Goal: Task Accomplishment & Management: Manage account settings

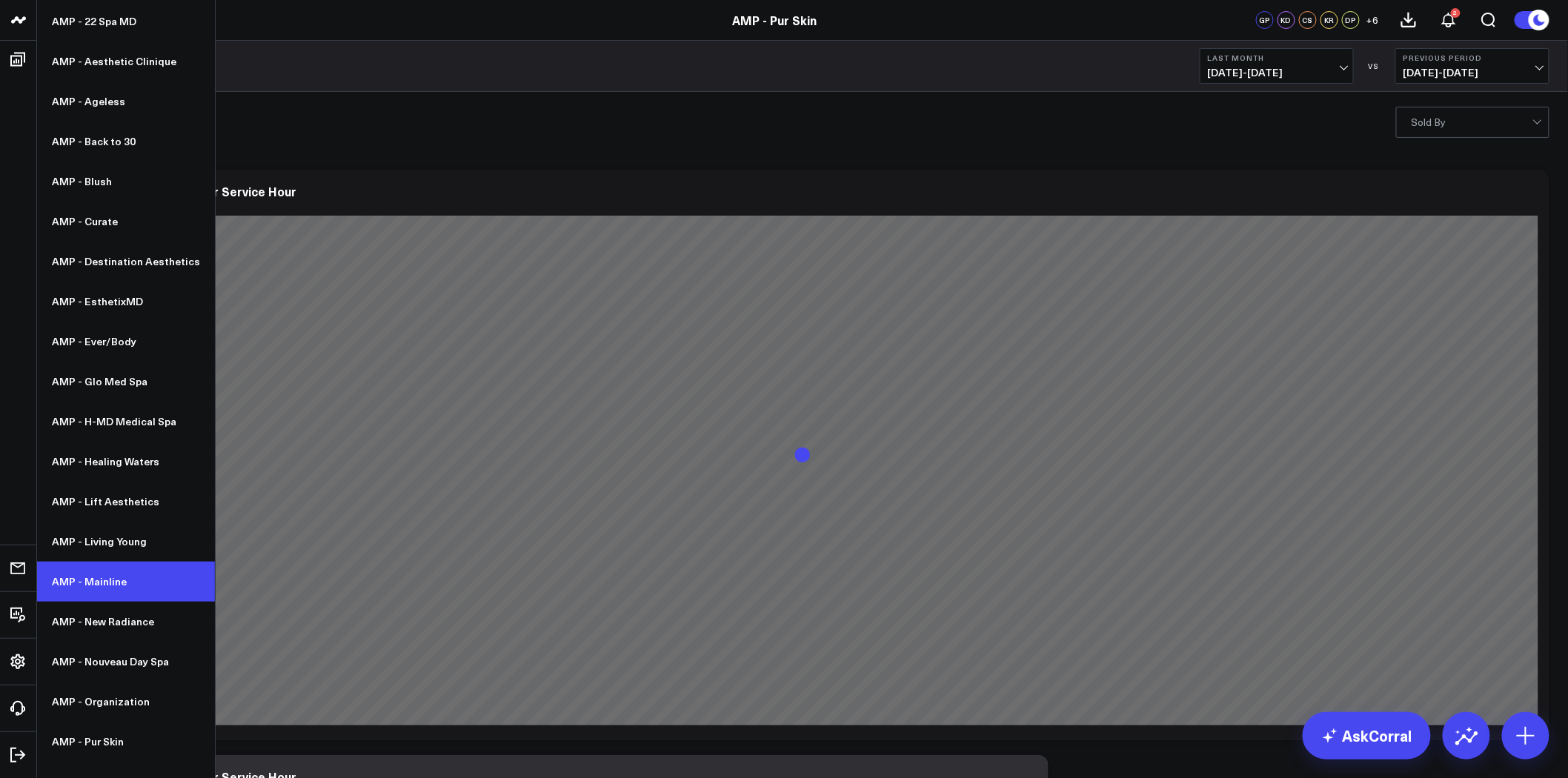
scroll to position [137, 0]
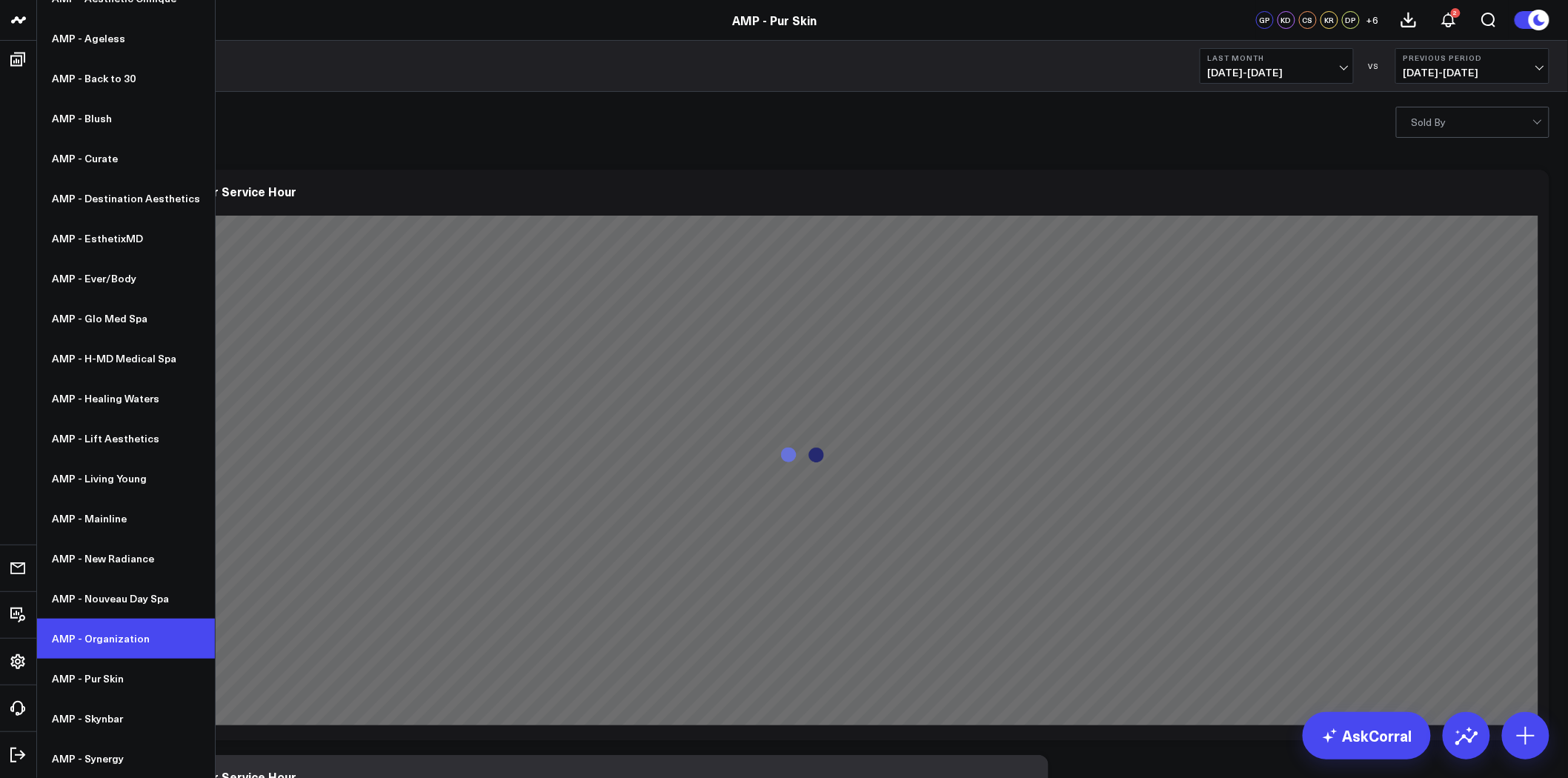
click at [132, 649] on link "AMP - Organization" at bounding box center [126, 638] width 178 height 40
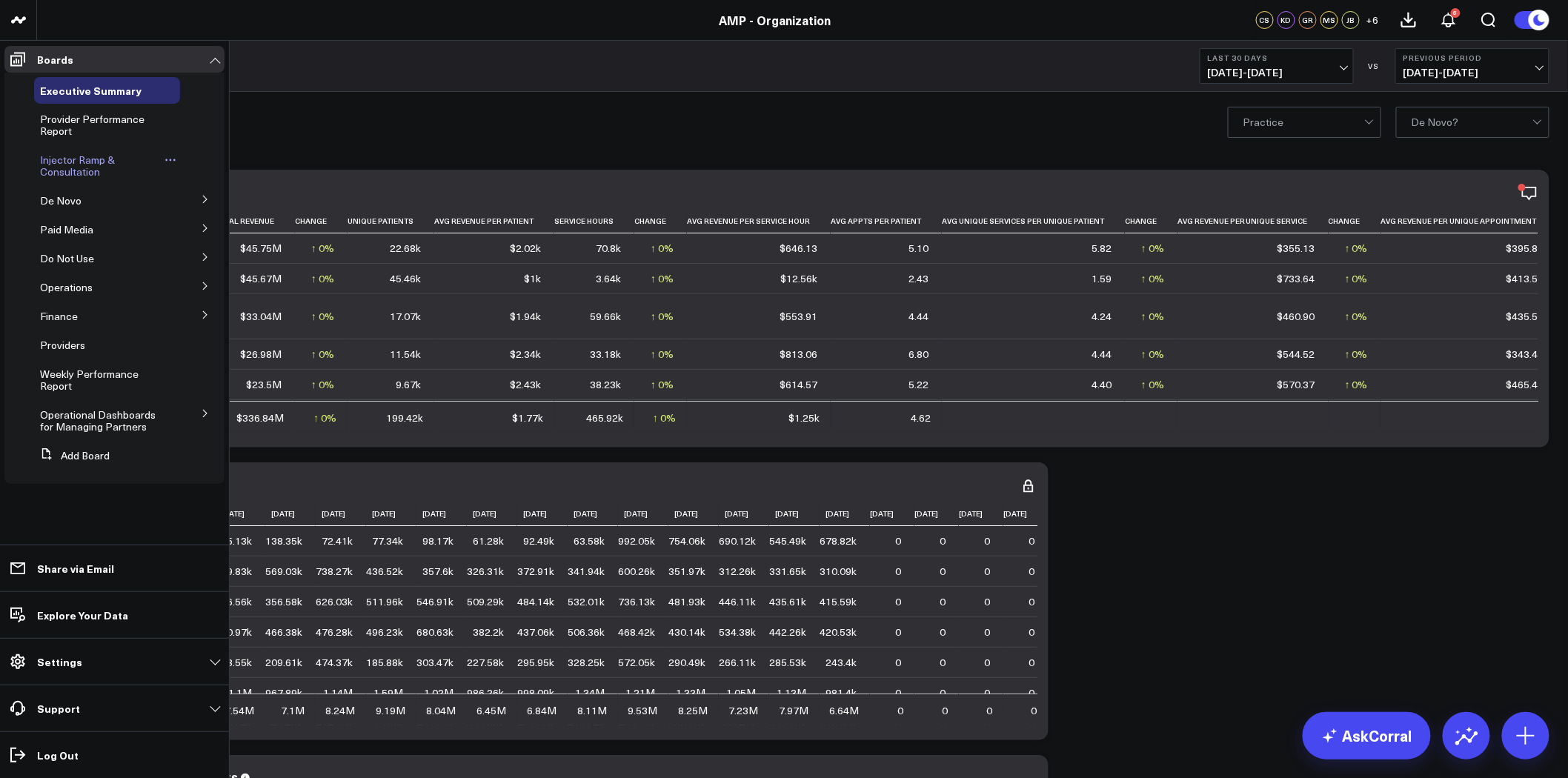
click at [134, 164] on link "Injector Ramp & Consultation" at bounding box center [101, 166] width 121 height 23
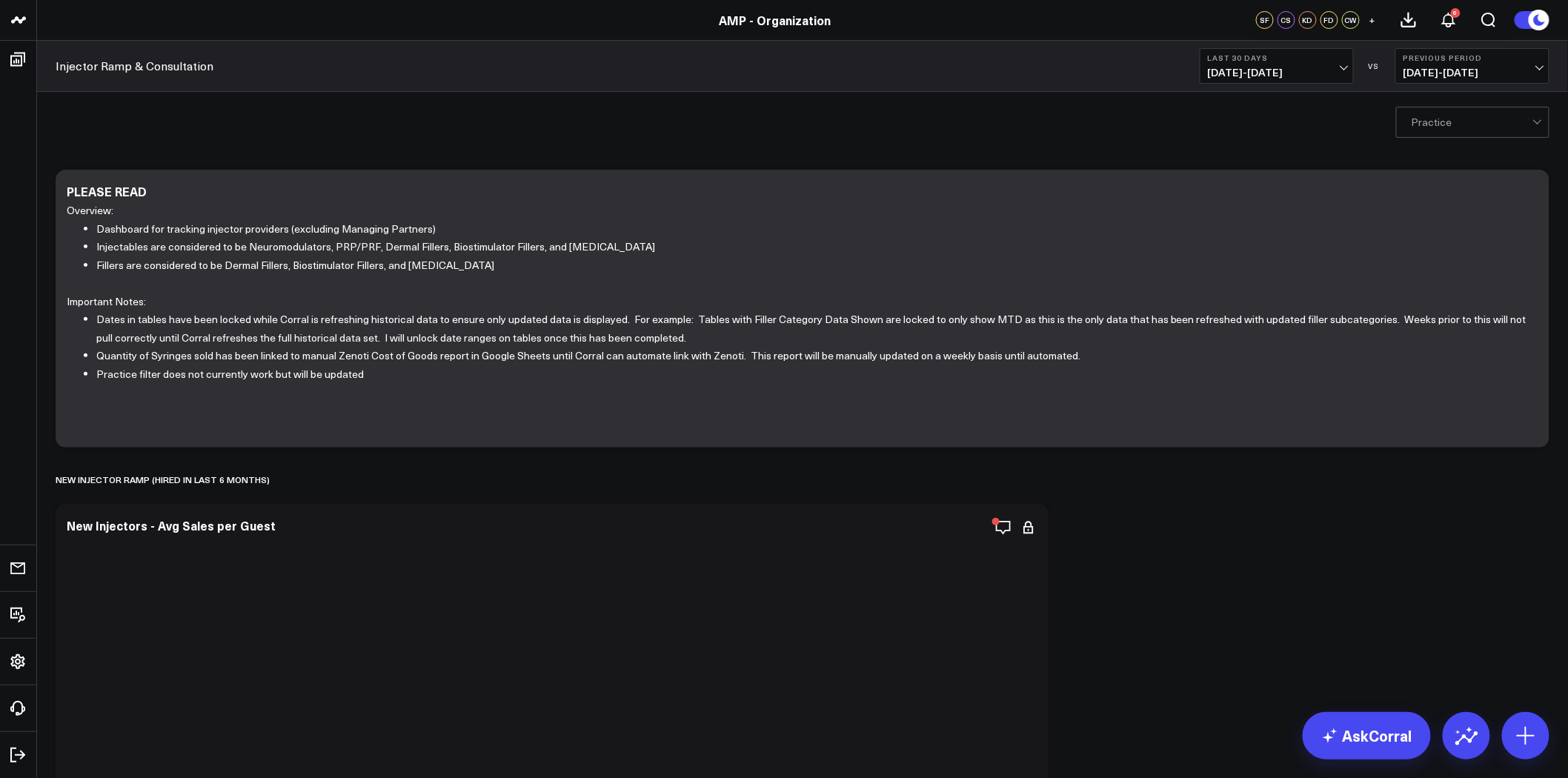
click at [1293, 68] on span "07/30/25 - 08/28/25" at bounding box center [1276, 72] width 138 height 12
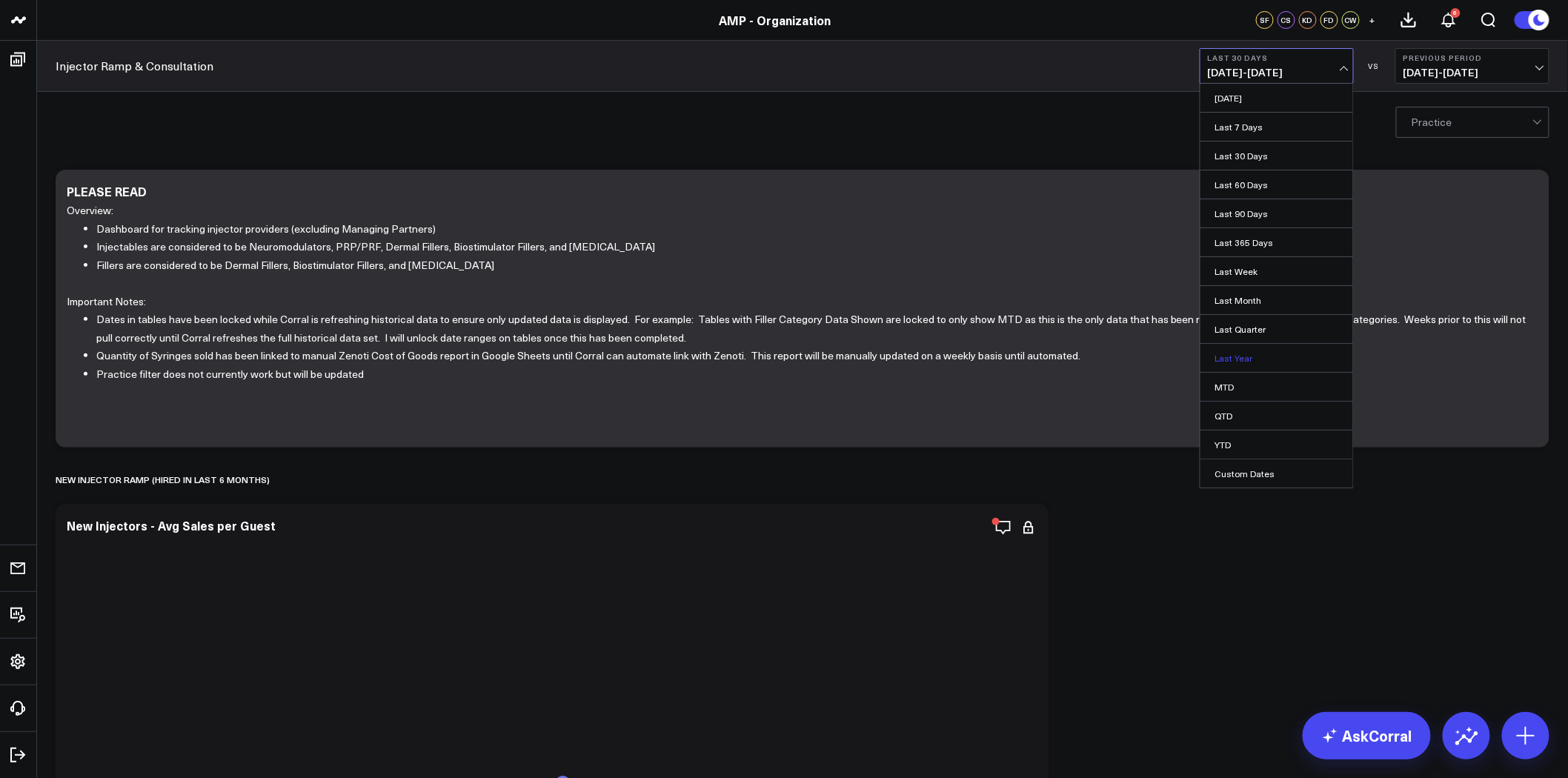
click at [1252, 357] on link "Last Year" at bounding box center [1277, 358] width 152 height 28
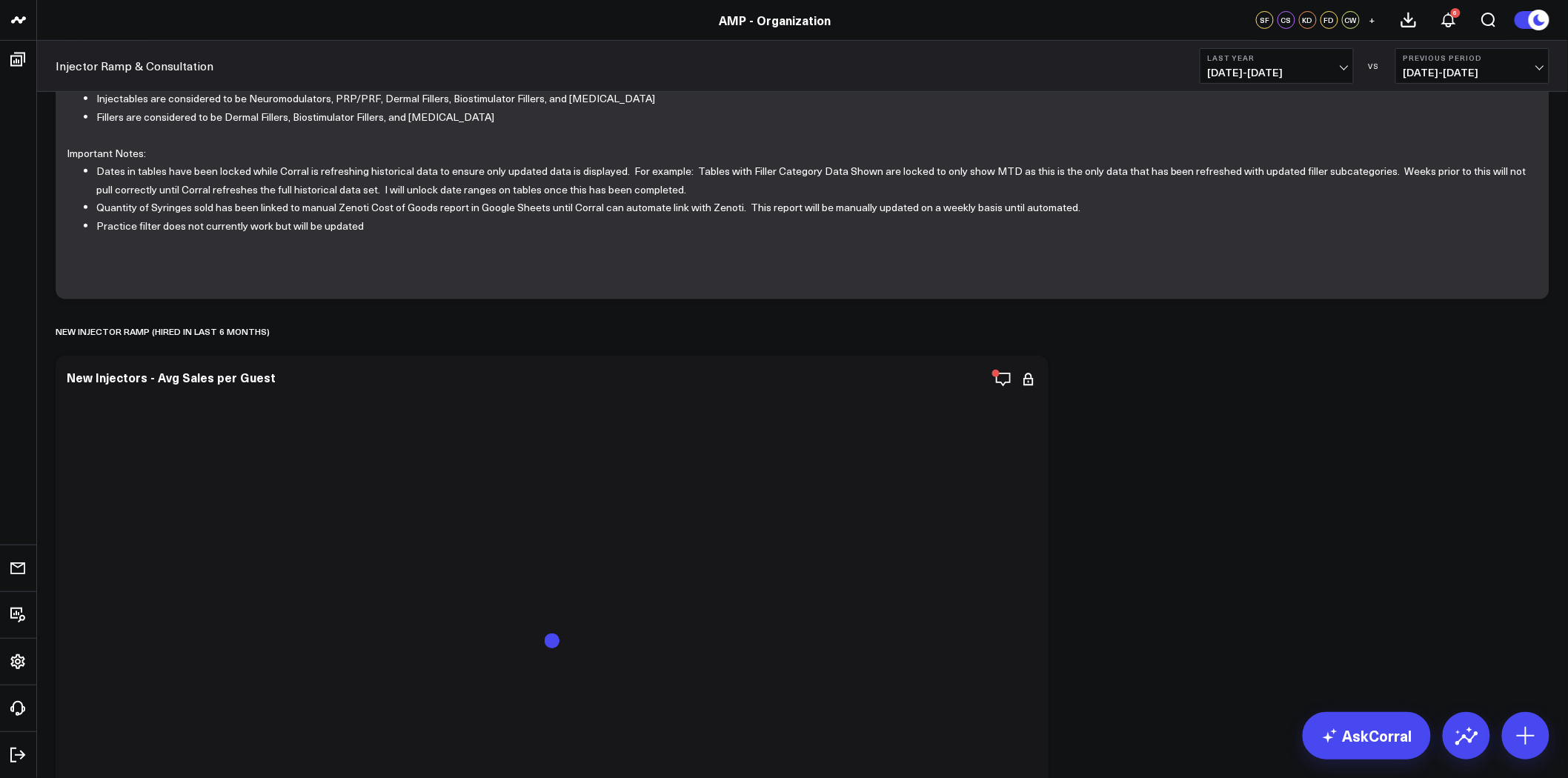
scroll to position [164, 0]
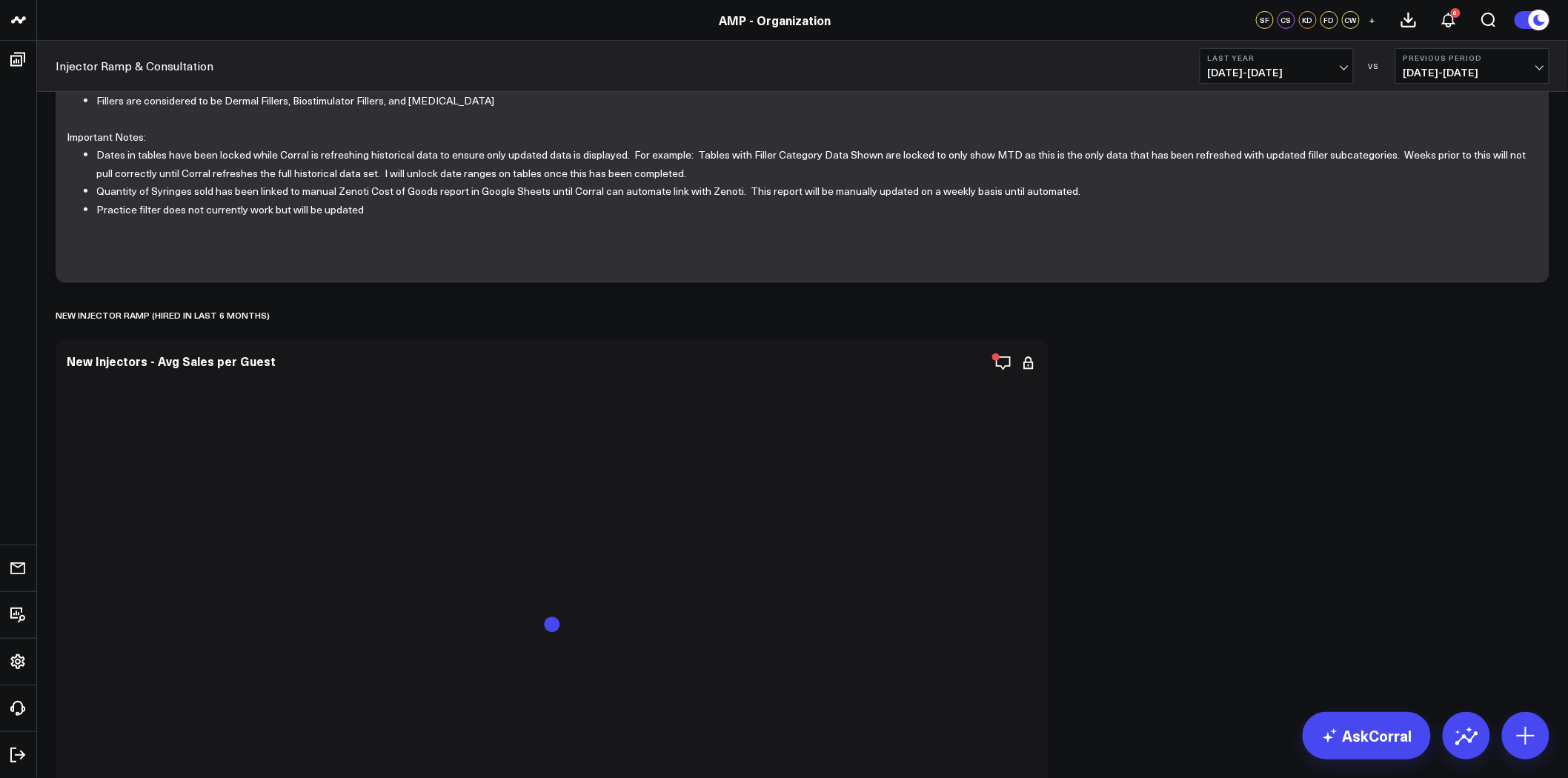
click at [1447, 66] on span "01/01/23 - 12/31/23" at bounding box center [1472, 72] width 138 height 12
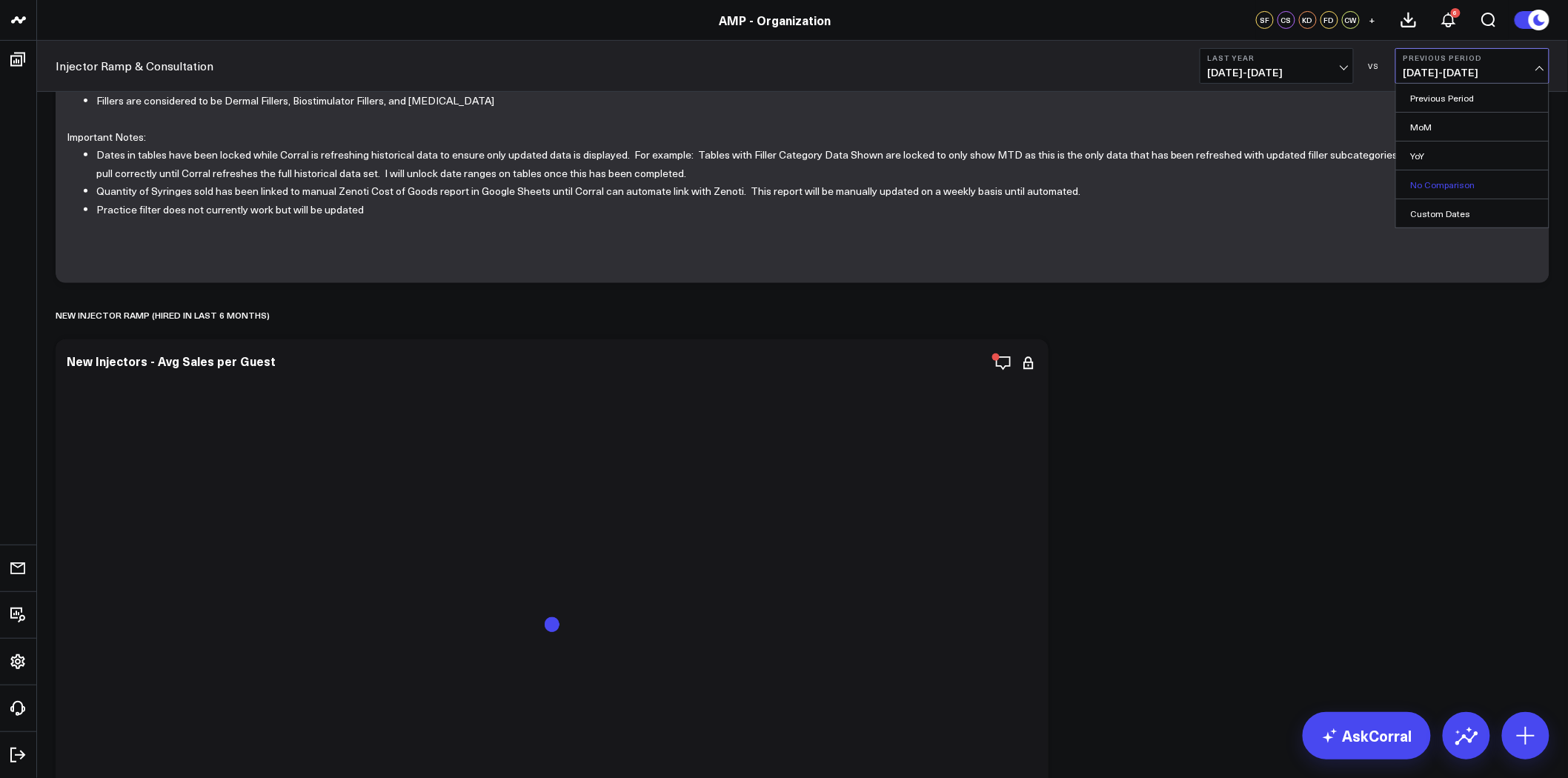
click at [1462, 189] on link "No Comparison" at bounding box center [1472, 184] width 152 height 28
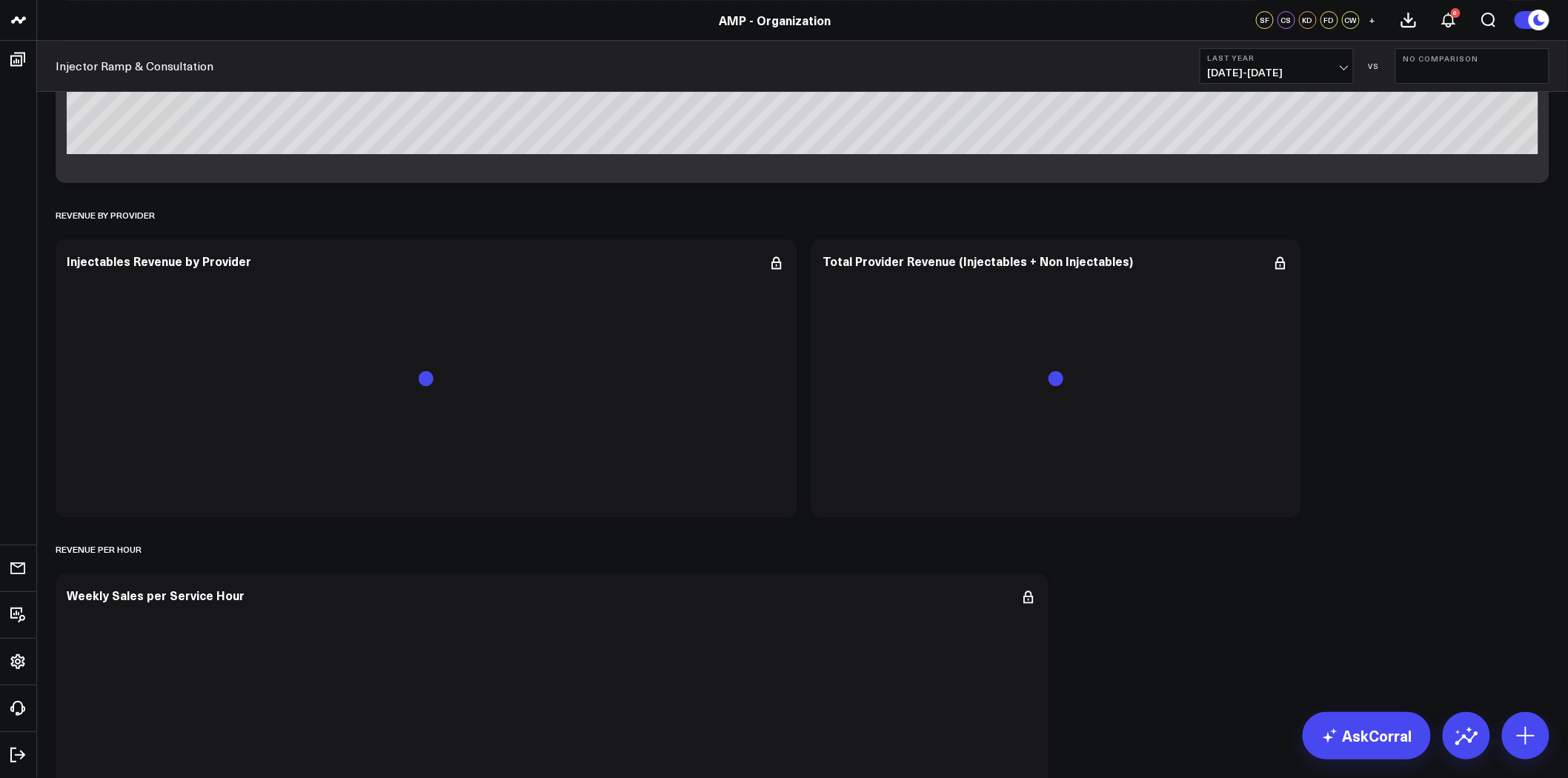
scroll to position [4517, 0]
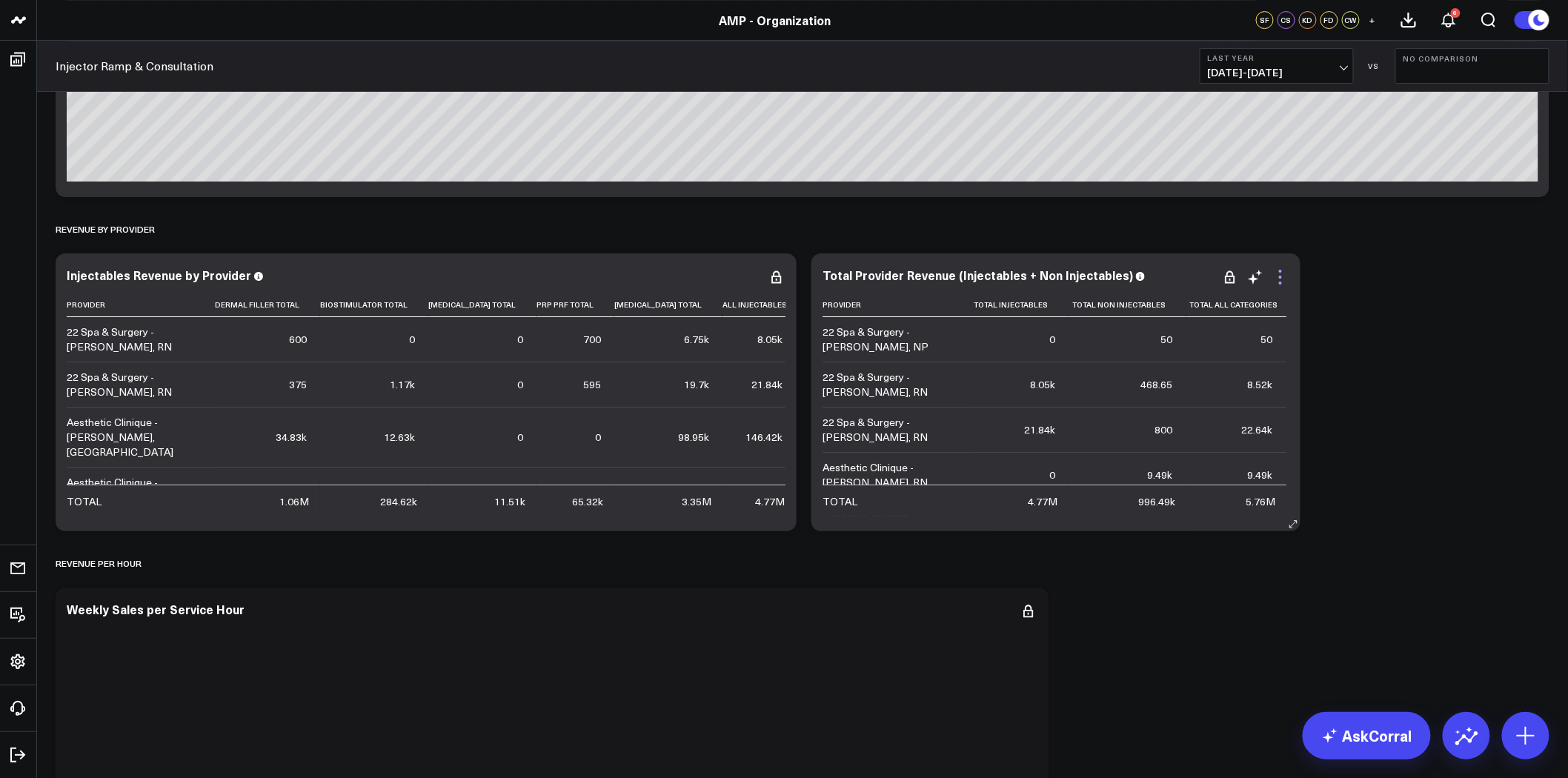
click at [1284, 276] on icon at bounding box center [1281, 278] width 18 height 18
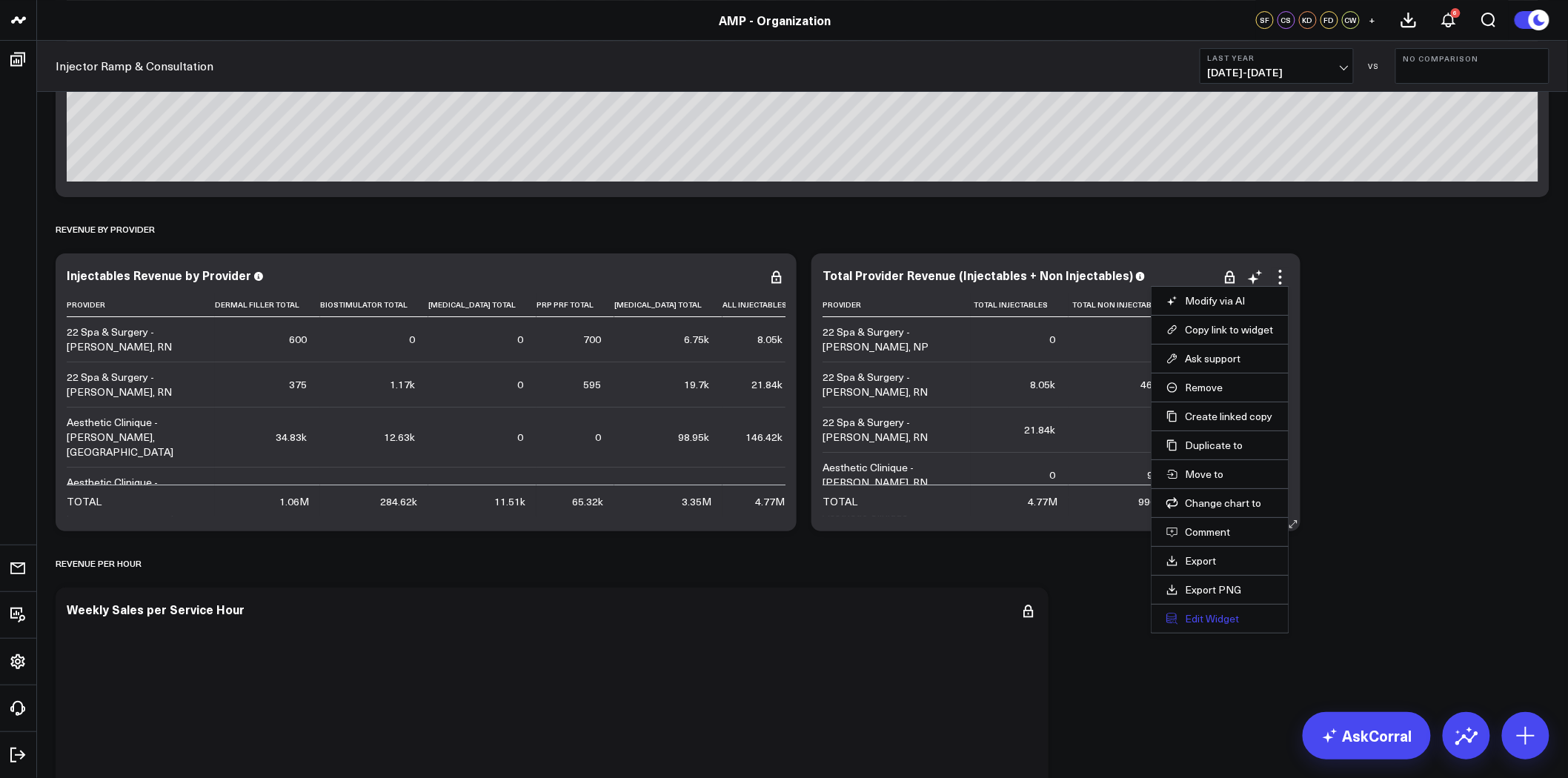
click at [1224, 620] on button "Edit Widget" at bounding box center [1220, 620] width 107 height 14
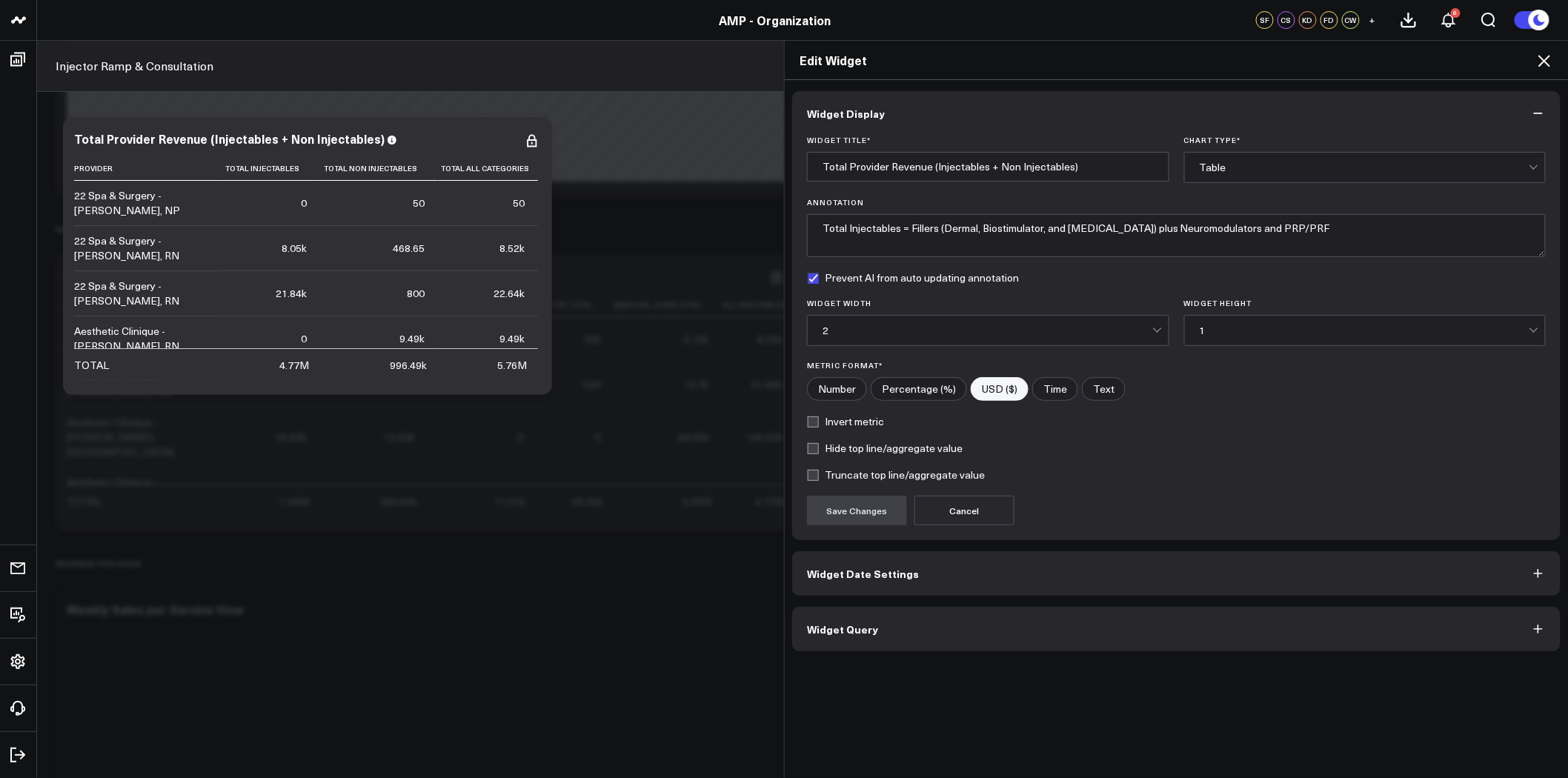
click at [1021, 631] on button "Widget Query" at bounding box center [1176, 629] width 769 height 45
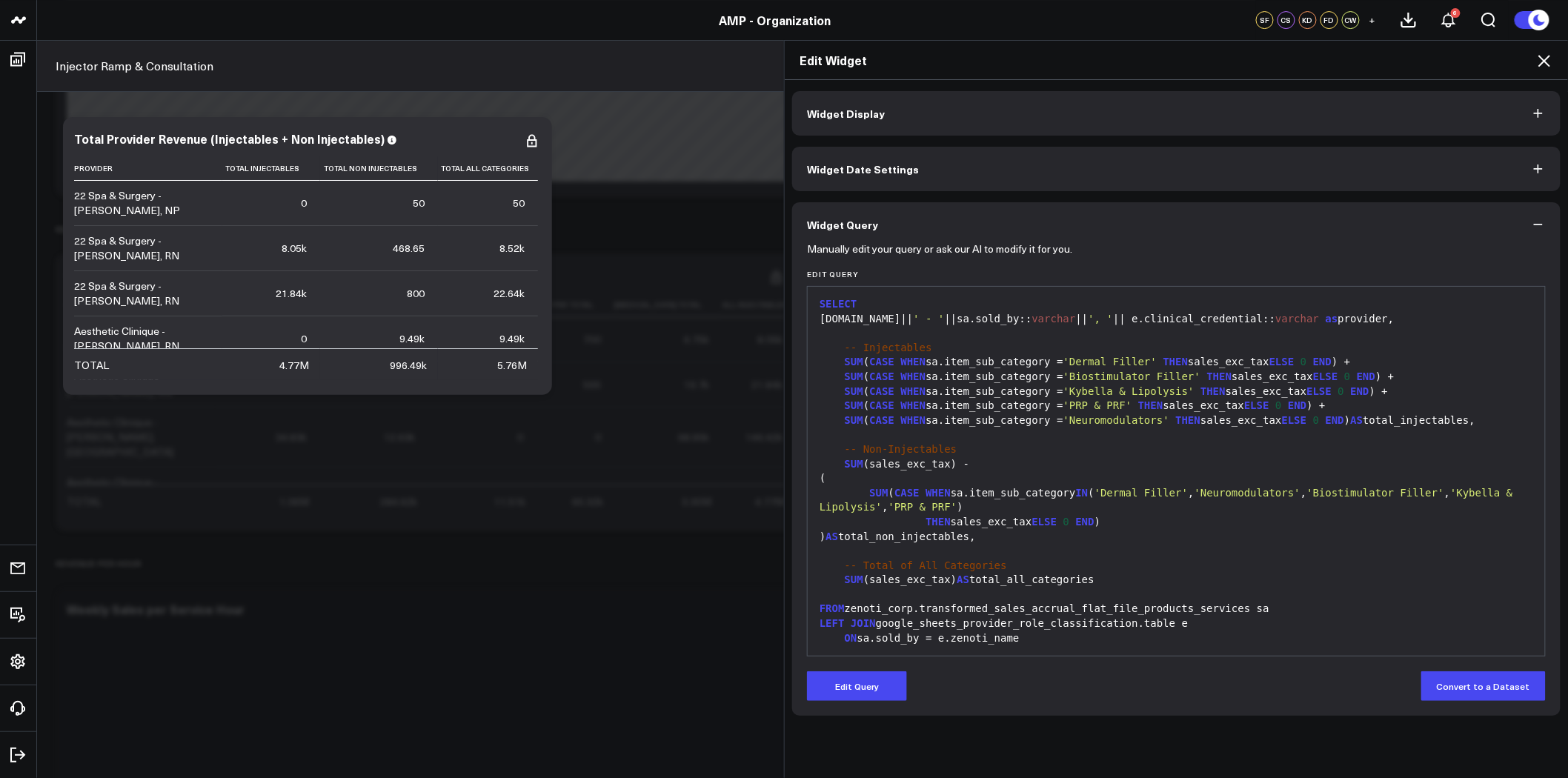
click at [1544, 64] on icon at bounding box center [1545, 61] width 18 height 18
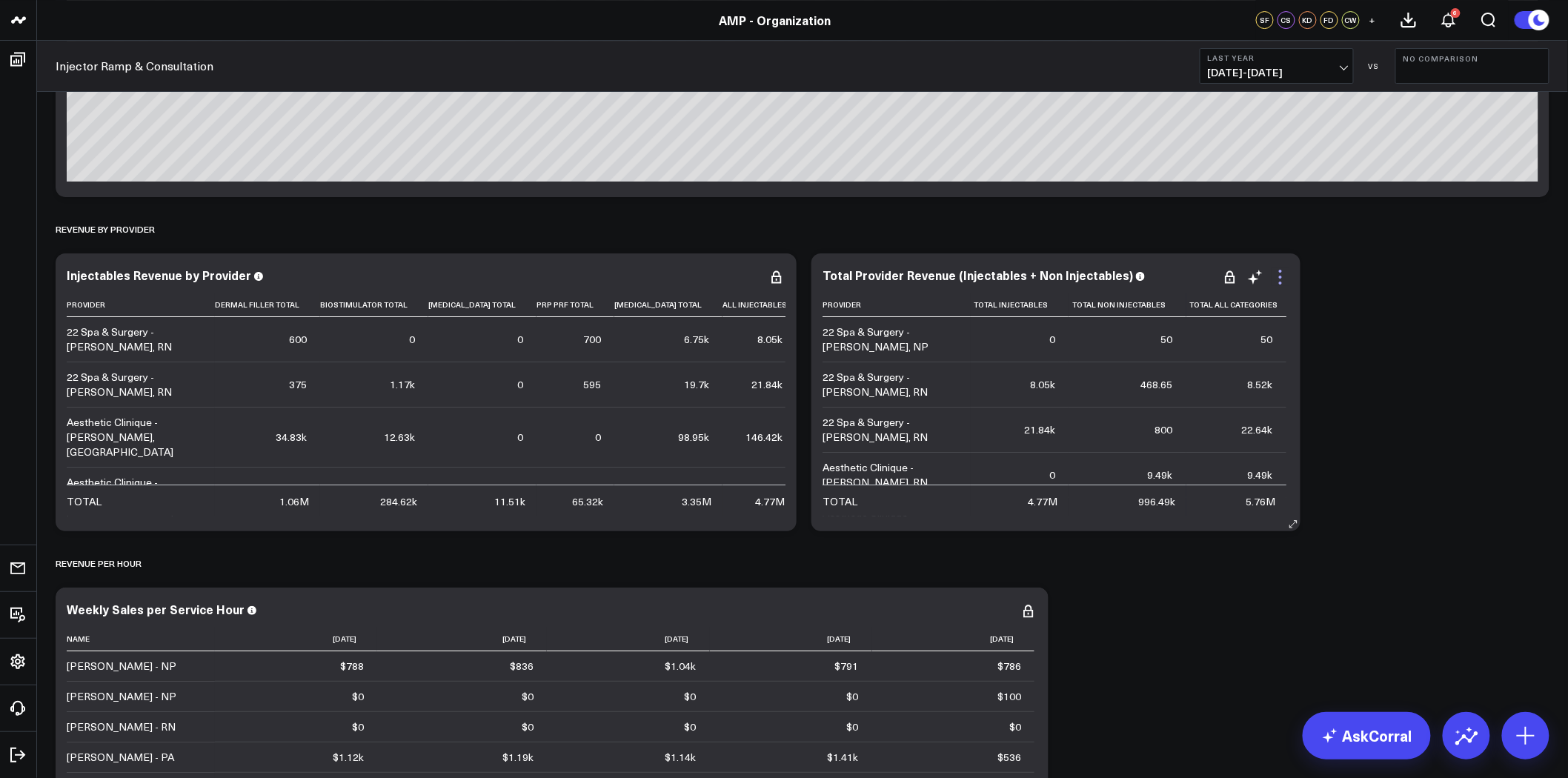
click at [1281, 275] on icon at bounding box center [1281, 278] width 18 height 18
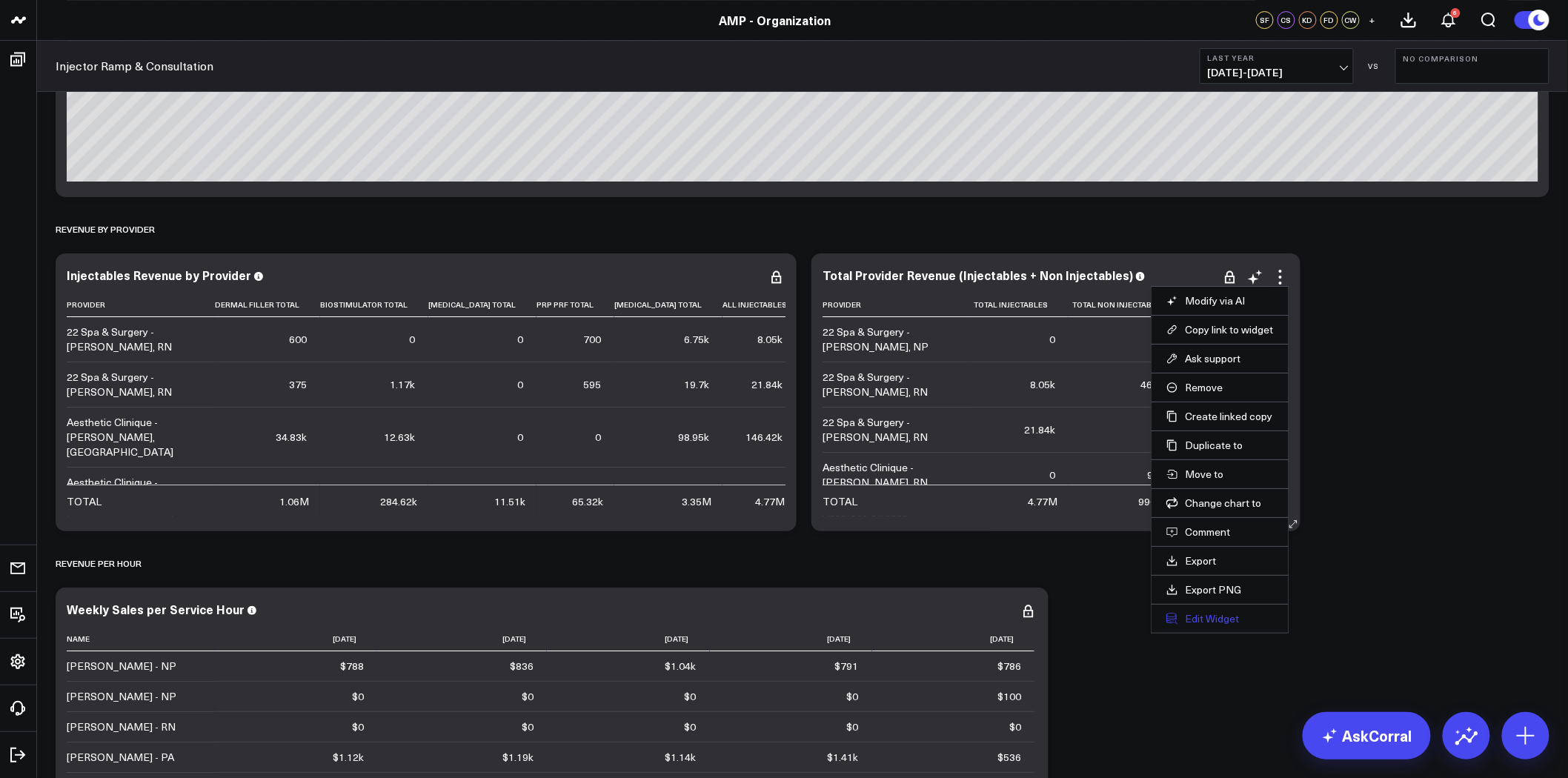
click at [1226, 619] on button "Edit Widget" at bounding box center [1220, 620] width 107 height 14
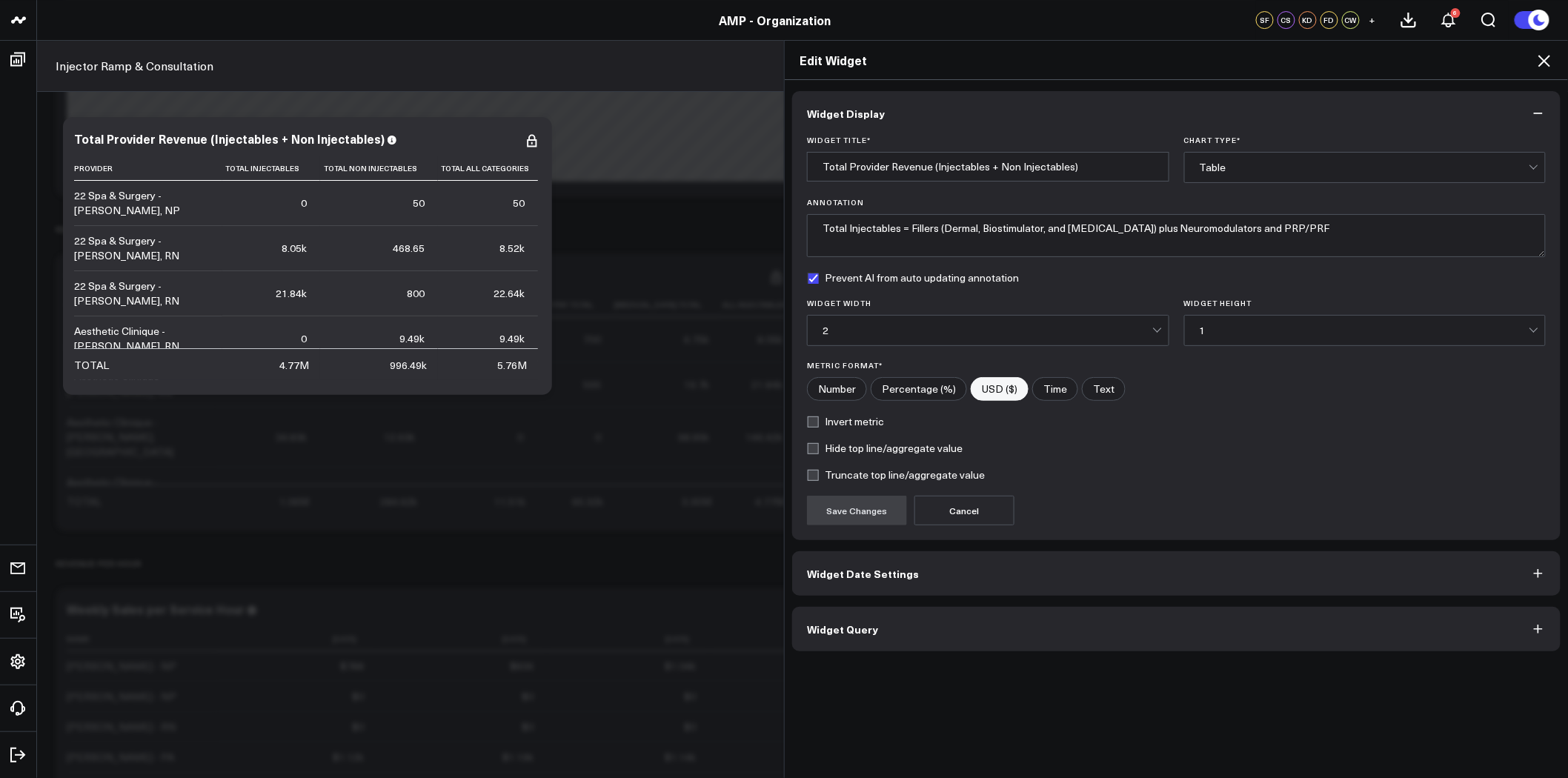
click at [1035, 570] on button "Widget Date Settings" at bounding box center [1176, 574] width 769 height 45
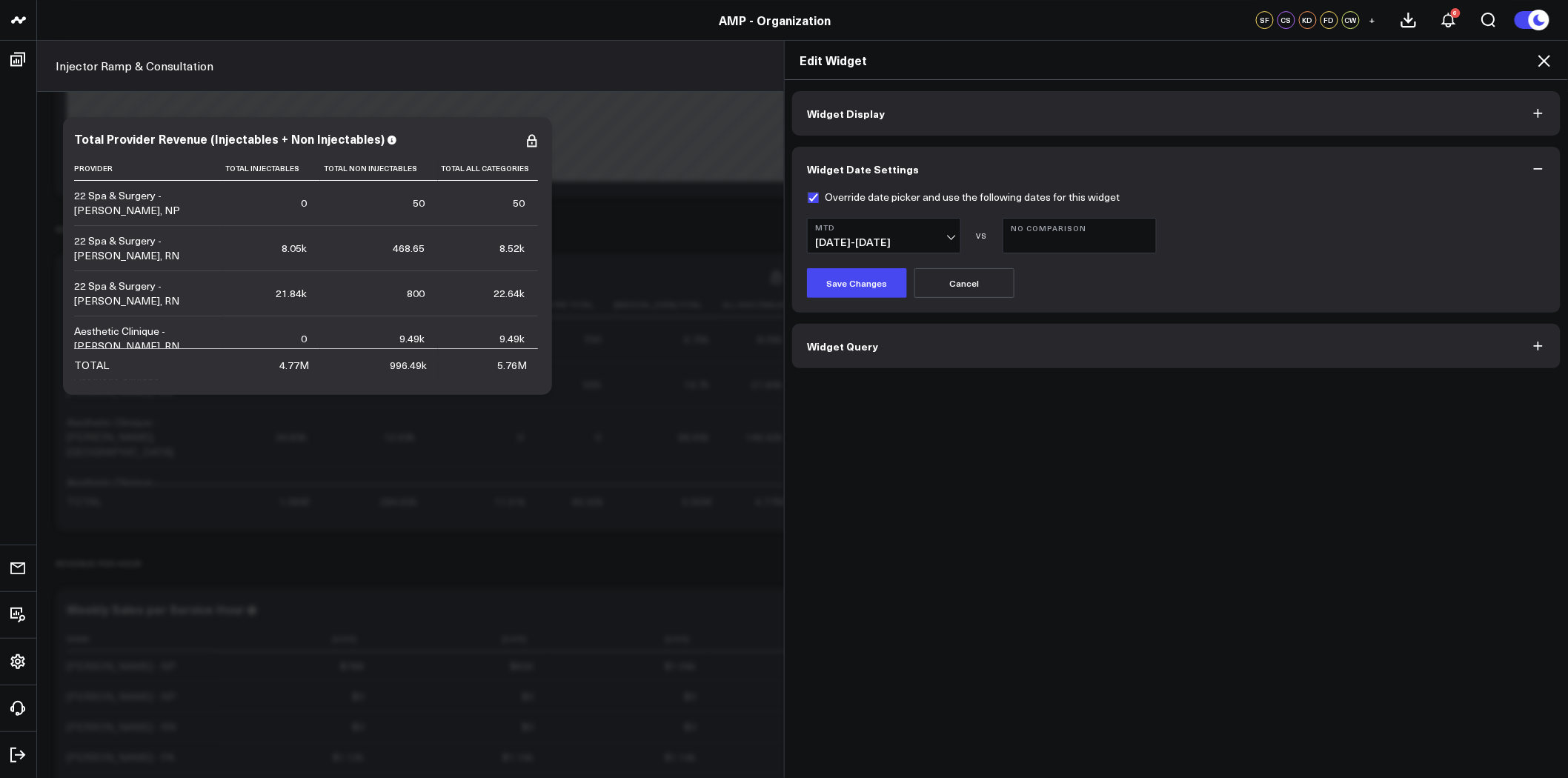
click at [938, 240] on span "08/01/25 - 08/28/25" at bounding box center [883, 242] width 138 height 12
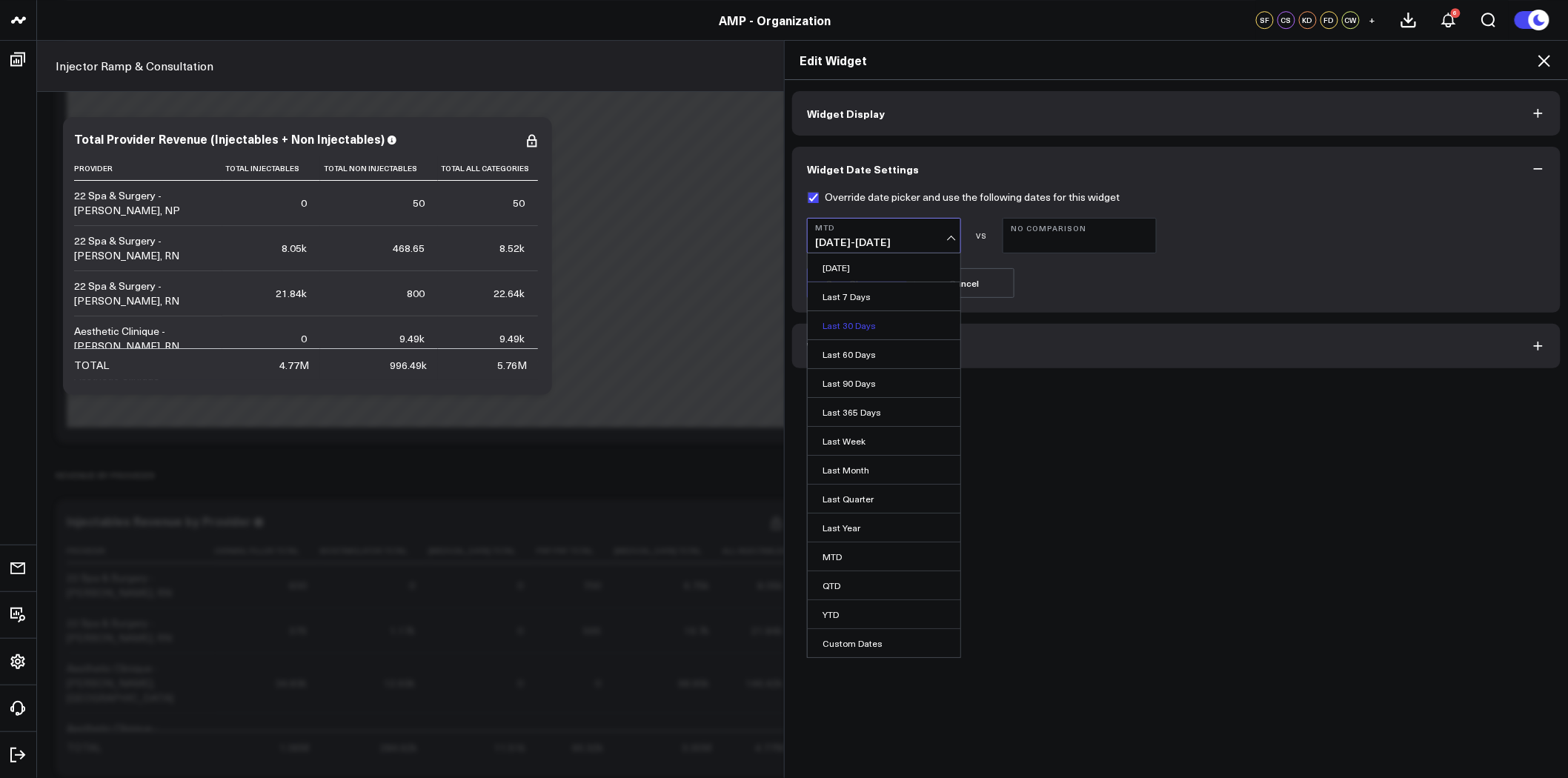
scroll to position [4352, 0]
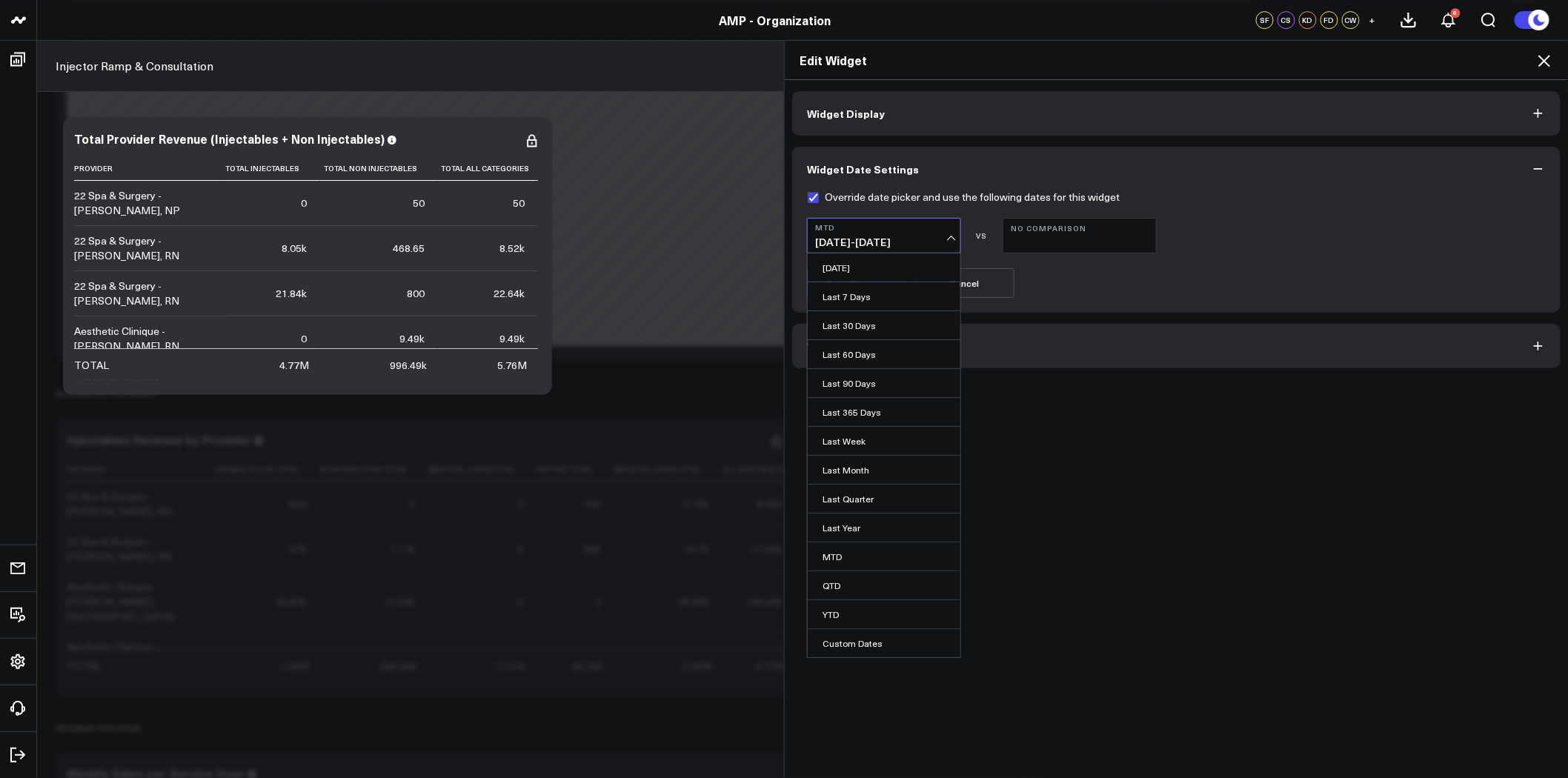
click at [1169, 254] on form "Override date picker and use the following dates for this widget MTD 08/01/25 -…" at bounding box center [1176, 244] width 739 height 107
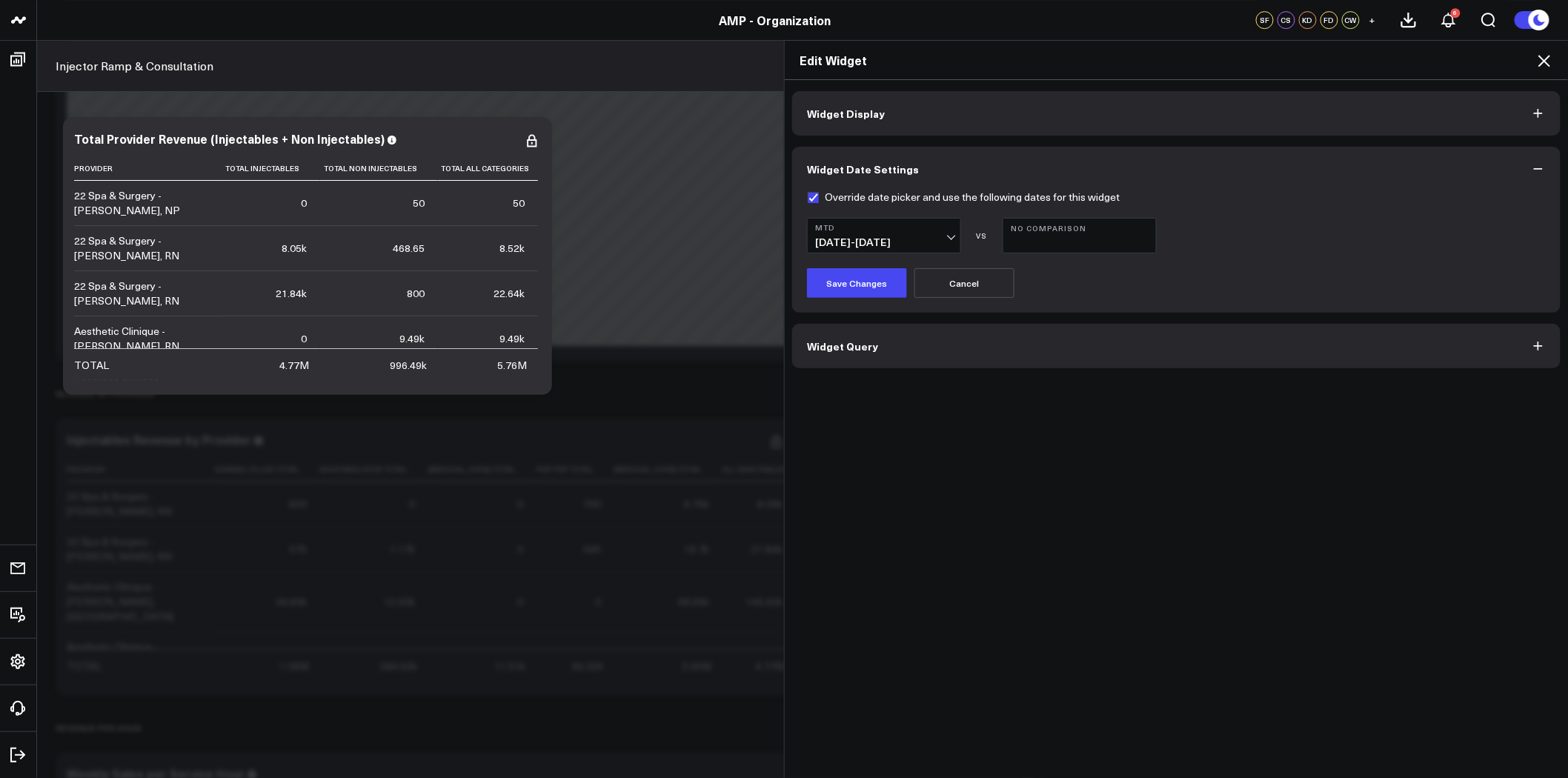
click at [846, 196] on label "Override date picker and use the following dates for this widget" at bounding box center [963, 197] width 313 height 12
click at [819, 196] on input "Override date picker and use the following dates for this widget" at bounding box center [813, 197] width 12 height 12
checkbox input "false"
click at [847, 282] on button "Save Changes" at bounding box center [857, 283] width 100 height 29
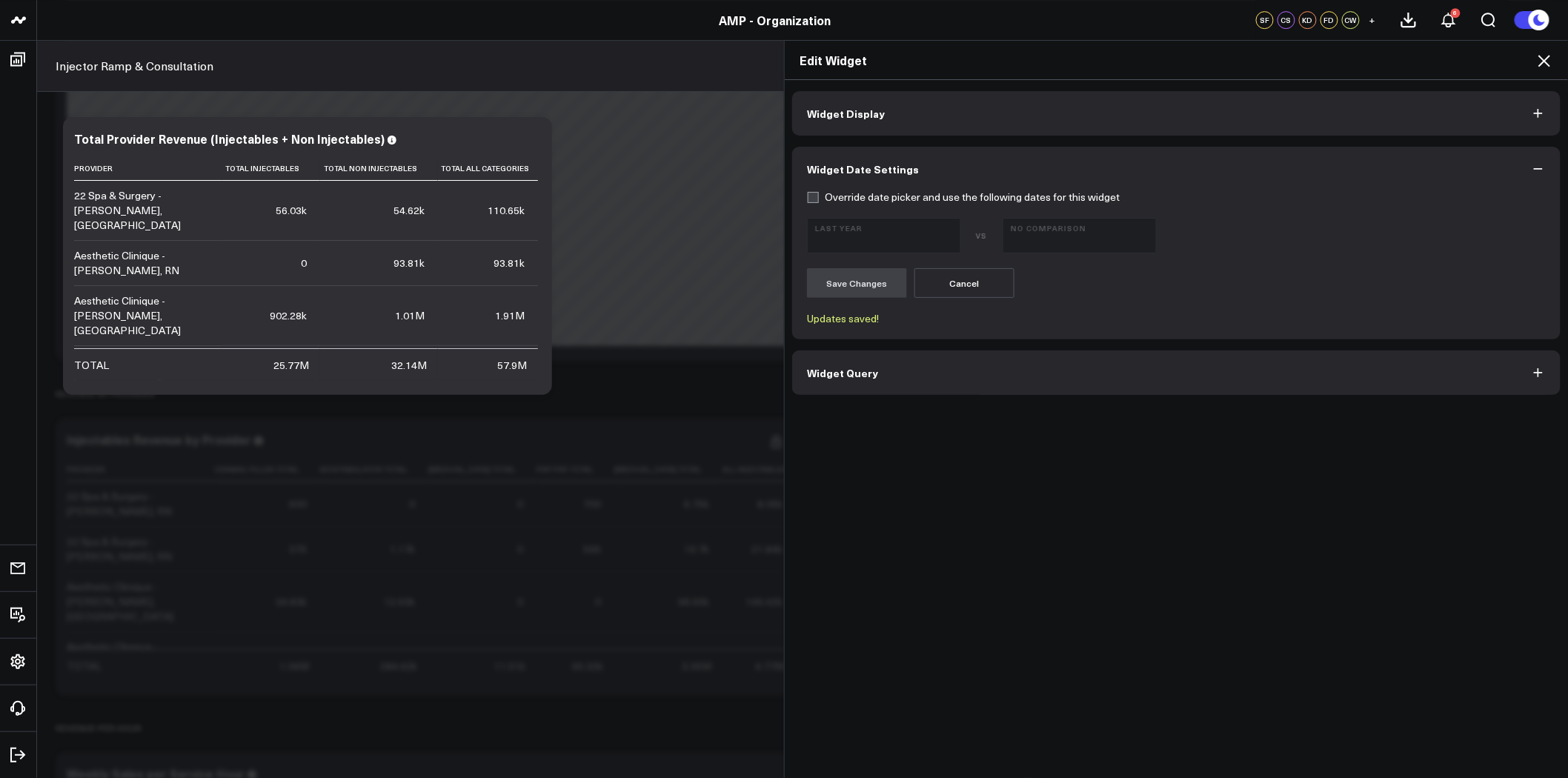
click at [1548, 63] on icon at bounding box center [1545, 61] width 18 height 18
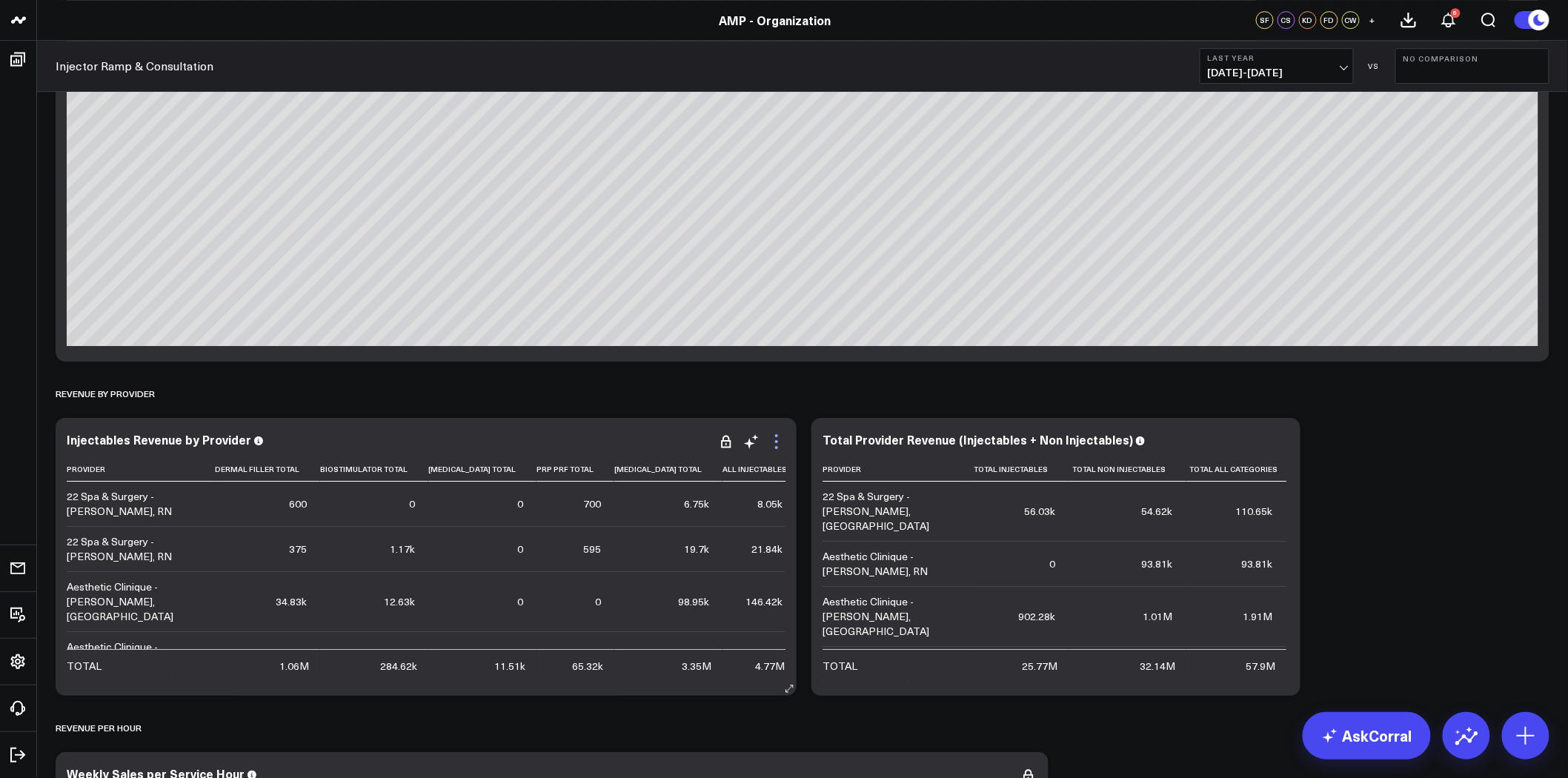
click at [781, 441] on icon at bounding box center [777, 442] width 18 height 18
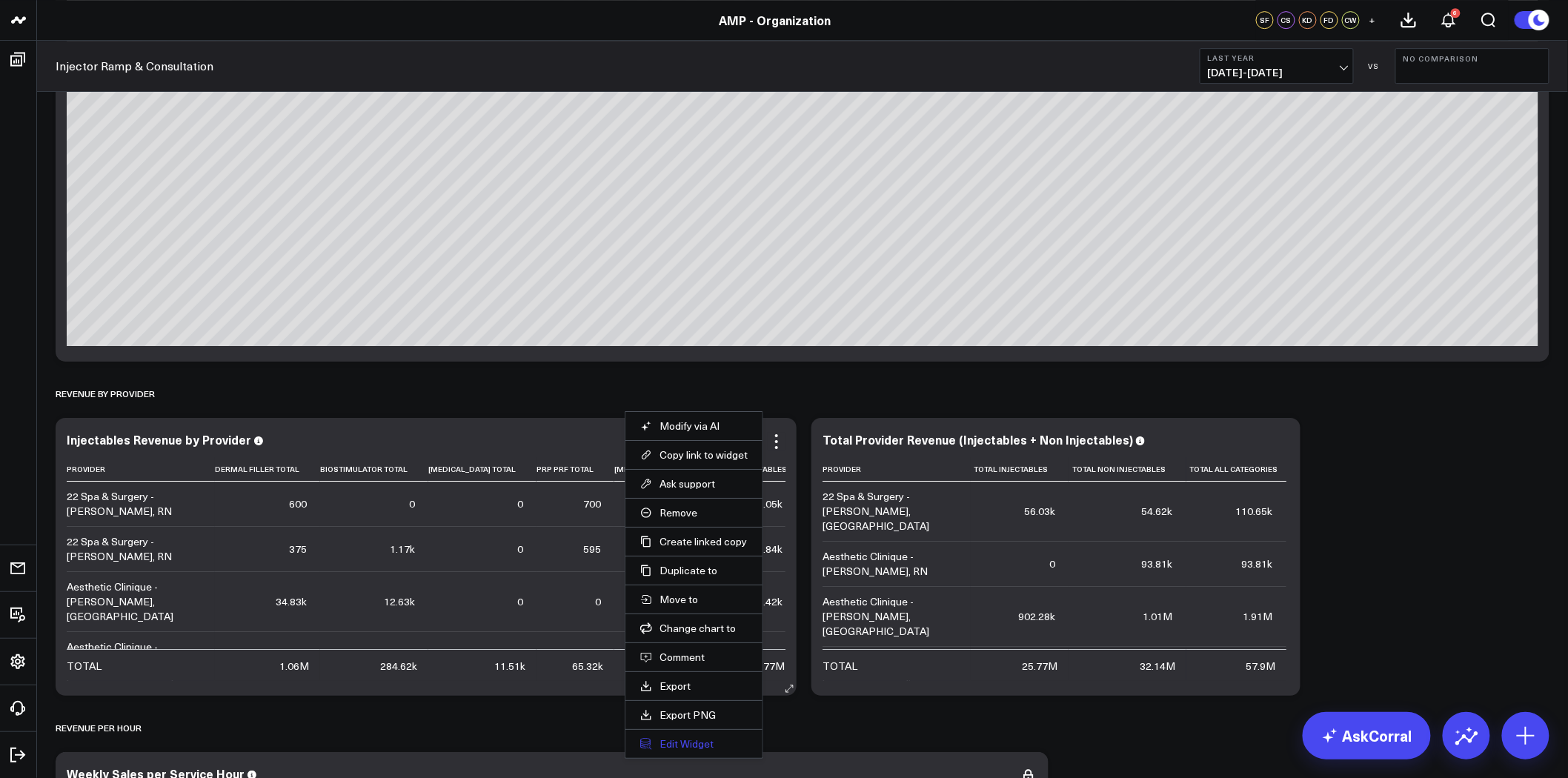
click at [699, 747] on button "Edit Widget" at bounding box center [694, 745] width 107 height 14
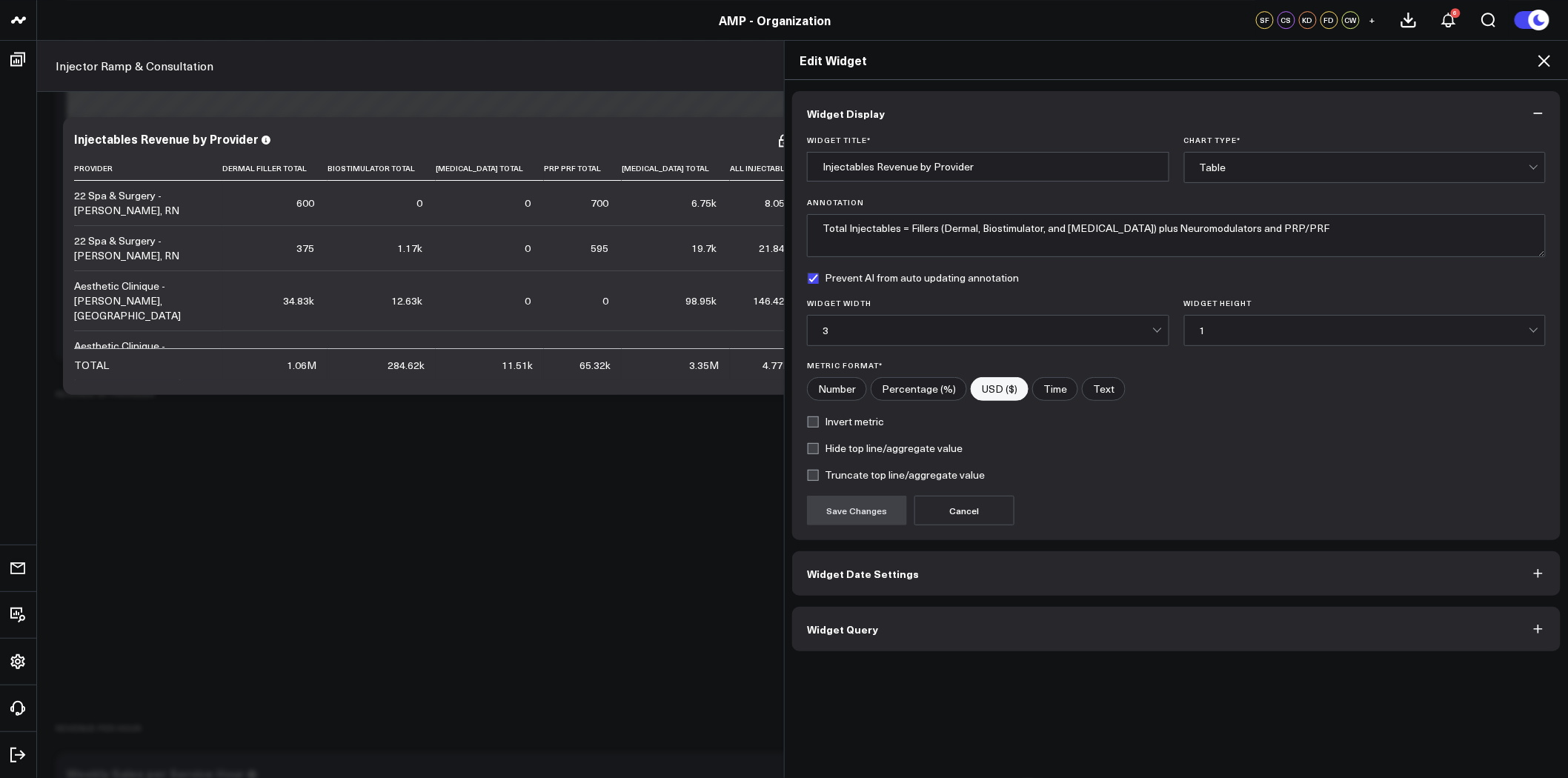
click at [909, 573] on button "Widget Date Settings" at bounding box center [1176, 574] width 769 height 45
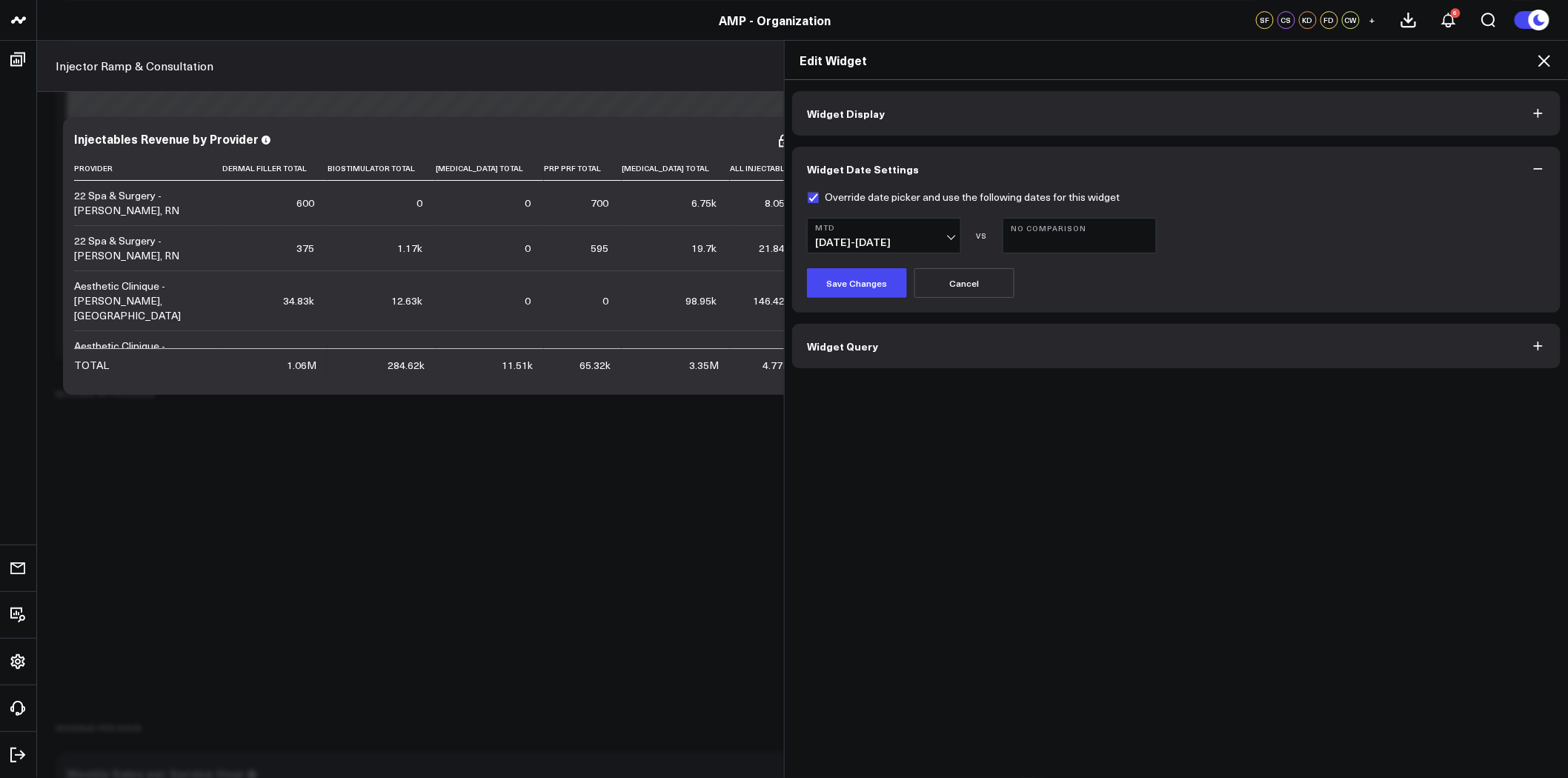
click at [832, 197] on label "Override date picker and use the following dates for this widget" at bounding box center [963, 197] width 313 height 12
click at [819, 197] on input "Override date picker and use the following dates for this widget" at bounding box center [813, 197] width 12 height 12
checkbox input "false"
click at [853, 283] on button "Save Changes" at bounding box center [857, 283] width 100 height 29
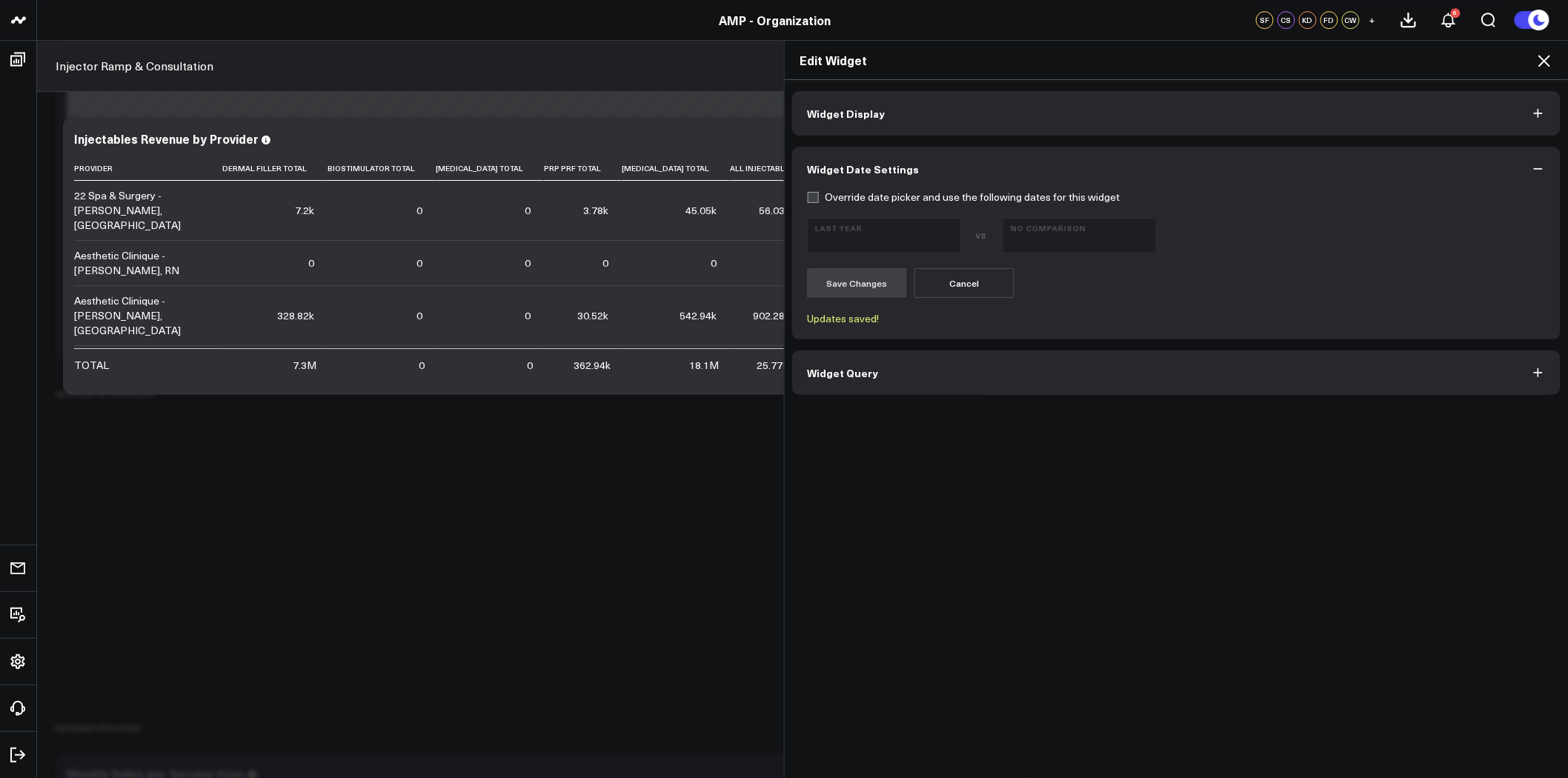
click at [1552, 63] on icon at bounding box center [1545, 61] width 18 height 18
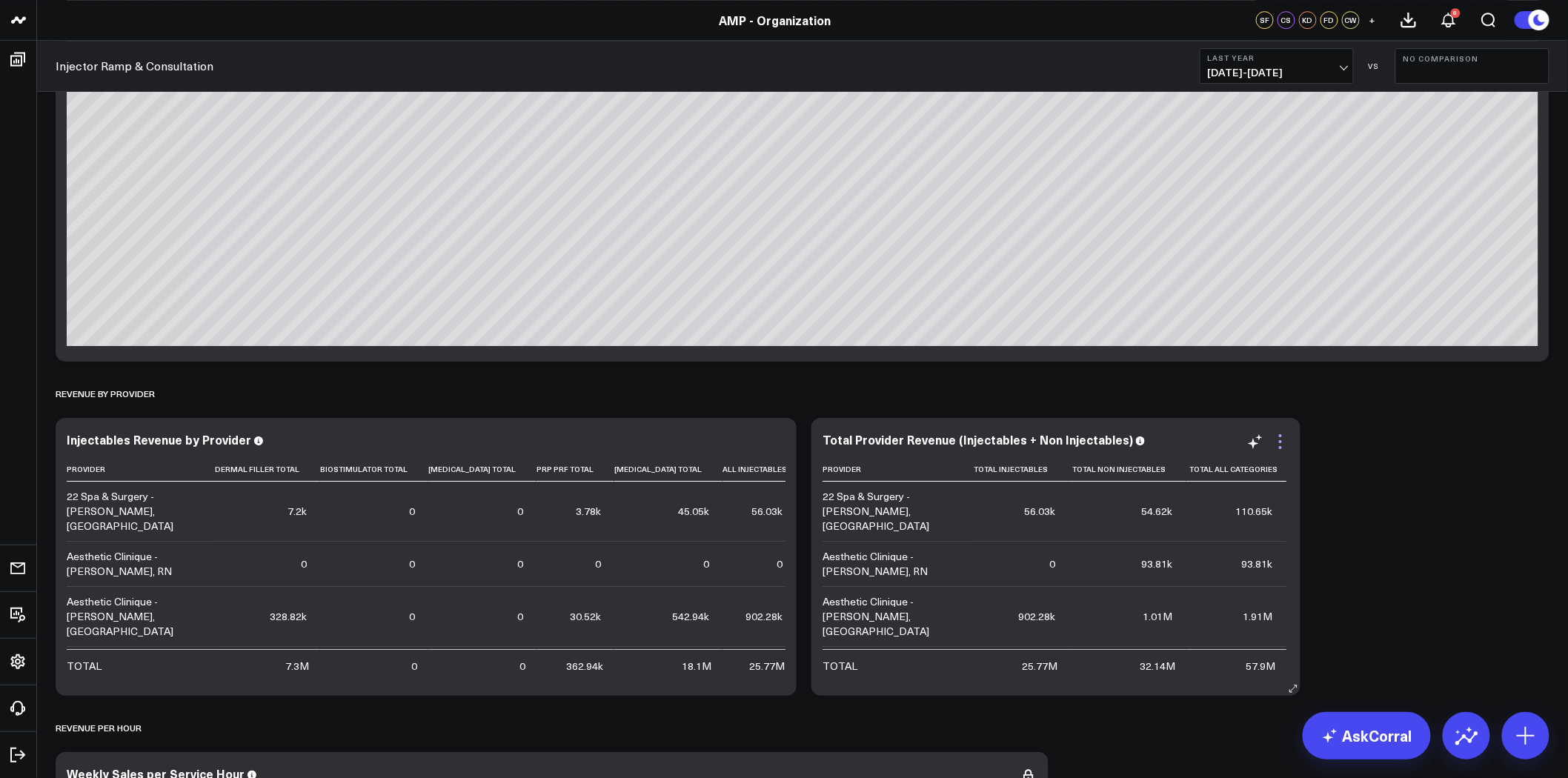
click at [1280, 438] on icon at bounding box center [1281, 442] width 18 height 18
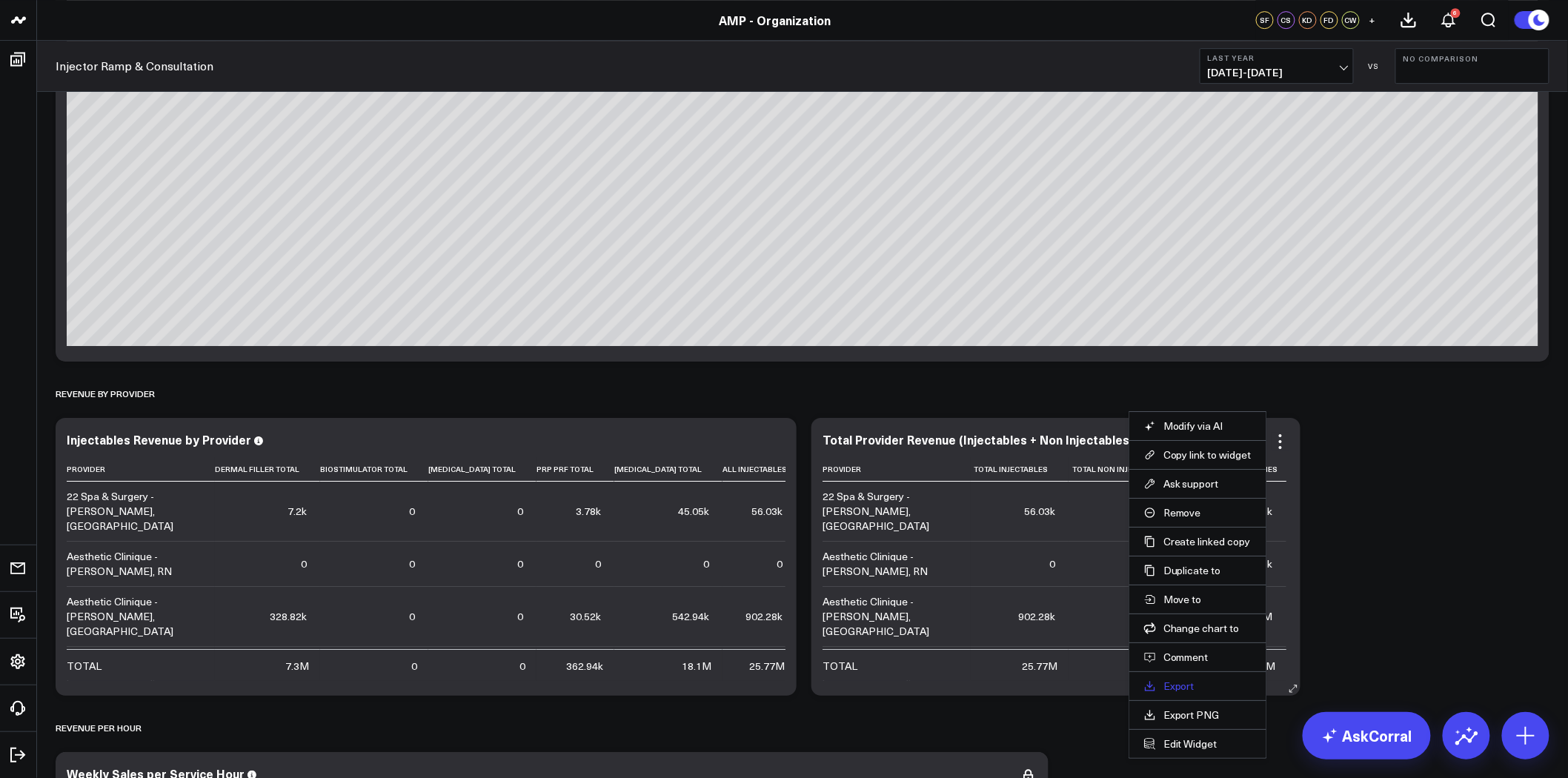
click at [1186, 686] on link "Export" at bounding box center [1198, 687] width 107 height 14
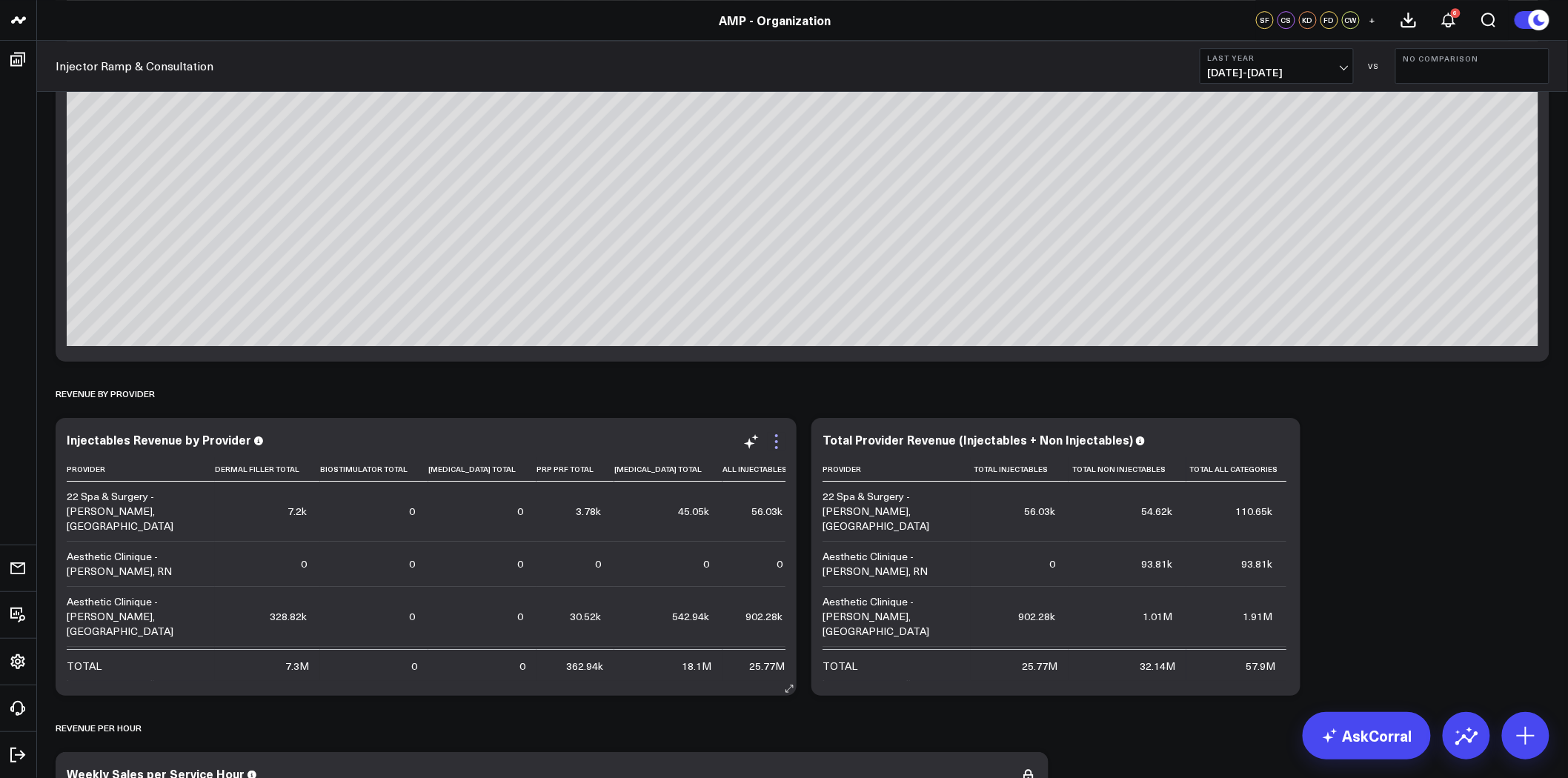
click at [777, 438] on icon at bounding box center [777, 442] width 18 height 18
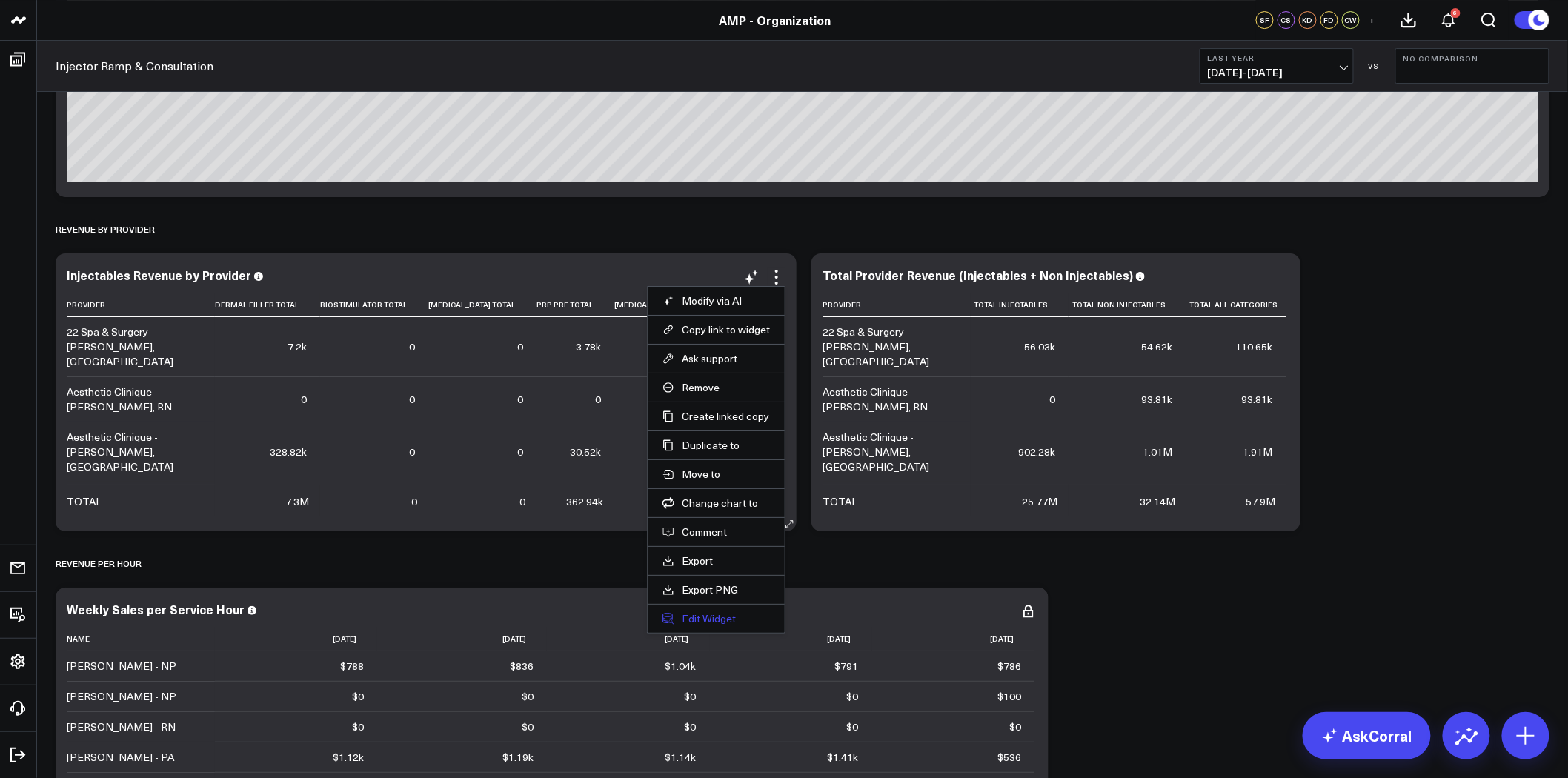
click at [699, 617] on button "Edit Widget" at bounding box center [716, 620] width 107 height 14
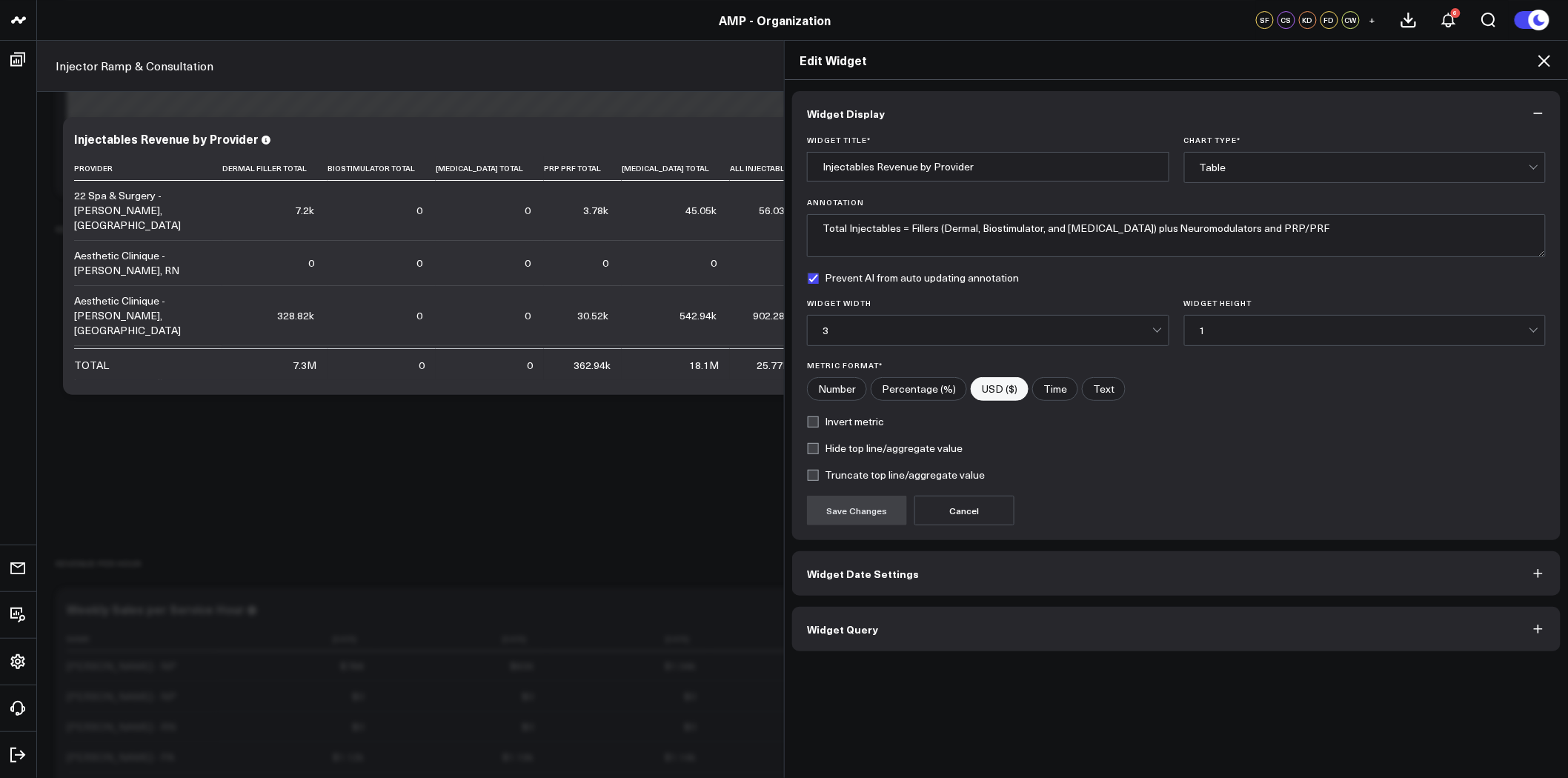
click at [871, 580] on span "Widget Date Settings" at bounding box center [863, 574] width 112 height 12
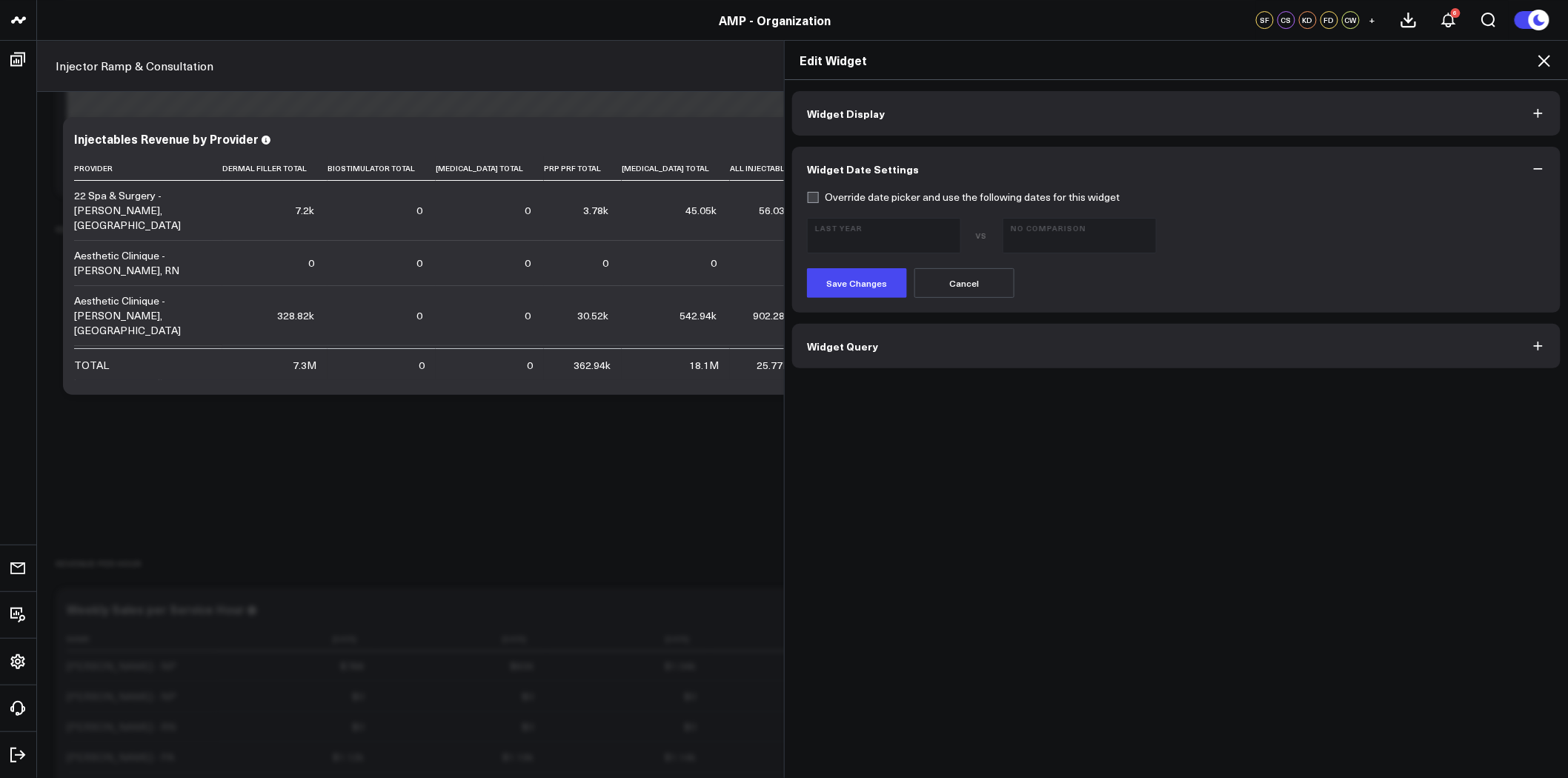
click at [821, 192] on label "Override date picker and use the following dates for this widget" at bounding box center [963, 197] width 313 height 12
click at [819, 192] on input "Override date picker and use the following dates for this widget" at bounding box center [813, 197] width 12 height 12
checkbox input "true"
click at [880, 229] on b "Last Year" at bounding box center [883, 227] width 138 height 9
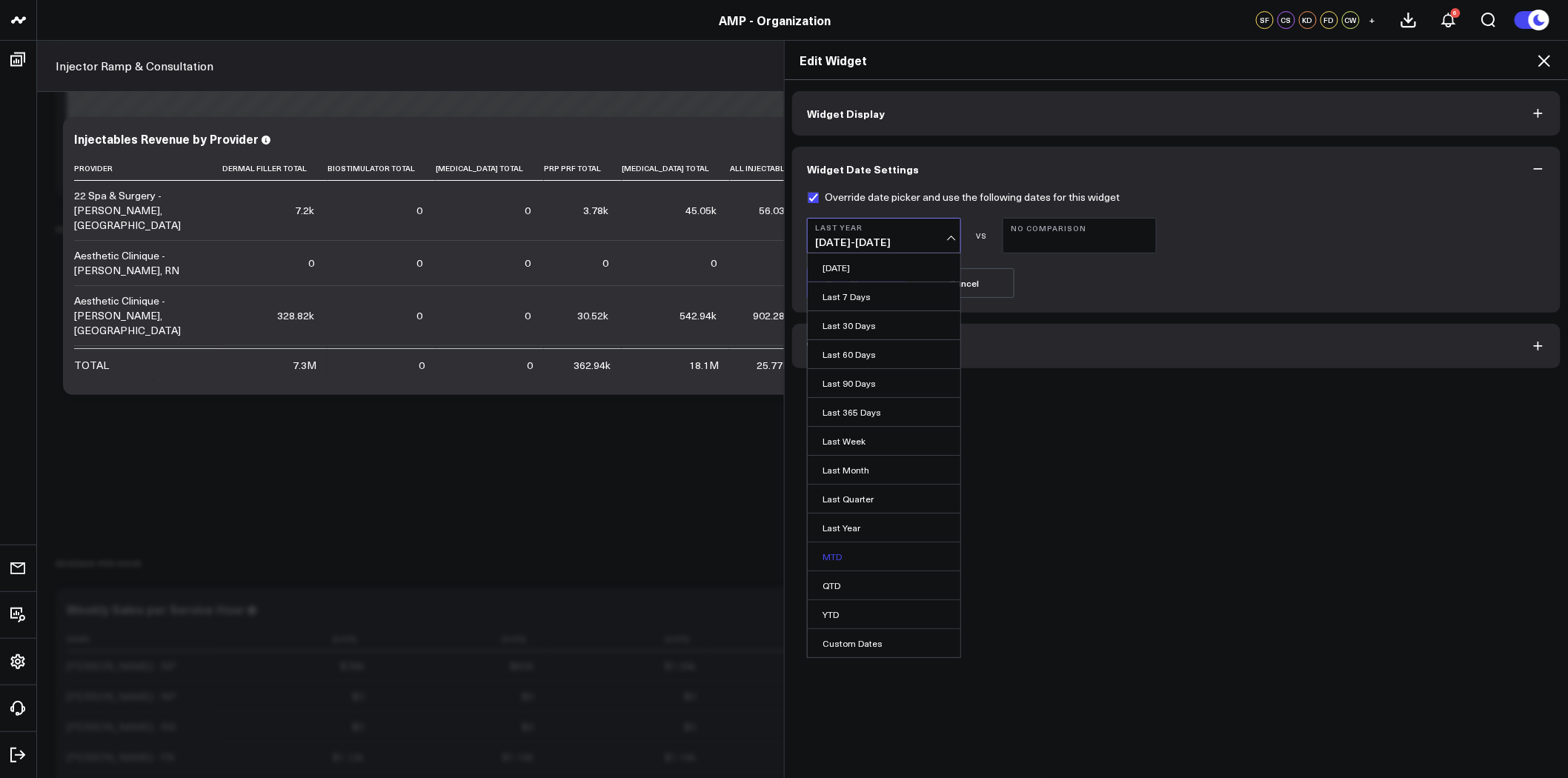
click at [870, 557] on link "MTD" at bounding box center [884, 556] width 152 height 28
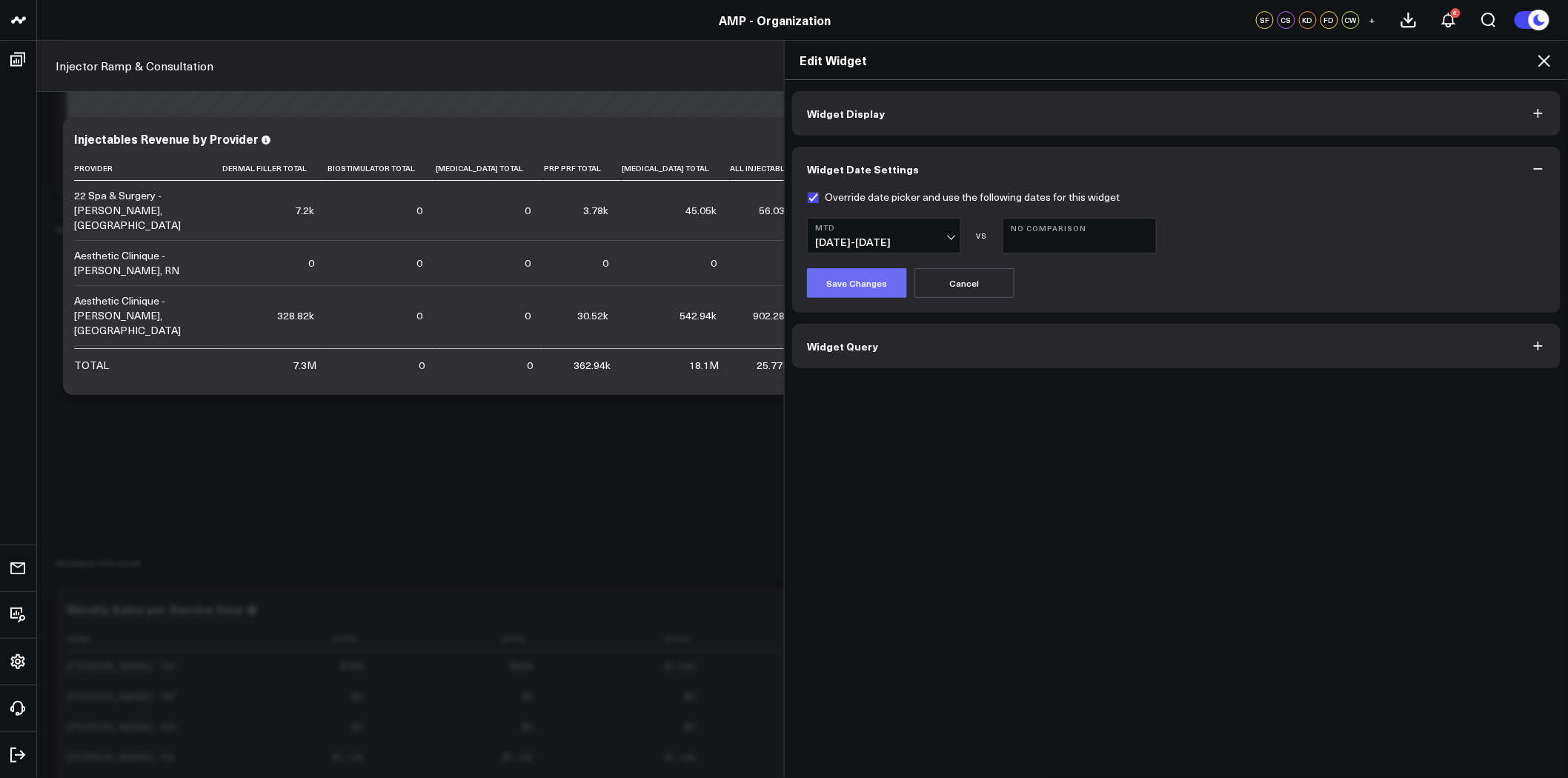
click at [854, 279] on button "Save Changes" at bounding box center [857, 283] width 100 height 29
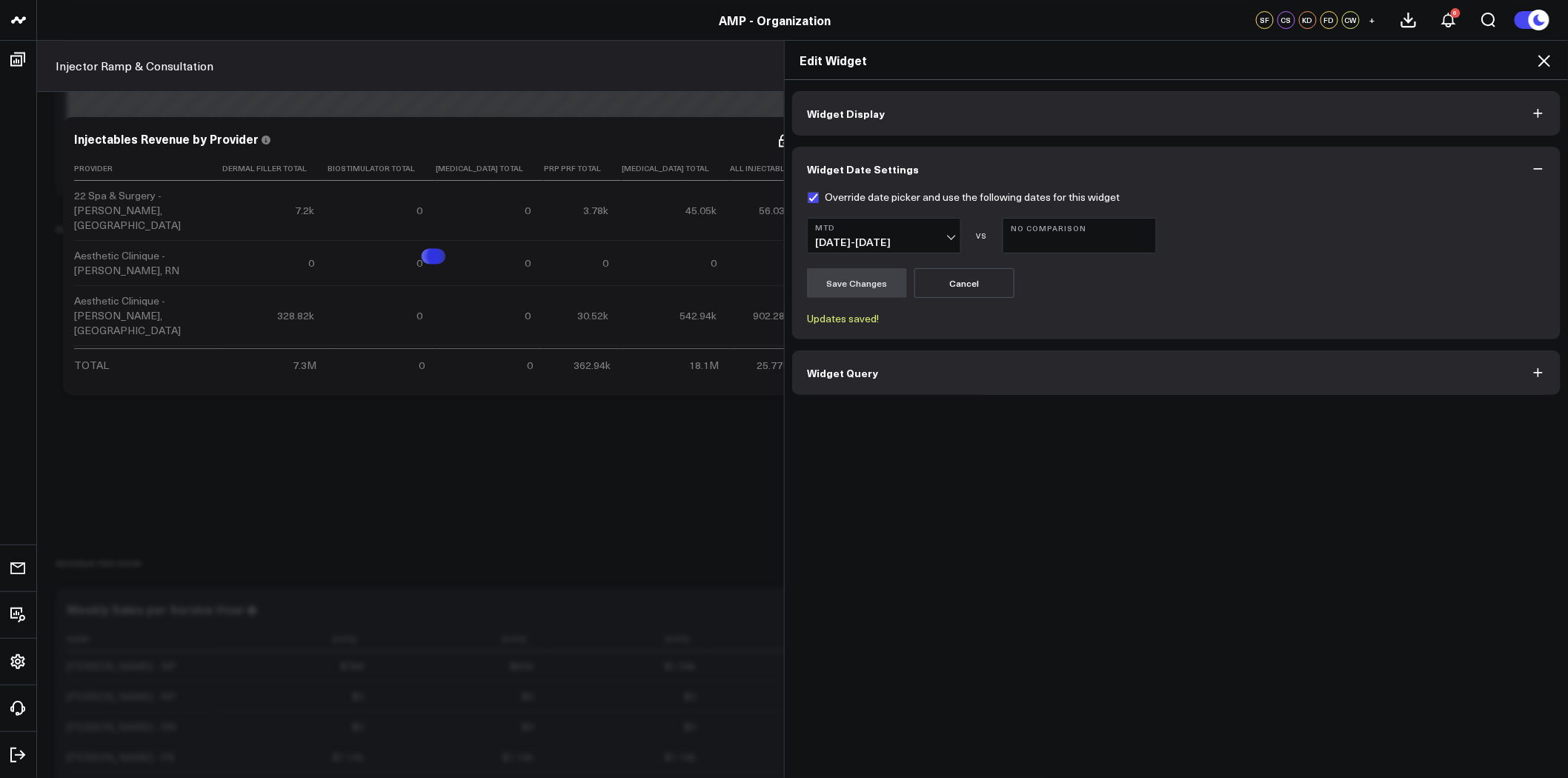
click at [1547, 60] on icon at bounding box center [1545, 61] width 18 height 18
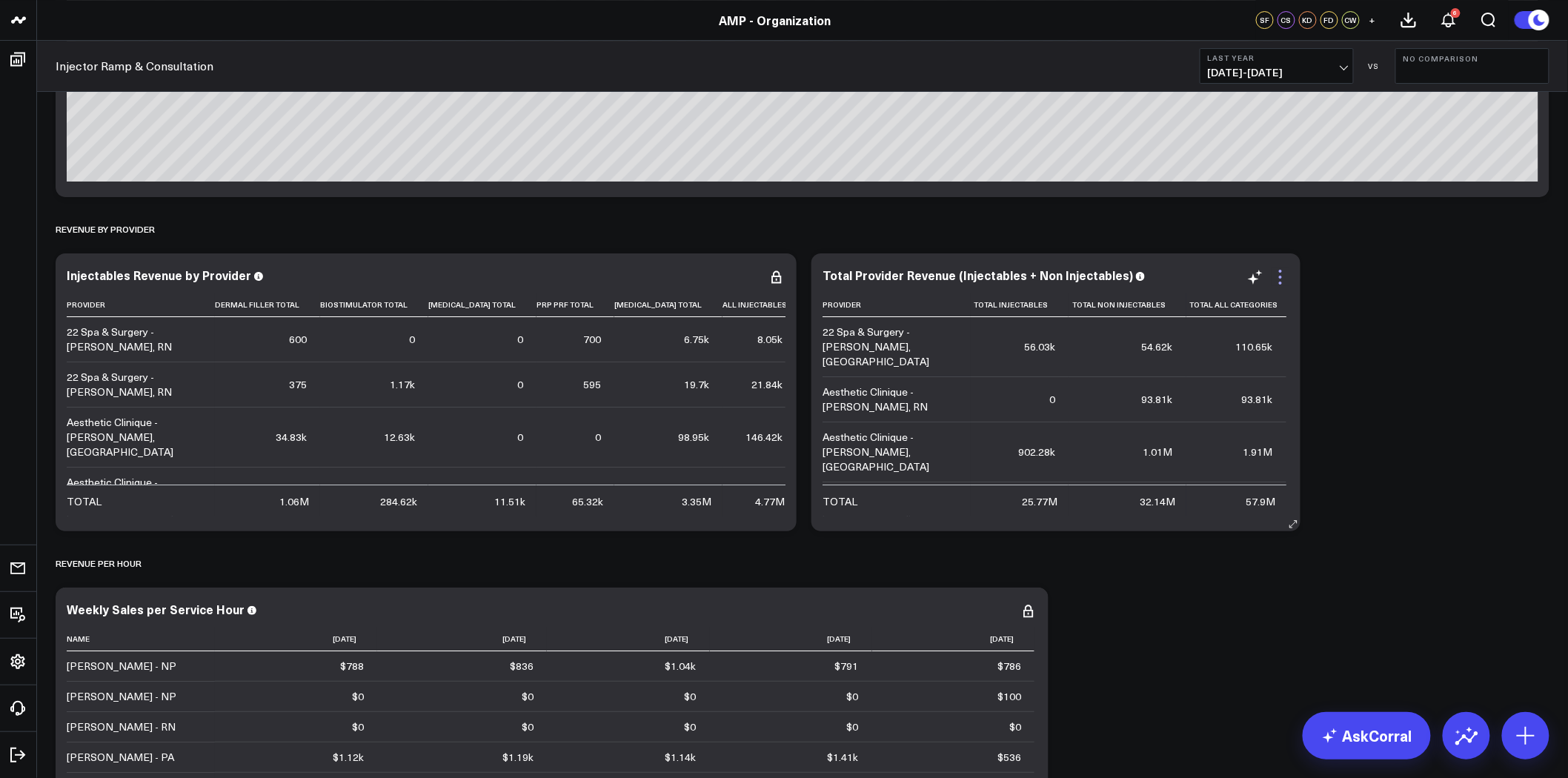
click at [1281, 277] on icon at bounding box center [1280, 277] width 3 height 3
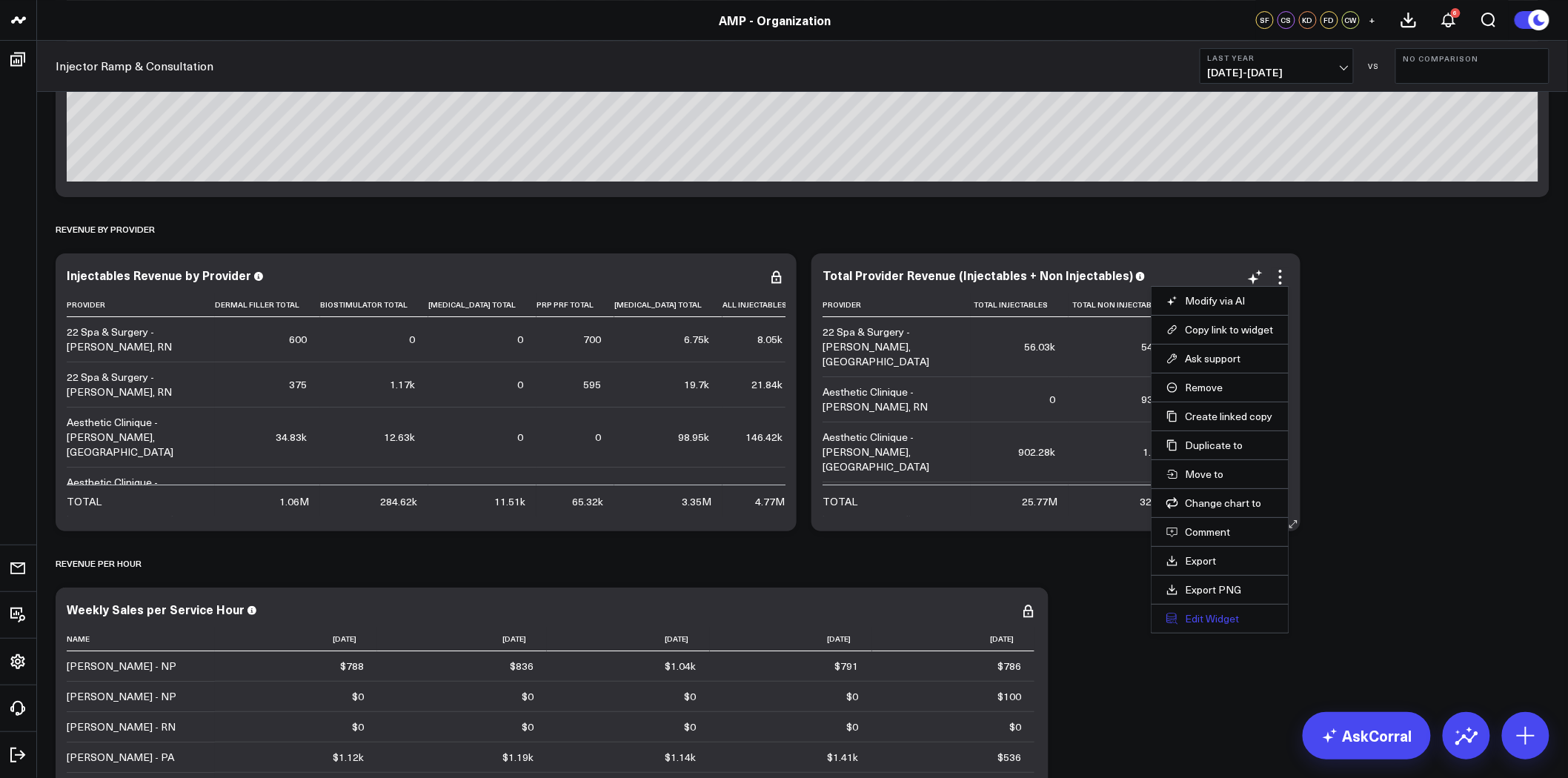
click at [1219, 617] on button "Edit Widget" at bounding box center [1220, 620] width 107 height 14
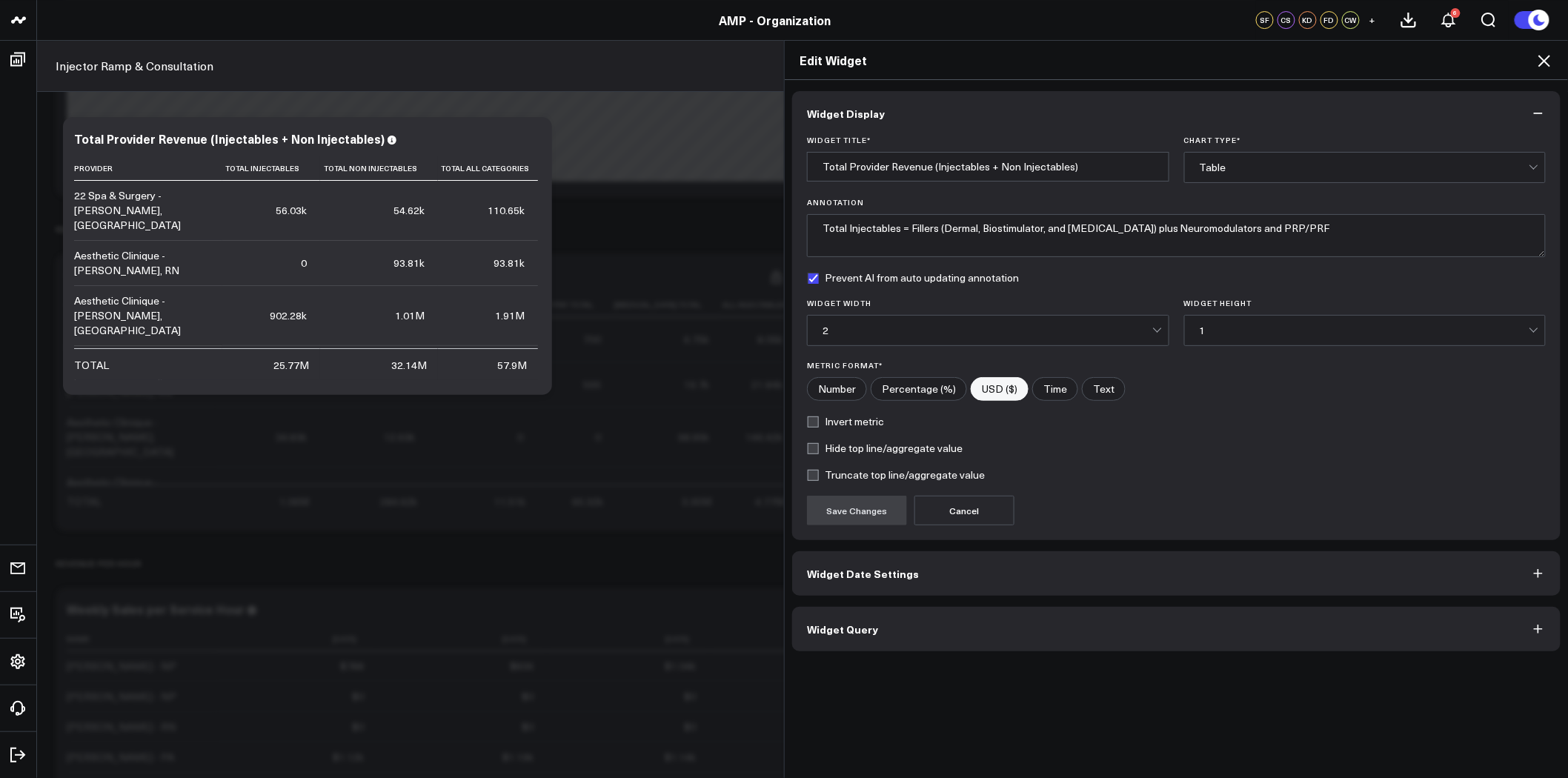
click at [882, 568] on span "Widget Date Settings" at bounding box center [863, 574] width 112 height 12
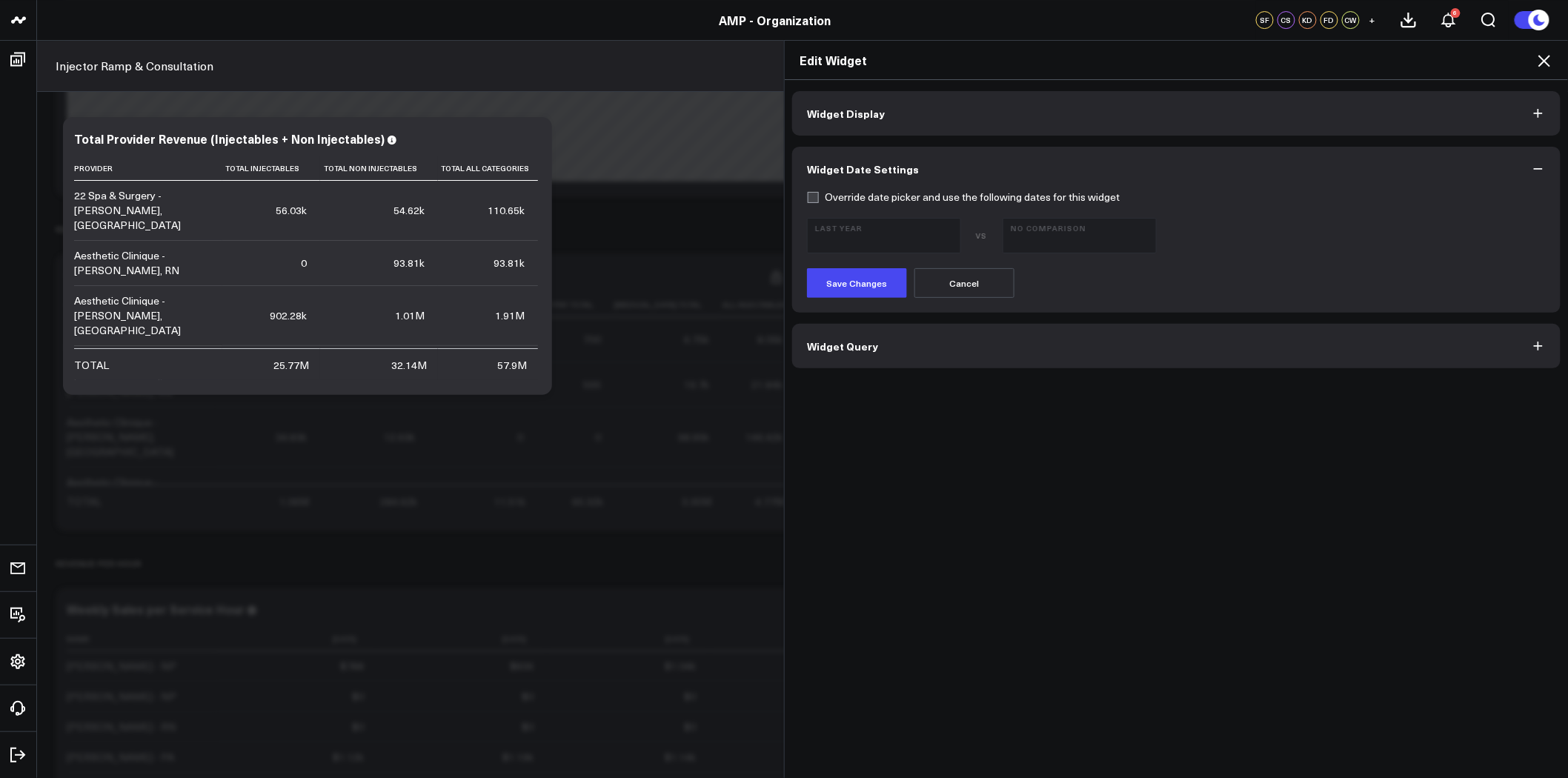
click at [809, 194] on label "Override date picker and use the following dates for this widget" at bounding box center [963, 197] width 313 height 12
click at [809, 194] on input "Override date picker and use the following dates for this widget" at bounding box center [813, 197] width 12 height 12
checkbox input "true"
click at [846, 224] on b "Last Year" at bounding box center [883, 227] width 138 height 9
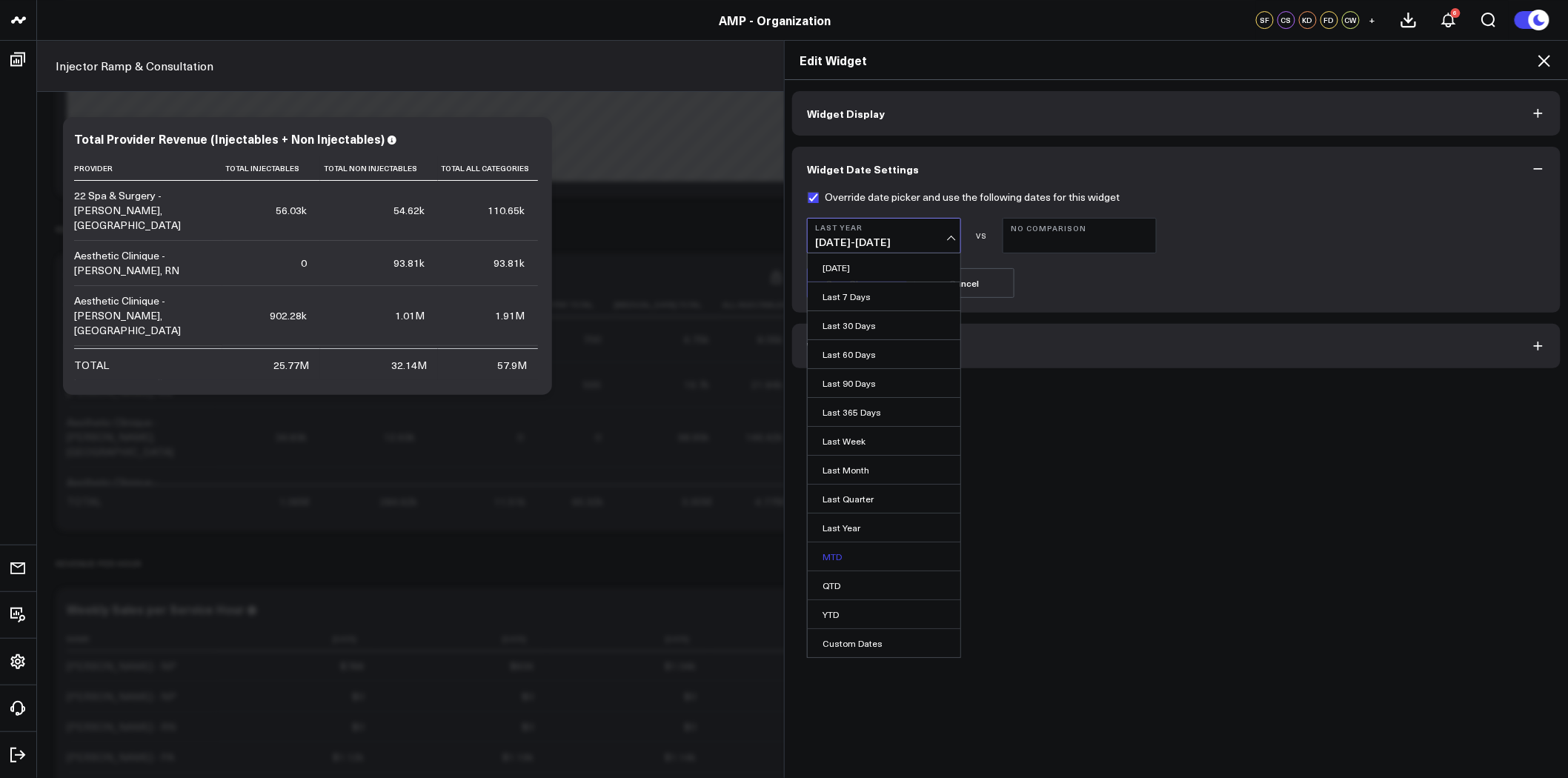
click at [852, 550] on link "MTD" at bounding box center [884, 556] width 152 height 28
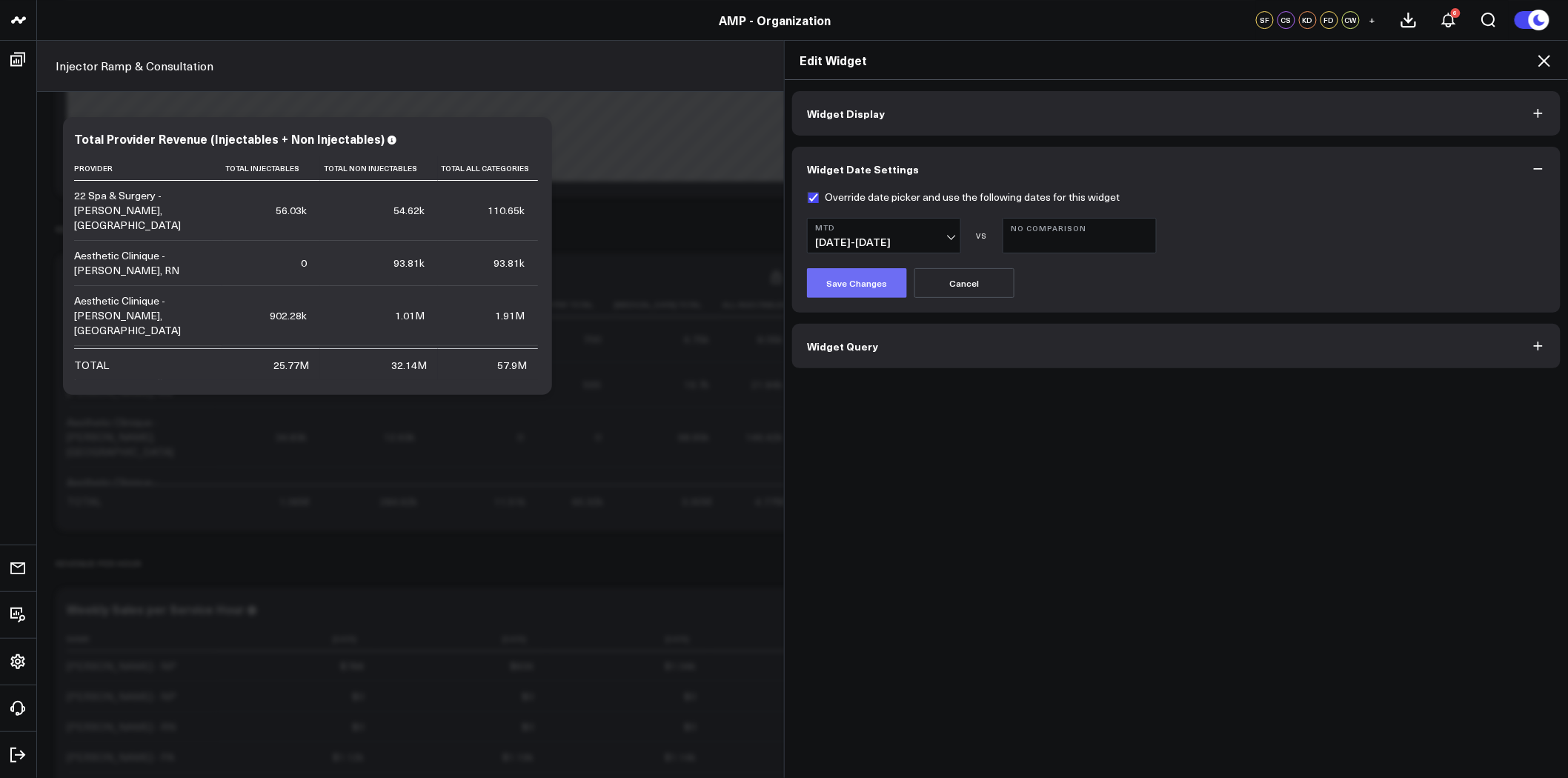
click at [857, 283] on button "Save Changes" at bounding box center [857, 283] width 100 height 29
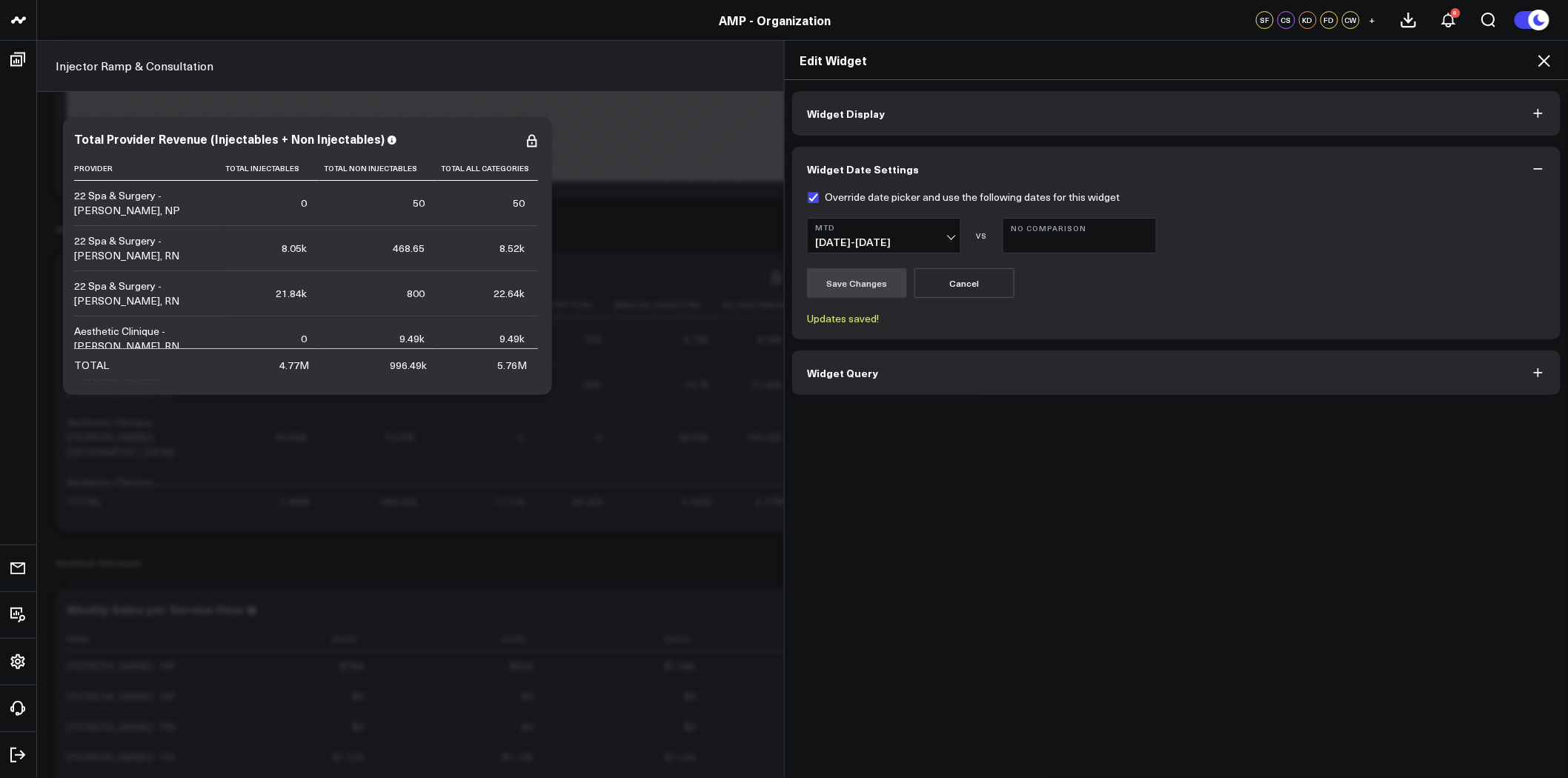
click at [1545, 61] on icon at bounding box center [1545, 61] width 12 height 12
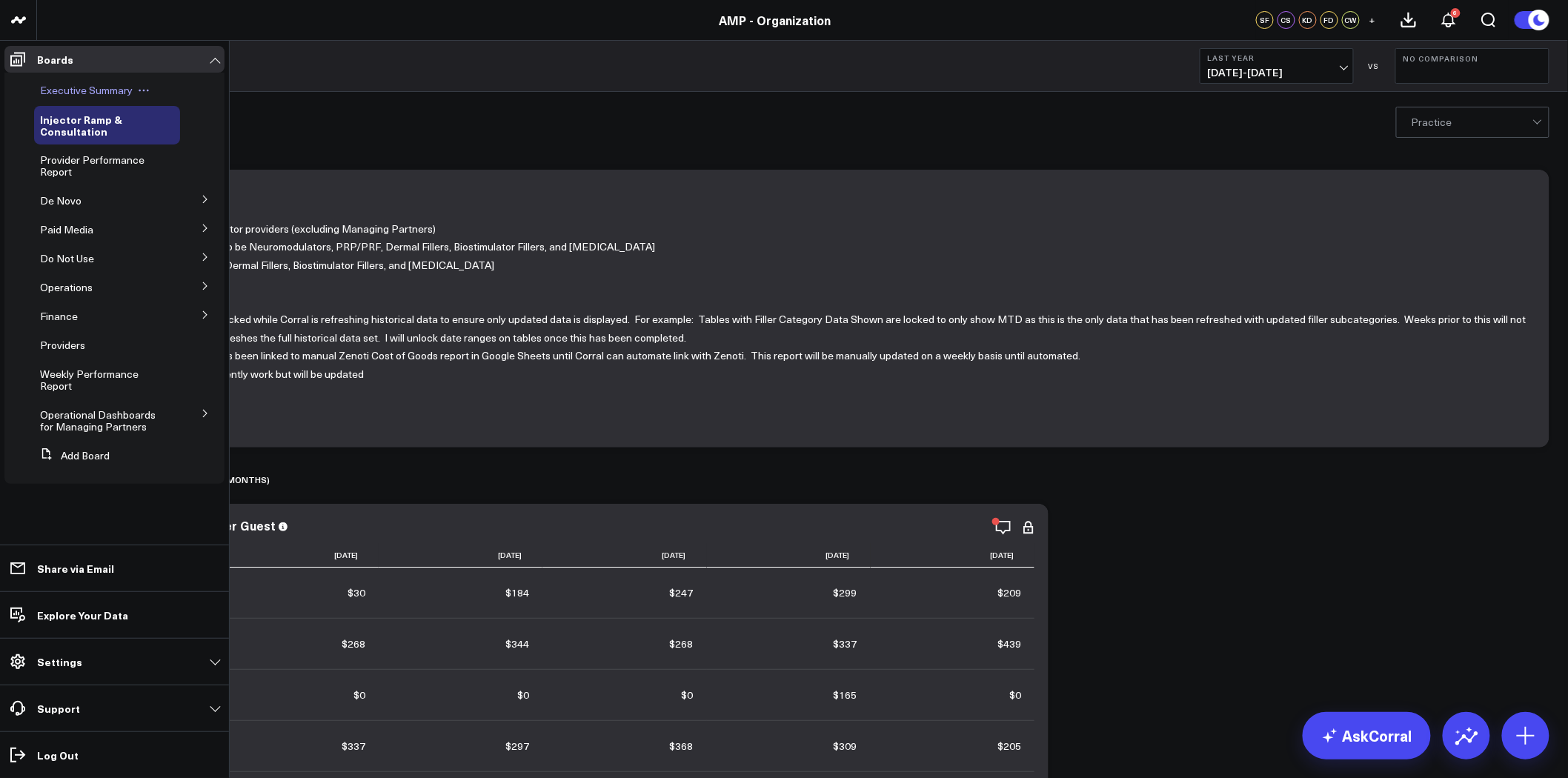
click at [115, 90] on span "Executive Summary" at bounding box center [86, 90] width 93 height 14
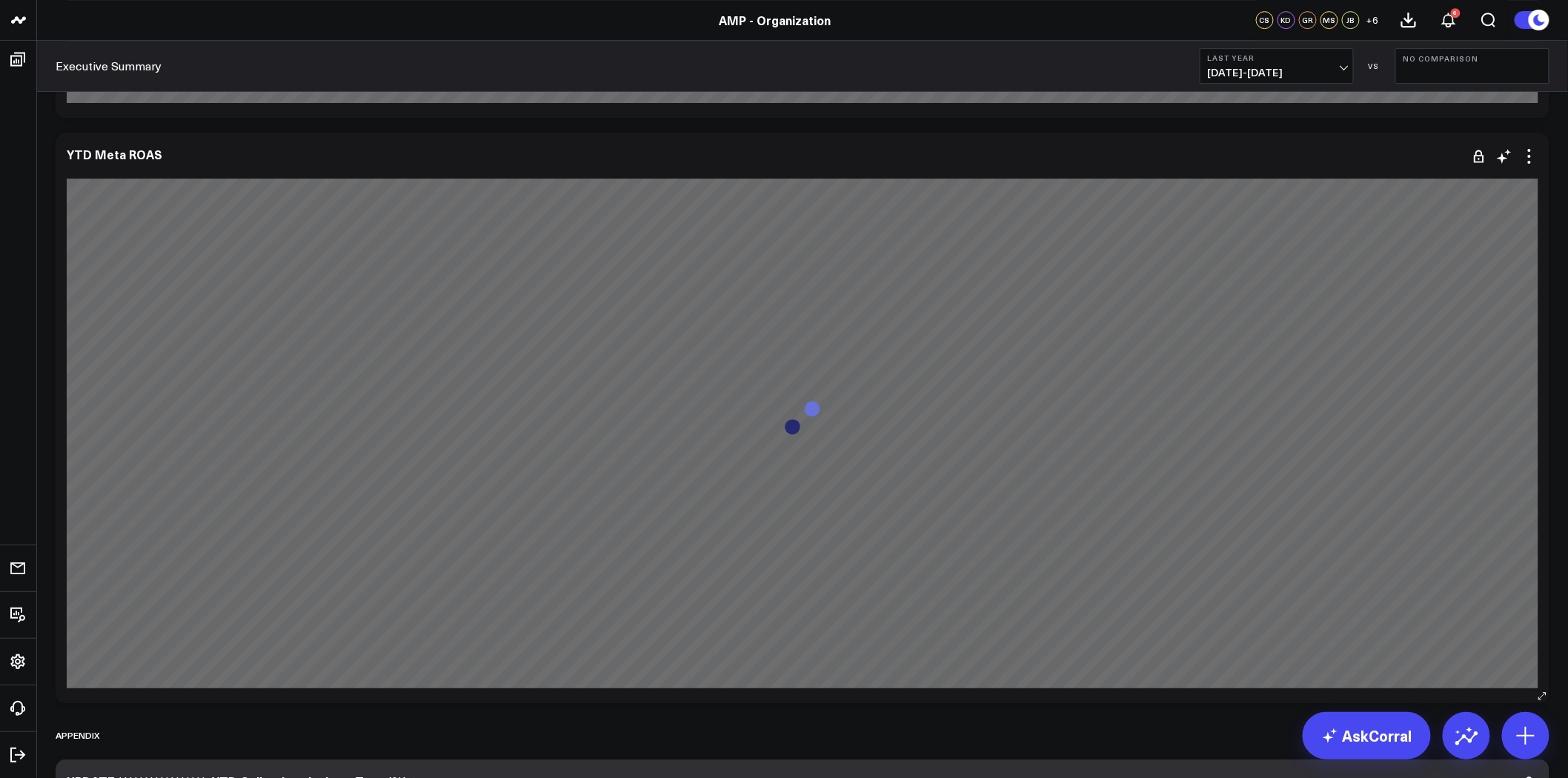
scroll to position [9051, 0]
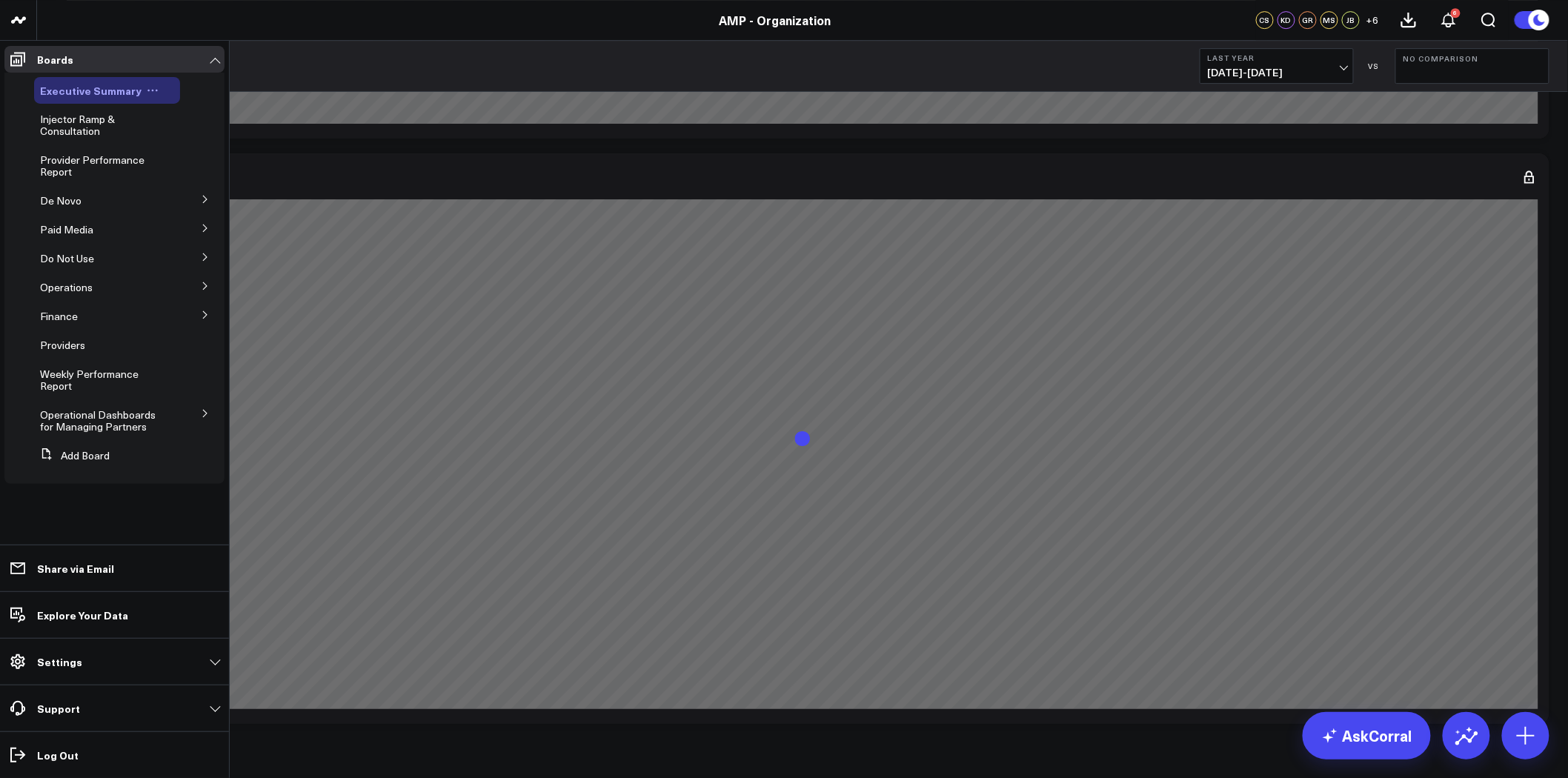
click at [149, 89] on icon at bounding box center [152, 90] width 12 height 12
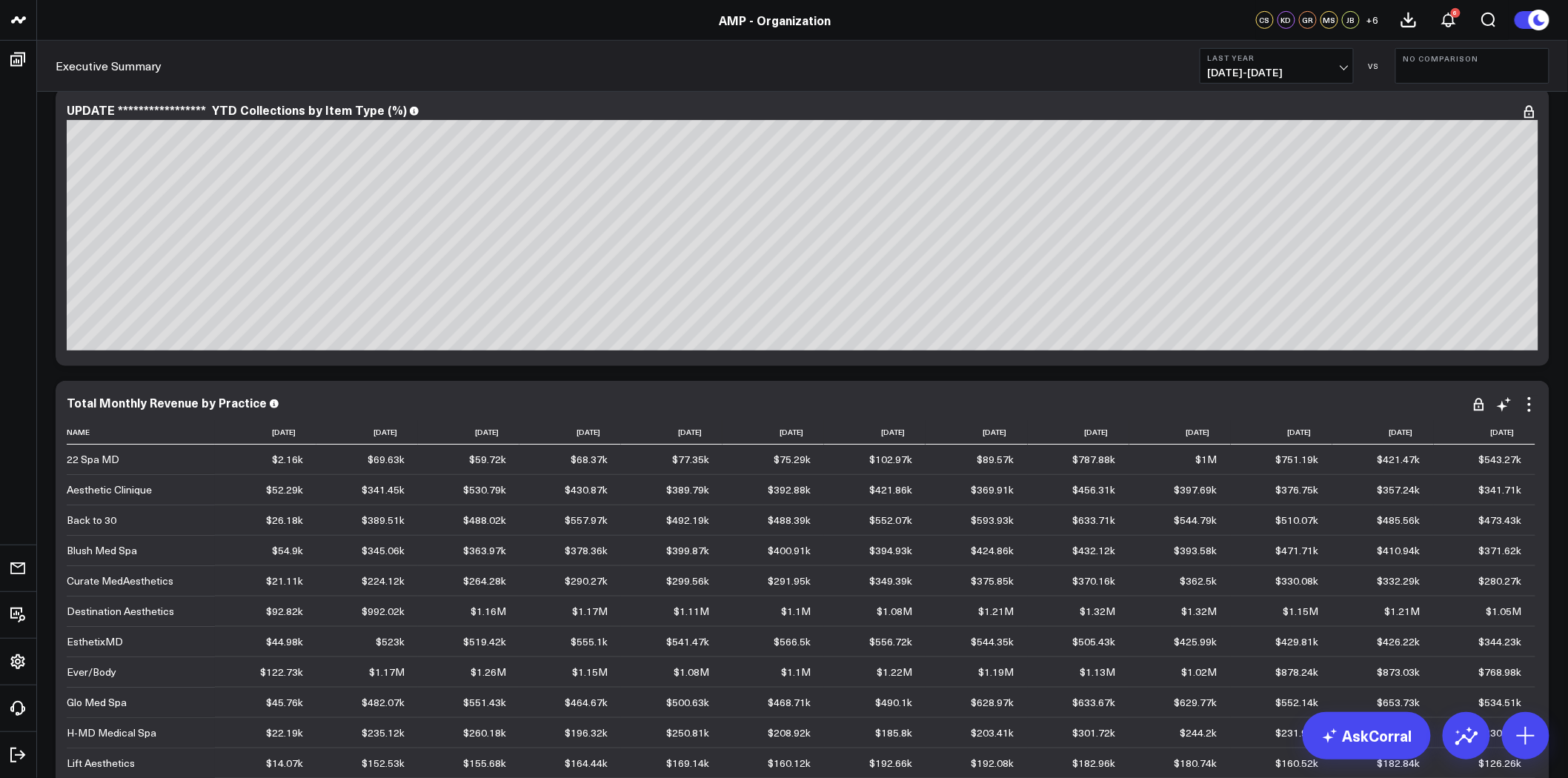
scroll to position [9627, 0]
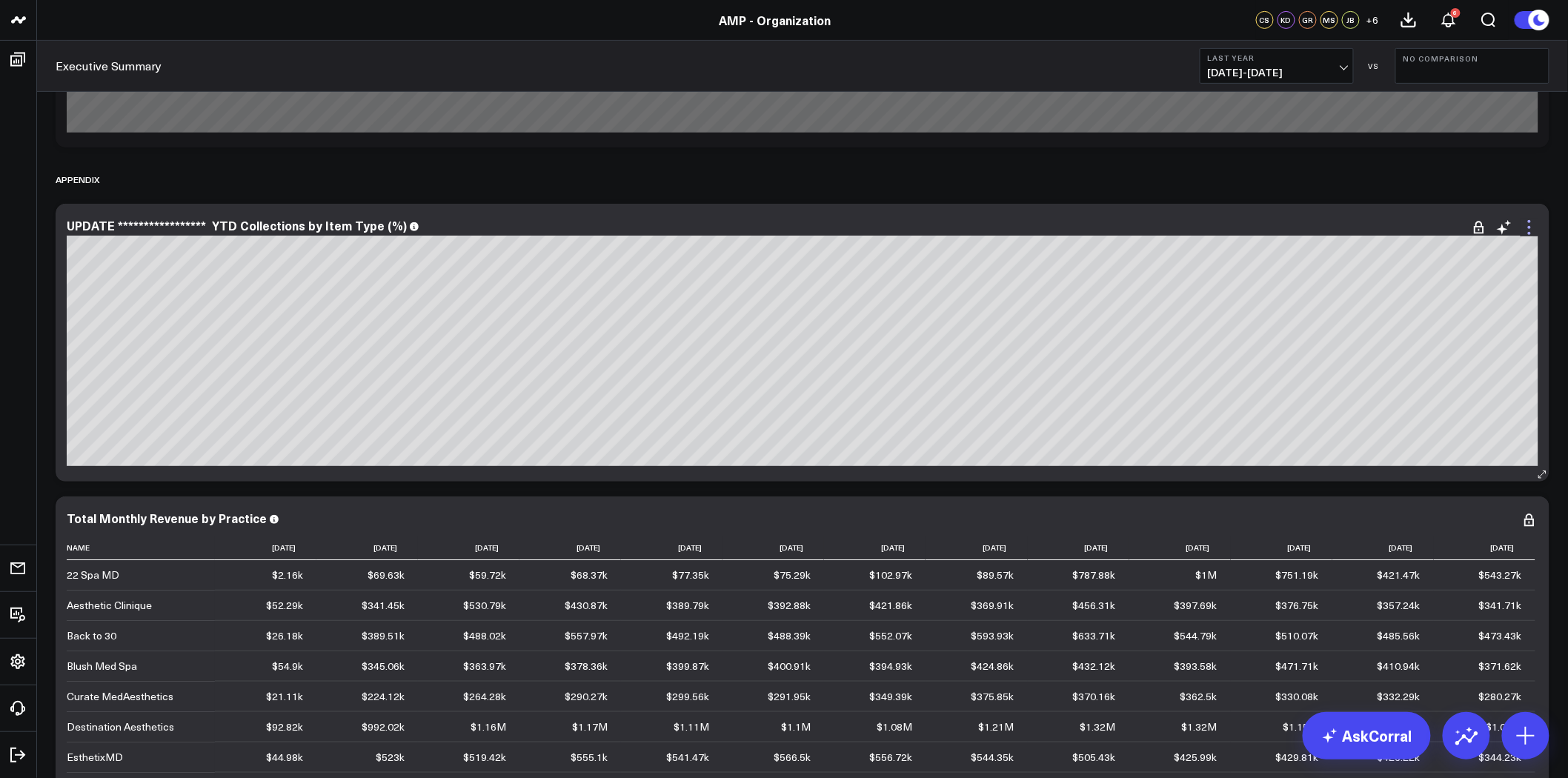
click at [1527, 221] on icon at bounding box center [1530, 228] width 18 height 18
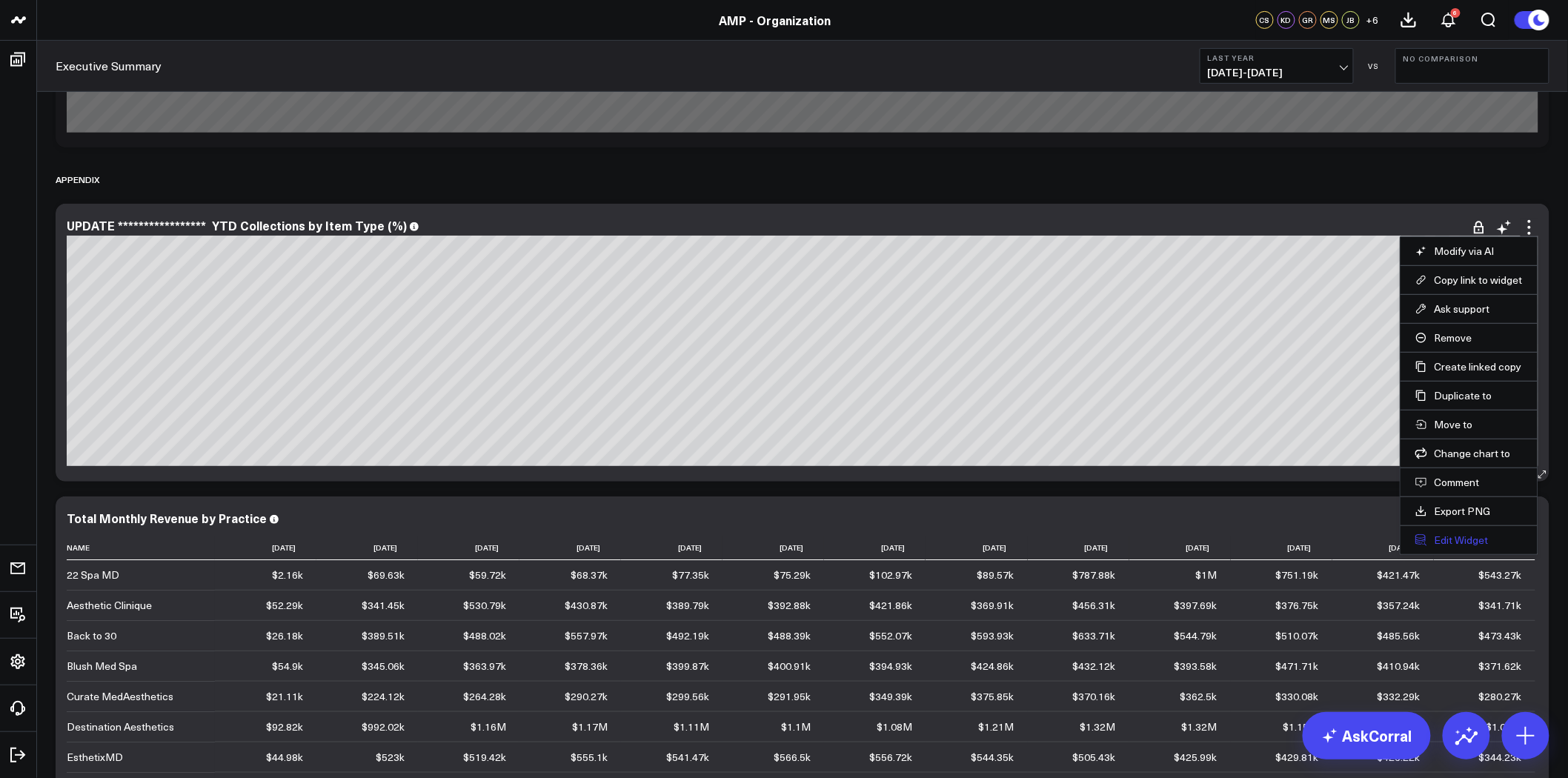
click at [1465, 540] on button "Edit Widget" at bounding box center [1469, 540] width 107 height 14
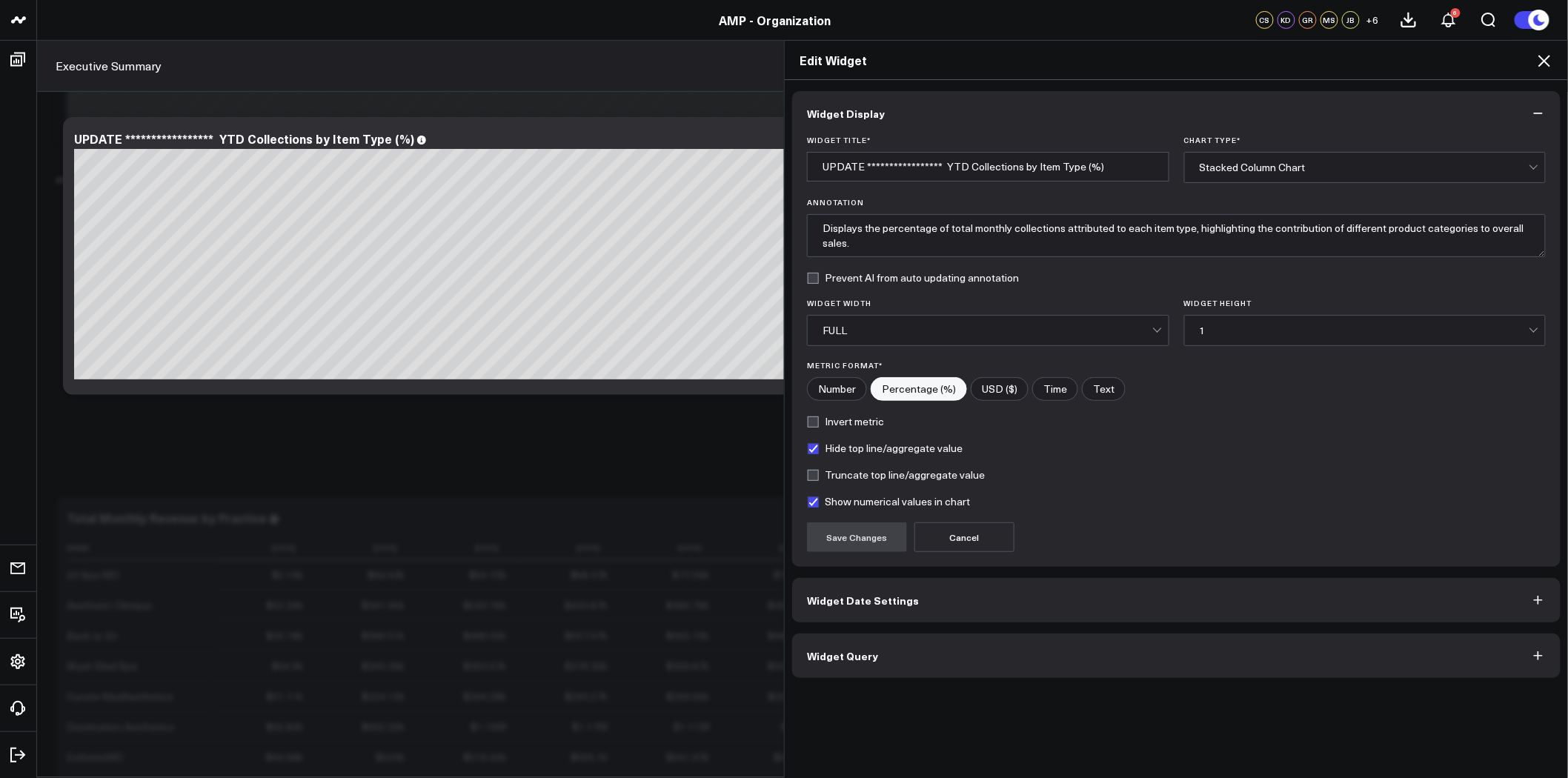
click at [950, 649] on button "Widget Query" at bounding box center [1176, 657] width 769 height 45
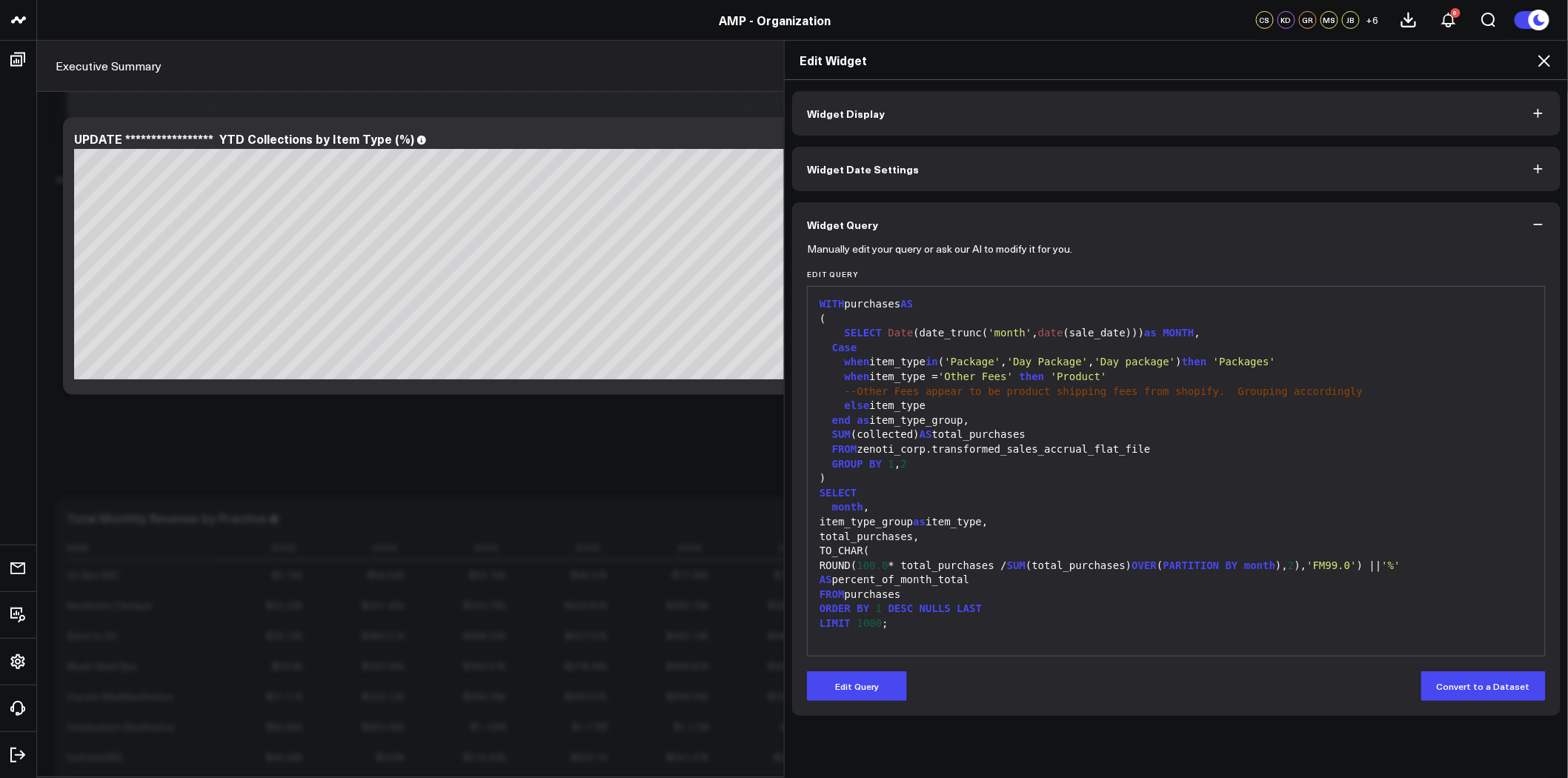
scroll to position [9614, 0]
click at [1548, 53] on icon at bounding box center [1545, 61] width 18 height 18
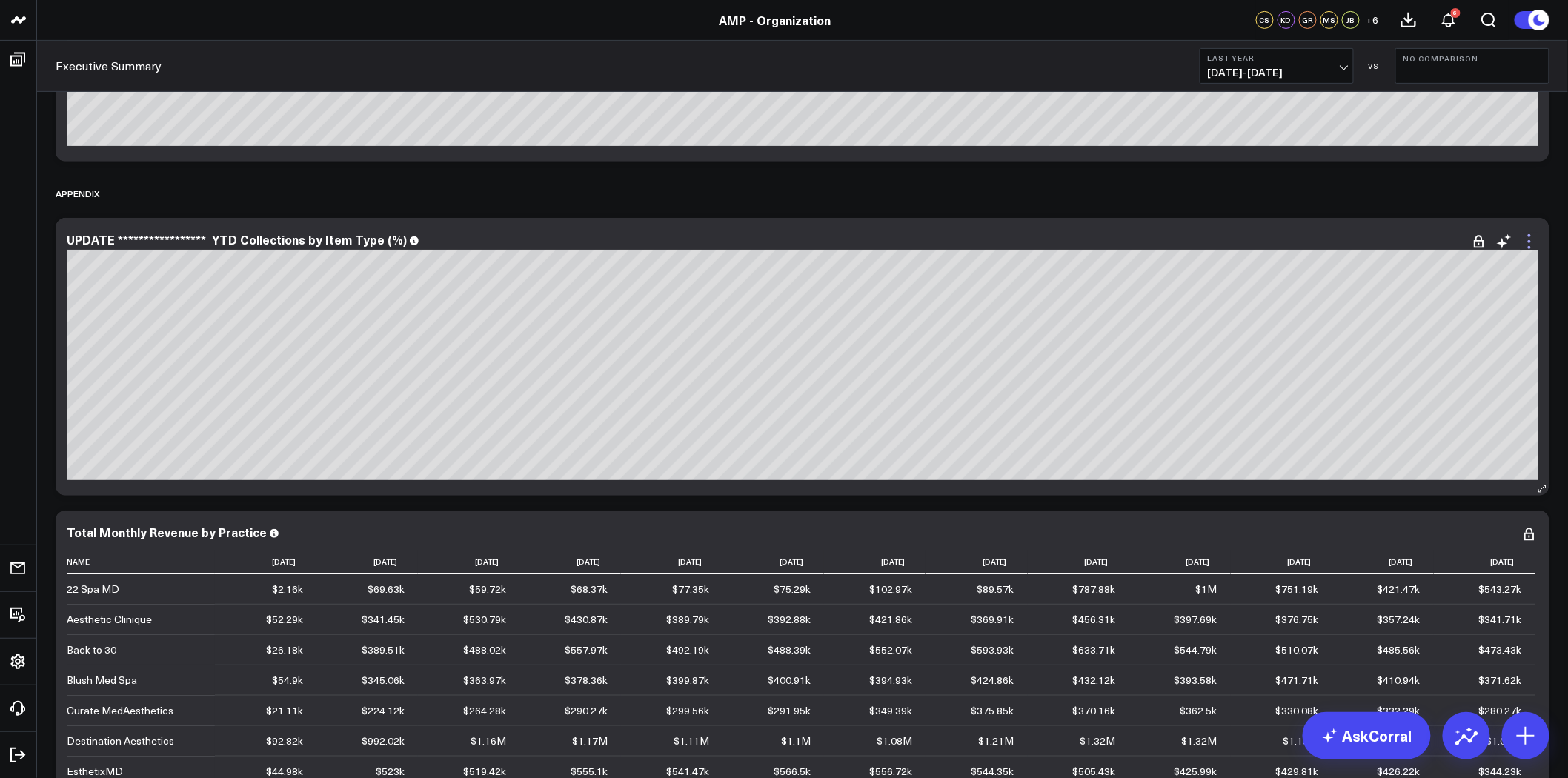
click at [1529, 238] on icon at bounding box center [1530, 241] width 18 height 18
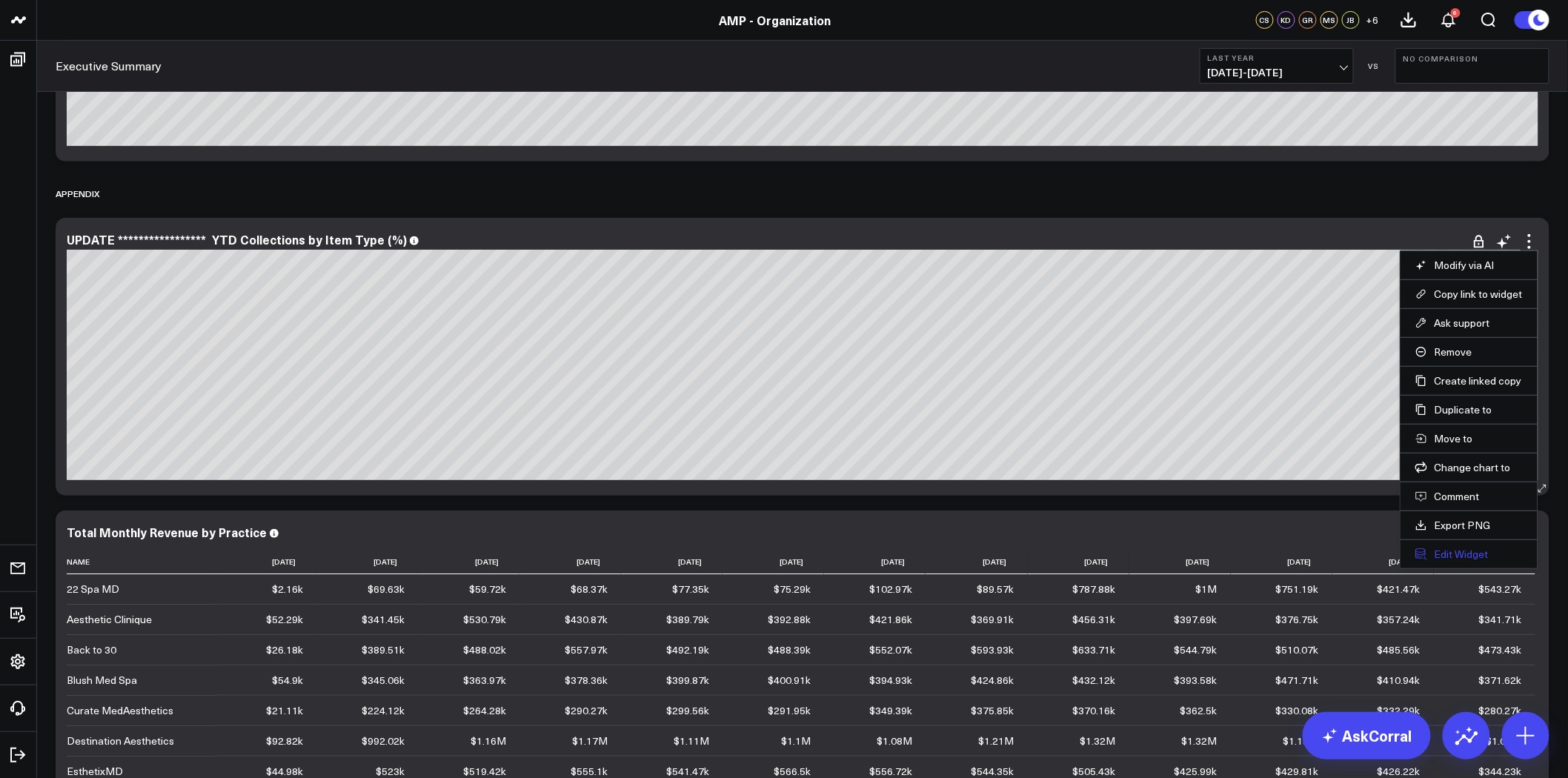
click at [1474, 559] on button "Edit Widget" at bounding box center [1469, 555] width 107 height 14
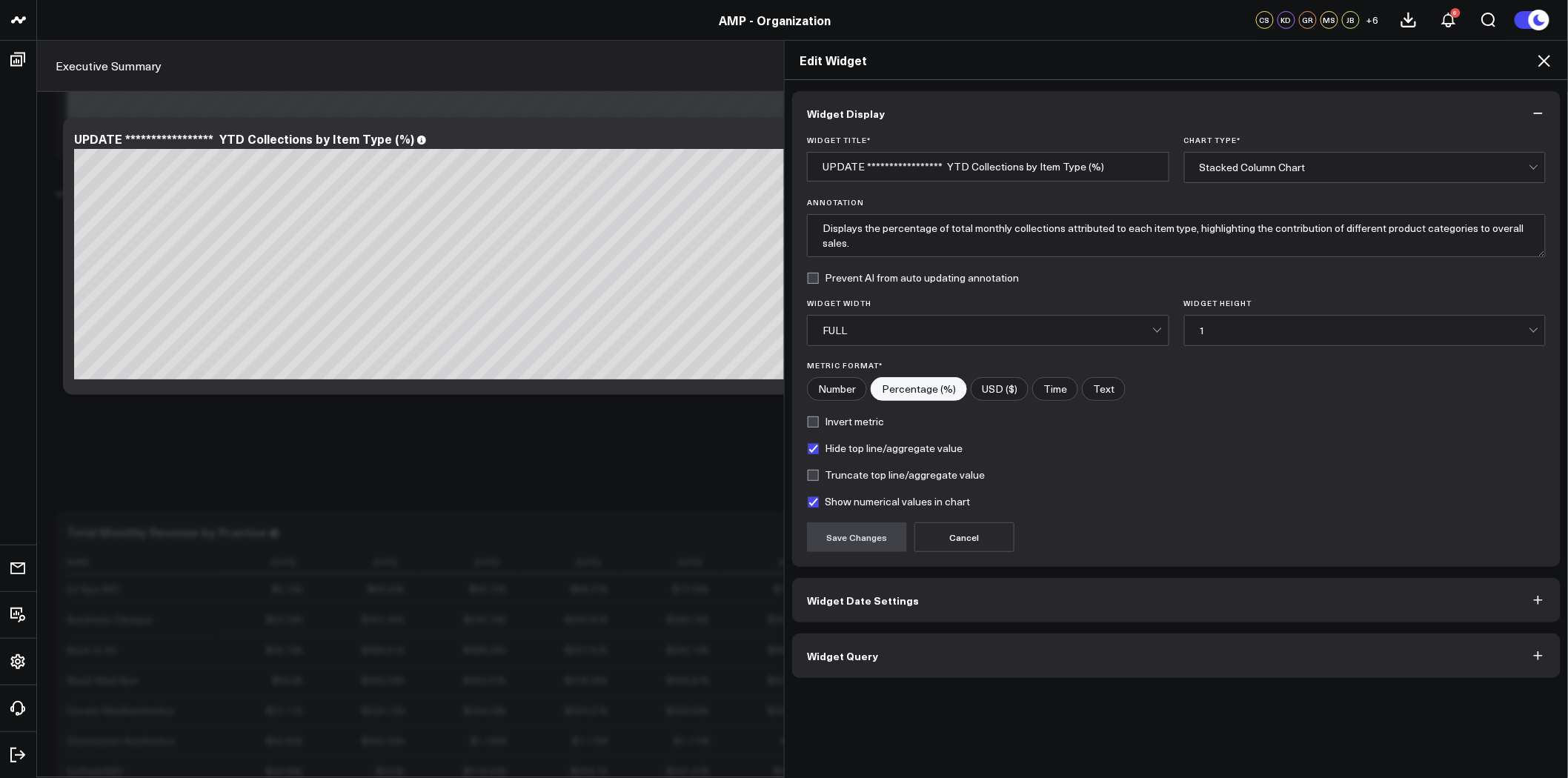
click at [953, 643] on button "Widget Query" at bounding box center [1176, 657] width 769 height 45
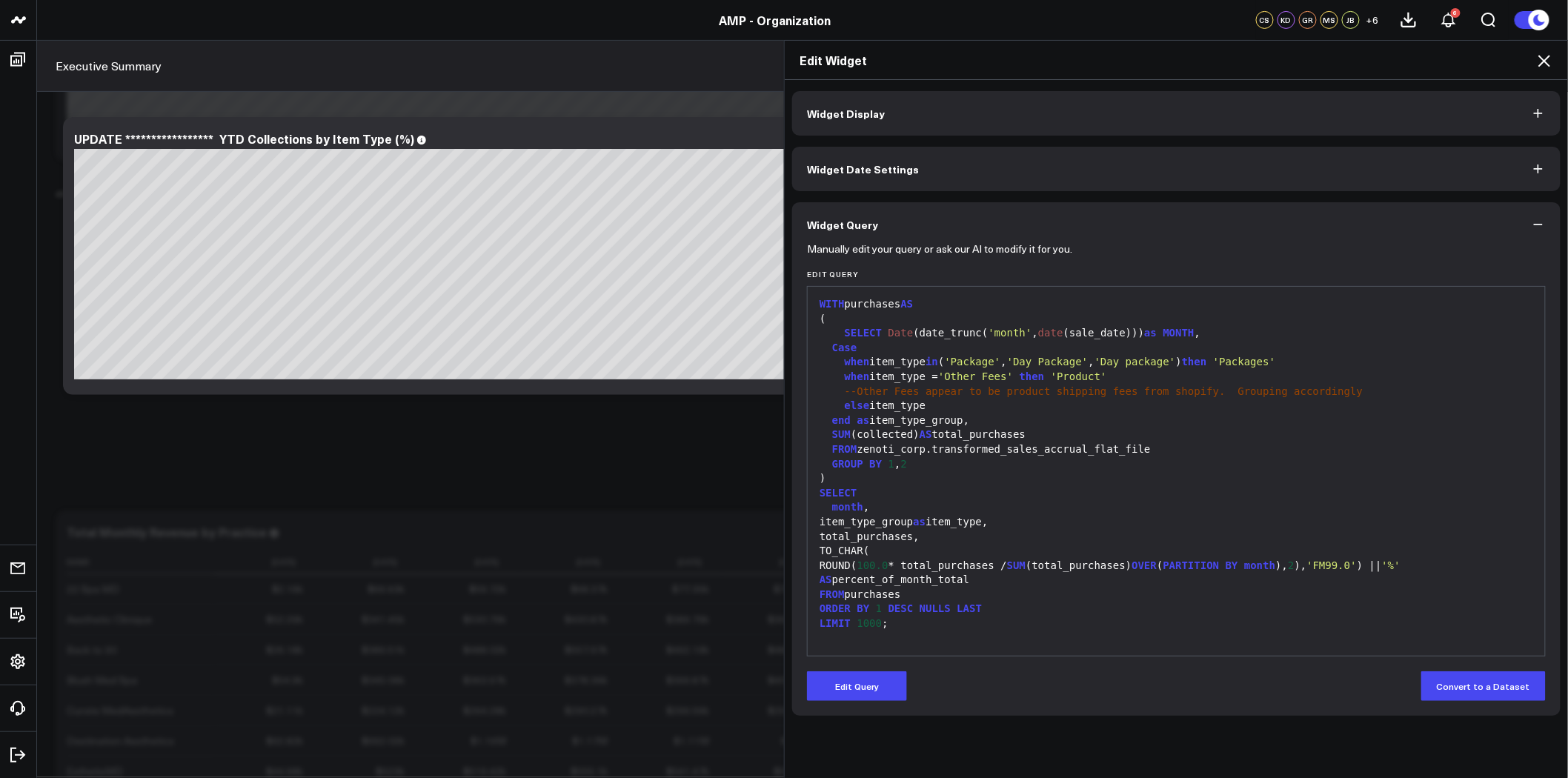
scroll to position [9531, 0]
click at [961, 416] on div "end as item_type_group," at bounding box center [1176, 420] width 723 height 15
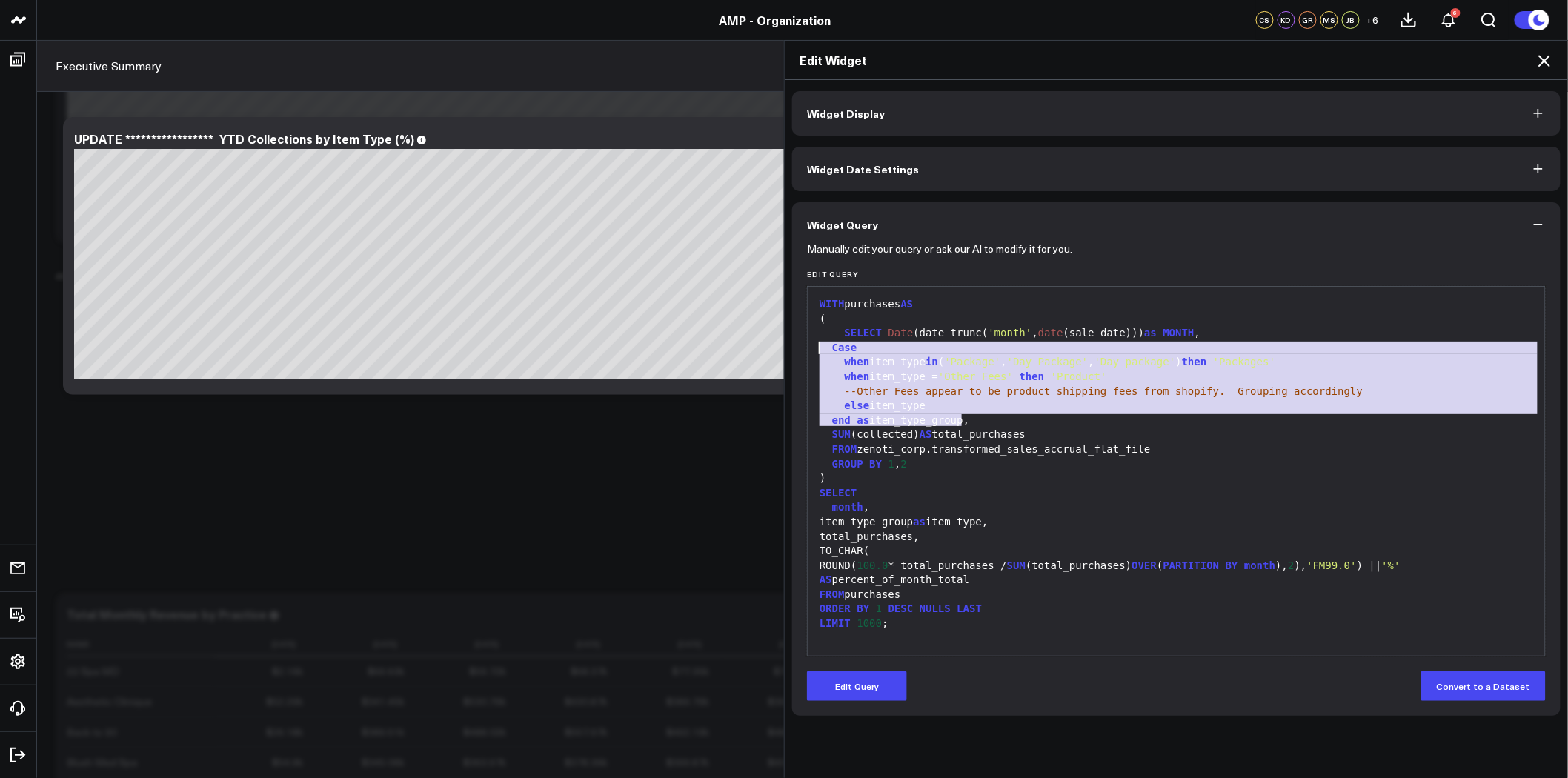
drag, startPoint x: 961, startPoint y: 416, endPoint x: 812, endPoint y: 349, distance: 163.4
click at [815, 349] on div "WITH purchases AS ( SELECT Date (date_trunc( 'month' , date (sale_date))) as MO…" at bounding box center [1176, 471] width 723 height 355
copy div "Case when item_type in ( 'Package' , 'Day Package' , 'Day package' ) then 'Pack…"
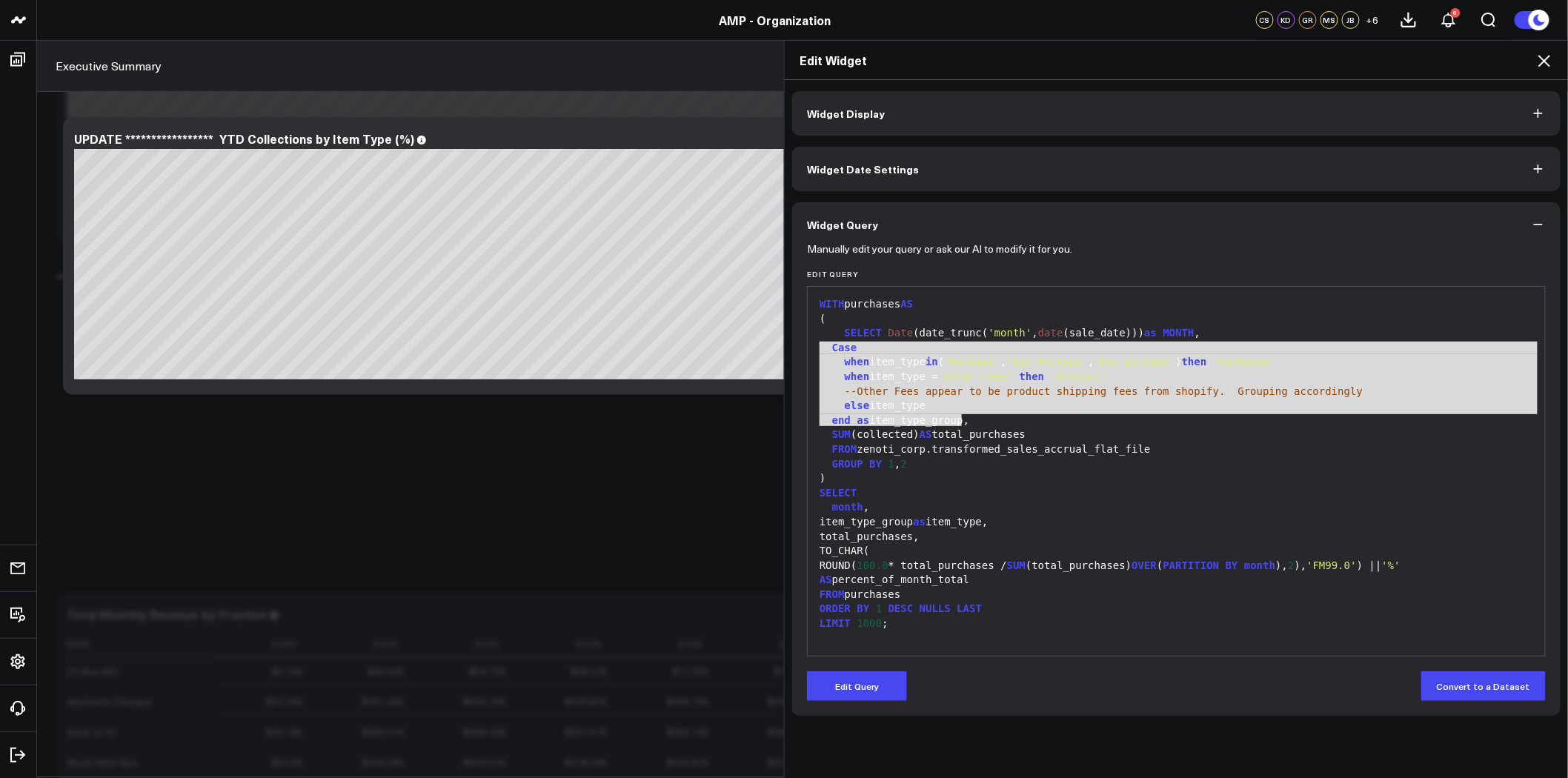
click at [1543, 62] on icon at bounding box center [1545, 61] width 18 height 18
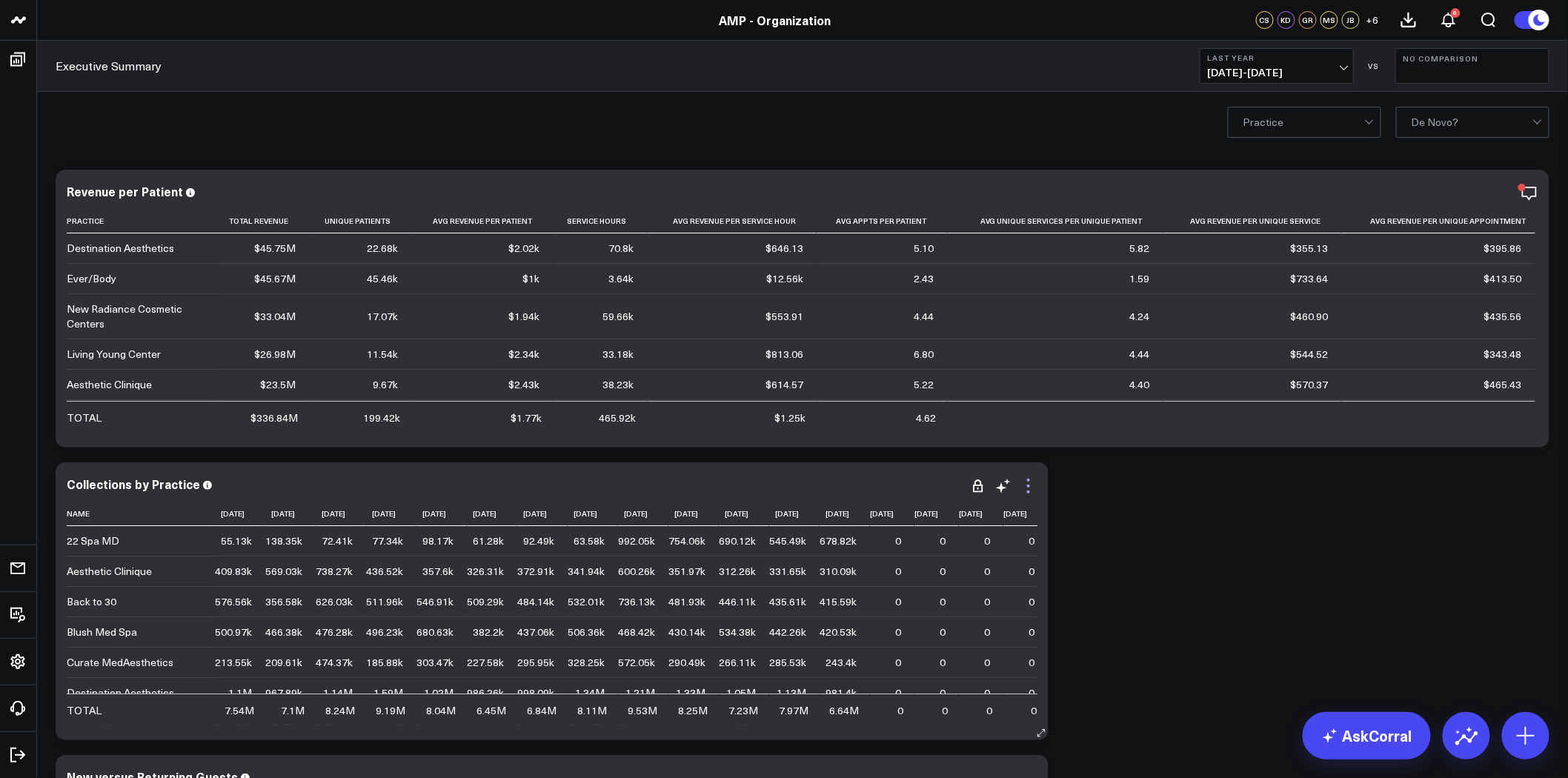
click at [1027, 486] on icon at bounding box center [1028, 486] width 3 height 3
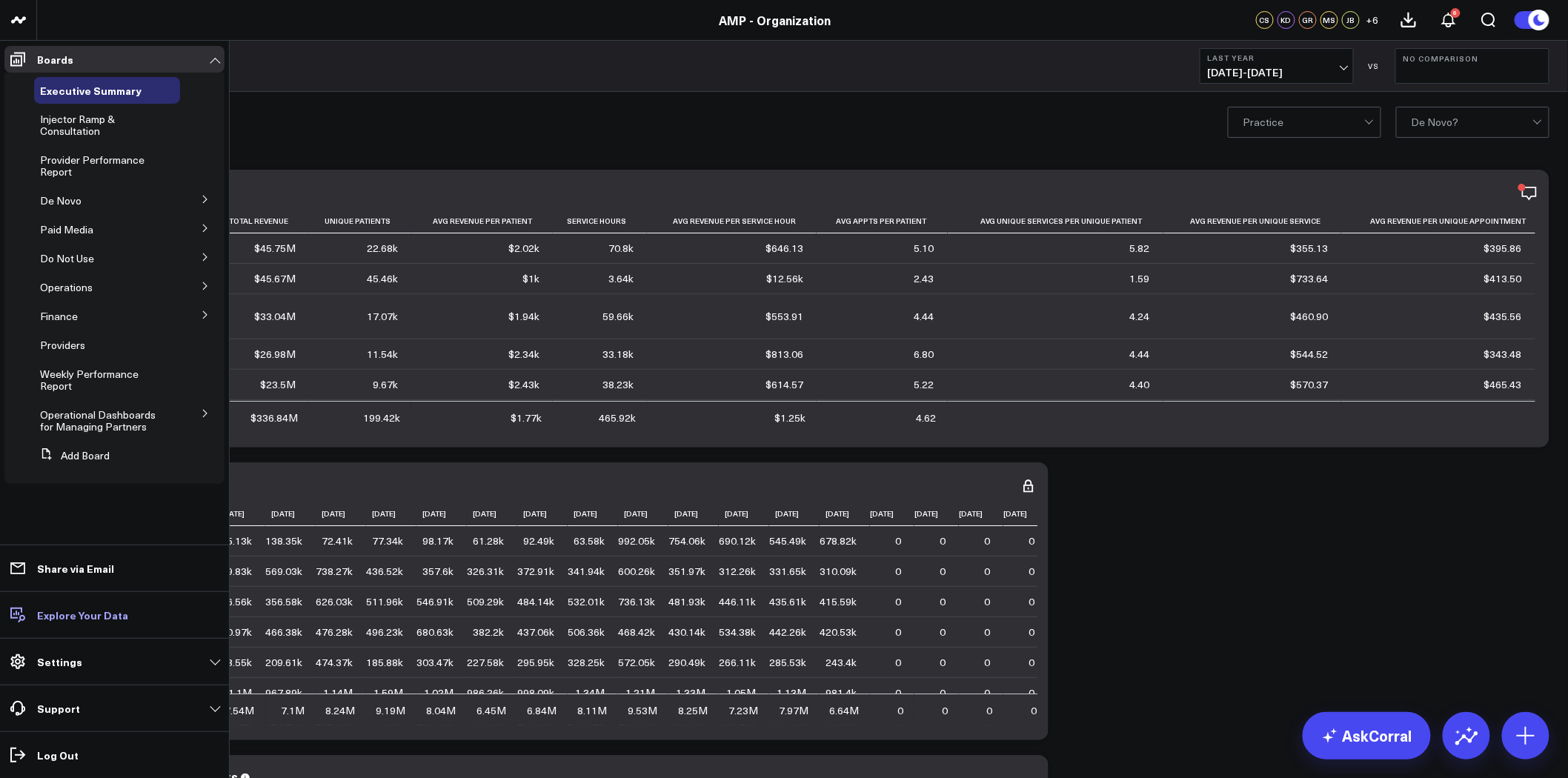
click at [74, 613] on p "Explore Your Data" at bounding box center [82, 616] width 91 height 12
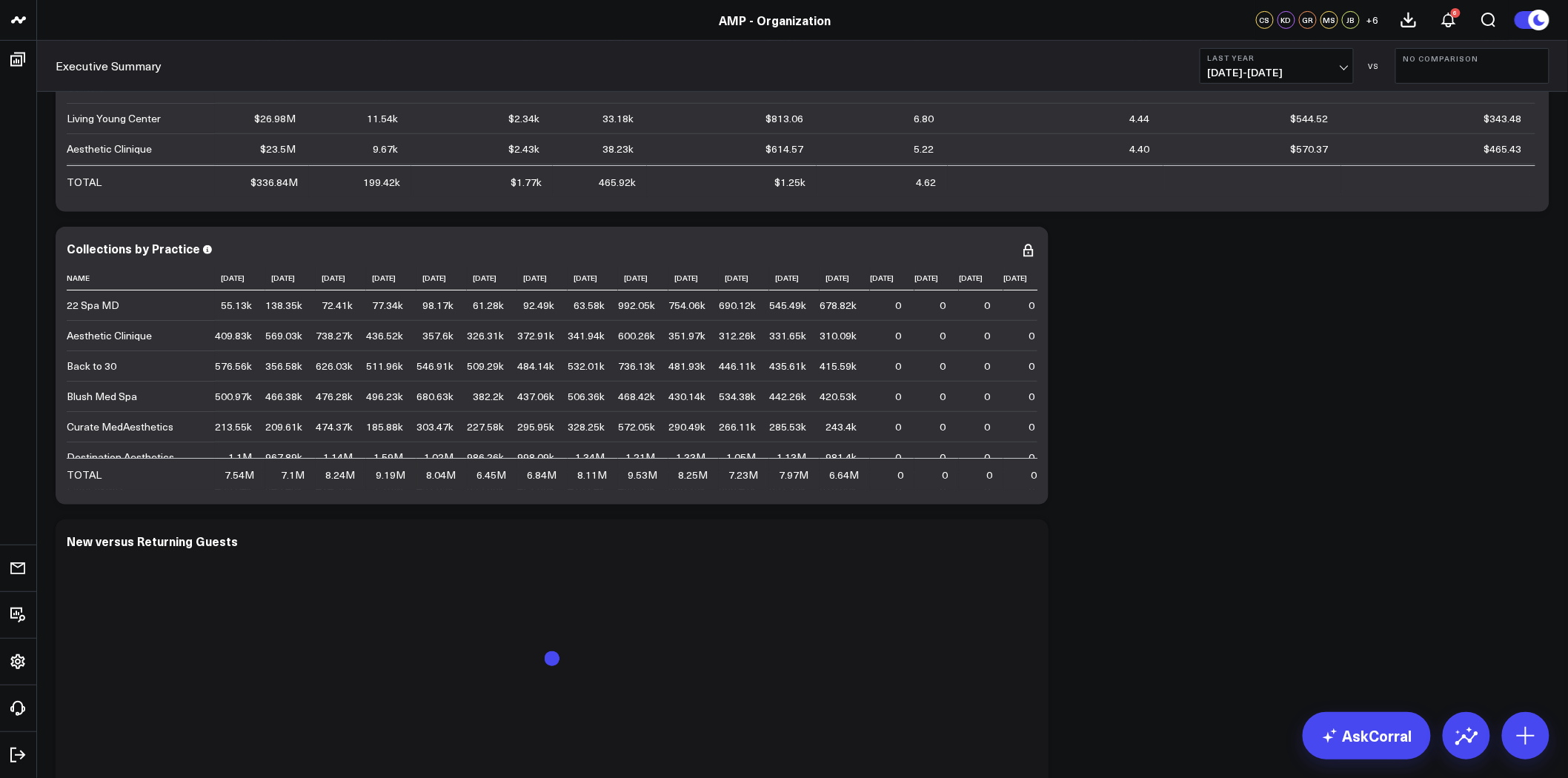
scroll to position [329, 0]
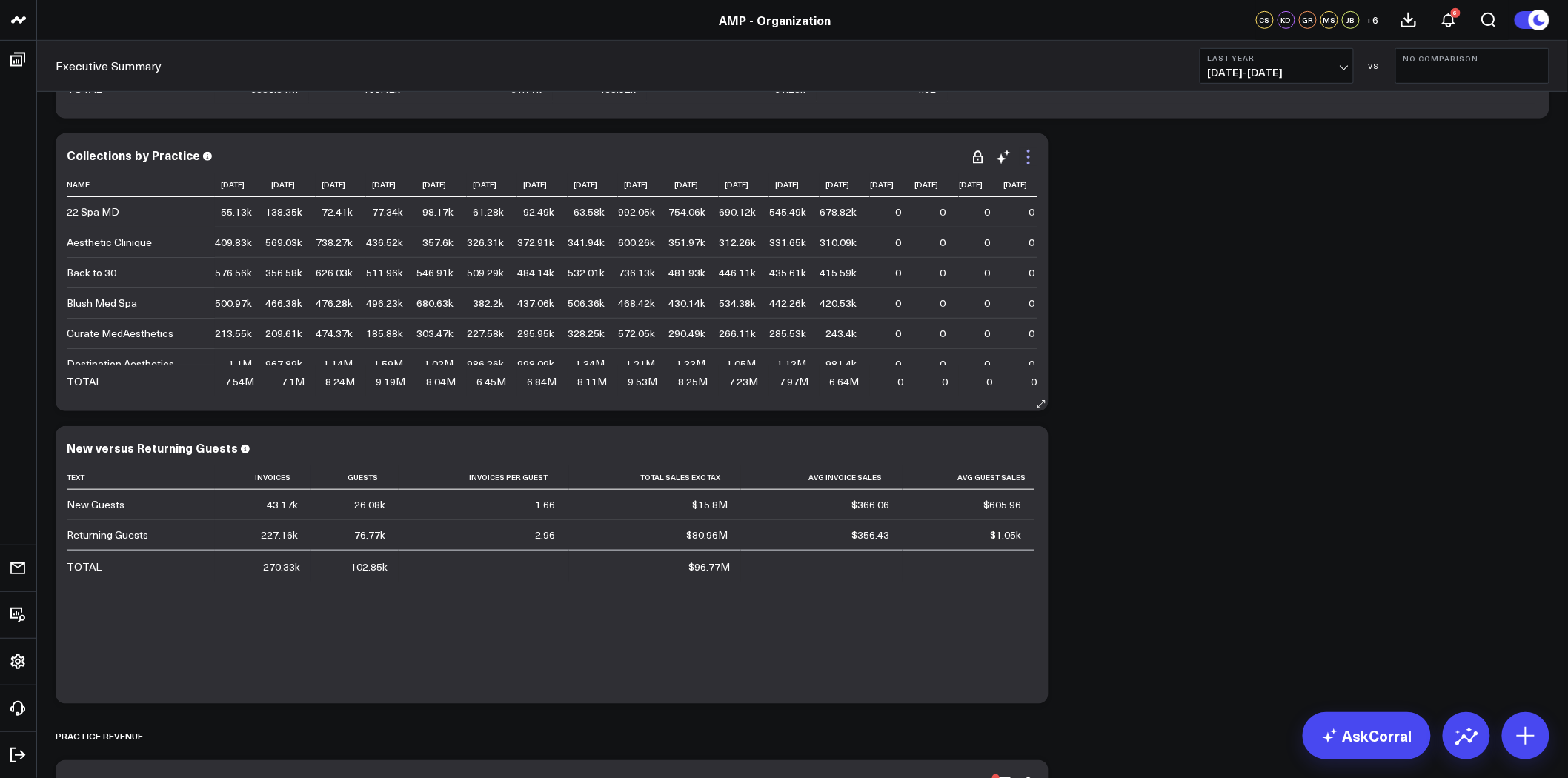
click at [1027, 158] on icon at bounding box center [1029, 157] width 18 height 18
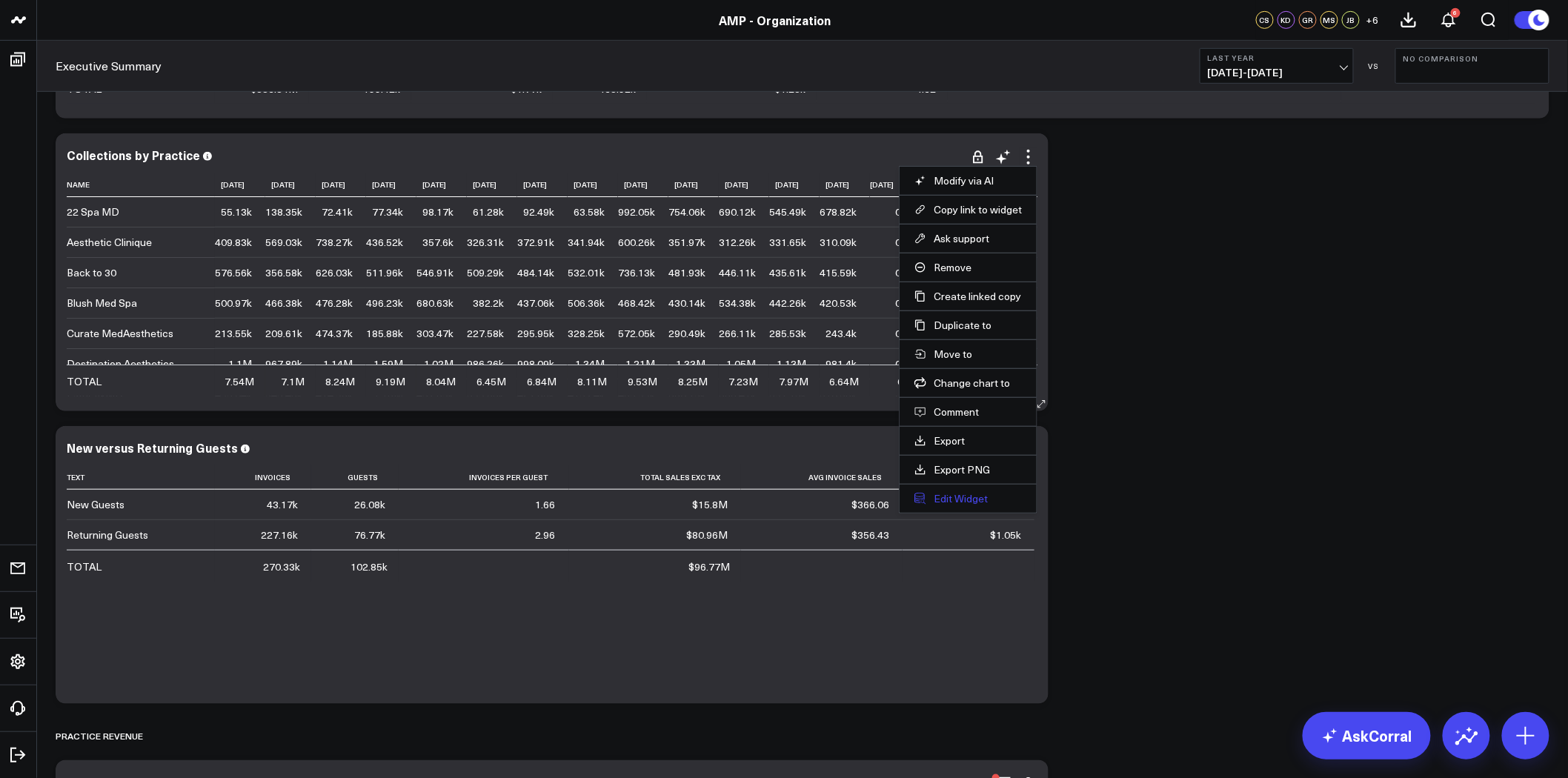
click at [976, 505] on button "Edit Widget" at bounding box center [968, 499] width 107 height 14
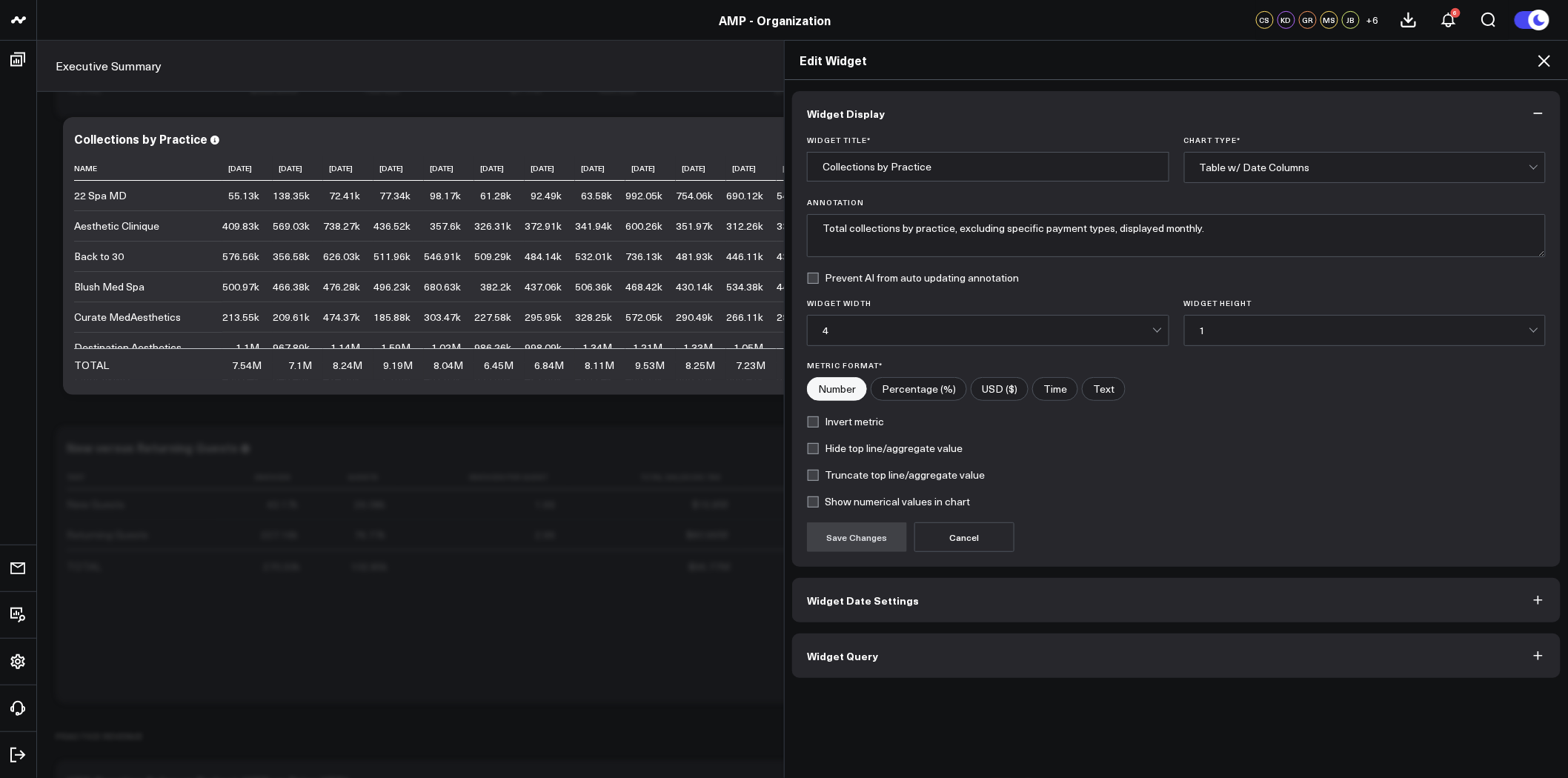
click at [959, 653] on button "Widget Query" at bounding box center [1176, 657] width 769 height 45
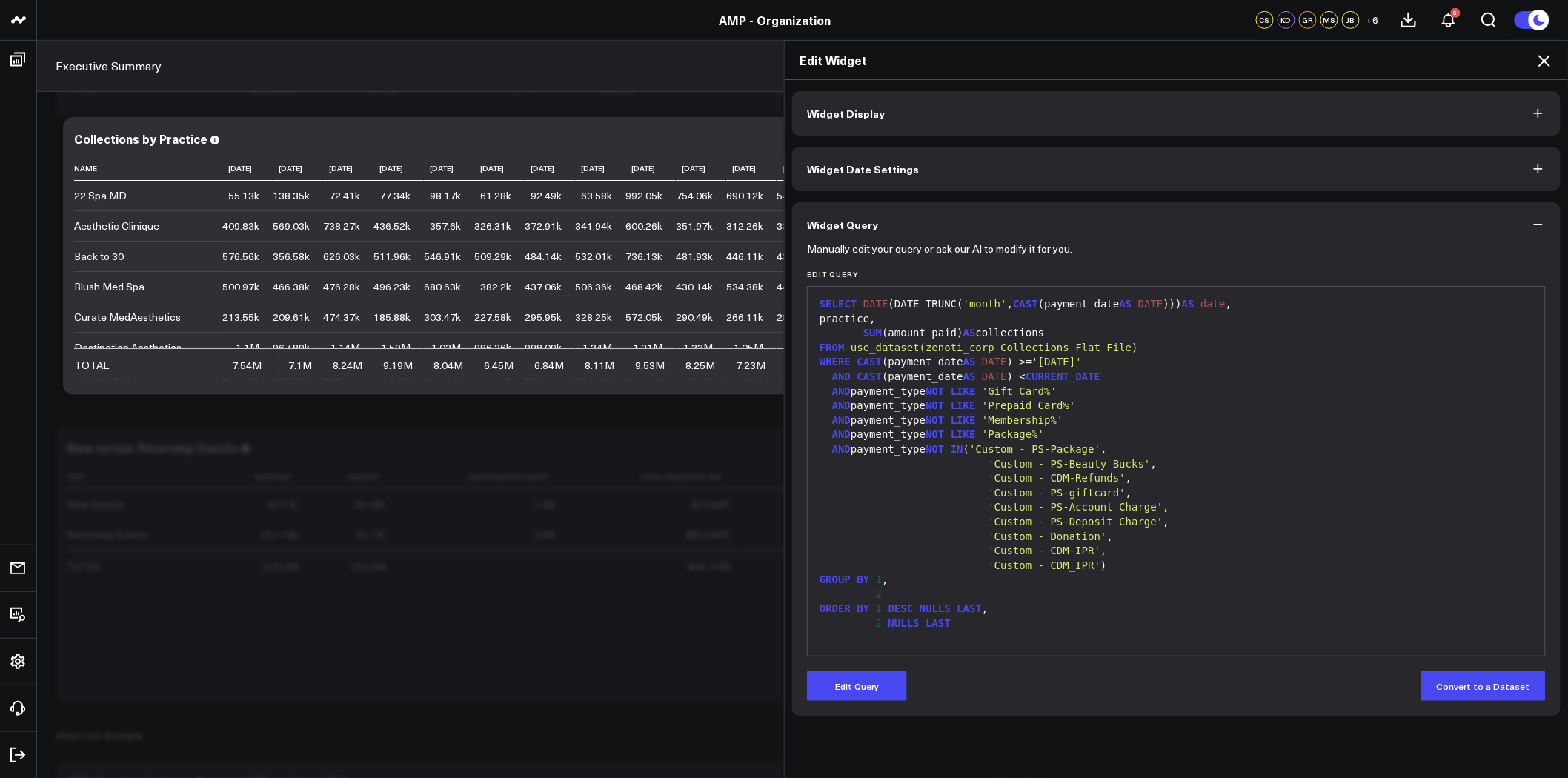
click at [1548, 58] on icon at bounding box center [1545, 61] width 18 height 18
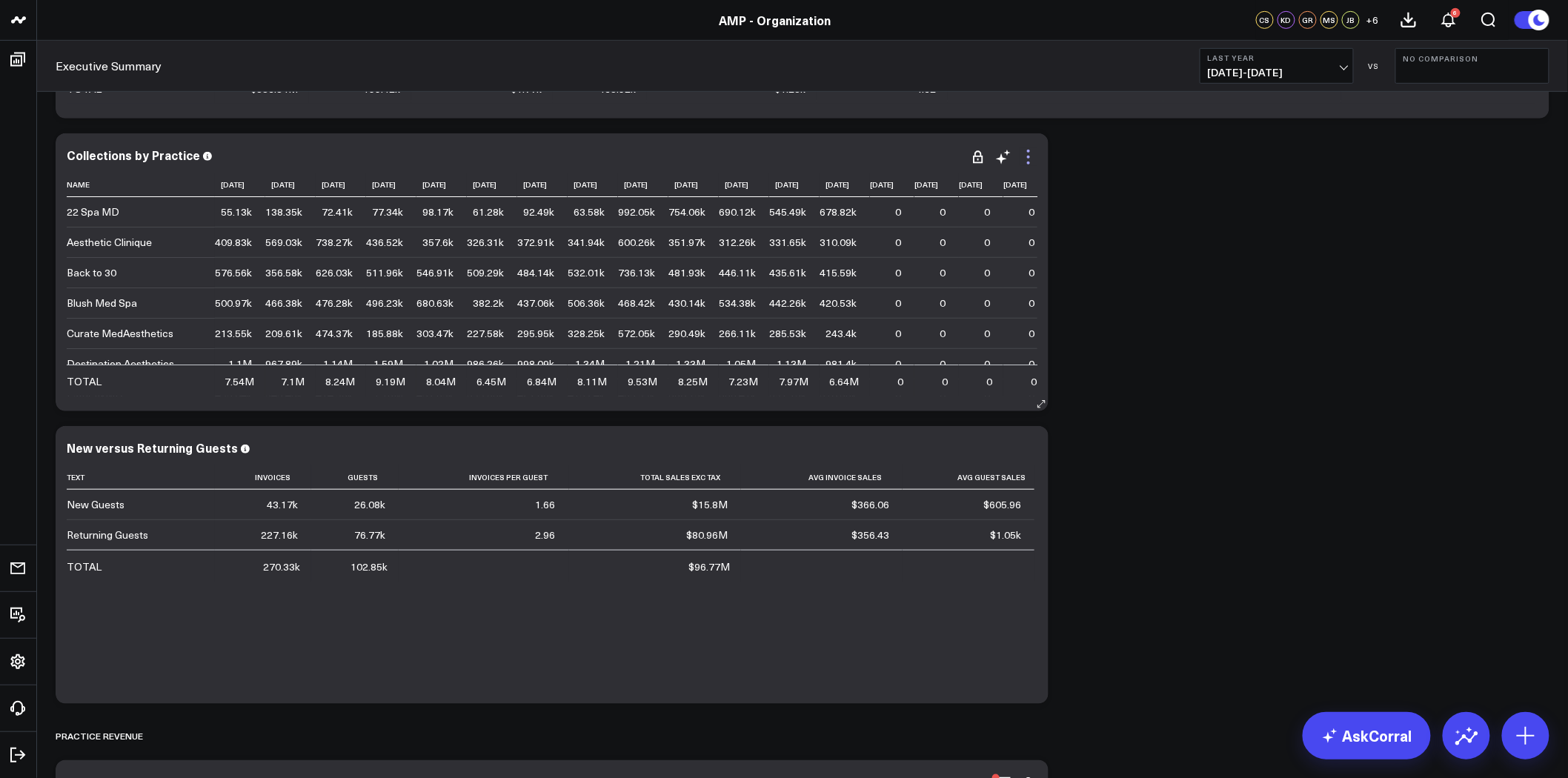
click at [1027, 152] on icon at bounding box center [1029, 157] width 18 height 18
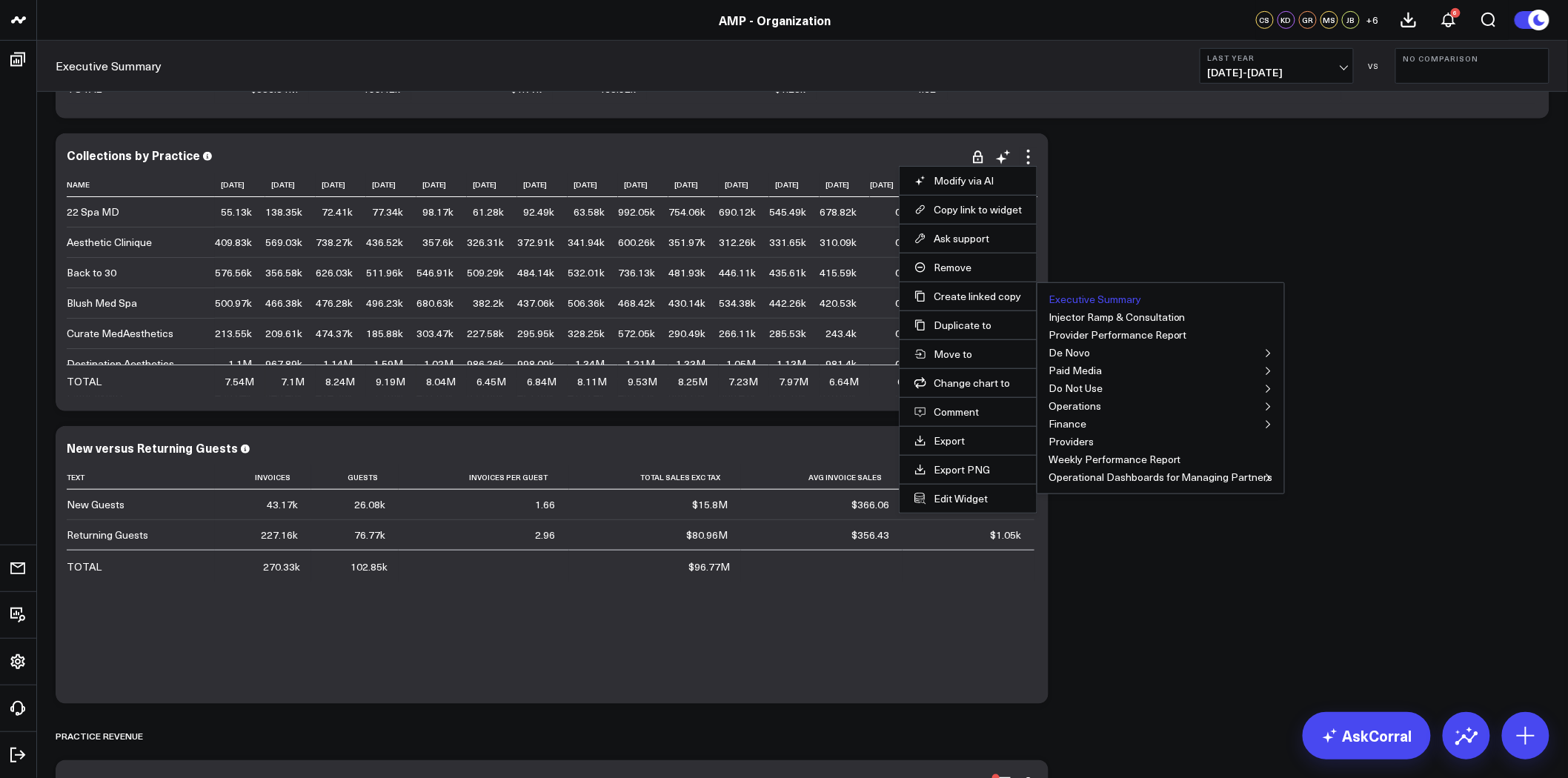
click at [1117, 301] on button "Executive Summary" at bounding box center [1094, 299] width 93 height 11
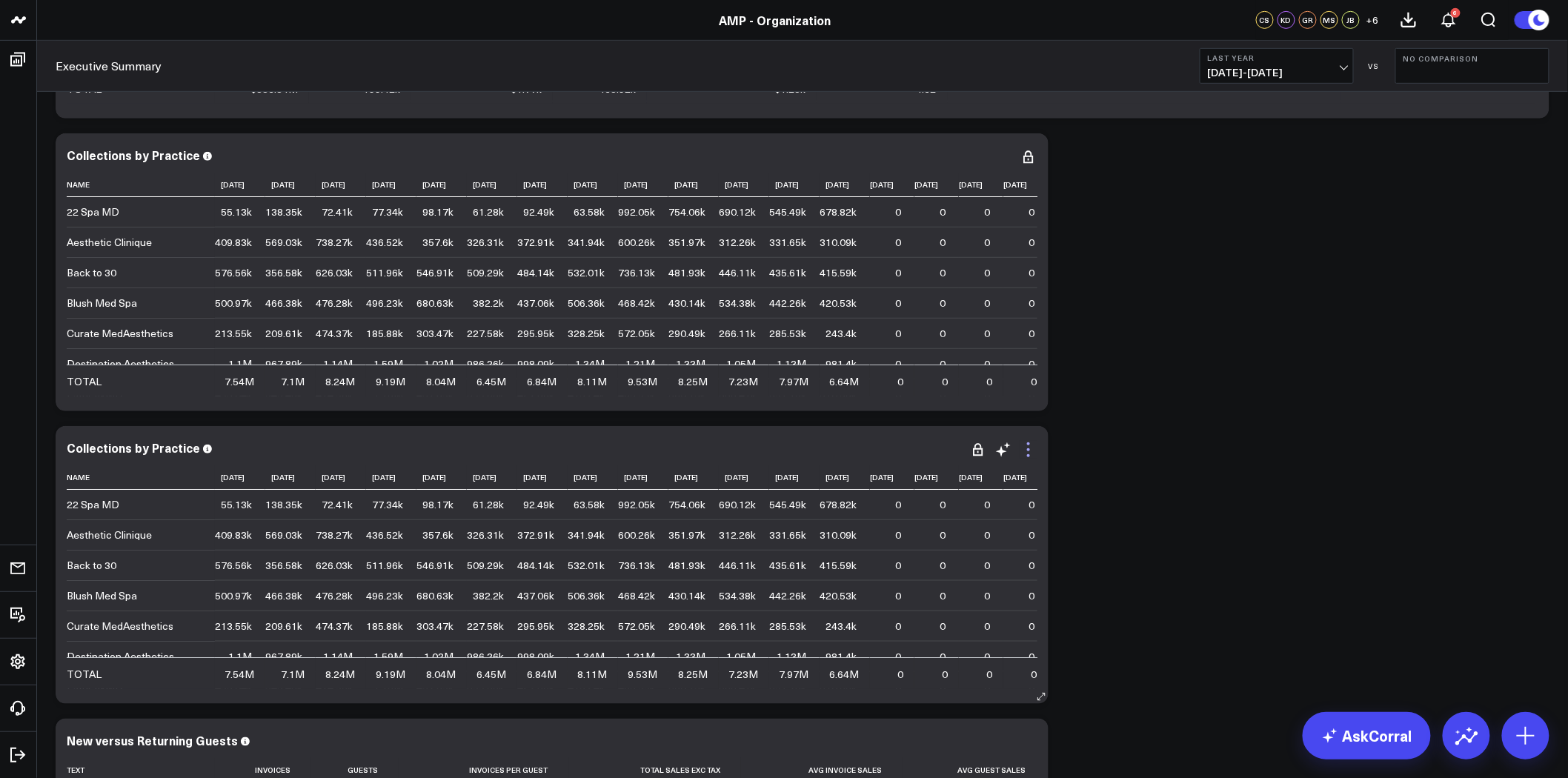
click at [1033, 449] on icon at bounding box center [1029, 450] width 18 height 18
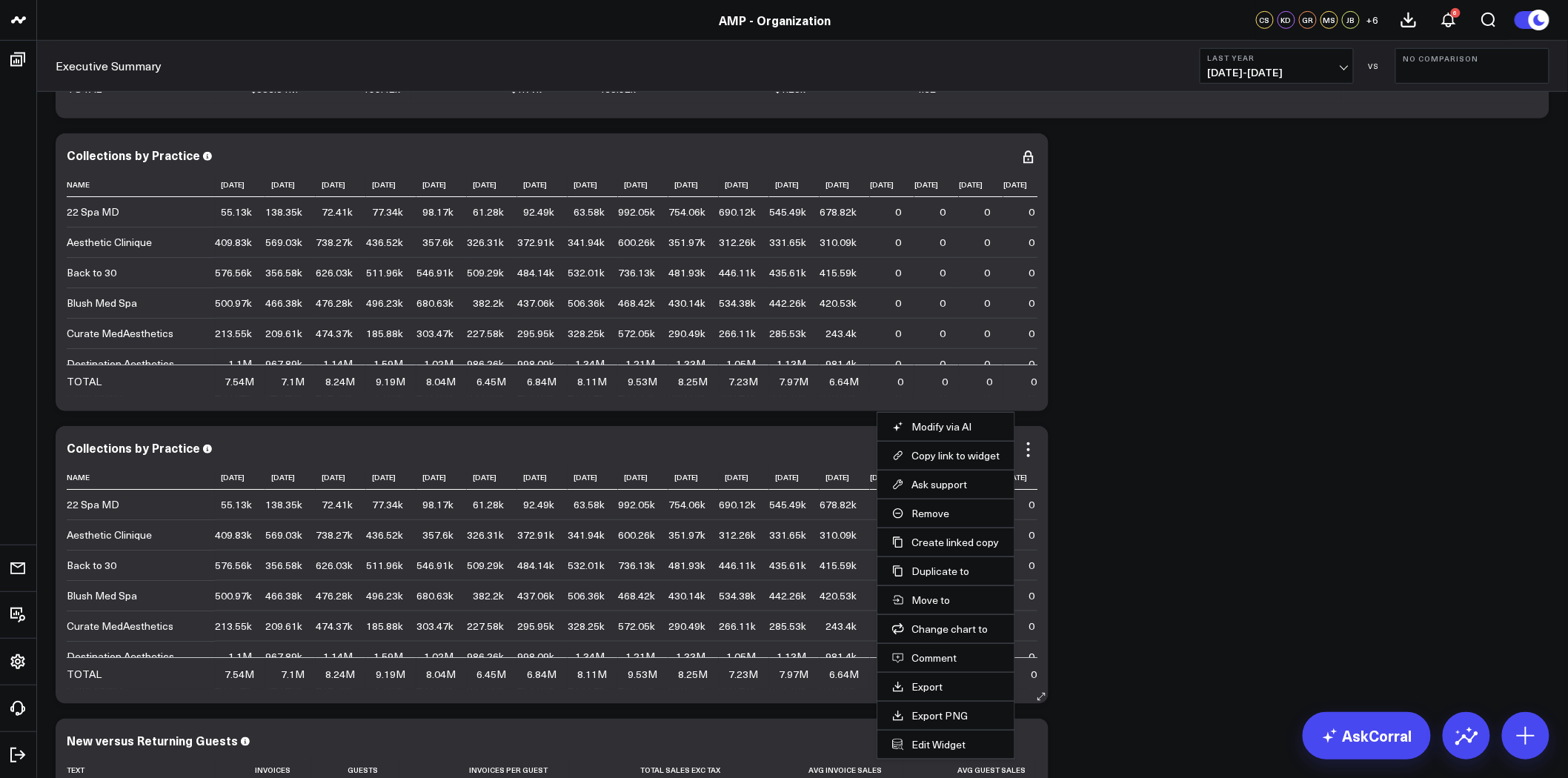
click at [951, 755] on li "Edit Widget" at bounding box center [946, 745] width 137 height 29
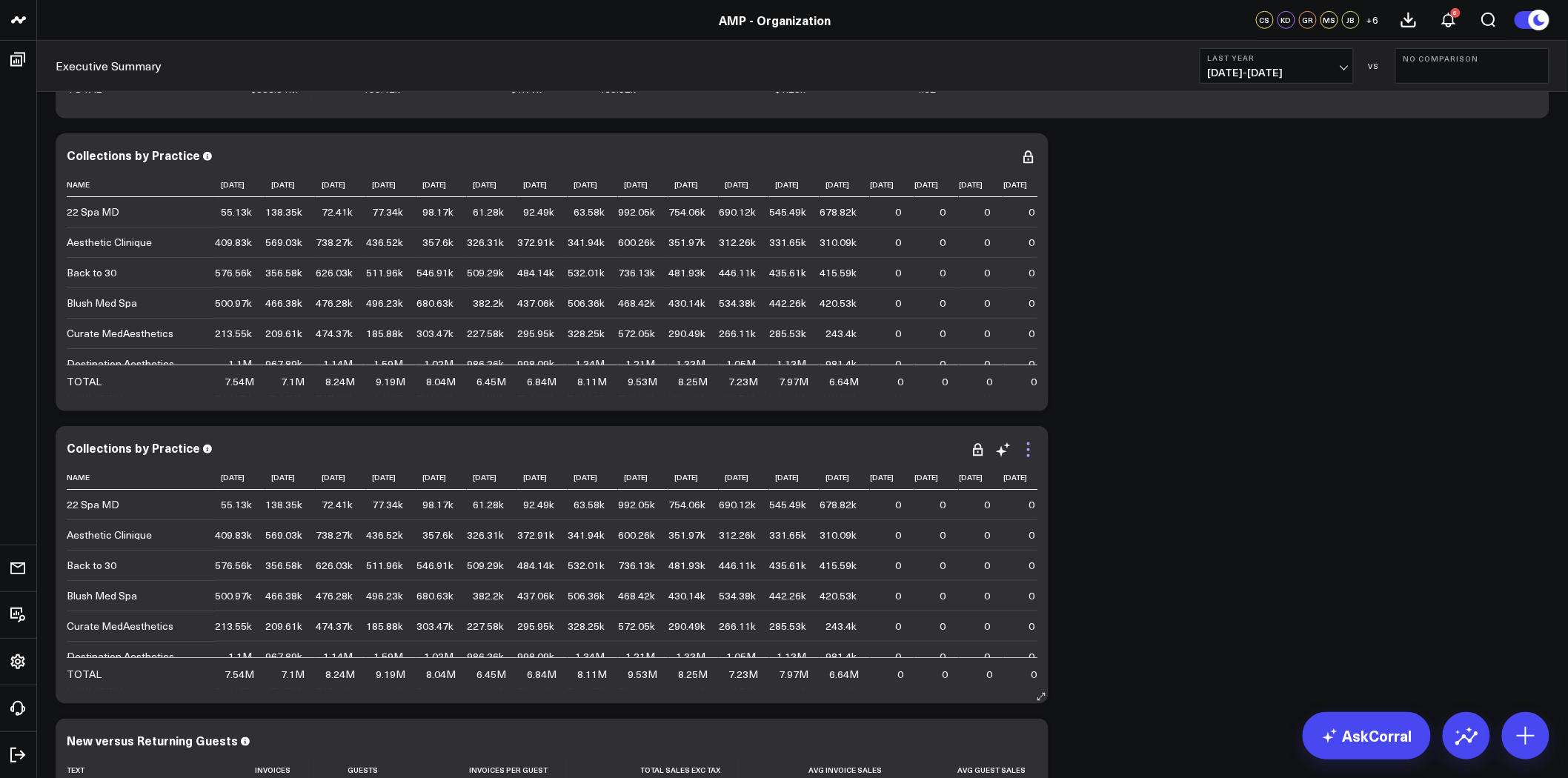
click at [1031, 442] on icon at bounding box center [1029, 450] width 18 height 18
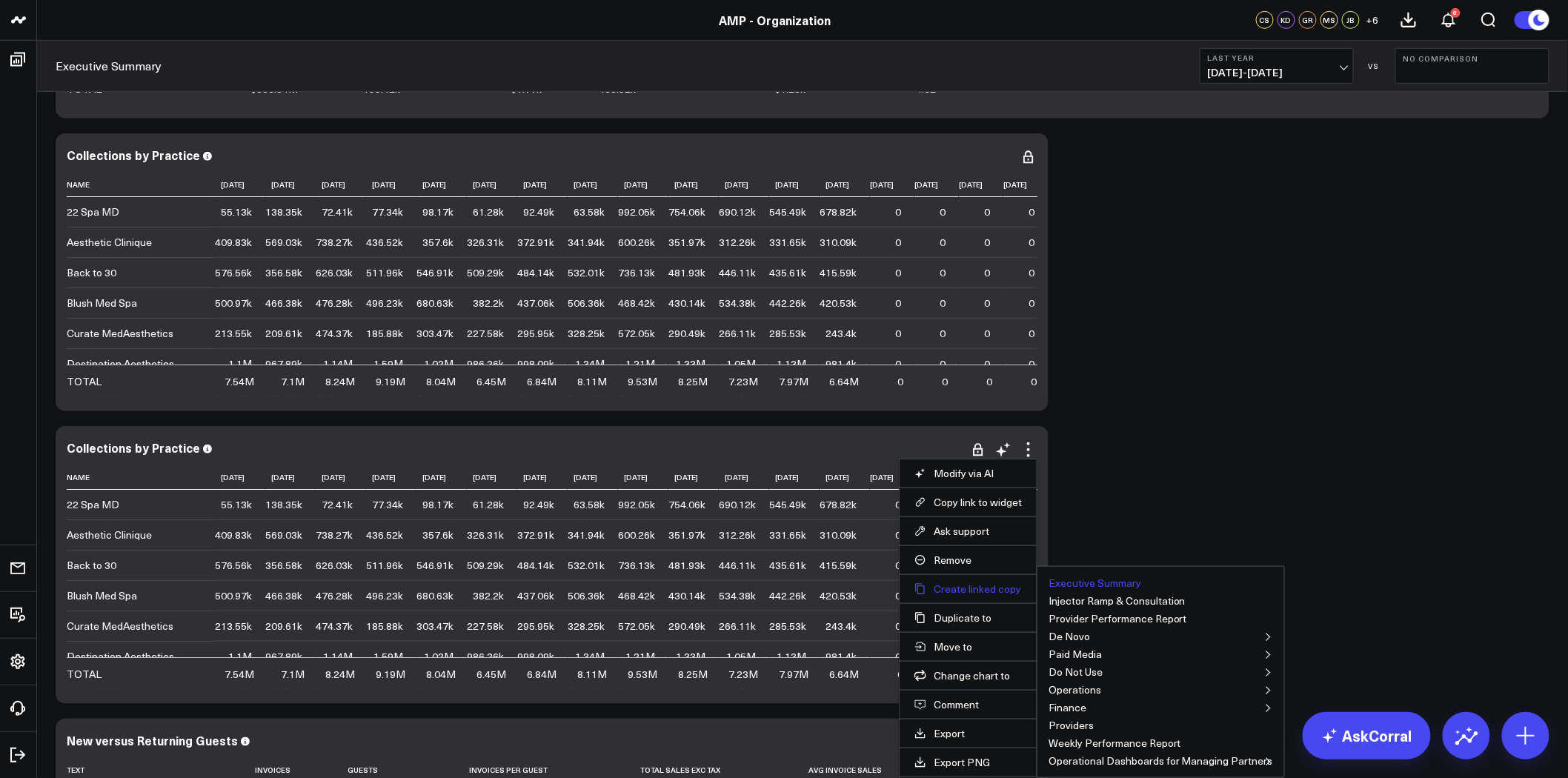
scroll to position [411, 0]
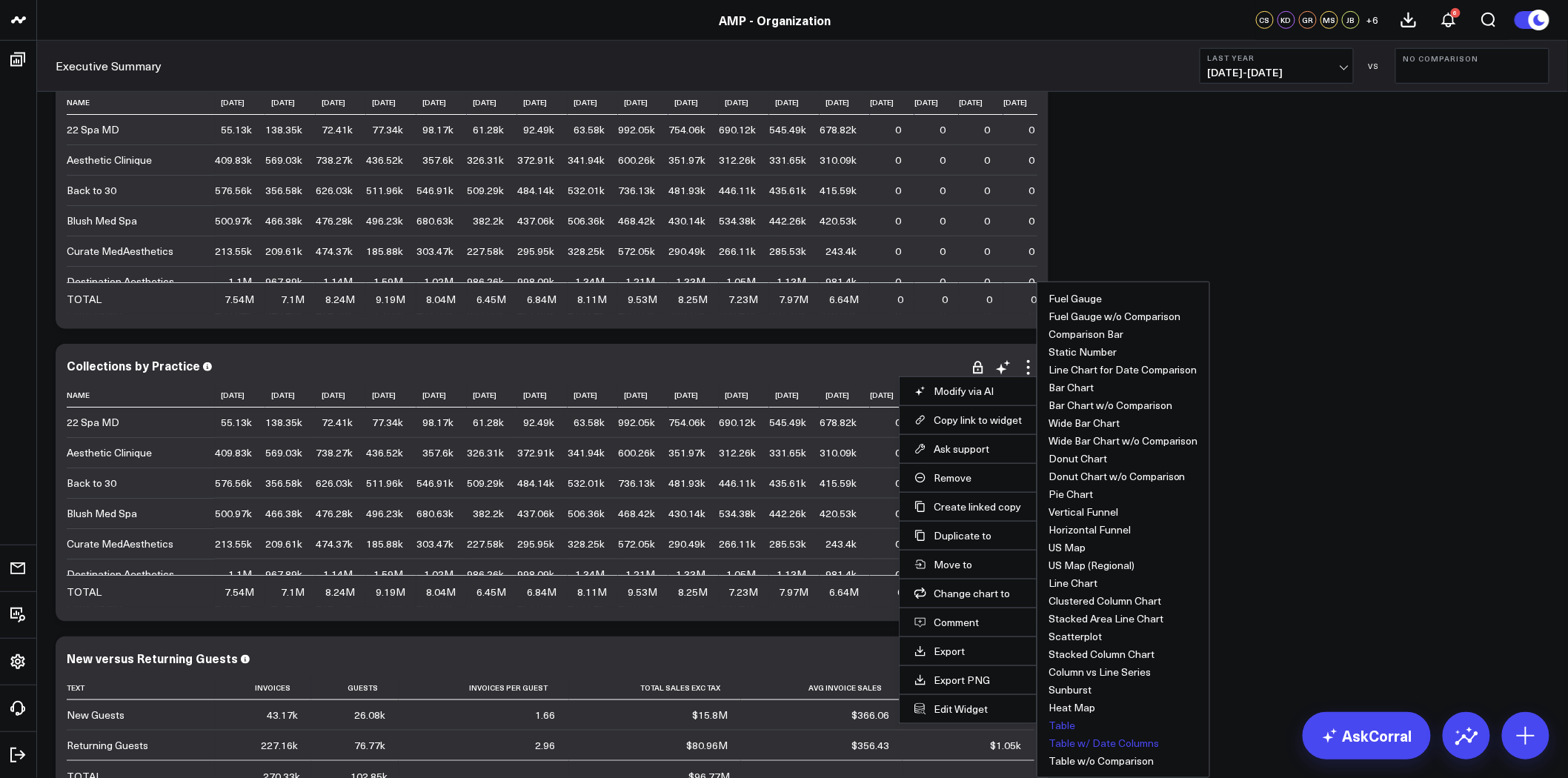
click at [1070, 726] on button "Table" at bounding box center [1061, 725] width 26 height 11
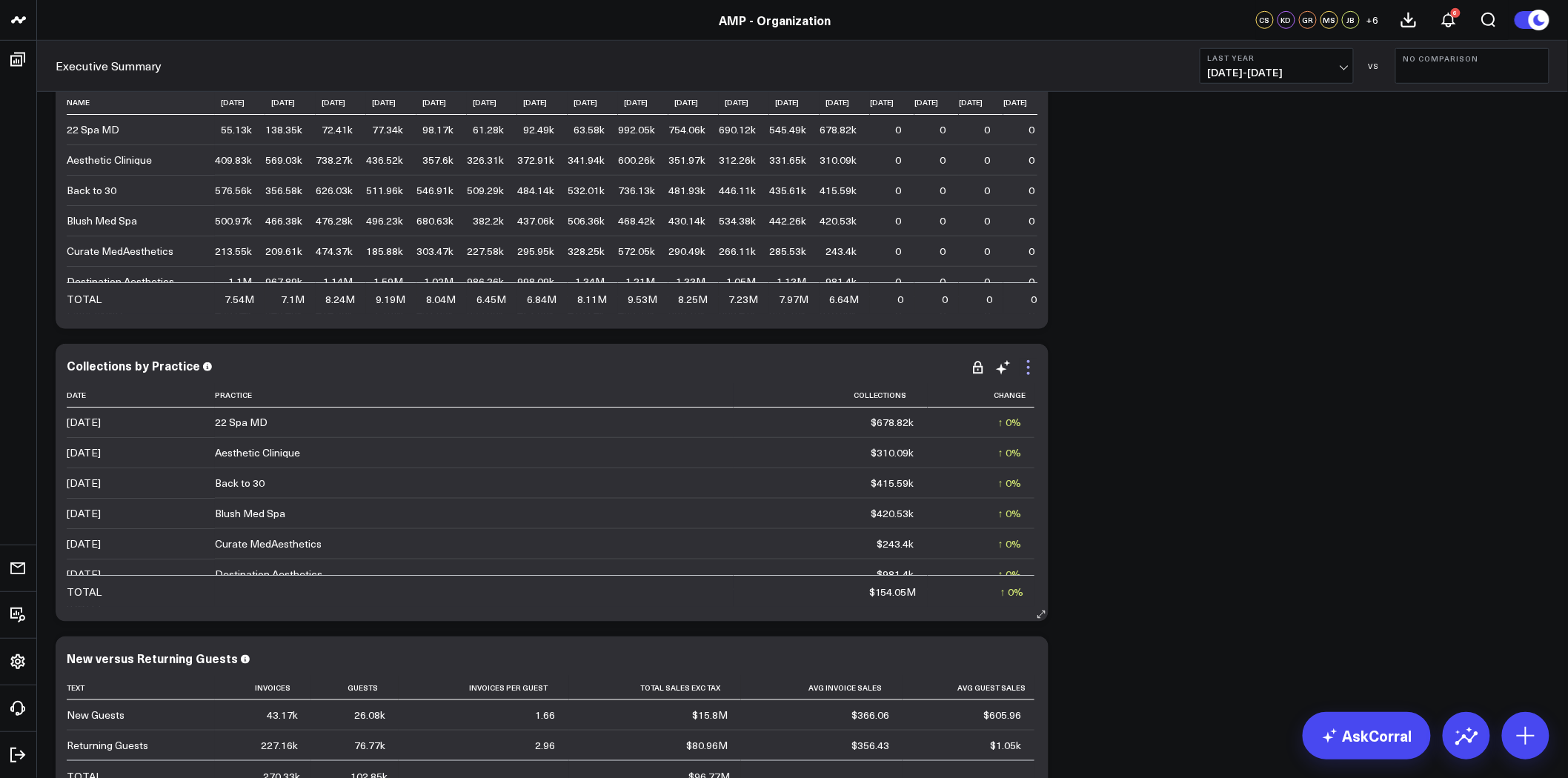
click at [1031, 367] on icon at bounding box center [1029, 367] width 18 height 18
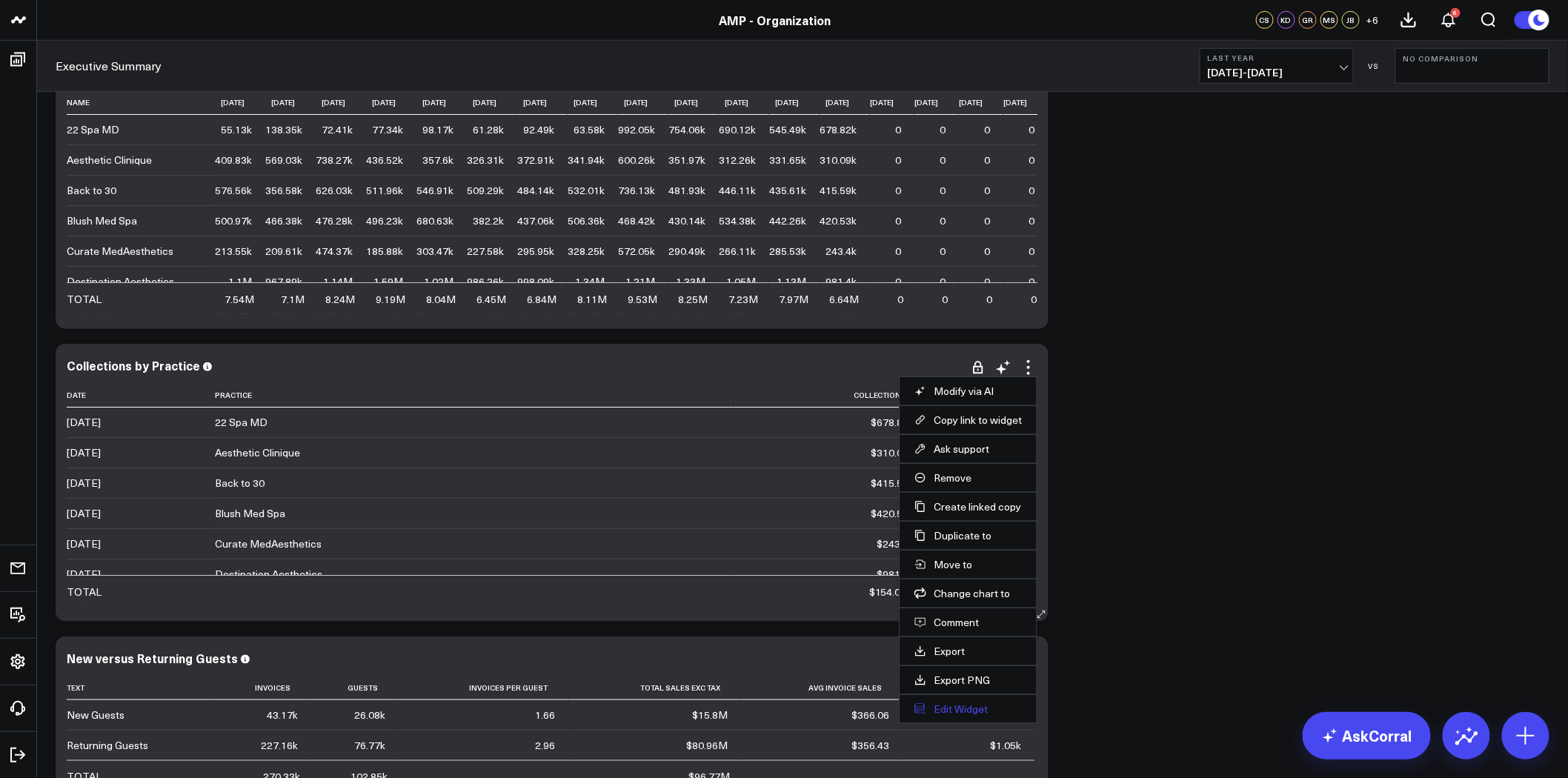
click at [956, 710] on button "Edit Widget" at bounding box center [968, 710] width 107 height 14
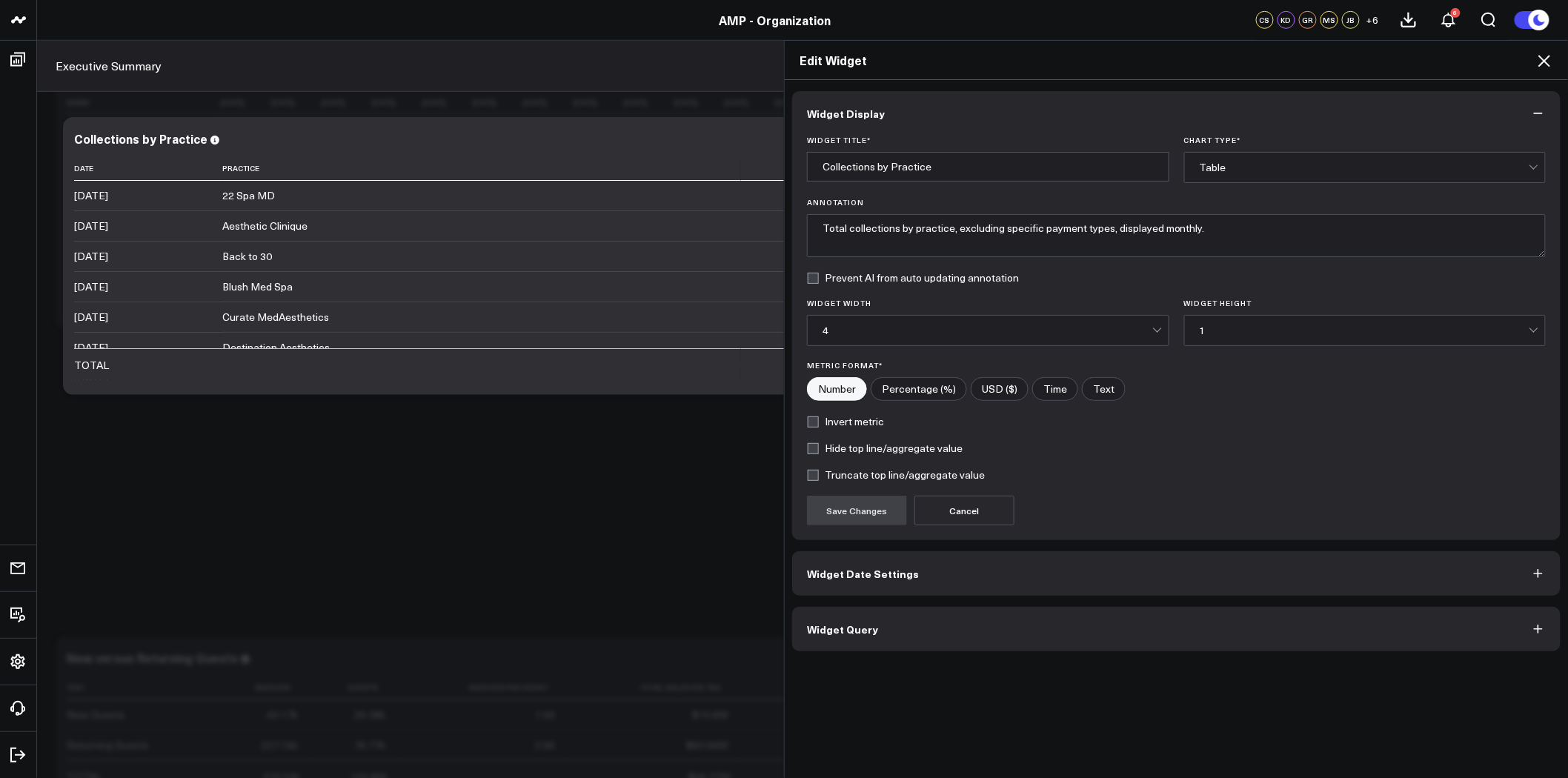
click at [944, 640] on button "Widget Query" at bounding box center [1176, 629] width 769 height 45
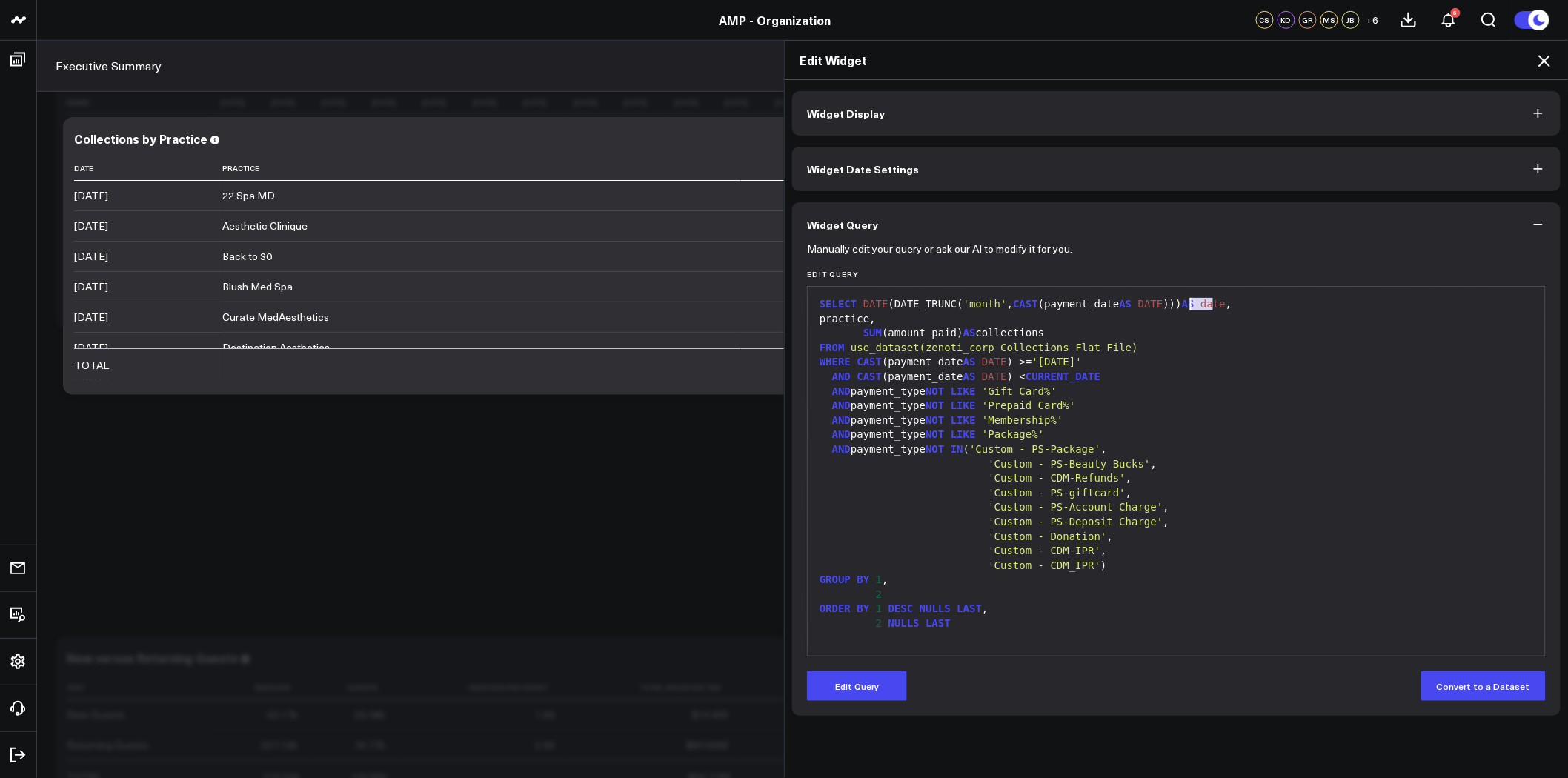
drag, startPoint x: 1217, startPoint y: 304, endPoint x: 1186, endPoint y: 305, distance: 31.0
click at [1186, 305] on div "SELECT DATE (DATE_TRUNC( 'month' , CAST (payment_date AS DATE ))) AS date ," at bounding box center [1176, 304] width 723 height 15
click at [855, 677] on button "Edit Query" at bounding box center [857, 686] width 100 height 29
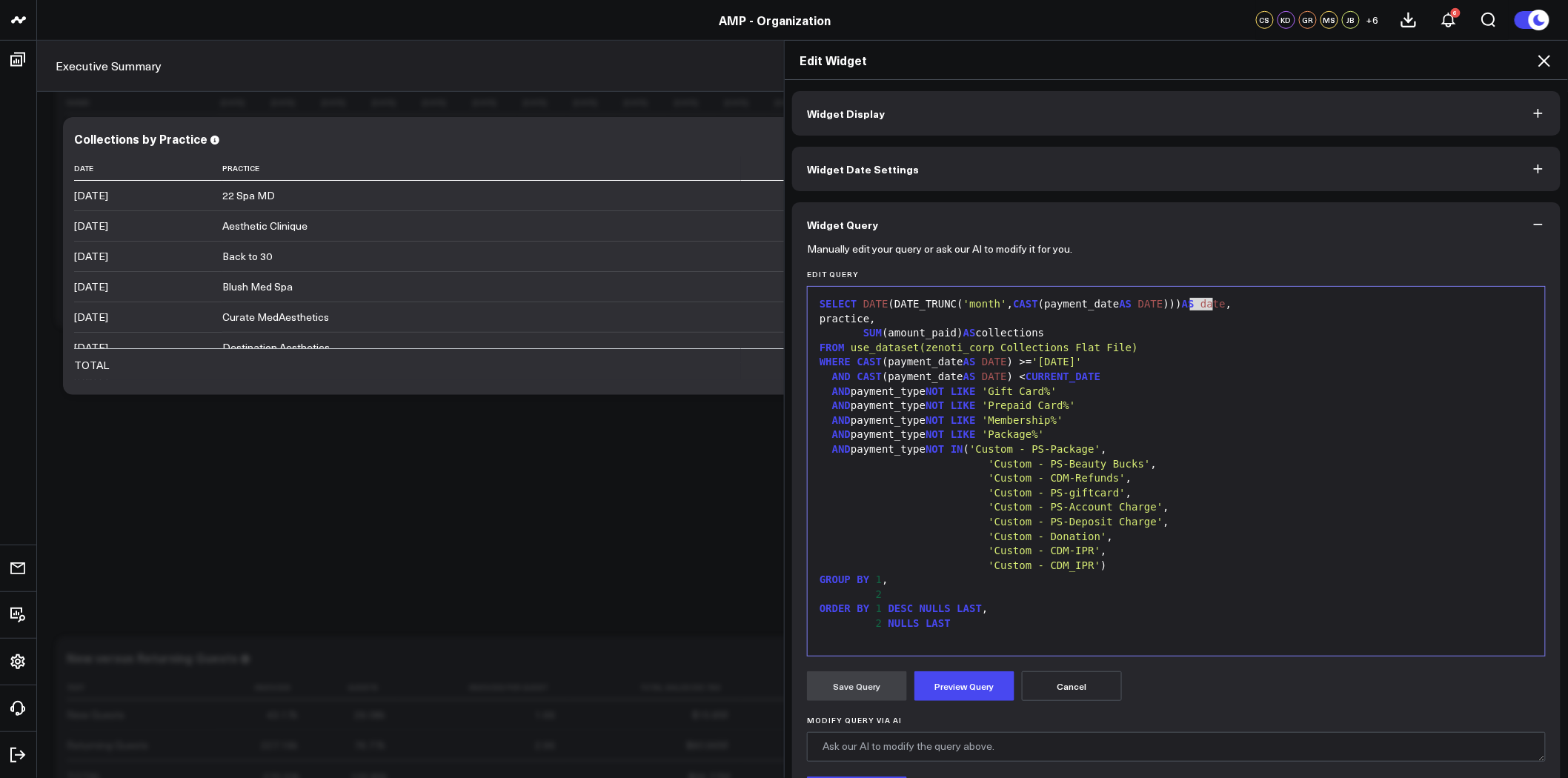
click at [1206, 301] on div "SELECT DATE (DATE_TRUNC( 'month' , CAST (payment_date AS DATE ))) AS date ," at bounding box center [1176, 304] width 723 height 15
drag, startPoint x: 1217, startPoint y: 305, endPoint x: 853, endPoint y: 302, distance: 364.0
click at [853, 302] on div "SELECT DATE (DATE_TRUNC( 'month' , CAST (payment_date AS DATE ))) AS date ," at bounding box center [1176, 304] width 723 height 15
click at [875, 581] on div "GROUP BY 1 ," at bounding box center [1176, 580] width 723 height 15
click at [877, 597] on div "2" at bounding box center [1176, 595] width 723 height 15
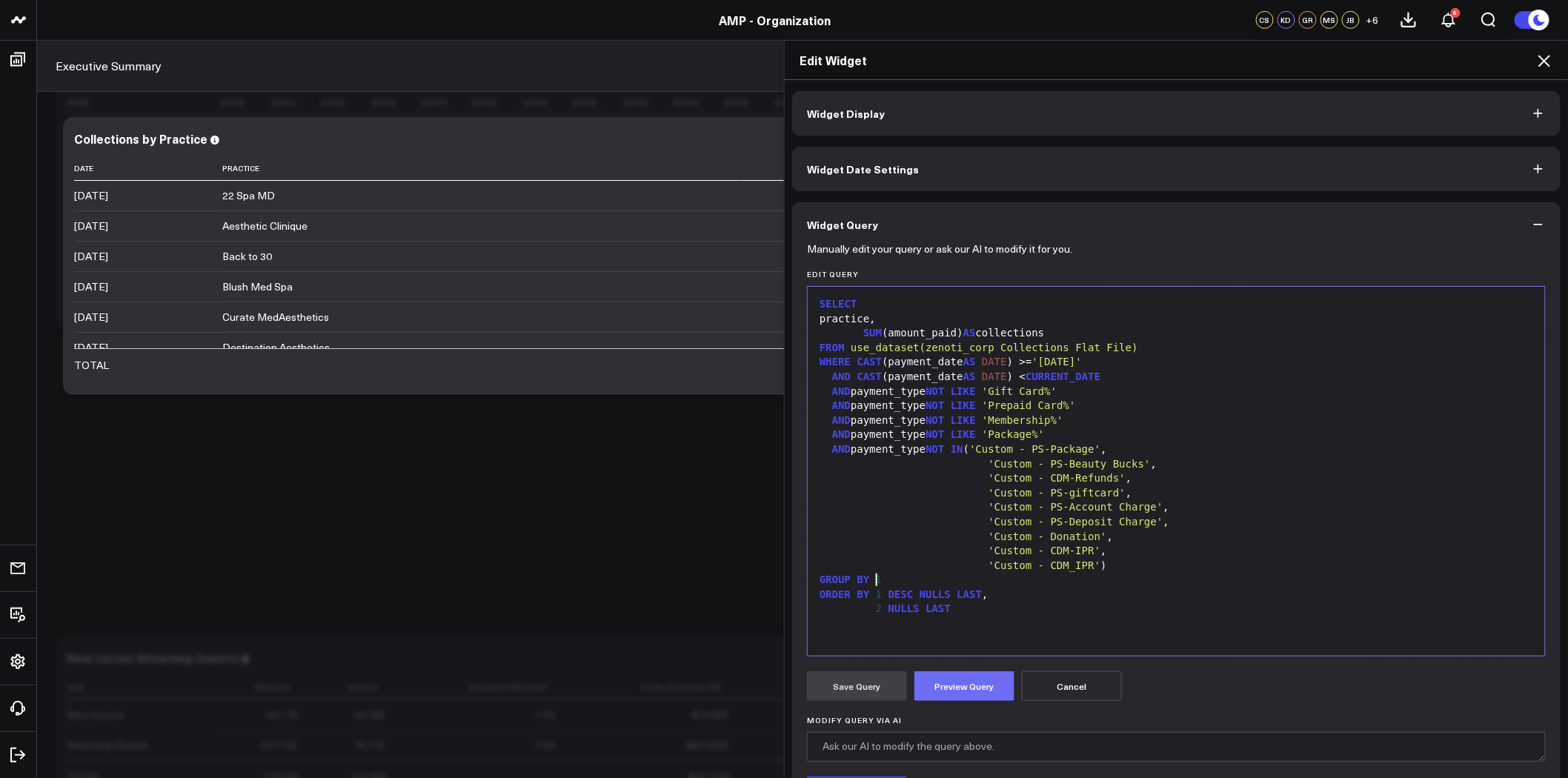
click at [979, 683] on button "Preview Query" at bounding box center [964, 686] width 100 height 29
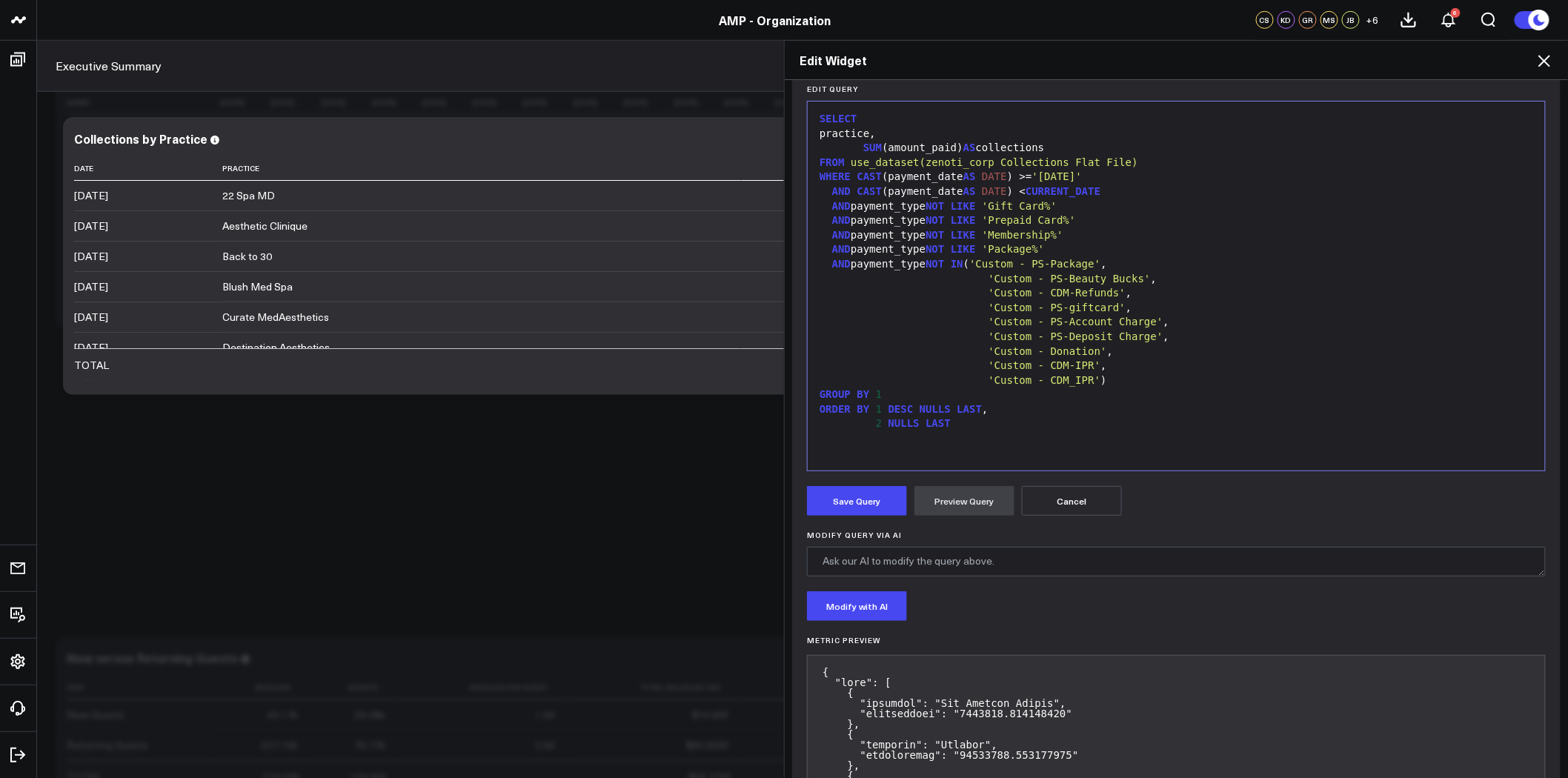
scroll to position [213, 0]
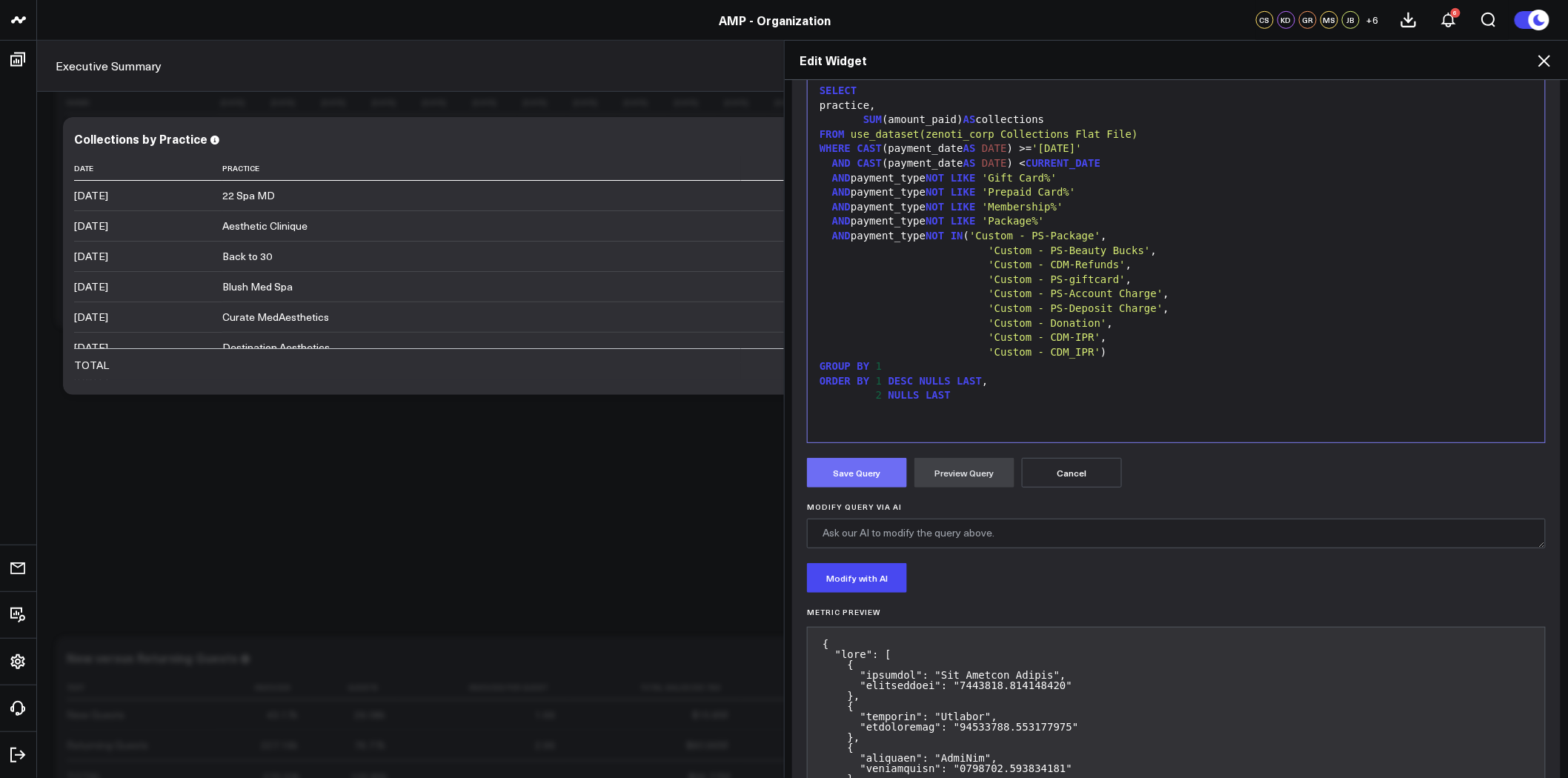
click at [860, 477] on button "Save Query" at bounding box center [857, 473] width 100 height 29
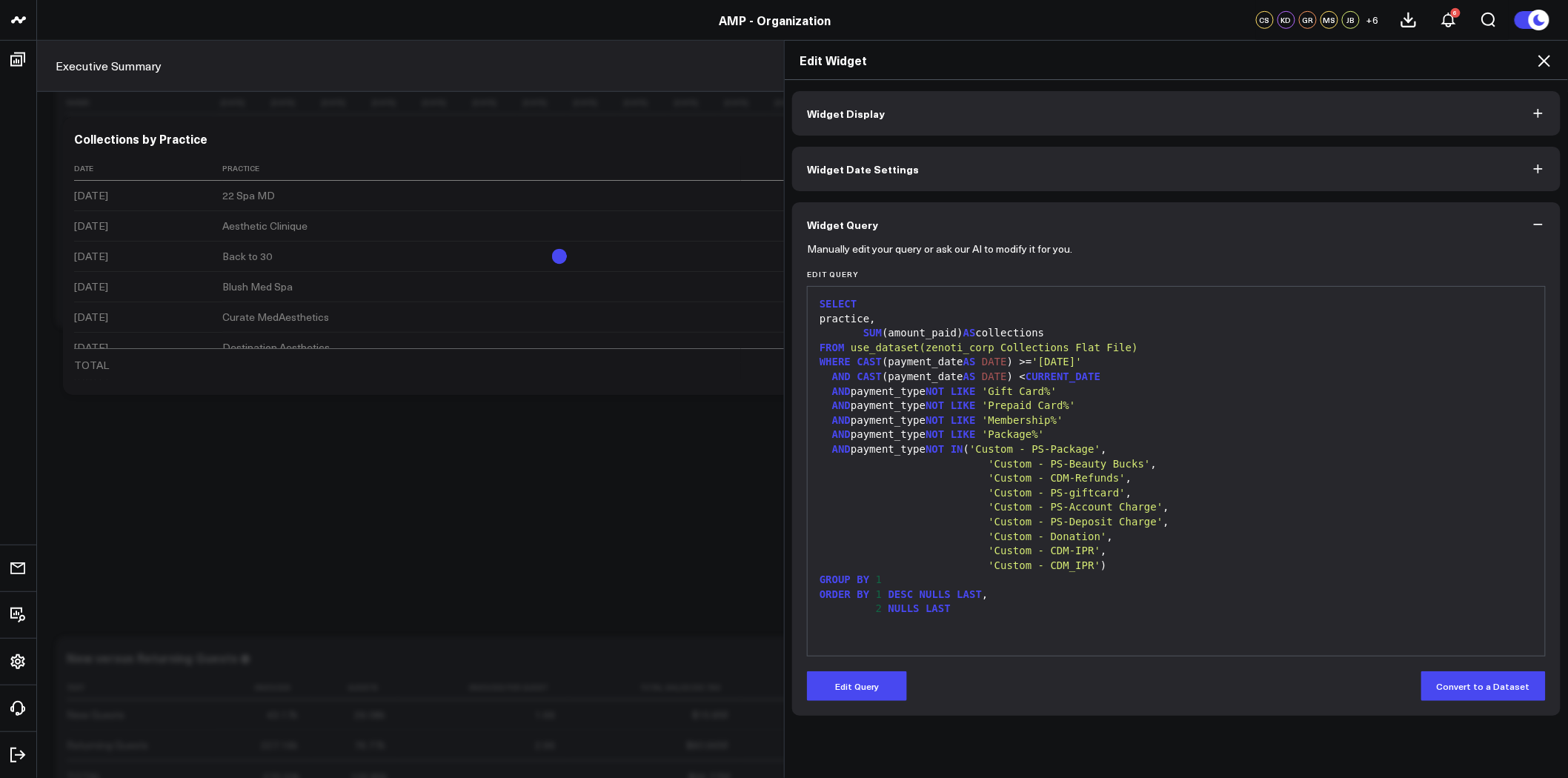
scroll to position [0, 0]
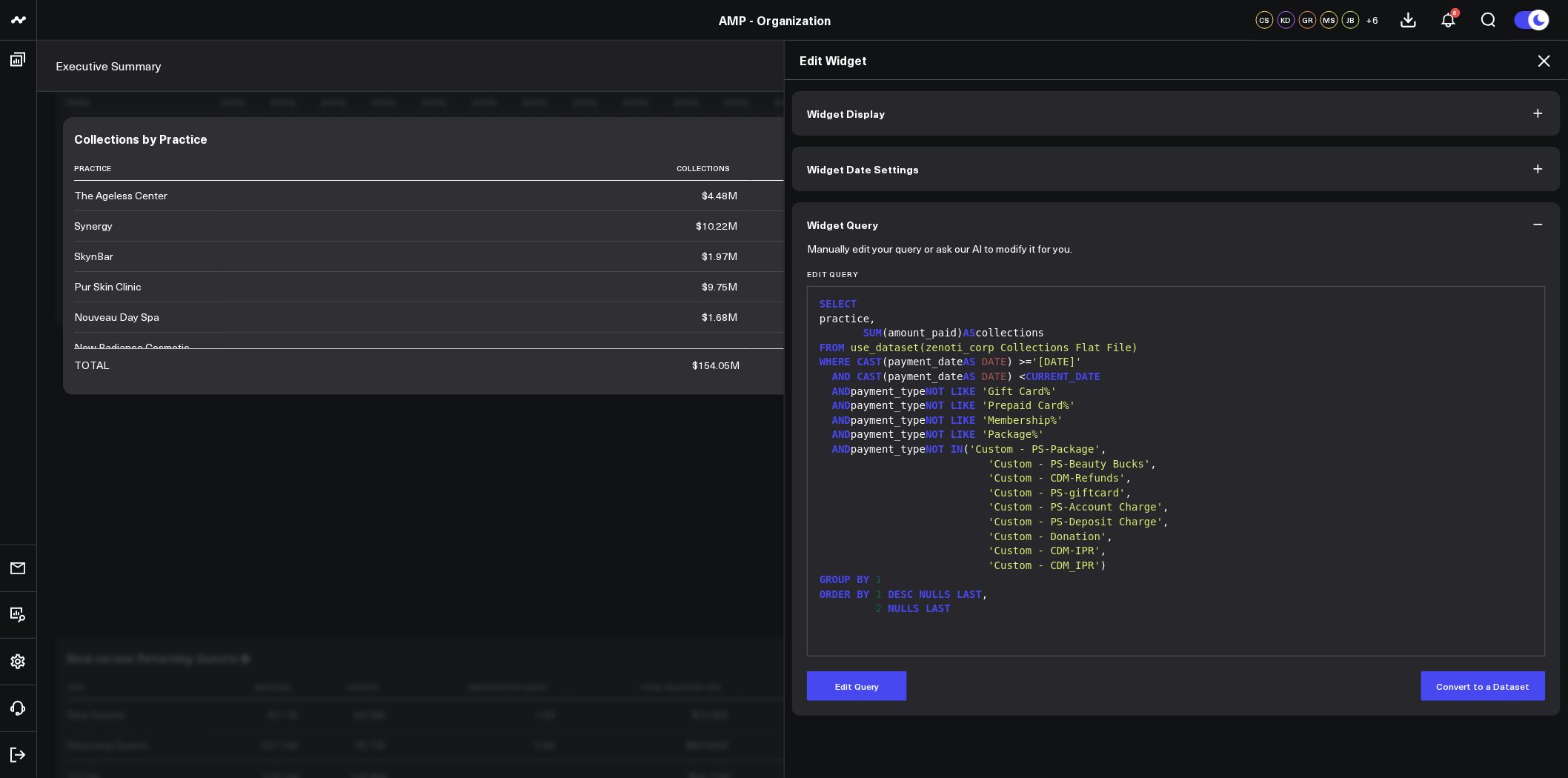
click at [869, 330] on span "SUM" at bounding box center [872, 333] width 19 height 12
click at [864, 334] on span "SUM" at bounding box center [872, 333] width 19 height 12
click at [853, 690] on button "Edit Query" at bounding box center [857, 686] width 100 height 29
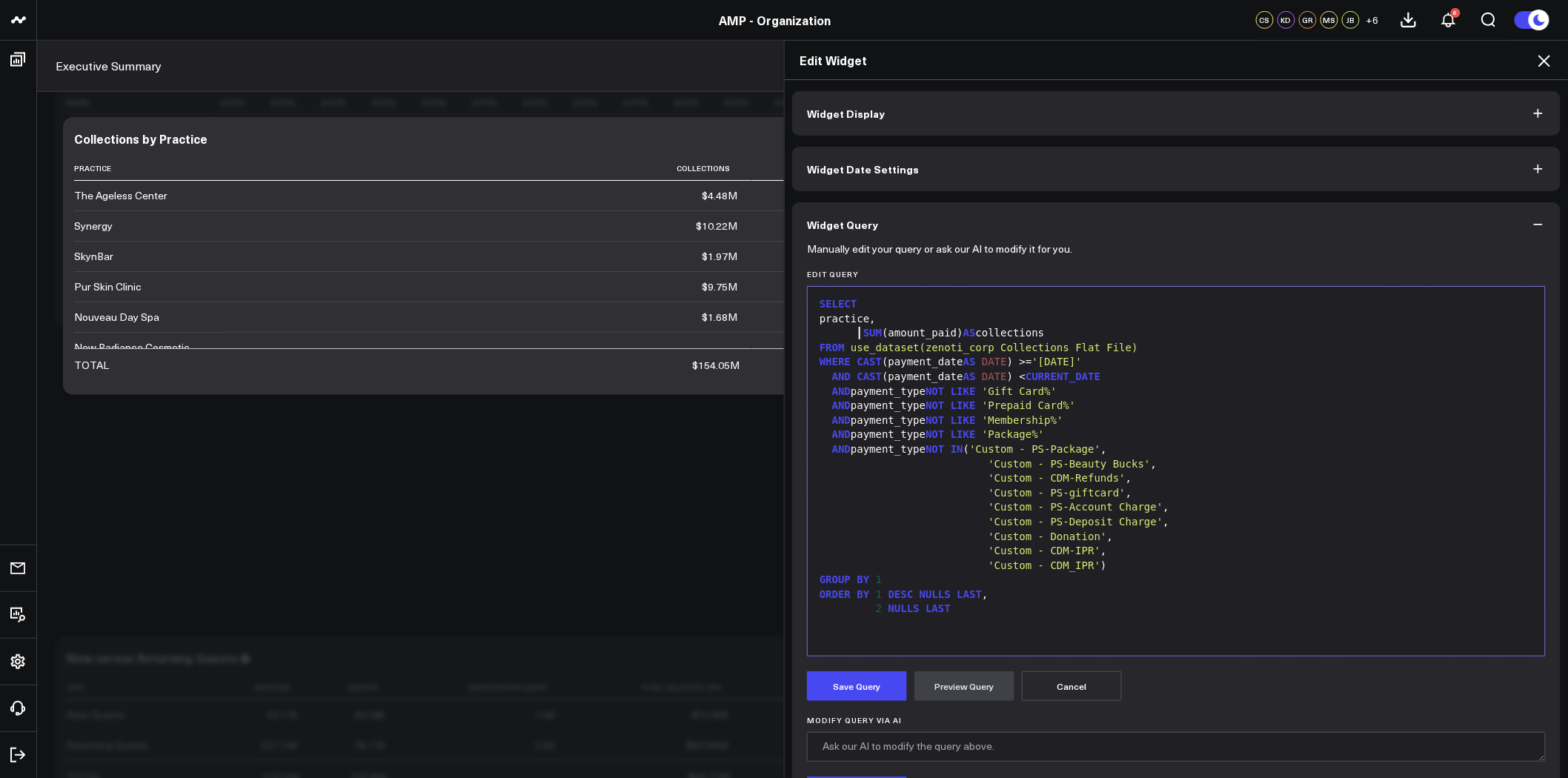
click at [864, 332] on span "SUM" at bounding box center [872, 333] width 19 height 12
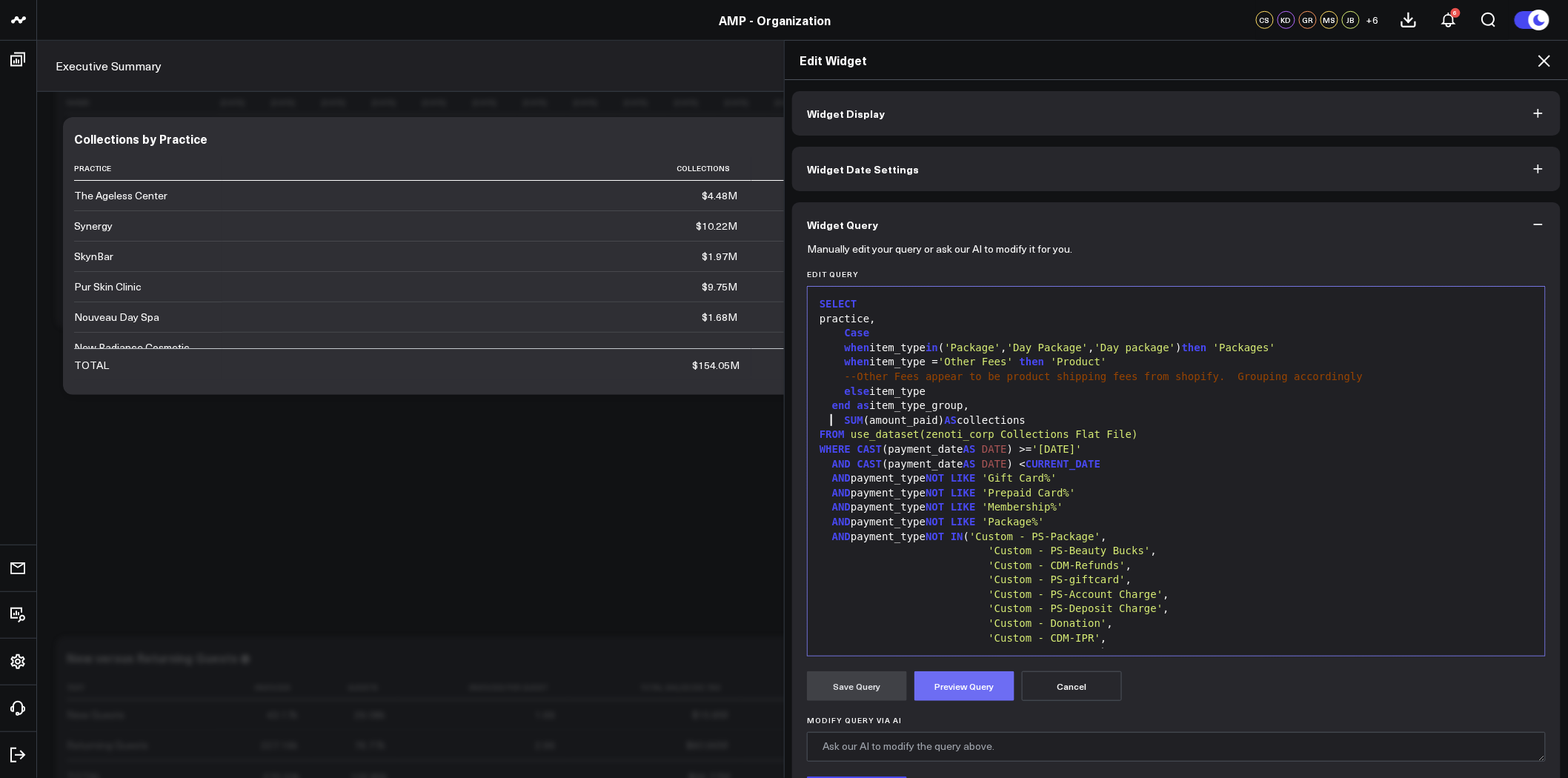
click at [965, 686] on button "Preview Query" at bounding box center [964, 686] width 100 height 29
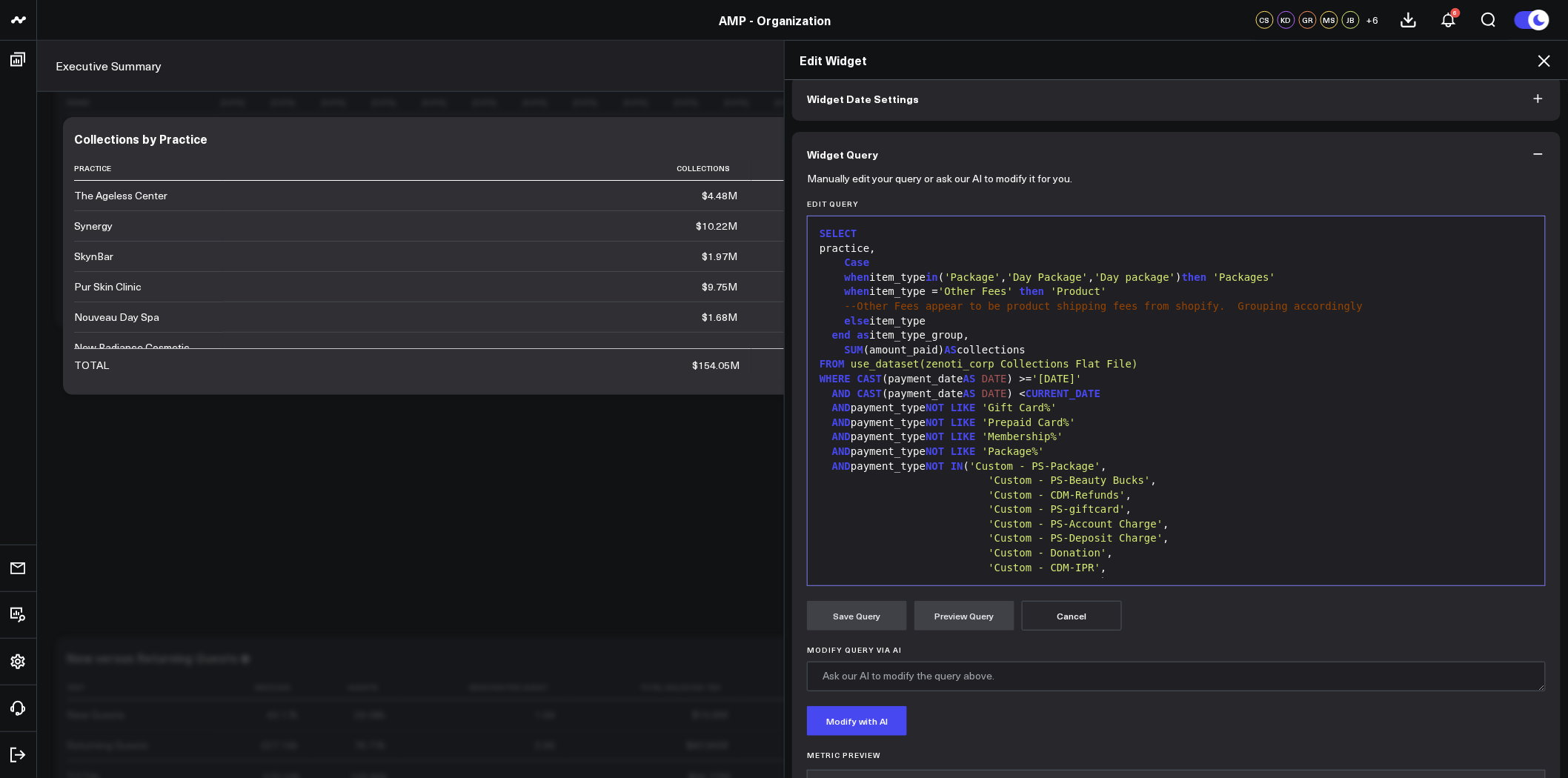
click at [1015, 443] on div "AND payment_type NOT LIKE 'Membership%'" at bounding box center [1176, 437] width 723 height 15
click at [982, 409] on span "'Gift Card%'" at bounding box center [1019, 408] width 75 height 12
drag, startPoint x: 921, startPoint y: 411, endPoint x: 969, endPoint y: 409, distance: 48.0
click at [969, 409] on div "AND payment_type NOT LIKE 'Gift Card%'" at bounding box center [1176, 408] width 723 height 15
click at [957, 408] on span "'Cash%'" at bounding box center [978, 408] width 44 height 12
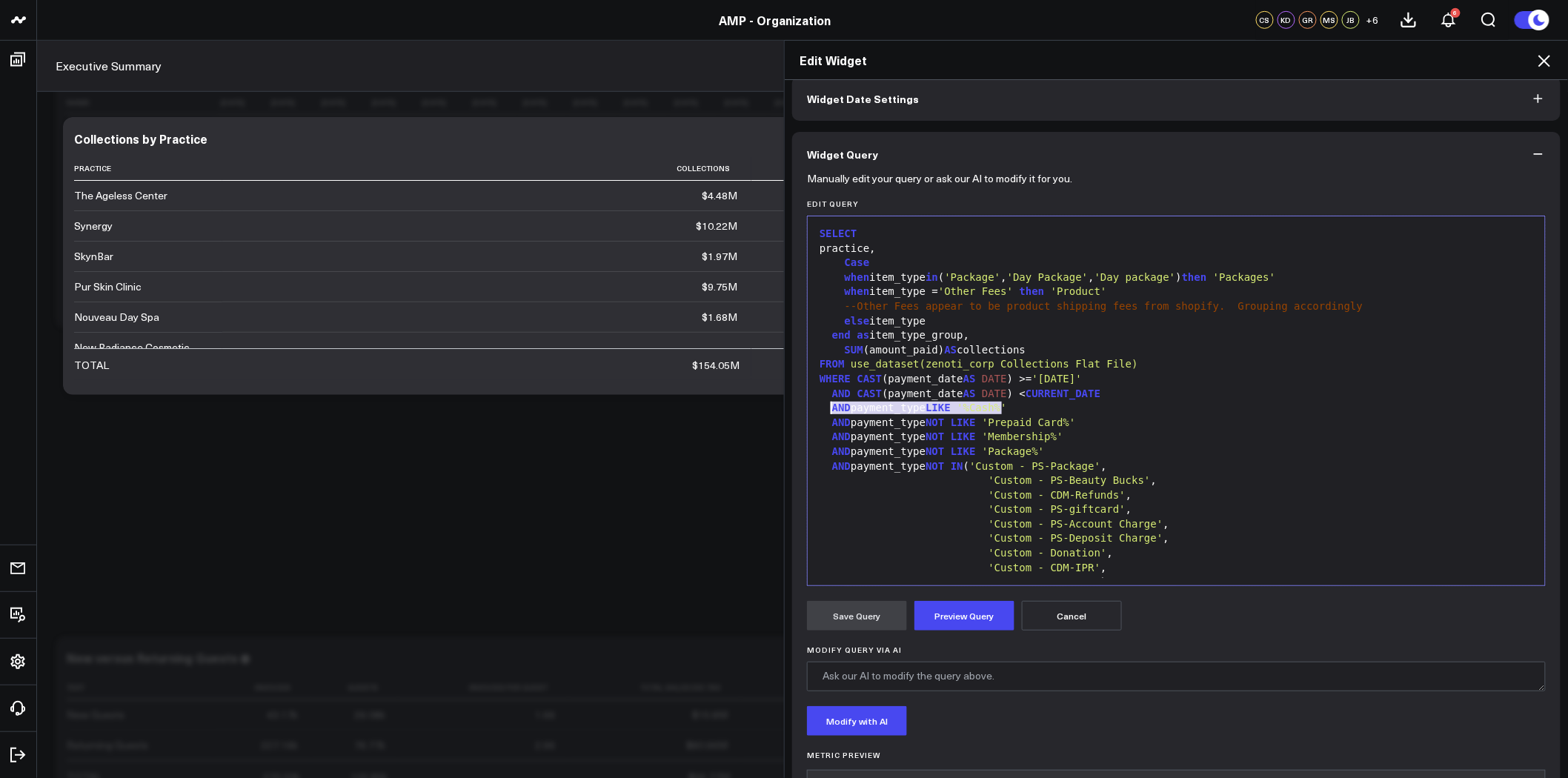
drag, startPoint x: 1010, startPoint y: 408, endPoint x: 825, endPoint y: 410, distance: 185.0
click at [825, 410] on div "AND payment_type LIKE '%Cash%'" at bounding box center [1176, 408] width 723 height 15
copy div "AND payment_type LIKE '%Cash%'"
click at [999, 411] on div "AND payment_type LIKE '%Cash%'" at bounding box center [1176, 408] width 723 height 15
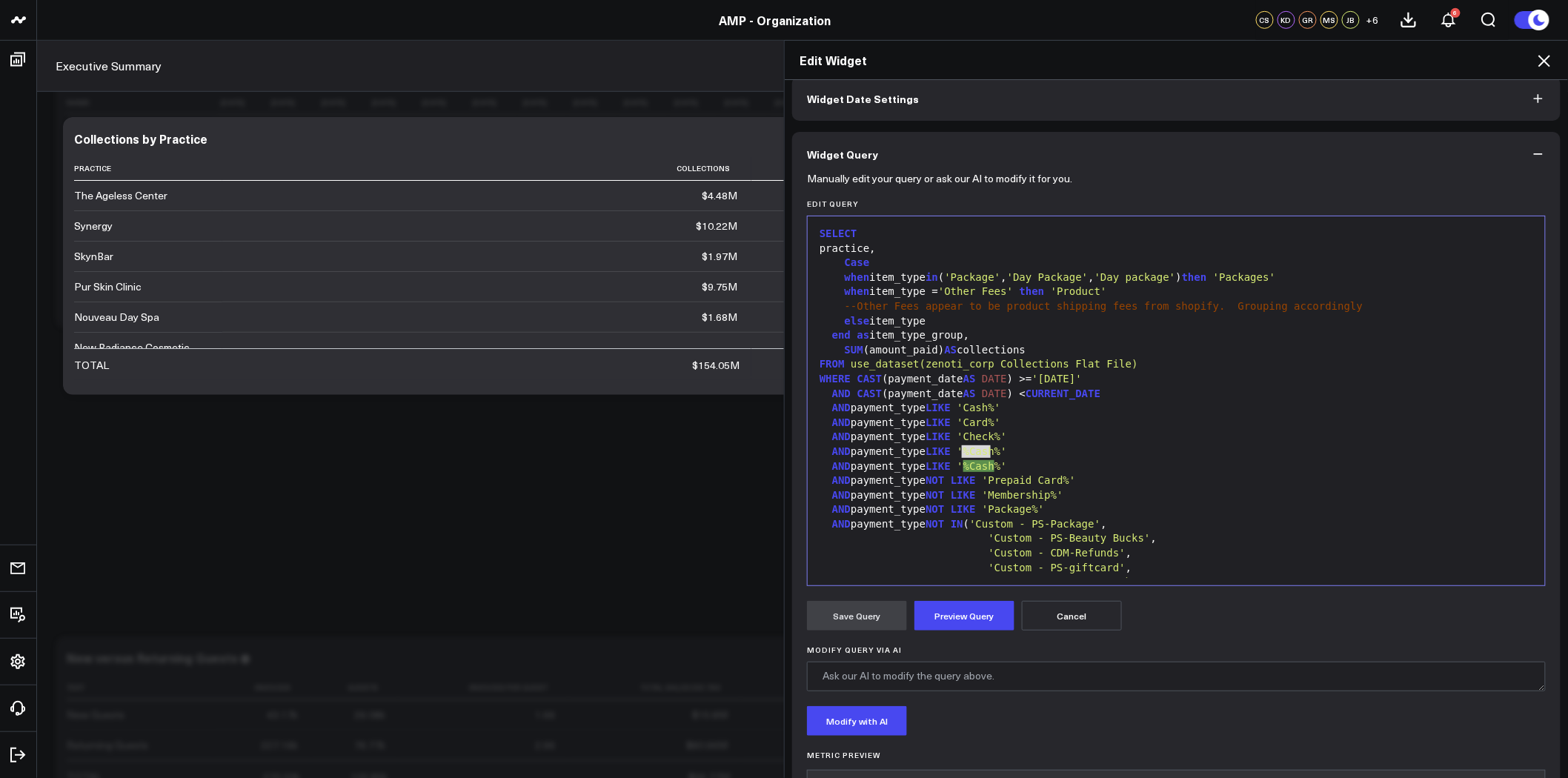
click at [982, 508] on span "'Package%'" at bounding box center [1013, 509] width 63 height 12
click at [1039, 508] on div "AND payment_type NOT LIKE 'Package%'" at bounding box center [1176, 509] width 723 height 15
drag, startPoint x: 1040, startPoint y: 507, endPoint x: 826, endPoint y: 510, distance: 214.0
click at [826, 510] on div "AND payment_type NOT LIKE 'Package%'" at bounding box center [1176, 509] width 723 height 15
copy div "AND payment_type NOT LIKE 'Package%'"
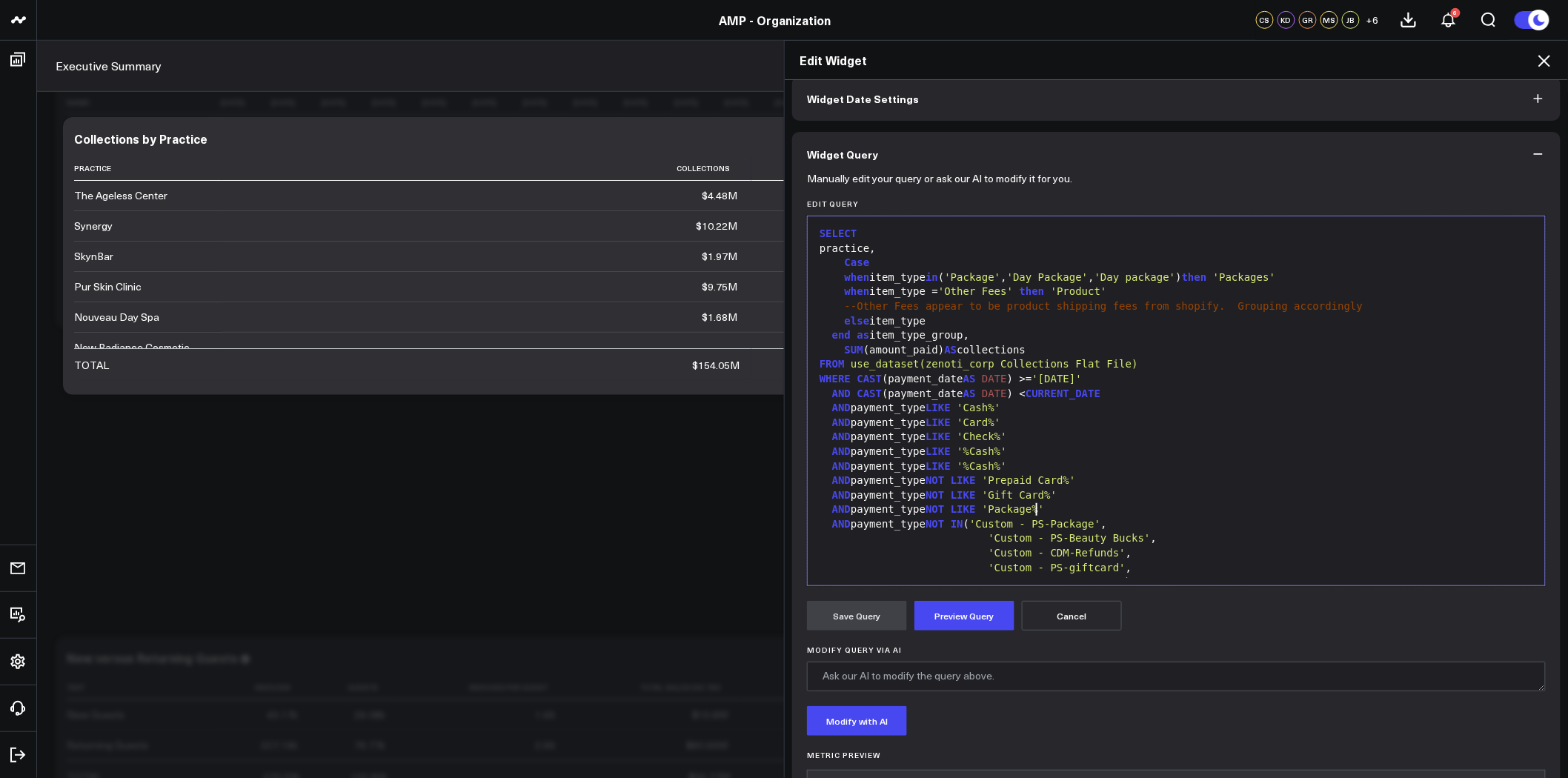
click at [1033, 508] on div "AND payment_type NOT LIKE 'Package%'" at bounding box center [1176, 509] width 723 height 15
click at [982, 524] on span "'Package%'" at bounding box center [1013, 524] width 63 height 12
click at [1073, 485] on div "AND payment_type NOT LIKE 'Prepaid Card%'" at bounding box center [1176, 481] width 723 height 15
click at [1045, 493] on div "AND payment_type NOT LIKE 'Gift Card%'" at bounding box center [1176, 496] width 723 height 15
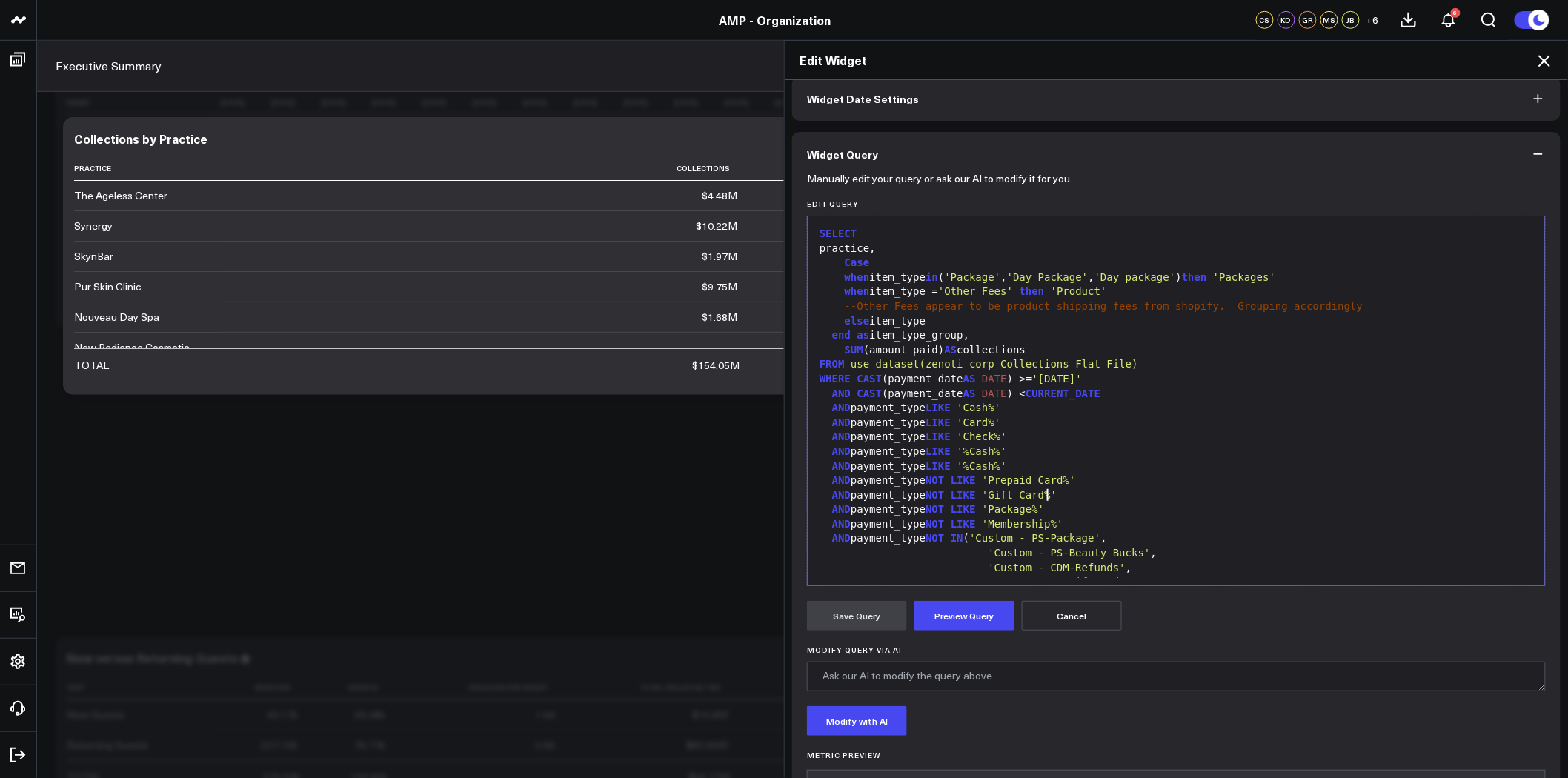
click at [1101, 500] on div "AND payment_type NOT LIKE 'Gift Card%'" at bounding box center [1176, 496] width 723 height 15
drag, startPoint x: 965, startPoint y: 498, endPoint x: 821, endPoint y: 498, distance: 144.0
click at [821, 498] on div "AND payment_type NOT LIKE 'Gift Card%'" at bounding box center [1176, 496] width 723 height 15
copy div "AND payment_type NOT LIKE 'Gift Card%'"
click at [1054, 493] on div "AND payment_type NOT LIKE 'Gift Card%'" at bounding box center [1176, 496] width 723 height 15
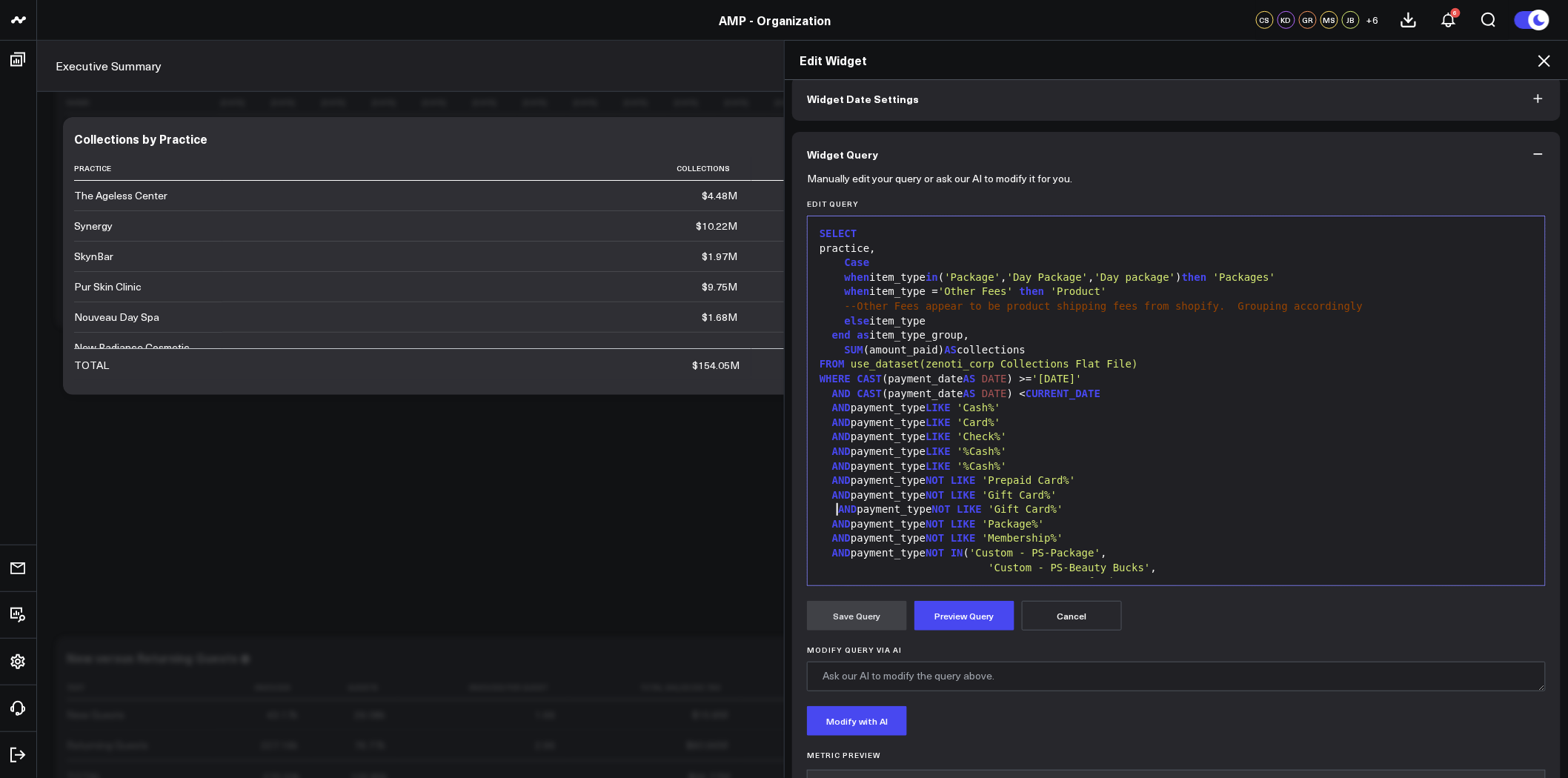
click at [838, 507] on span "AND" at bounding box center [847, 509] width 19 height 12
click at [982, 510] on span "'Gift Card%'" at bounding box center [1019, 509] width 75 height 12
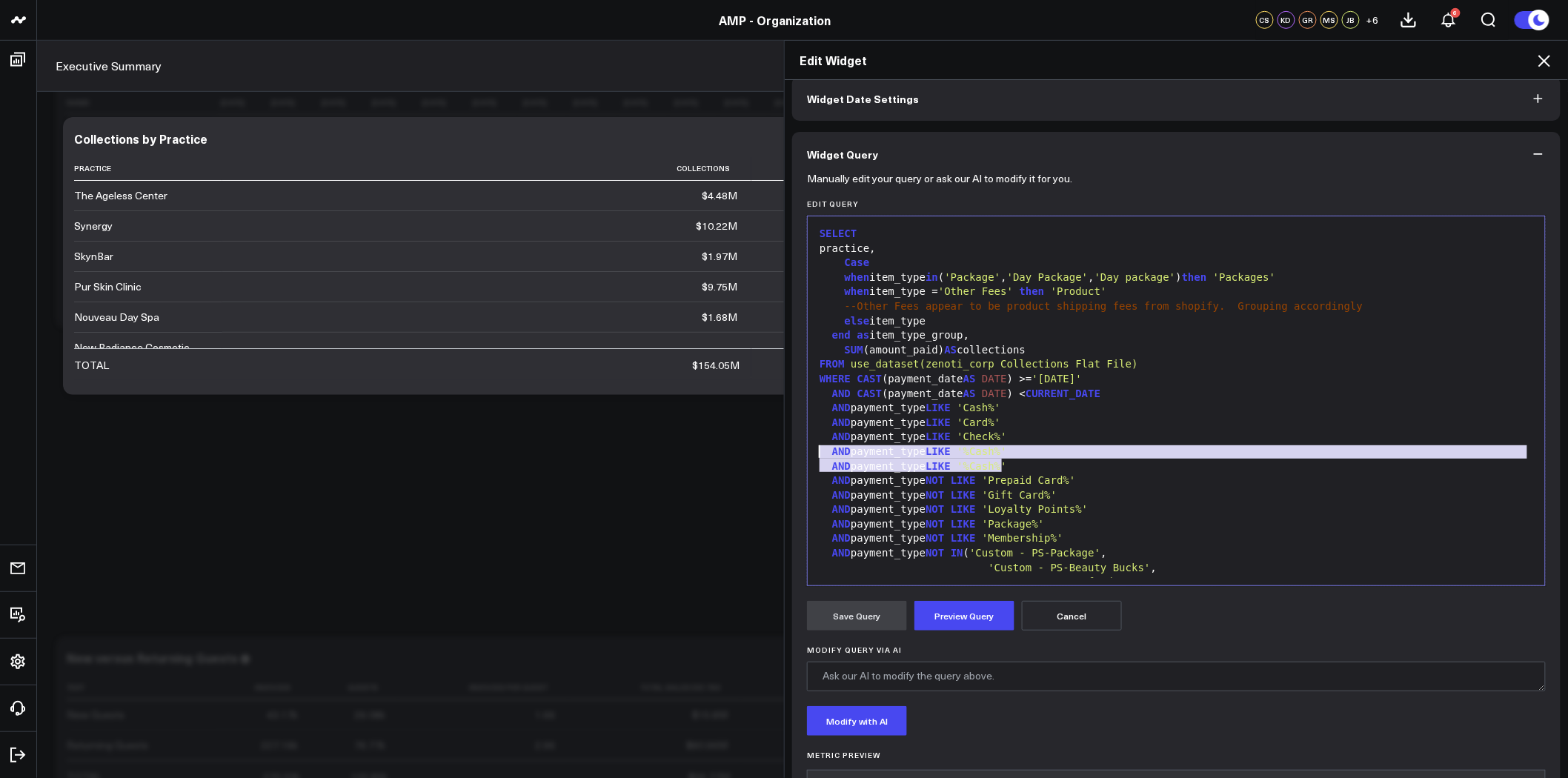
drag, startPoint x: 1008, startPoint y: 459, endPoint x: 759, endPoint y: 455, distance: 249.0
click at [759, 455] on div "Edit Widget Widget Display Widget Date Settings Widget Query Manually edit your…" at bounding box center [784, 409] width 1568 height 738
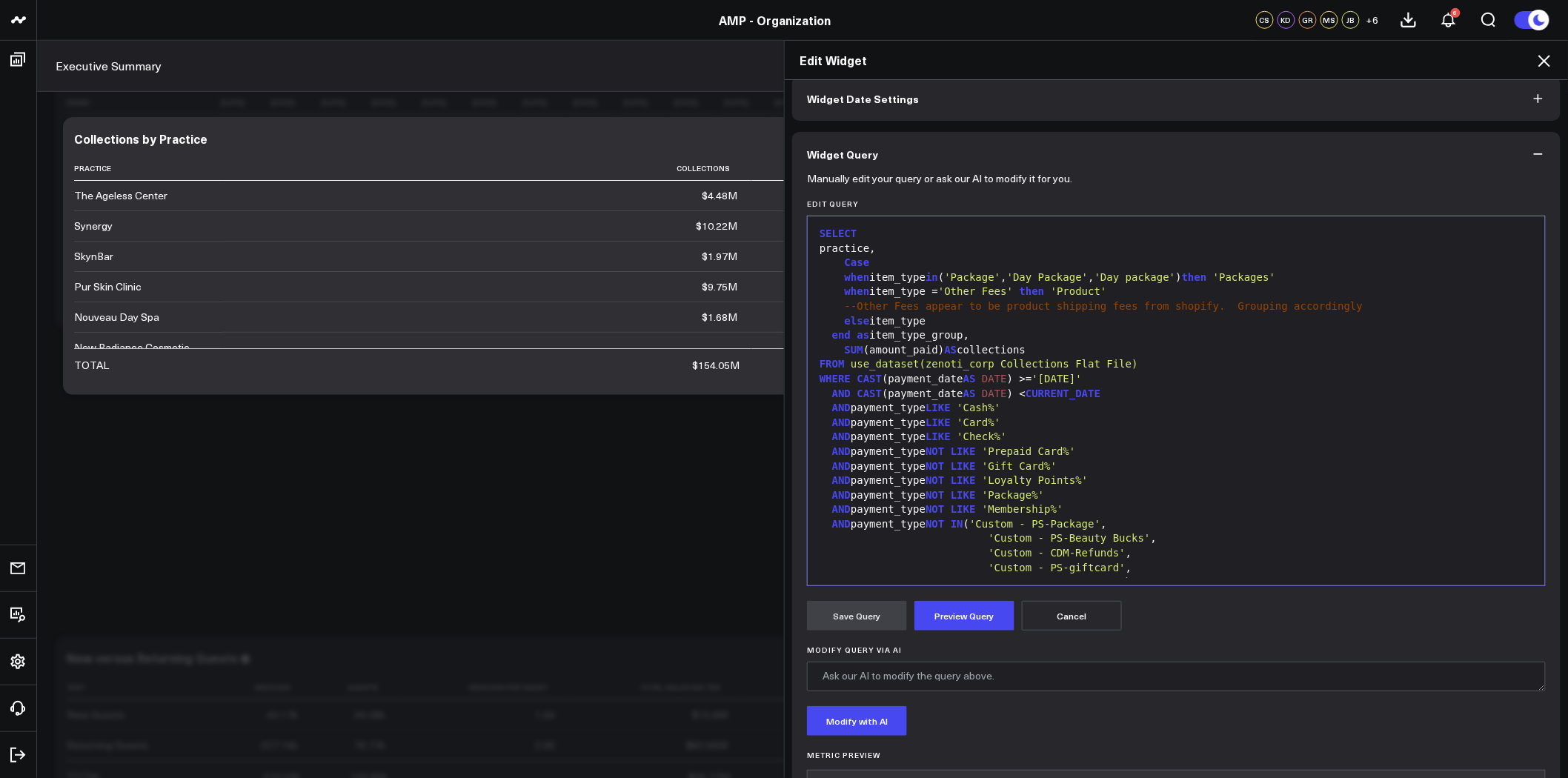
click at [864, 278] on div "when item_type in ( 'Package' , 'Day Package' , 'Day package' ) then 'Packages'" at bounding box center [1176, 278] width 723 height 15
click at [935, 278] on div "when payment_typeitem_type in ( 'Package' , 'Day Package' , 'Day package' ) the…" at bounding box center [1176, 278] width 723 height 15
click at [968, 278] on span "'Package'" at bounding box center [992, 278] width 57 height 12
click at [1544, 54] on icon at bounding box center [1545, 61] width 18 height 18
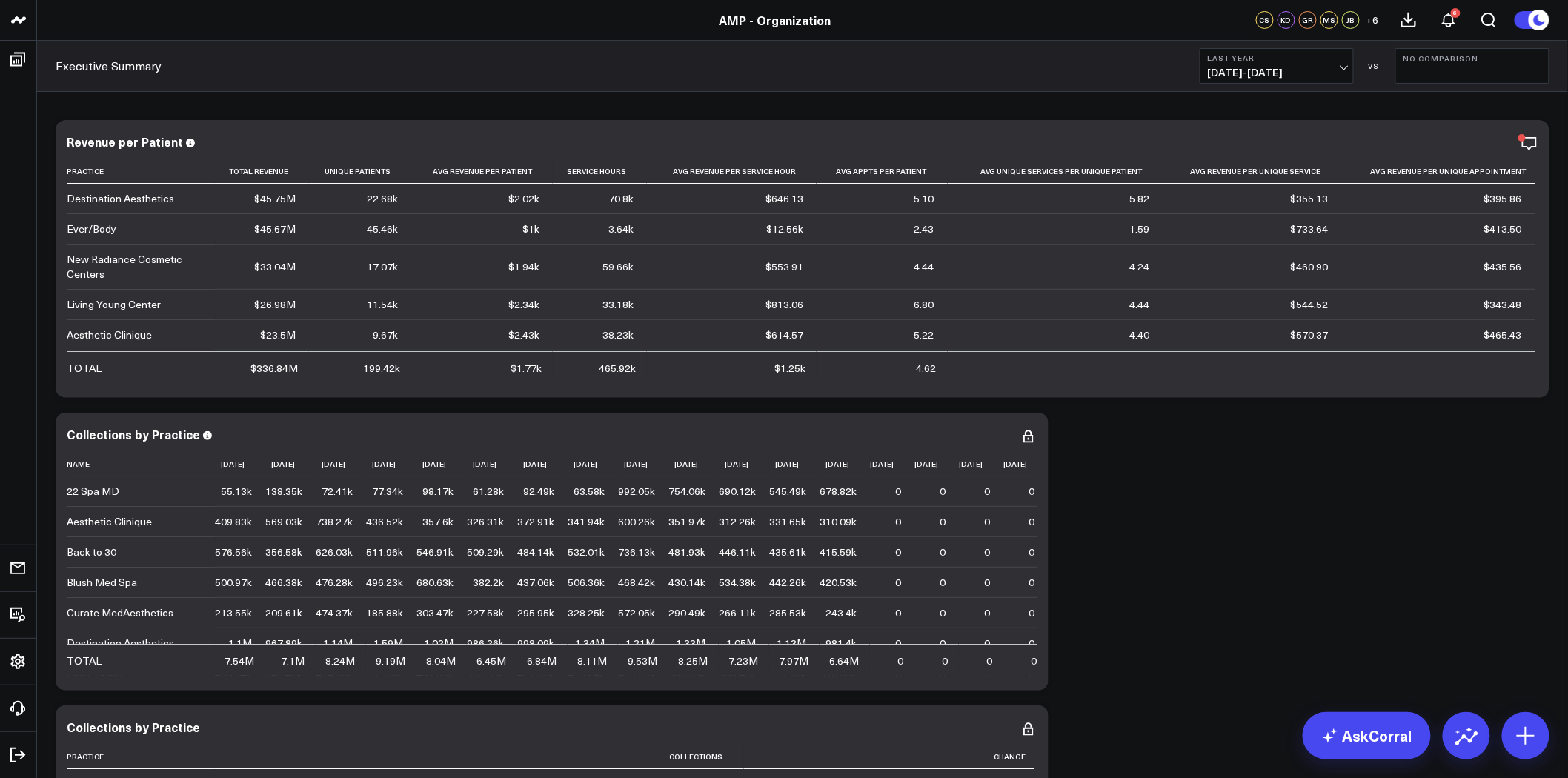
scroll to position [164, 0]
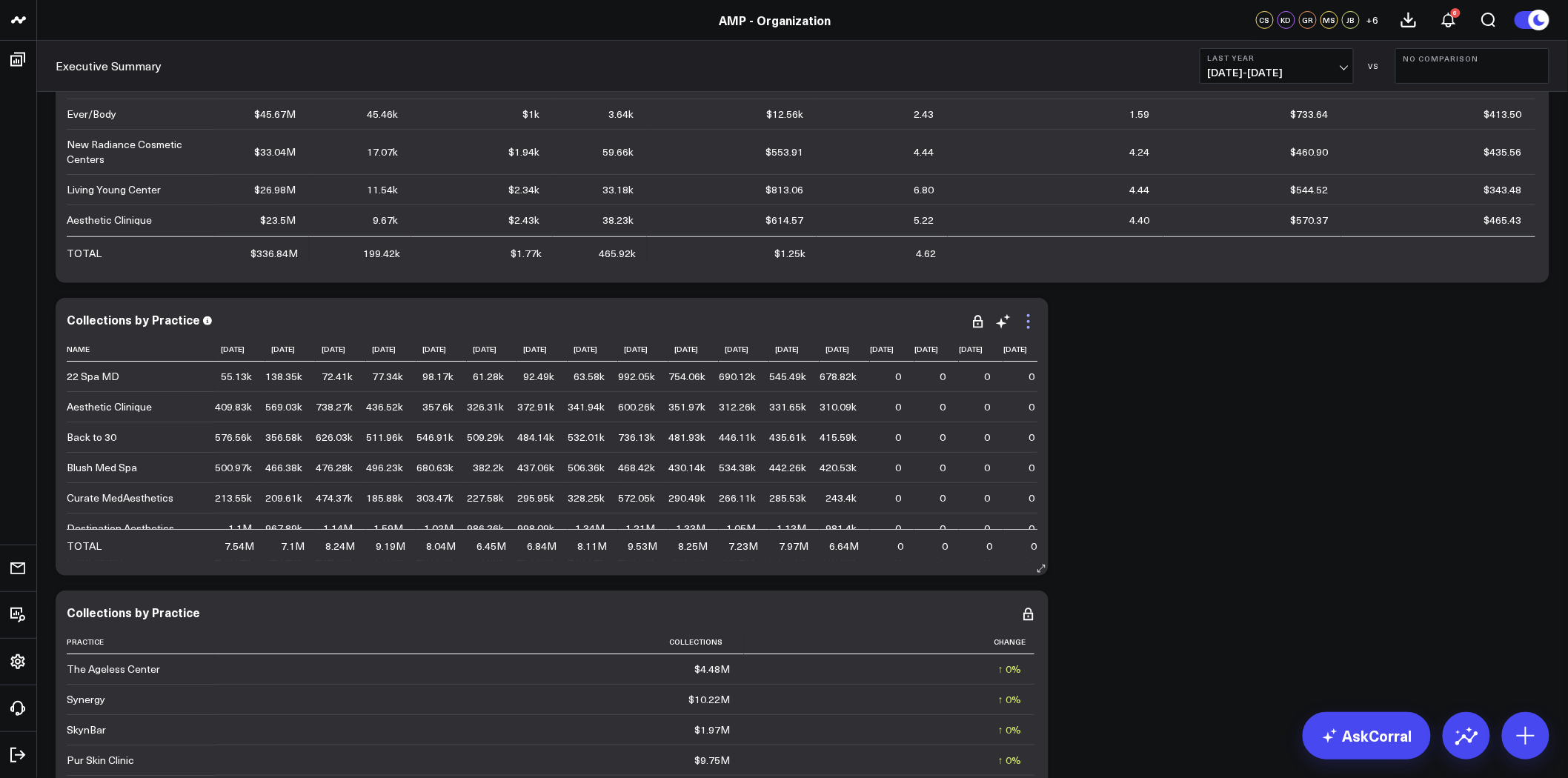
click at [1026, 320] on icon at bounding box center [1029, 322] width 18 height 18
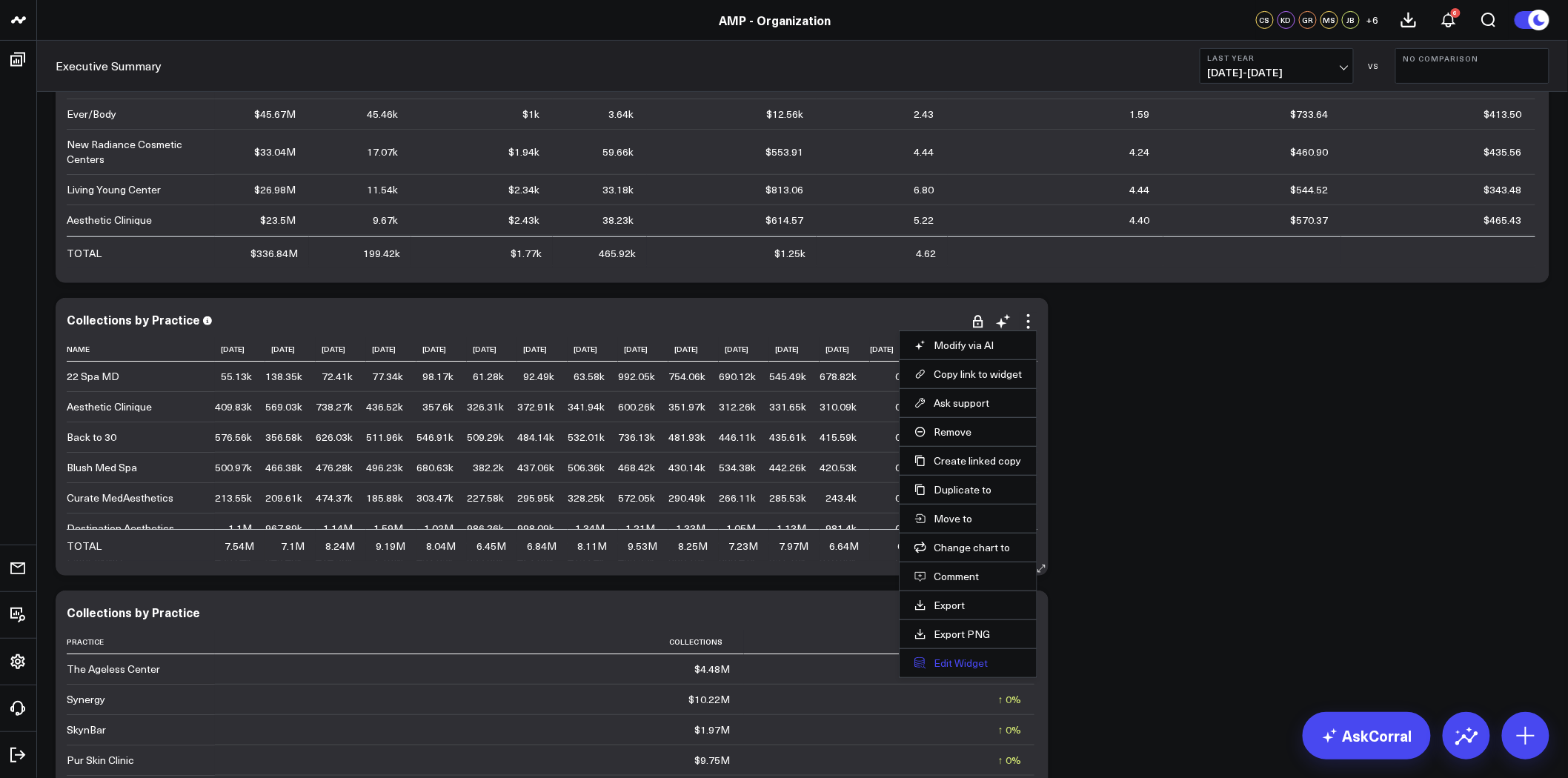
click at [980, 665] on button "Edit Widget" at bounding box center [968, 664] width 107 height 14
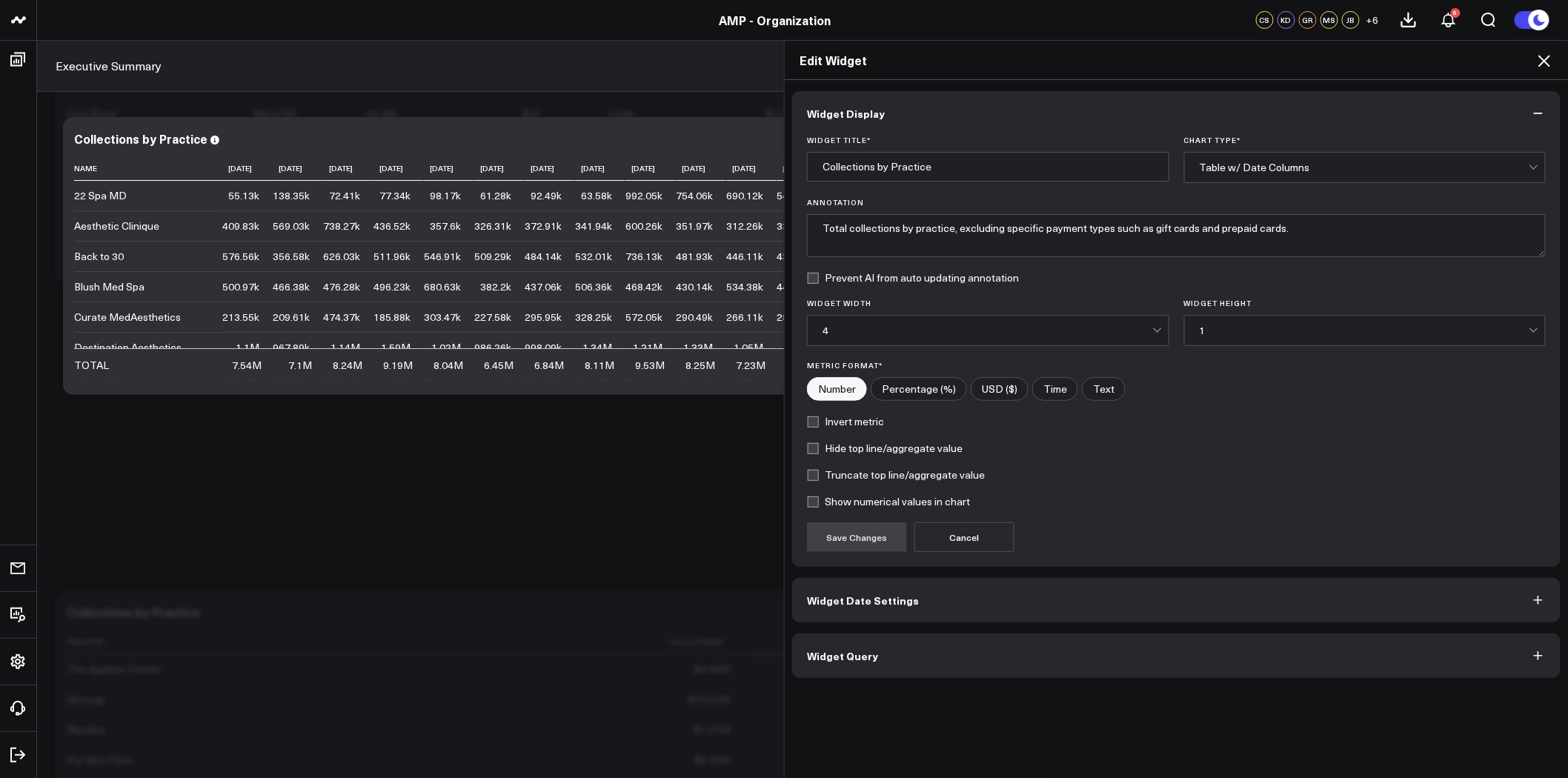
click at [986, 659] on button "Widget Query" at bounding box center [1176, 657] width 769 height 45
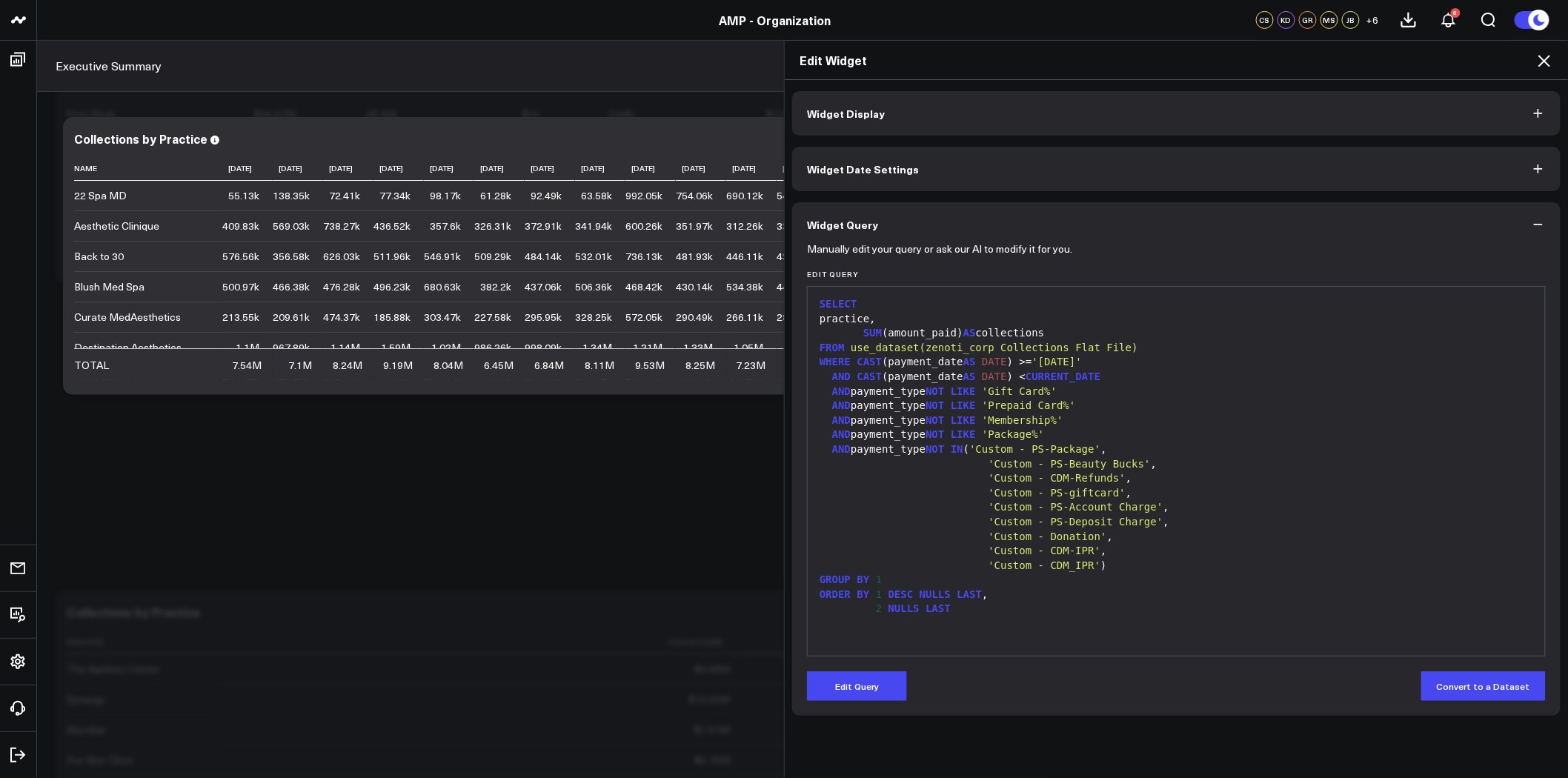
click at [1046, 419] on span "'Membership%'" at bounding box center [1022, 420] width 81 height 12
drag, startPoint x: 1057, startPoint y: 421, endPoint x: 826, endPoint y: 418, distance: 231.0
click at [826, 418] on div "AND payment_type NOT LIKE 'Membership%'" at bounding box center [1176, 420] width 723 height 15
copy div "AND payment_type NOT LIKE 'Membership%'"
click at [832, 418] on span "AND" at bounding box center [841, 420] width 19 height 12
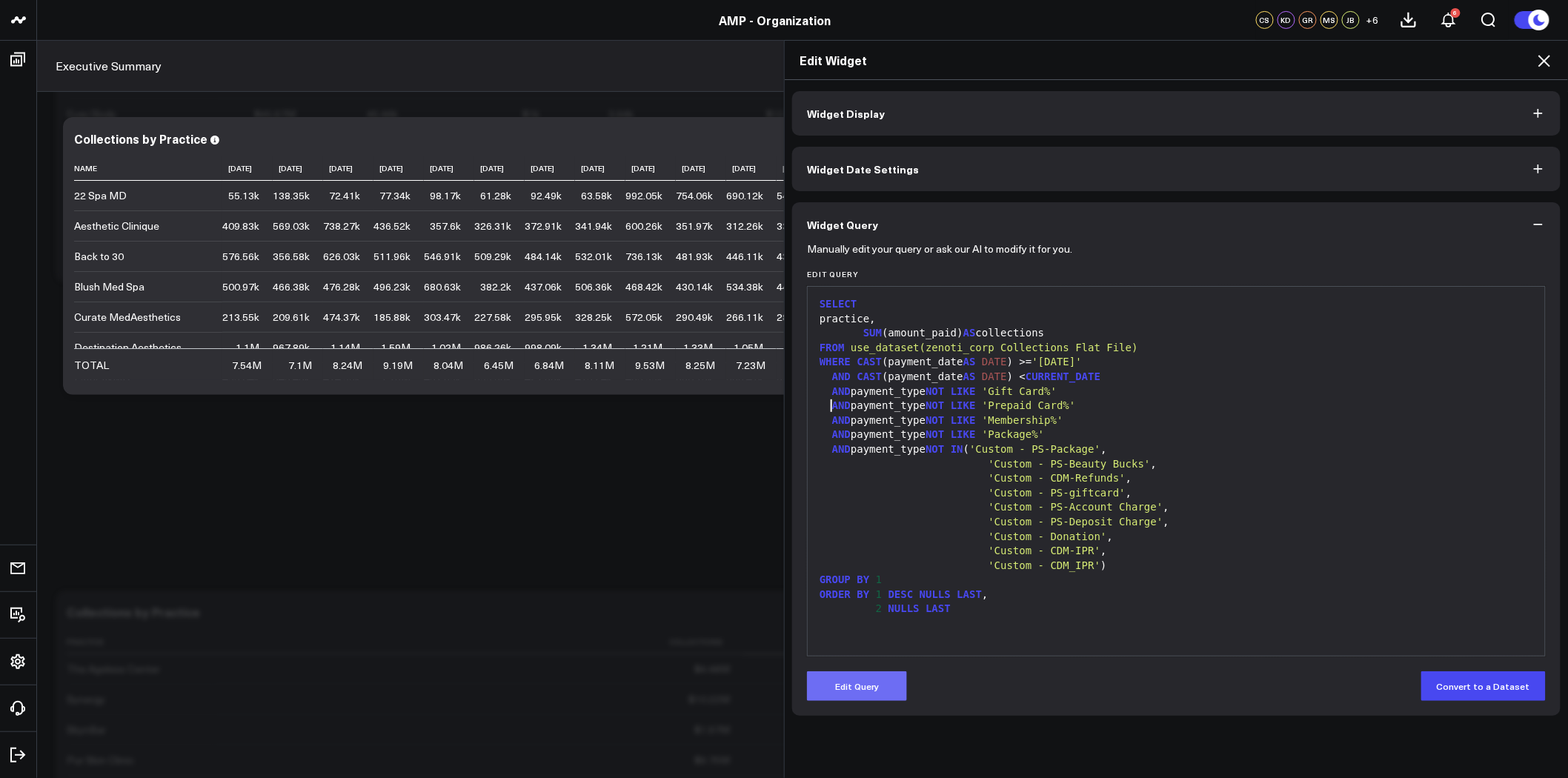
click at [858, 686] on button "Edit Query" at bounding box center [857, 686] width 100 height 29
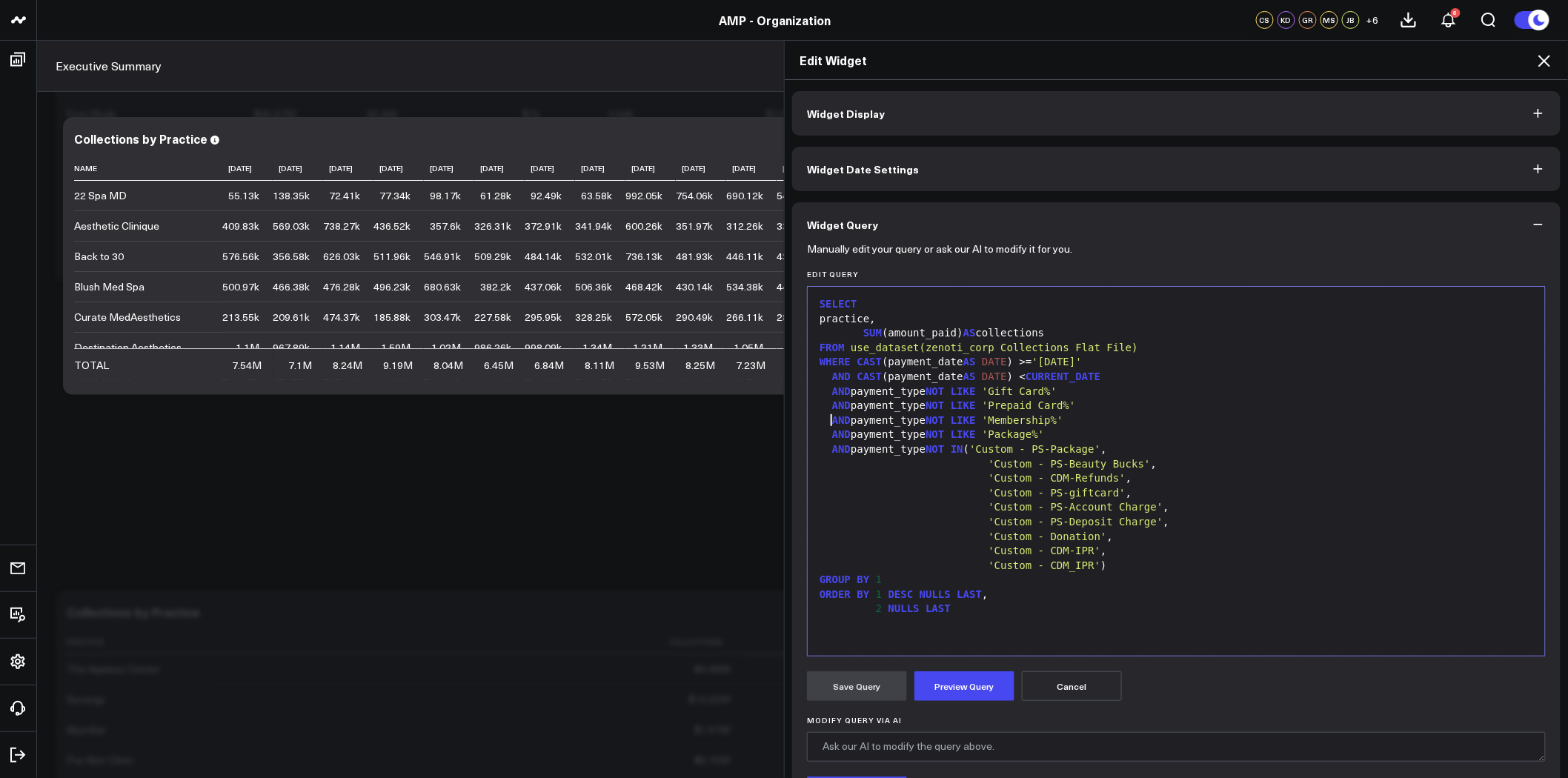
click at [832, 421] on span "AND" at bounding box center [841, 420] width 19 height 12
click at [982, 421] on span "'%'" at bounding box center [991, 420] width 19 height 12
click at [1401, 477] on div "'Custom - PS-Beauty Bucks' ," at bounding box center [1176, 478] width 723 height 15
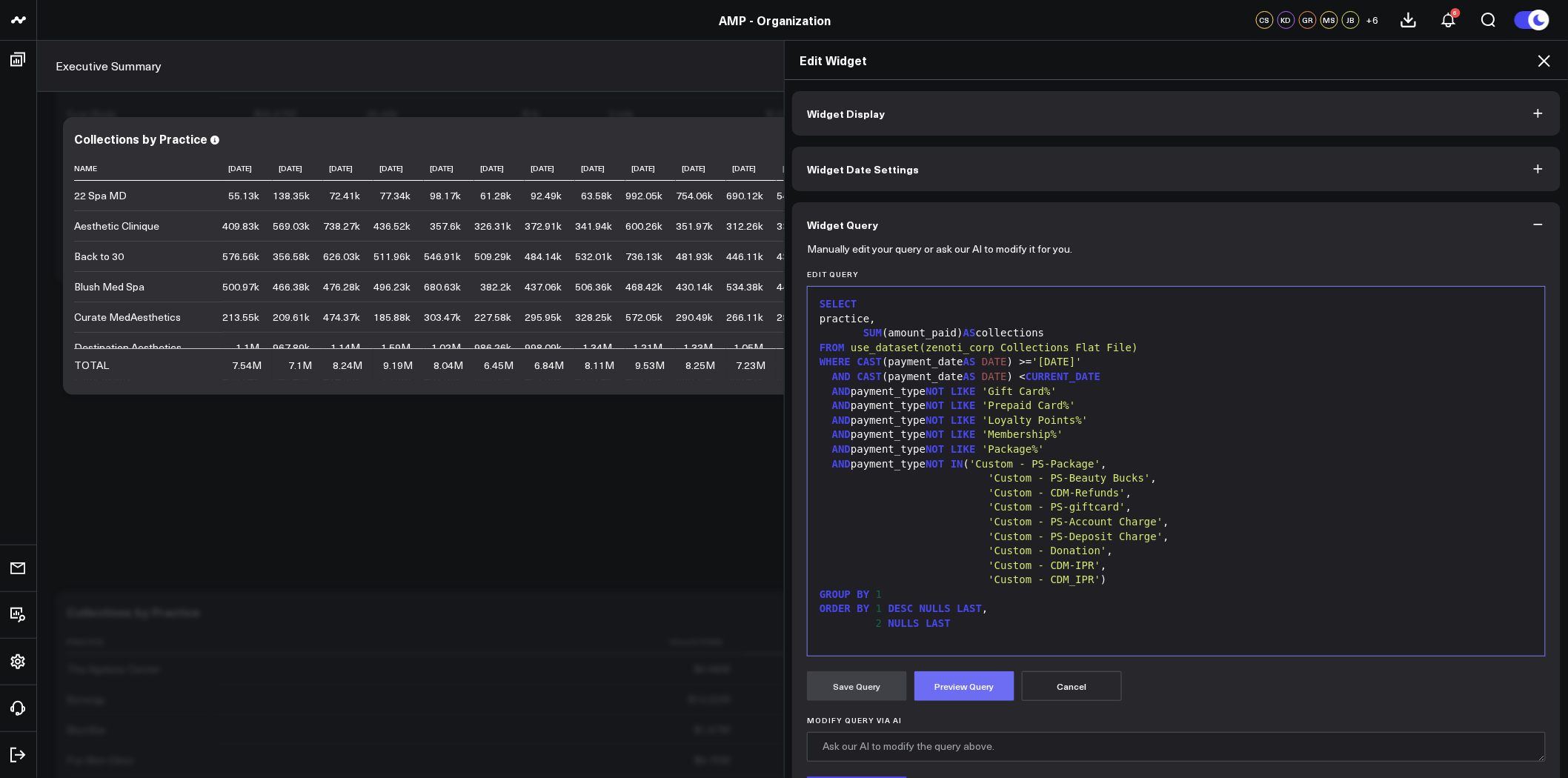
click at [930, 684] on button "Preview Query" at bounding box center [964, 686] width 100 height 29
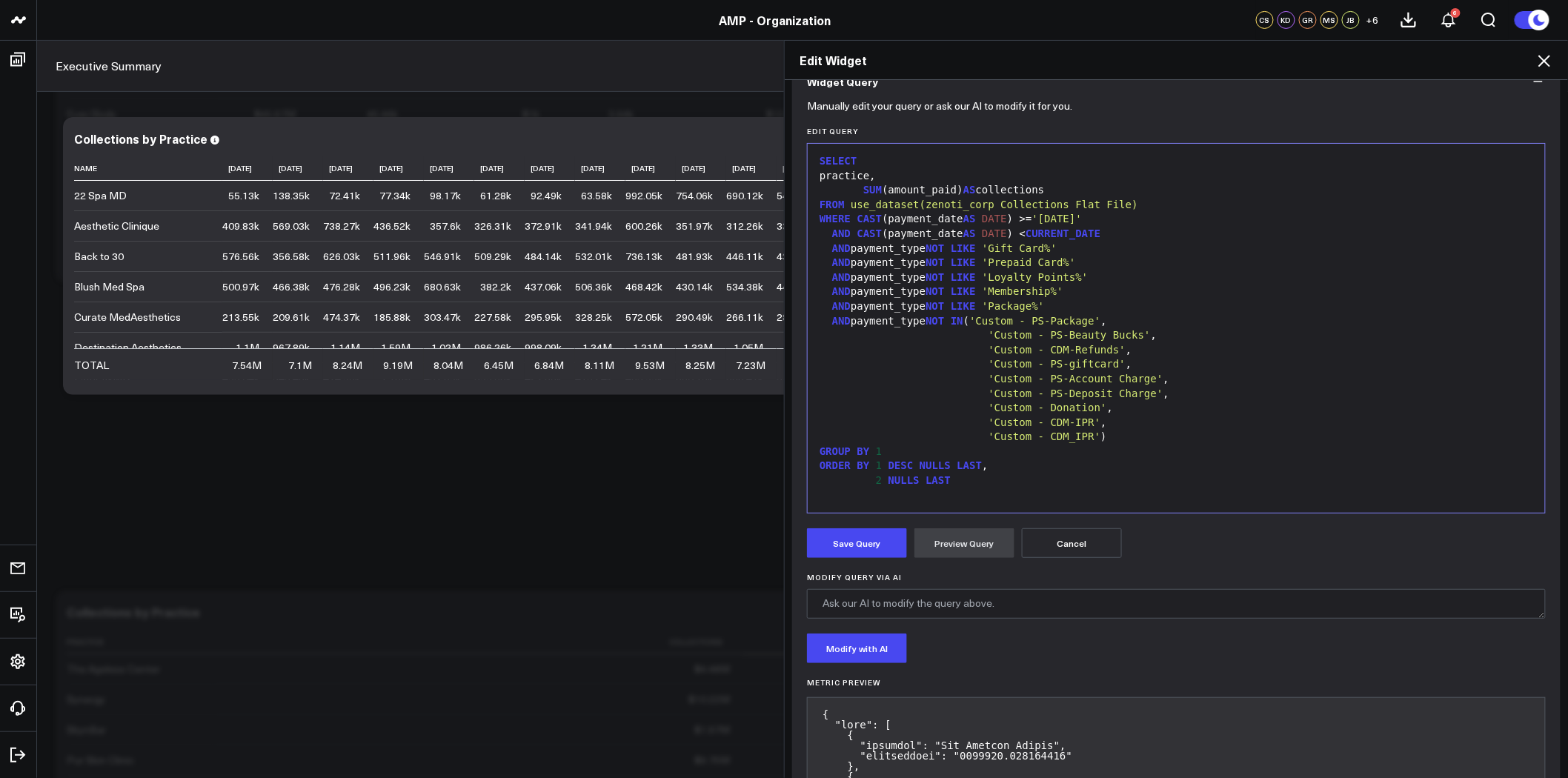
scroll to position [131, 0]
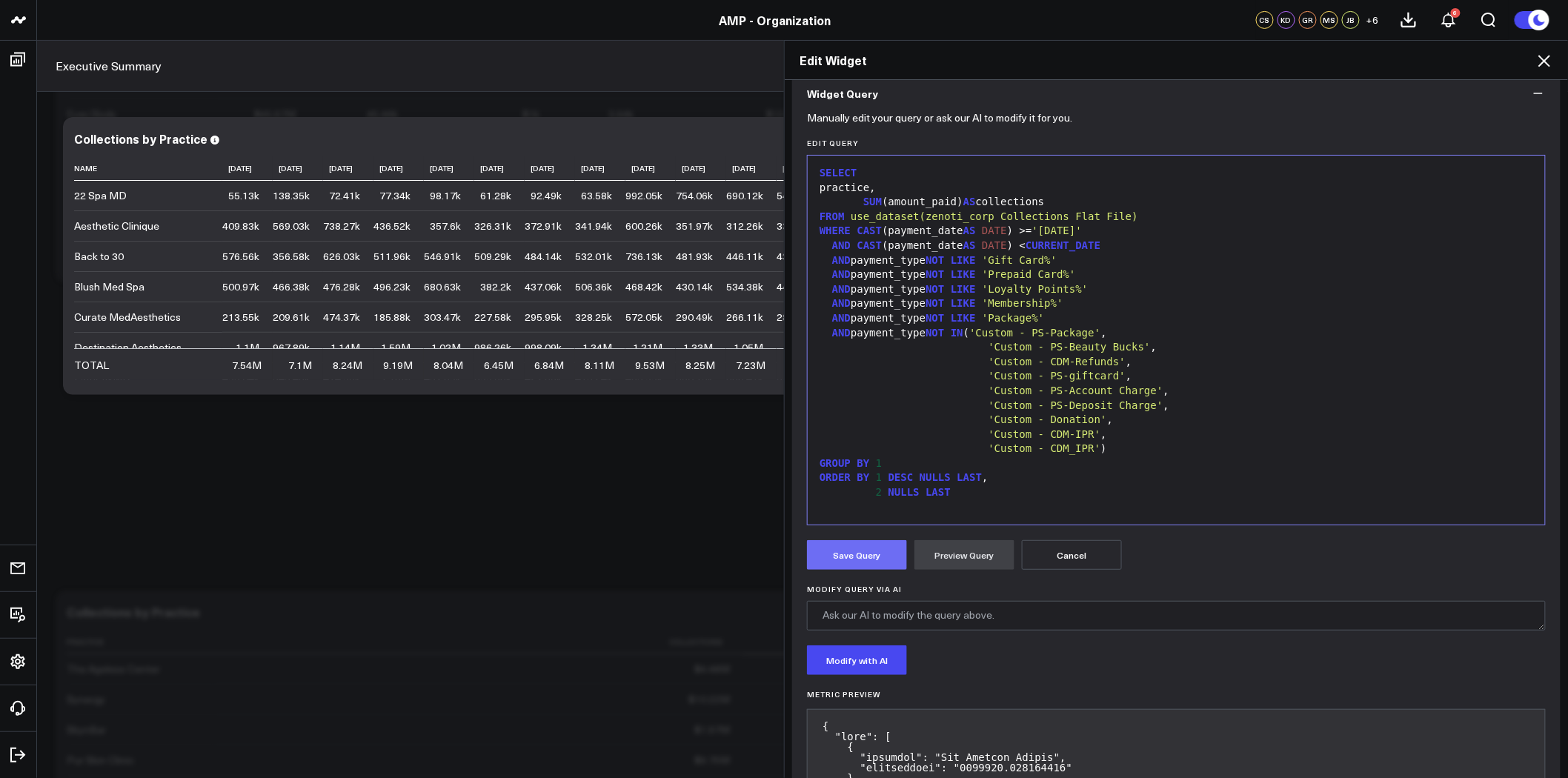
click at [854, 553] on button "Save Query" at bounding box center [857, 555] width 100 height 29
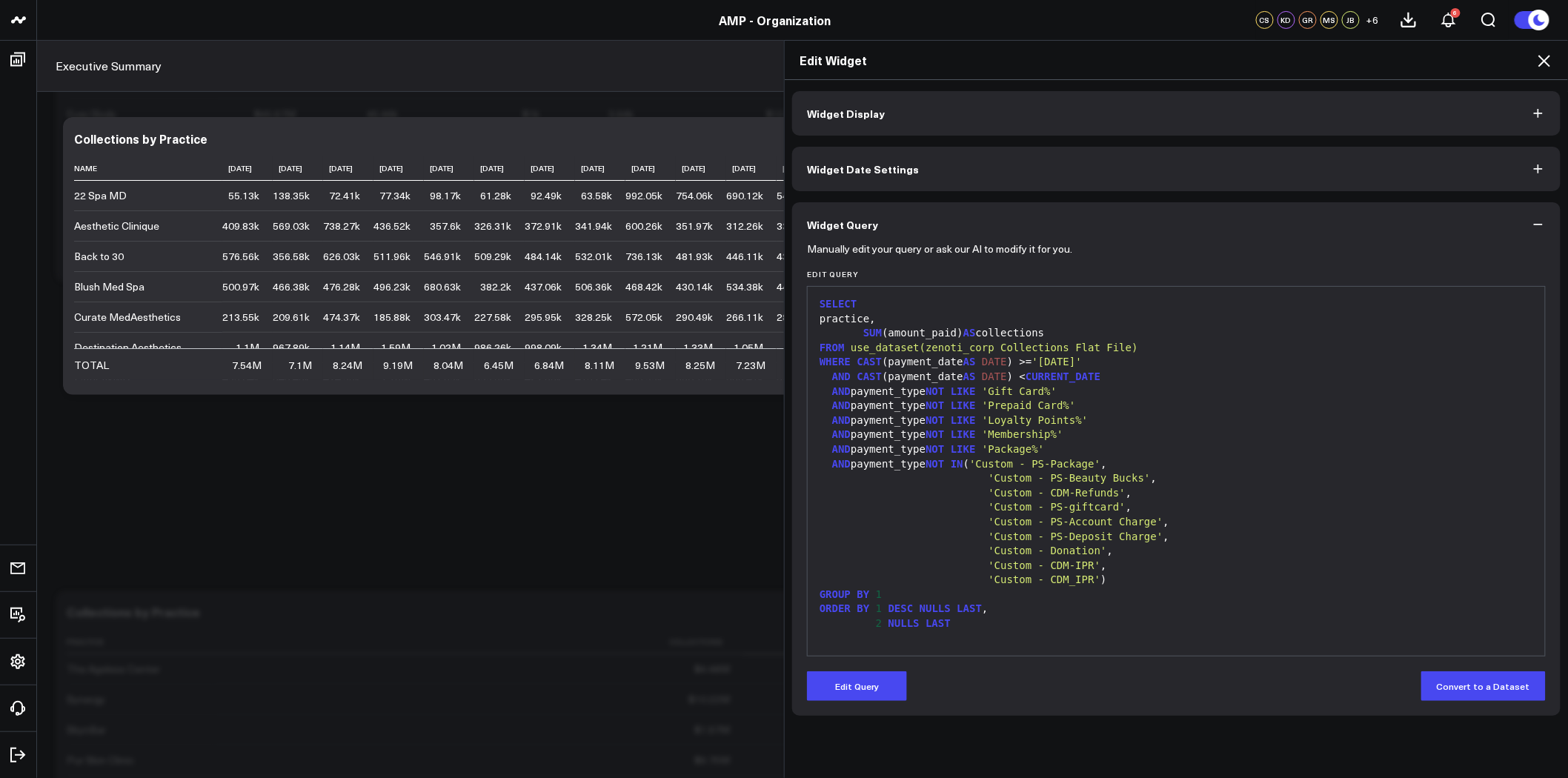
scroll to position [0, 0]
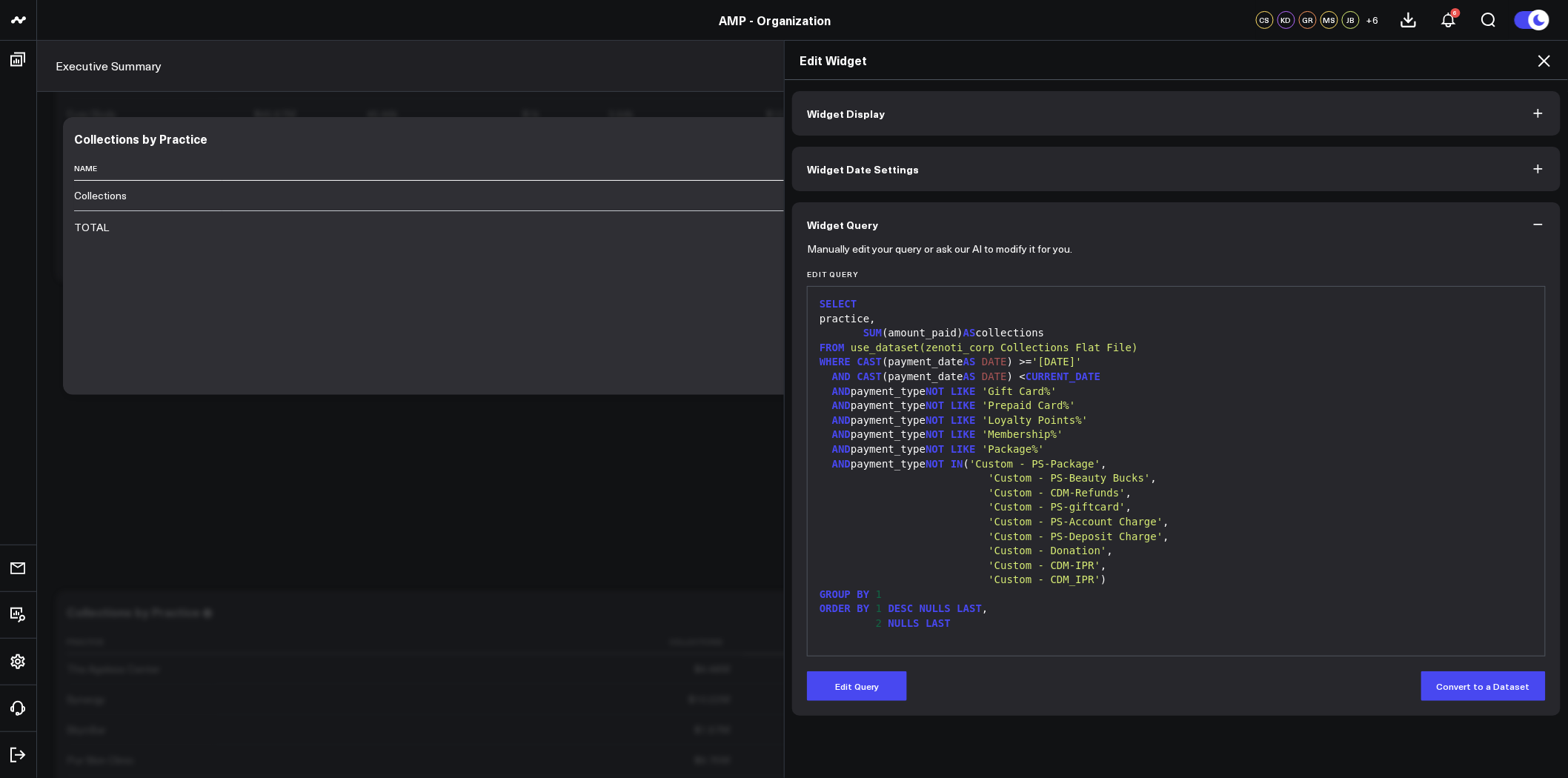
click at [1026, 101] on button "Widget Display" at bounding box center [1176, 113] width 769 height 45
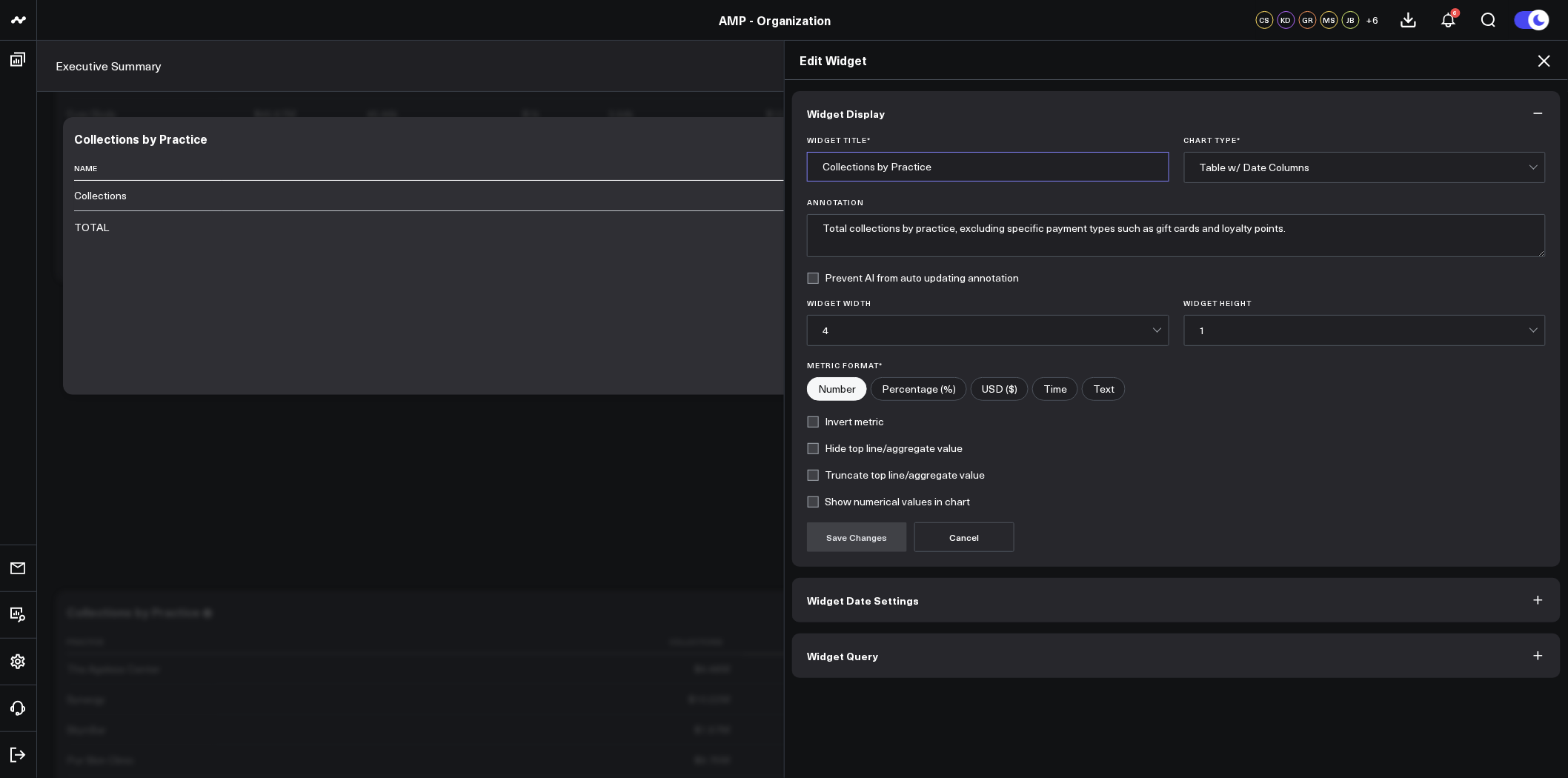
click at [812, 168] on input "Collections by Practice" at bounding box center [988, 166] width 362 height 29
type input "Cash Collections by Practice"
click at [864, 531] on button "Save Changes" at bounding box center [857, 538] width 100 height 29
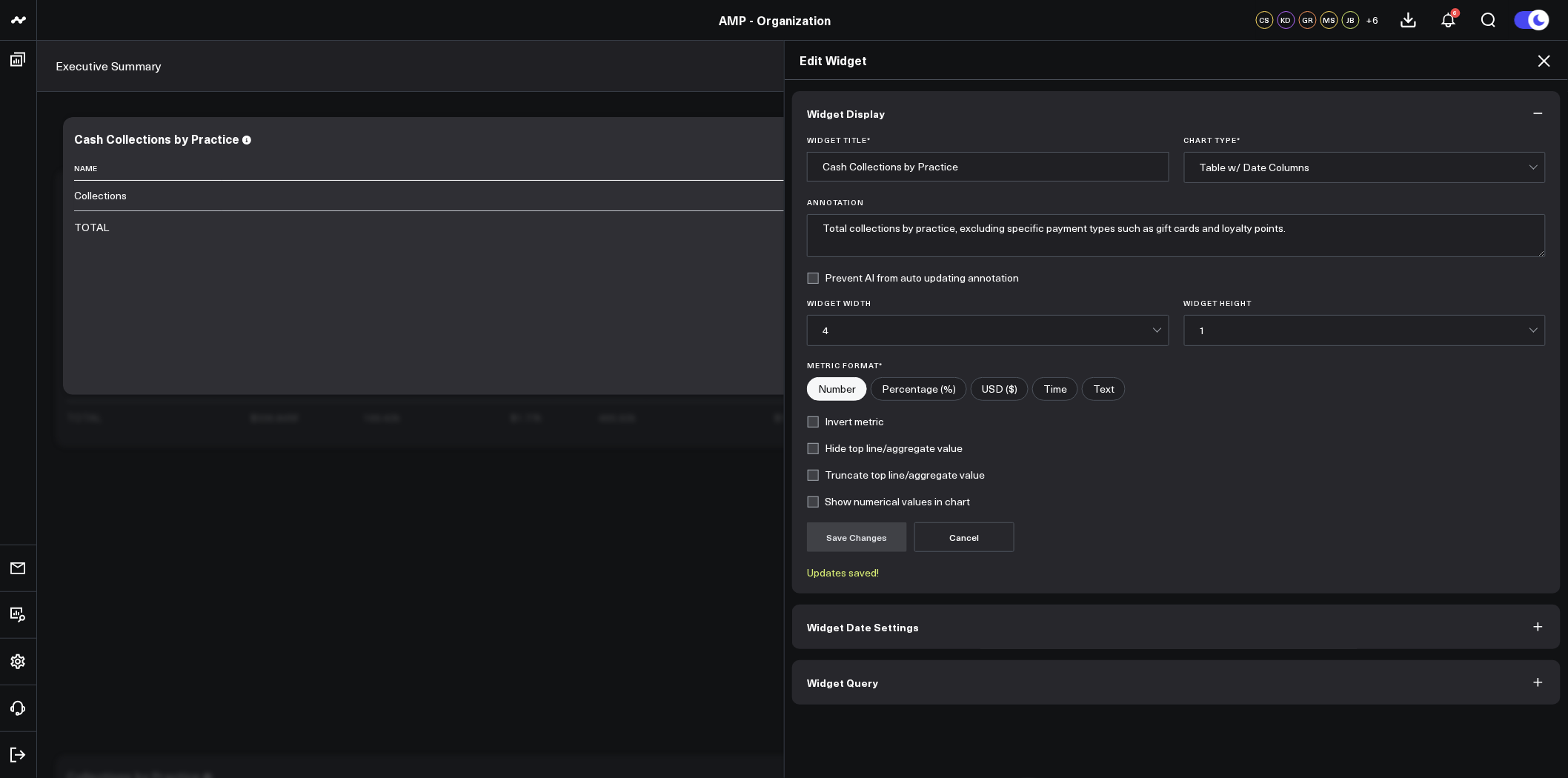
click at [1546, 63] on icon at bounding box center [1545, 61] width 12 height 12
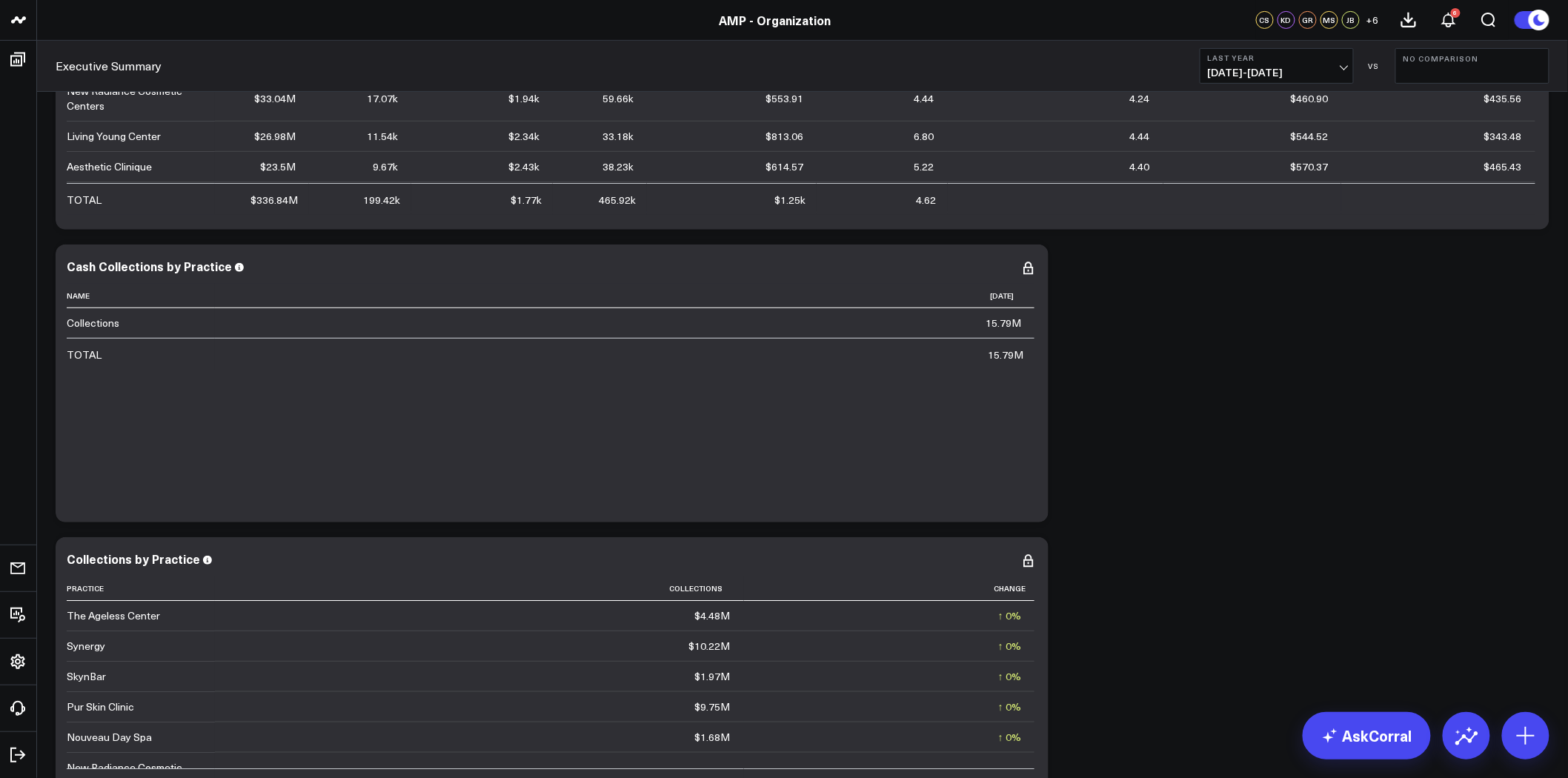
scroll to position [247, 0]
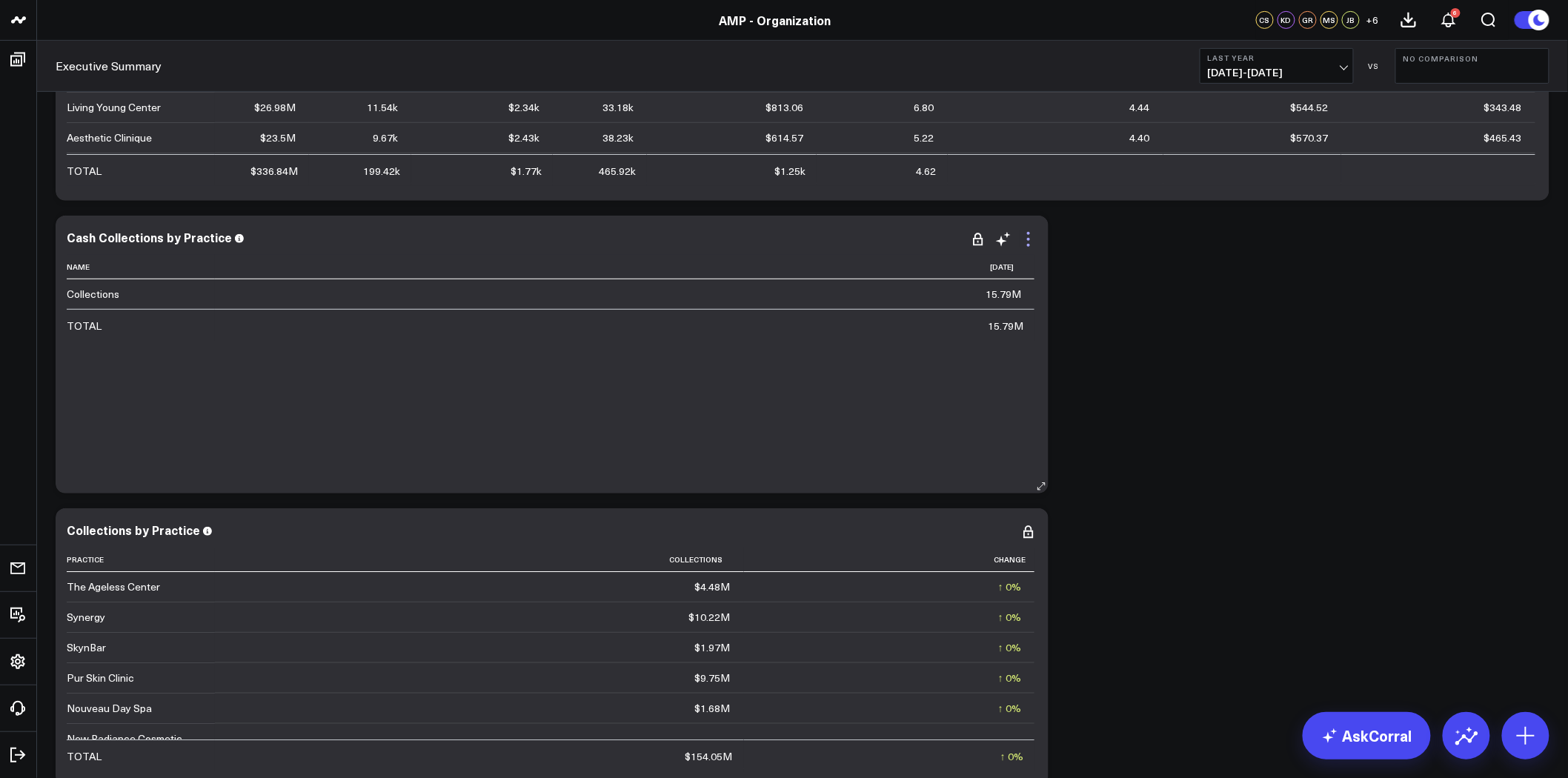
click at [1029, 241] on icon at bounding box center [1029, 239] width 18 height 18
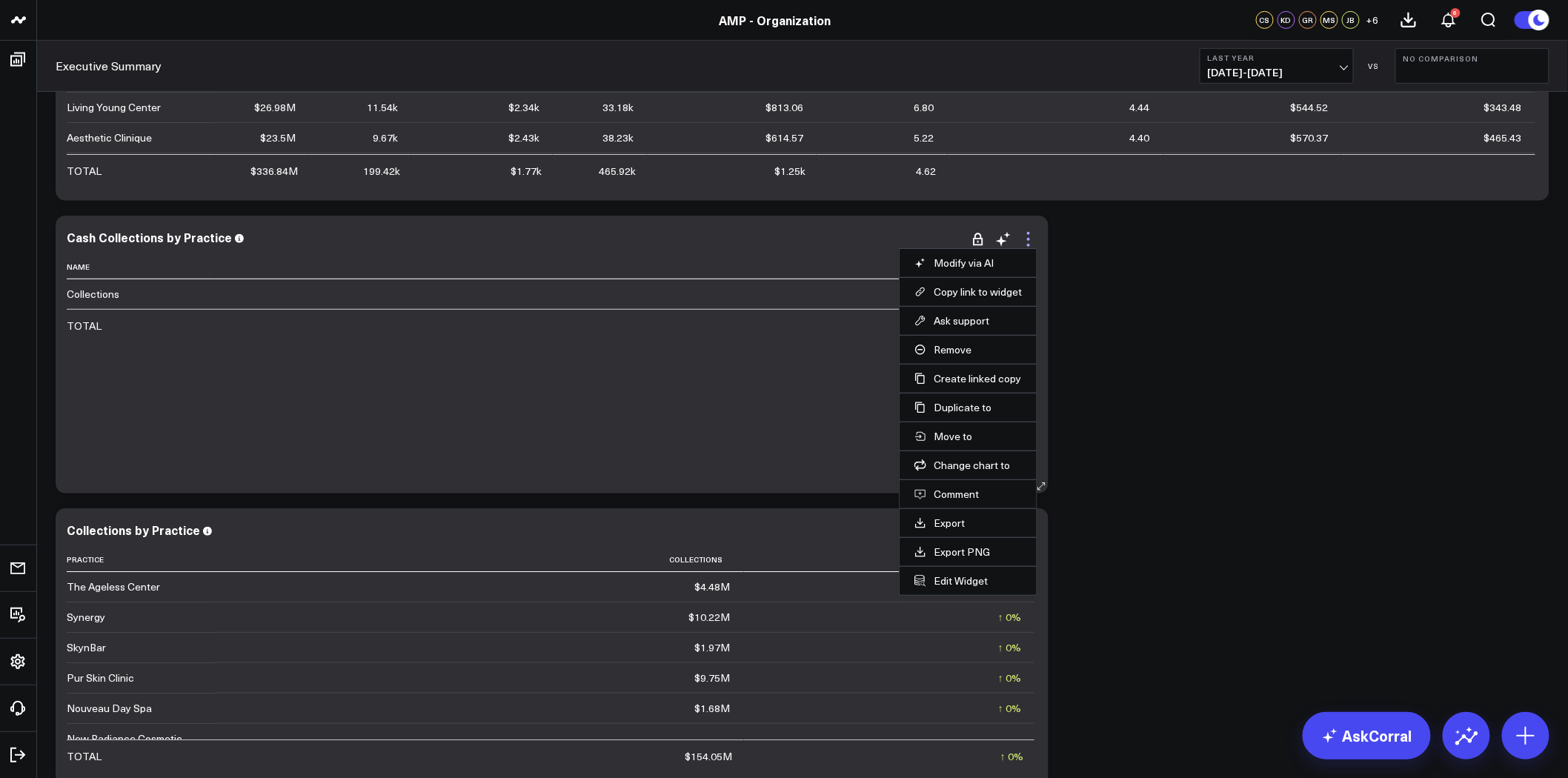
click at [1023, 231] on icon at bounding box center [1029, 239] width 18 height 18
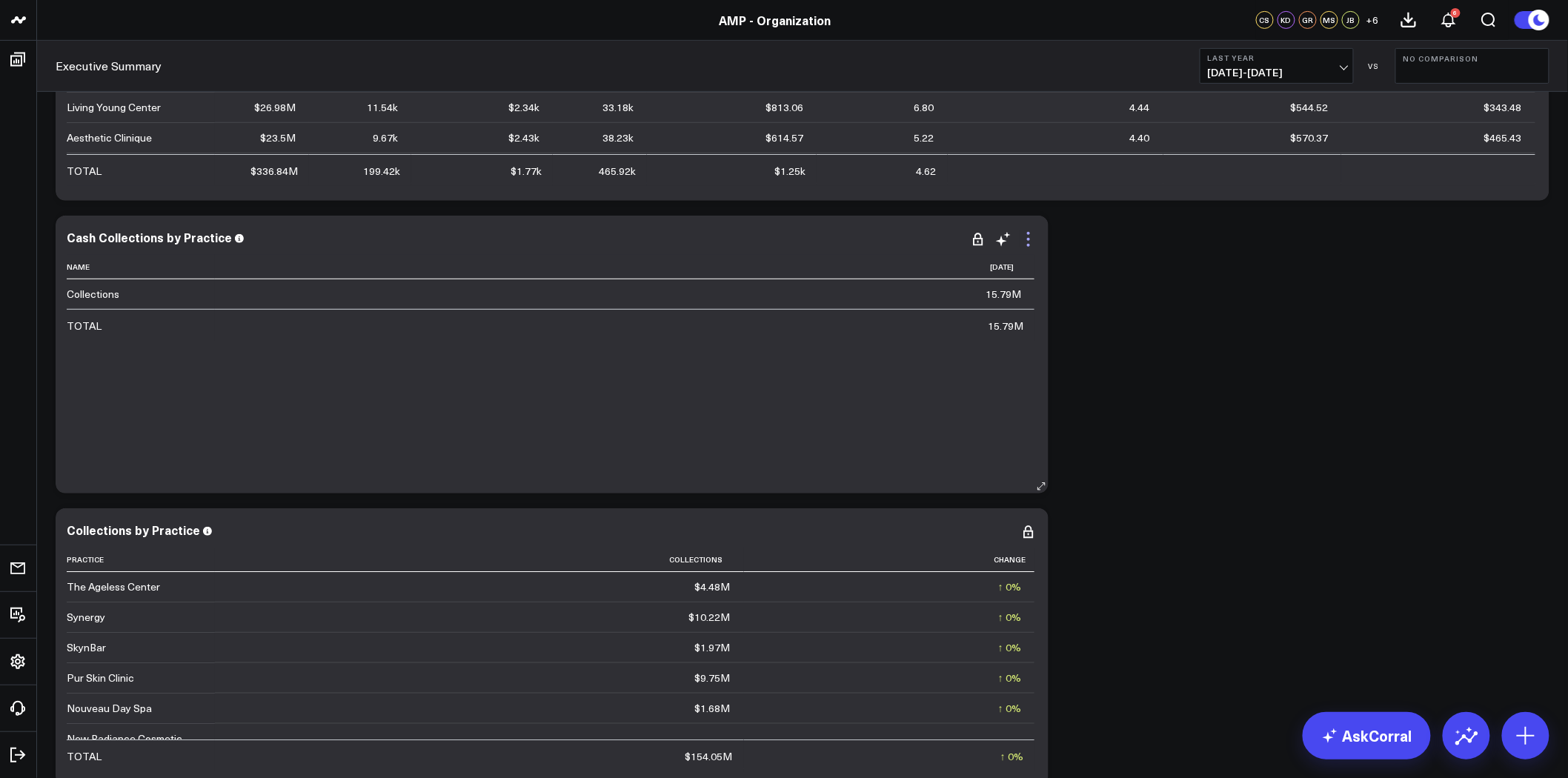
click at [1031, 245] on icon at bounding box center [1029, 239] width 18 height 18
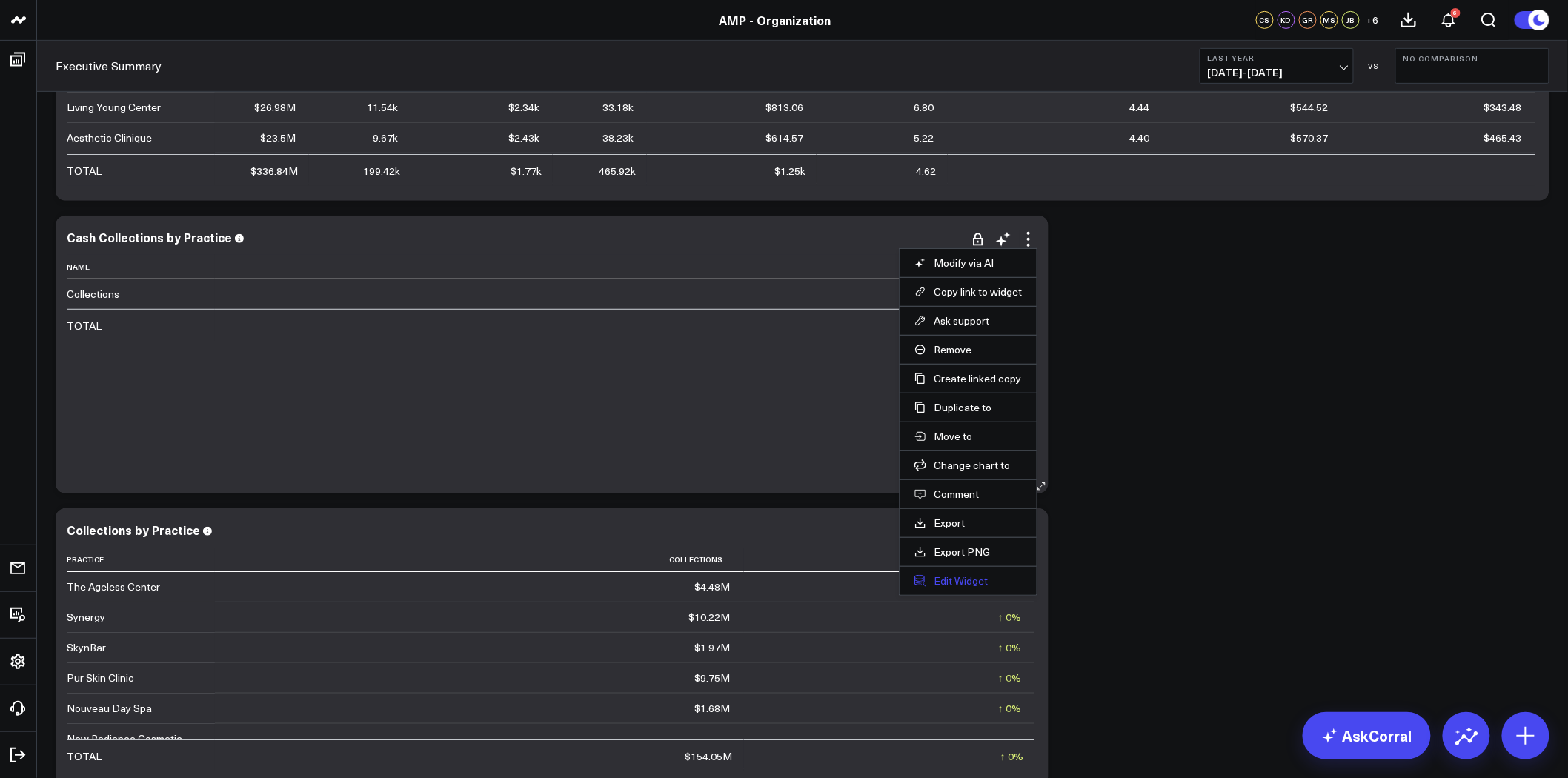
click at [964, 585] on button "Edit Widget" at bounding box center [968, 582] width 107 height 14
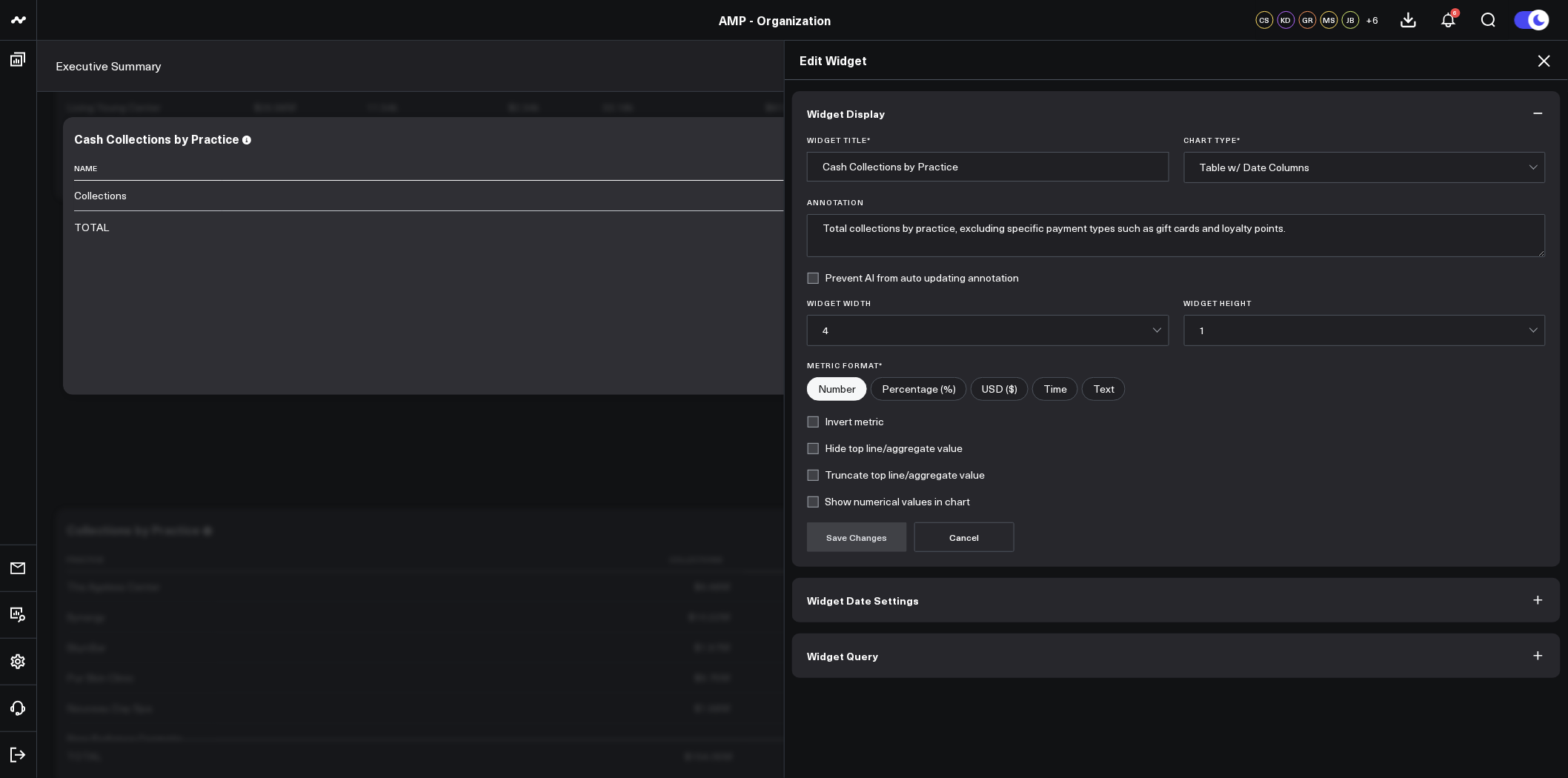
click at [916, 654] on button "Widget Query" at bounding box center [1176, 657] width 769 height 45
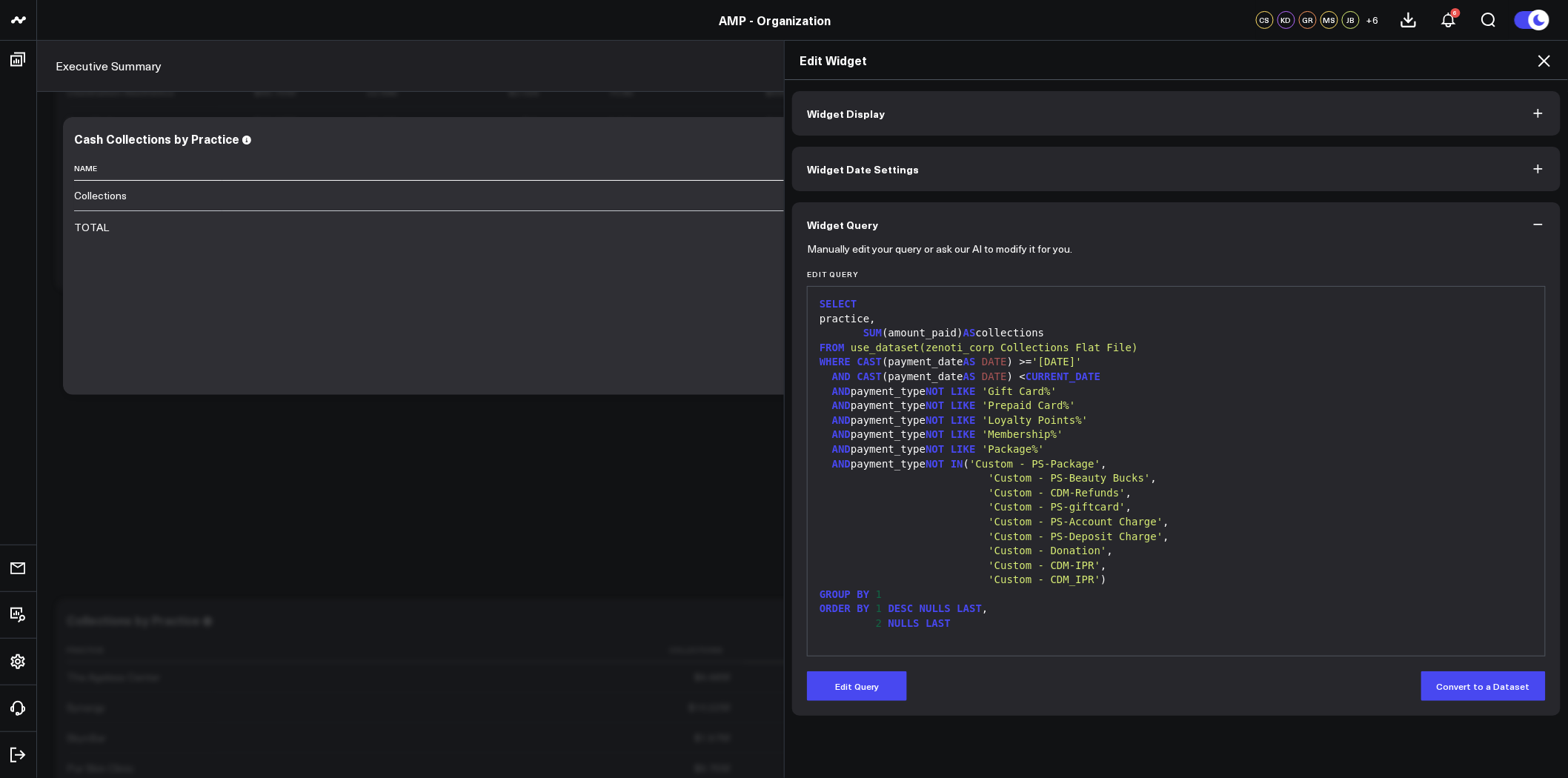
scroll to position [247, 0]
click at [1543, 58] on icon at bounding box center [1545, 61] width 12 height 12
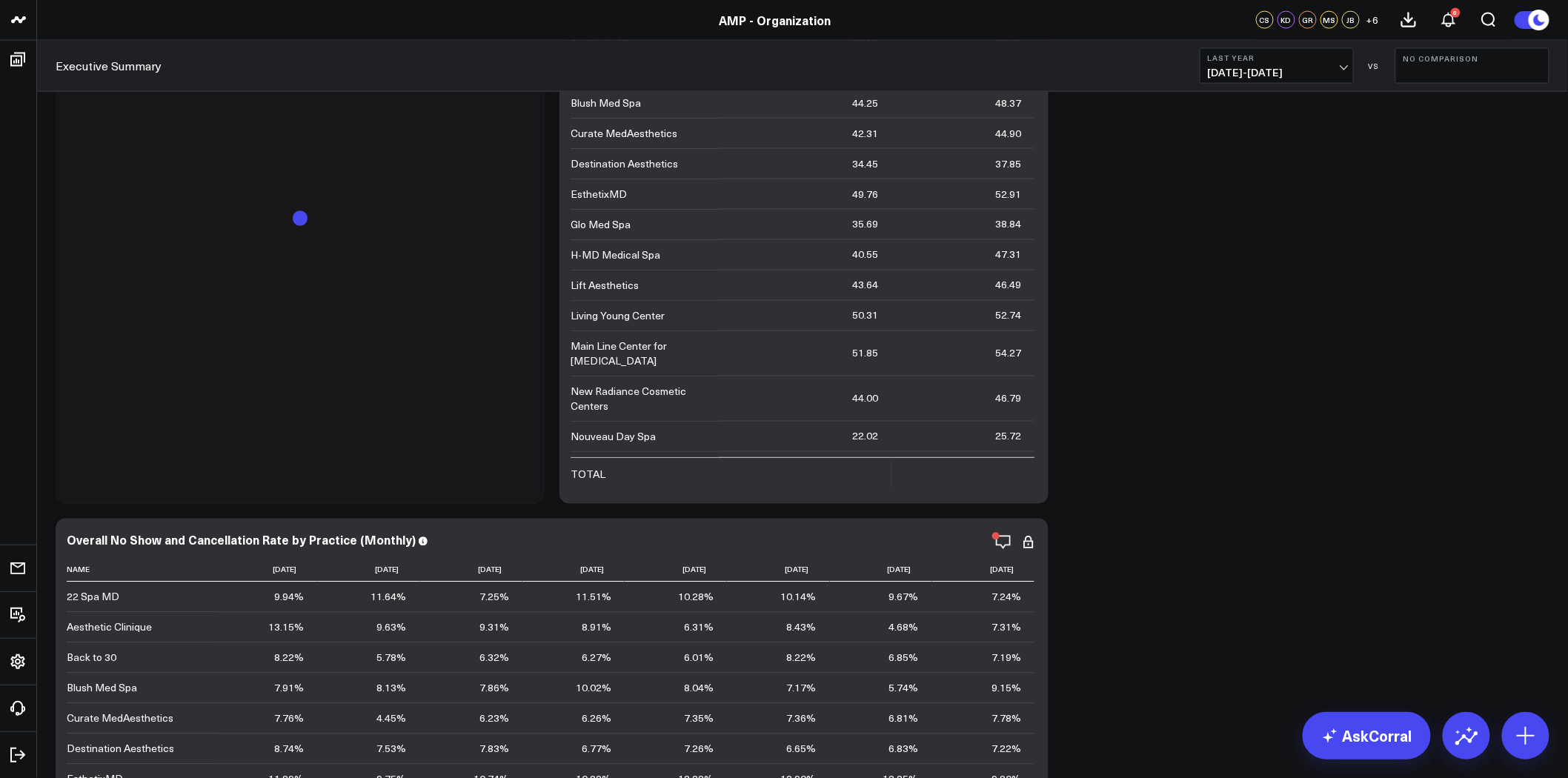
scroll to position [5766, 0]
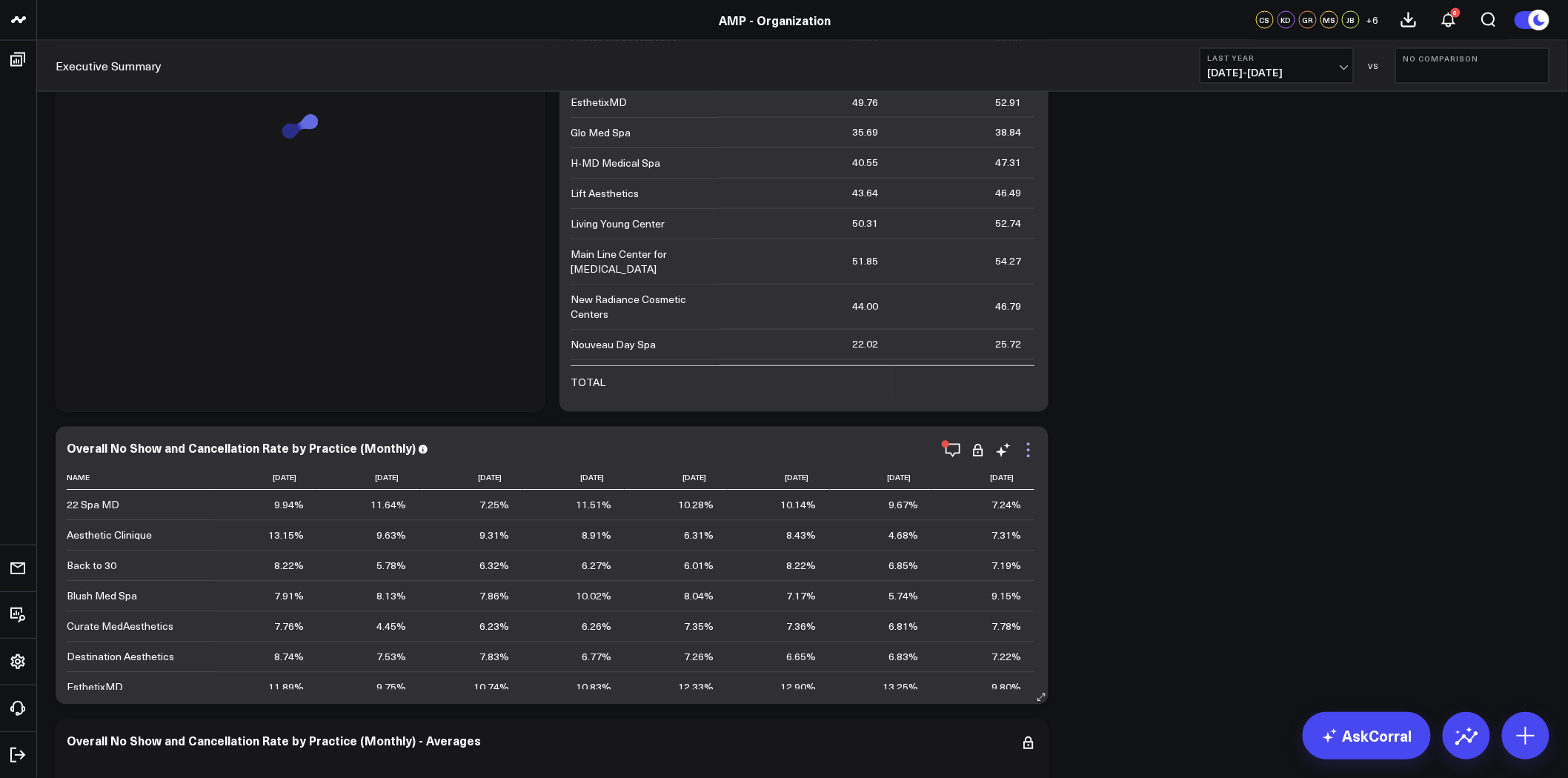
click at [1031, 453] on icon at bounding box center [1029, 451] width 18 height 18
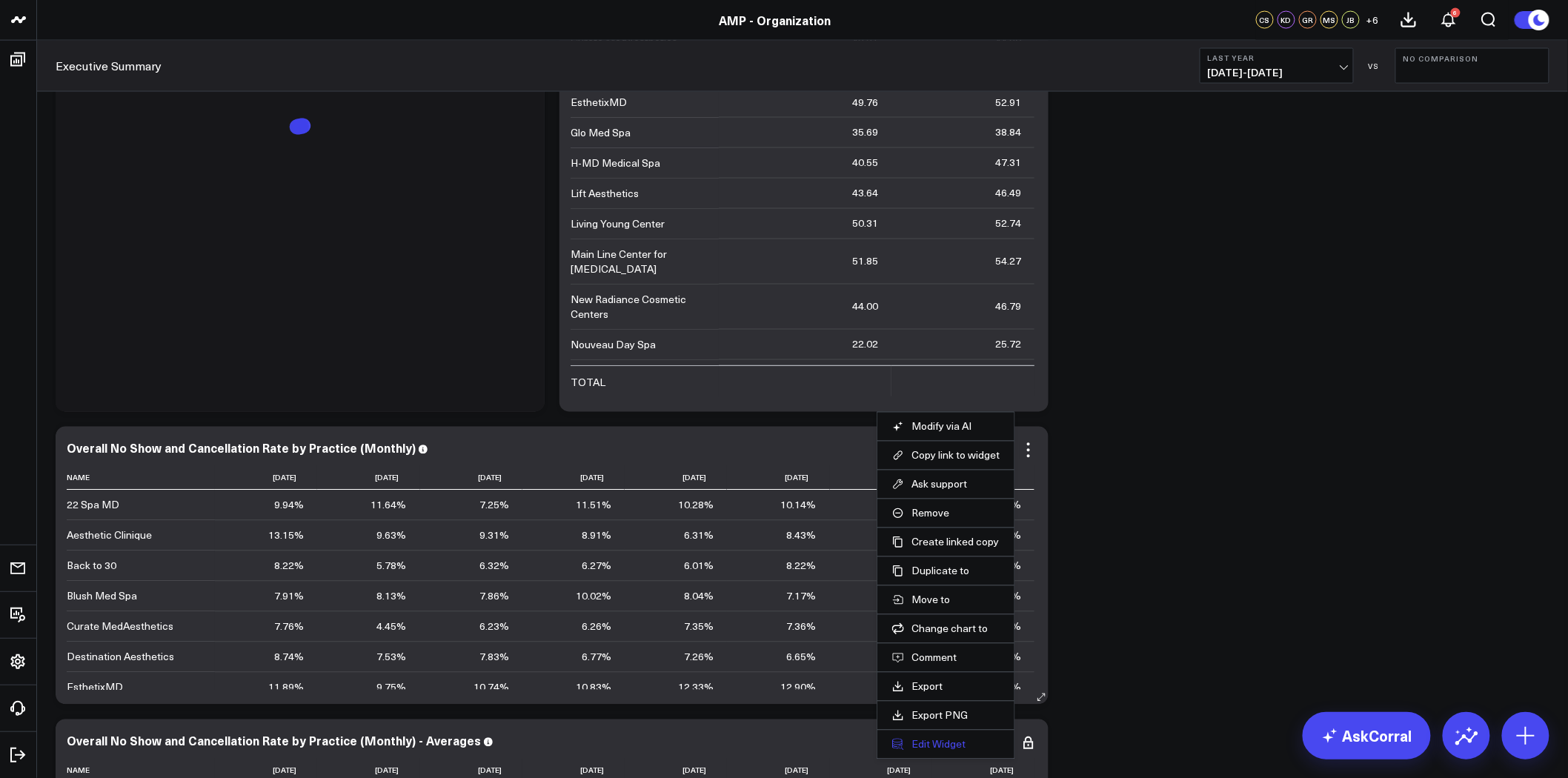
click at [951, 748] on button "Edit Widget" at bounding box center [946, 745] width 107 height 14
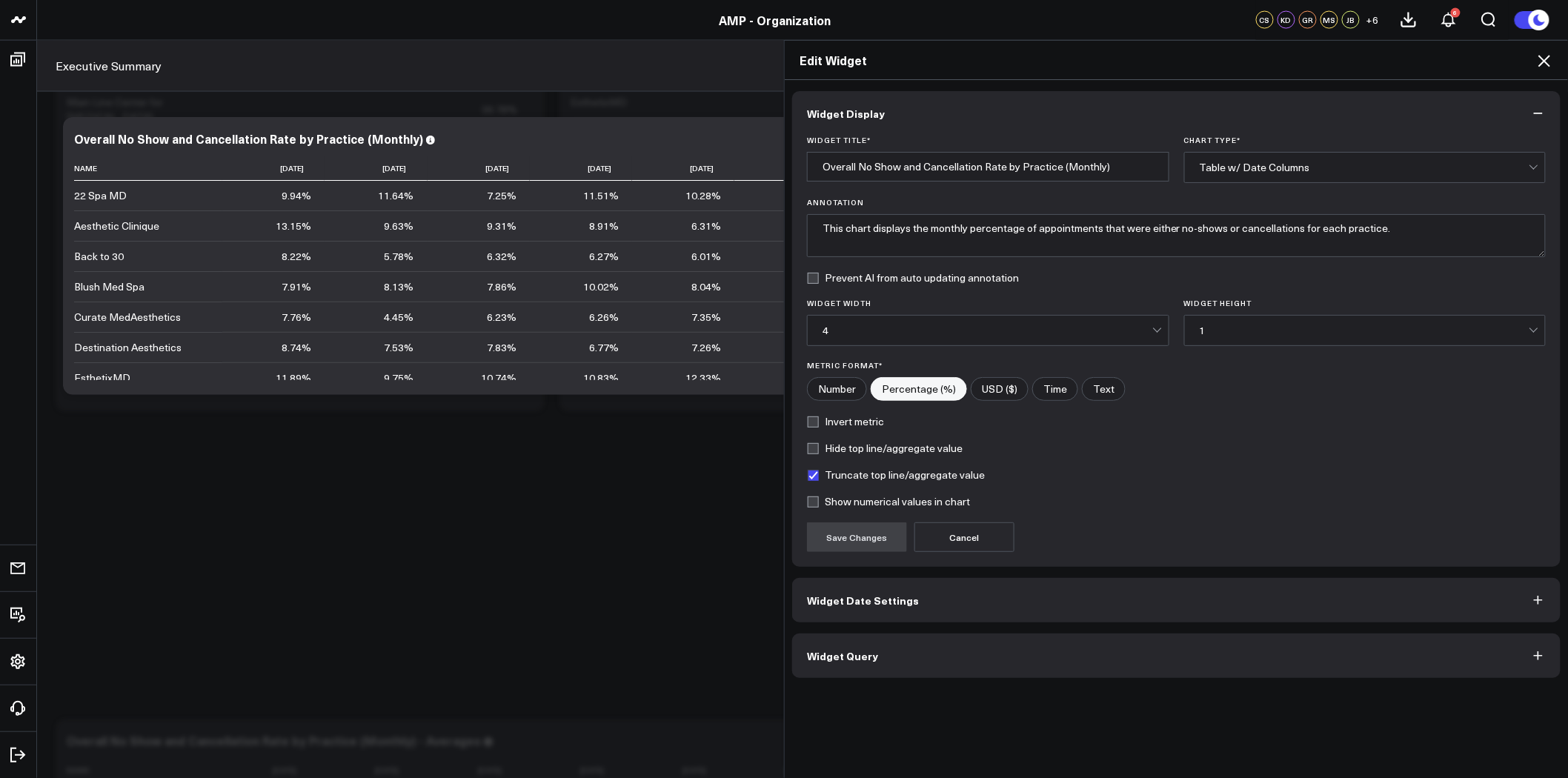
click at [952, 651] on button "Widget Query" at bounding box center [1176, 657] width 769 height 45
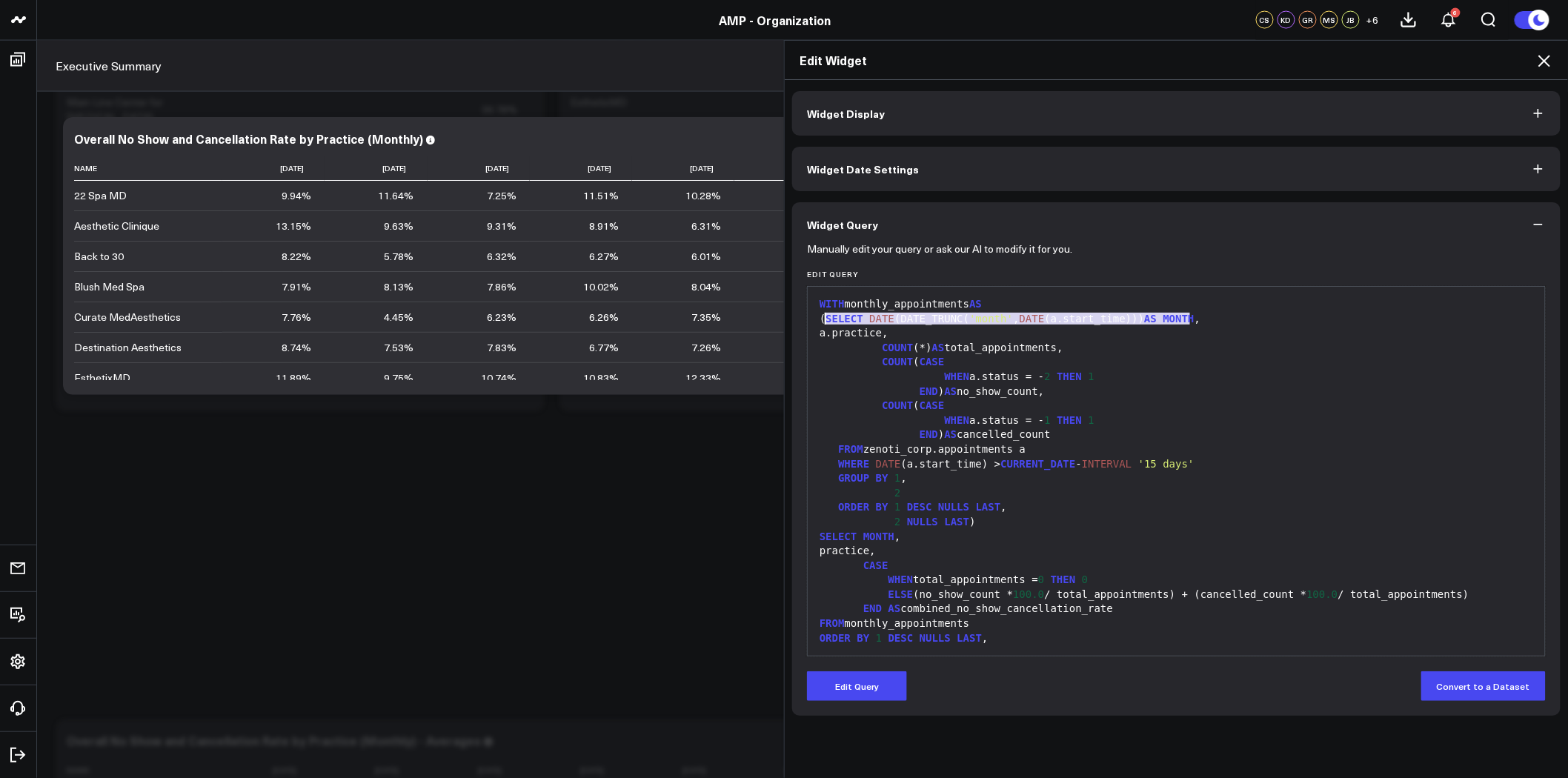
drag, startPoint x: 1191, startPoint y: 318, endPoint x: 821, endPoint y: 321, distance: 370.0
click at [821, 321] on div "( SELECT DATE (DATE_TRUNC( 'month' , DATE (a.start_time))) AS MONTH ," at bounding box center [1176, 319] width 723 height 15
copy div "( SELECT DATE (DATE_TRUNC( 'month' , DATE (a.start_time))) AS MONTH ,"
click at [1545, 60] on icon at bounding box center [1545, 61] width 12 height 12
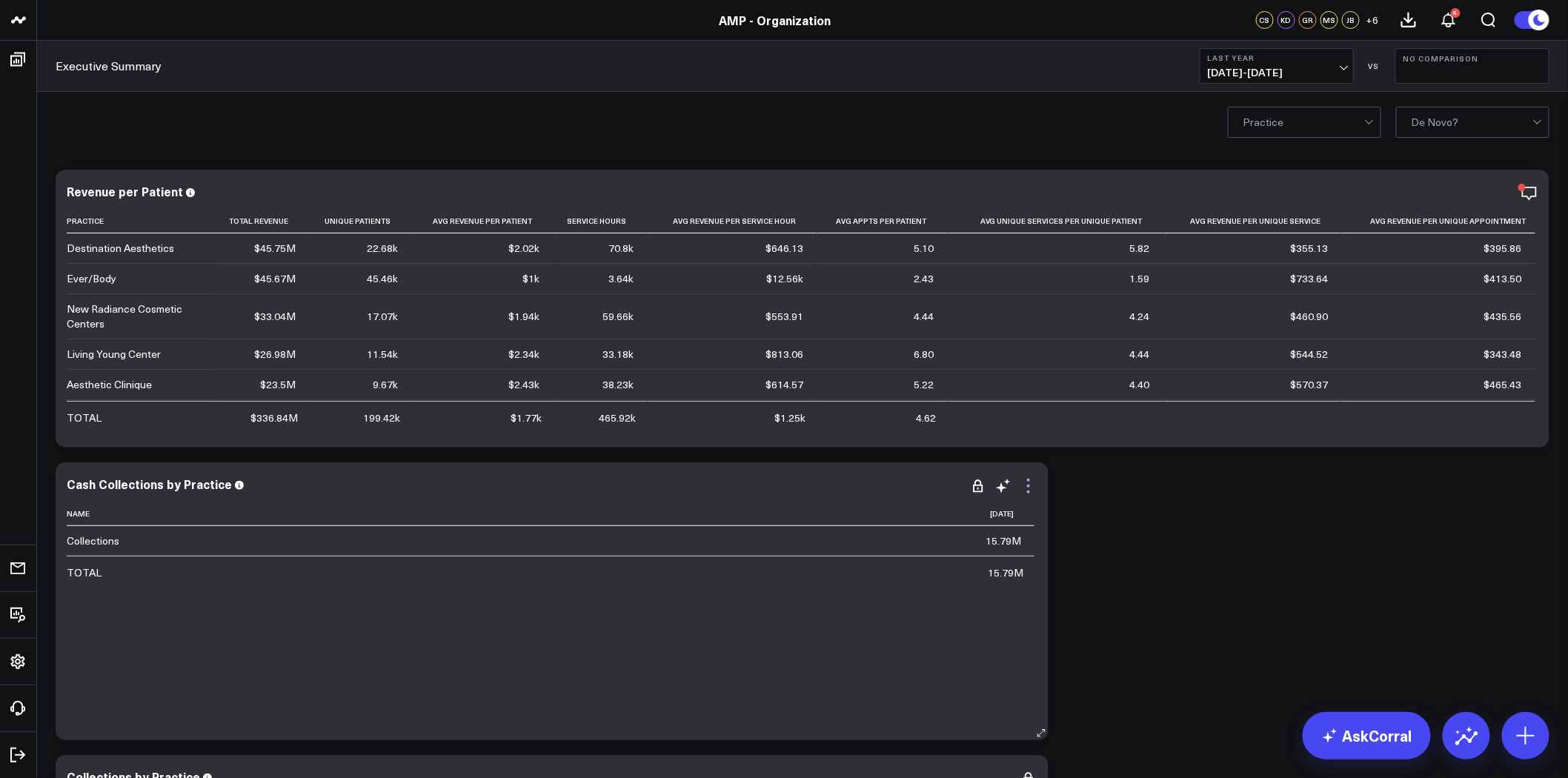
click at [1027, 486] on icon at bounding box center [1028, 486] width 3 height 3
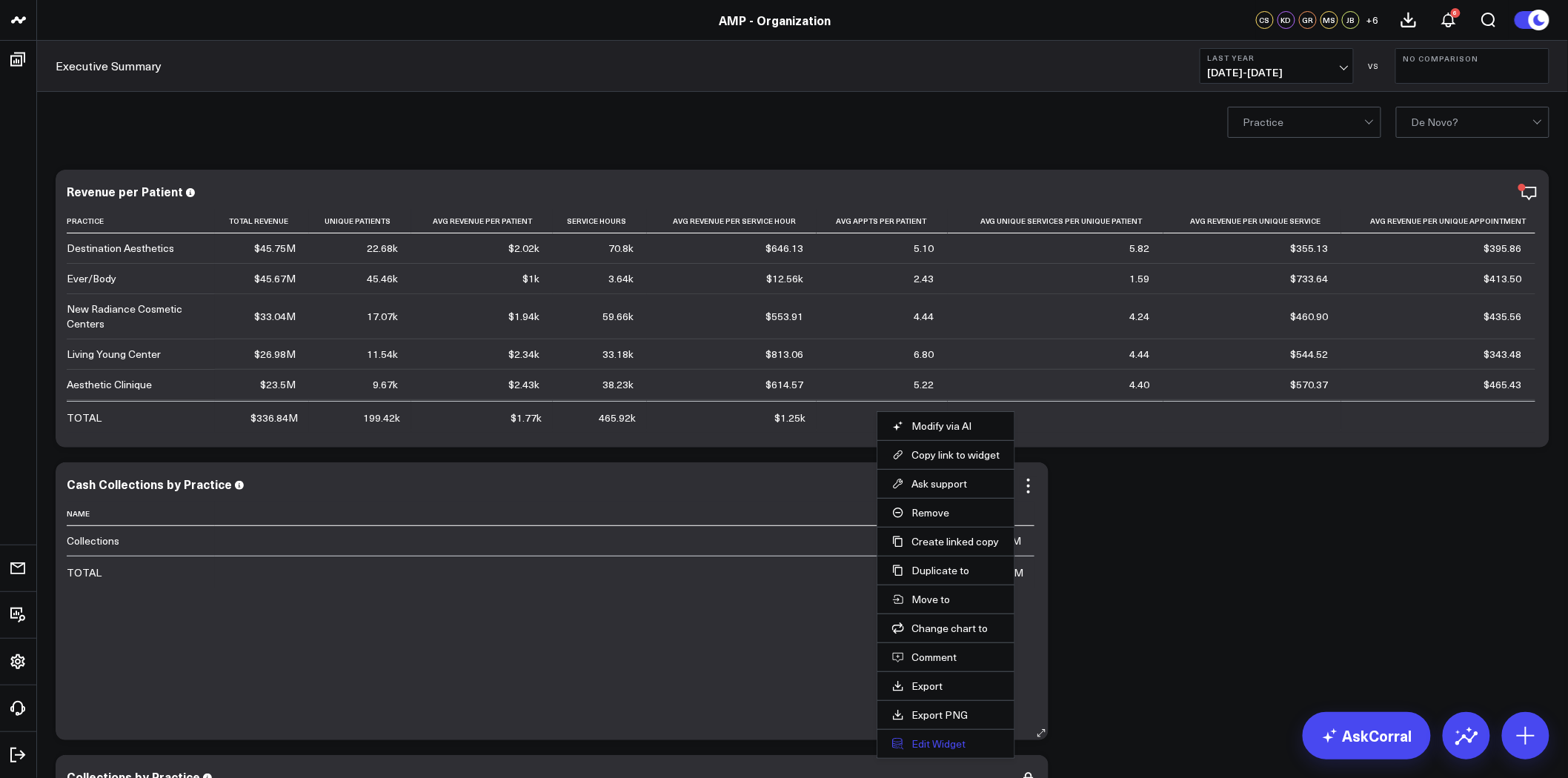
click at [947, 742] on button "Edit Widget" at bounding box center [946, 745] width 107 height 14
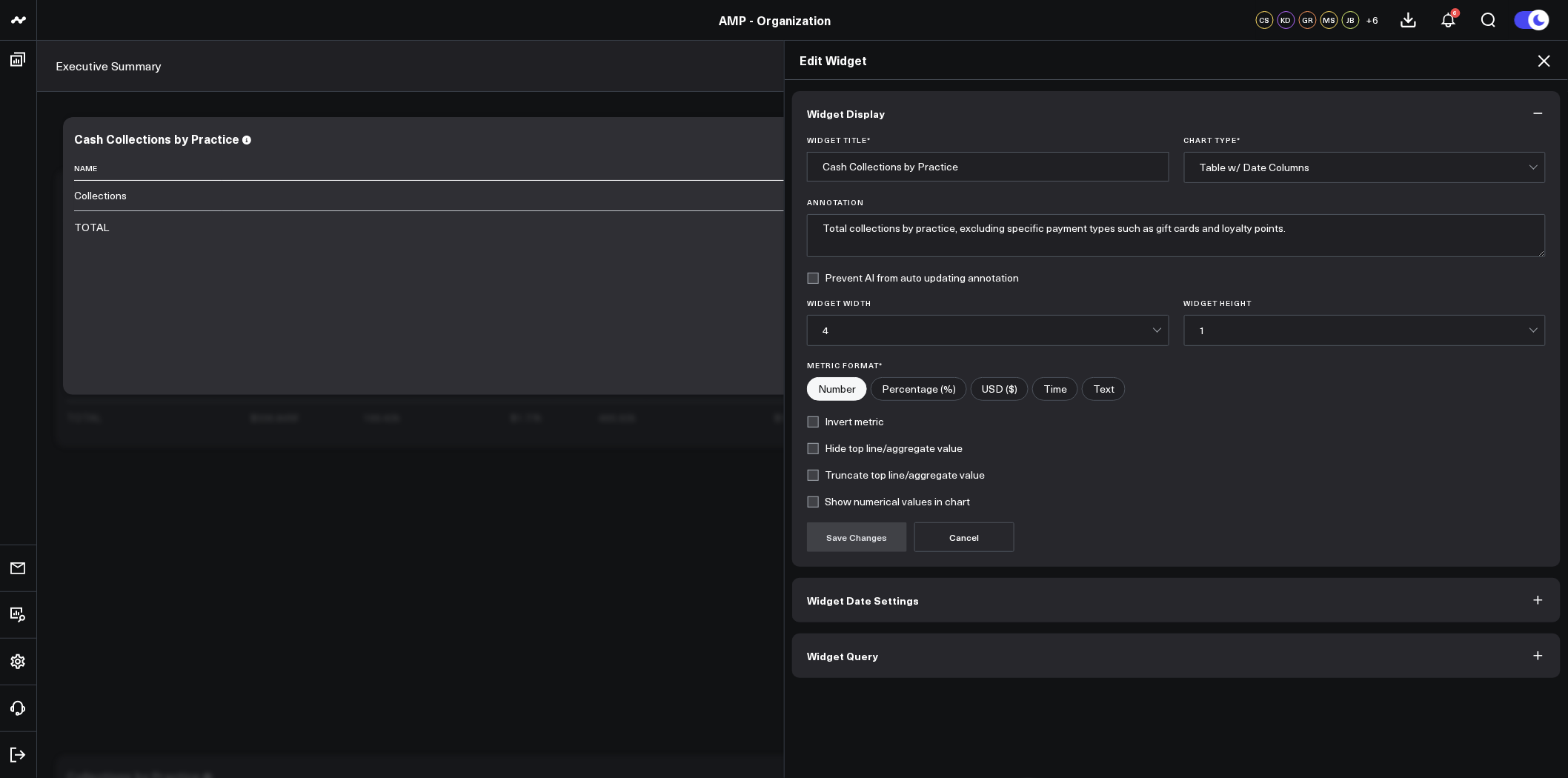
click at [892, 661] on button "Widget Query" at bounding box center [1176, 657] width 769 height 45
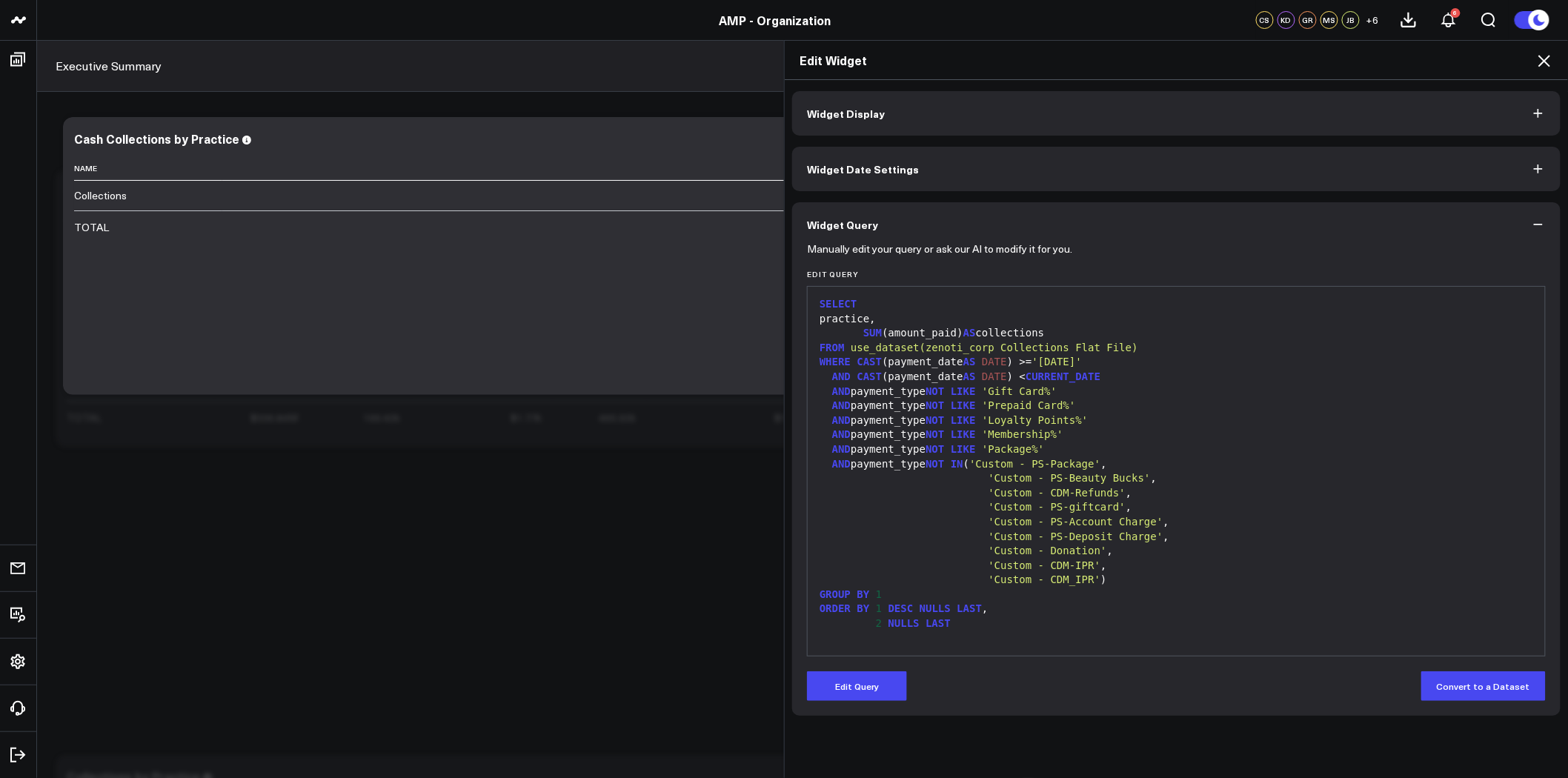
click at [855, 318] on div "practice," at bounding box center [1176, 319] width 723 height 15
click at [909, 317] on div "practice," at bounding box center [1176, 319] width 723 height 15
click at [857, 321] on div "practice," at bounding box center [1176, 319] width 723 height 15
click at [852, 322] on div "practice," at bounding box center [1176, 319] width 723 height 15
click at [872, 683] on button "Edit Query" at bounding box center [857, 686] width 100 height 29
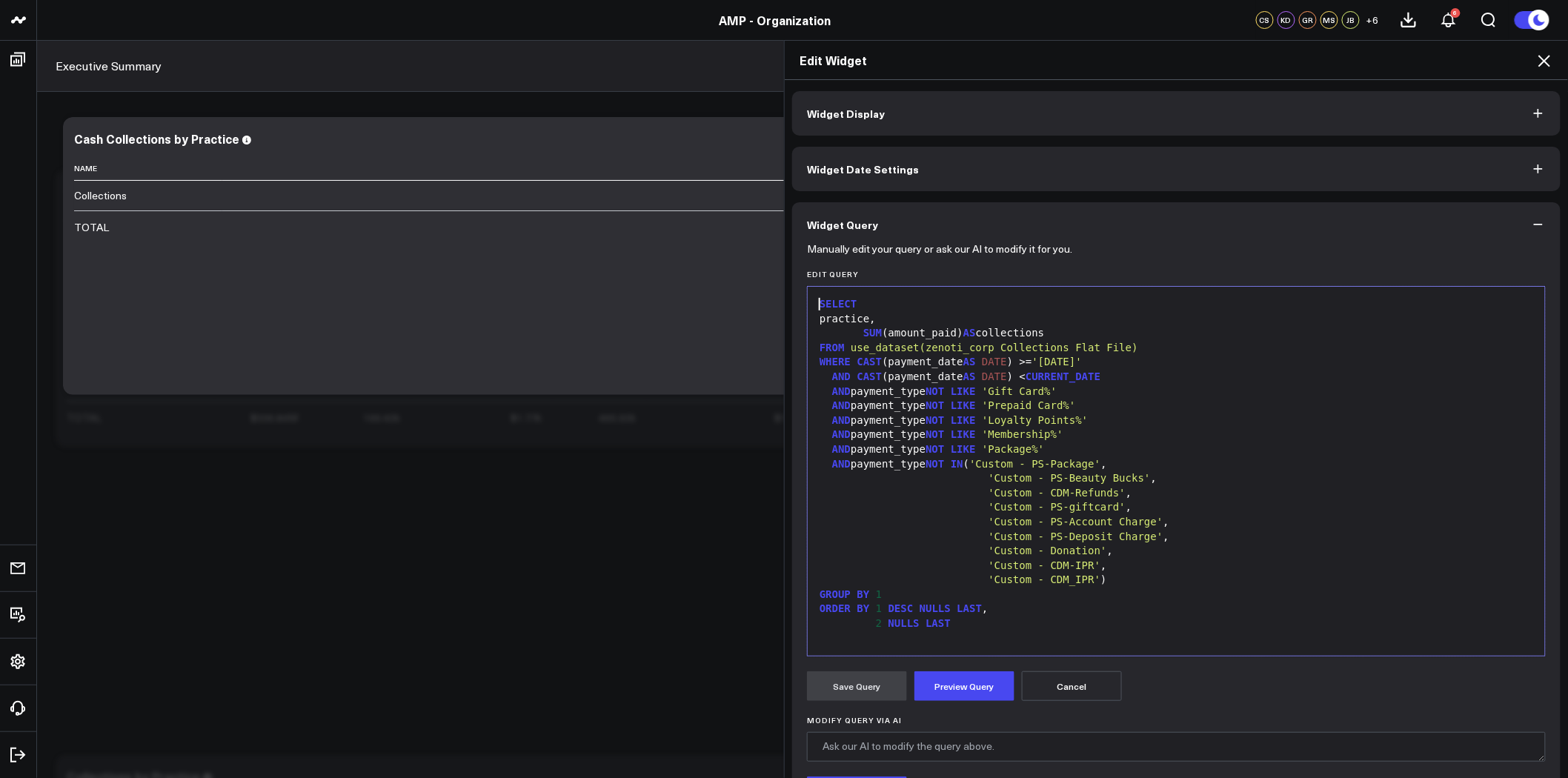
click at [855, 297] on div "SELECT" at bounding box center [1176, 304] width 723 height 15
click at [855, 306] on div "SELECT" at bounding box center [1176, 304] width 723 height 15
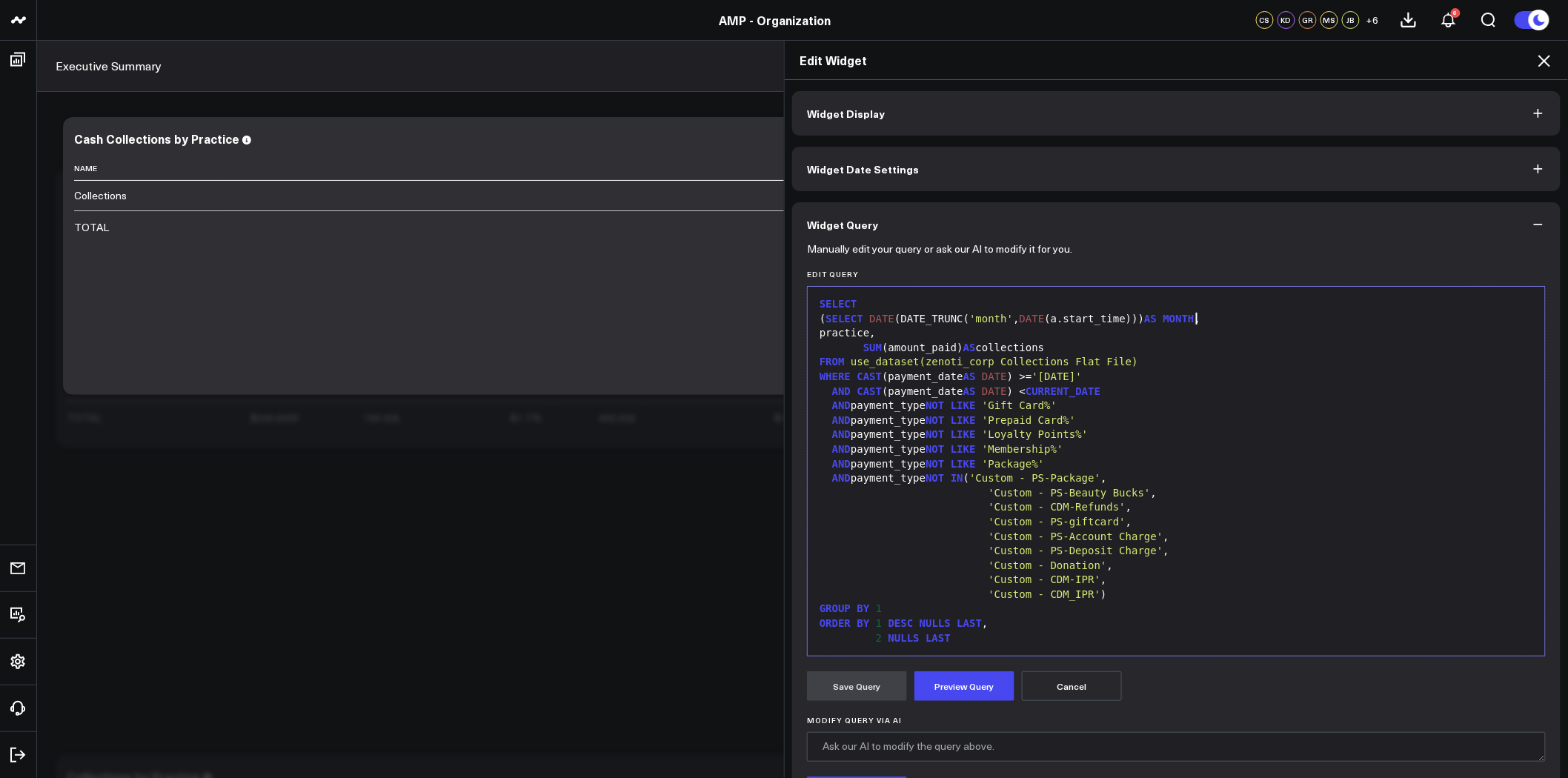
click at [831, 318] on div "( SELECT DATE (DATE_TRUNC( 'month' , DATE (a.start_time))) AS MONTH ," at bounding box center [1176, 319] width 723 height 15
click at [1077, 321] on div "( SELECT DATE (DATE_TRUNC( 'month' , DATE (a.st a rt_time))) AS MONTH ," at bounding box center [1176, 319] width 723 height 15
click at [1086, 321] on div "( SELECT DATE (DATE_TRUNC( 'month' , DATE (a.start_time))) AS MONTH ," at bounding box center [1176, 319] width 723 height 15
click at [1083, 321] on div "( SELECT DATE (DATE_TRUNC( 'month' , DATE (a.start_time))) AS MONTH ," at bounding box center [1176, 319] width 723 height 15
click at [1005, 682] on button "Preview Query" at bounding box center [964, 686] width 100 height 29
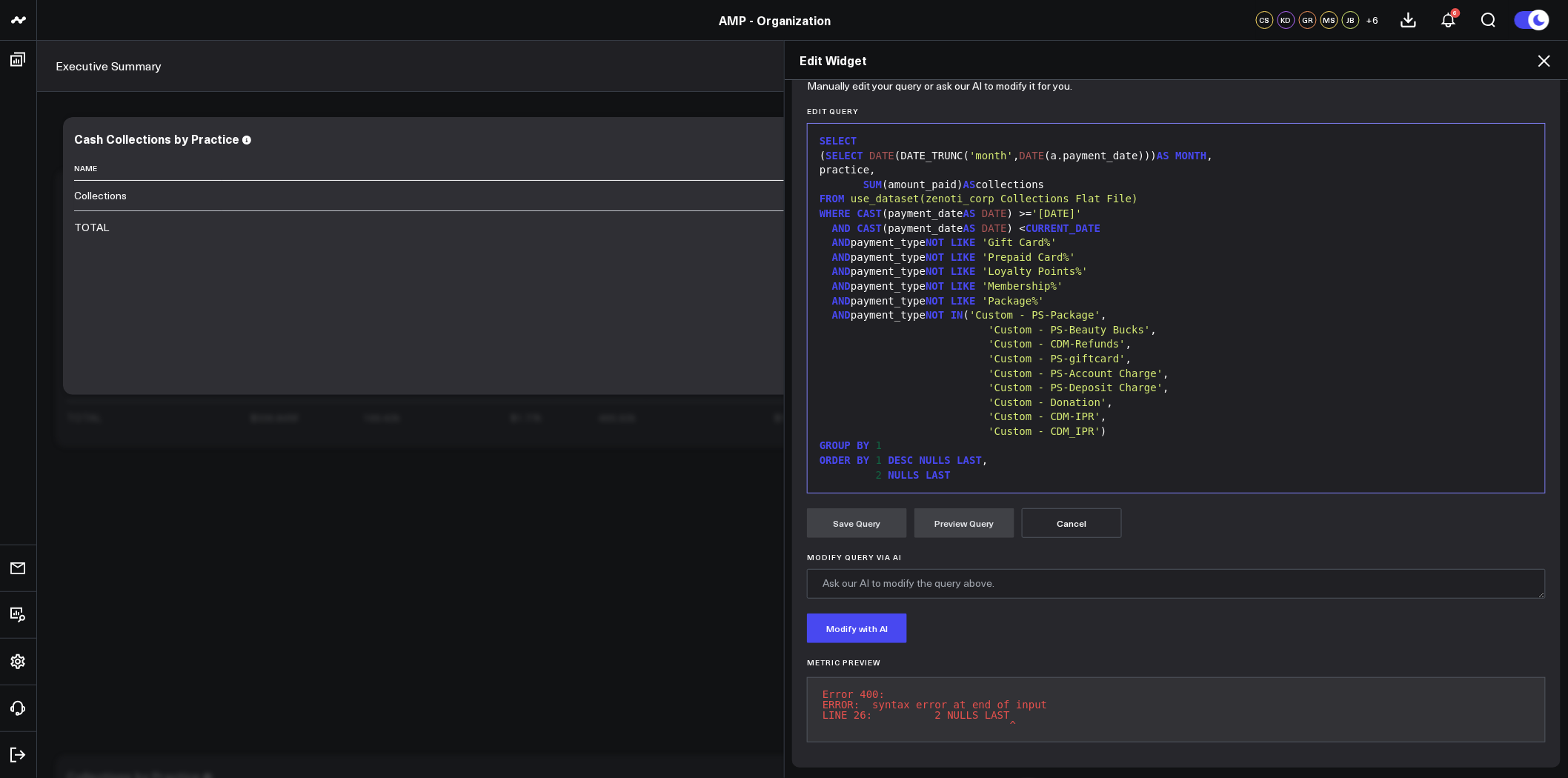
scroll to position [173, 0]
click at [967, 454] on div "ORDER BY 1 DESC NULLS LAST ," at bounding box center [1176, 460] width 723 height 15
drag, startPoint x: 997, startPoint y: 464, endPoint x: 847, endPoint y: 468, distance: 150.1
click at [847, 468] on div "2 NULLS LAST" at bounding box center [1176, 475] width 723 height 15
click at [954, 508] on button "Preview Query" at bounding box center [964, 523] width 100 height 29
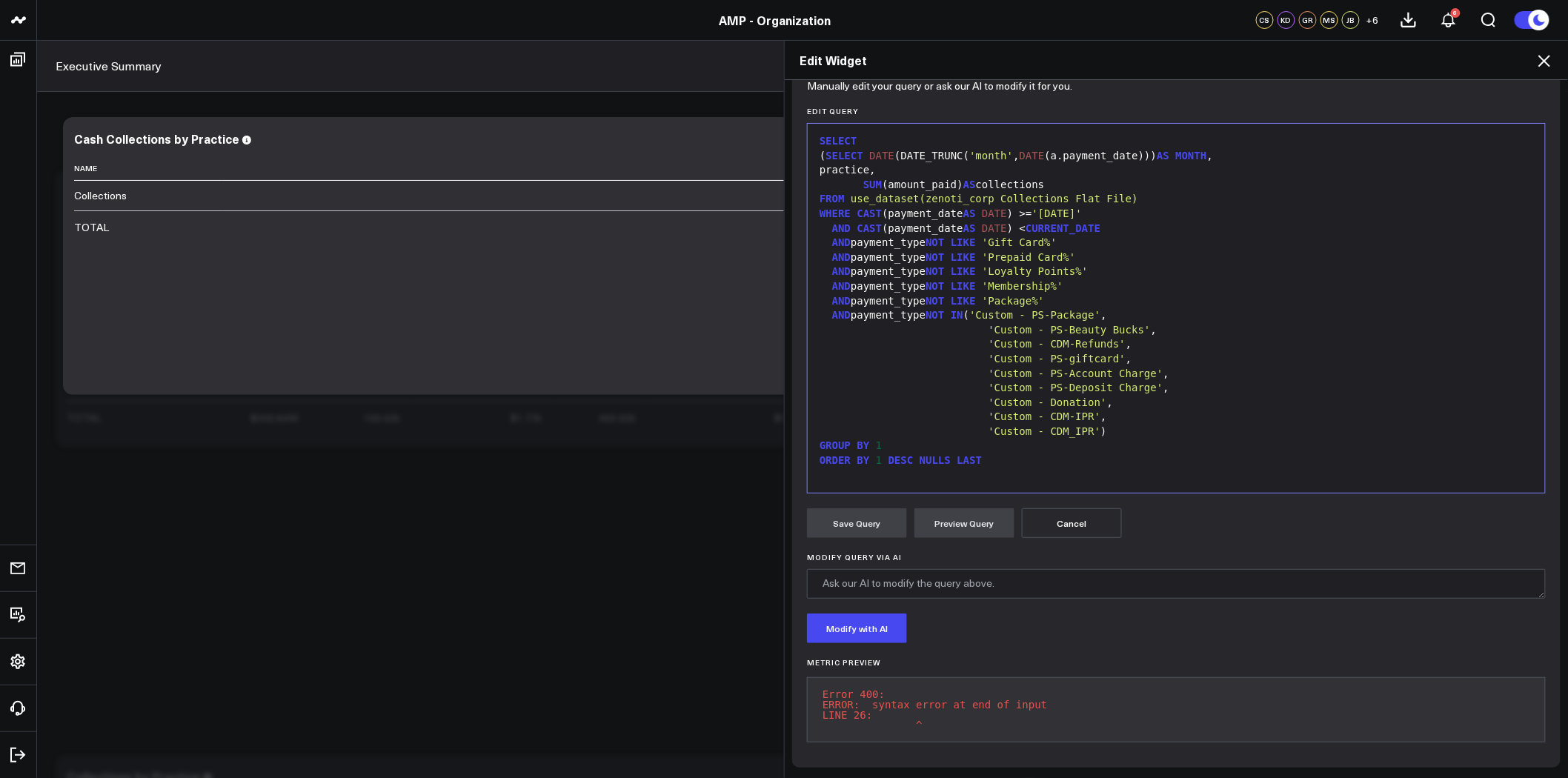
click at [919, 440] on div "GROUP BY 1" at bounding box center [1176, 446] width 723 height 15
click at [903, 441] on div "GROUP BY 1" at bounding box center [1176, 446] width 723 height 15
click at [987, 454] on div "ORDER BY 1 DESC NULLS LAST" at bounding box center [1176, 460] width 723 height 15
click at [949, 514] on button "Preview Query" at bounding box center [964, 523] width 100 height 29
click at [989, 411] on span "'Custom - CDM-IPR'" at bounding box center [1044, 416] width 112 height 12
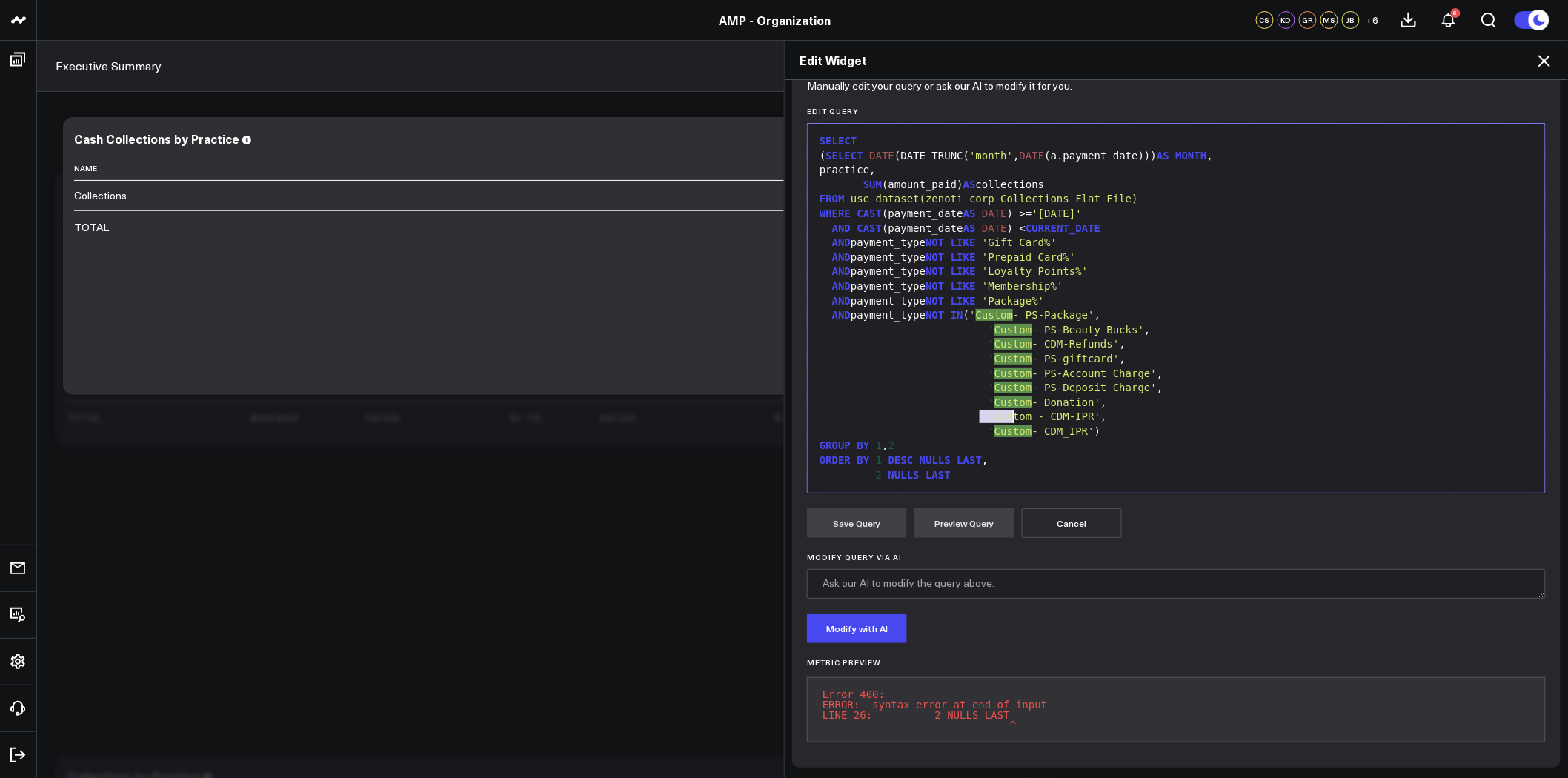
click at [989, 411] on span "'Custom - CDM-IPR'" at bounding box center [1044, 416] width 112 height 12
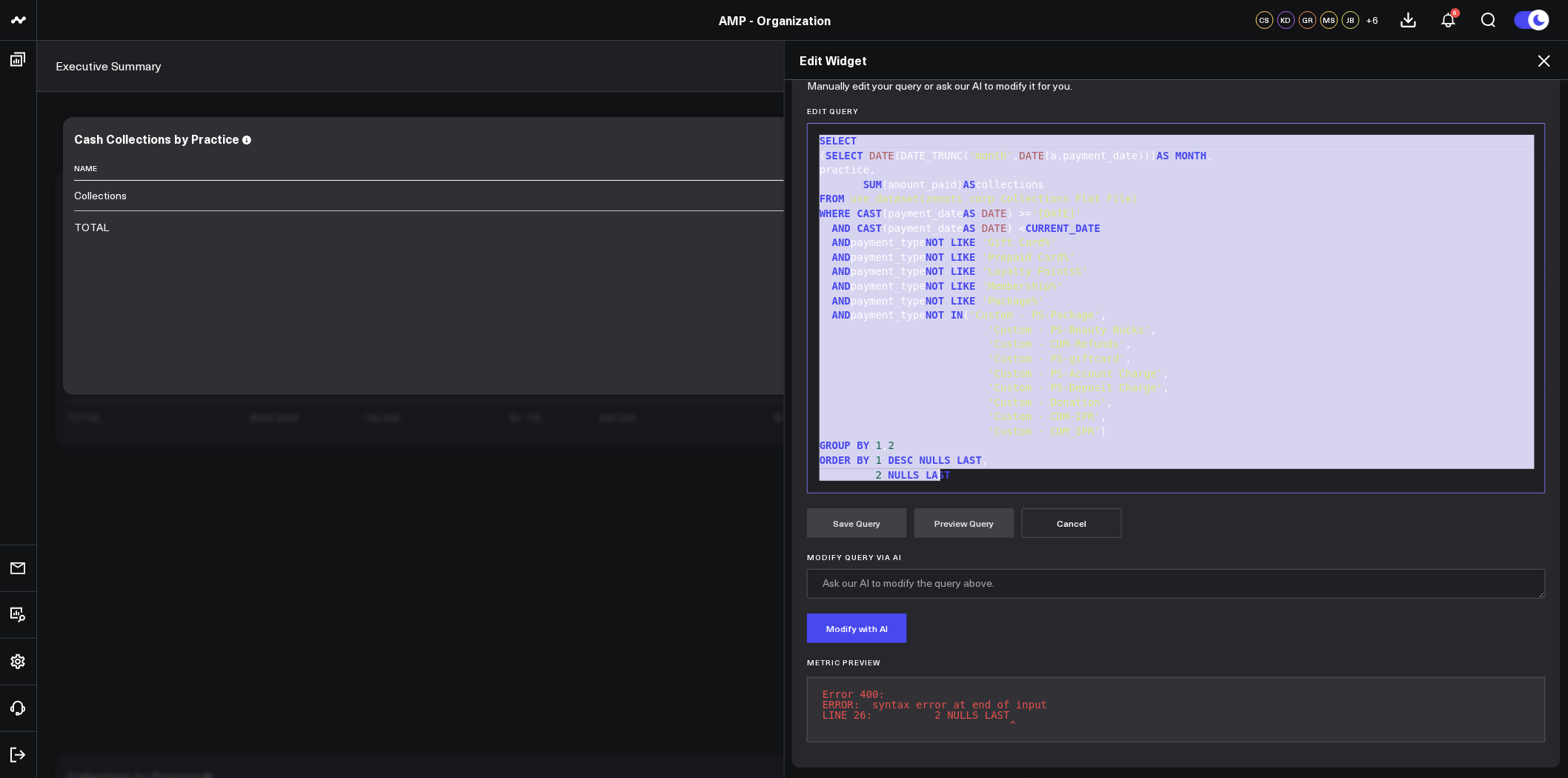
copy div "SELECT ( SELECT DATE (DATE_TRUNC( 'month' , DATE (a.payment_date))) AS MONTH , …"
click at [895, 150] on span "DATE" at bounding box center [882, 155] width 25 height 12
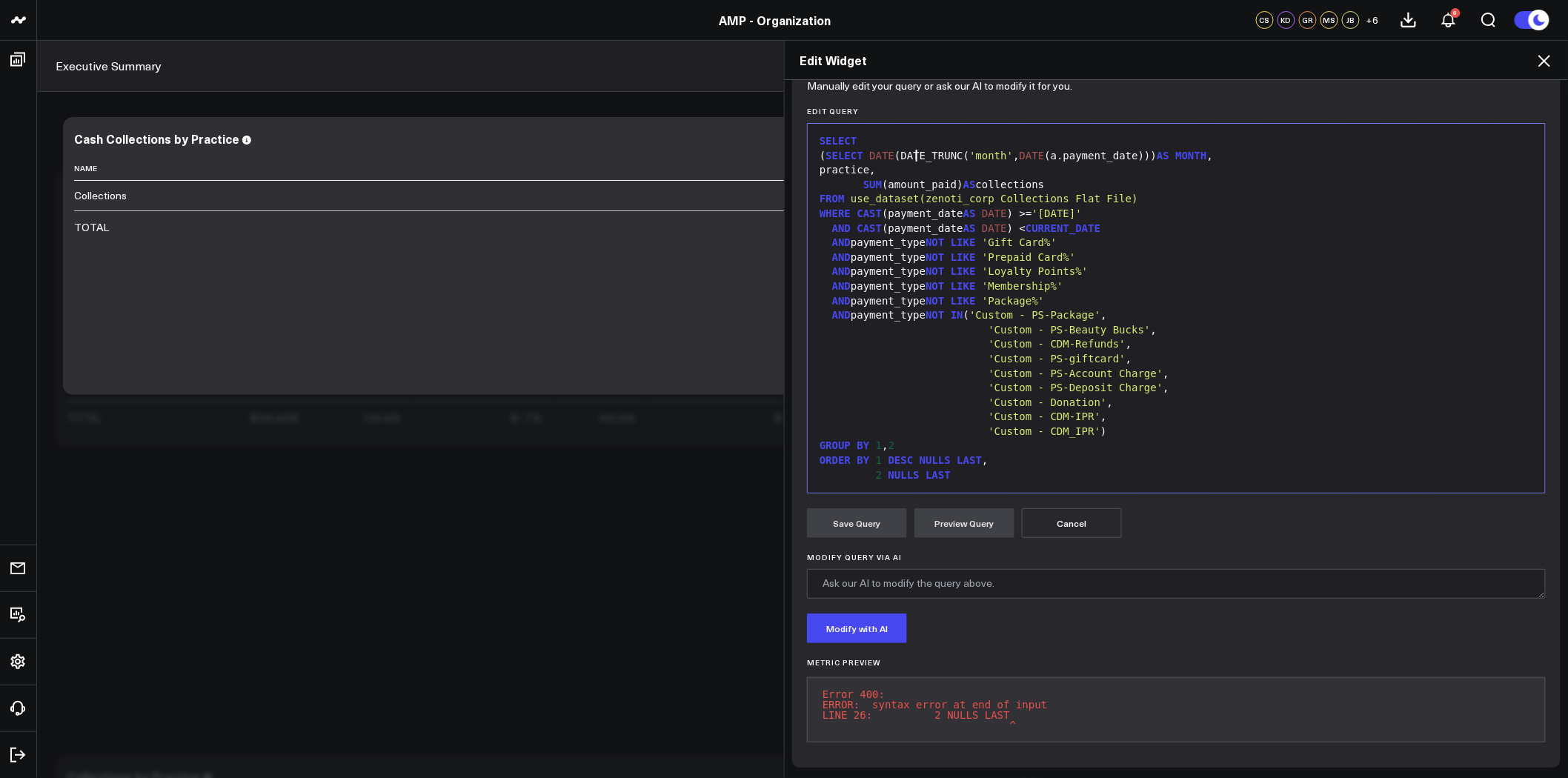
click at [895, 150] on span "DATE" at bounding box center [882, 155] width 25 height 12
click at [980, 508] on button "Preview Query" at bounding box center [964, 523] width 100 height 29
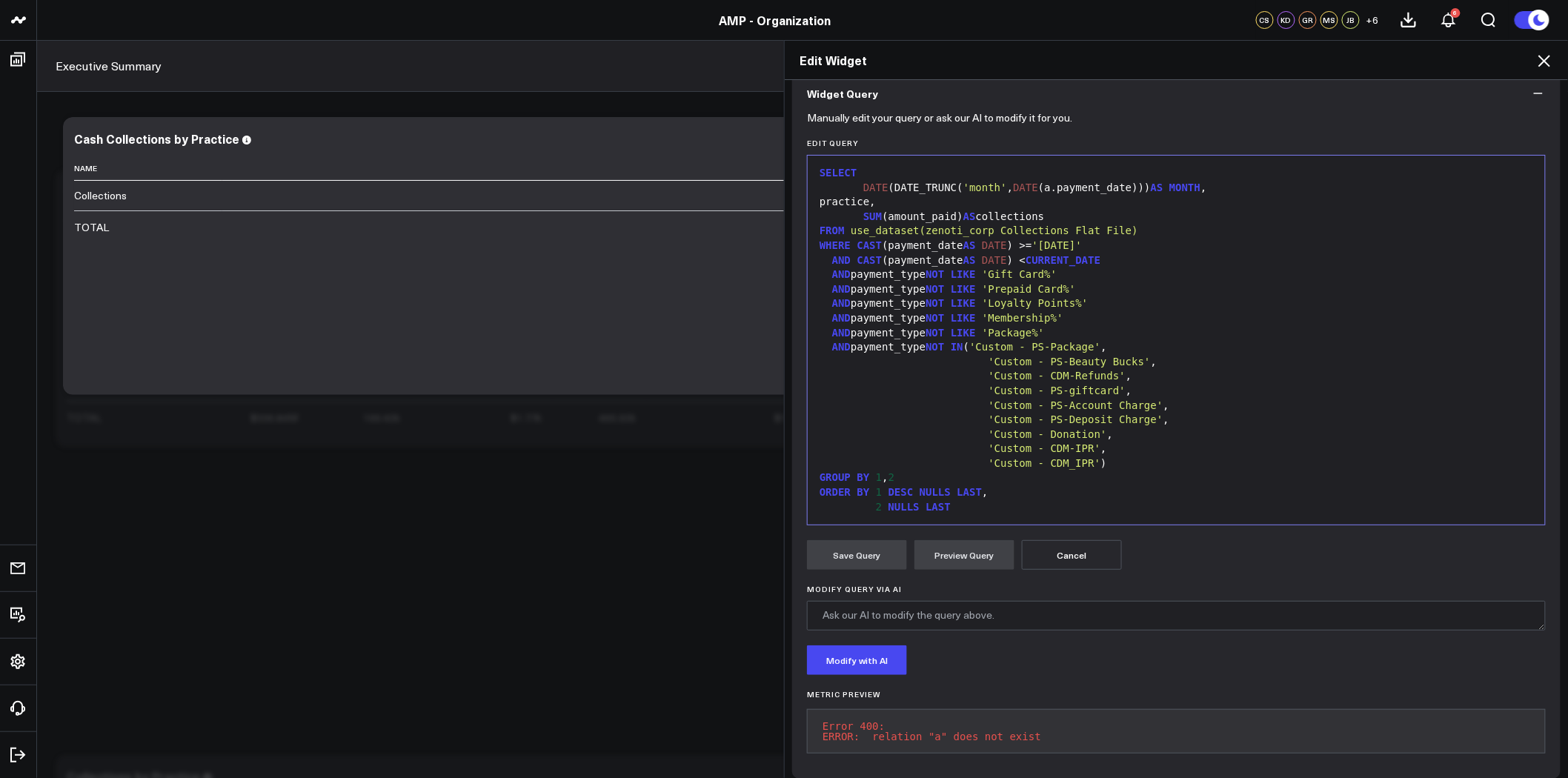
scroll to position [152, 0]
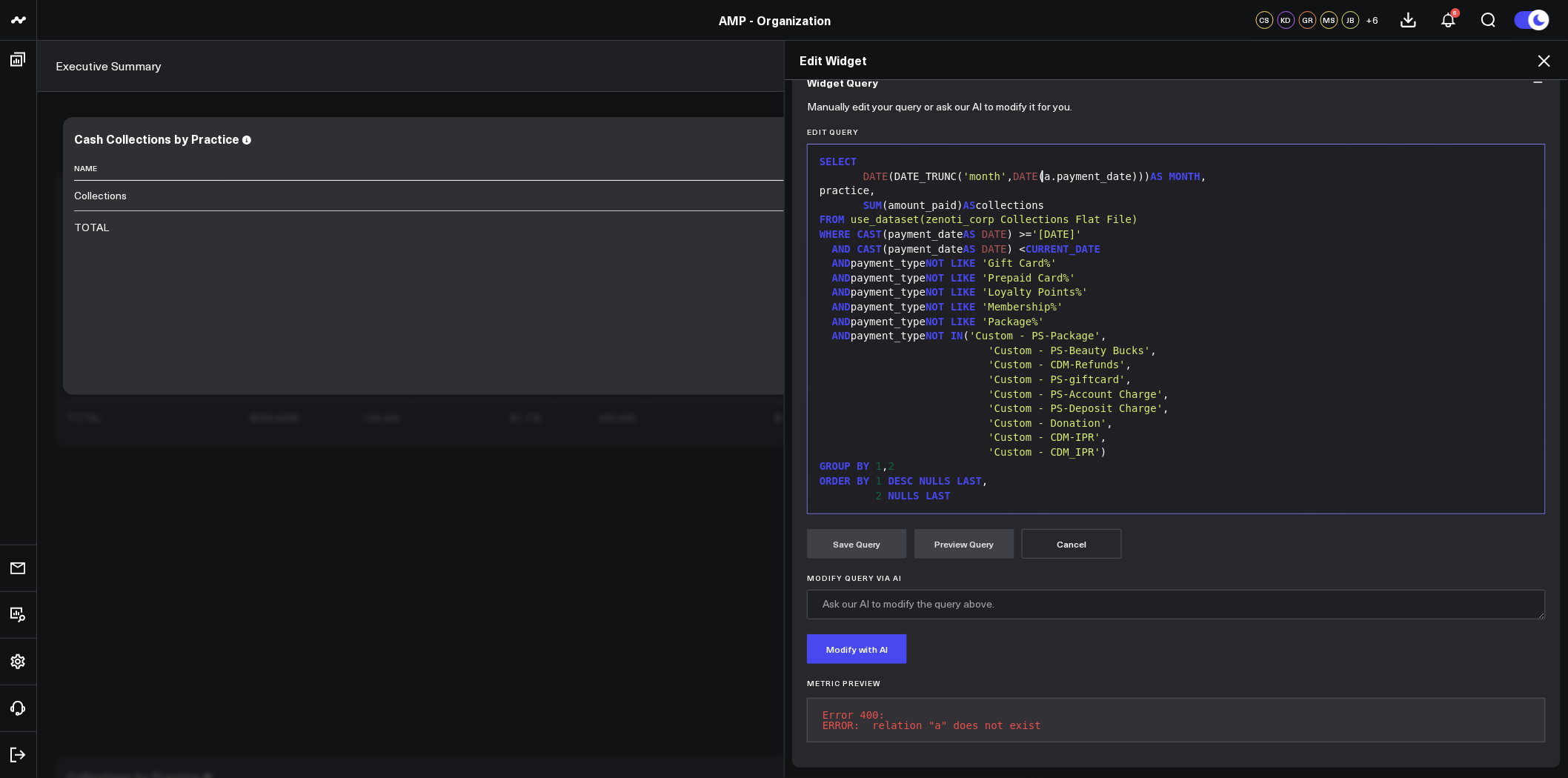
click at [1034, 170] on div "DATE (DATE_TRUNC( 'month' , DATE (a.payment_date))) AS MONTH ," at bounding box center [1176, 177] width 723 height 15
click at [973, 533] on button "Preview Query" at bounding box center [964, 544] width 100 height 29
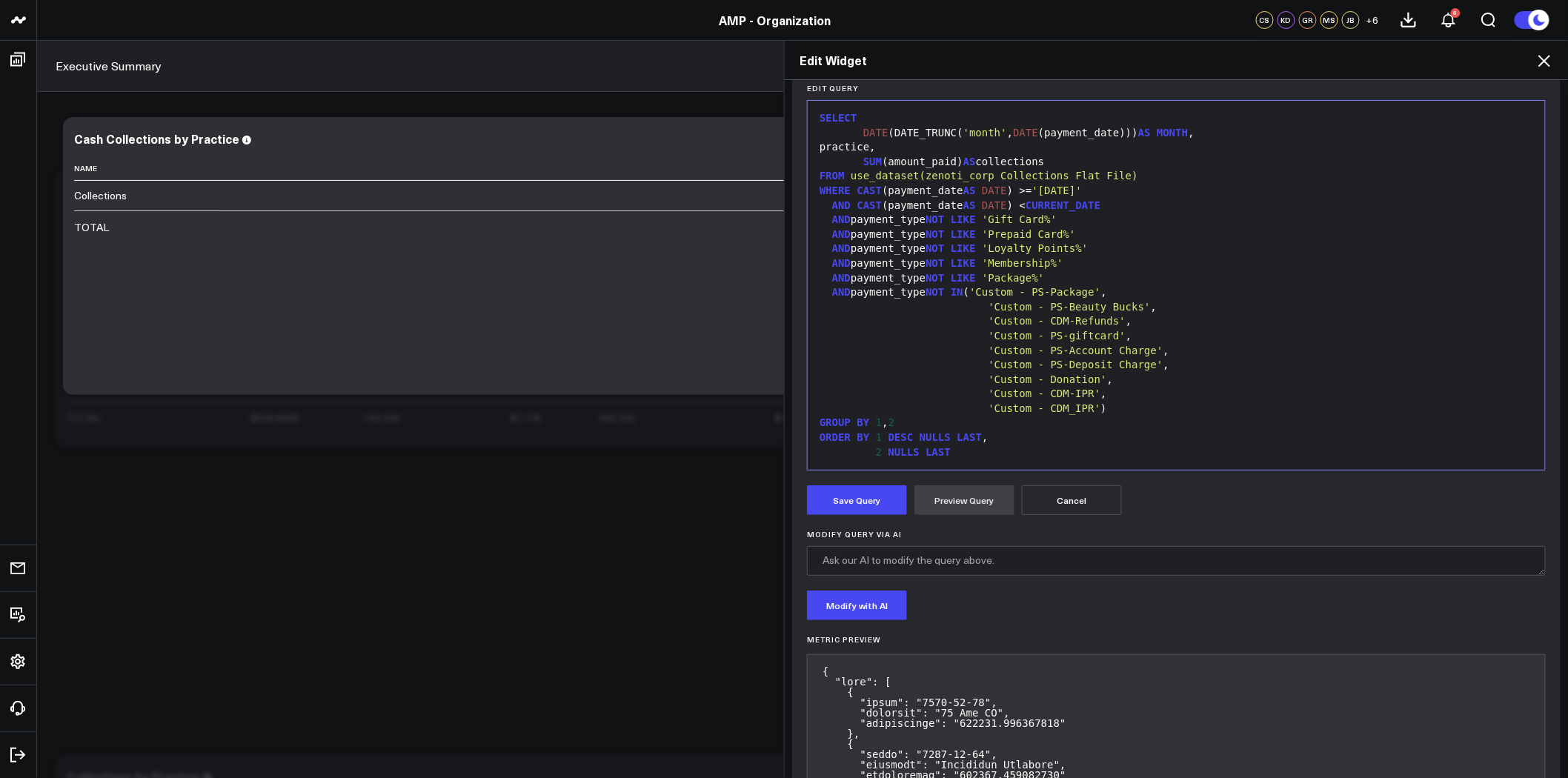
scroll to position [401, 0]
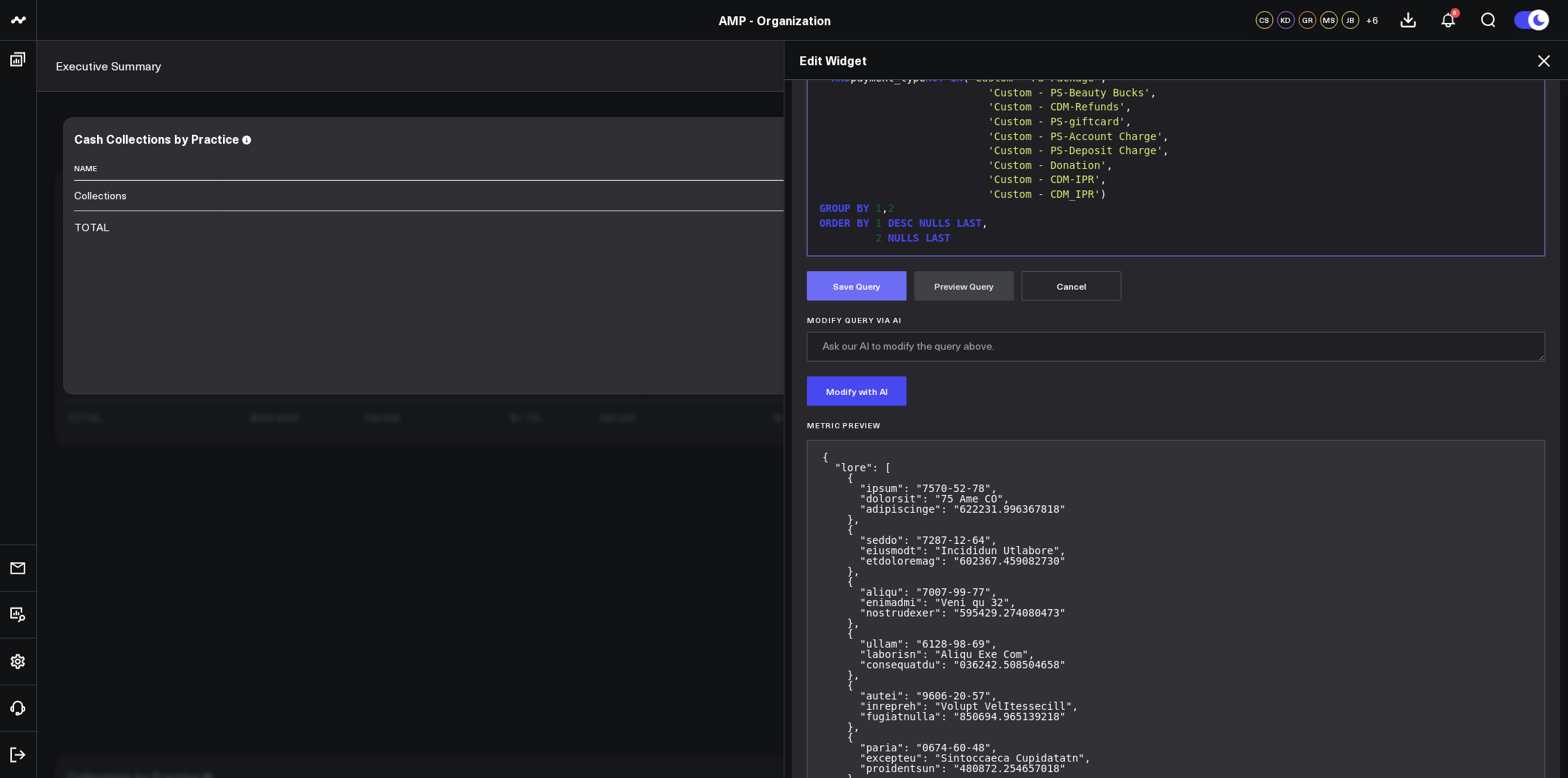
click at [872, 296] on button "Save Query" at bounding box center [857, 286] width 100 height 29
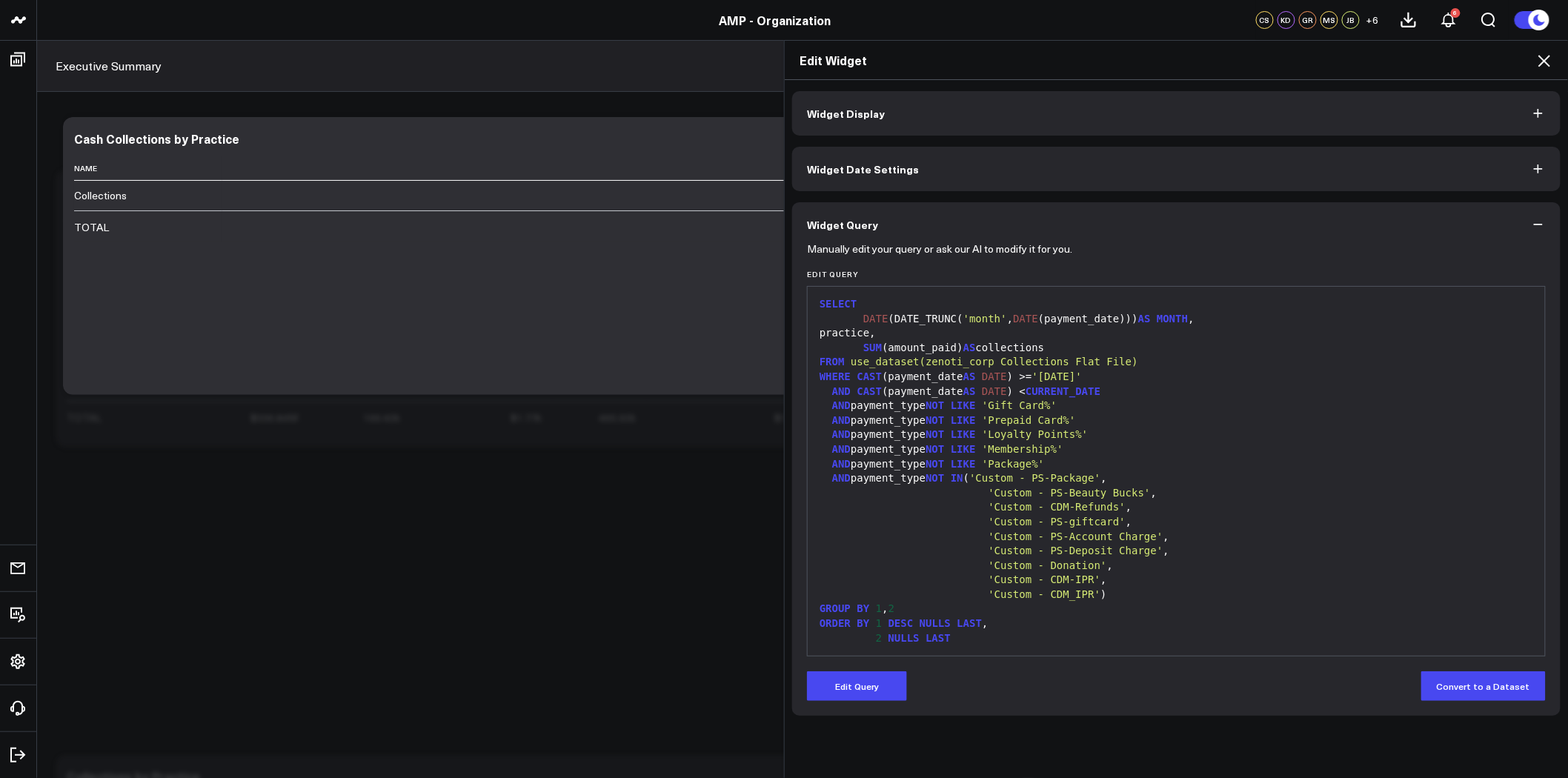
scroll to position [0, 0]
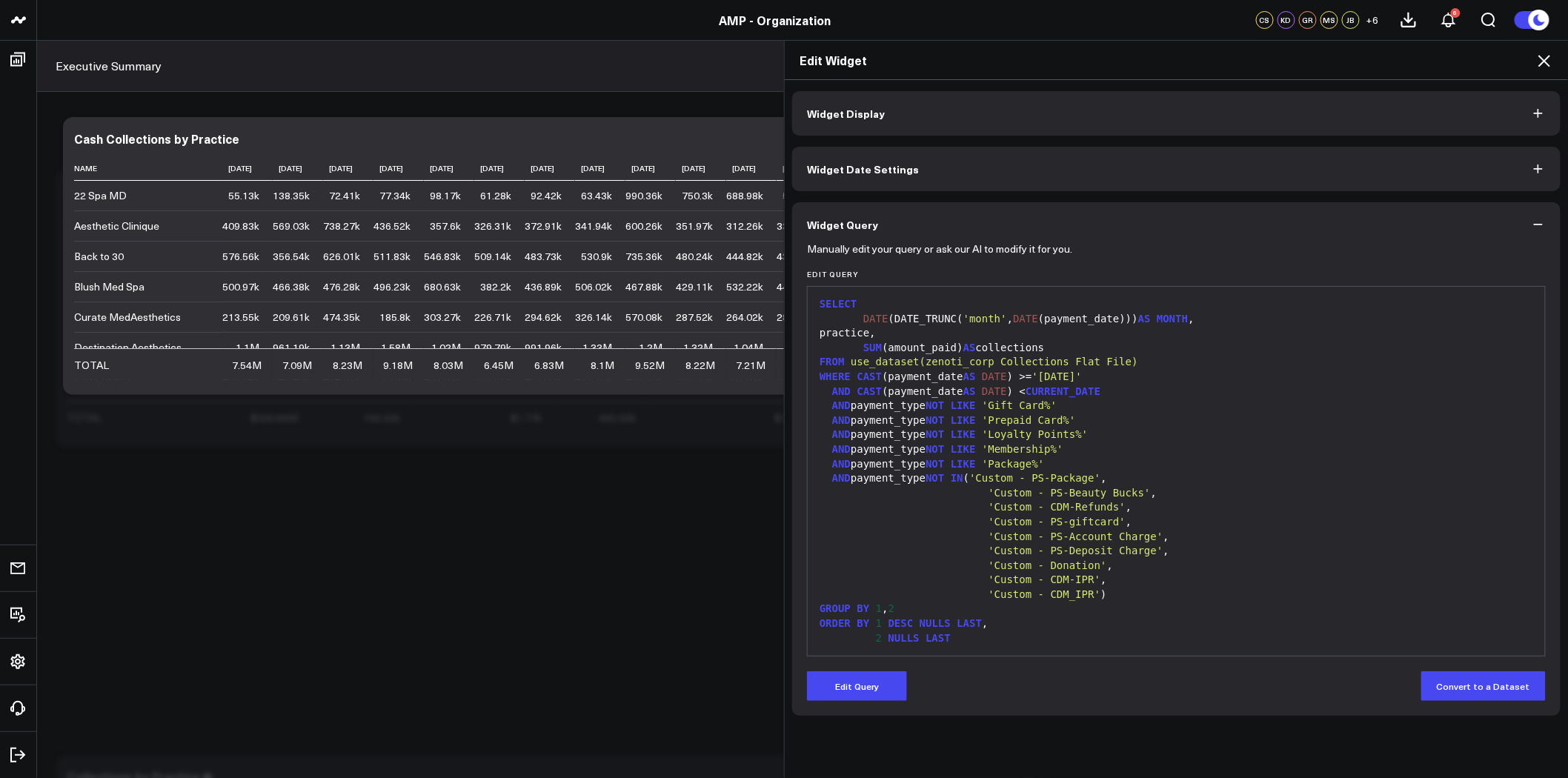
click at [1549, 58] on icon at bounding box center [1545, 61] width 18 height 18
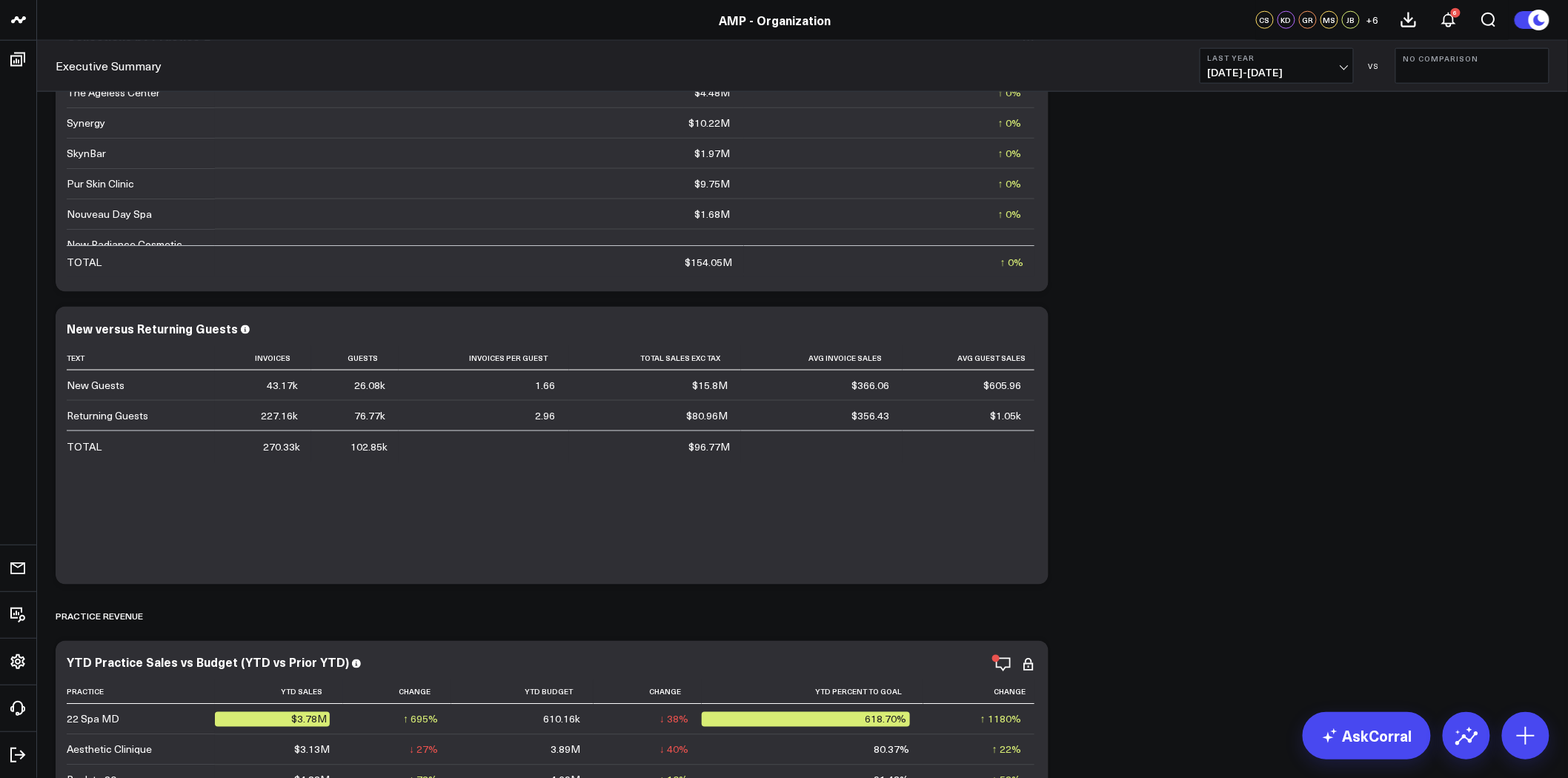
scroll to position [494, 0]
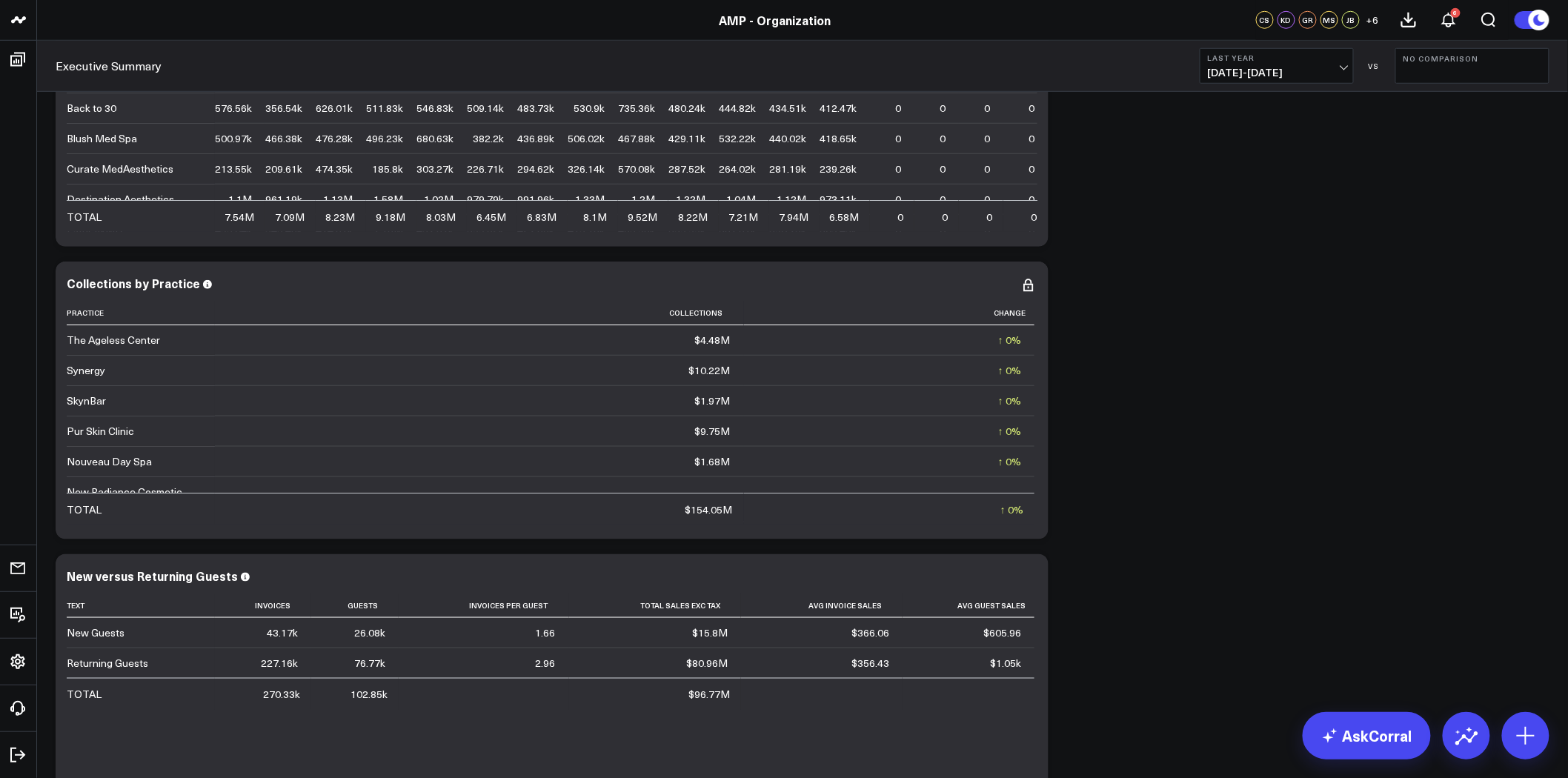
click at [1339, 65] on button "Last Year 01/01/24 - 12/31/24" at bounding box center [1277, 65] width 154 height 35
click at [1257, 383] on link "MTD" at bounding box center [1277, 387] width 152 height 28
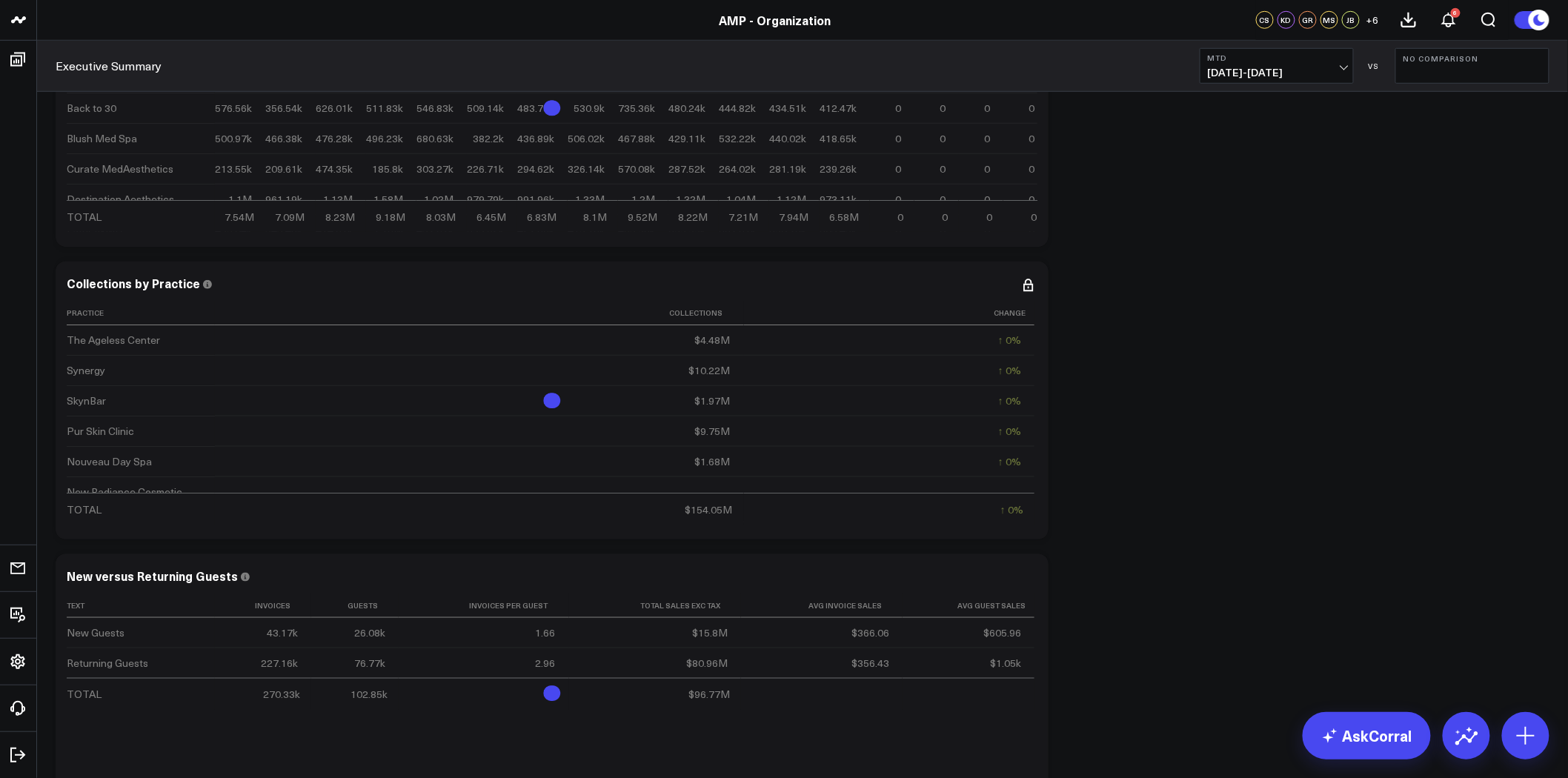
click at [1449, 64] on button "No Comparison" at bounding box center [1472, 65] width 154 height 35
click at [1453, 132] on link "MoM" at bounding box center [1472, 126] width 152 height 28
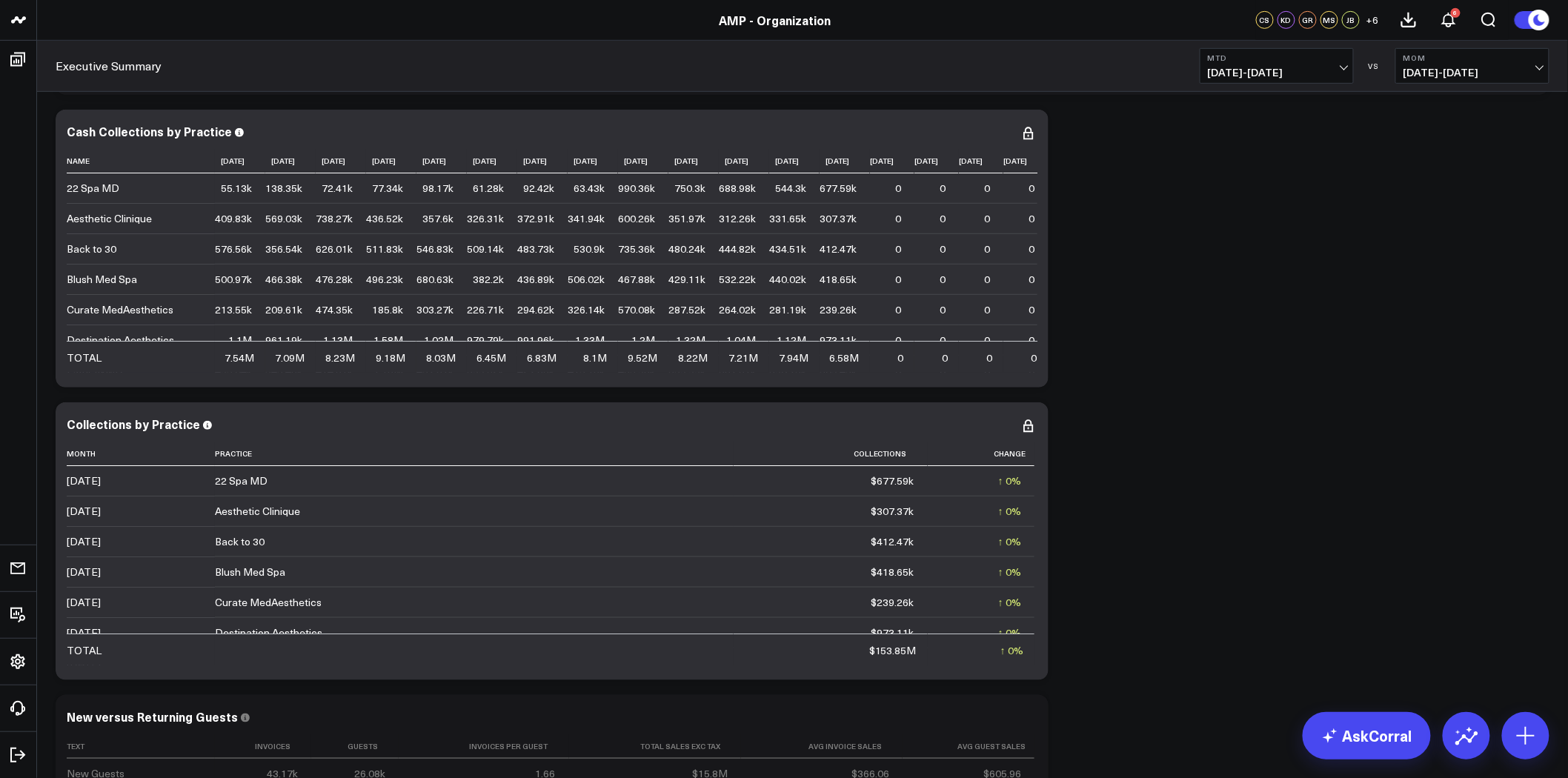
scroll to position [576, 0]
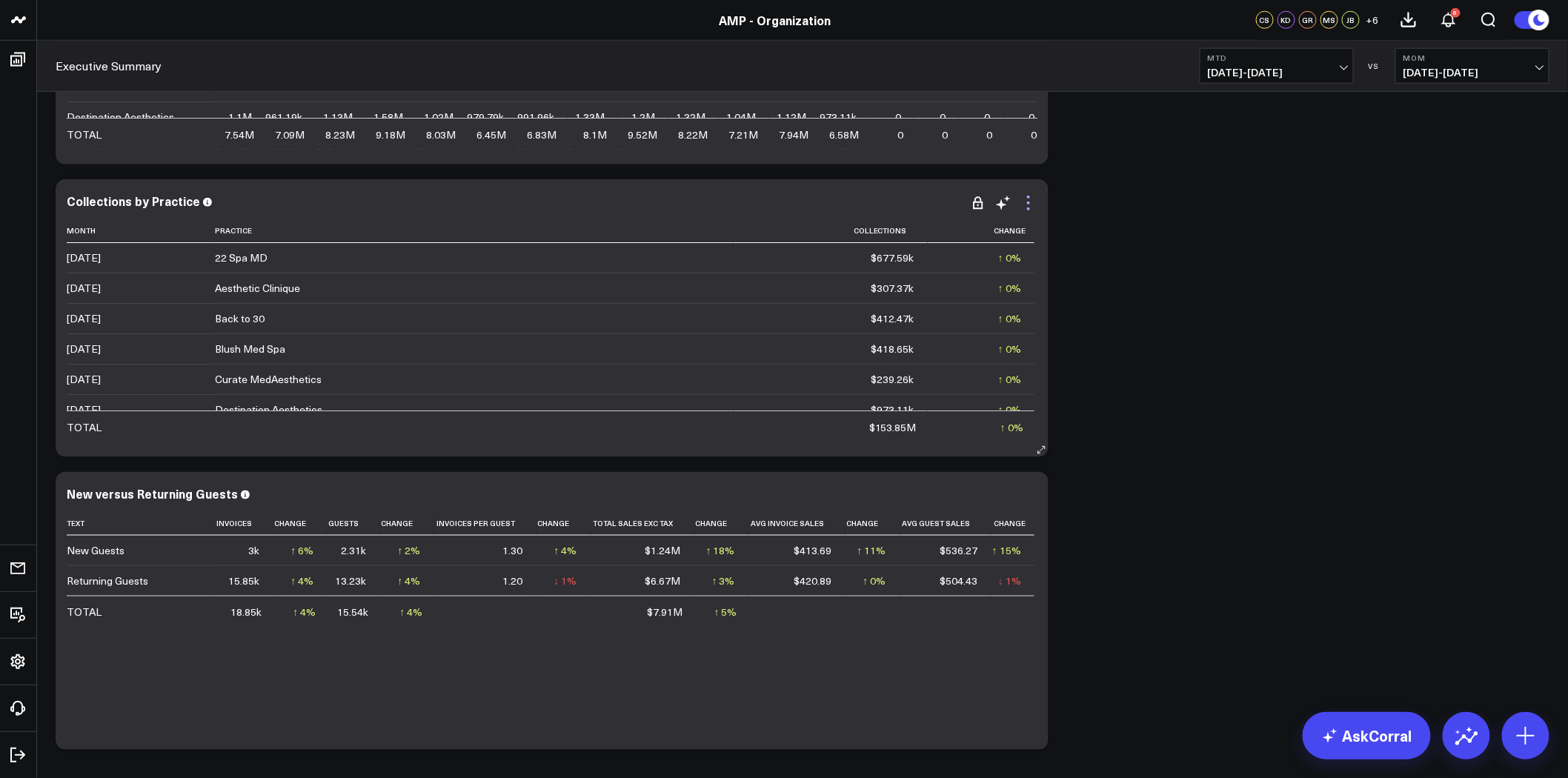
click at [1030, 201] on icon at bounding box center [1029, 203] width 18 height 18
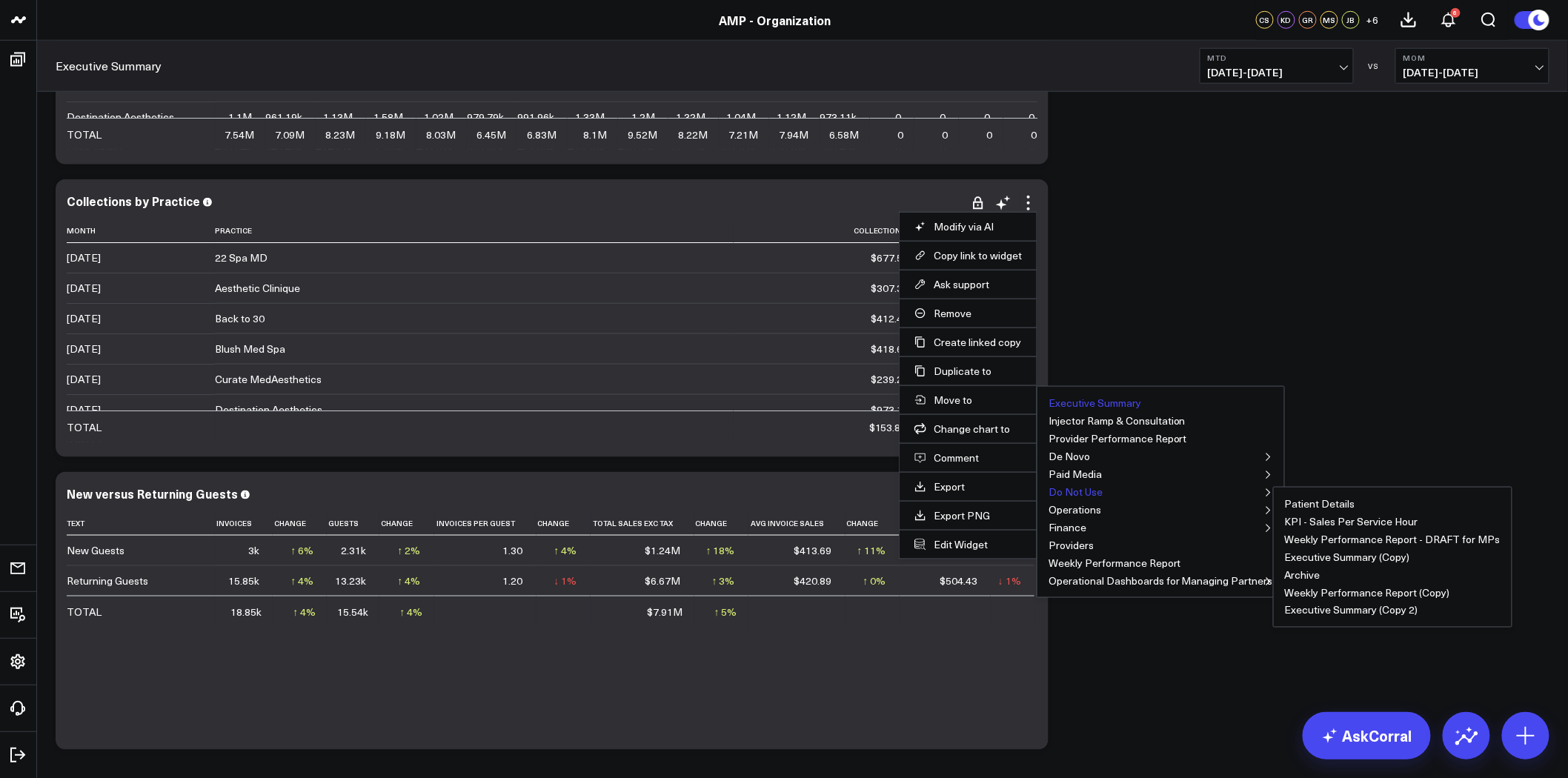
click at [1091, 493] on button "Do Not Use" at bounding box center [1075, 492] width 54 height 11
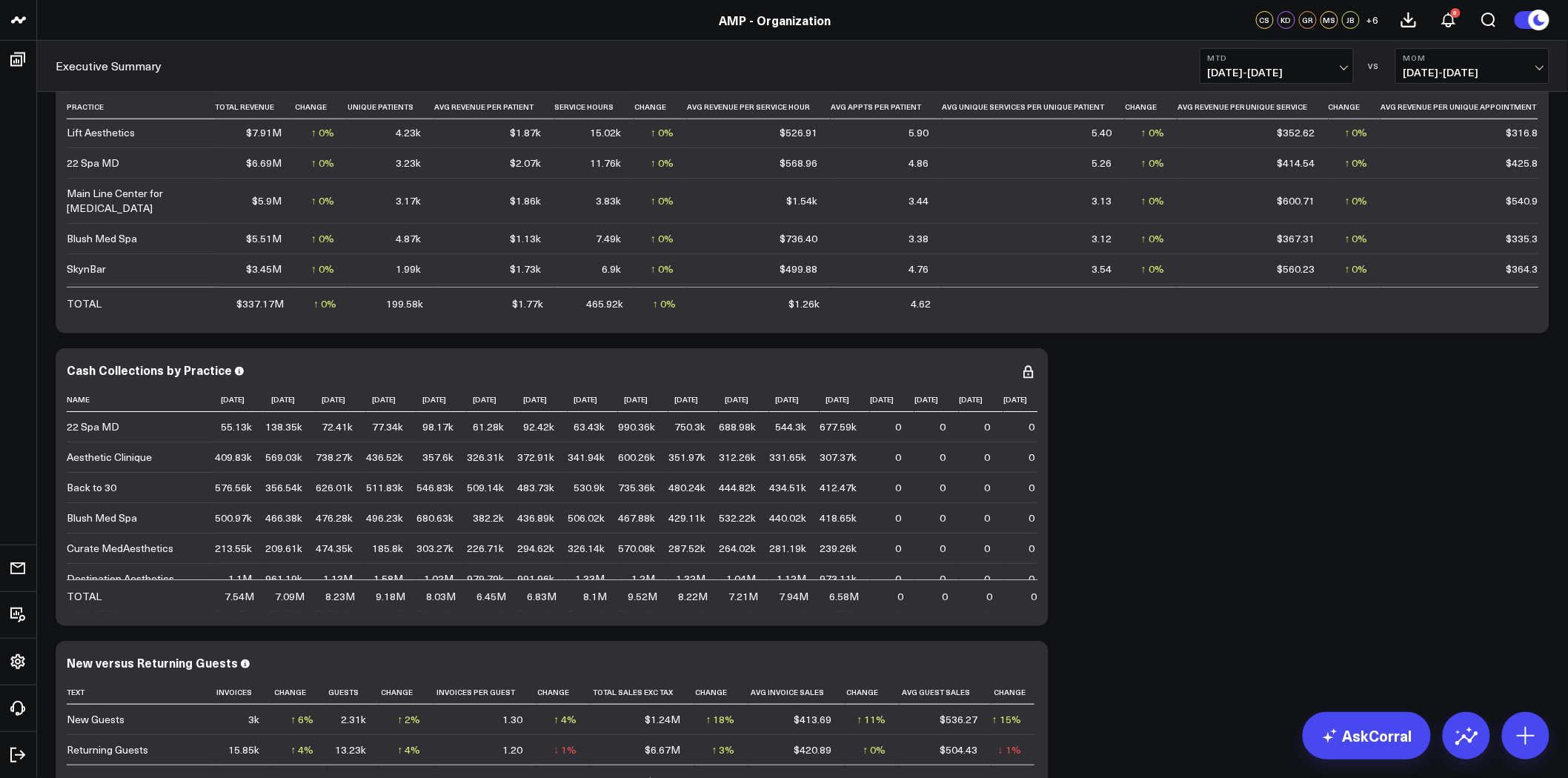
scroll to position [82, 0]
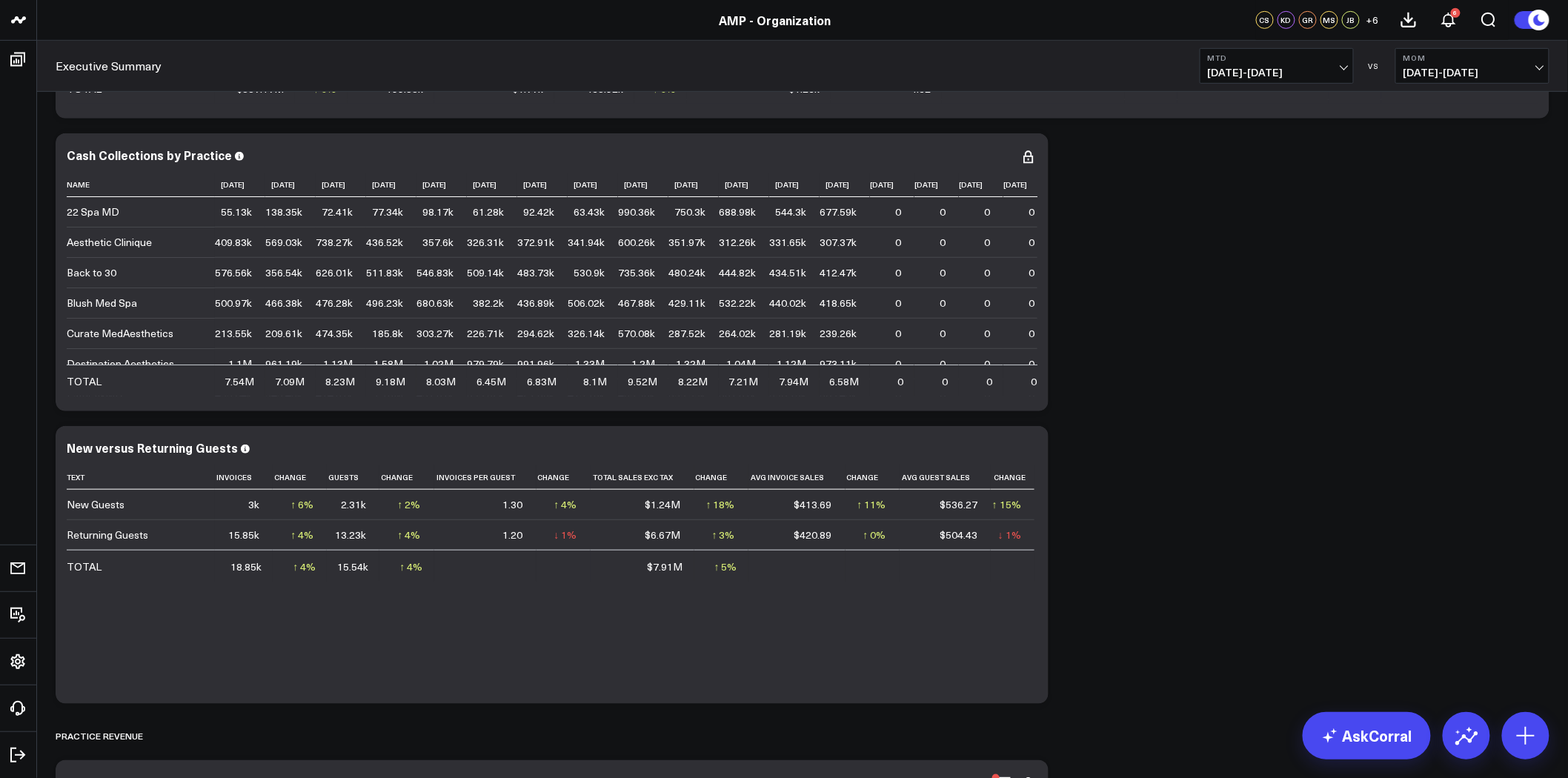
scroll to position [0, 0]
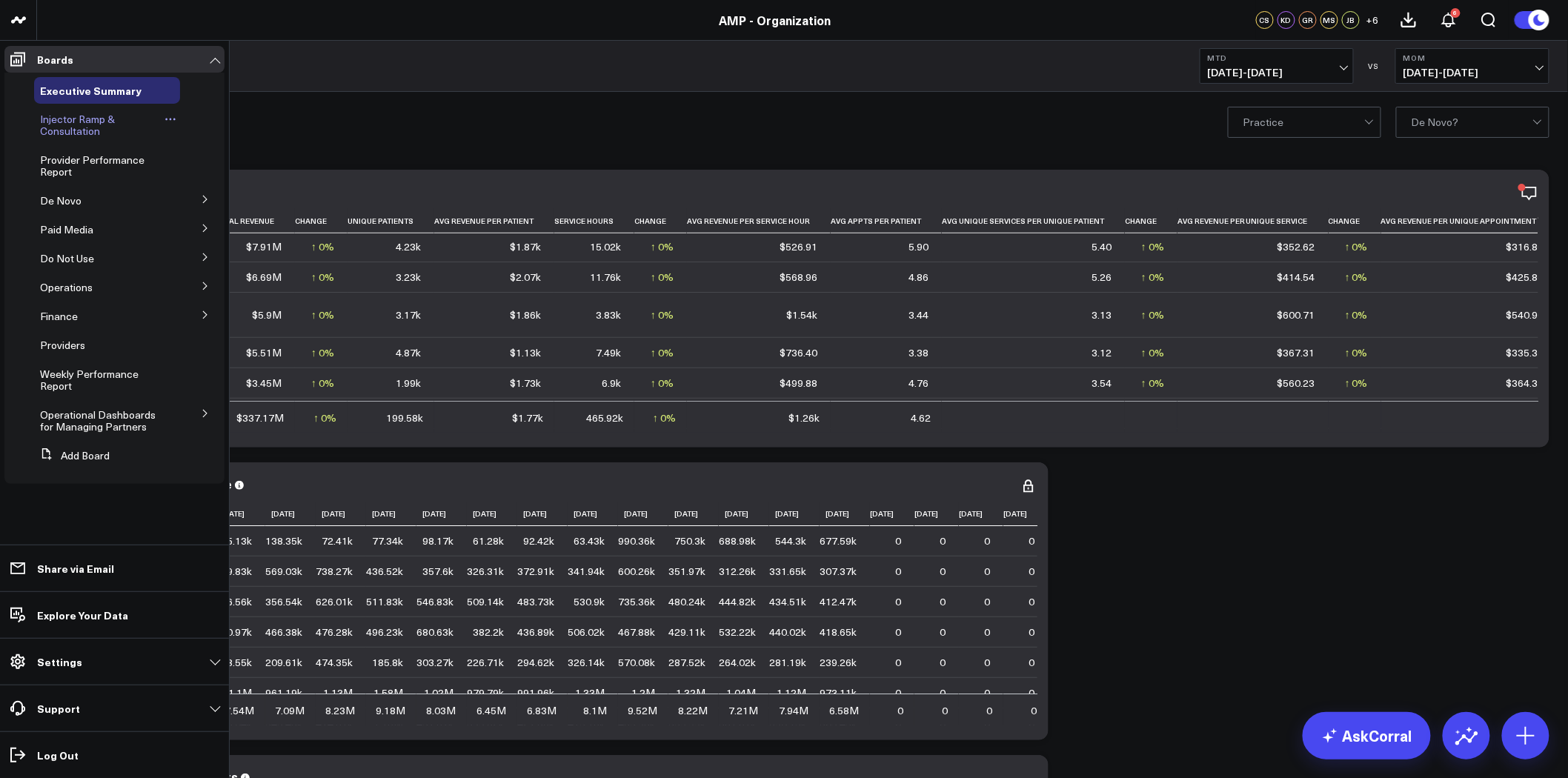
click at [93, 124] on span "Injector Ramp & Consultation" at bounding box center [77, 125] width 75 height 26
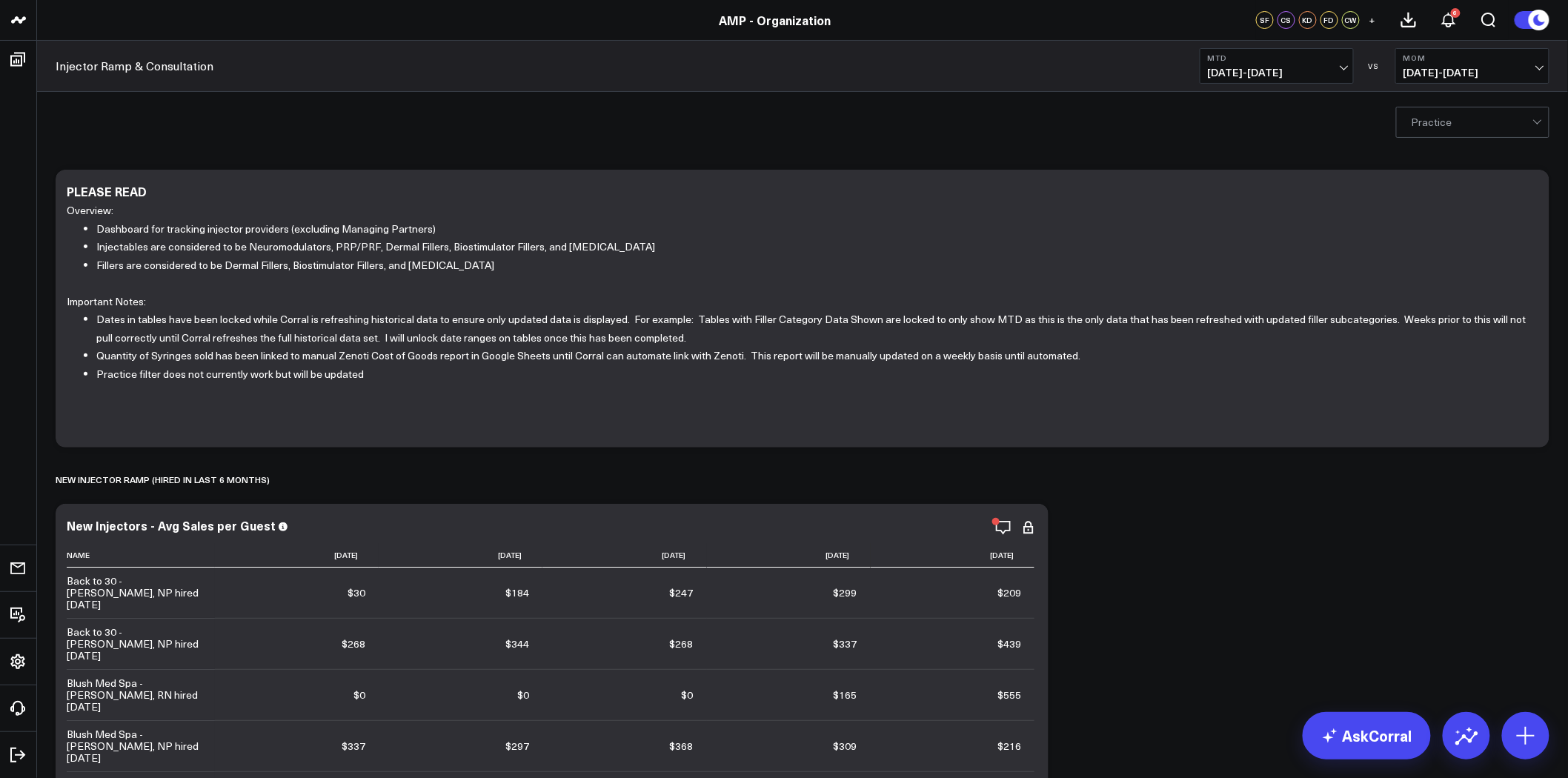
click at [1373, 19] on span "+" at bounding box center [1373, 20] width 7 height 11
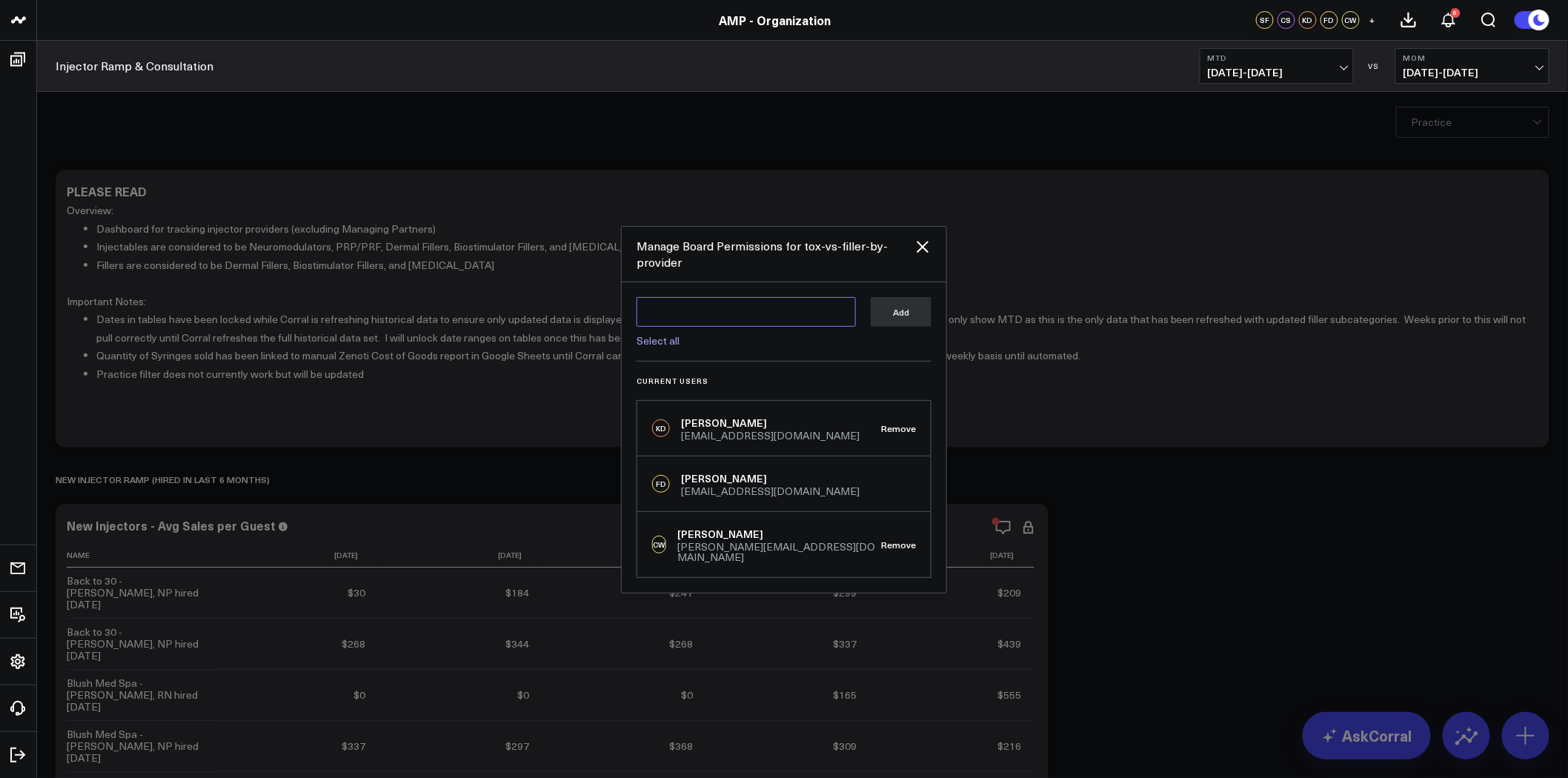
click at [806, 313] on textarea at bounding box center [746, 312] width 220 height 29
click at [671, 341] on link "Select all" at bounding box center [658, 340] width 43 height 14
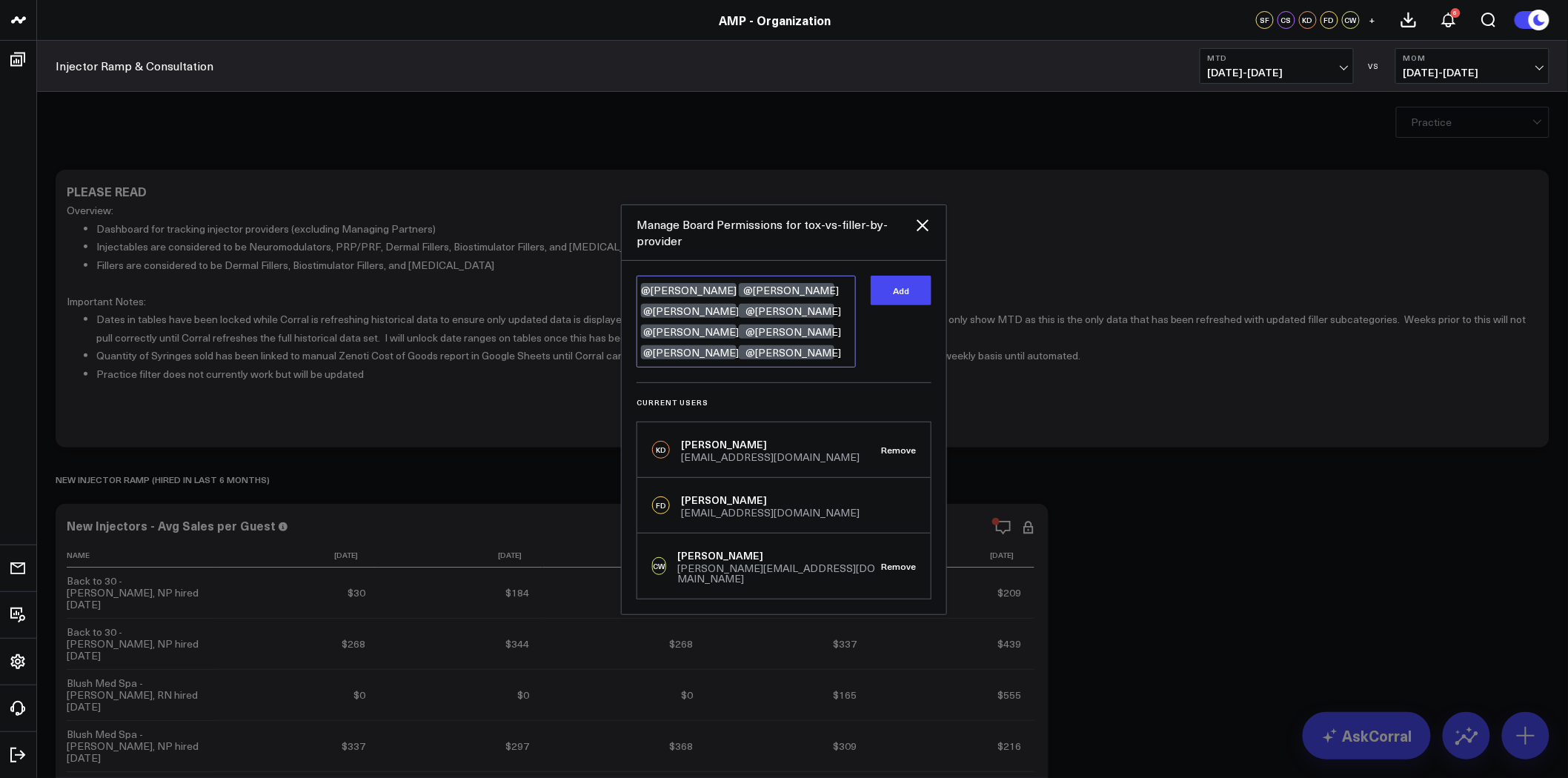
click at [736, 359] on textarea "@Garrison Roberts @Morgan Steffner @Jamie Burke @Ashton Graves @Ashley Lizarrag…" at bounding box center [746, 322] width 220 height 92
click at [687, 336] on textarea "@Garrison Roberts @Morgan Steffner @Jamie Burke @Ashton Graves @Ashley Lizarrag…" at bounding box center [746, 312] width 220 height 71
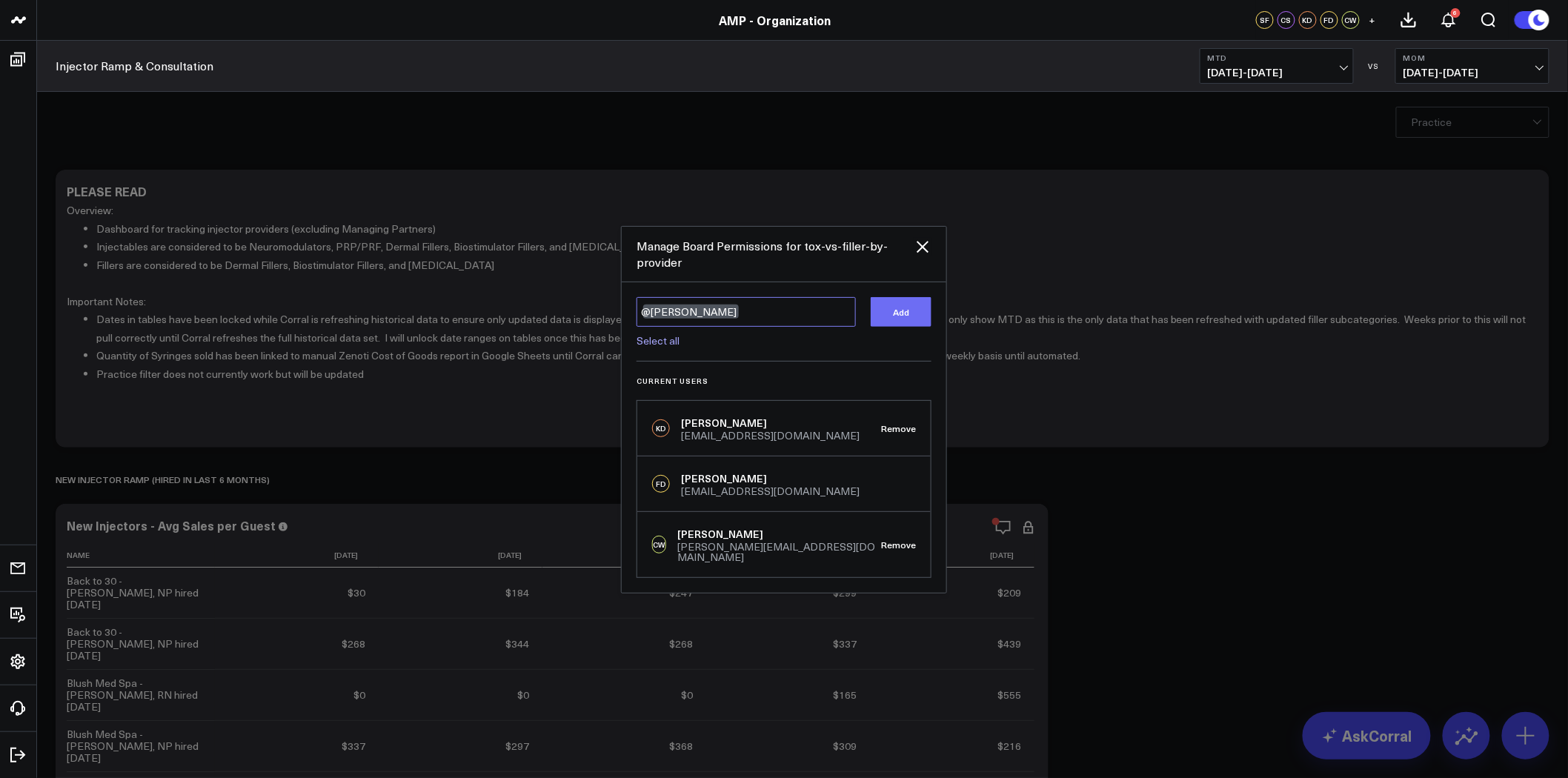
type textarea "@[PERSON_NAME]"
click at [898, 316] on button "Add" at bounding box center [901, 312] width 61 height 29
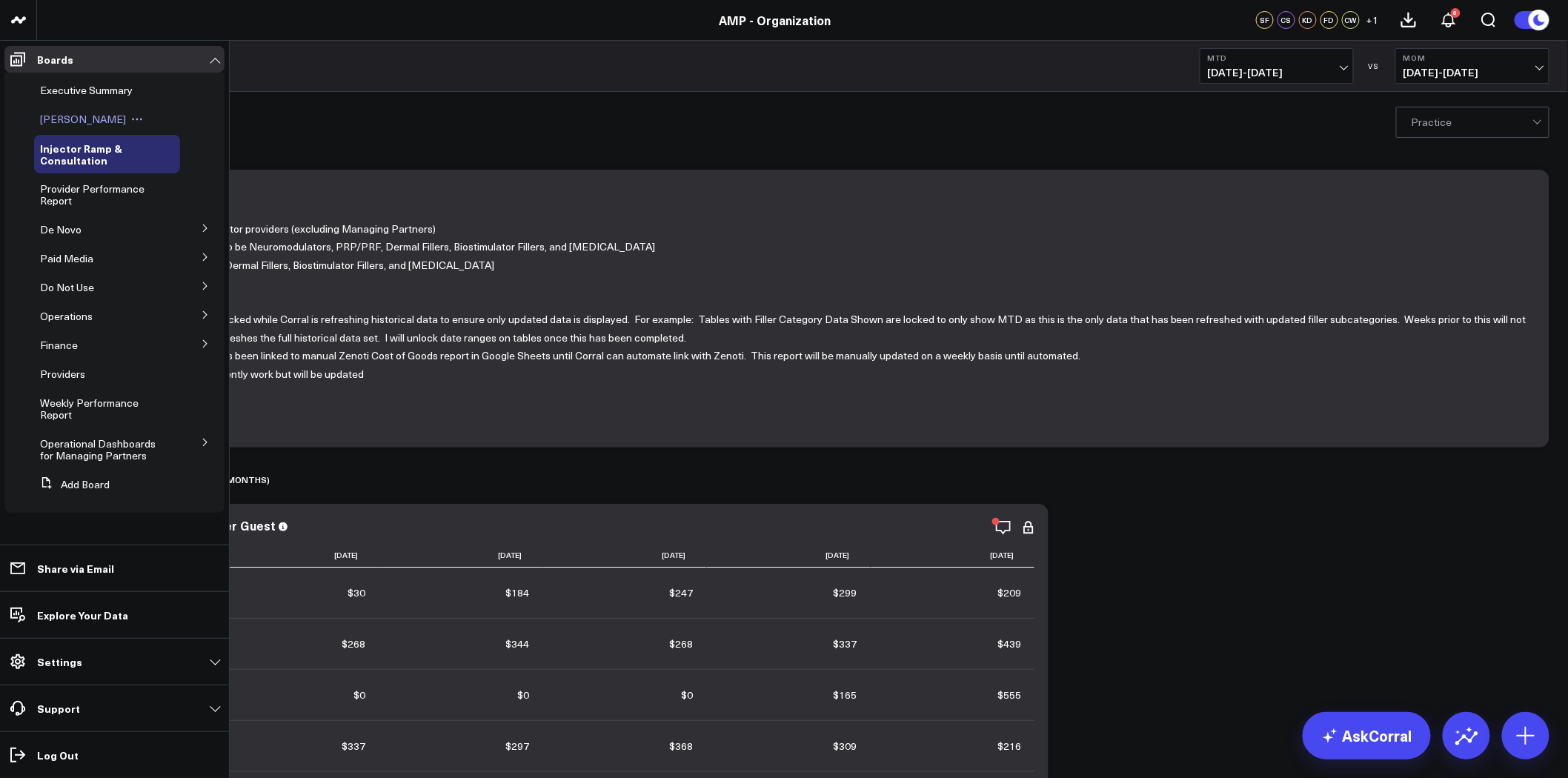
click at [91, 120] on span "Leon Dashboard" at bounding box center [83, 119] width 86 height 14
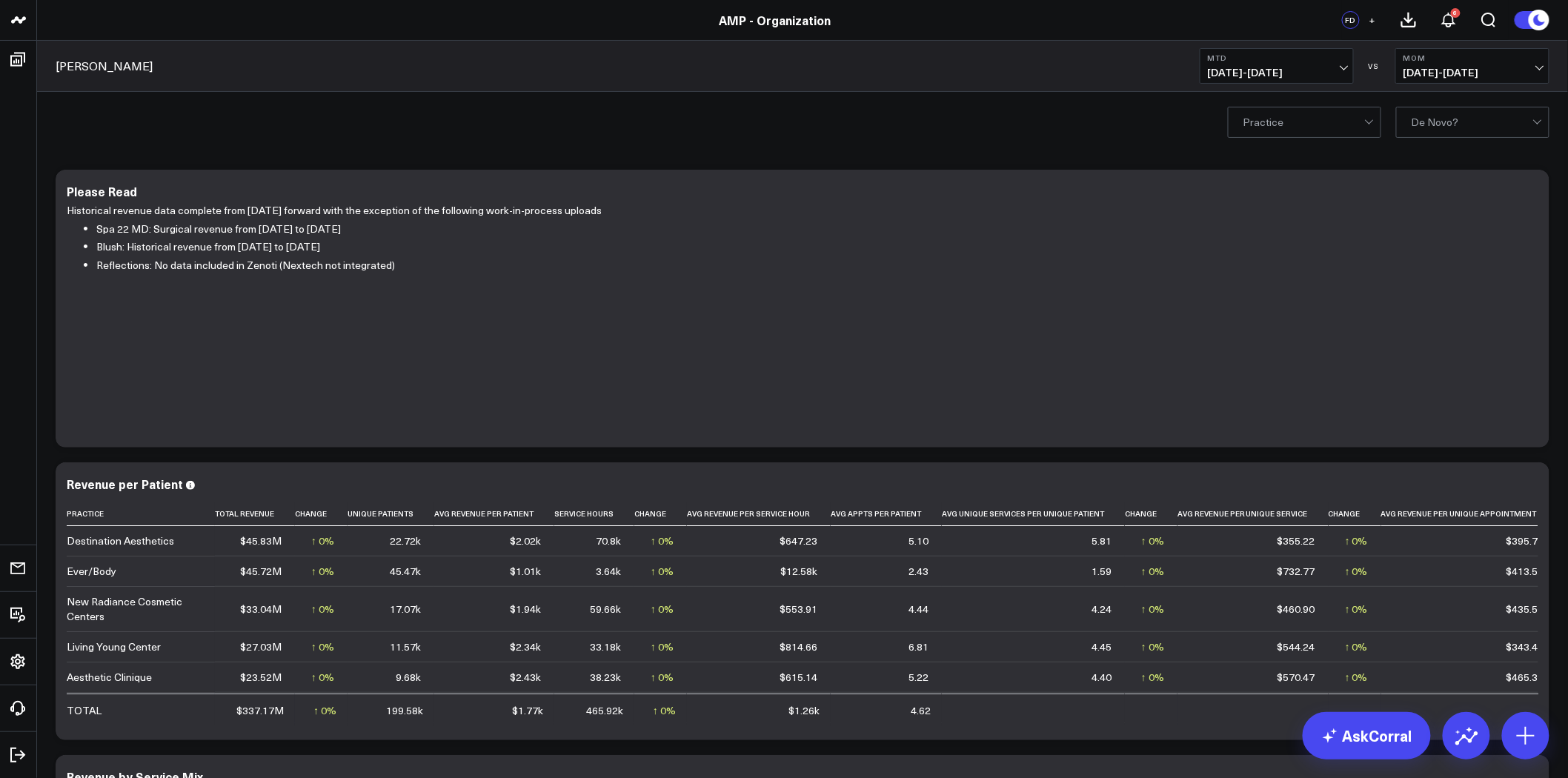
click at [729, 150] on div "Practice De Novo?" at bounding box center [802, 121] width 1531 height 60
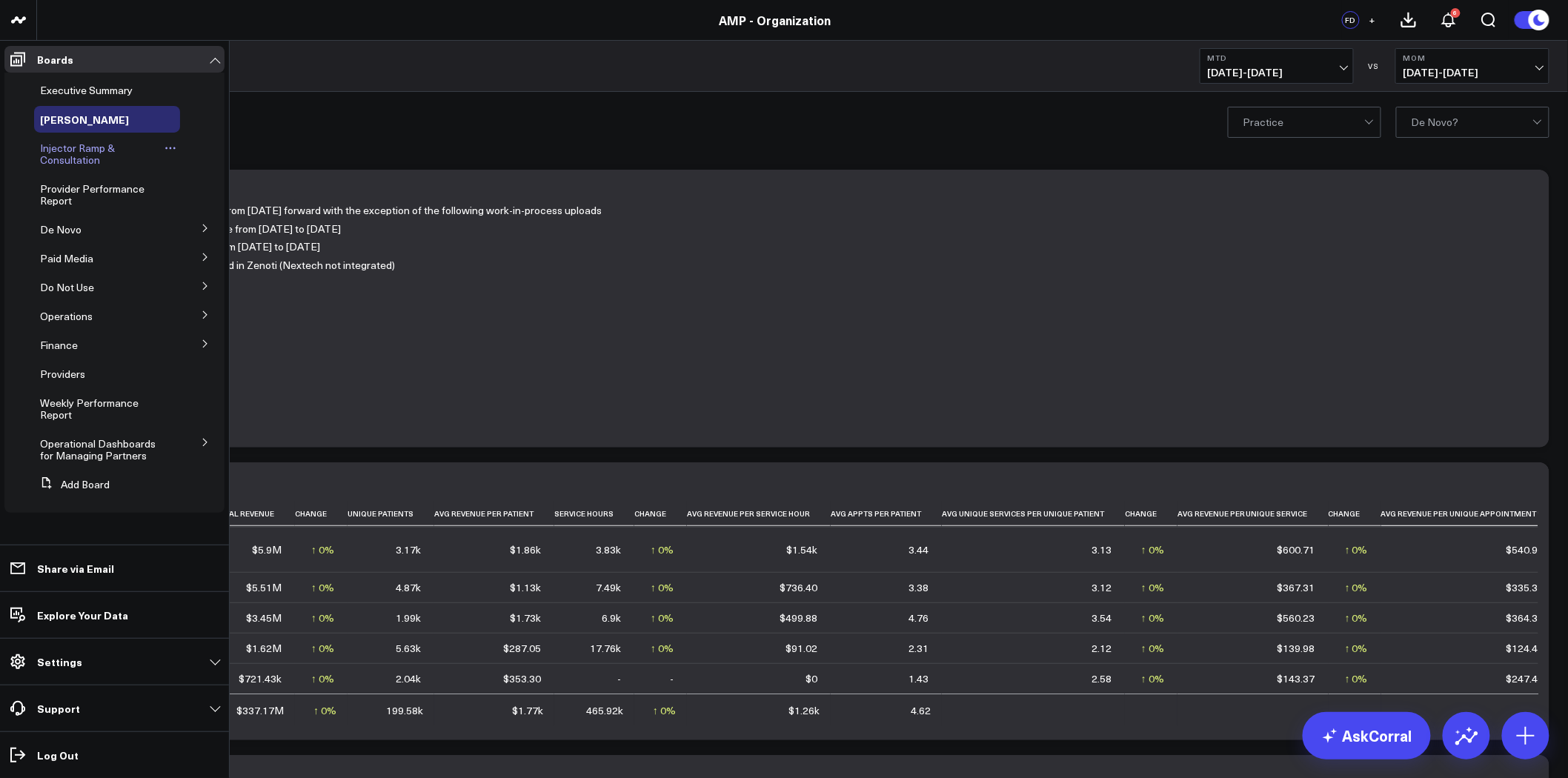
click at [67, 151] on span "Injector Ramp & Consultation" at bounding box center [77, 153] width 75 height 26
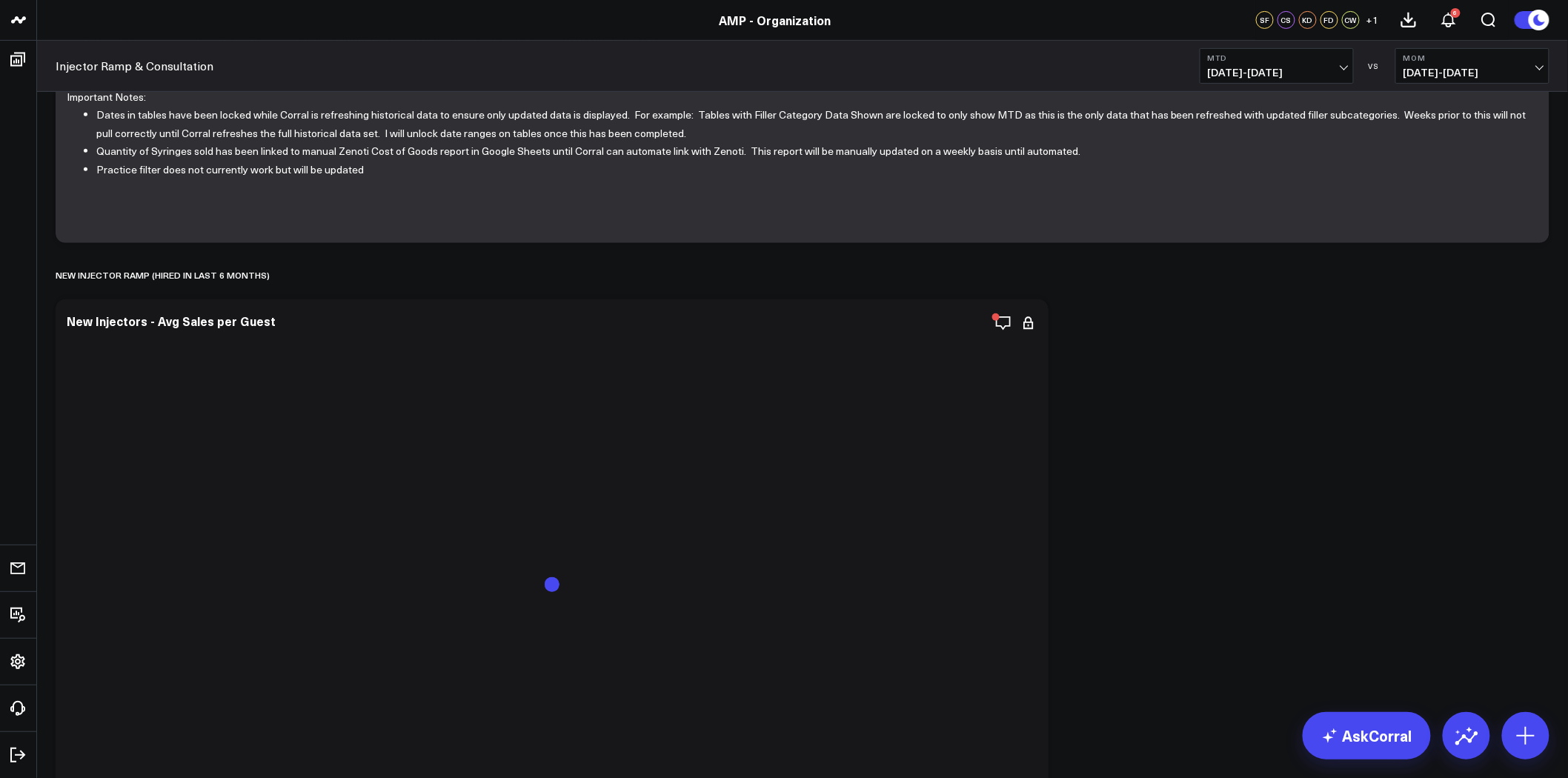
scroll to position [247, 0]
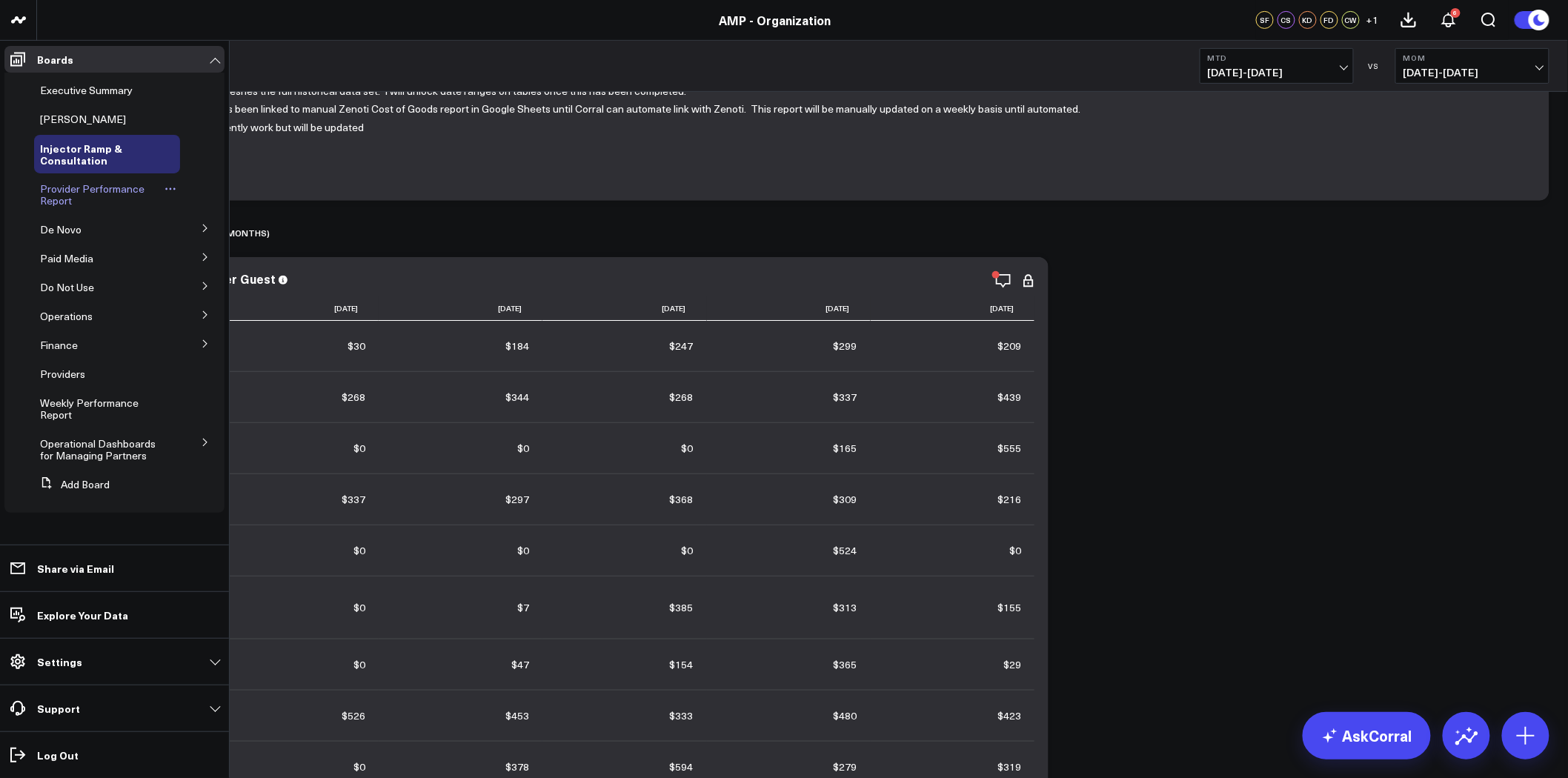
click at [172, 187] on icon at bounding box center [170, 189] width 12 height 12
click at [239, 229] on button "Edit Permissions" at bounding box center [239, 238] width 120 height 29
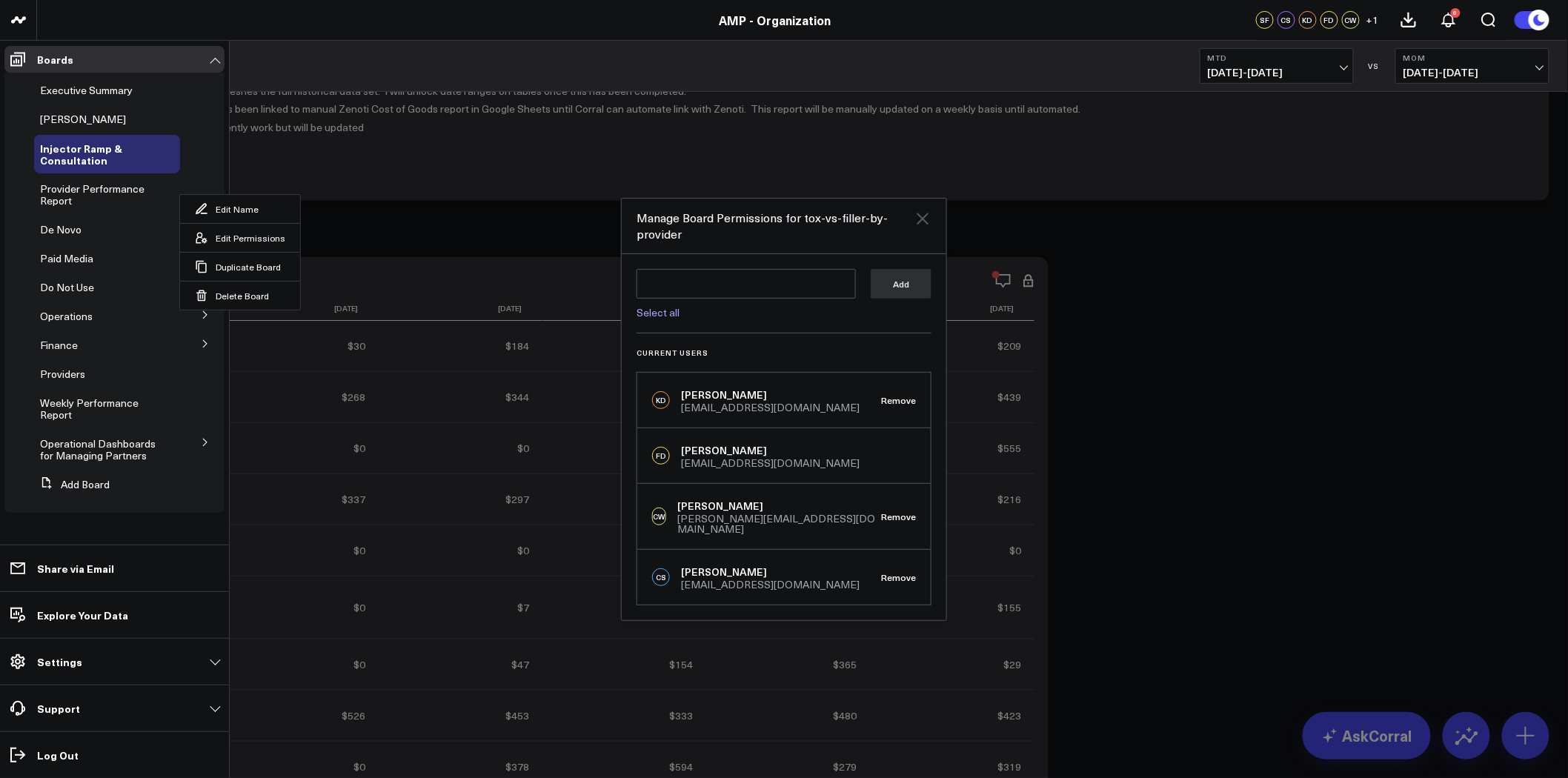
click at [926, 220] on icon "Close" at bounding box center [922, 219] width 12 height 12
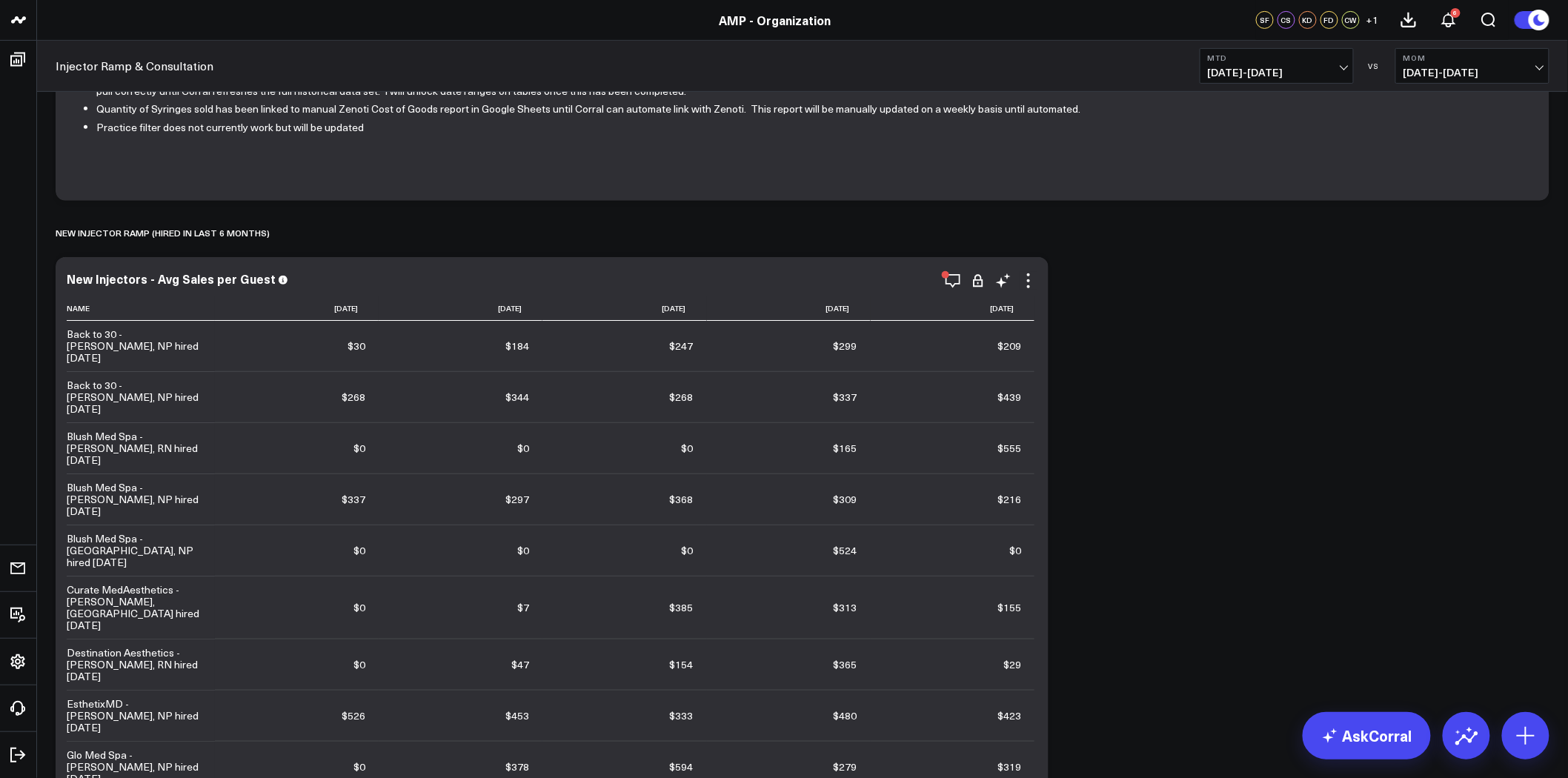
scroll to position [0, 0]
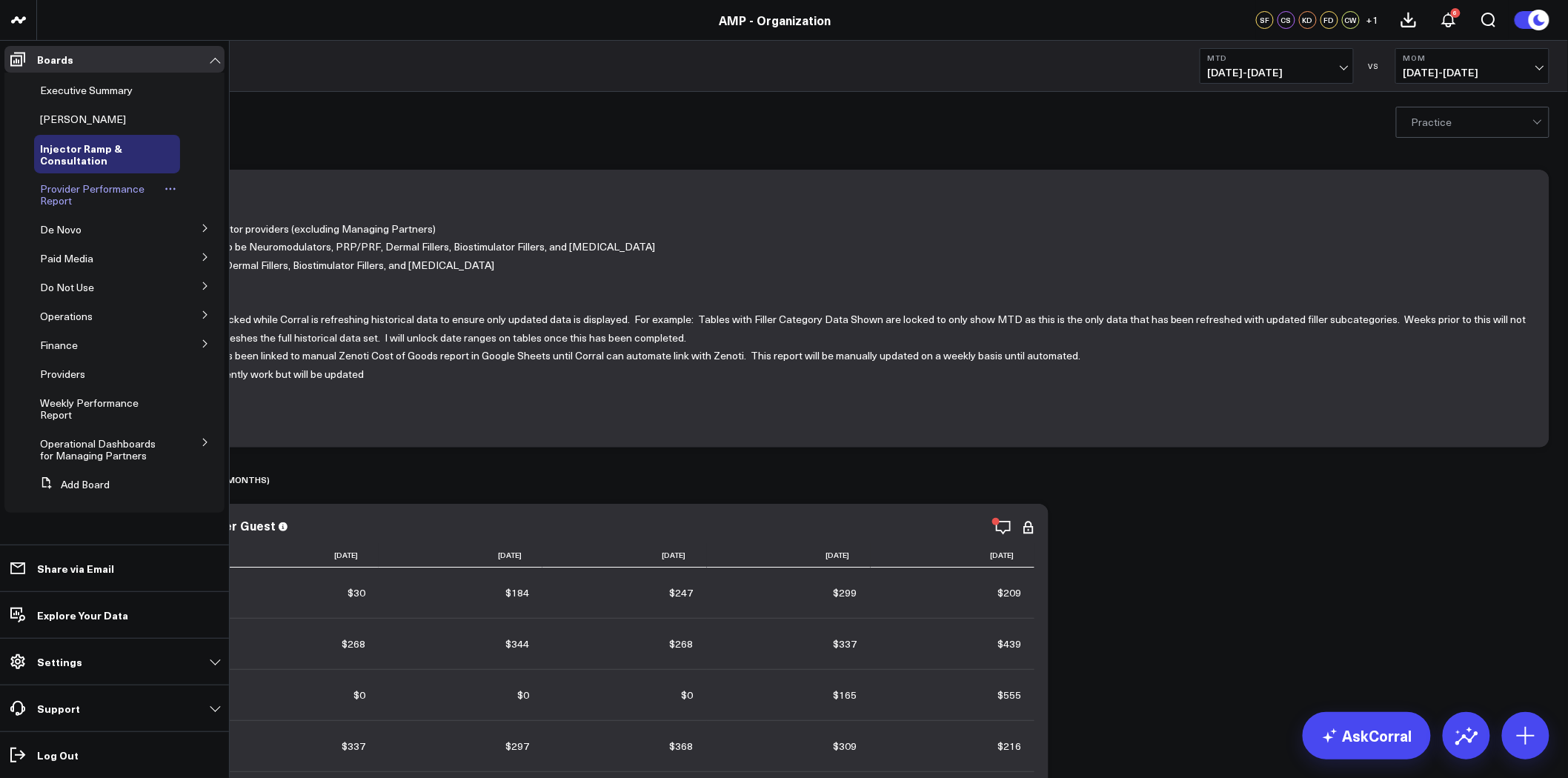
click at [121, 191] on span "Provider Performance Report" at bounding box center [92, 194] width 105 height 26
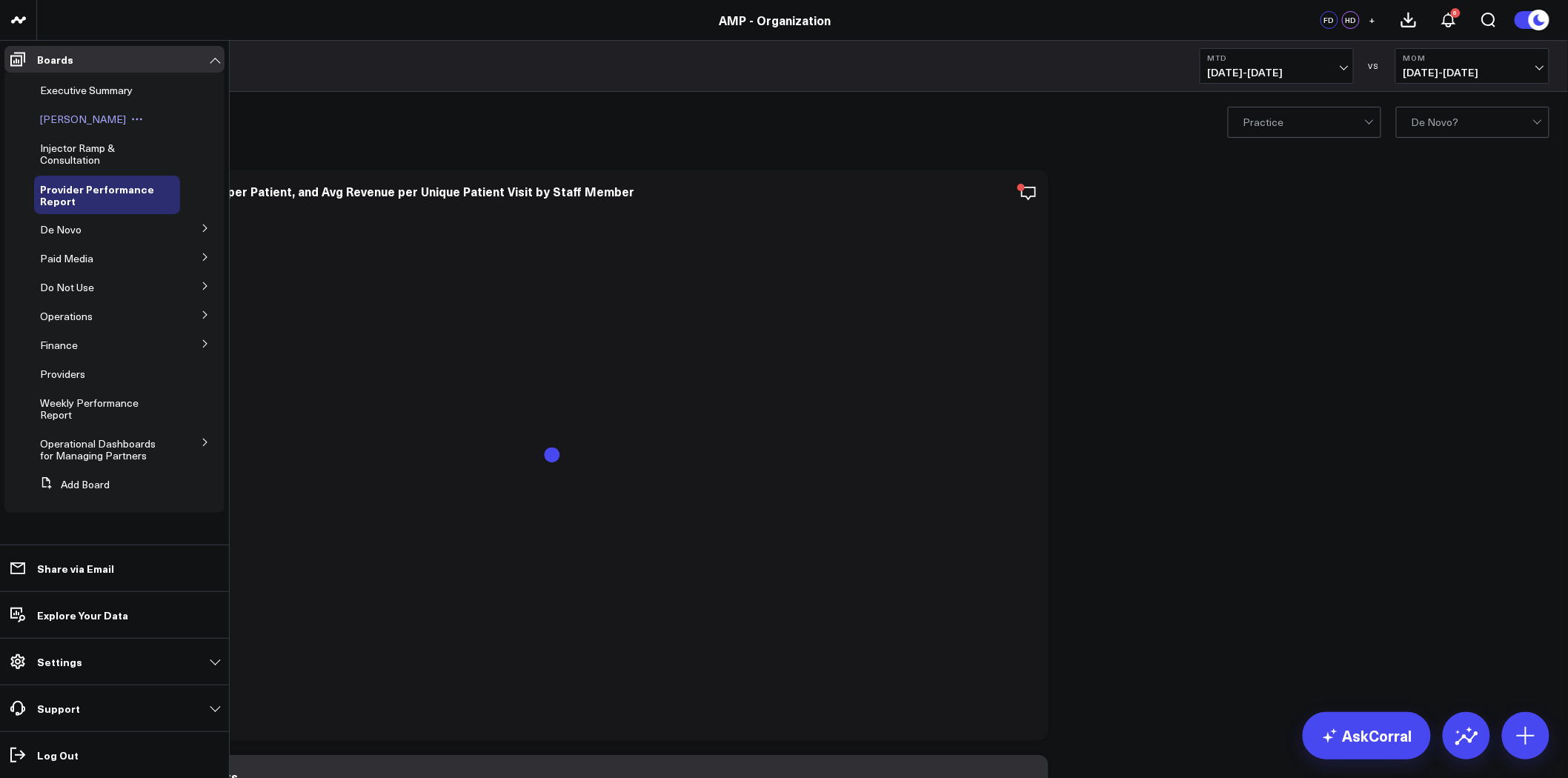
click at [91, 117] on span "Leon Dashboard" at bounding box center [83, 119] width 86 height 14
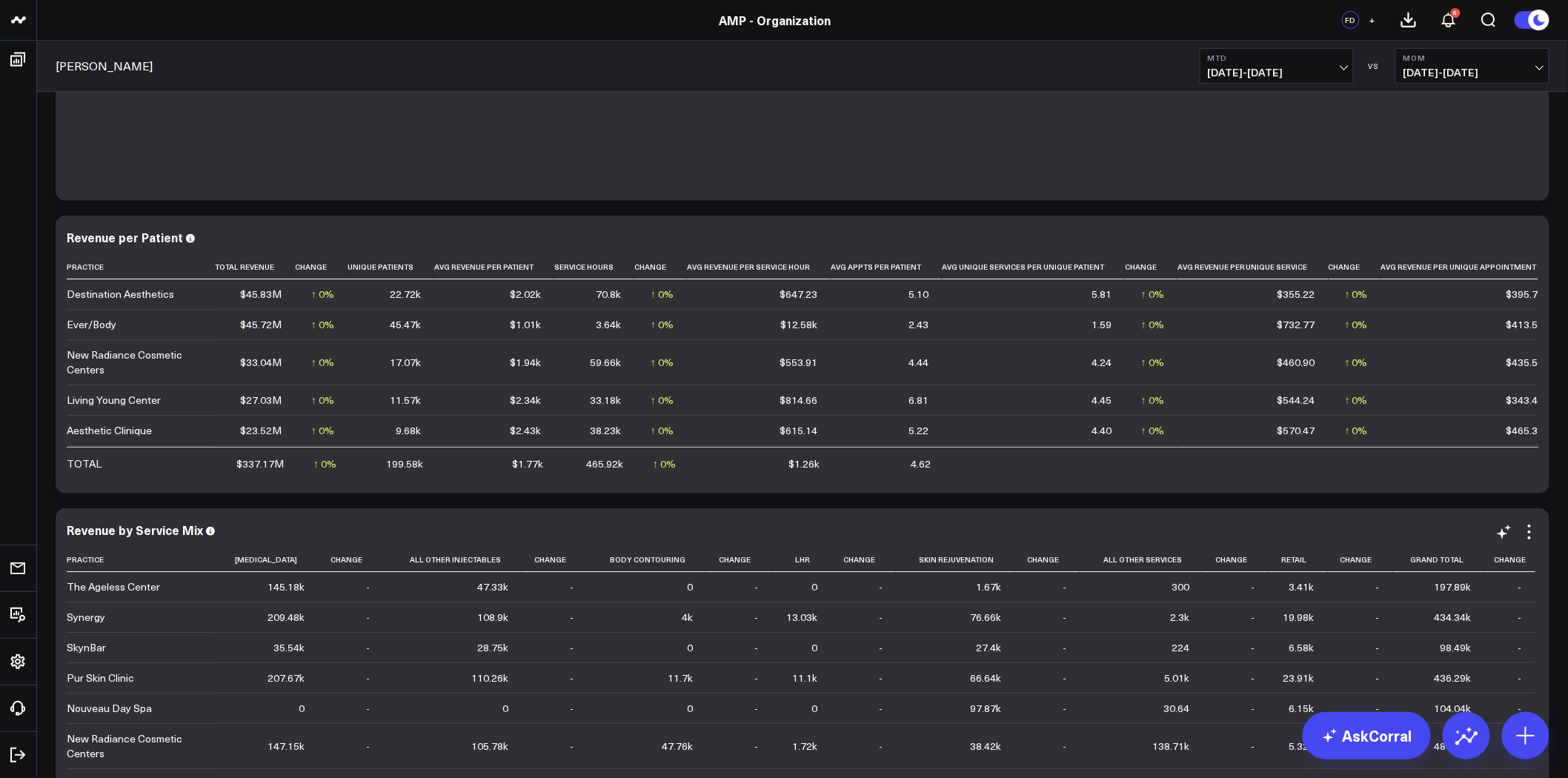
scroll to position [329, 0]
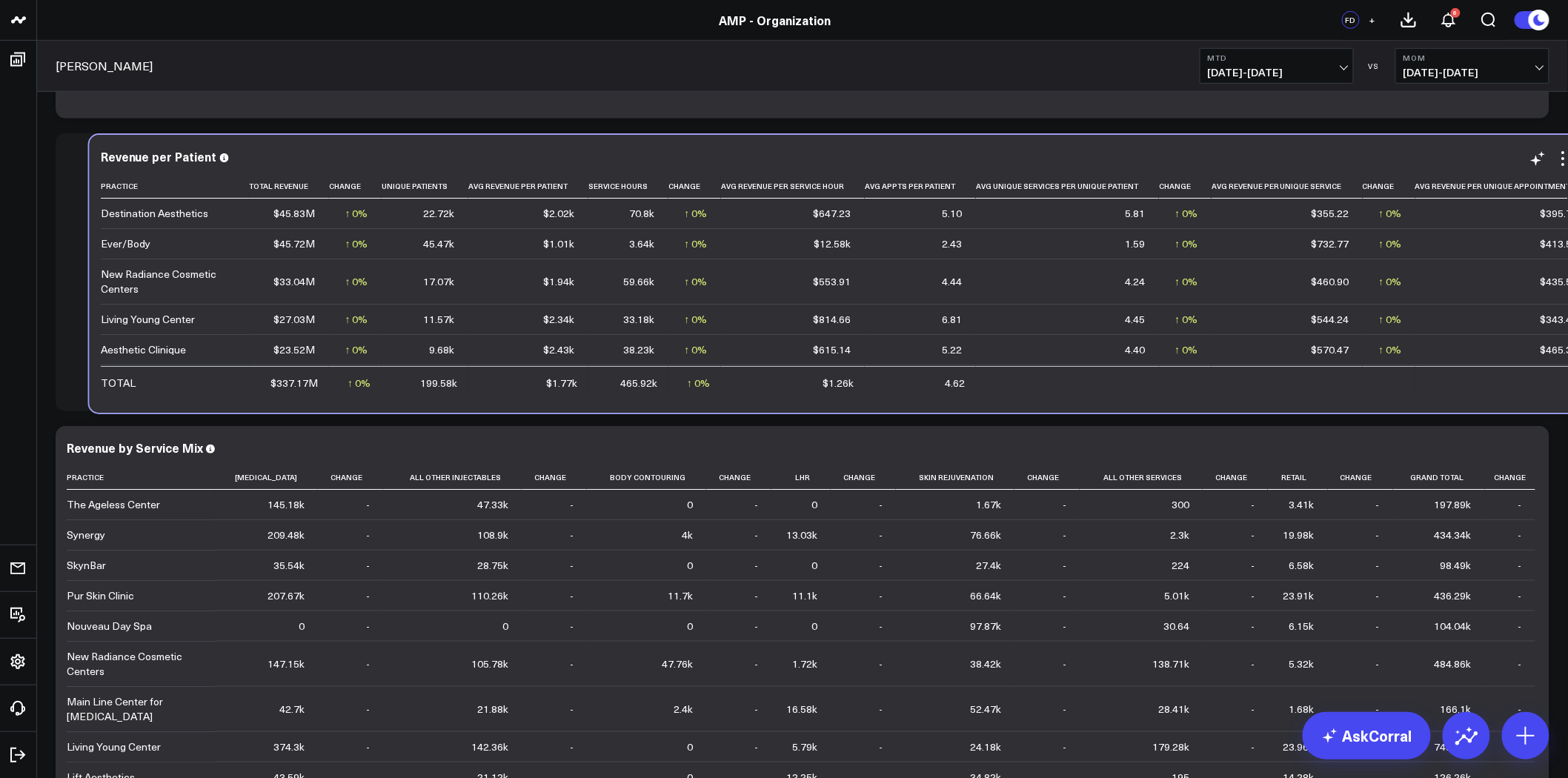
drag, startPoint x: 759, startPoint y: 397, endPoint x: 753, endPoint y: 403, distance: 8.5
click at [753, 403] on div "Revenue per Patient Practice Total Revenue Change Unique Patients Avg Revenue P…" at bounding box center [836, 274] width 1494 height 278
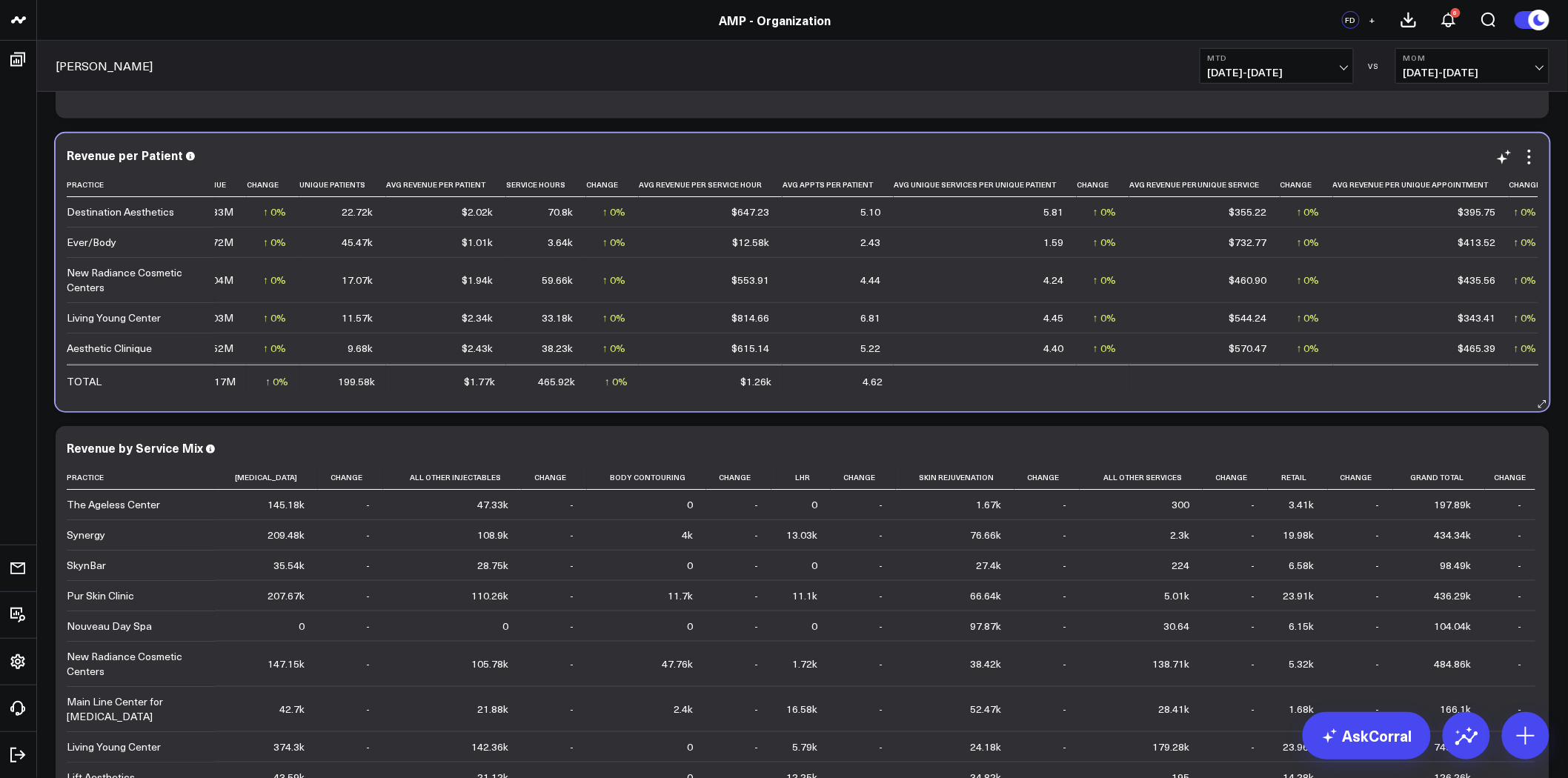
scroll to position [0, 0]
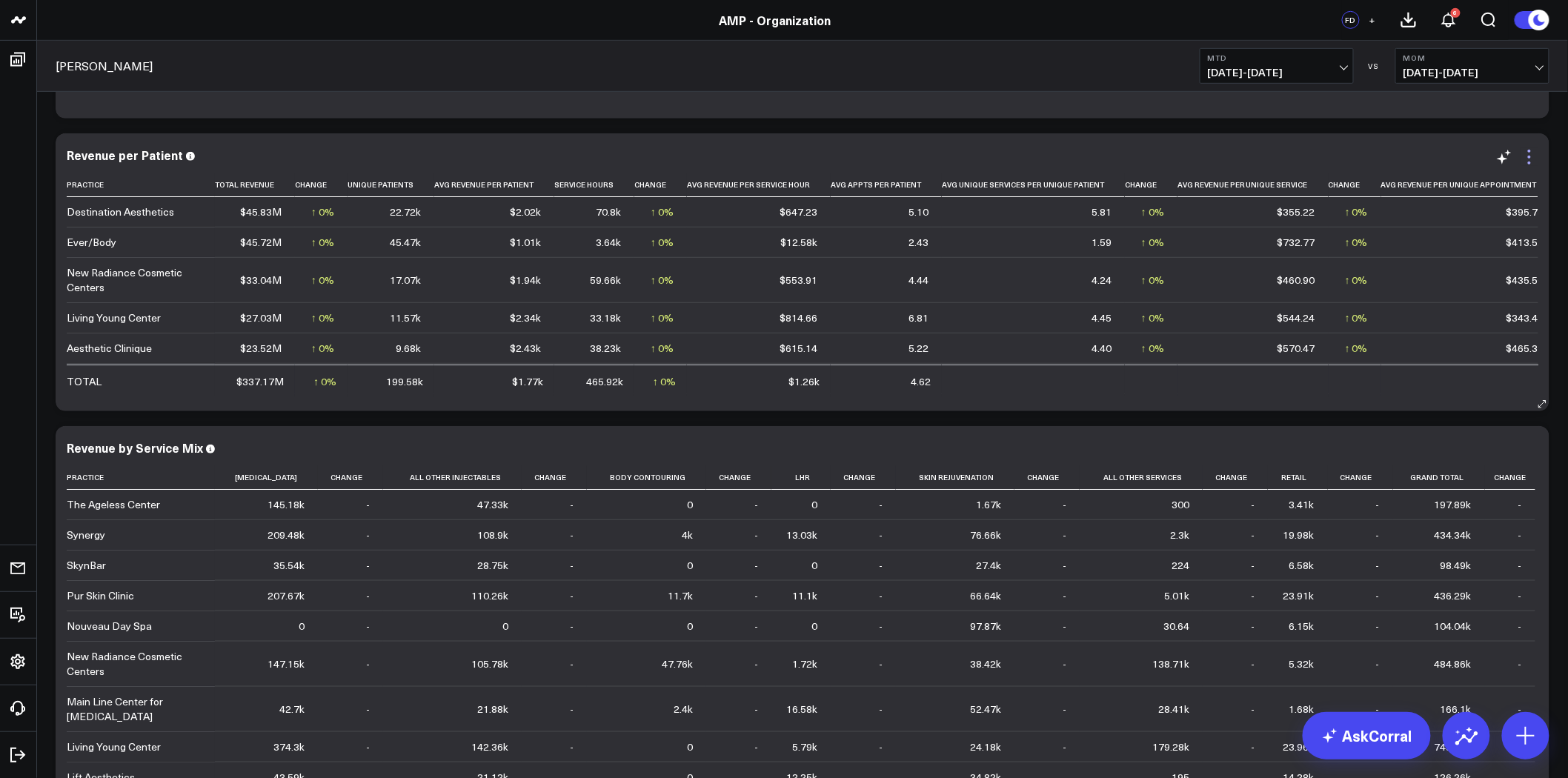
click at [1529, 151] on icon at bounding box center [1529, 151] width 3 height 3
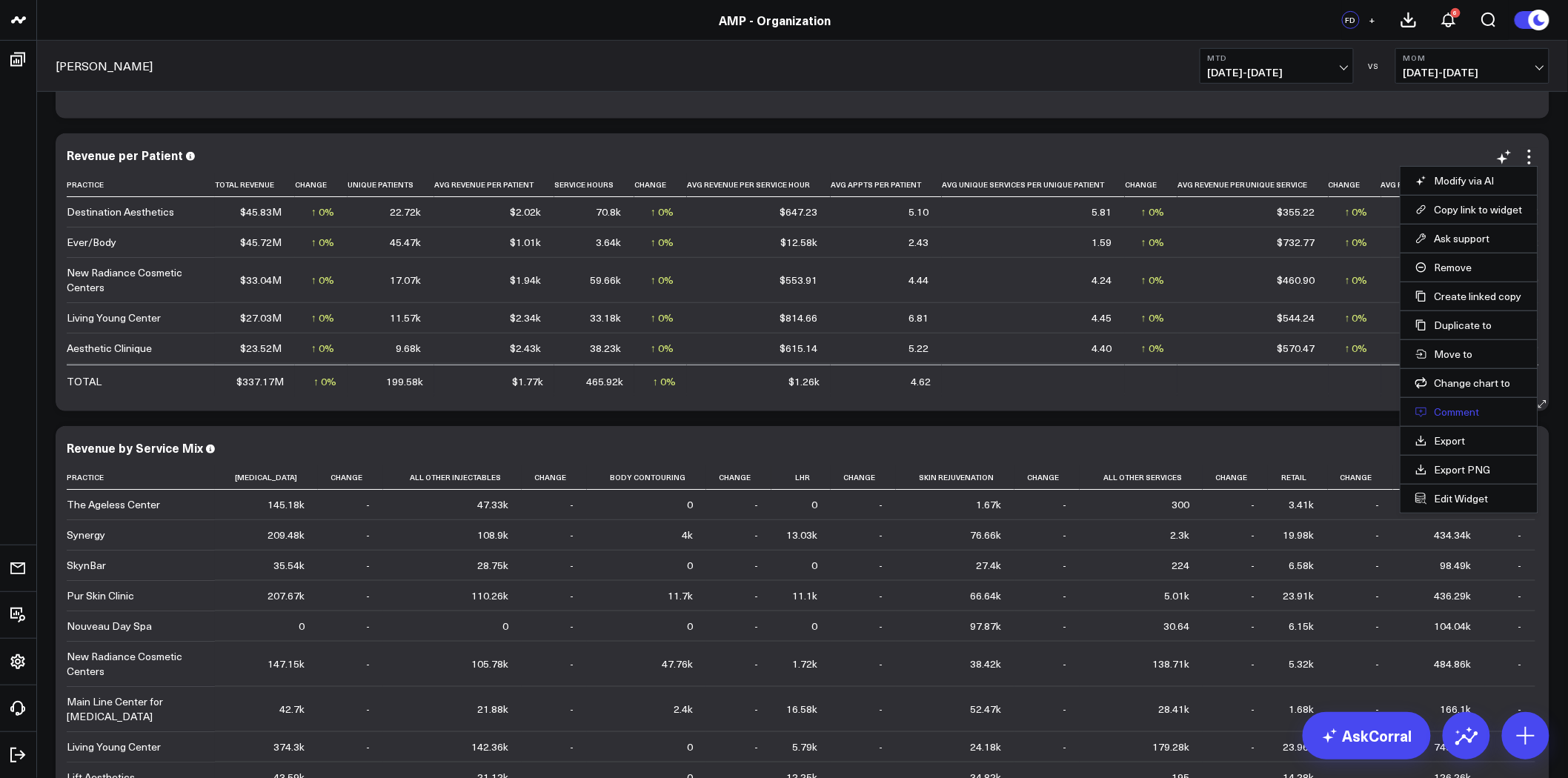
click at [1450, 413] on button "Comment" at bounding box center [1469, 412] width 107 height 14
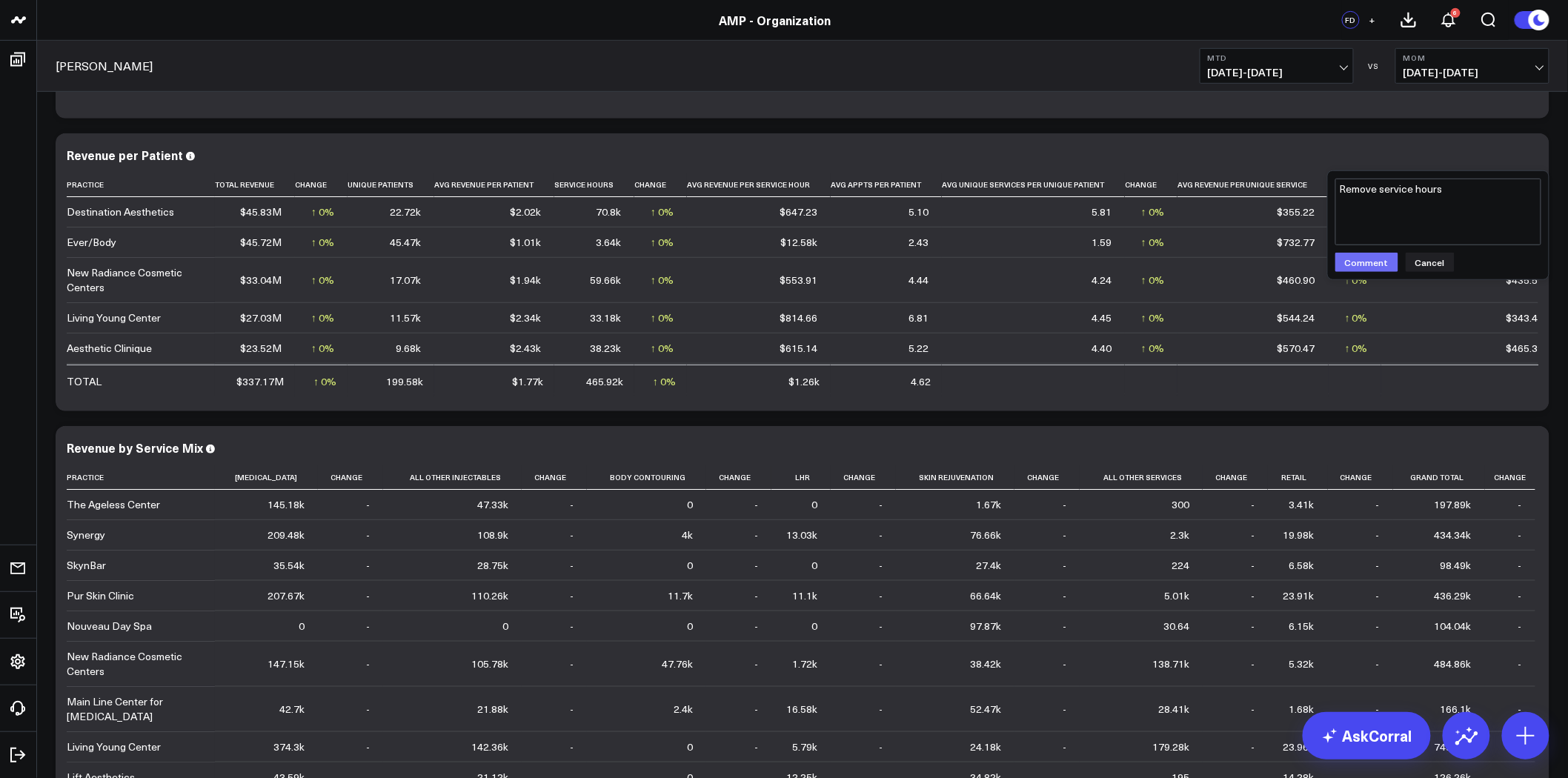
type textarea "Remove service hours"
click at [1374, 265] on button "Comment" at bounding box center [1367, 263] width 63 height 20
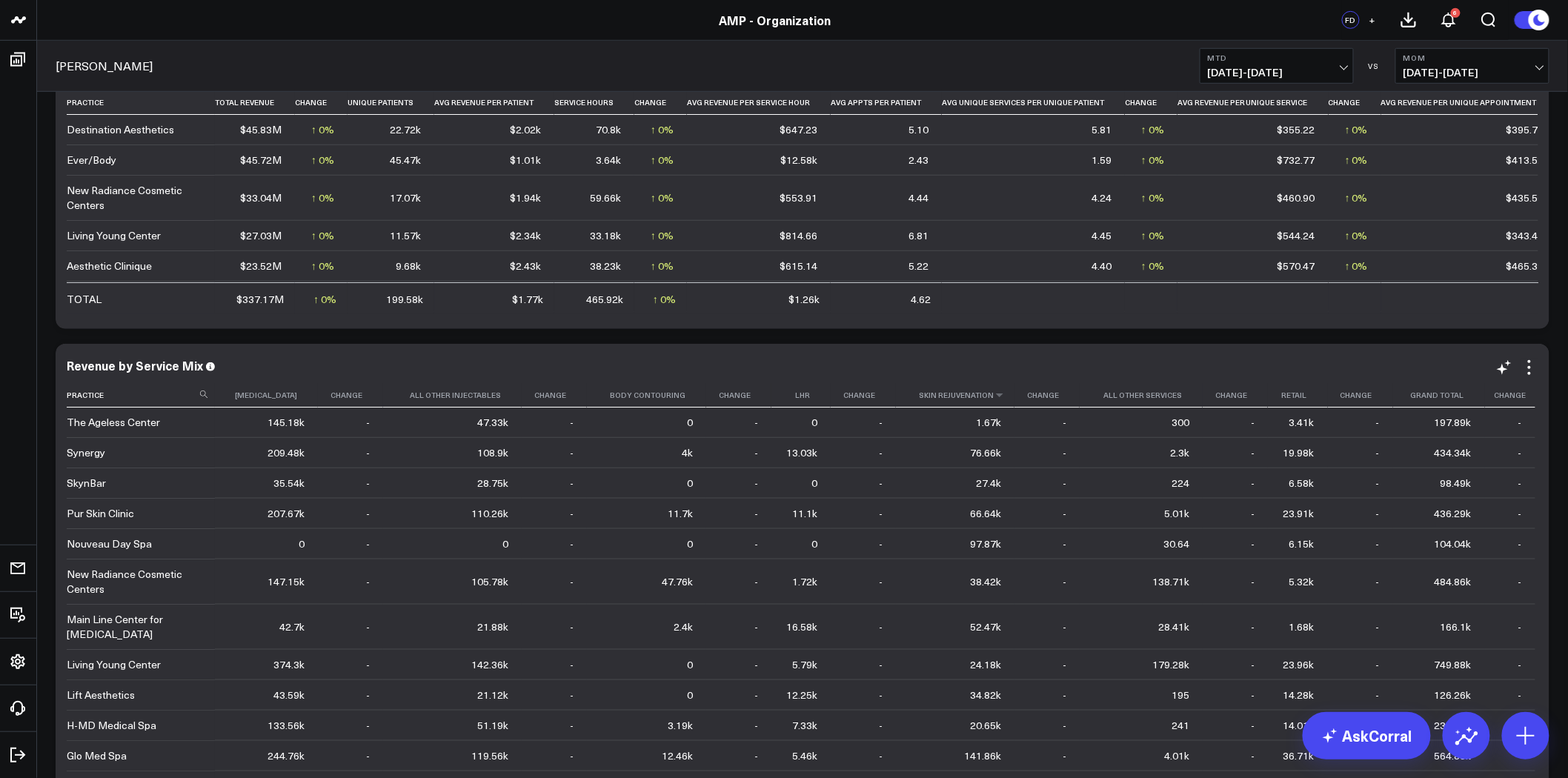
scroll to position [329, 0]
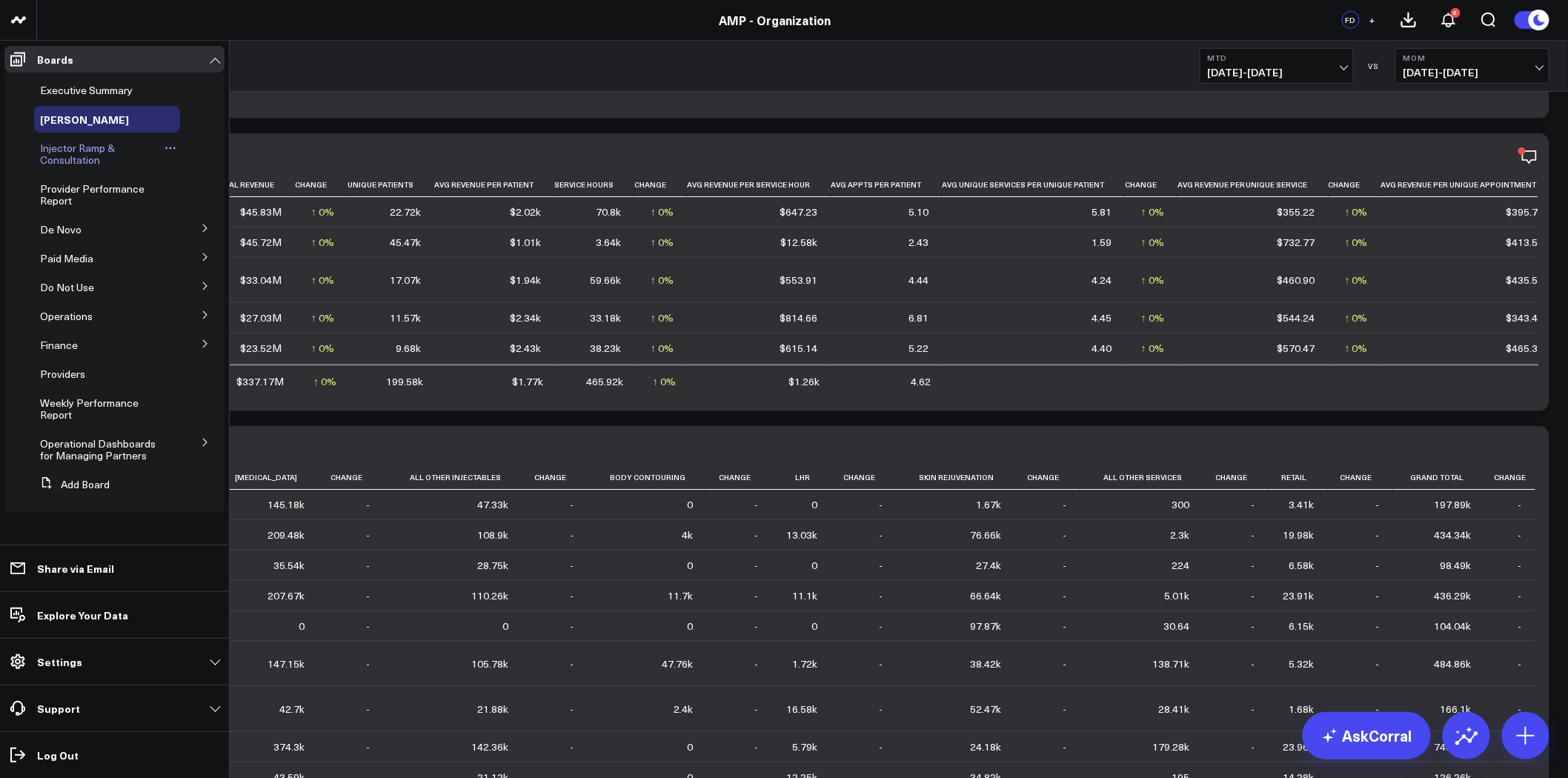
click at [83, 150] on span "Injector Ramp & Consultation" at bounding box center [77, 153] width 75 height 26
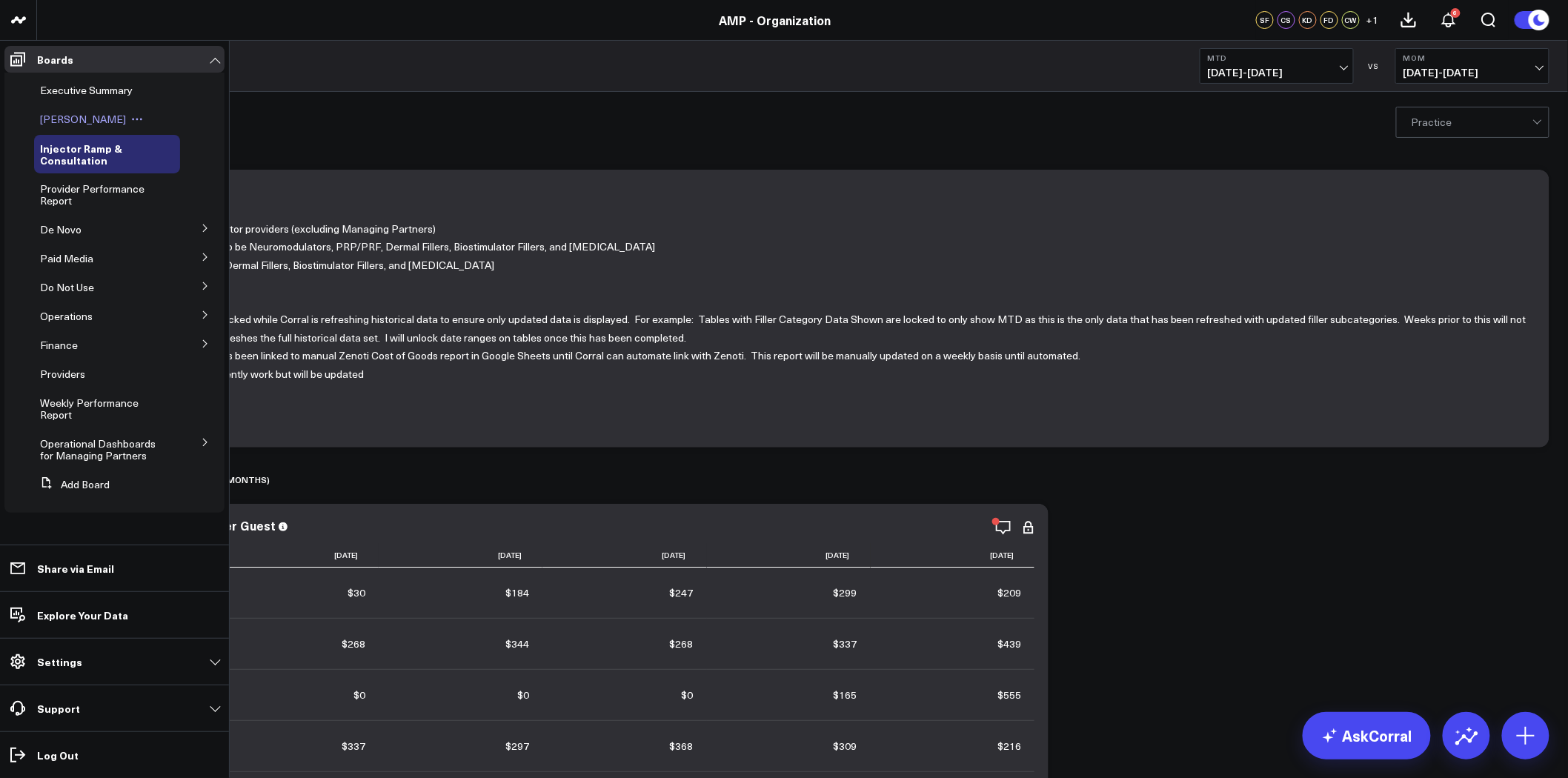
click at [91, 121] on span "Leon Dashboard" at bounding box center [83, 119] width 86 height 14
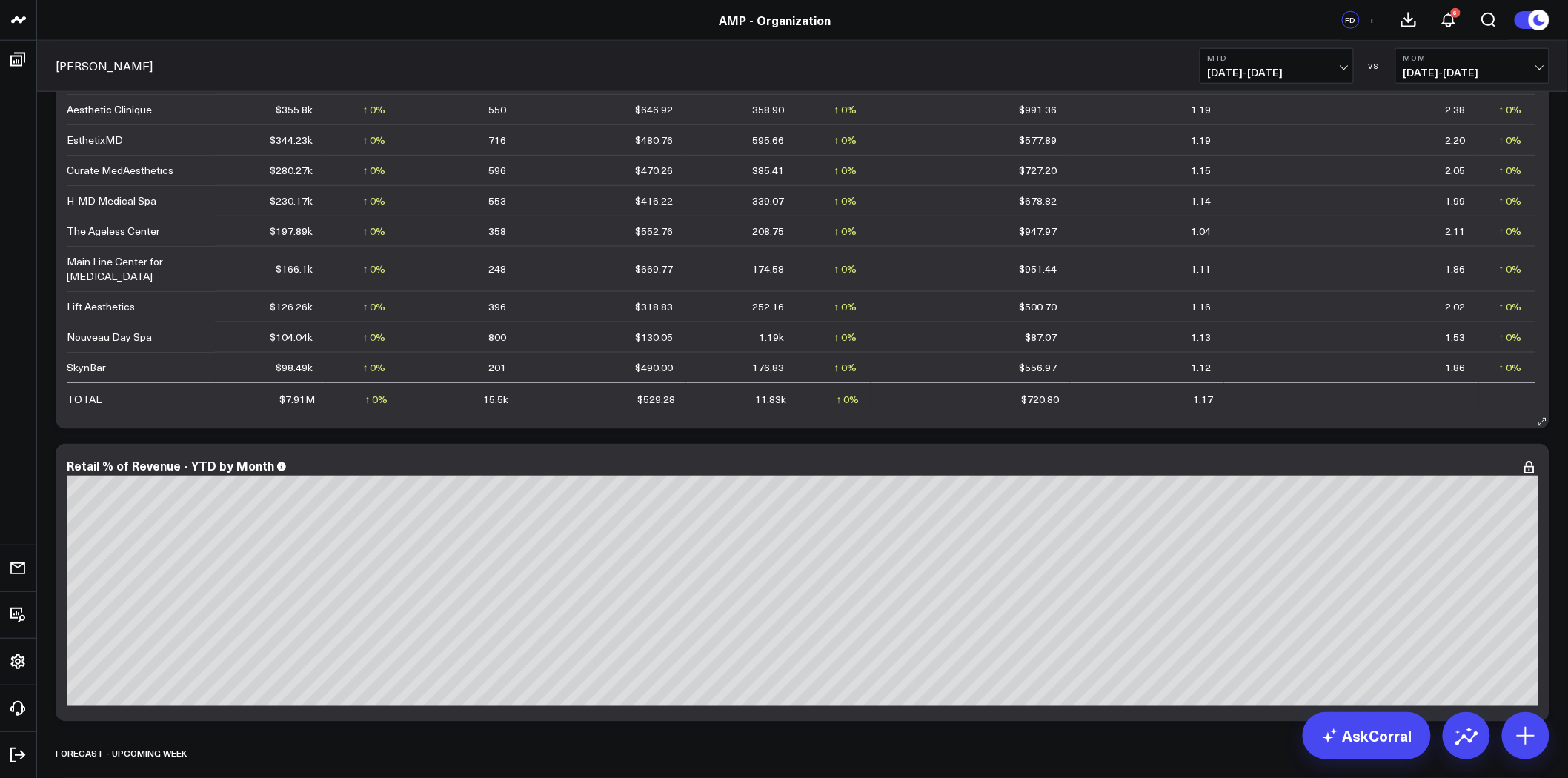
scroll to position [5423, 0]
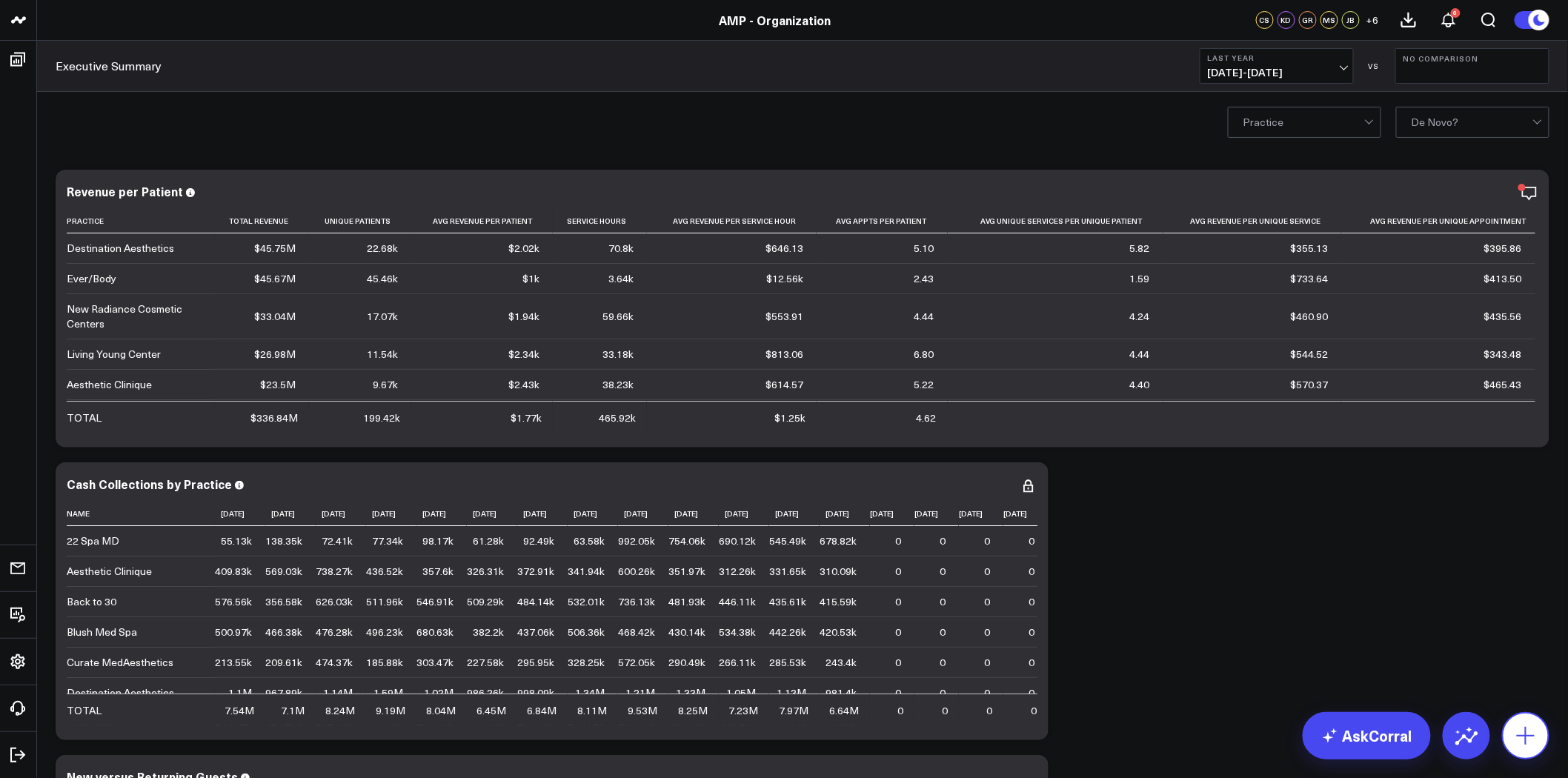
click at [1535, 745] on icon at bounding box center [1526, 736] width 23 height 23
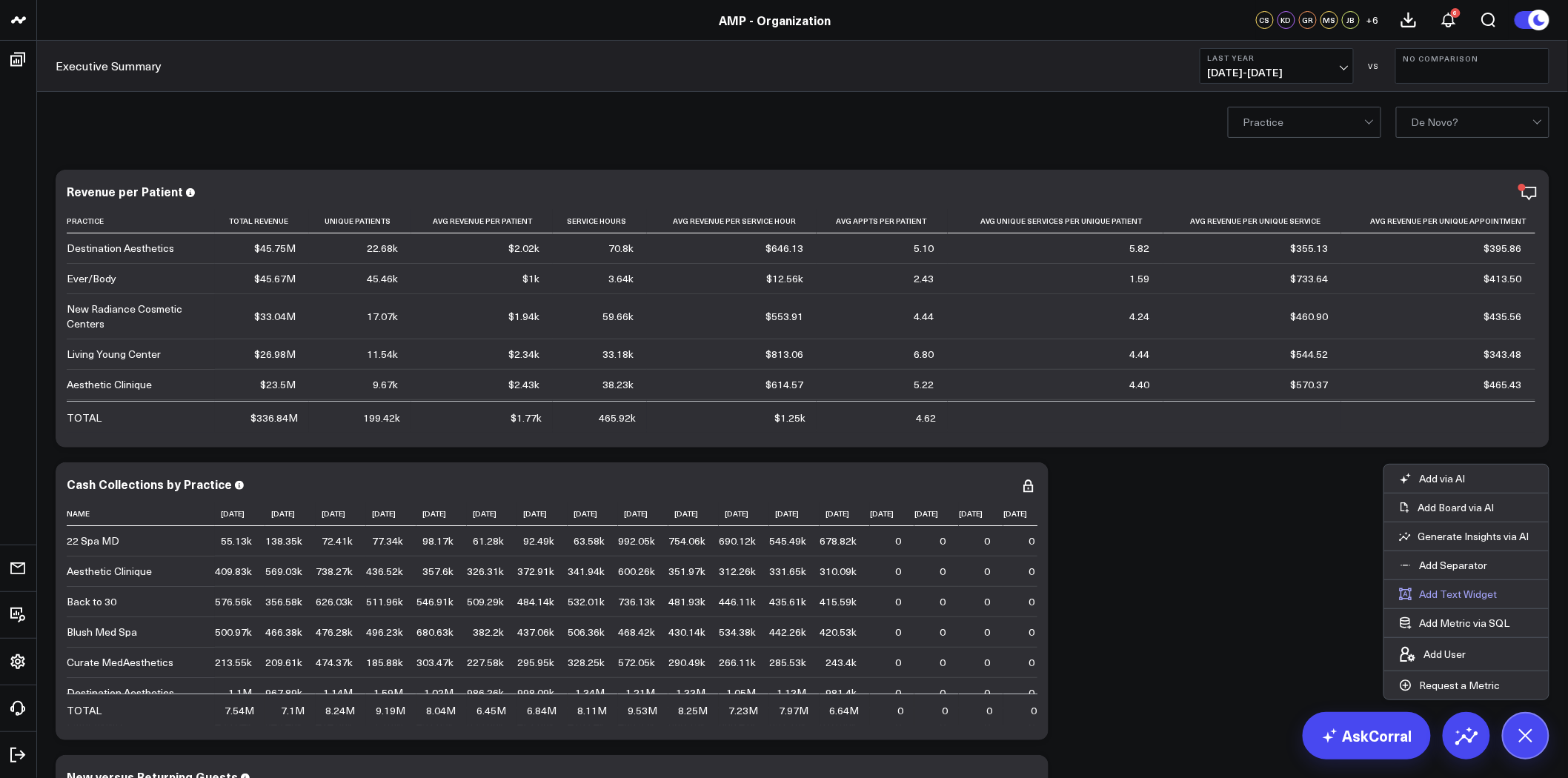
click at [1463, 586] on button "Add Text Widget" at bounding box center [1448, 594] width 128 height 28
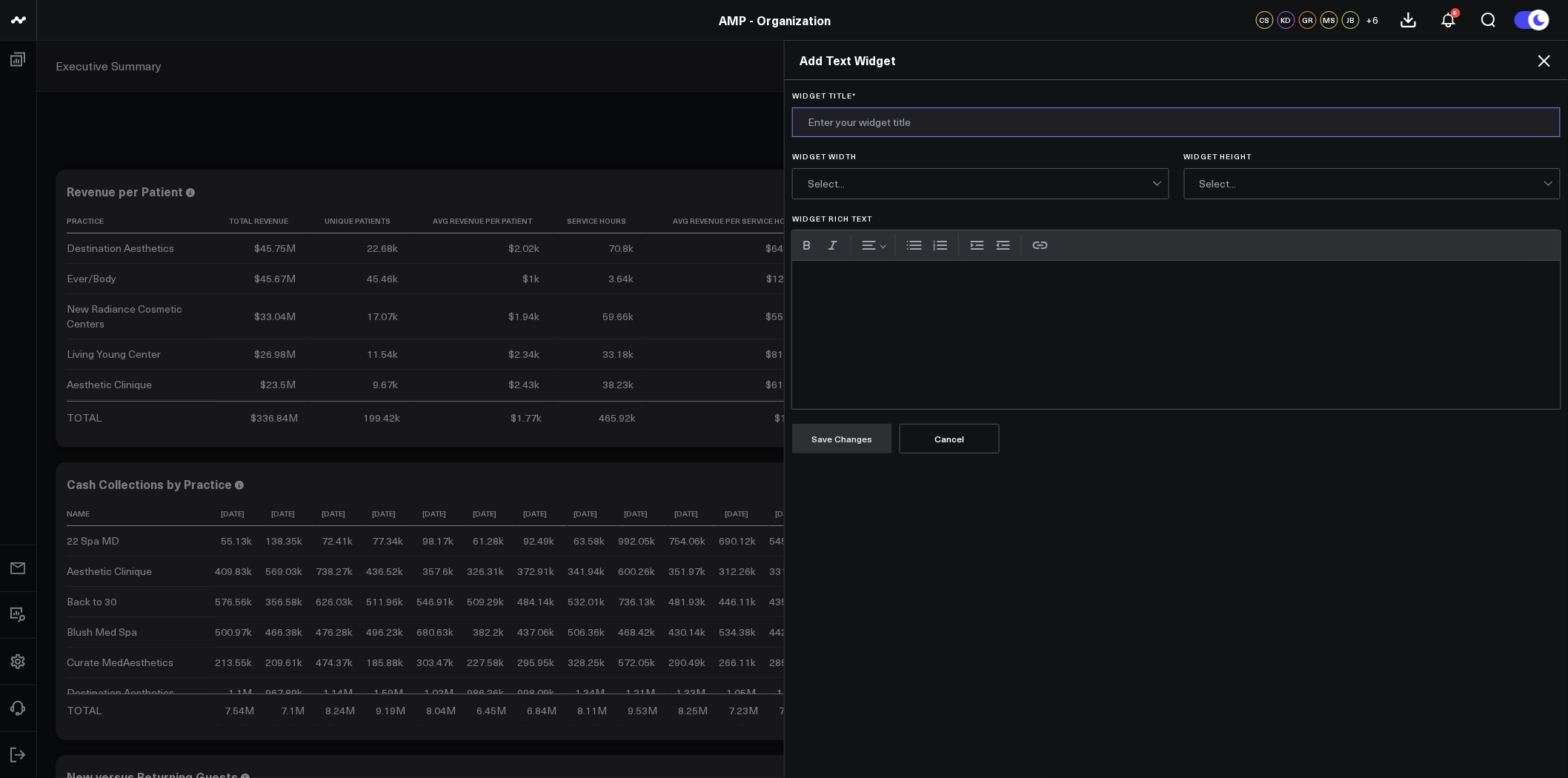
click at [866, 120] on input "Widget Title *" at bounding box center [1176, 122] width 769 height 29
type input "Please Read"
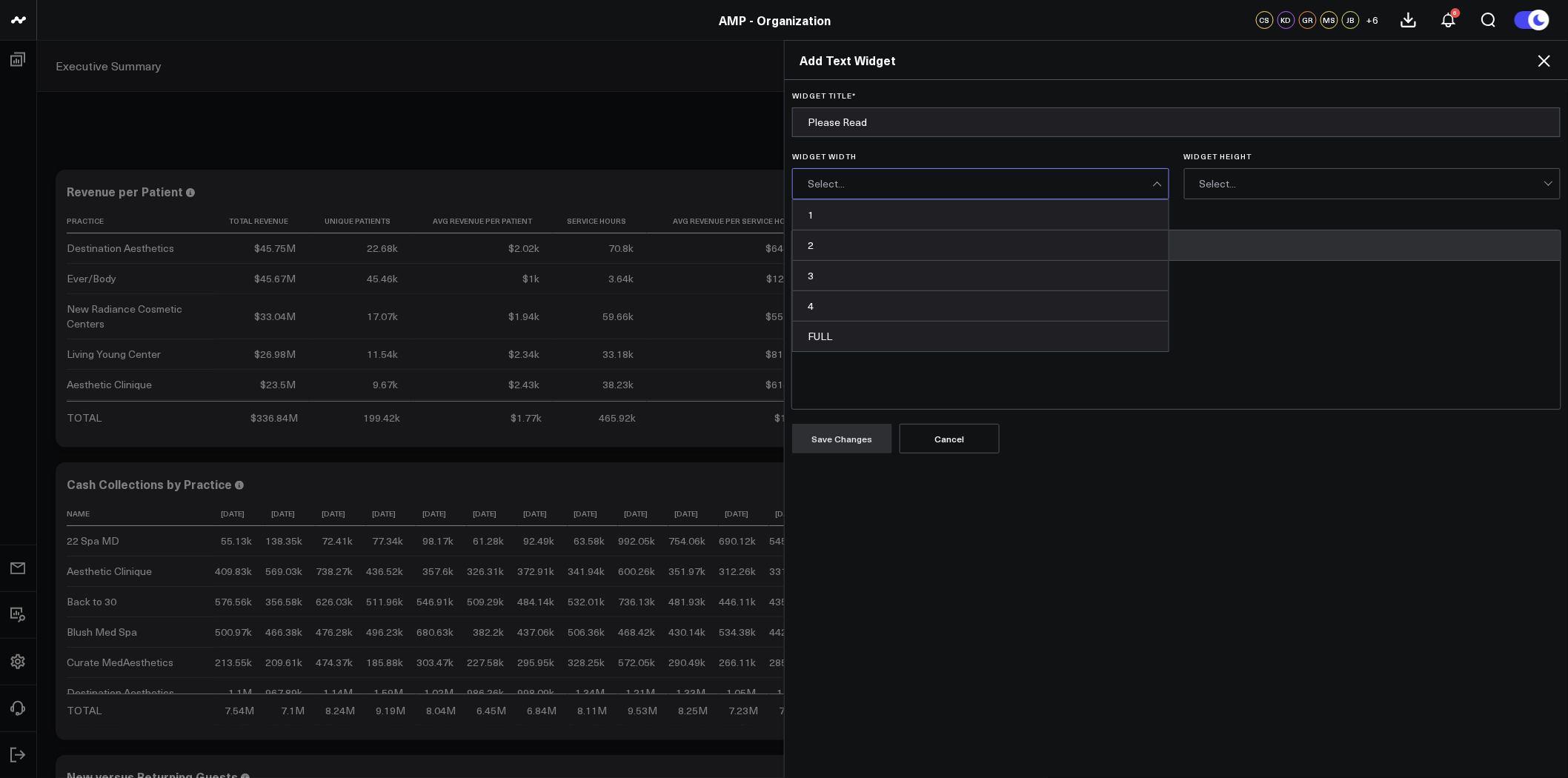
click at [1066, 176] on div "Select..." at bounding box center [980, 184] width 345 height 29
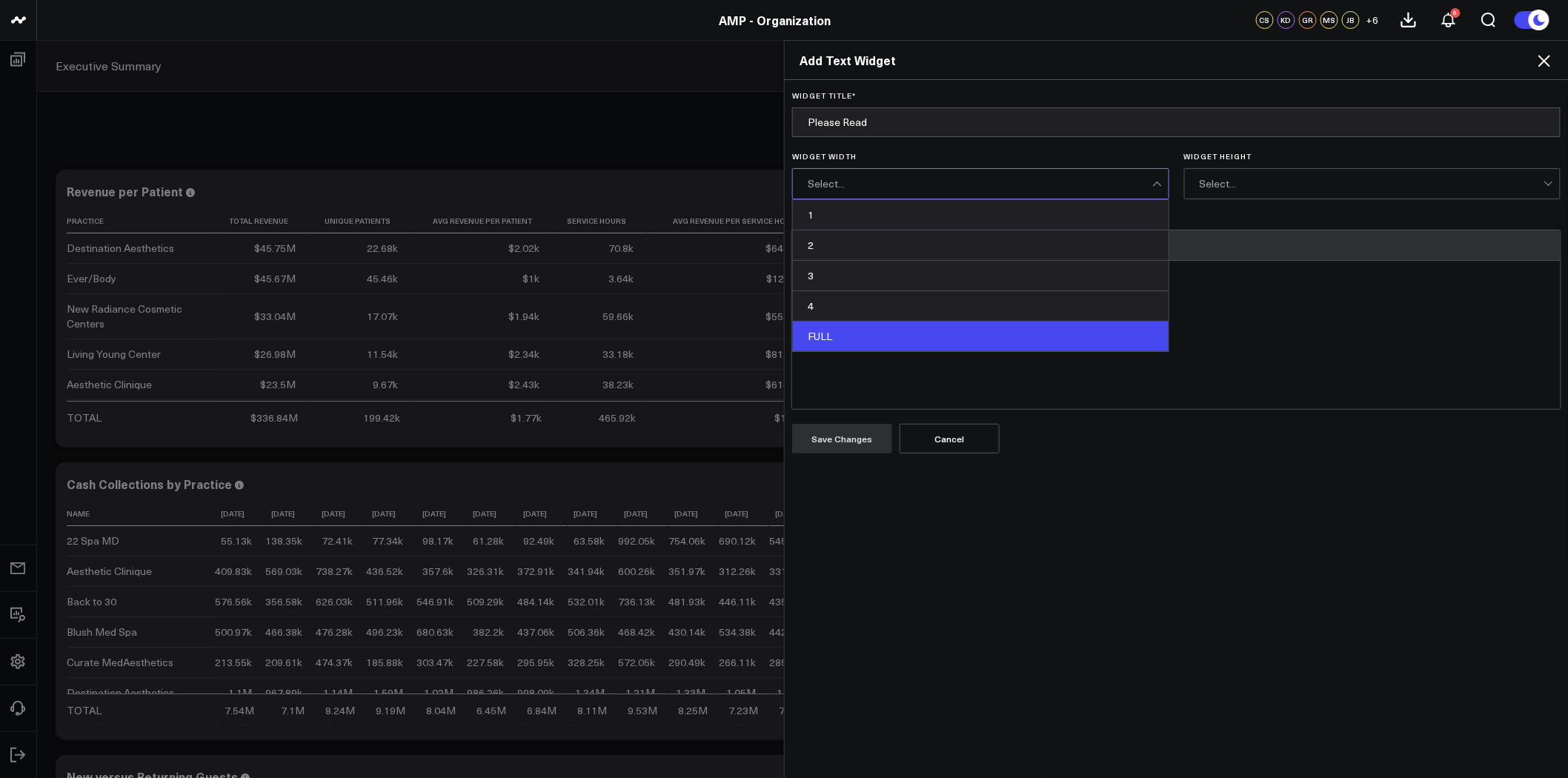
click at [953, 336] on div "FULL" at bounding box center [981, 336] width 376 height 29
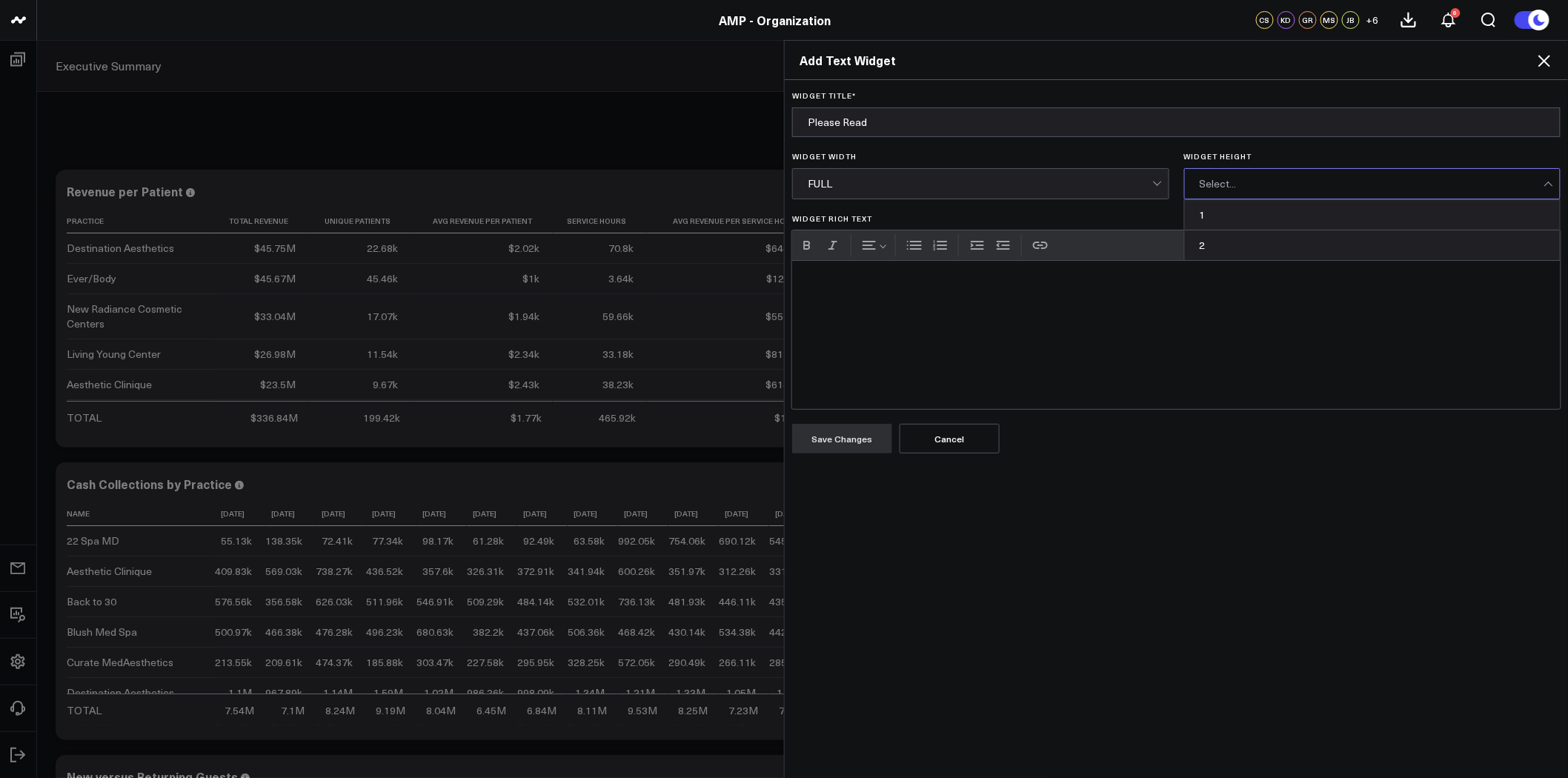
click at [1324, 189] on div "Select..." at bounding box center [1372, 184] width 345 height 12
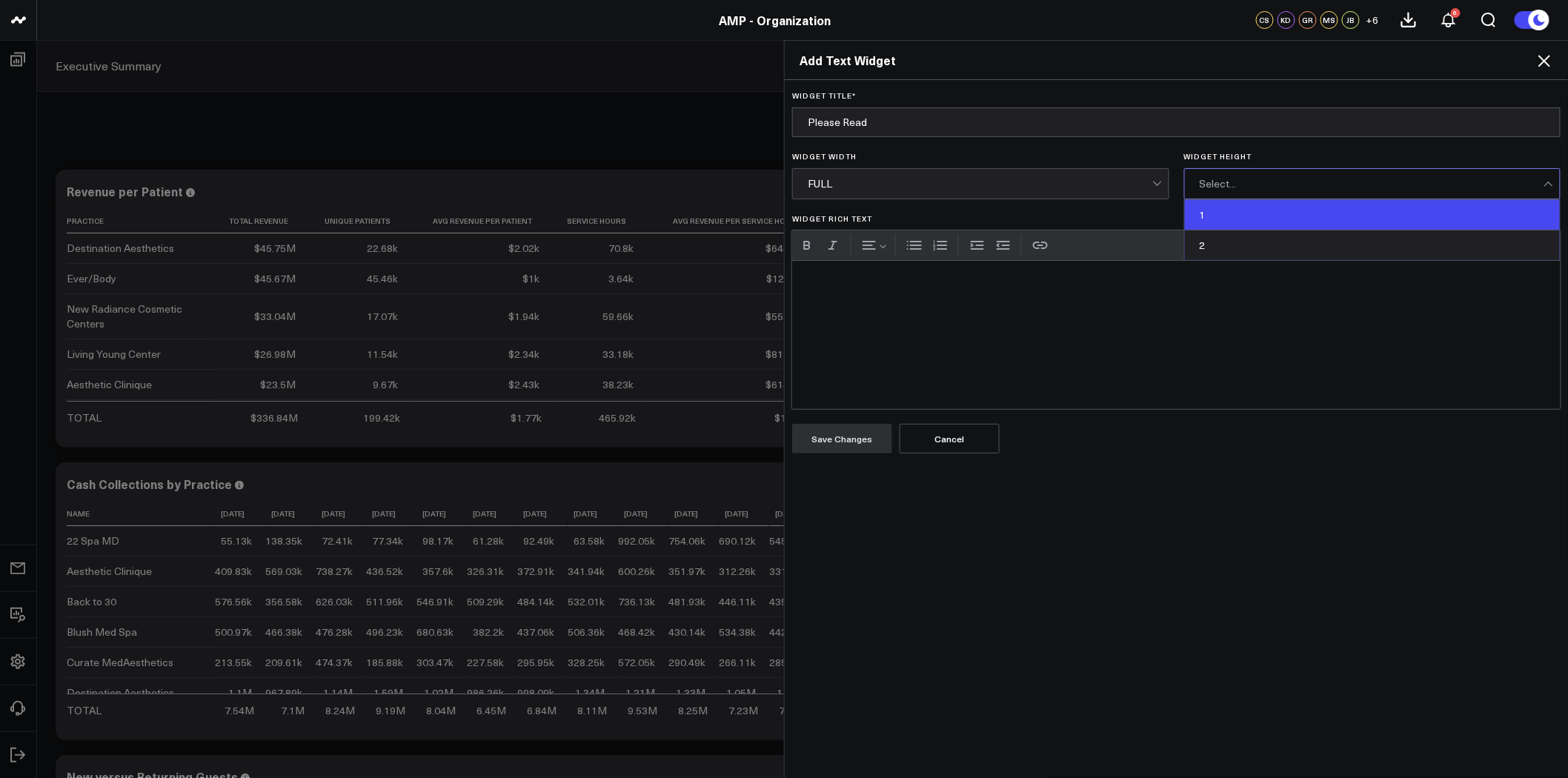
click at [1313, 216] on div "1" at bounding box center [1373, 215] width 376 height 30
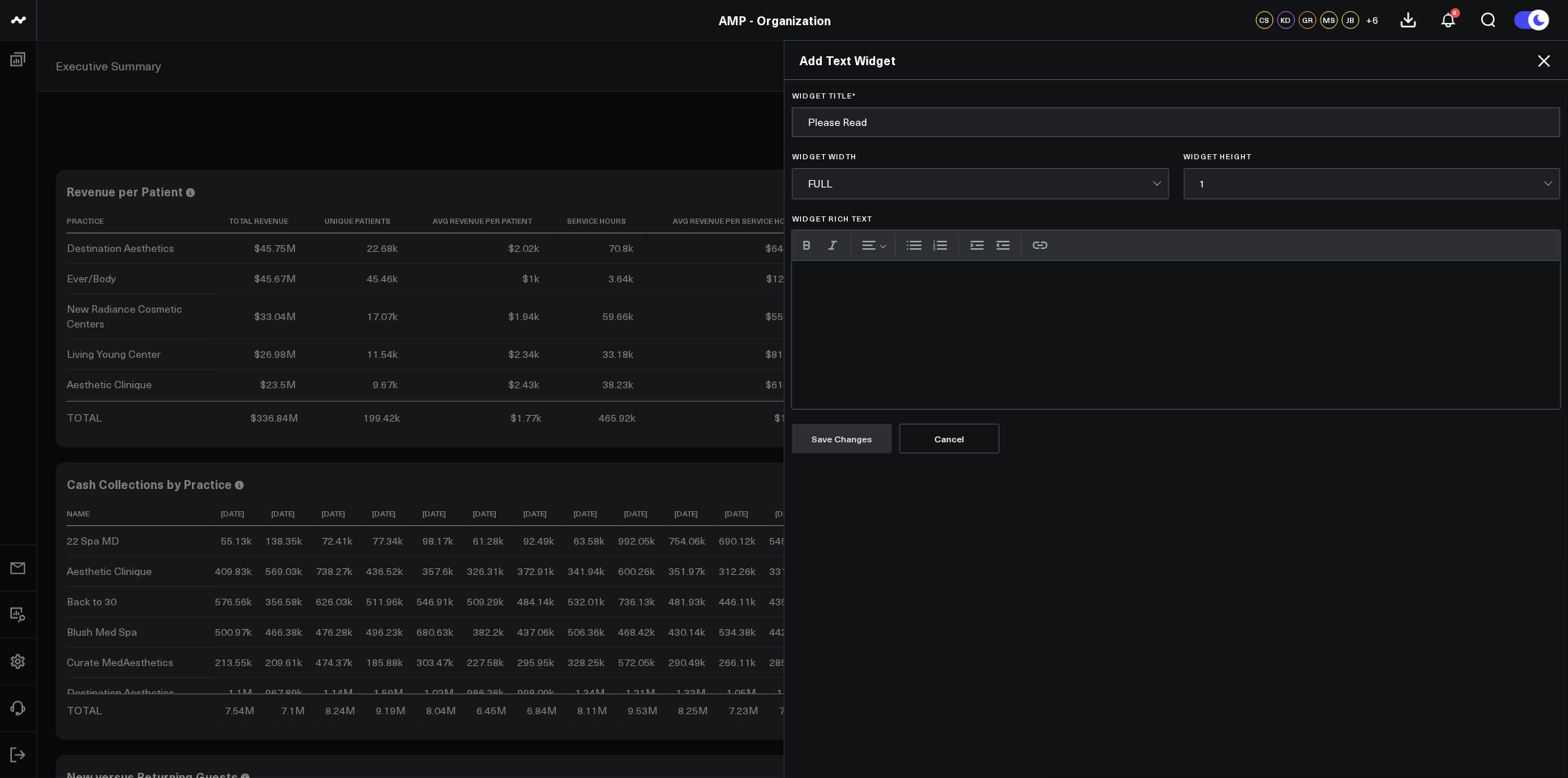
click at [1060, 296] on div "Widget Rich Text" at bounding box center [1176, 335] width 769 height 149
click at [796, 280] on div "Financial data complete from 1/1/24 forward" at bounding box center [1176, 335] width 769 height 149
click at [1060, 282] on div "Aggregate financial data complete from 1/1/24 forward" at bounding box center [1176, 335] width 769 height 149
click at [911, 248] on button "Bulleted list" at bounding box center [914, 245] width 22 height 22
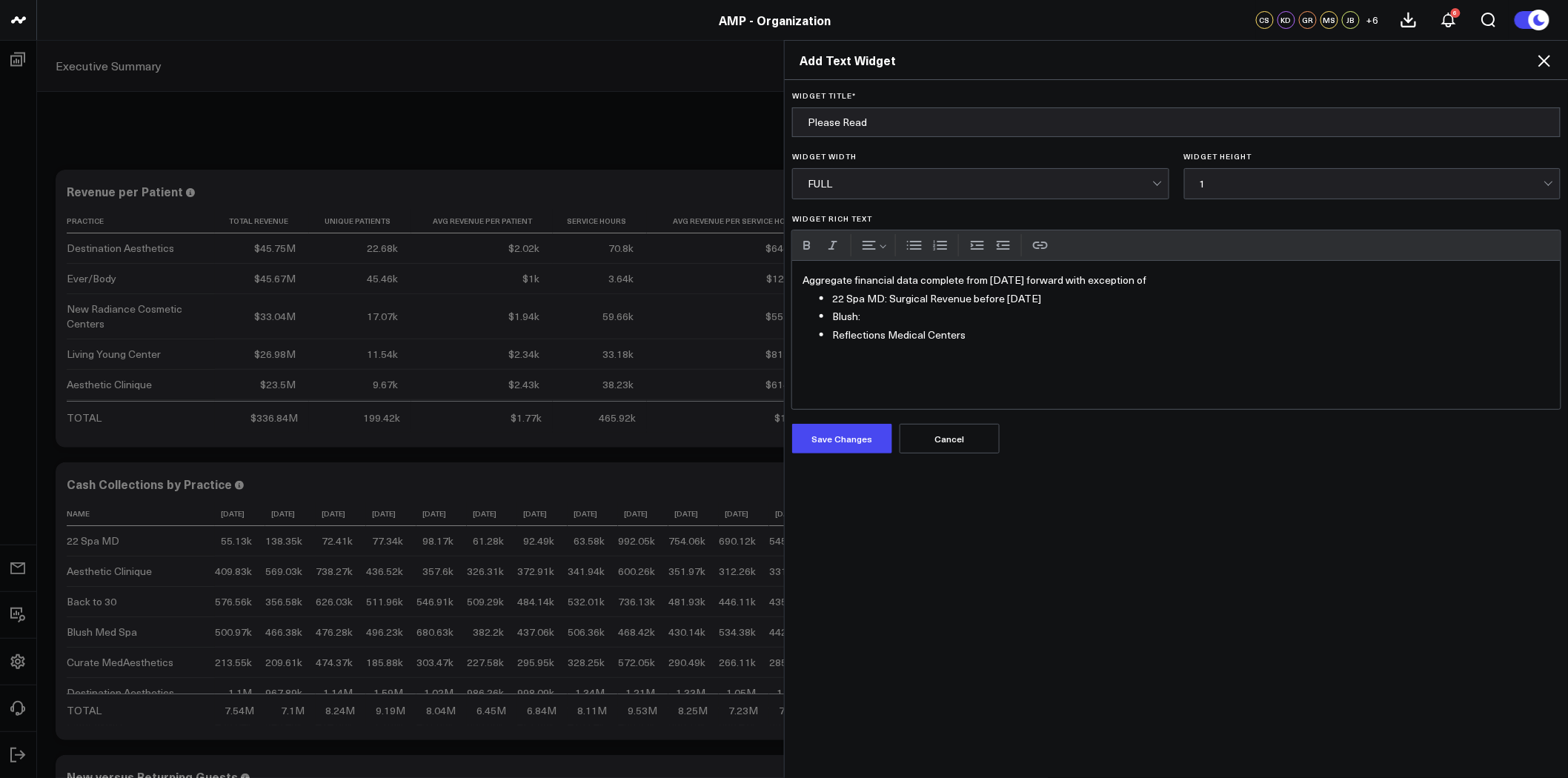
click at [793, 283] on div "Aggregate financial data complete from 1/1/24 forward with exception of 22 Spa …" at bounding box center [1176, 335] width 769 height 149
click at [892, 319] on li "Blush:" at bounding box center [1191, 317] width 718 height 19
click at [1002, 336] on li "Reflections Medical Centers" at bounding box center [1191, 335] width 718 height 19
drag, startPoint x: 1138, startPoint y: 282, endPoint x: 1072, endPoint y: 281, distance: 66.0
click at [1072, 281] on div "Historical revenue data complete from 1/1/24 forward with exception of 22 Spa M…" at bounding box center [1176, 335] width 769 height 149
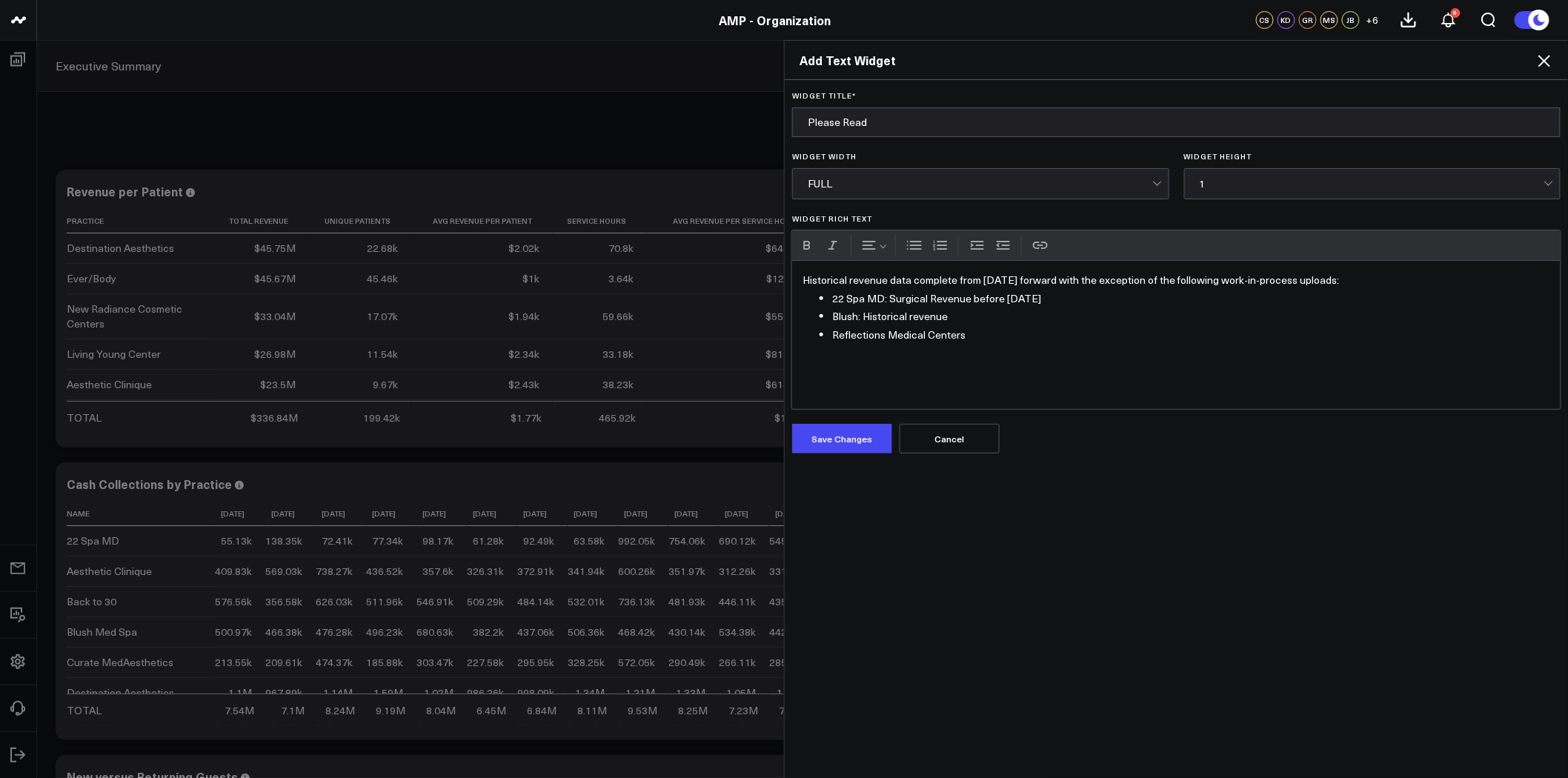
click at [982, 312] on li "Blush: Historical revenue" at bounding box center [1191, 317] width 718 height 19
click at [1002, 297] on li "22 Spa MD: Surgical Revenue before 6/1/25" at bounding box center [1191, 299] width 718 height 19
drag, startPoint x: 1053, startPoint y: 304, endPoint x: 966, endPoint y: 296, distance: 87.4
click at [966, 296] on li "22 Spa MD: Surgical Revenue before April 2025" at bounding box center [1191, 299] width 718 height 19
drag, startPoint x: 1039, startPoint y: 341, endPoint x: 1005, endPoint y: 331, distance: 35.4
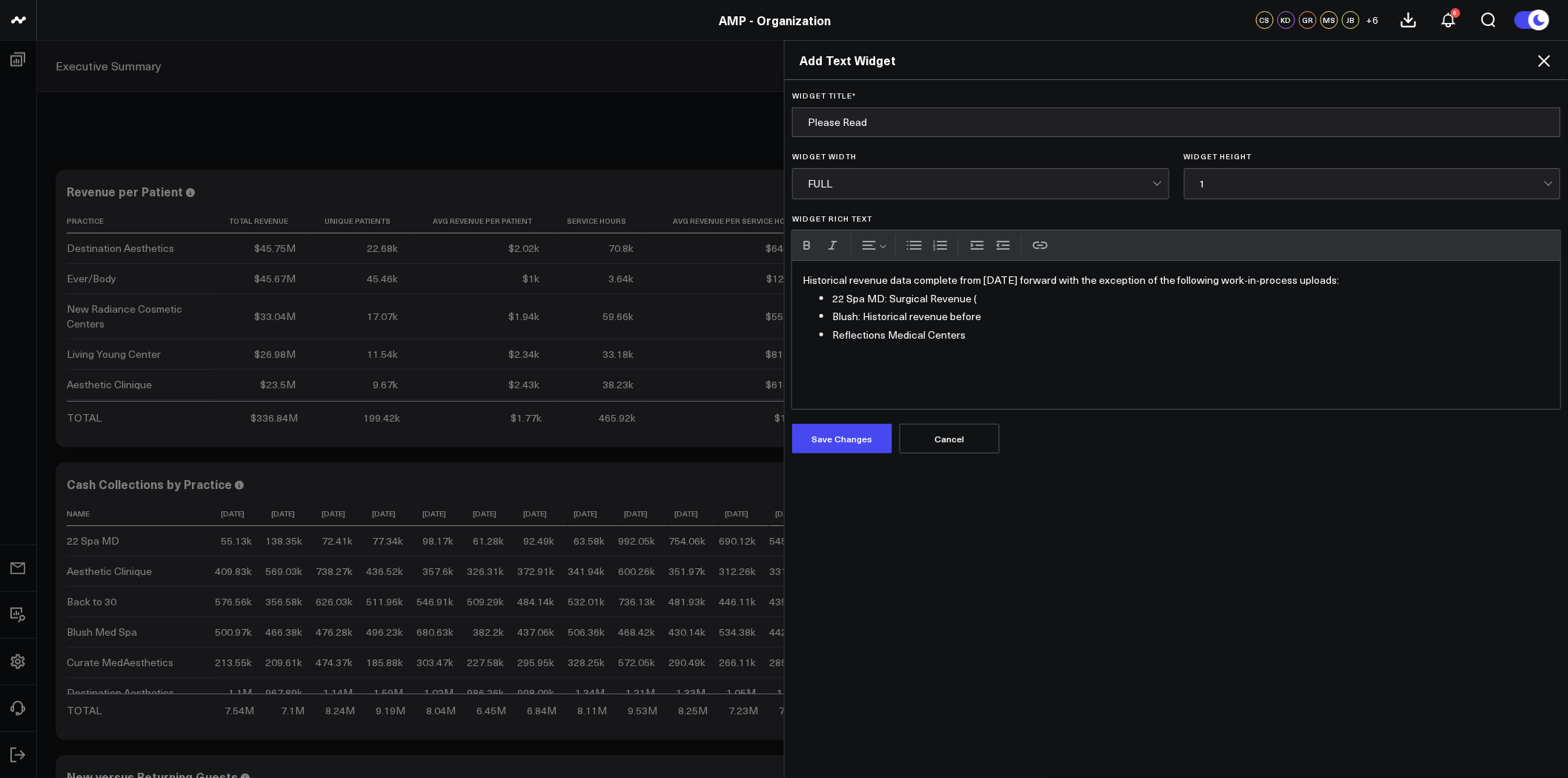
click at [1039, 341] on li "Reflections Medical Centers" at bounding box center [1191, 335] width 718 height 19
drag, startPoint x: 971, startPoint y: 336, endPoint x: 821, endPoint y: 302, distance: 153.8
click at [821, 302] on ul "22 Spa MD: Surgical Revenue ( Blush: Historical revenue before Reflections Medi…" at bounding box center [1175, 318] width 747 height 55
click at [842, 295] on li "Widget Rich Text" at bounding box center [1191, 299] width 718 height 19
click at [802, 299] on p "•Blush (Jan'24 - Jun '24) • Spa 22 Plastic (Jan'24 - Mar'25) • Reflections (All)" at bounding box center [1175, 299] width 747 height 19
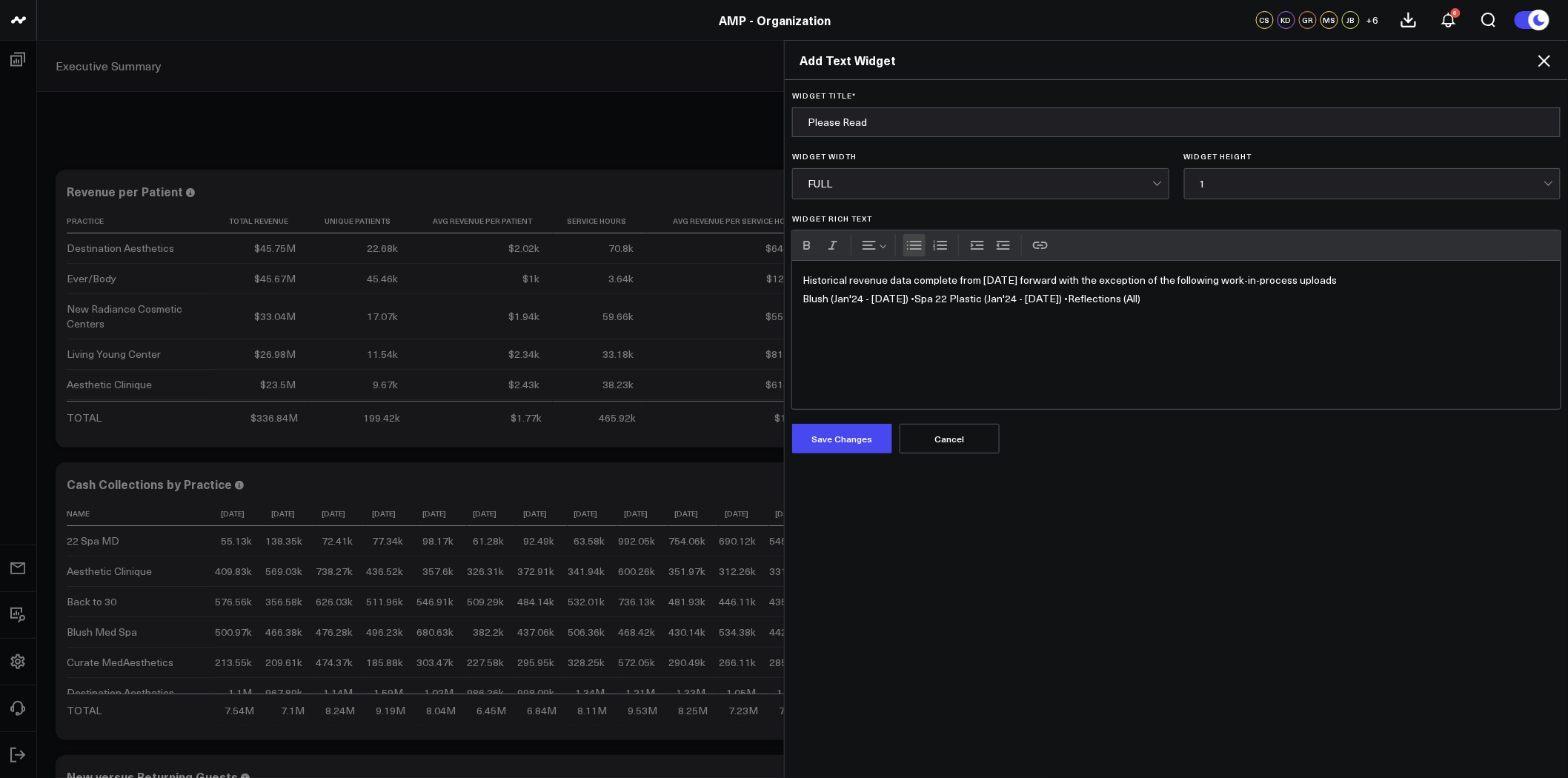
click at [908, 248] on button "Bulleted list" at bounding box center [914, 245] width 22 height 22
click at [935, 299] on li "Blush (Jan'24 - Jun '24) • Spa 22 Plastic (Jan'24 - Mar'25) • Reflections (All)" at bounding box center [1191, 299] width 718 height 19
click at [975, 318] on li "Spa 22 Plastic (Jan'24 - Mar'25) • Reflections (All)" at bounding box center [1191, 317] width 718 height 19
click at [976, 281] on div "Historical revenue data complete from 1/1/24 forward with the exception of the …" at bounding box center [1176, 335] width 769 height 149
click at [855, 439] on button "Save Changes" at bounding box center [842, 439] width 100 height 29
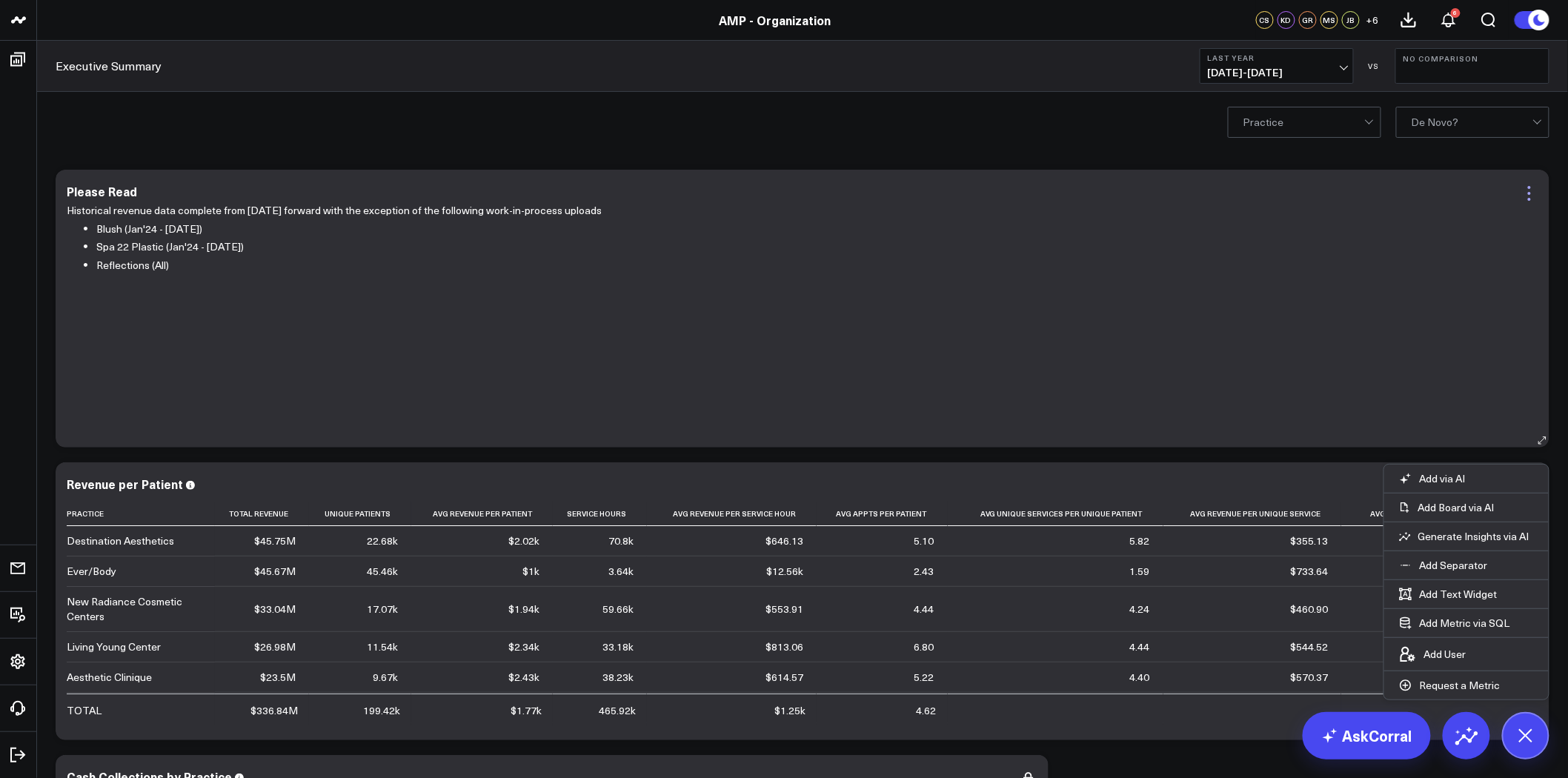
click at [1527, 189] on icon at bounding box center [1530, 194] width 18 height 18
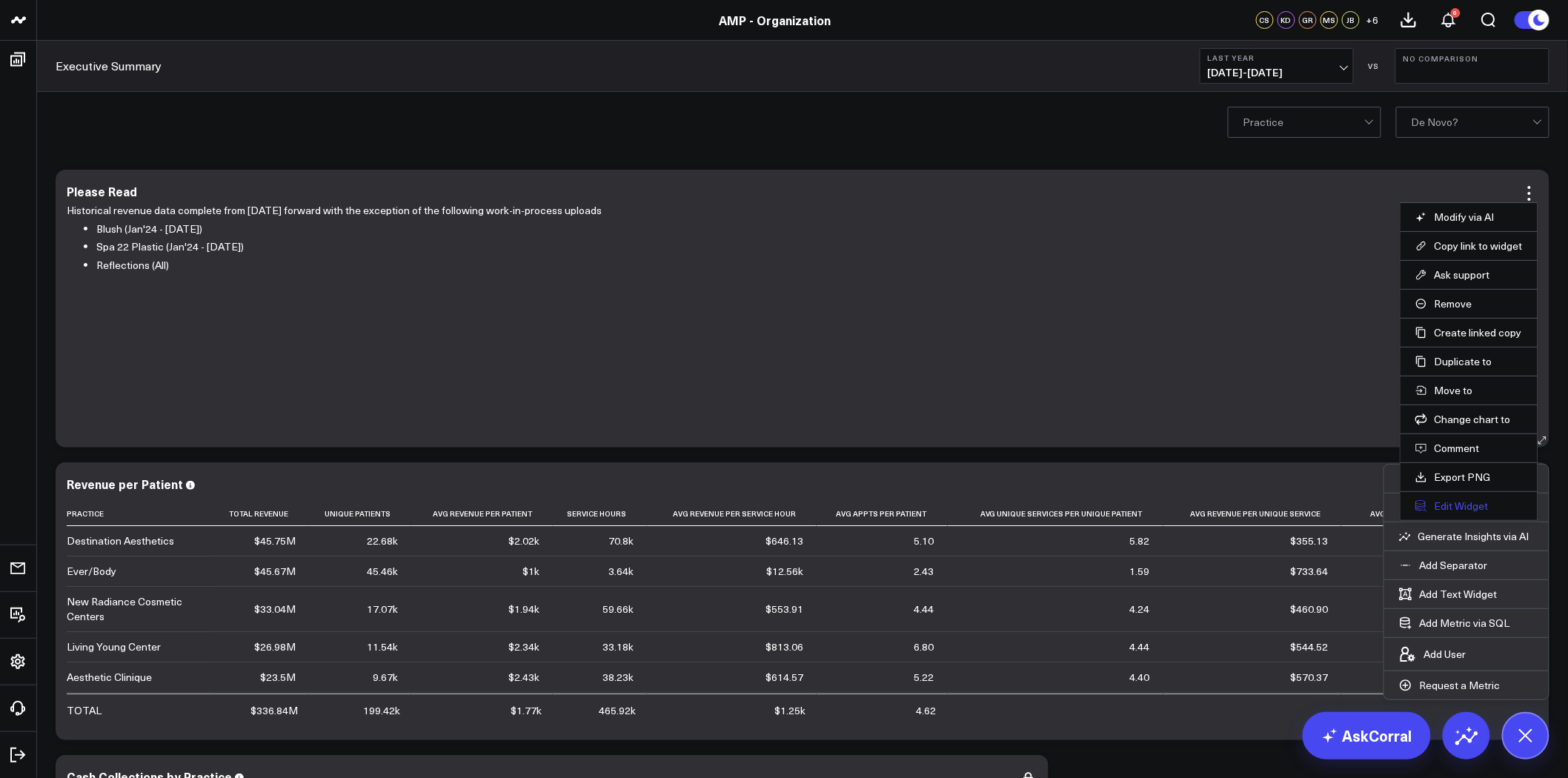
click at [1458, 507] on button "Edit Widget" at bounding box center [1469, 506] width 107 height 14
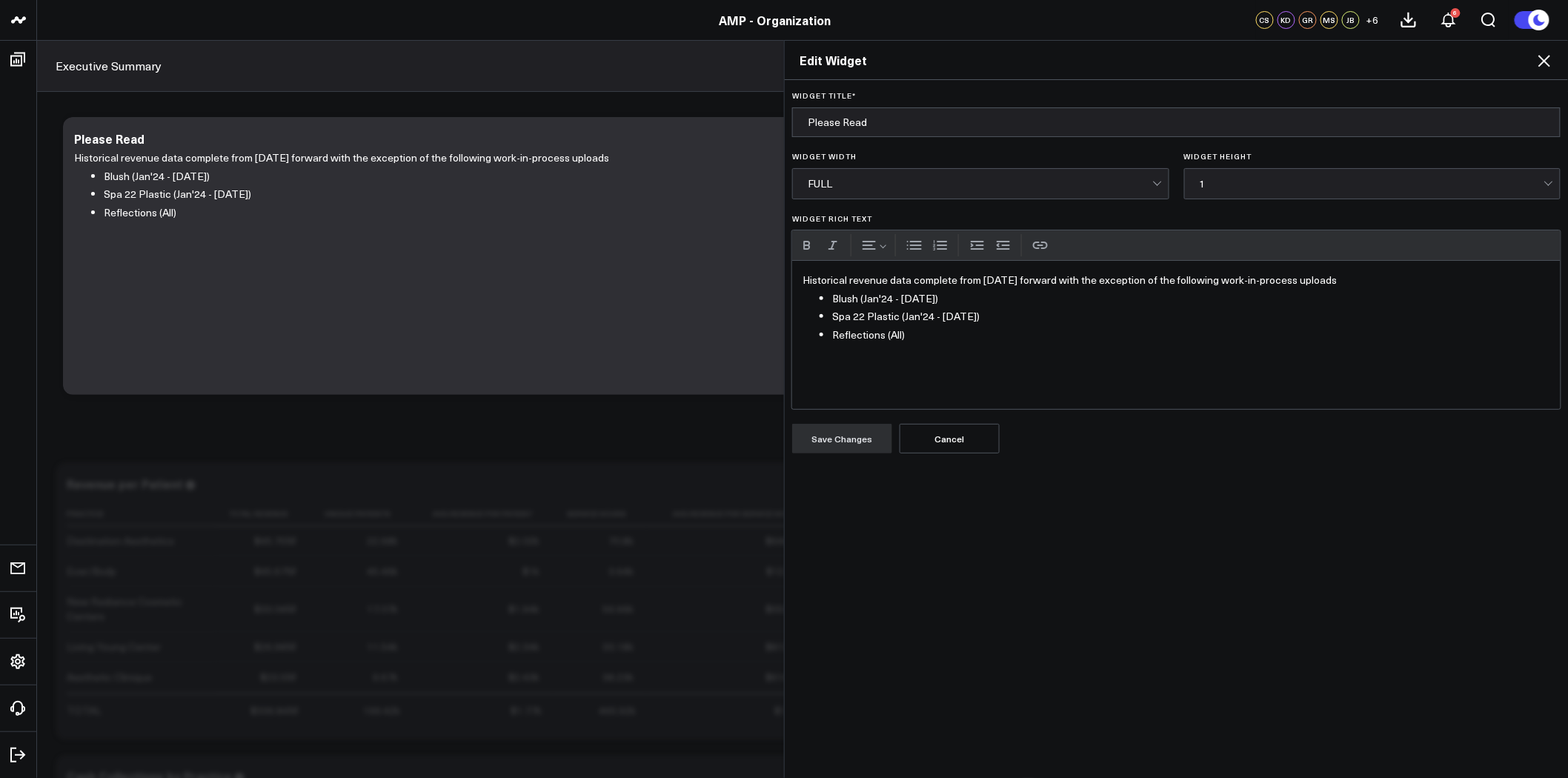
drag, startPoint x: 993, startPoint y: 324, endPoint x: 824, endPoint y: 314, distance: 169.3
click at [824, 314] on ul "Blush (Jan'24 - Jun '24) Spa 22 Plastic (Jan'24 - Mar'25) Reflections (All)" at bounding box center [1175, 318] width 747 height 55
click at [832, 302] on li "Blush (Jan'24 - Jun '24)" at bounding box center [1191, 299] width 718 height 19
click at [852, 317] on li "Blush (Jan'24 - Jun '24)" at bounding box center [1191, 317] width 718 height 19
drag, startPoint x: 974, startPoint y: 335, endPoint x: 1027, endPoint y: 334, distance: 53.0
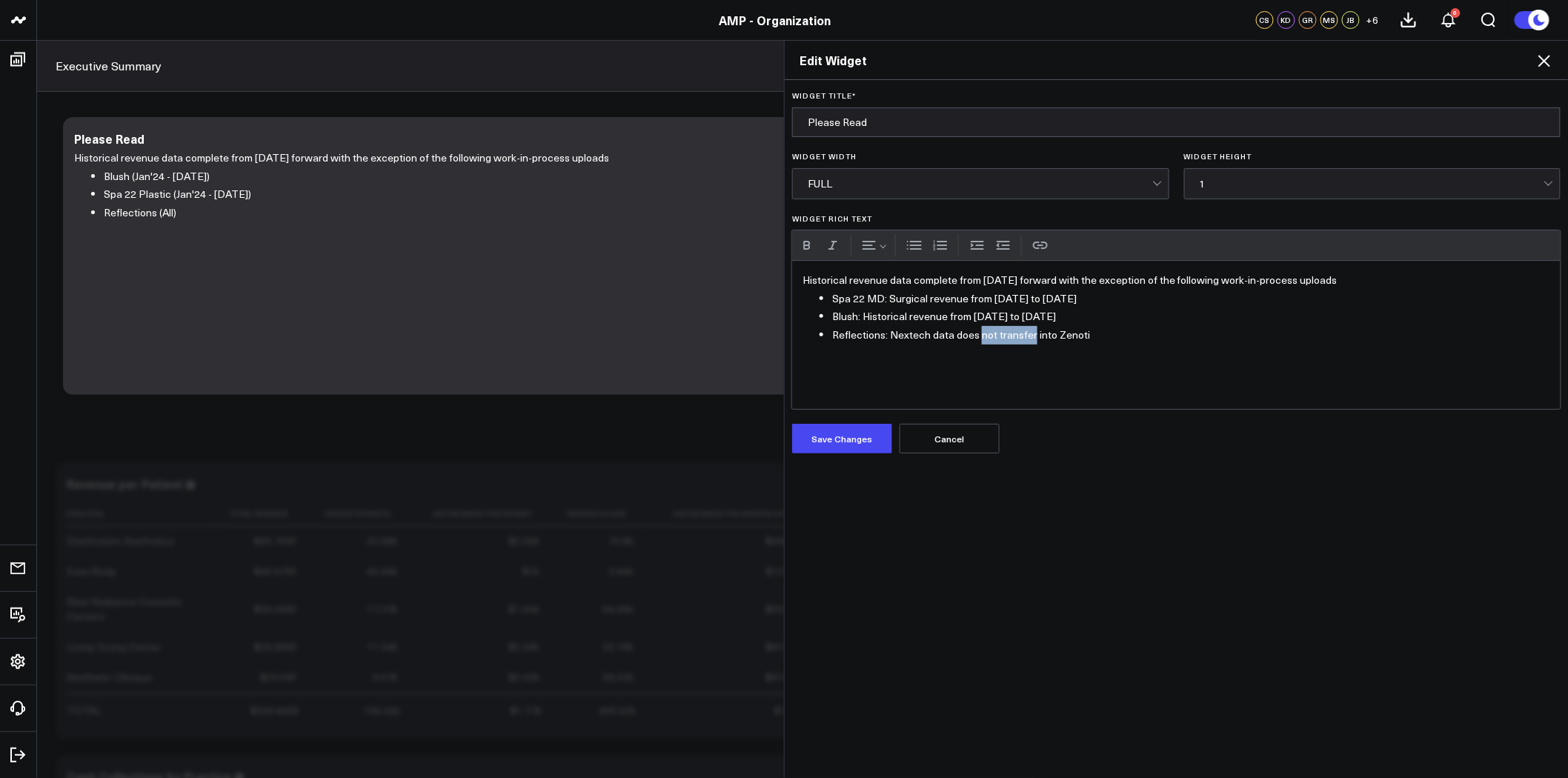
click at [1027, 334] on li "Reflections: Nextech data does not transfer into Zenoti" at bounding box center [1191, 335] width 718 height 19
drag, startPoint x: 954, startPoint y: 334, endPoint x: 884, endPoint y: 334, distance: 70.0
click at [884, 334] on li "Reflections: Nextech data not integr into Zenoti" at bounding box center [1191, 335] width 718 height 19
click at [821, 438] on button "Save Changes" at bounding box center [842, 439] width 100 height 29
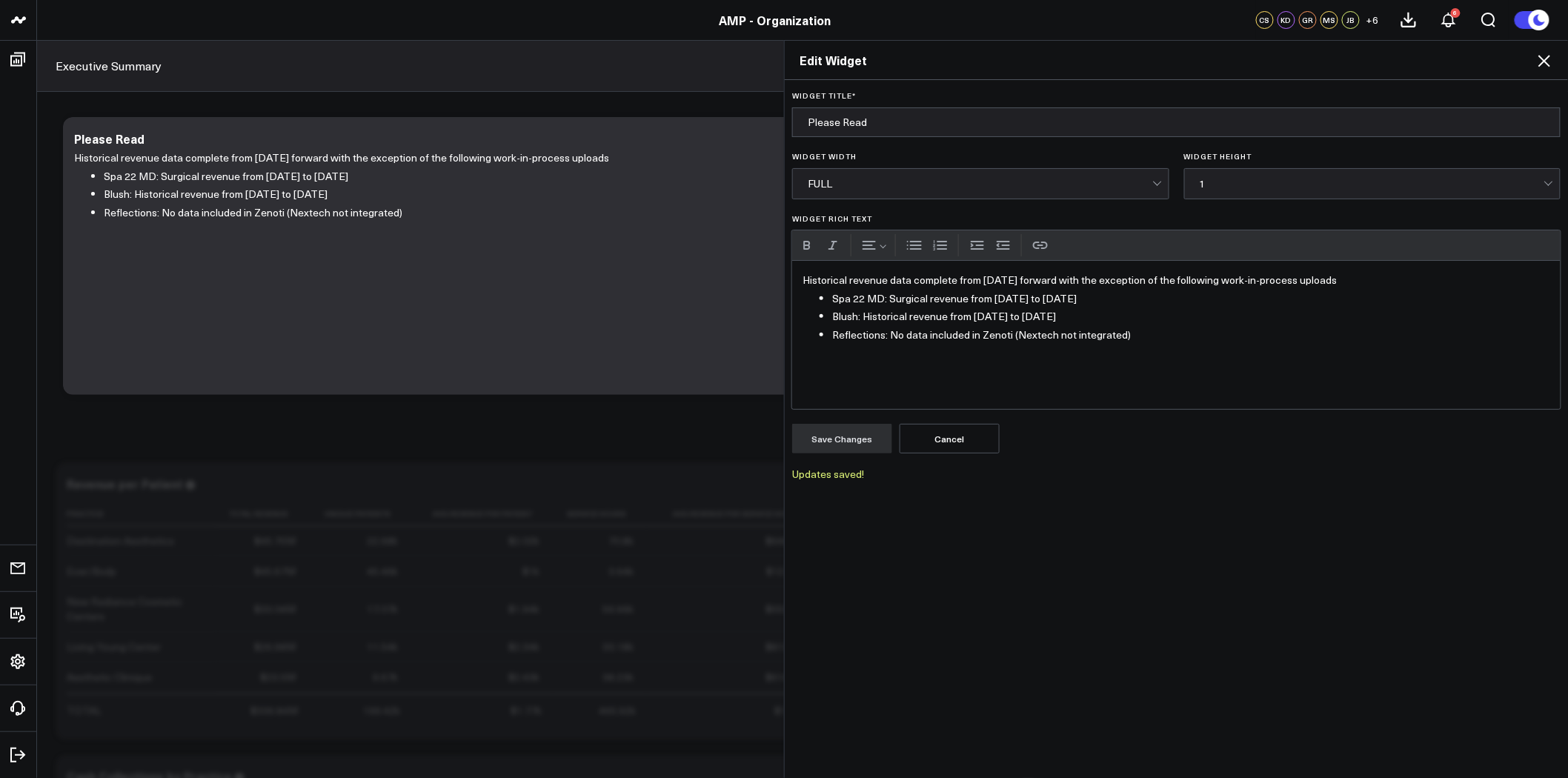
click at [1548, 55] on icon at bounding box center [1545, 61] width 18 height 18
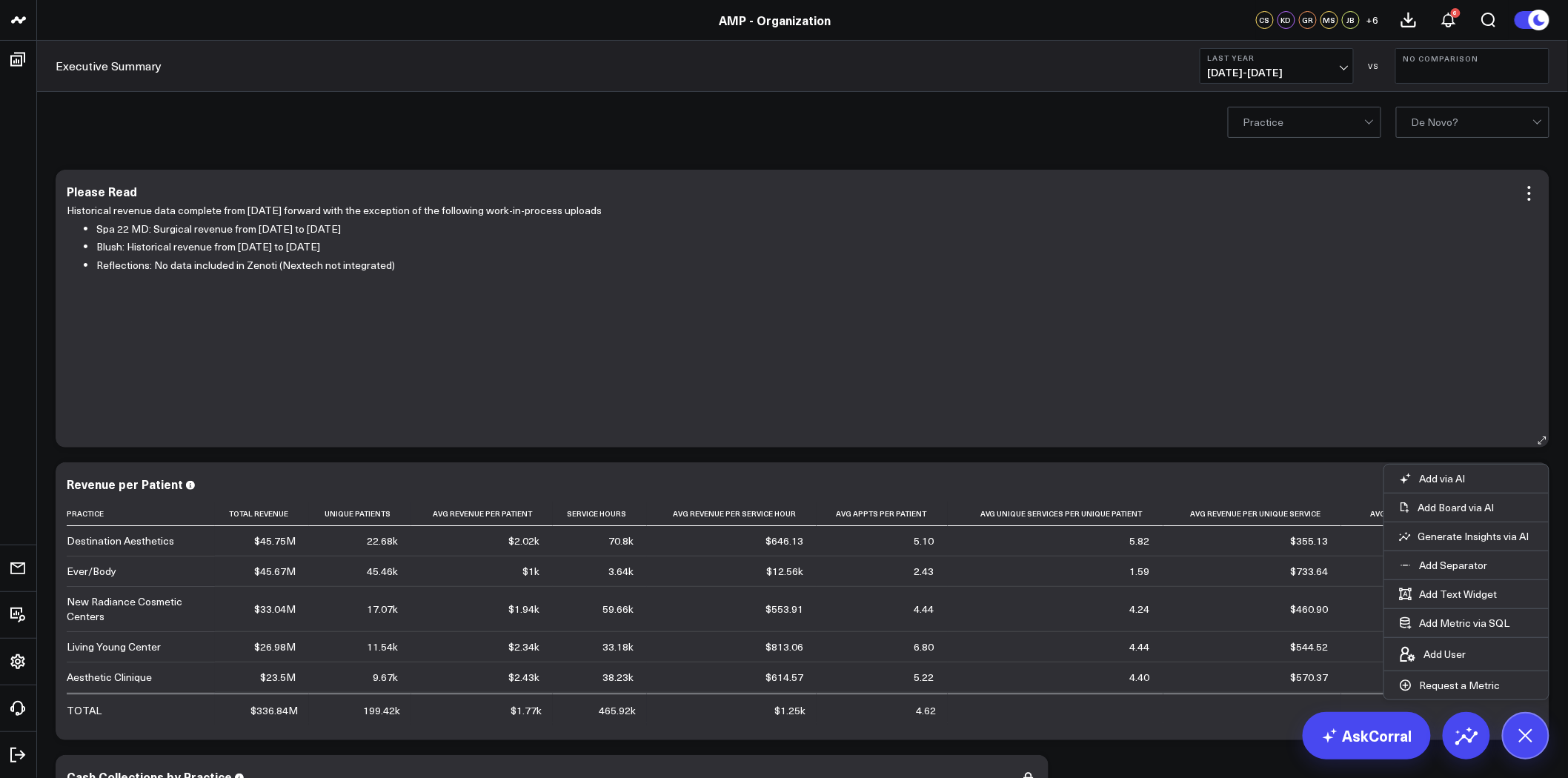
scroll to position [164, 0]
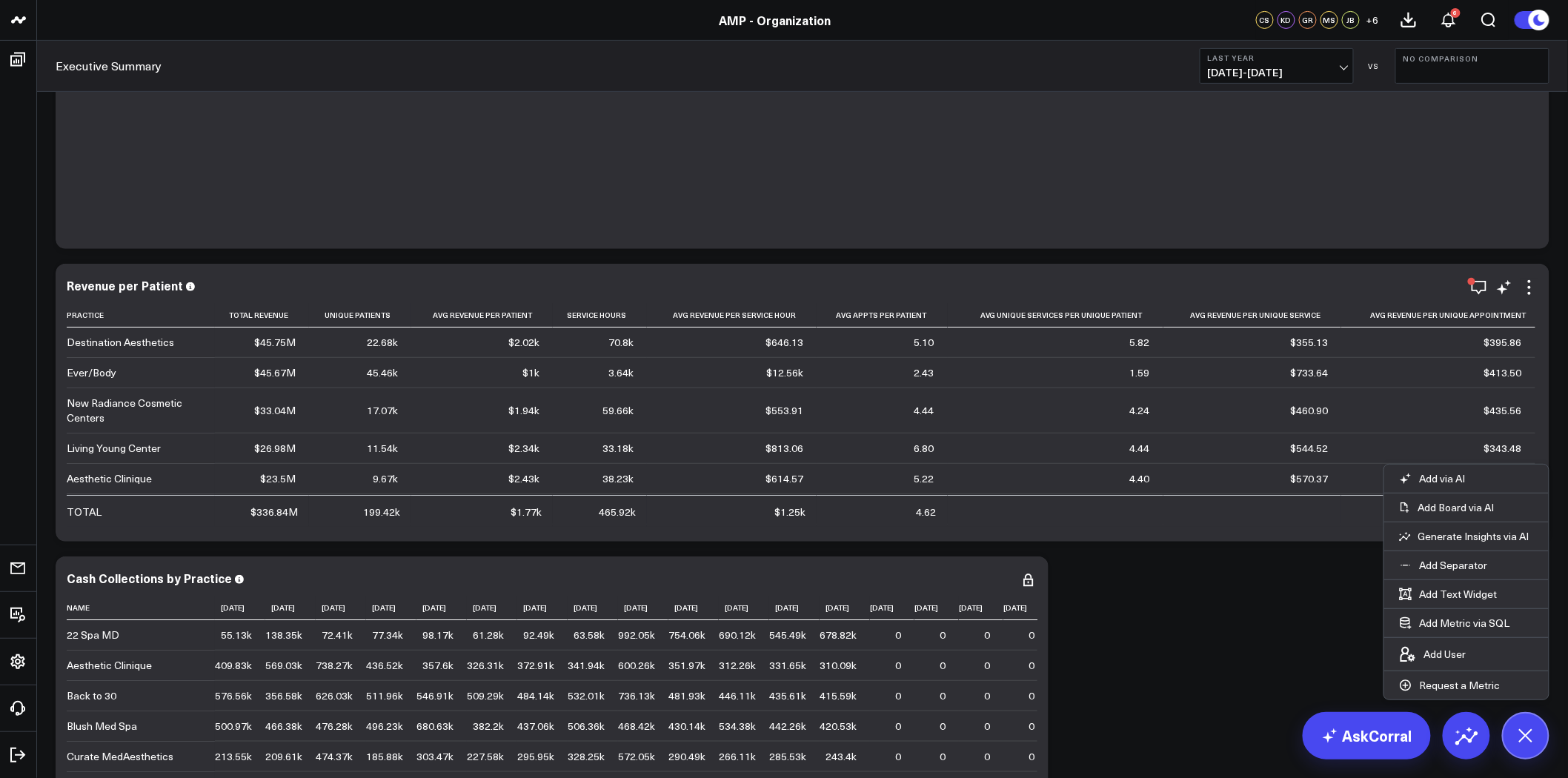
scroll to position [247, 0]
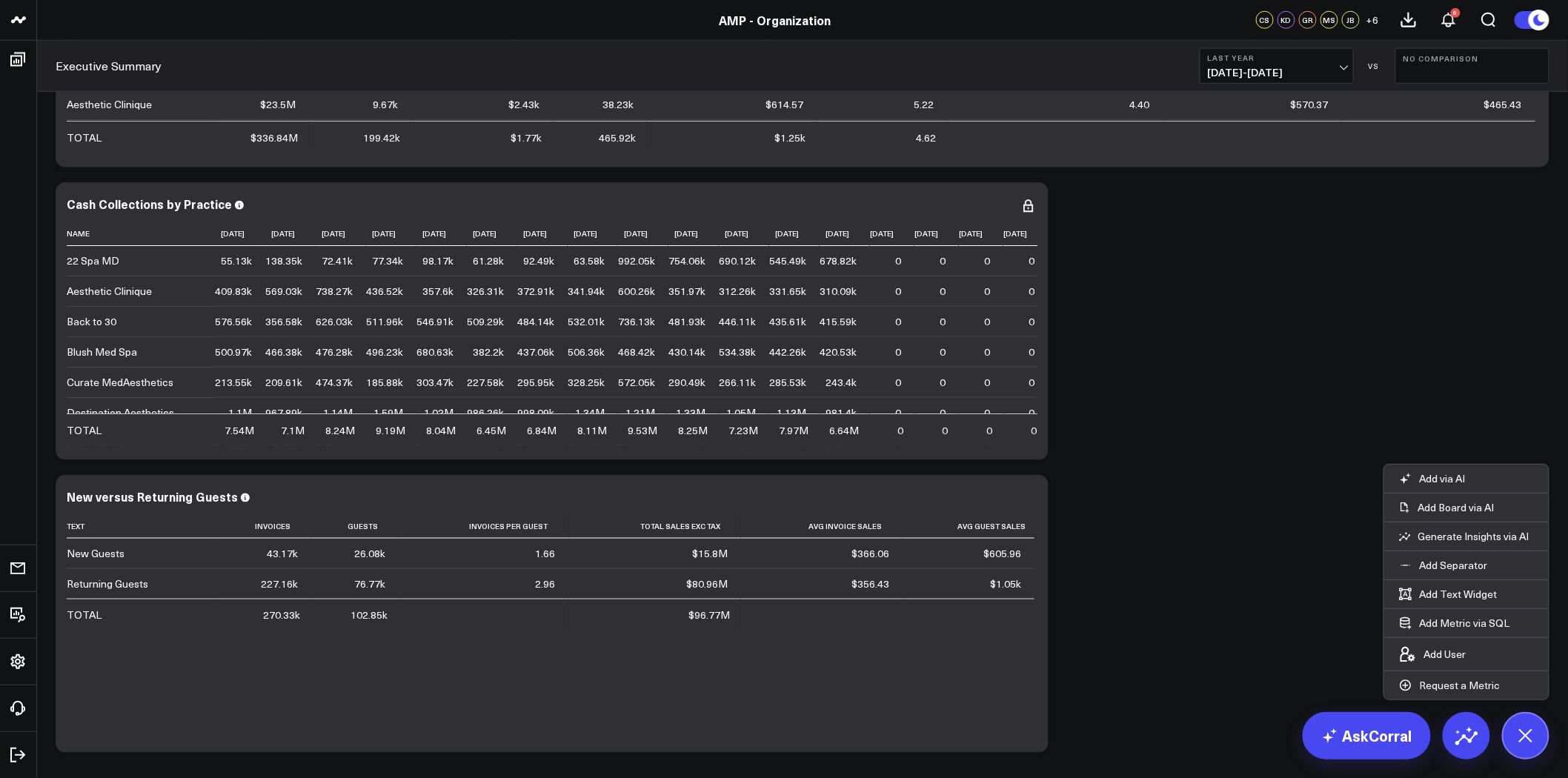
scroll to position [576, 0]
click at [1045, 449] on icon at bounding box center [1040, 450] width 11 height 11
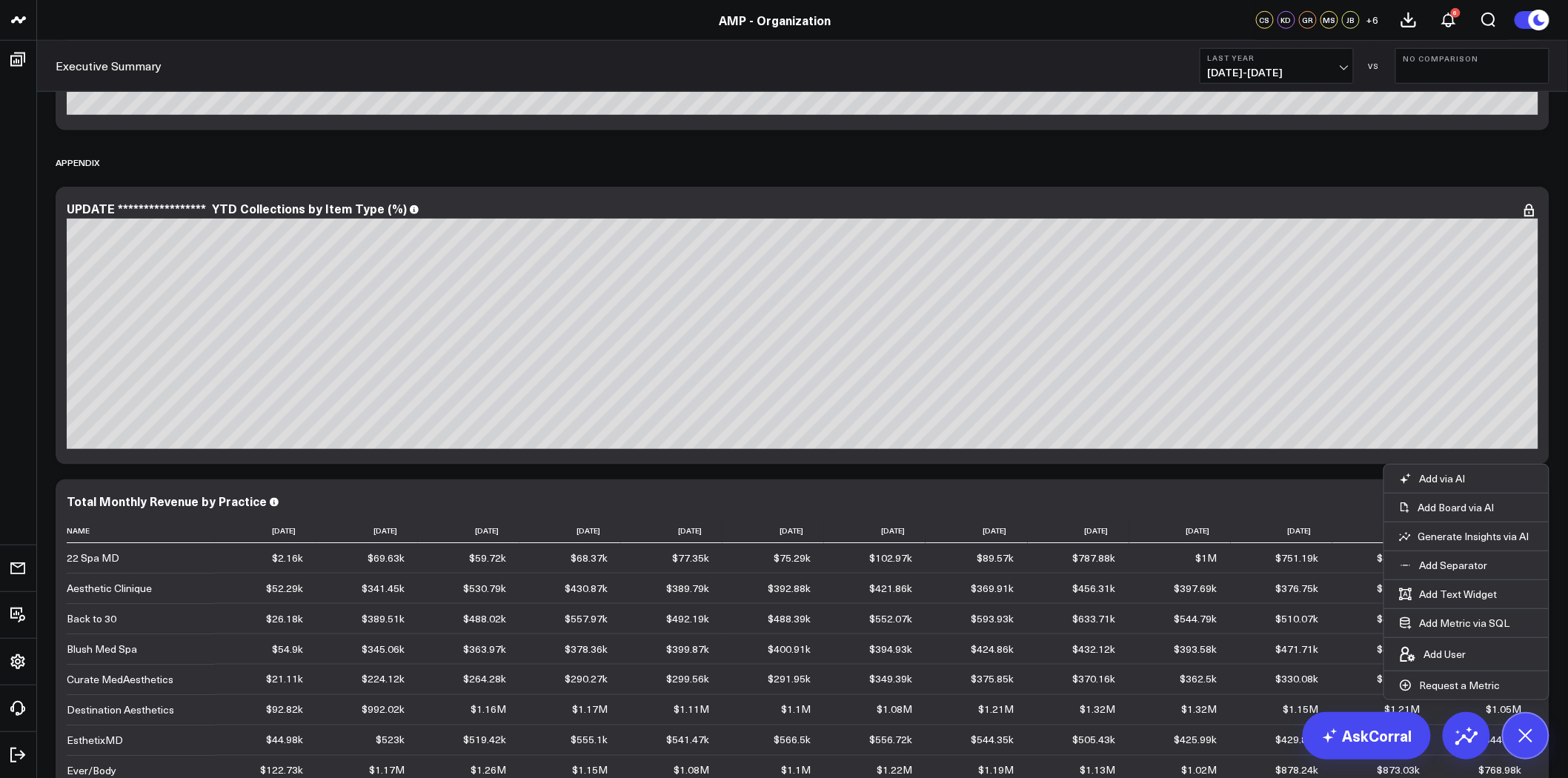
scroll to position [9885, 0]
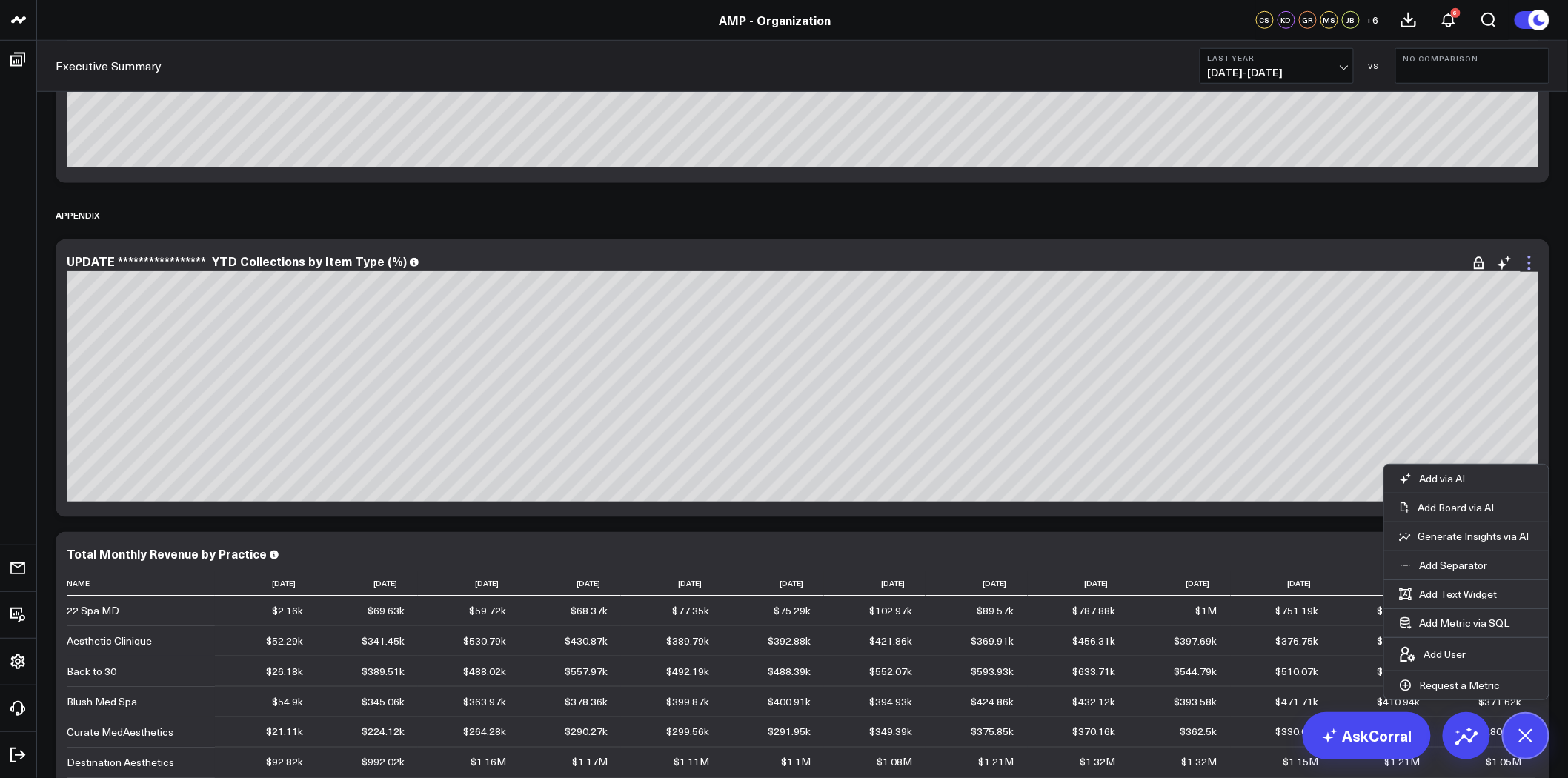
click at [1533, 261] on icon at bounding box center [1530, 263] width 18 height 18
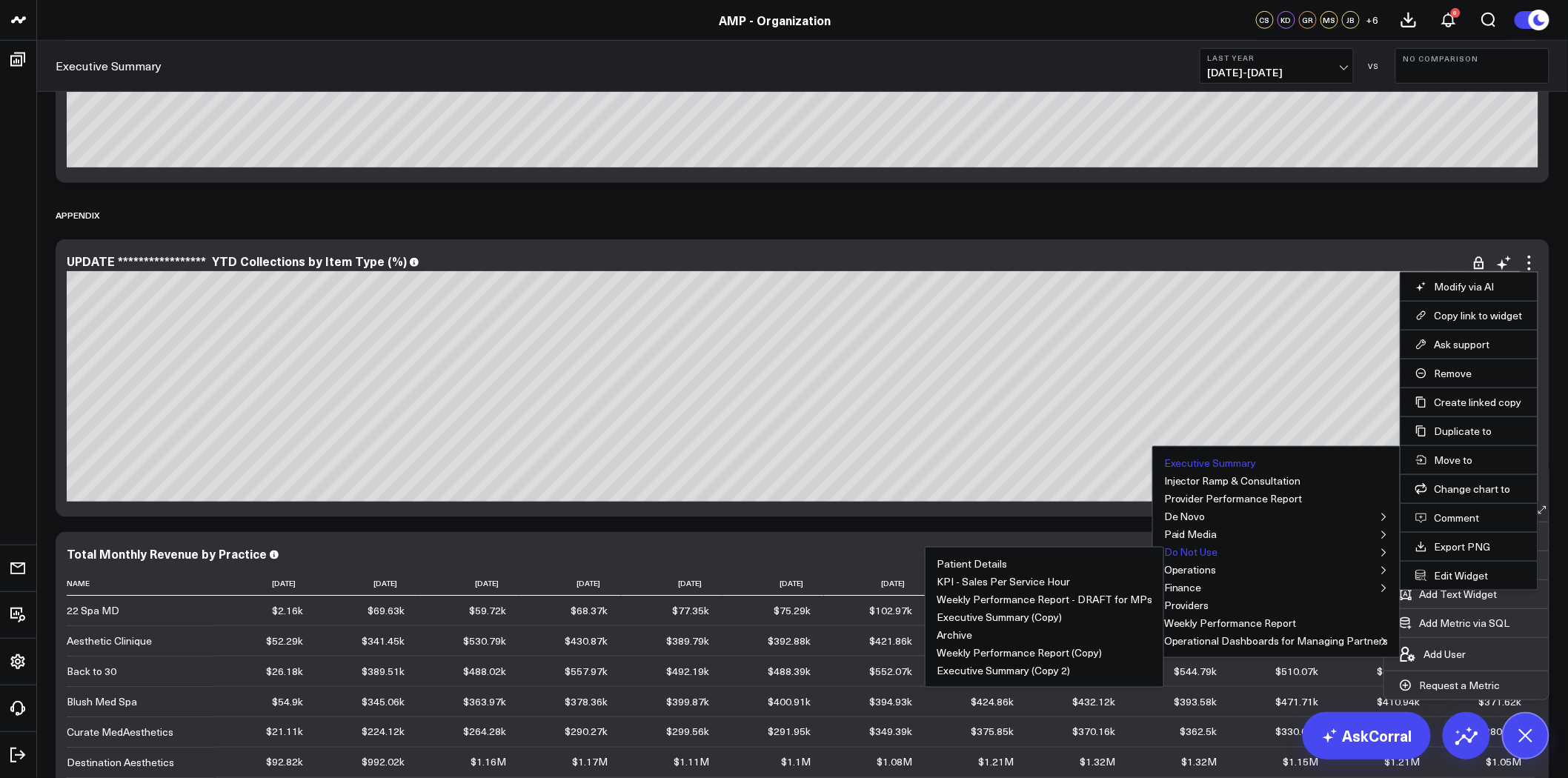
click at [1202, 554] on button "Do Not Use" at bounding box center [1191, 552] width 54 height 11
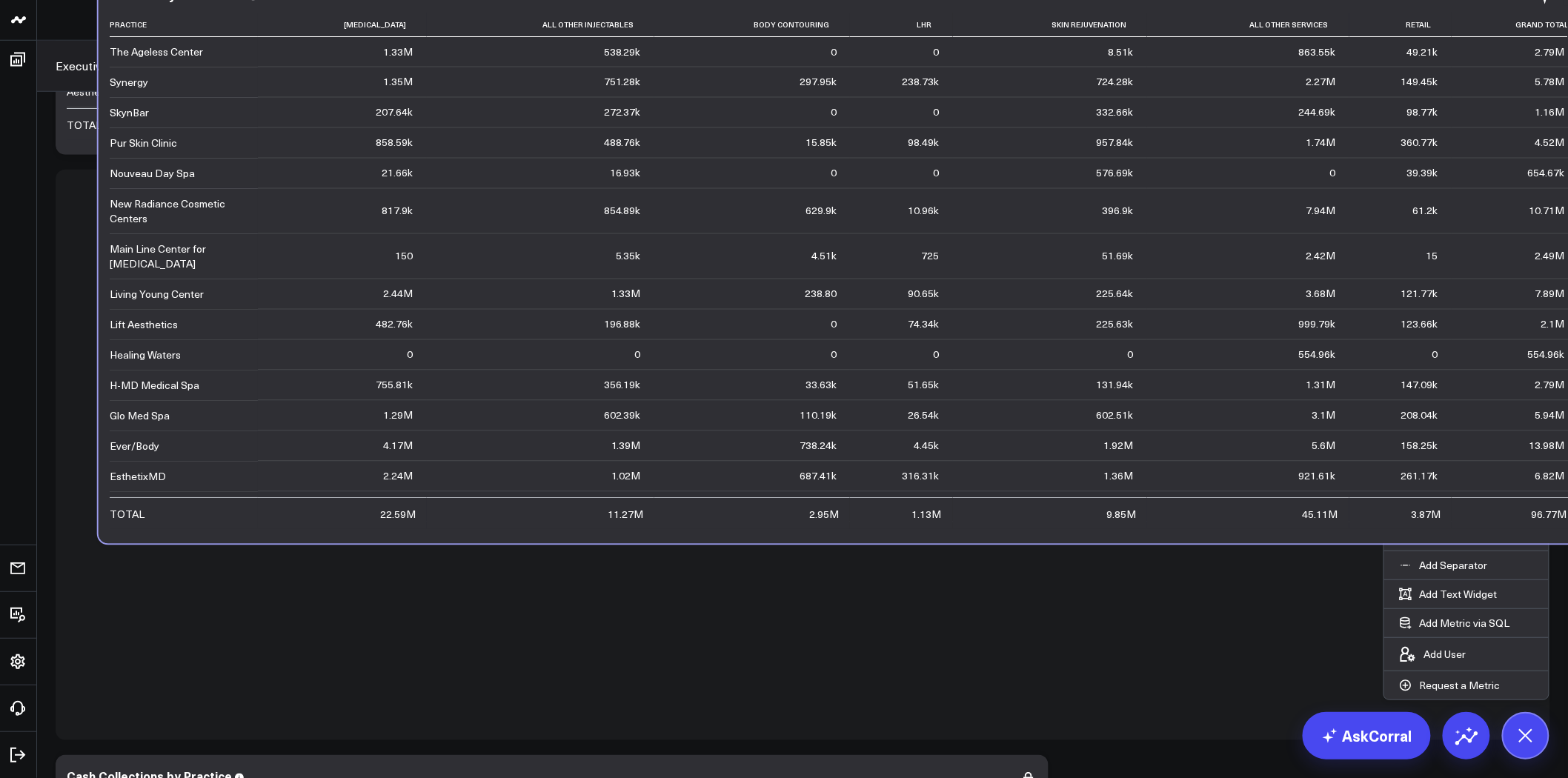
scroll to position [490, 0]
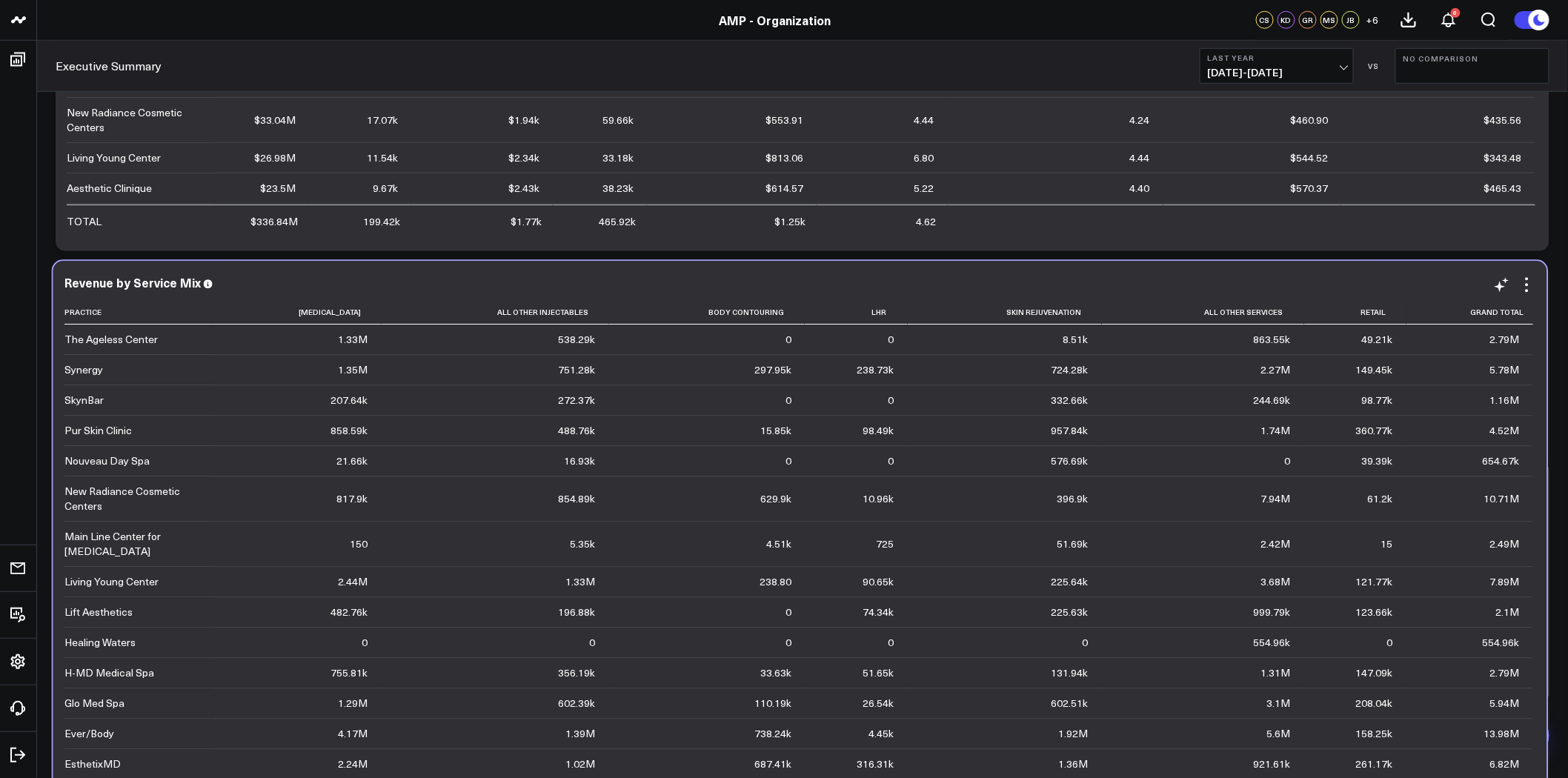
drag, startPoint x: 756, startPoint y: 447, endPoint x: 754, endPoint y: 284, distance: 163.0
click at [754, 284] on div "Revenue by Service Mix Practice Neurotoxin All Other Injectables Body Contourin…" at bounding box center [800, 547] width 1471 height 541
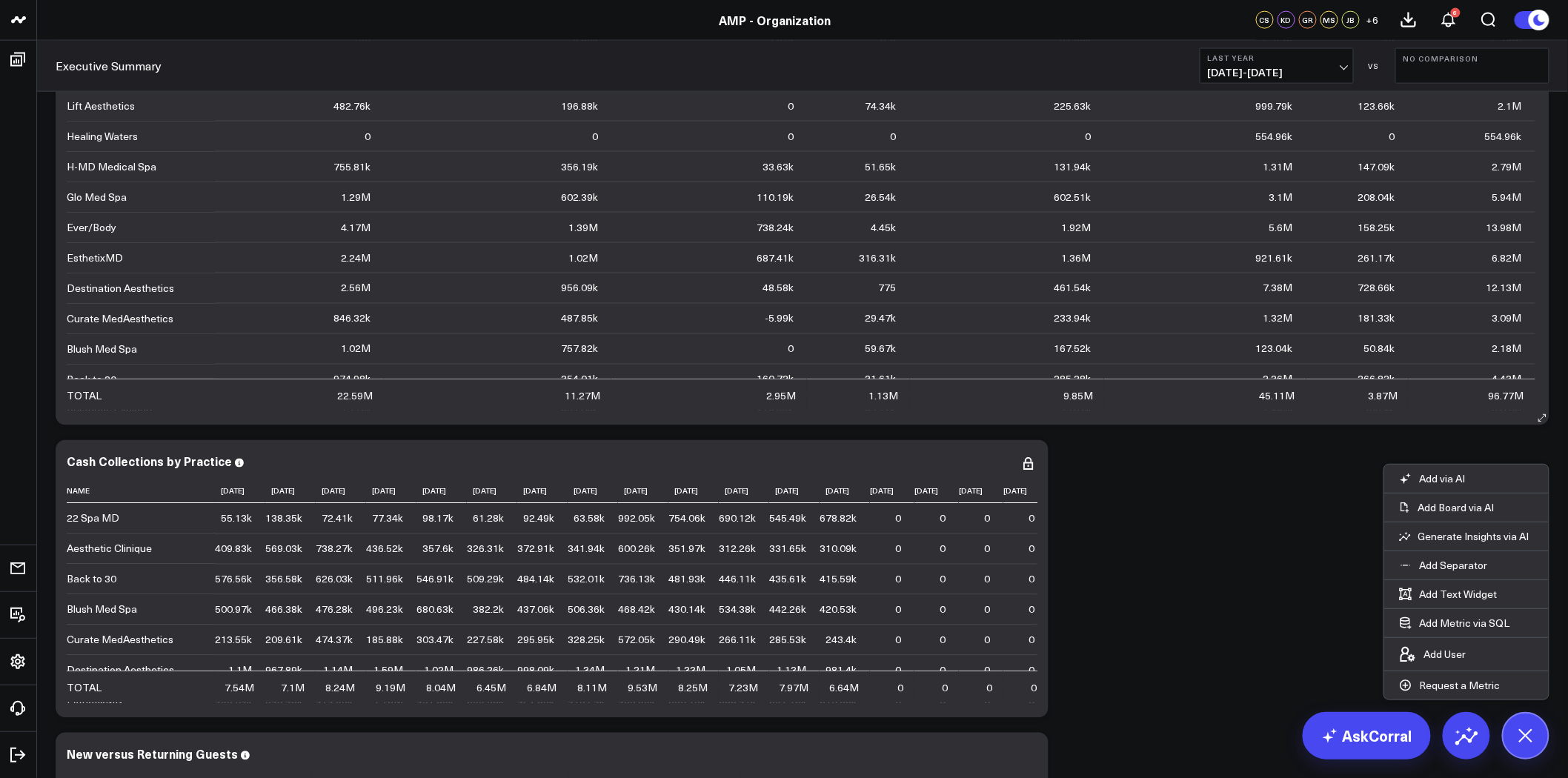
scroll to position [178, 0]
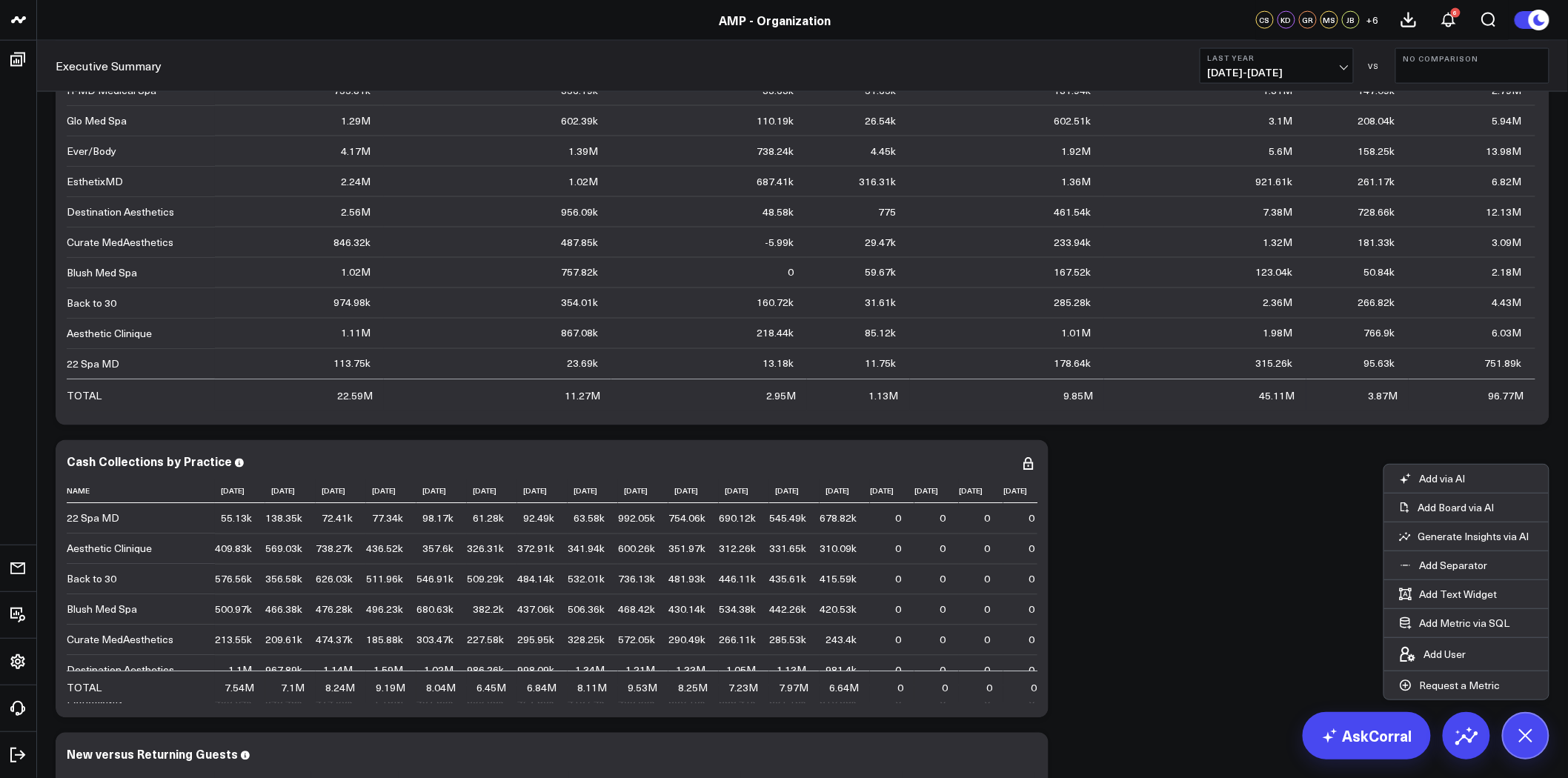
click at [1532, 732] on icon at bounding box center [1525, 736] width 33 height 33
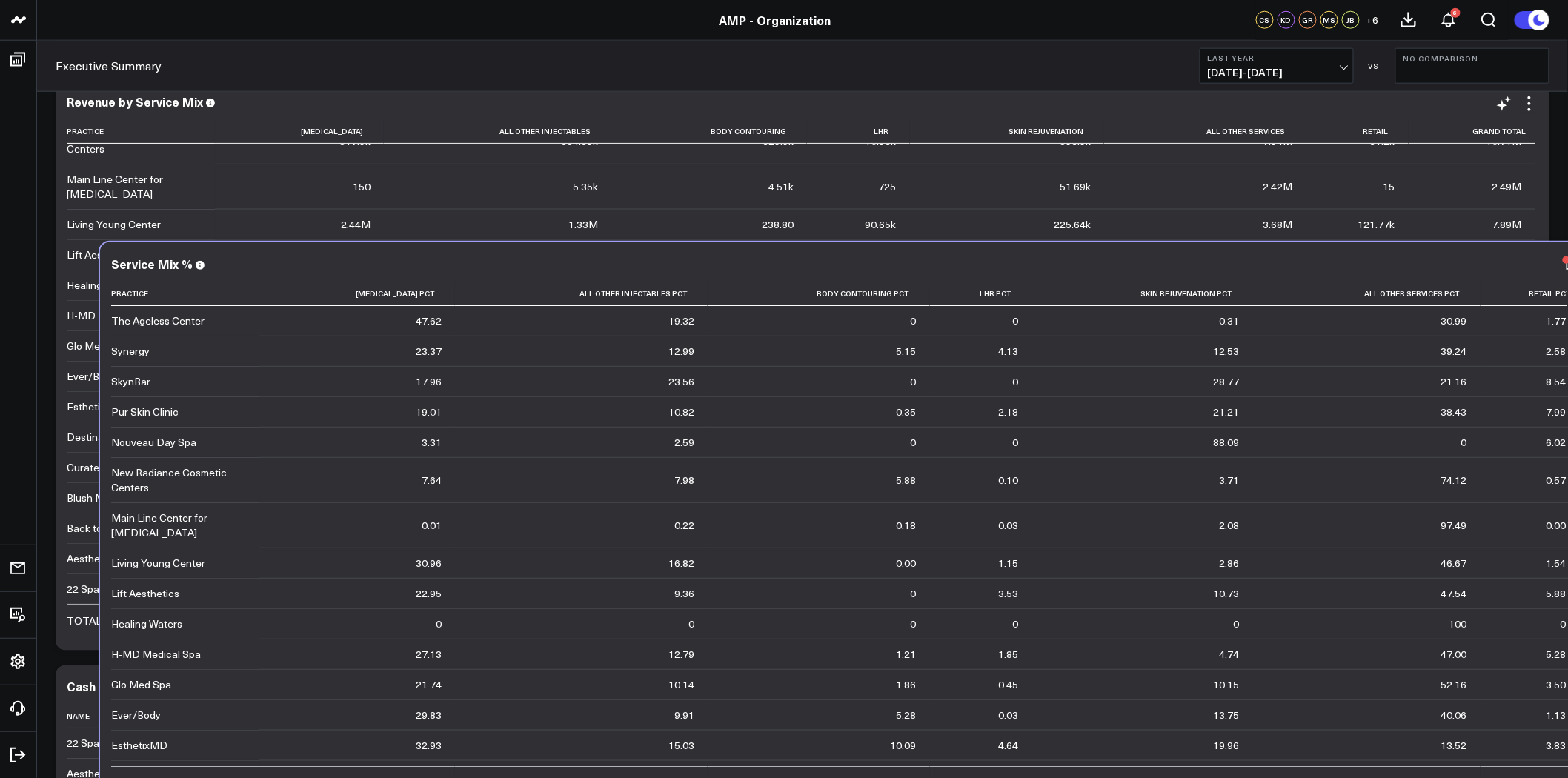
scroll to position [658, 0]
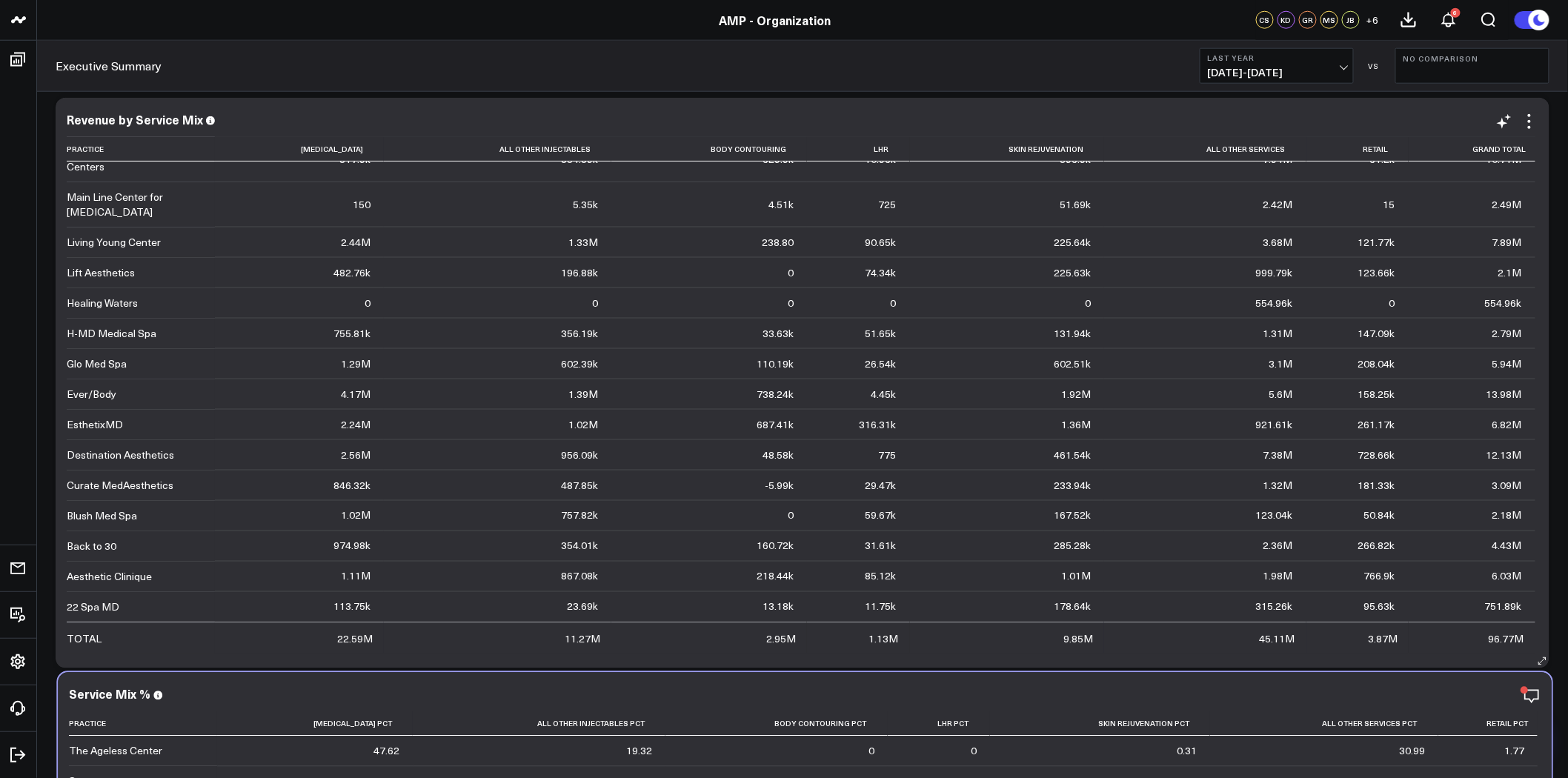
drag, startPoint x: 762, startPoint y: 625, endPoint x: 762, endPoint y: 665, distance: 40.0
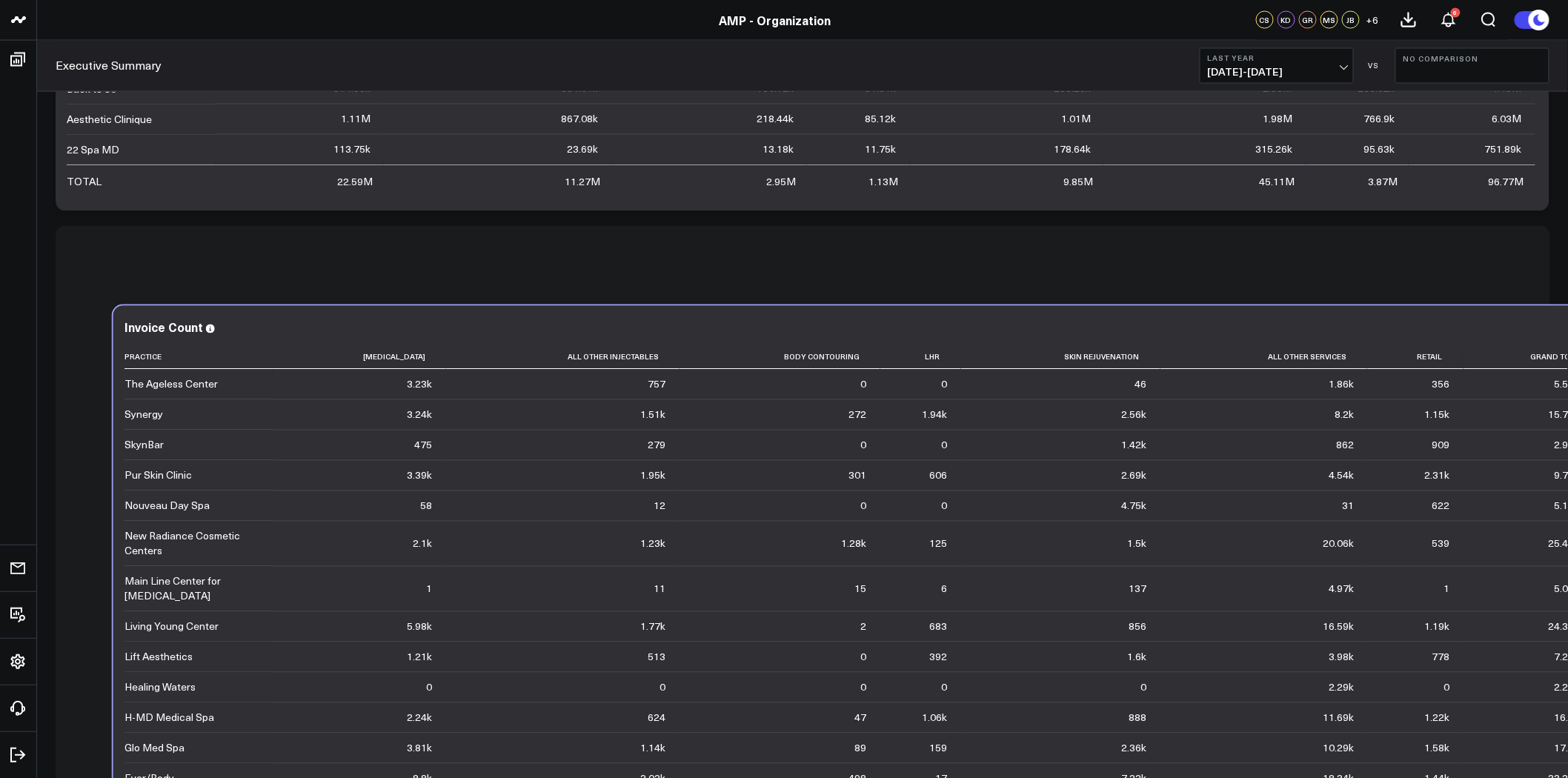
scroll to position [1102, 0]
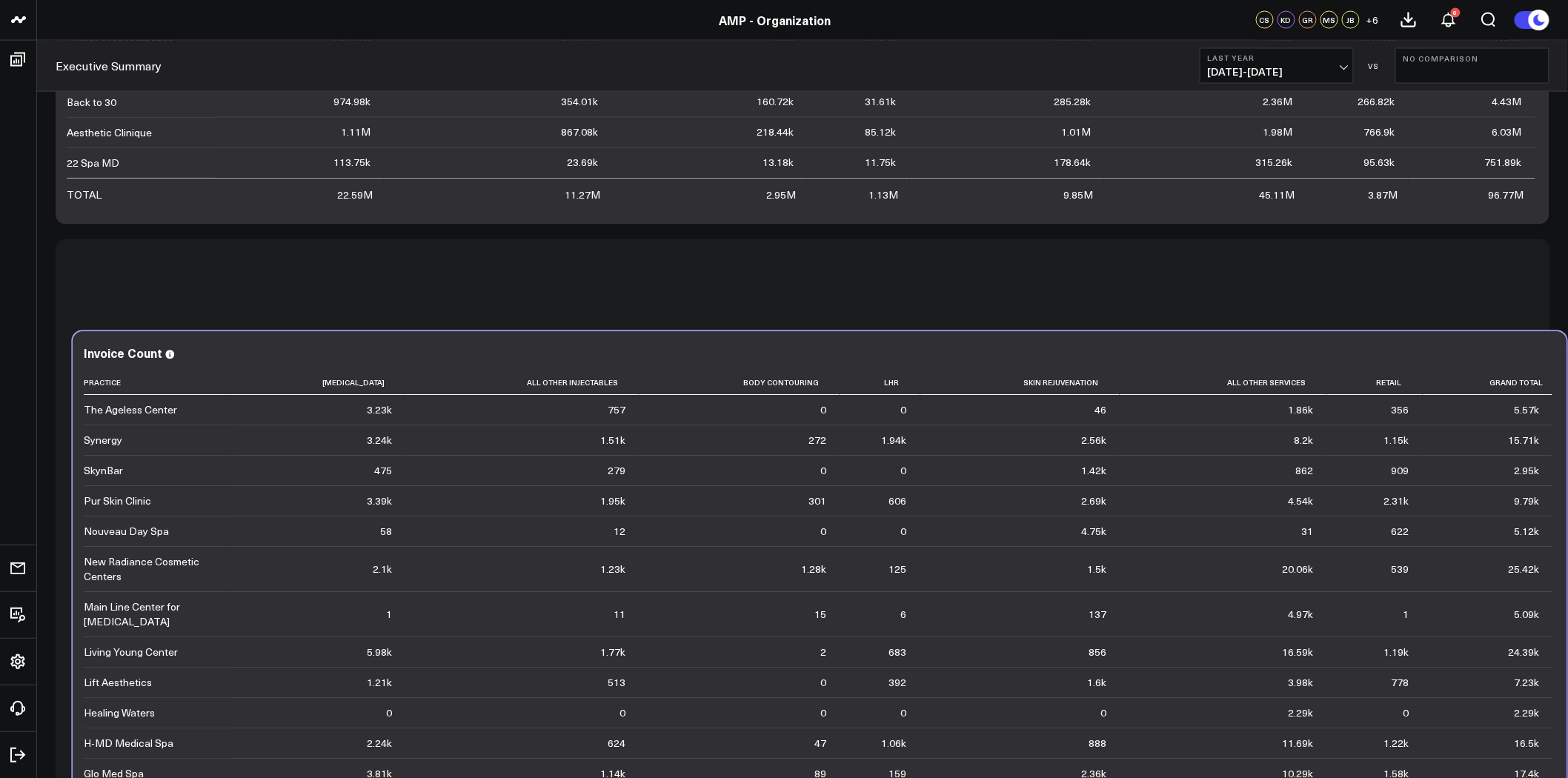
drag, startPoint x: 649, startPoint y: 226, endPoint x: 658, endPoint y: 284, distance: 58.7
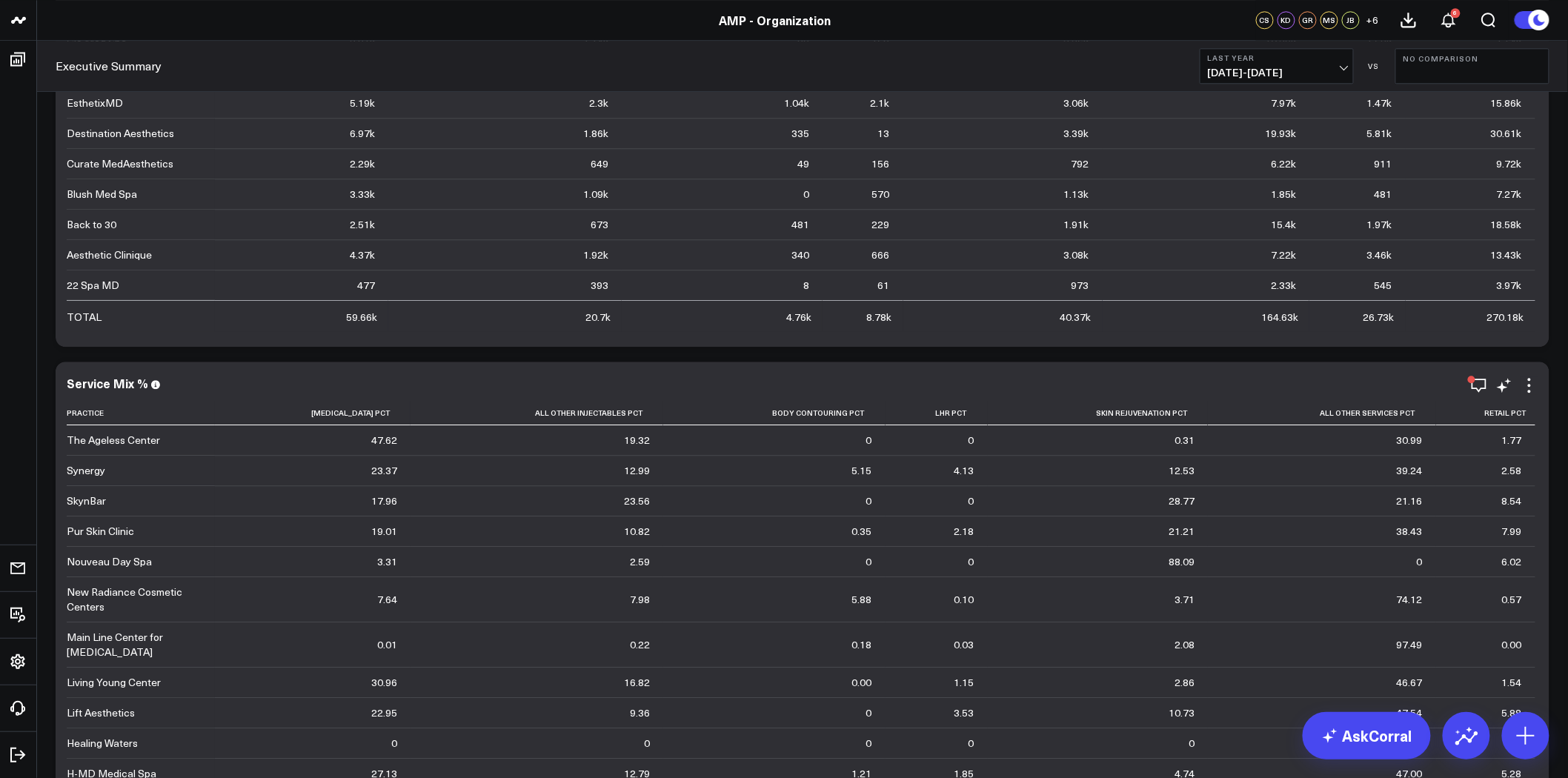
scroll to position [1647, 0]
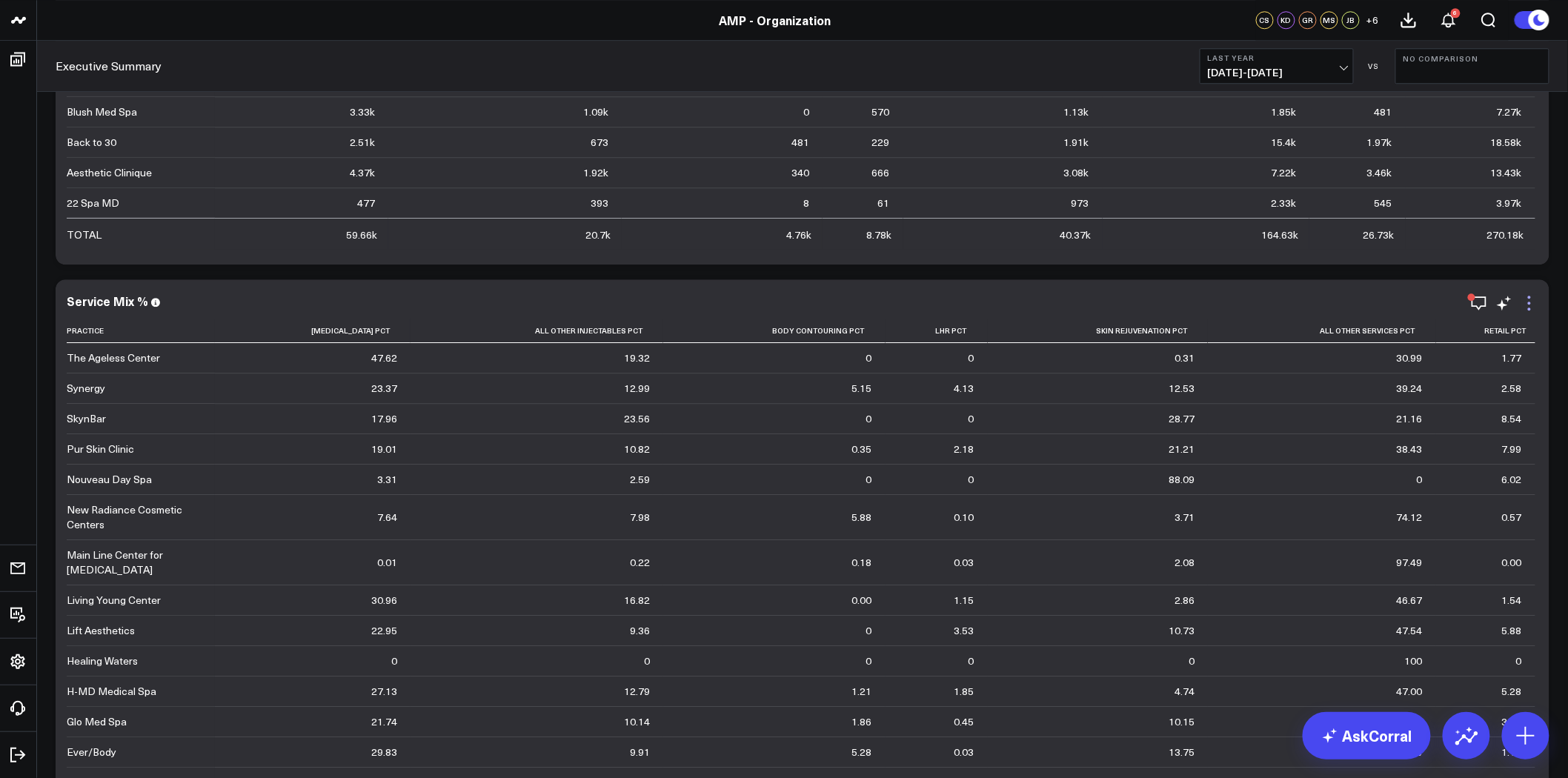
click at [1528, 302] on icon at bounding box center [1530, 303] width 18 height 18
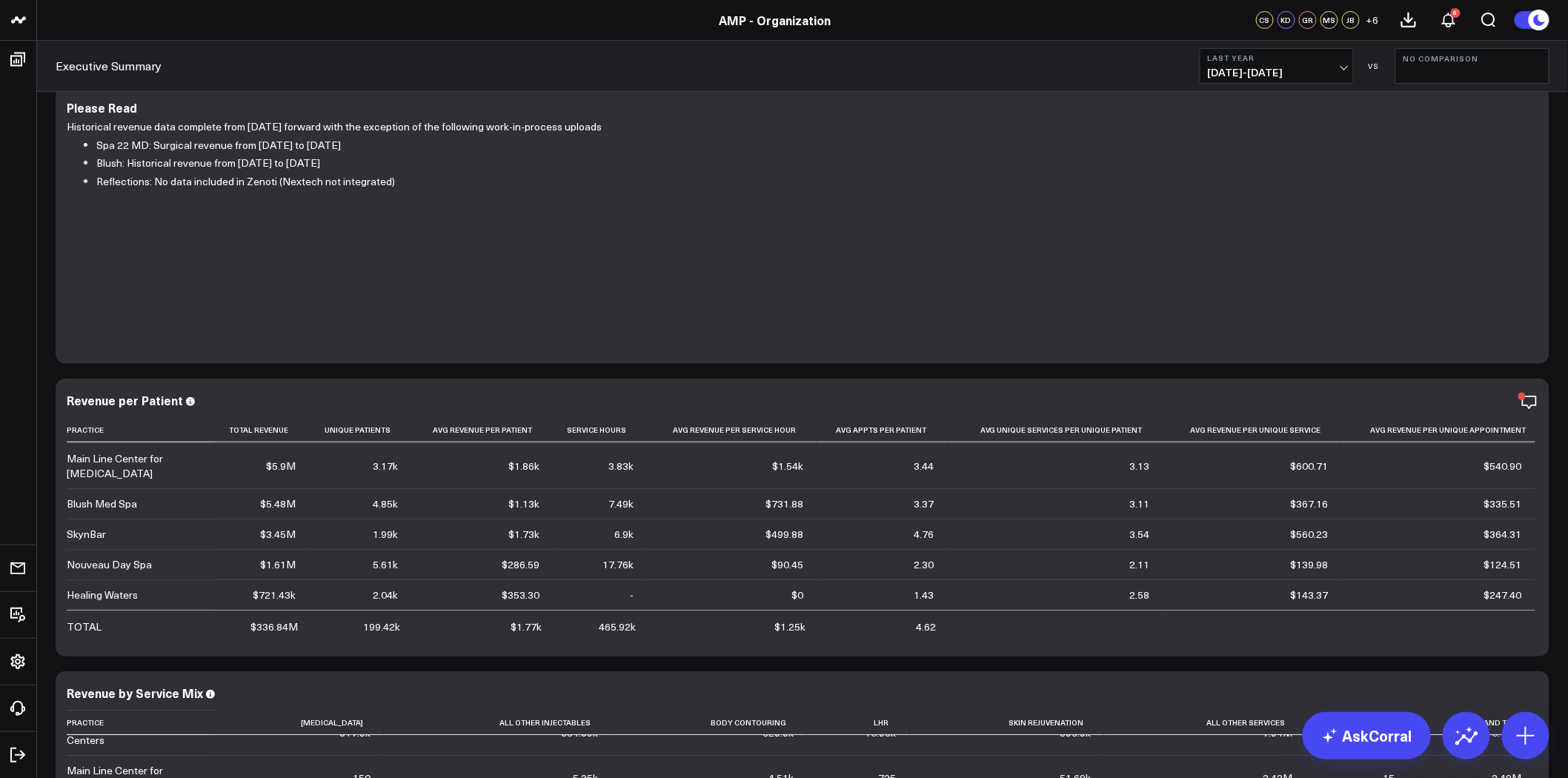
scroll to position [0, 0]
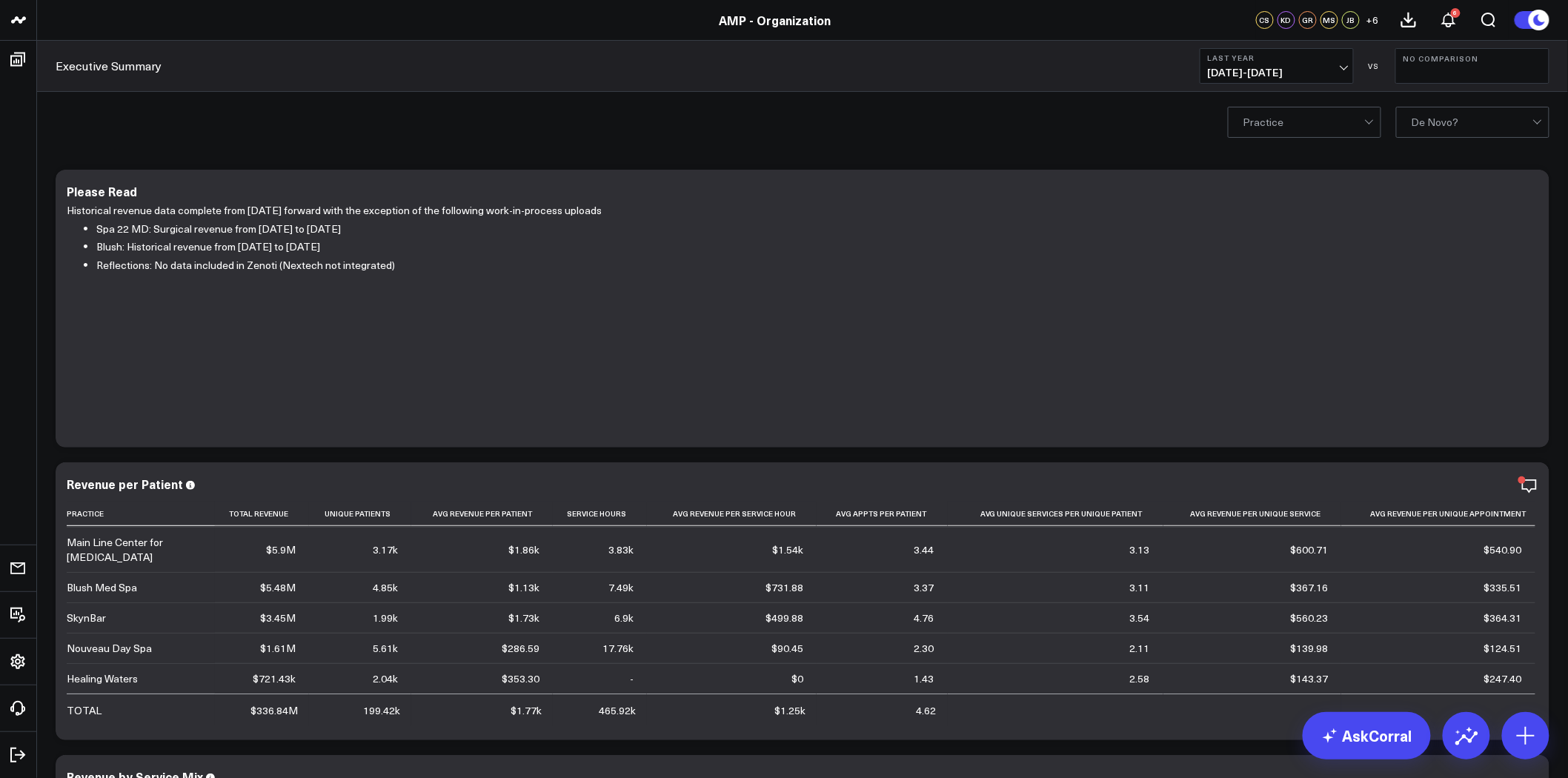
click at [1305, 66] on span "01/01/24 - 12/31/24" at bounding box center [1276, 72] width 138 height 12
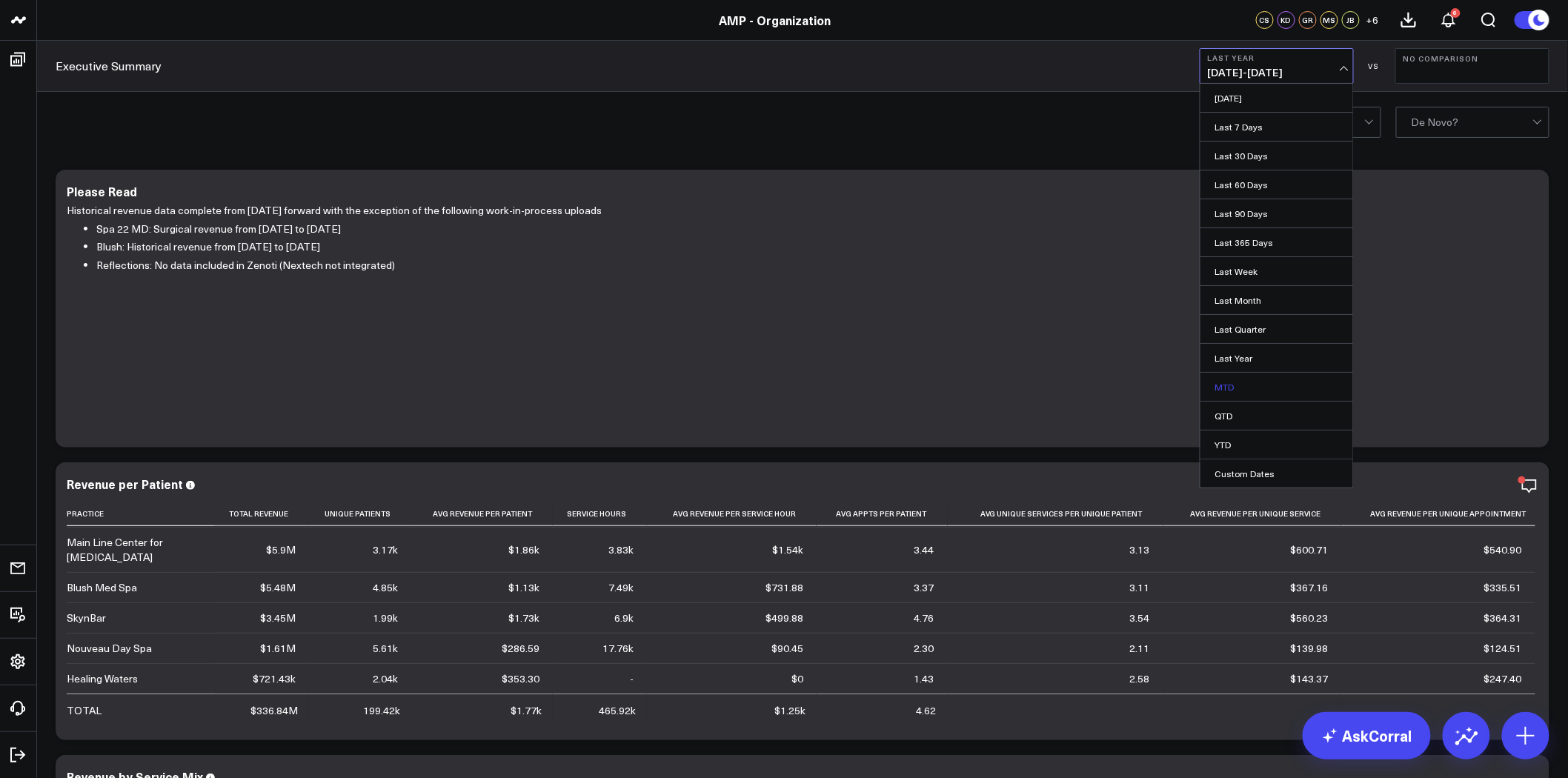
click at [1273, 384] on link "MTD" at bounding box center [1277, 387] width 152 height 28
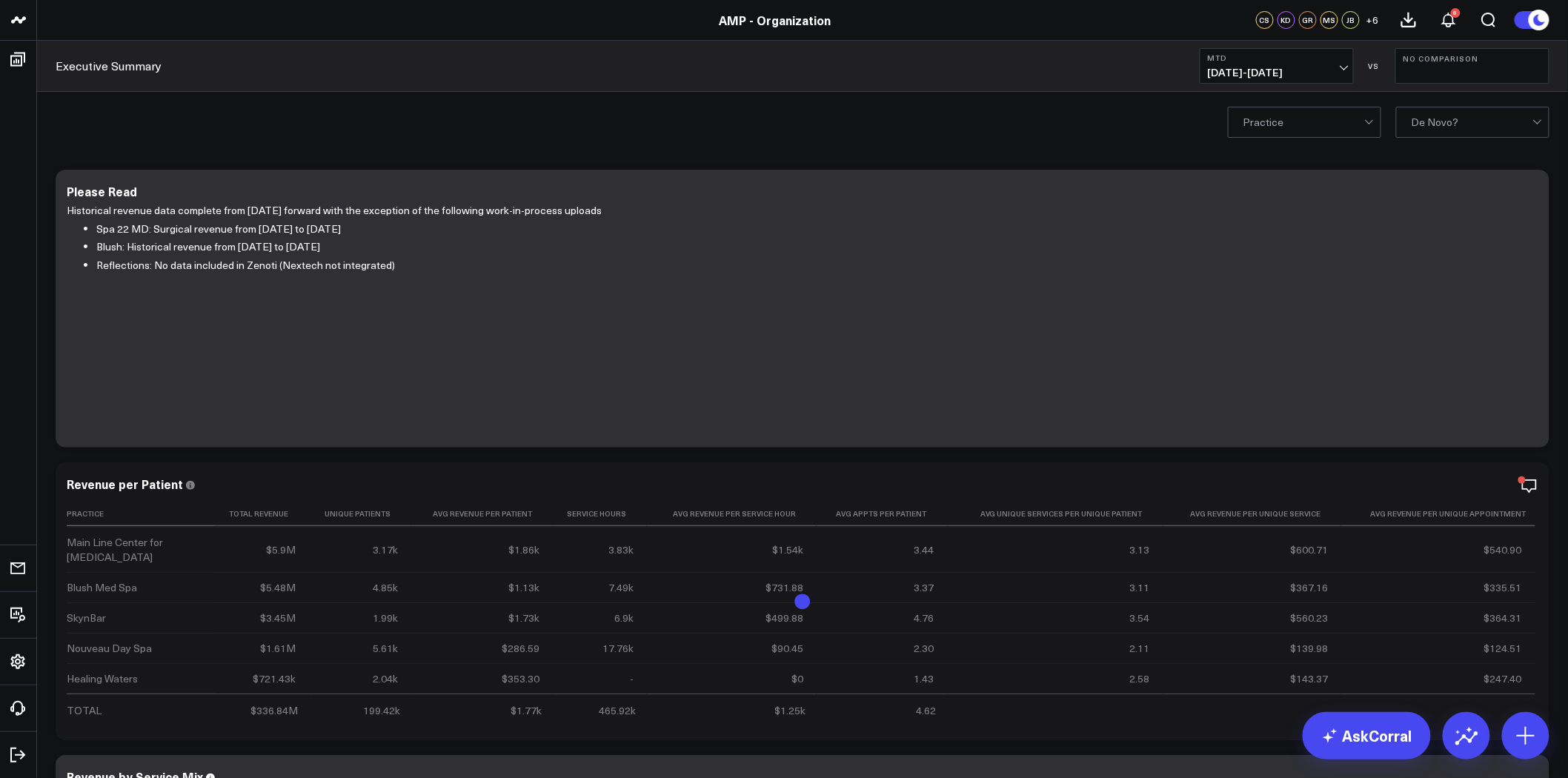
click at [1457, 48] on button "No Comparison" at bounding box center [1472, 65] width 154 height 35
click at [1453, 129] on link "MoM" at bounding box center [1472, 126] width 152 height 28
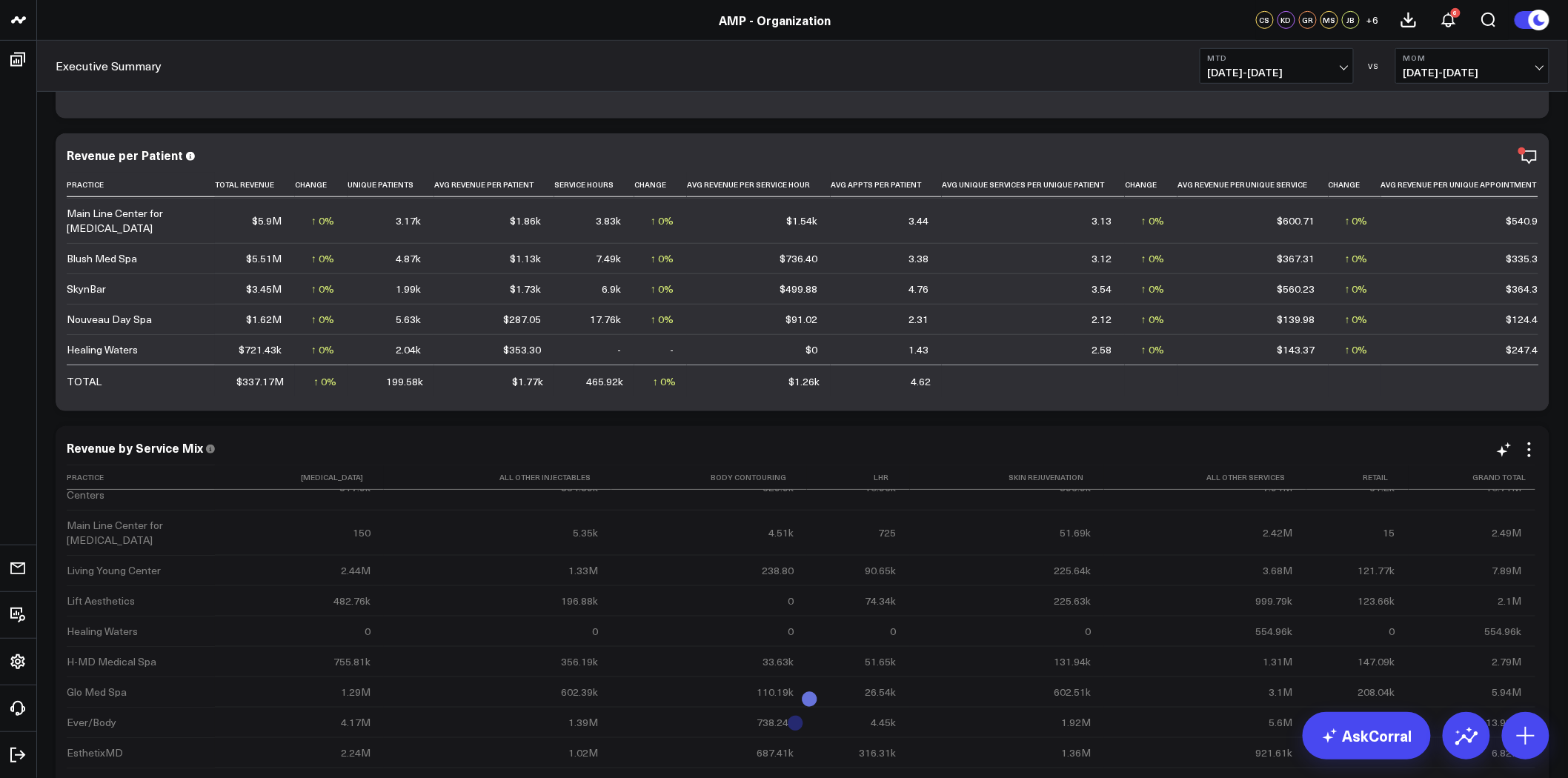
scroll to position [149, 0]
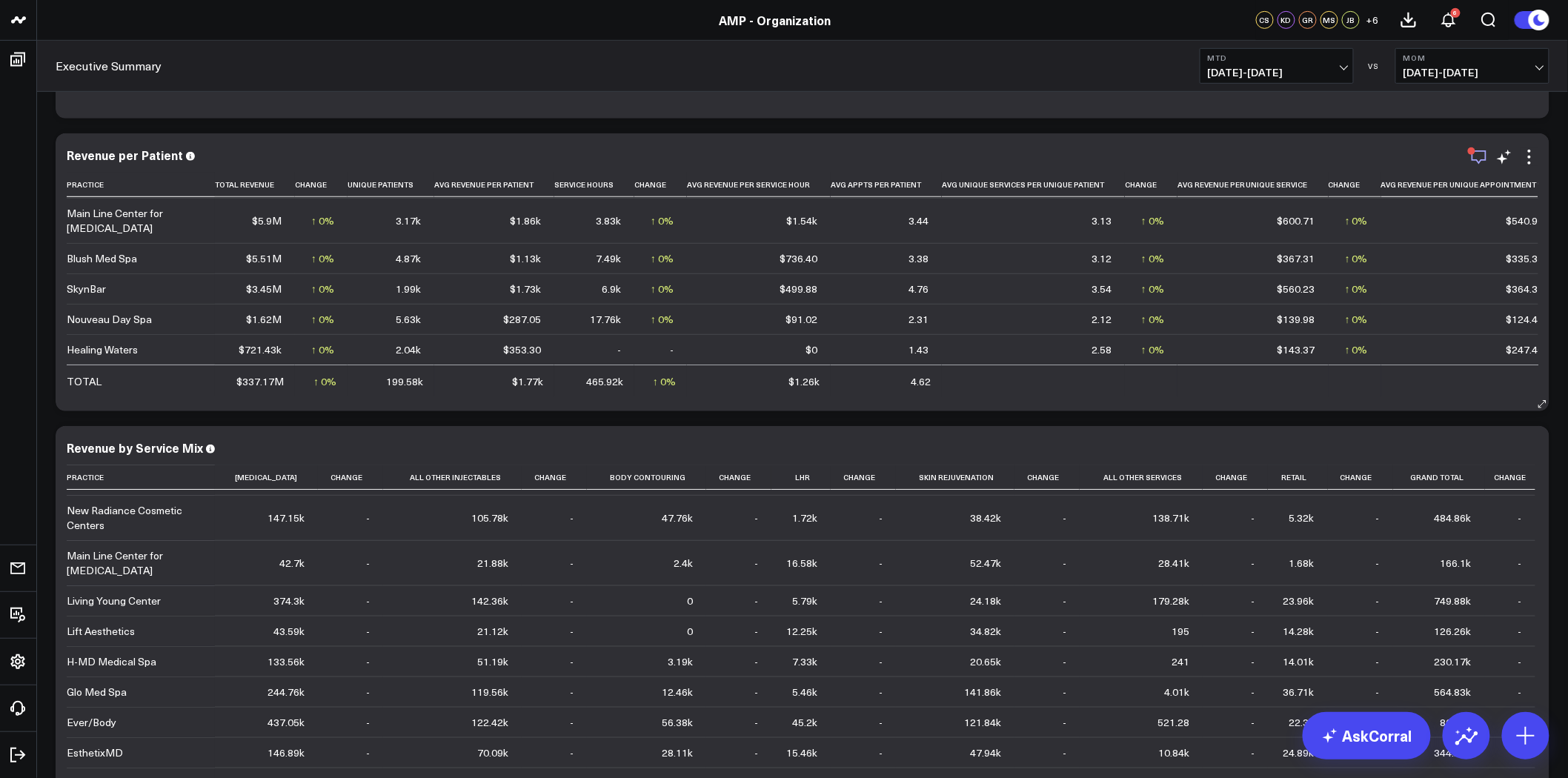
click at [1484, 154] on icon "button" at bounding box center [1479, 157] width 18 height 18
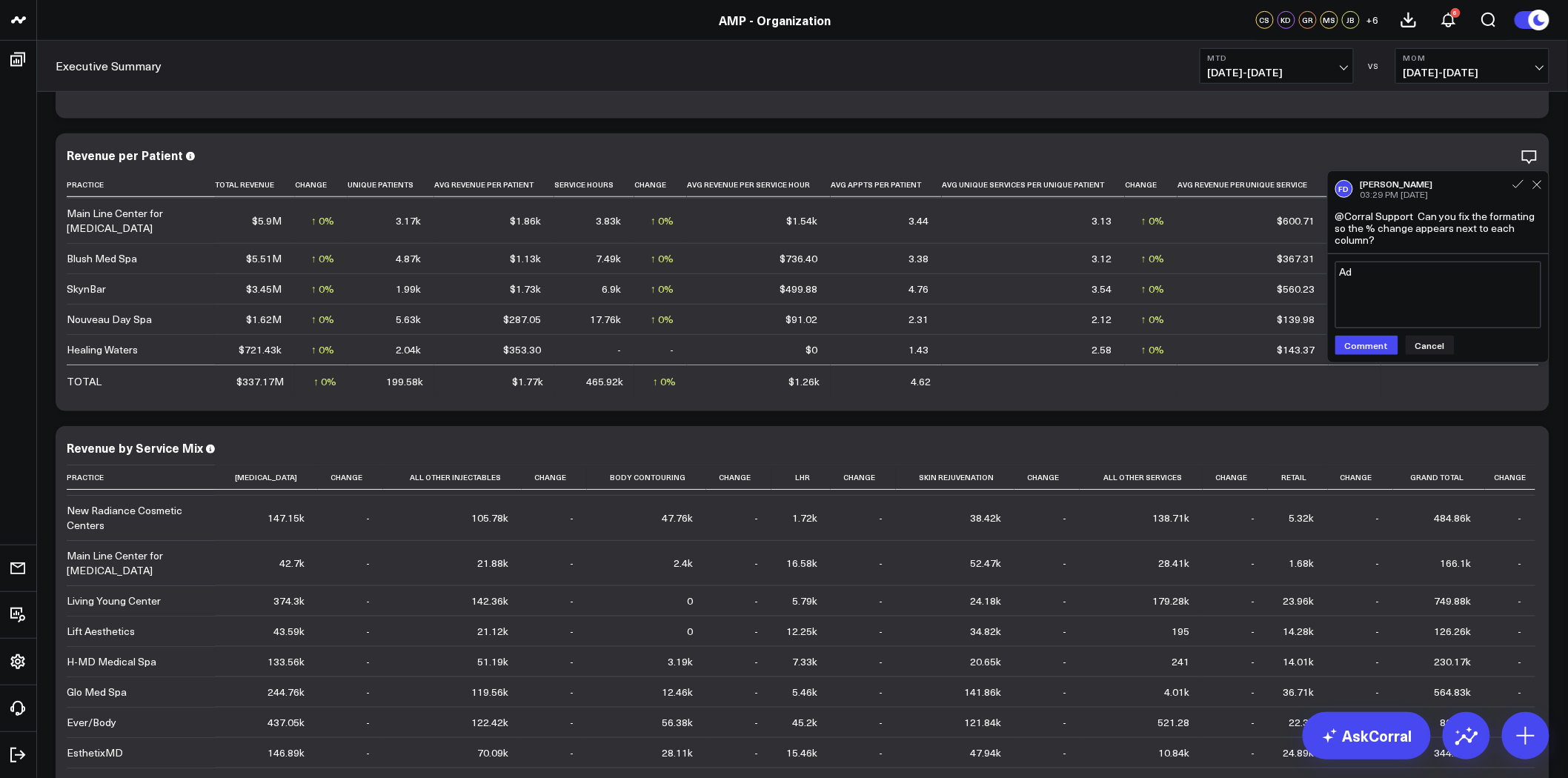
type textarea "A"
type textarea "#"
type textarea "@Corral Support additionally, is there a reason why the comparison period numbe…"
click at [1380, 342] on button "Comment" at bounding box center [1367, 346] width 63 height 20
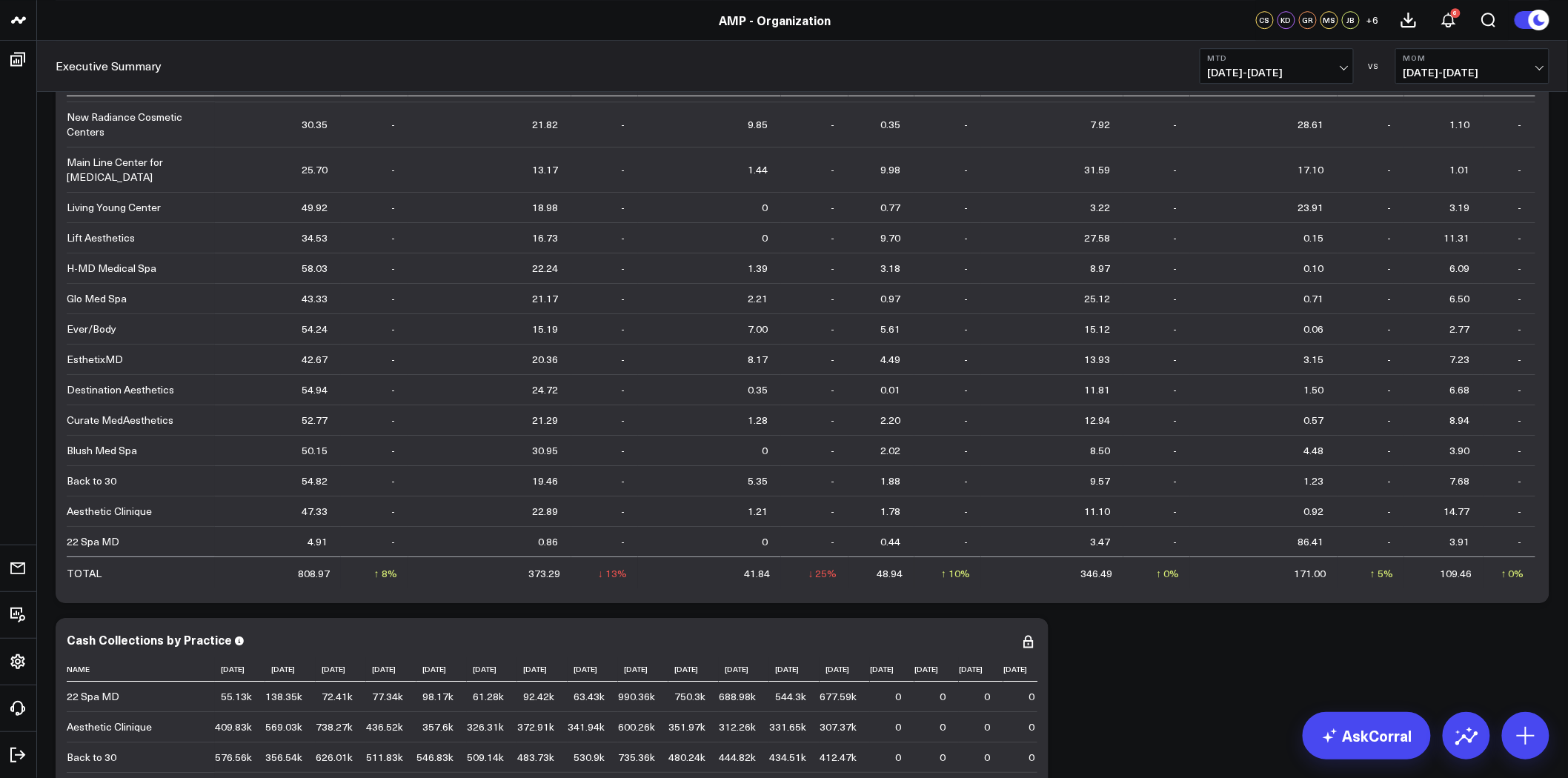
scroll to position [2225, 0]
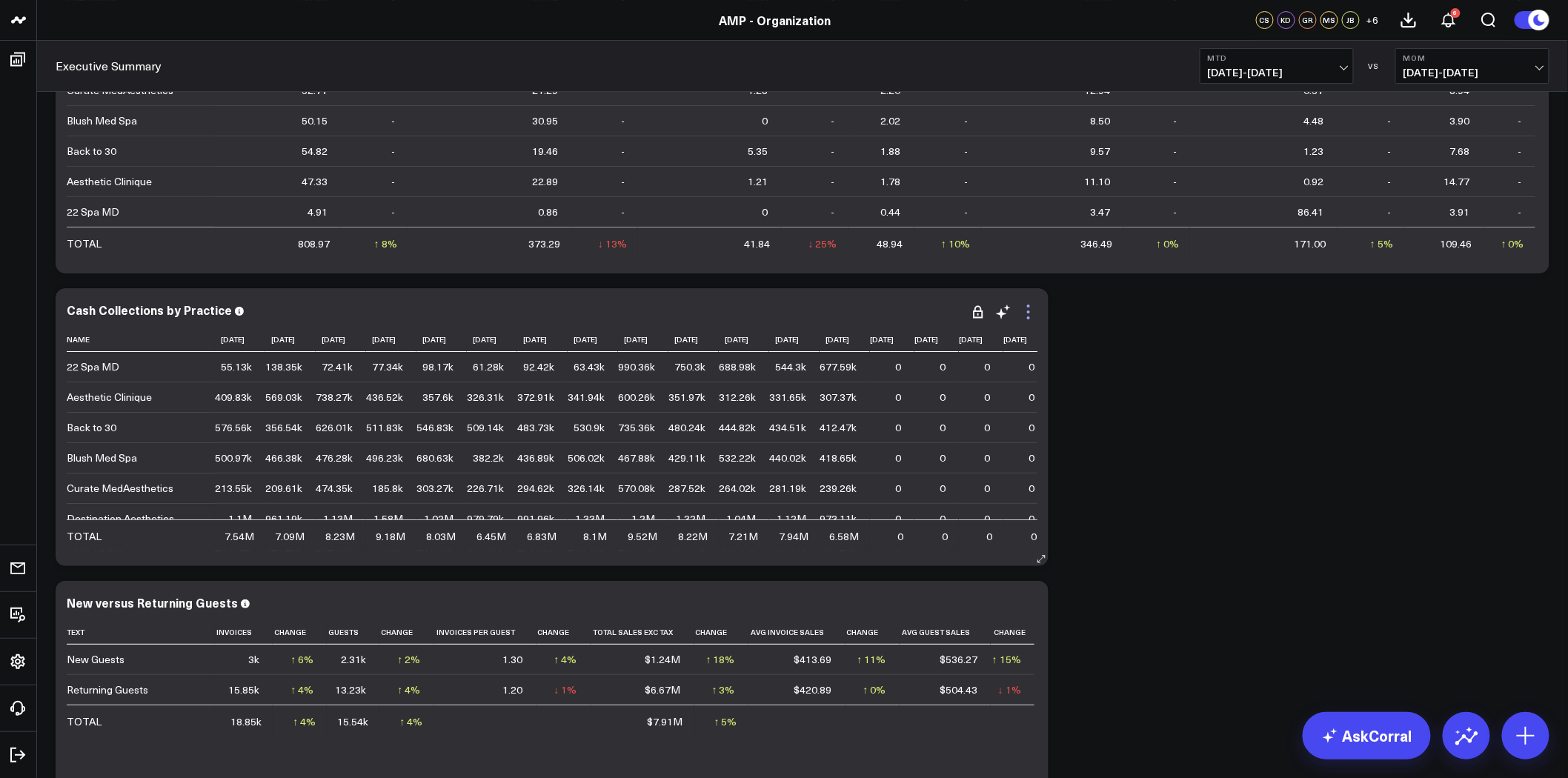
click at [1028, 309] on icon at bounding box center [1029, 312] width 18 height 18
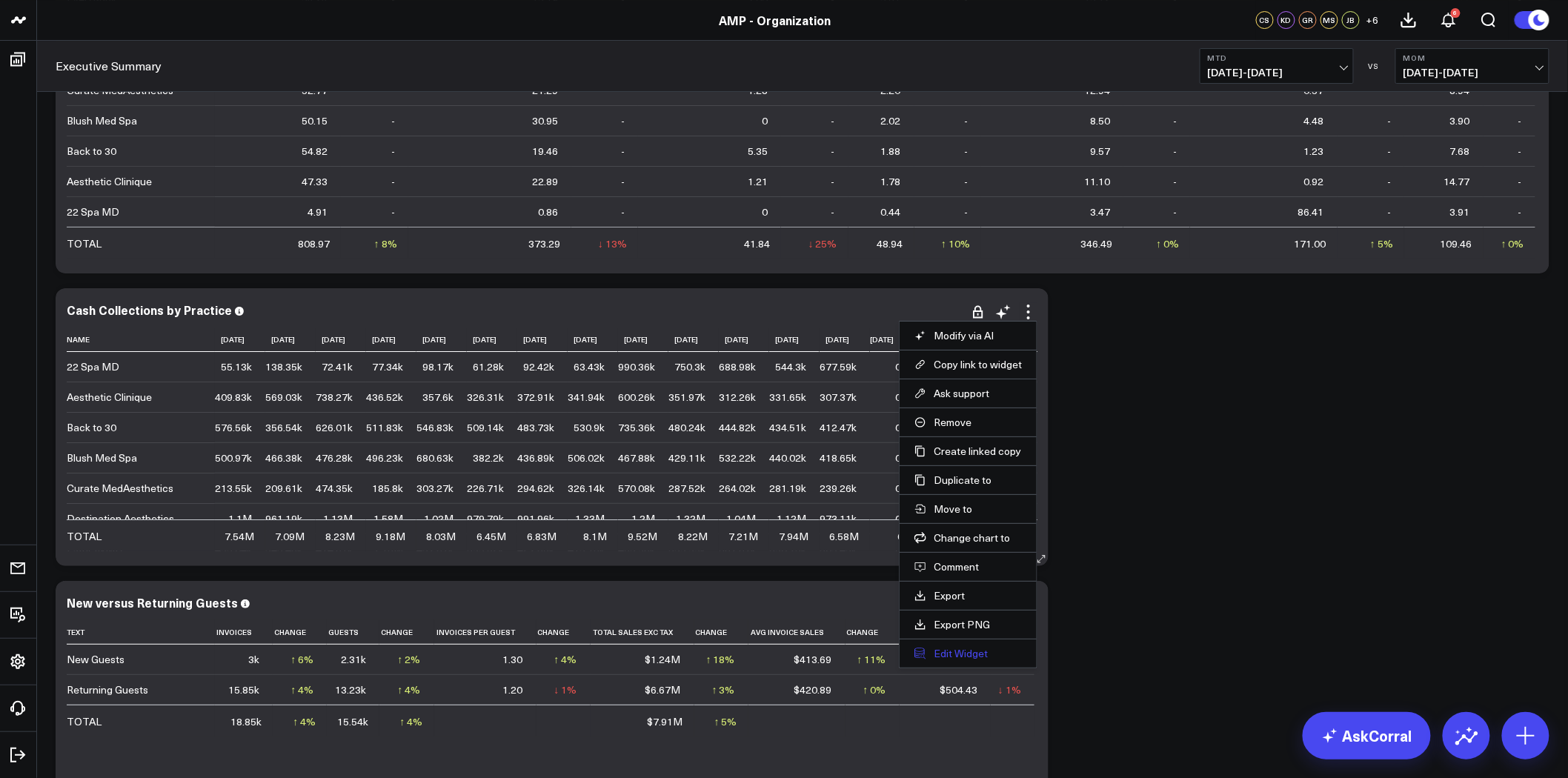
click at [980, 656] on button "Edit Widget" at bounding box center [968, 654] width 107 height 14
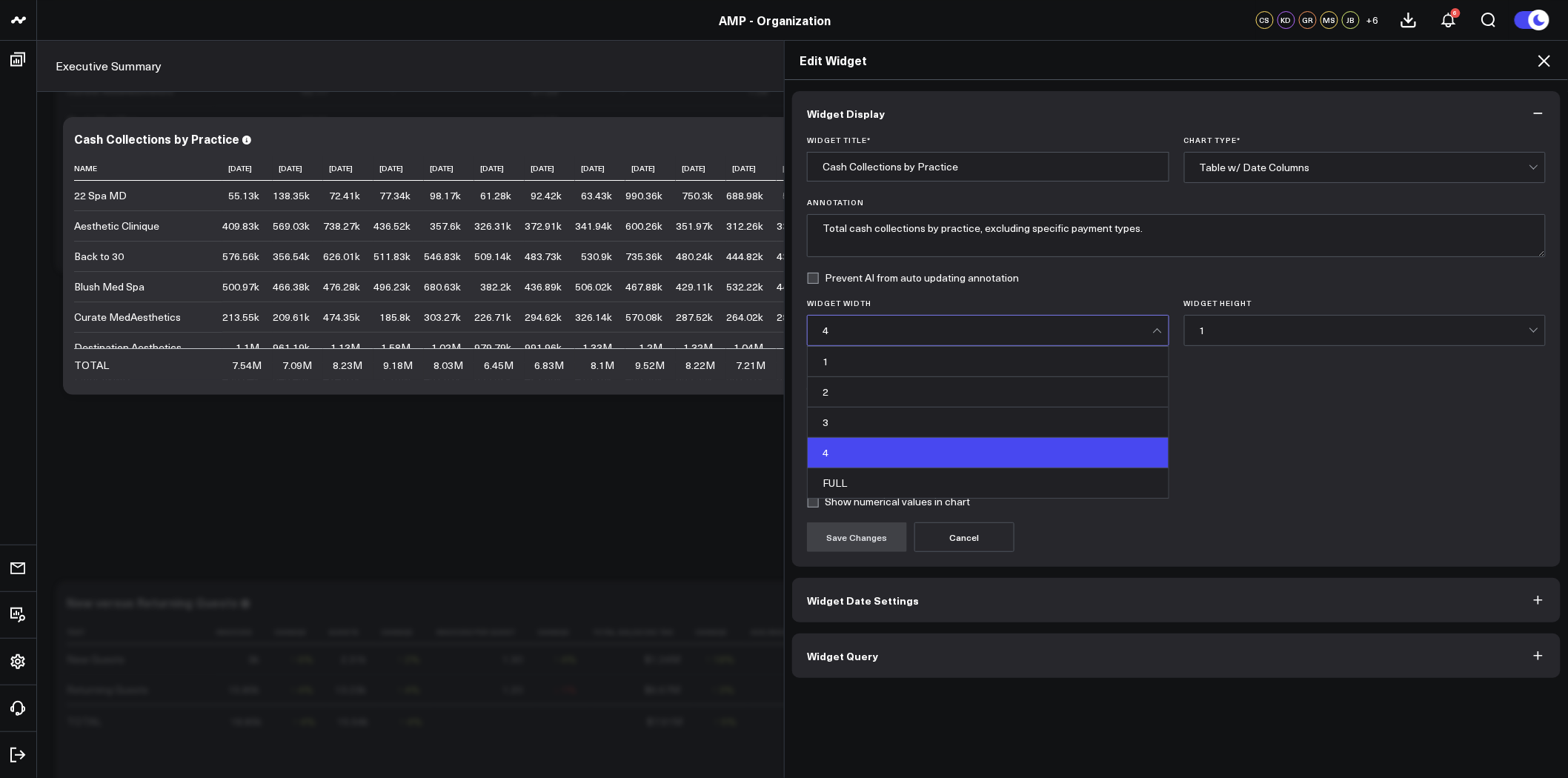
click at [915, 336] on div "4" at bounding box center [988, 330] width 330 height 12
click at [917, 474] on div "FULL" at bounding box center [988, 483] width 360 height 29
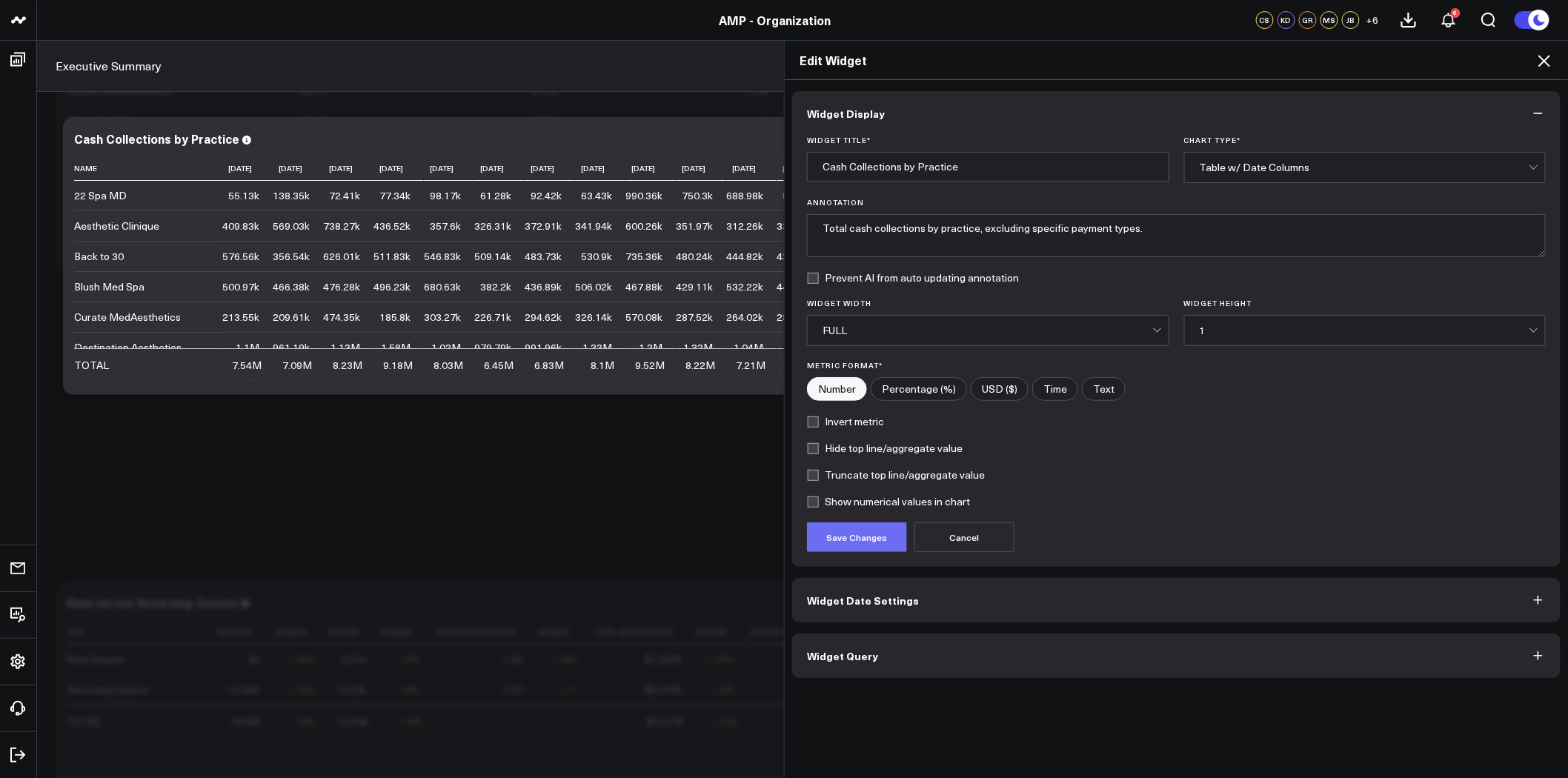
click at [869, 540] on button "Save Changes" at bounding box center [857, 538] width 100 height 29
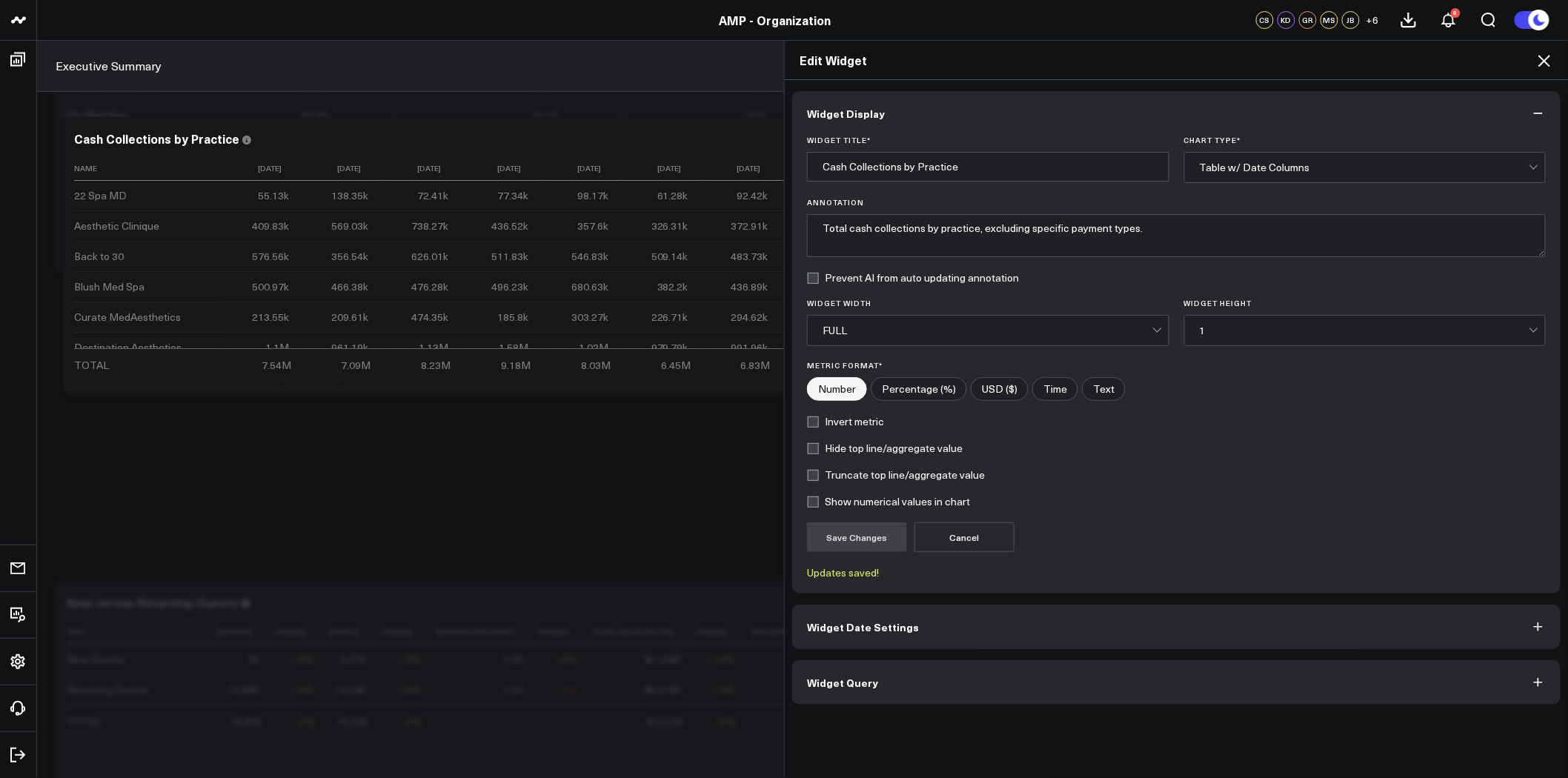
click at [1138, 715] on div "Widget Display Widget Title * Cash Collections by Practice Chart Type * Table w…" at bounding box center [1176, 429] width 784 height 699
click at [1542, 57] on icon at bounding box center [1545, 61] width 12 height 12
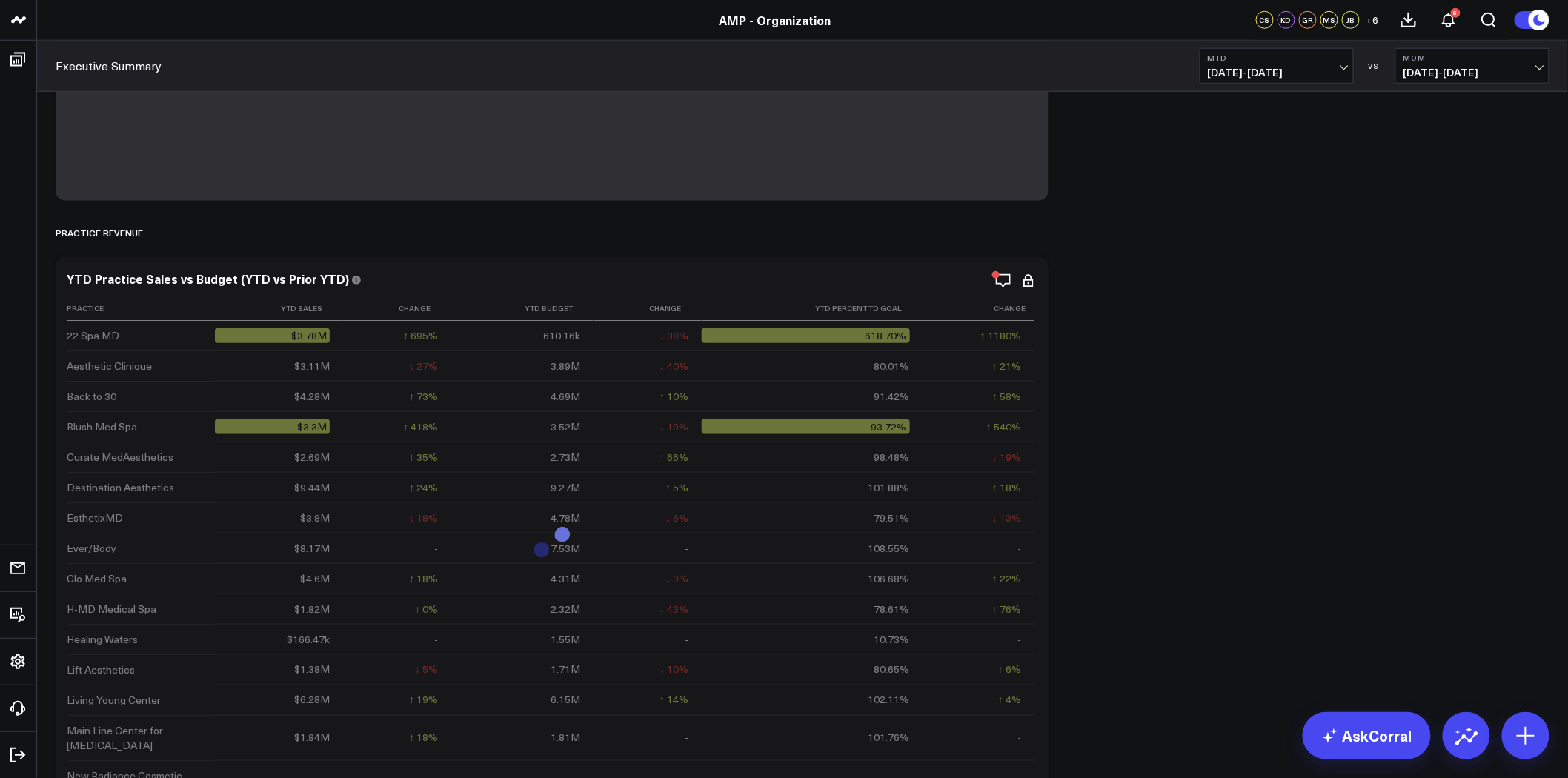
scroll to position [2553, 0]
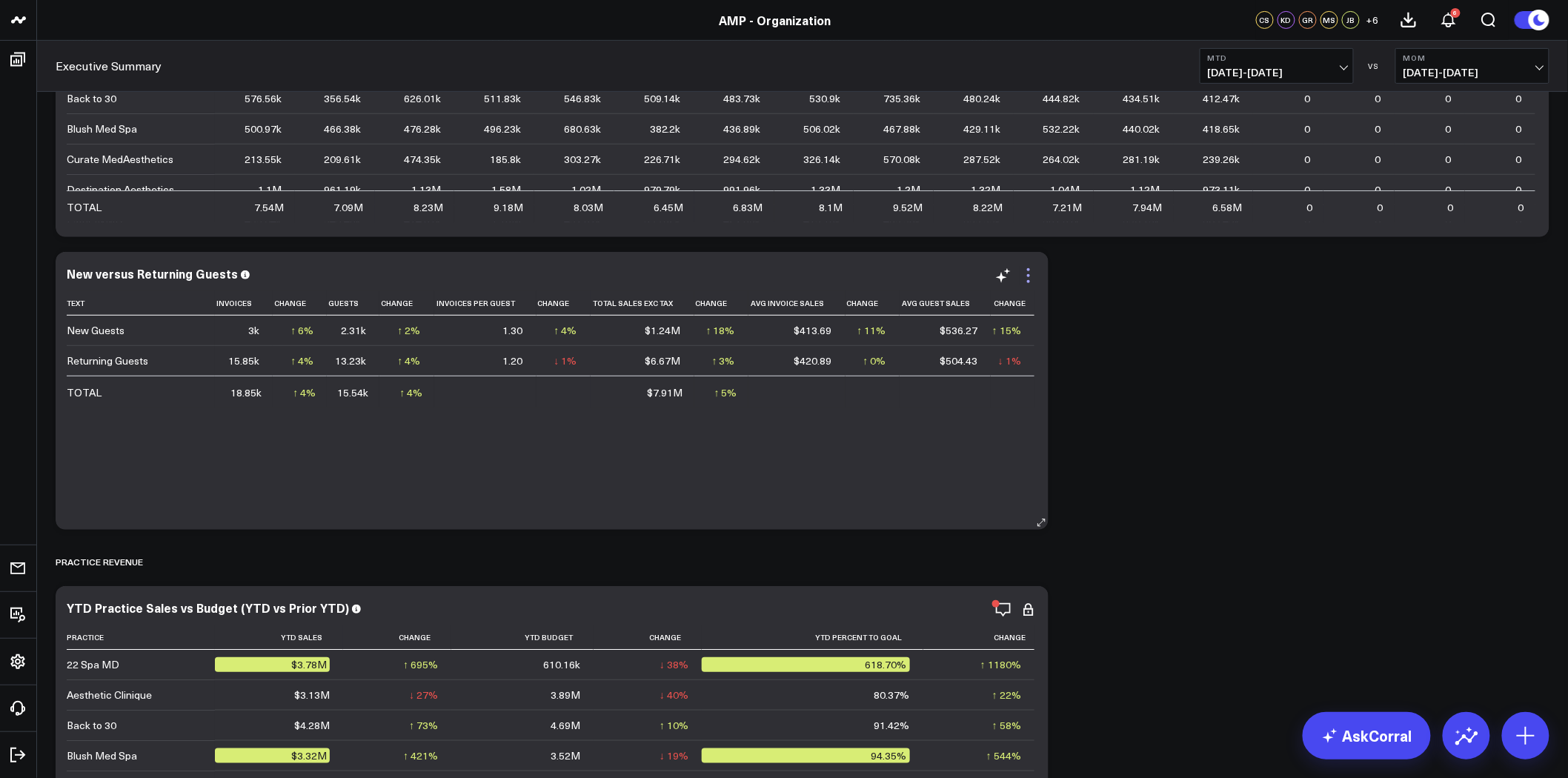
click at [1033, 275] on icon at bounding box center [1029, 276] width 18 height 18
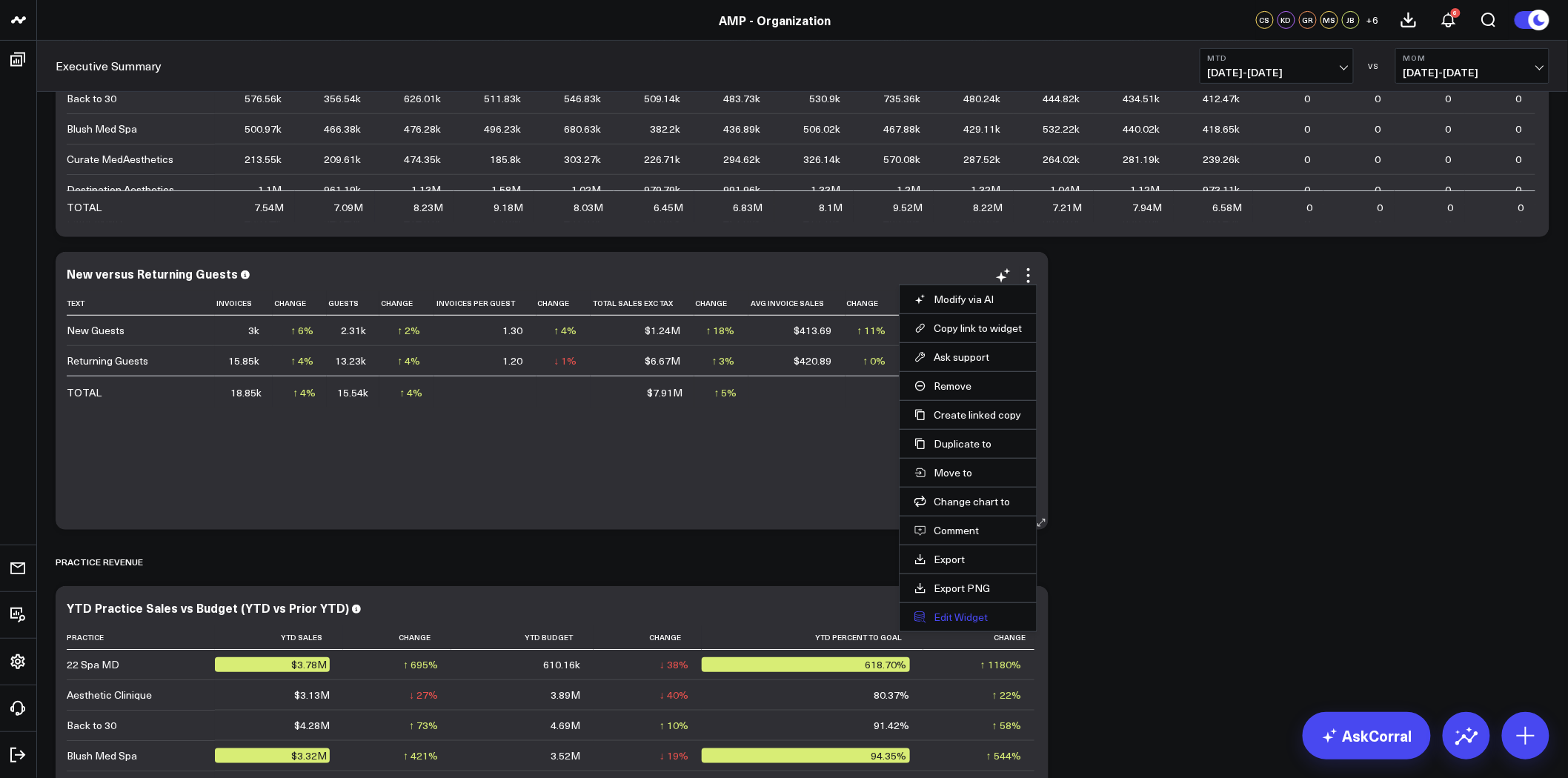
click at [986, 618] on button "Edit Widget" at bounding box center [968, 618] width 107 height 14
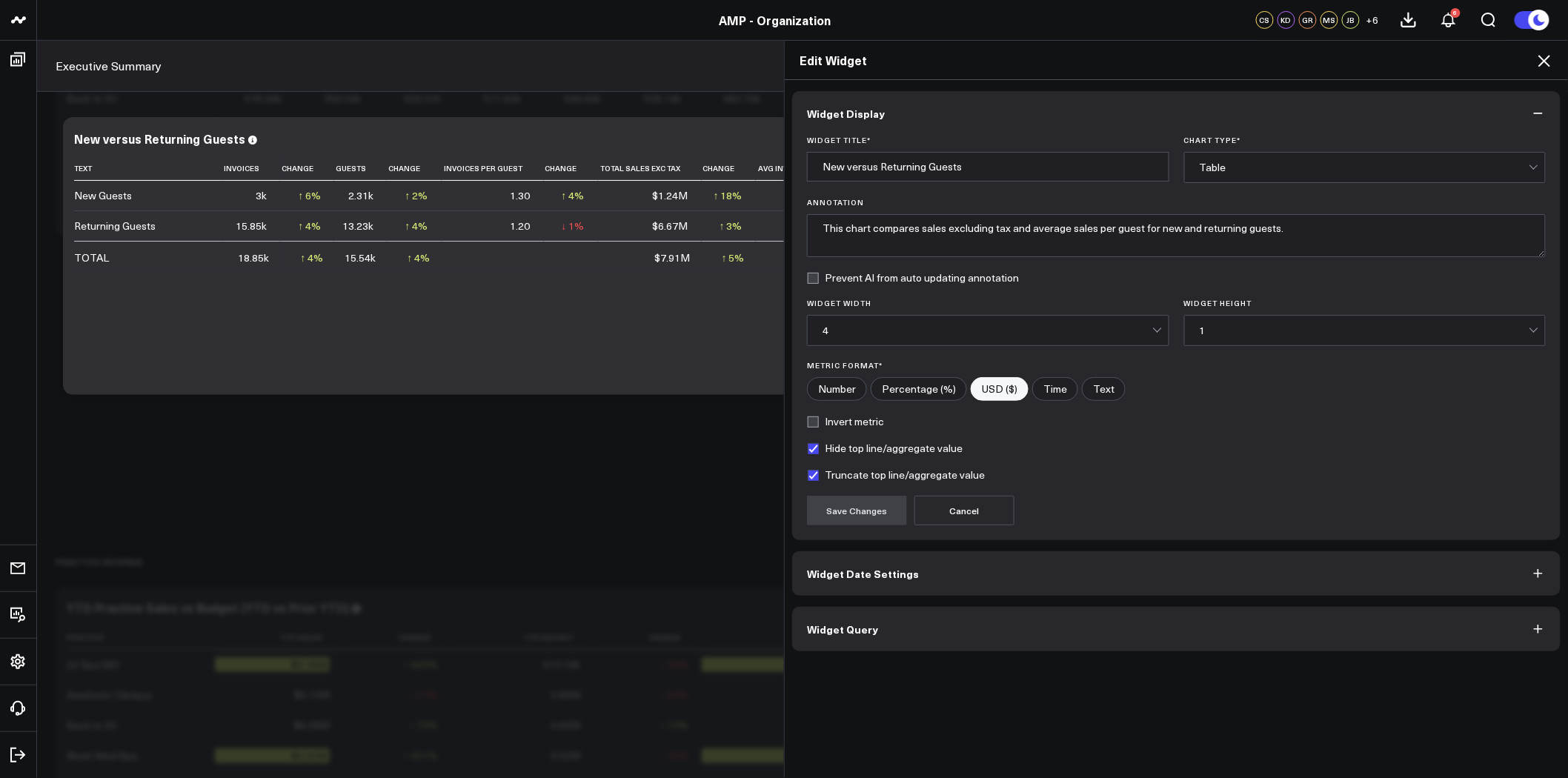
click at [1024, 645] on button "Widget Query" at bounding box center [1176, 629] width 769 height 45
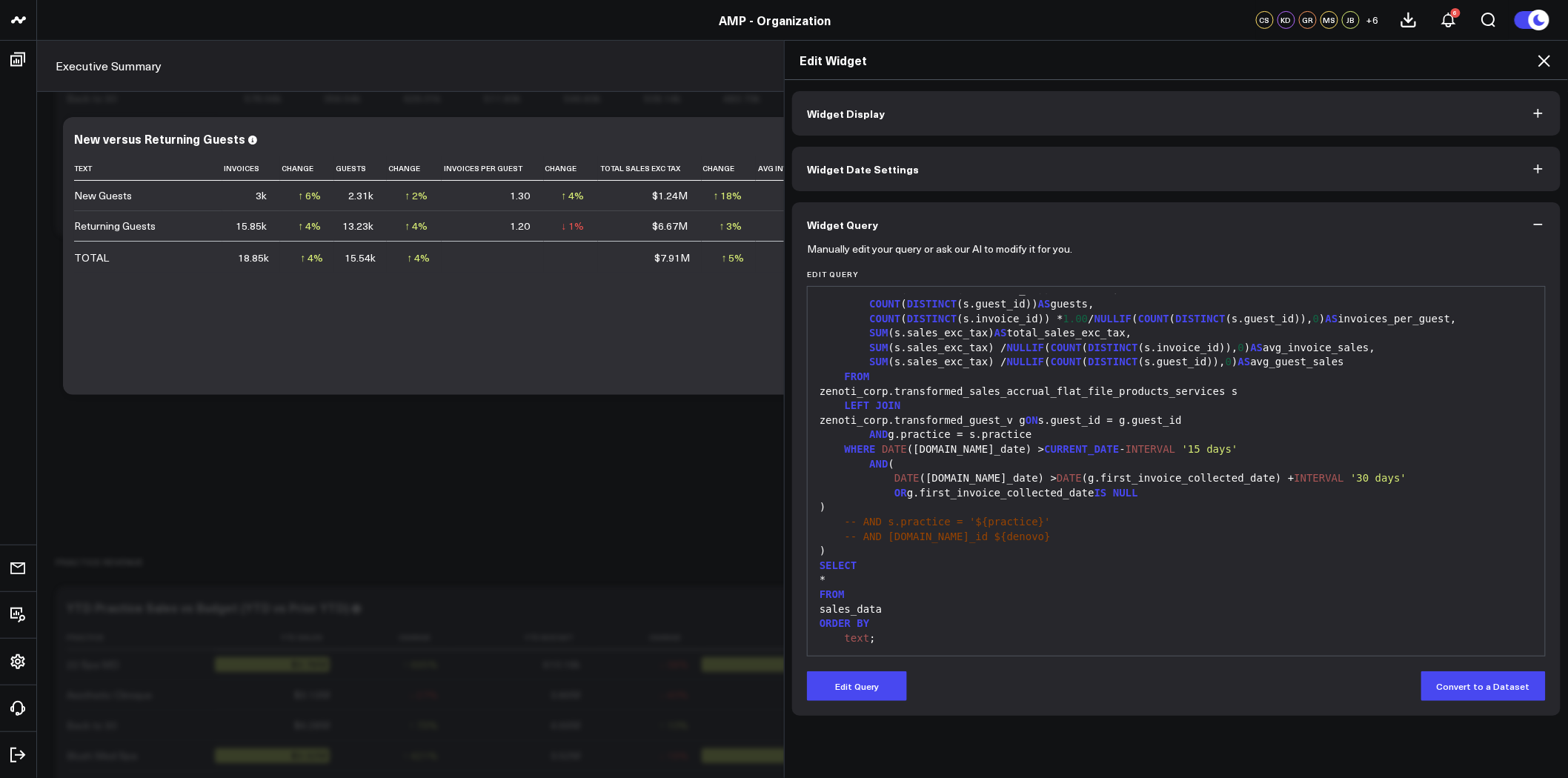
scroll to position [238, 0]
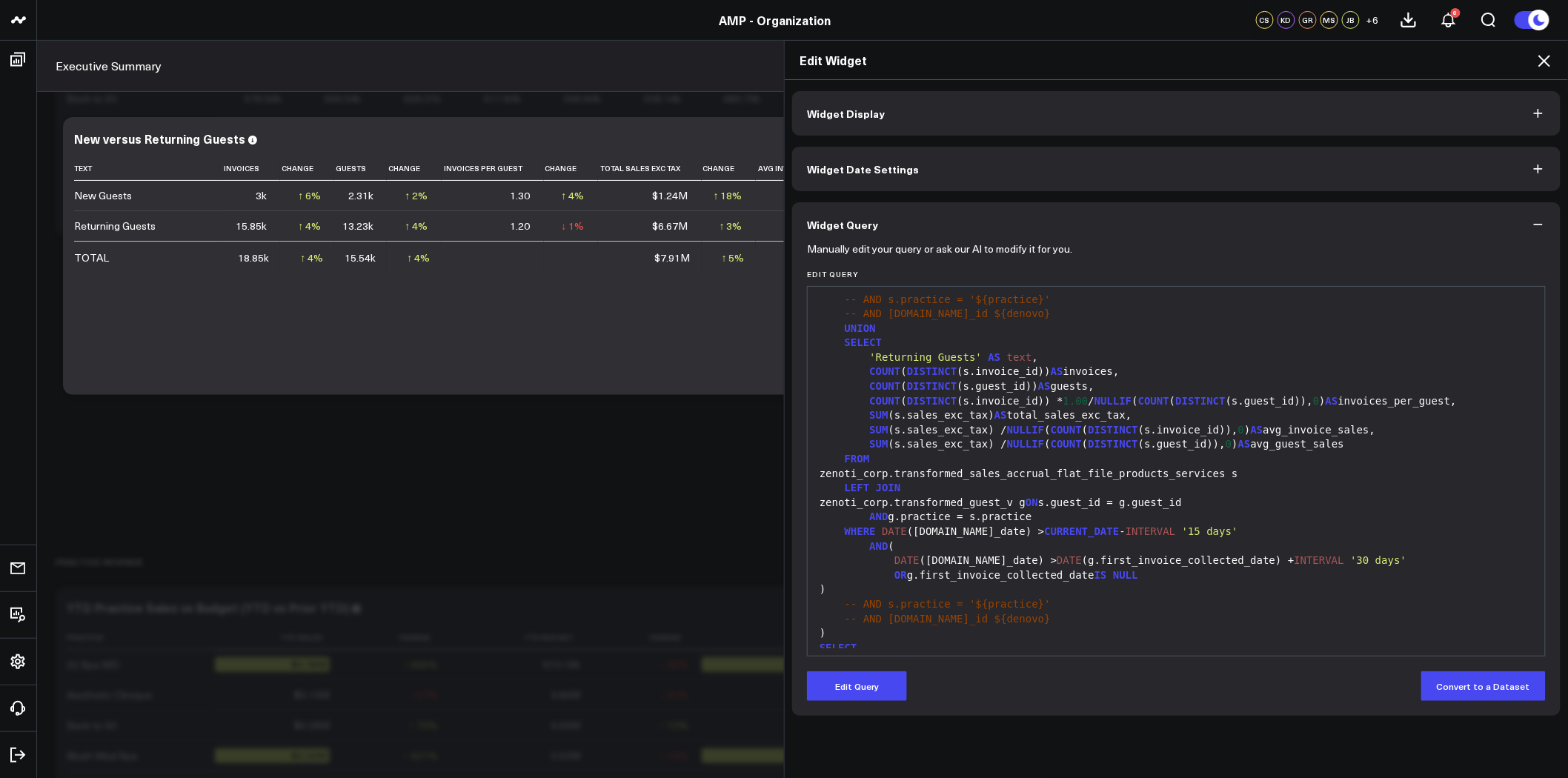
click at [1544, 60] on icon at bounding box center [1545, 61] width 12 height 12
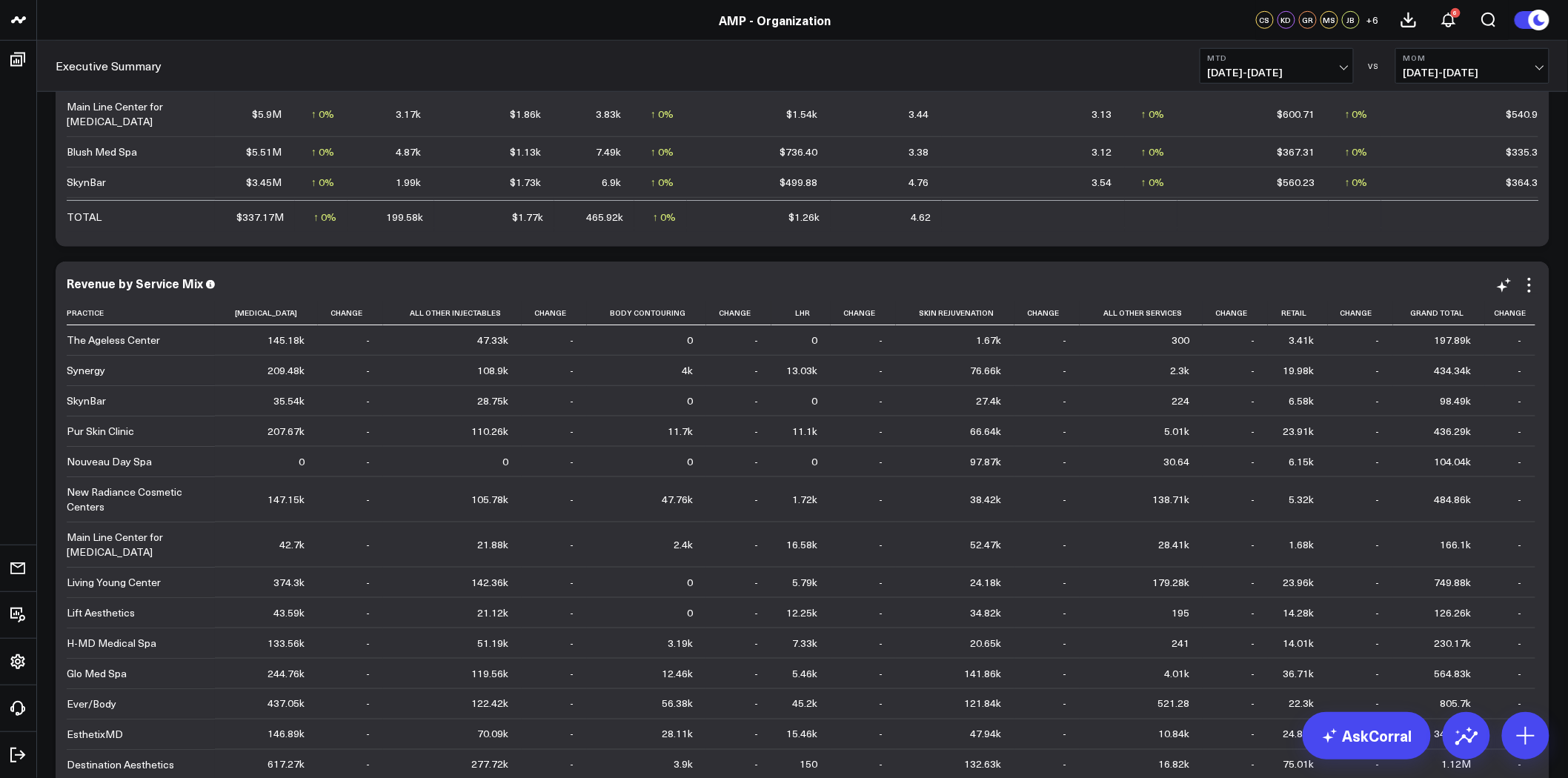
scroll to position [576, 0]
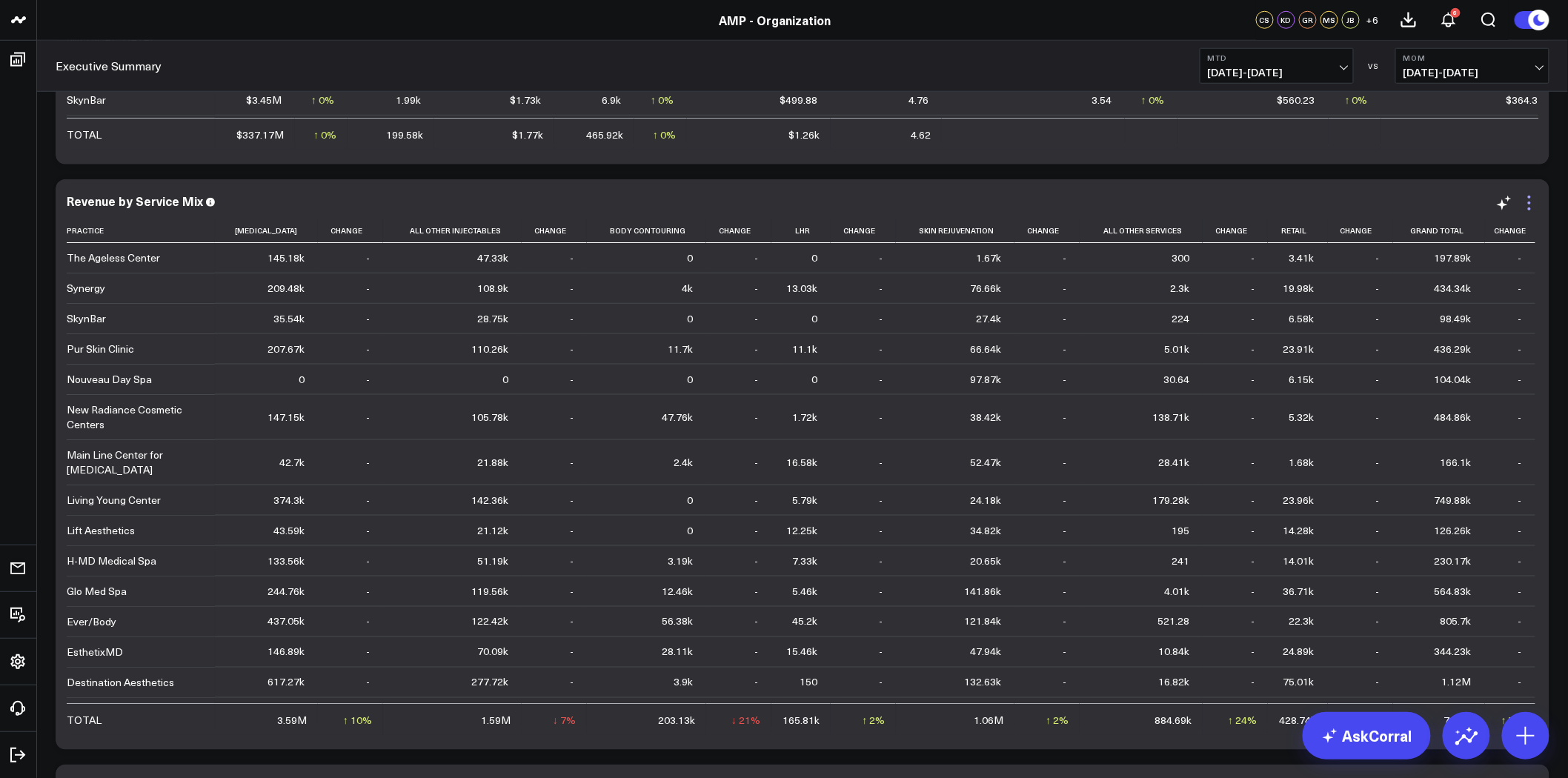
click at [1527, 202] on icon at bounding box center [1530, 203] width 18 height 18
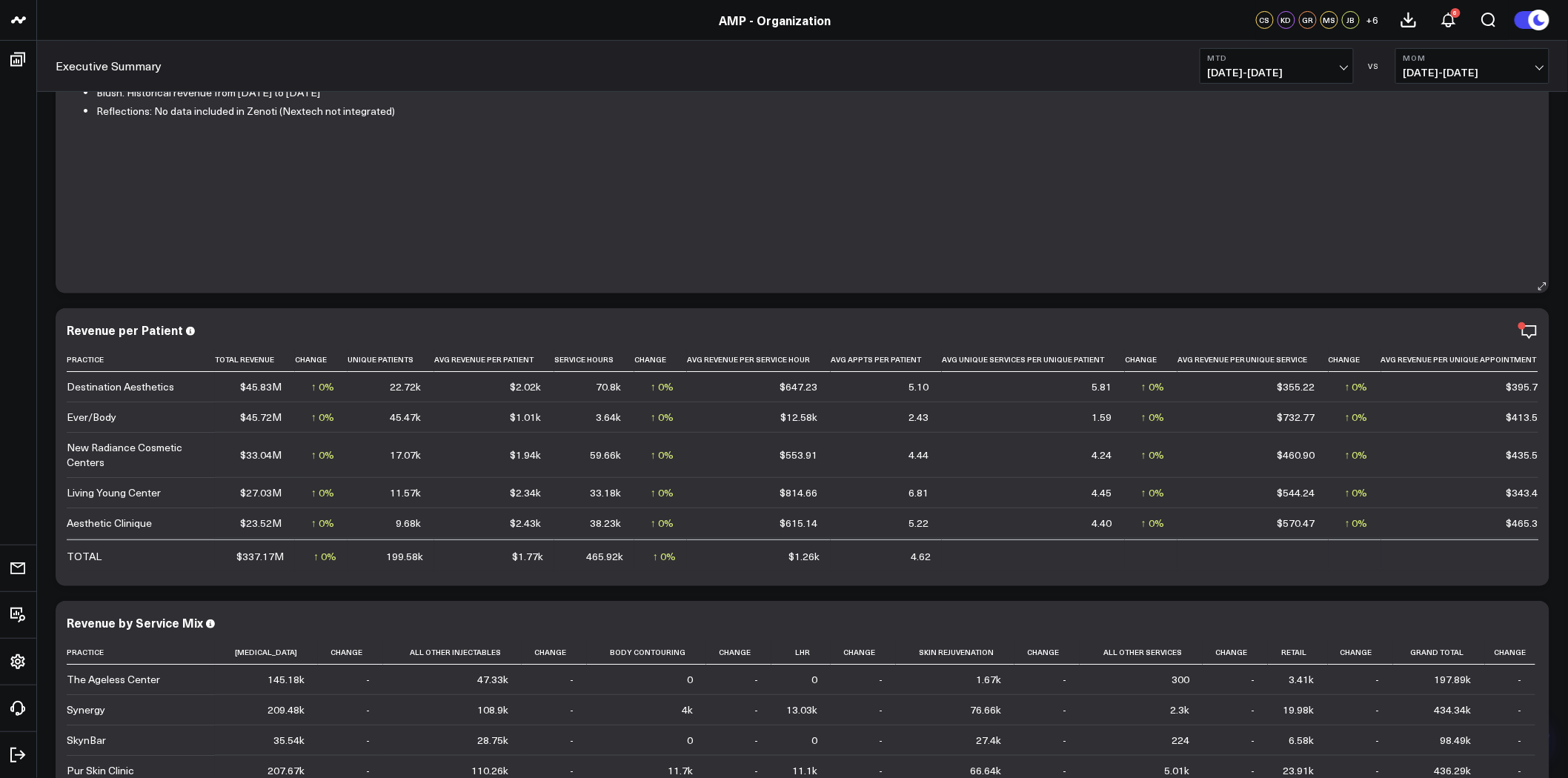
scroll to position [0, 0]
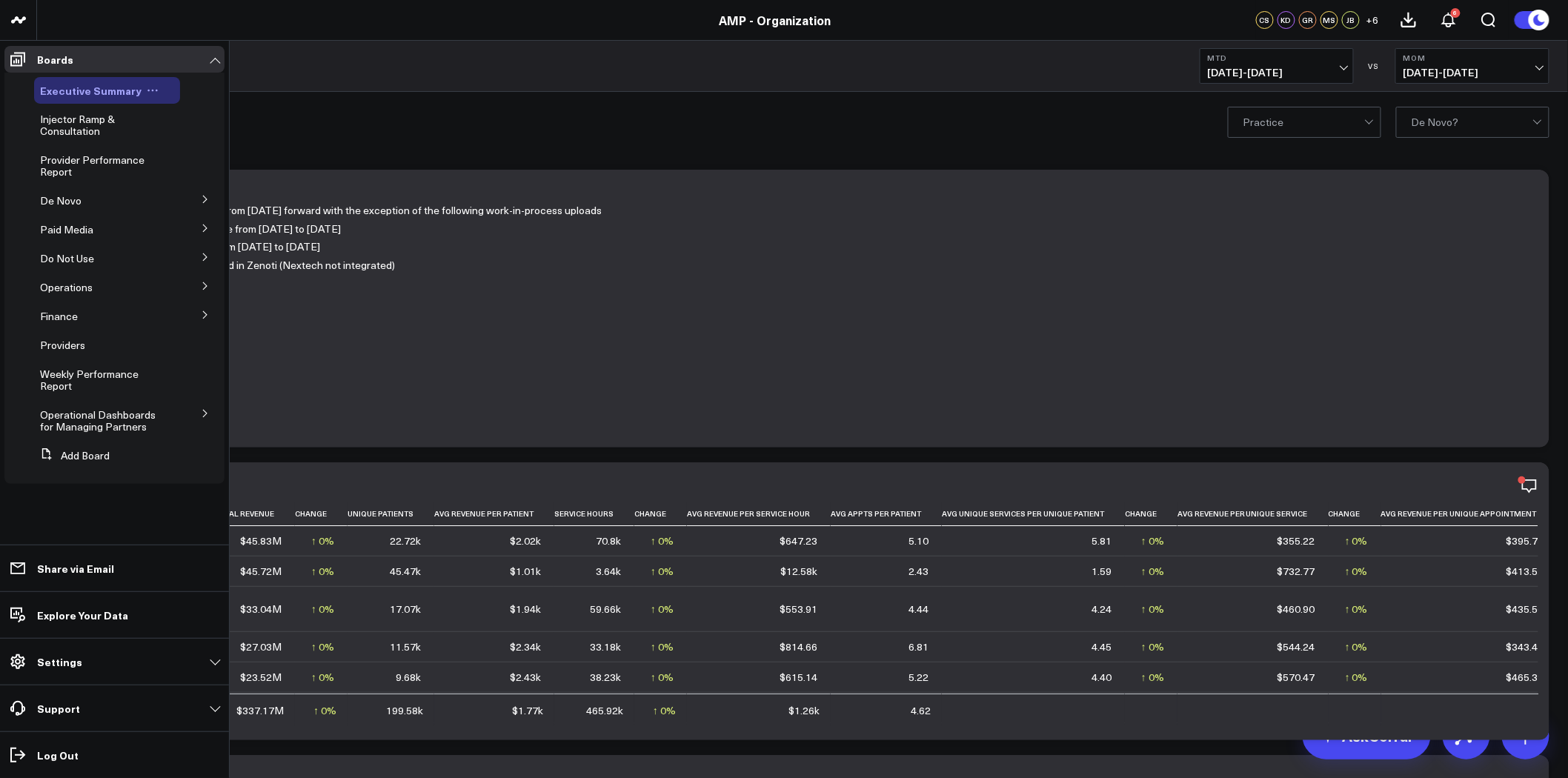
click at [155, 90] on icon at bounding box center [156, 91] width 2 height 2
click at [215, 164] on button "Duplicate Board" at bounding box center [215, 168] width 120 height 29
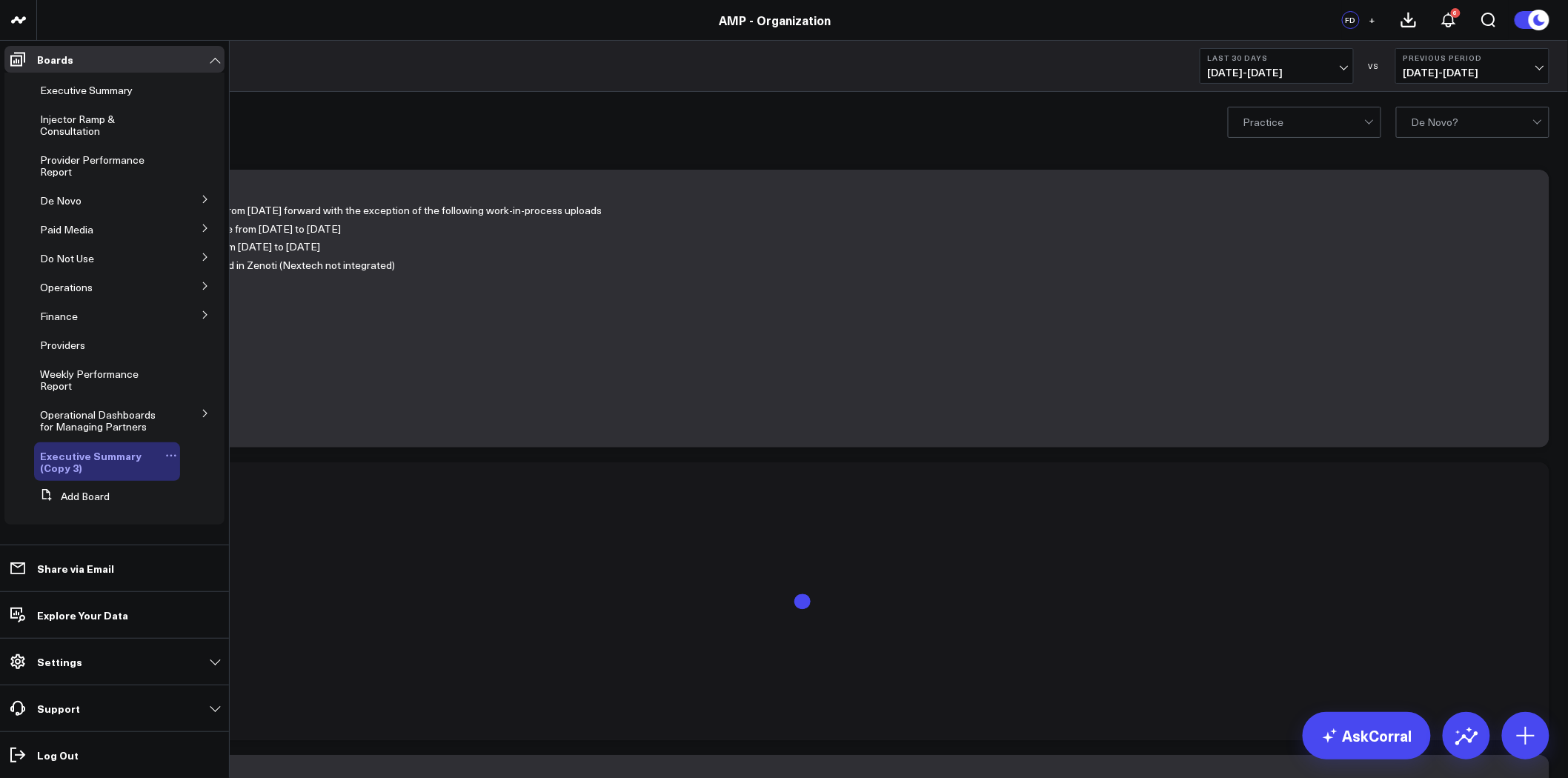
click at [170, 455] on icon at bounding box center [171, 456] width 2 height 2
click at [253, 477] on button "Edit Name" at bounding box center [239, 476] width 120 height 28
type input "E"
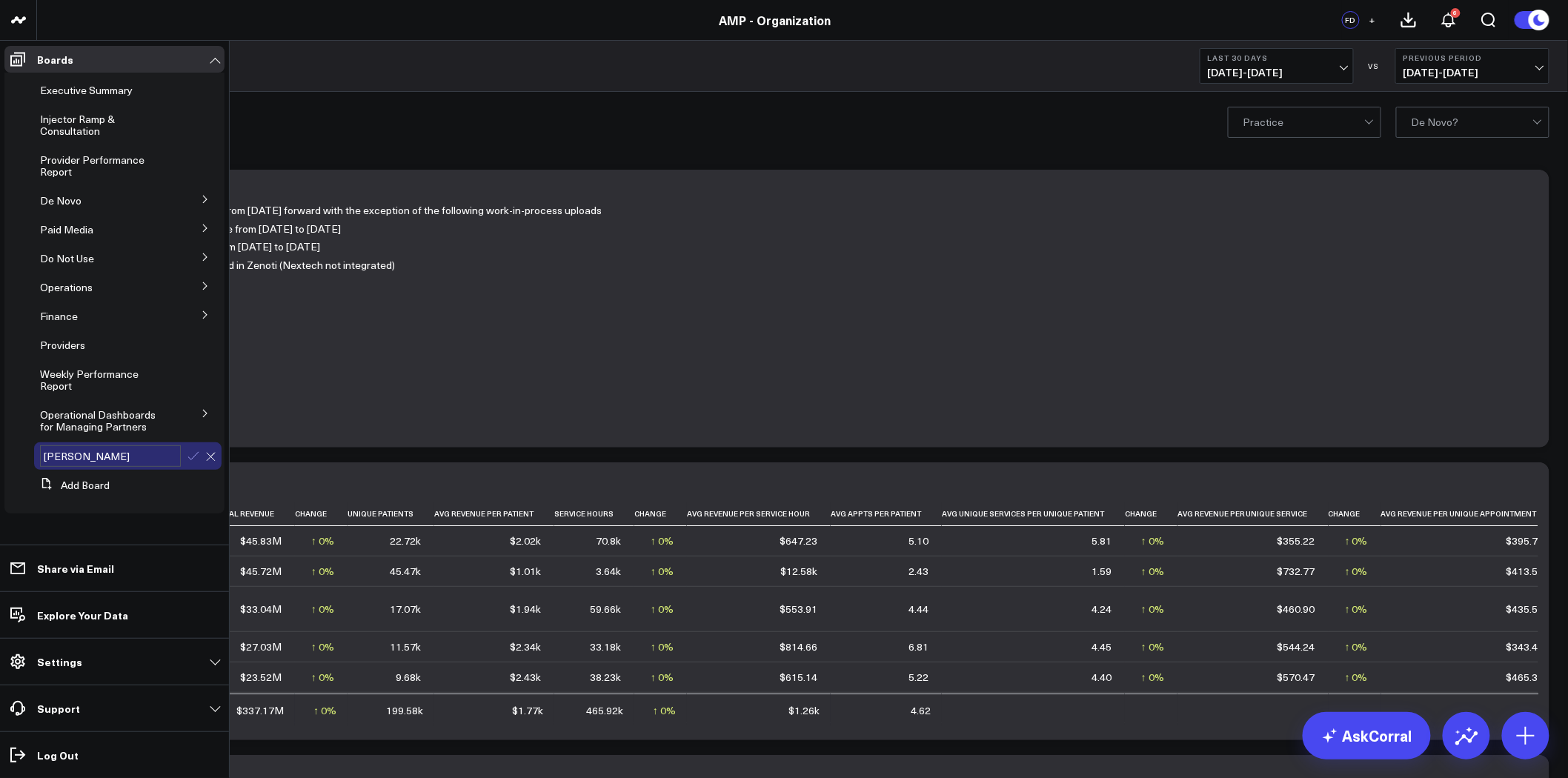
type input "Leon Dashboard"
click at [192, 453] on icon at bounding box center [193, 456] width 14 height 14
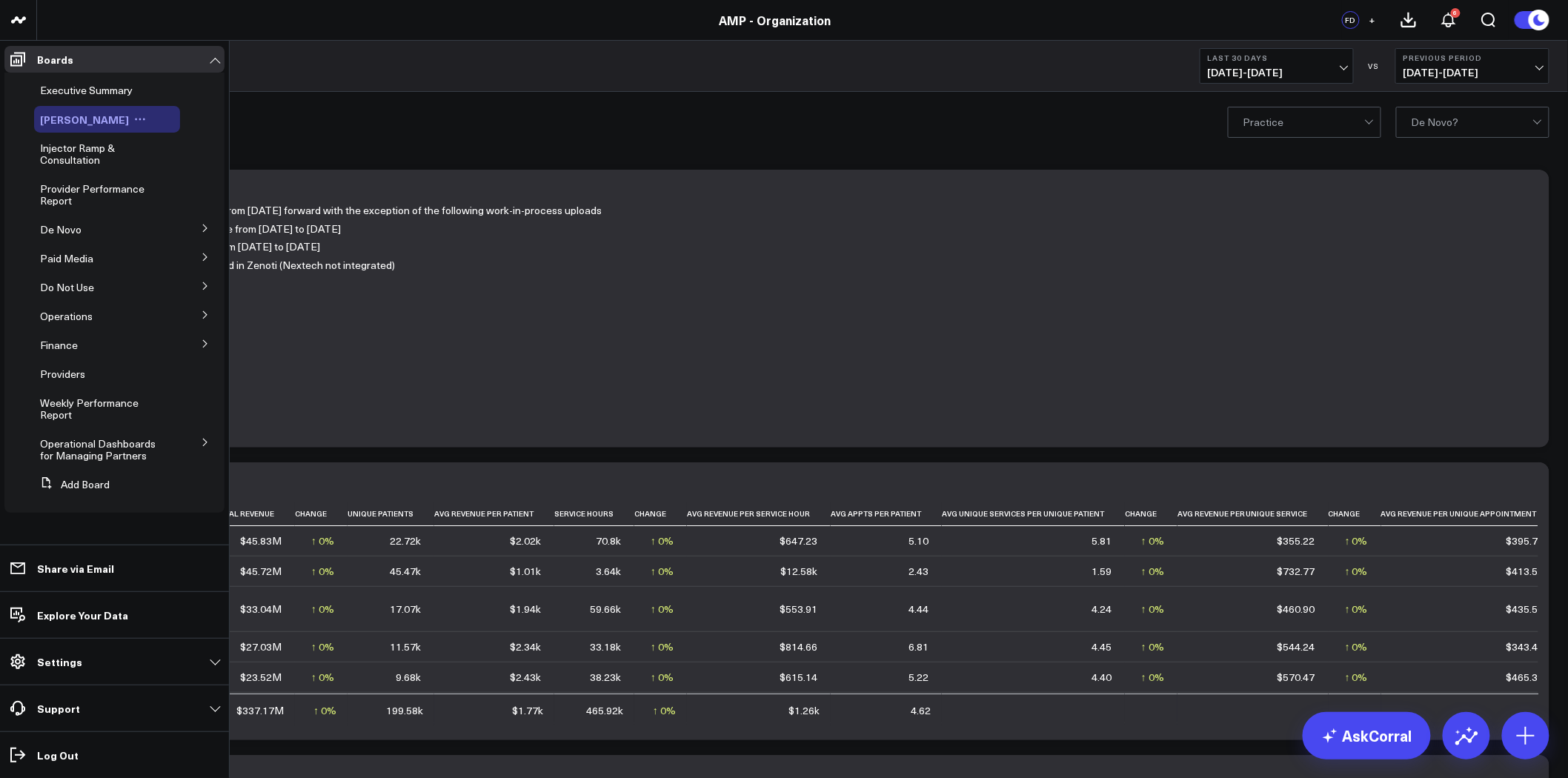
click at [80, 118] on span "Leon Dashboard" at bounding box center [84, 119] width 89 height 15
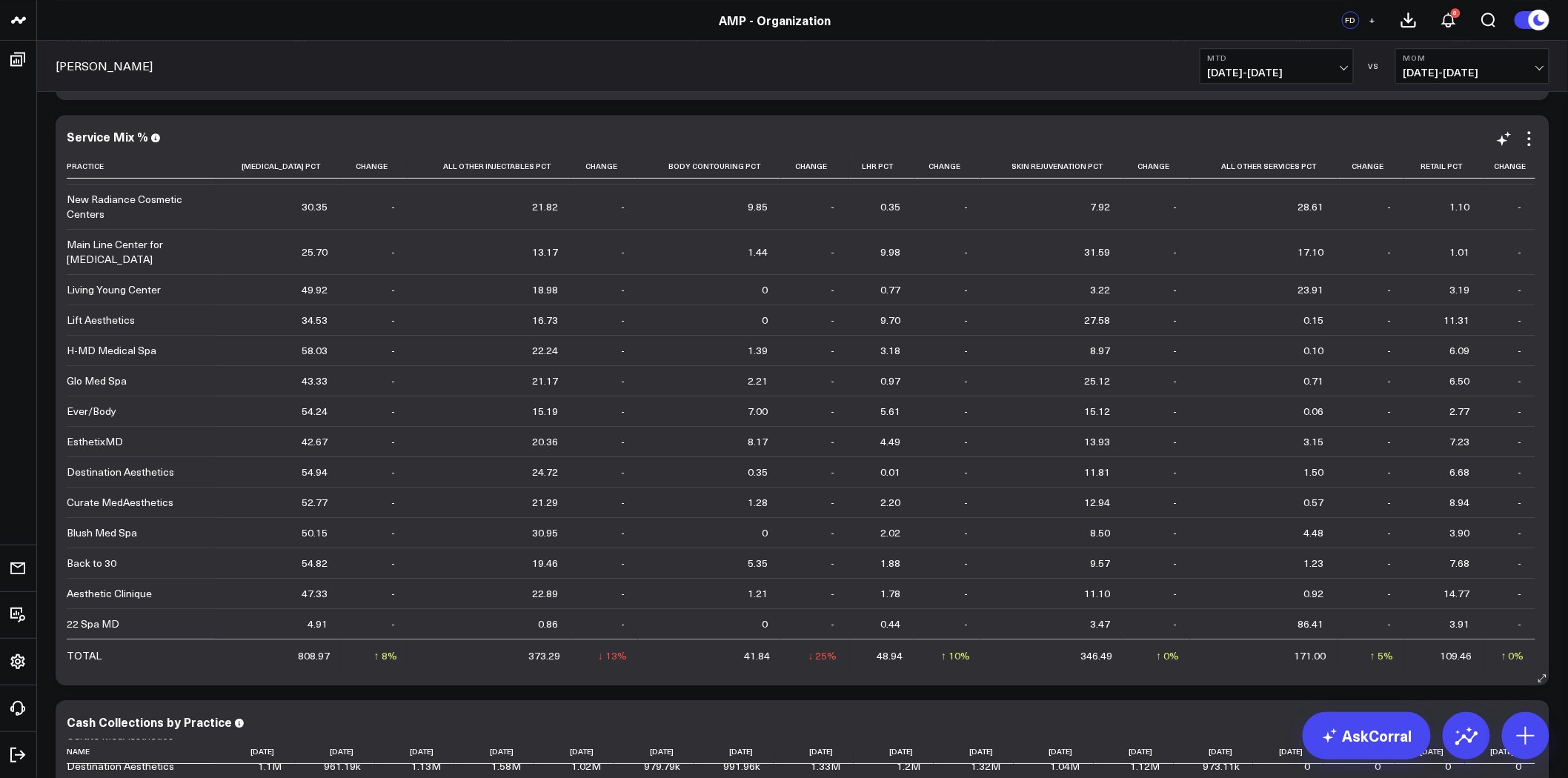
scroll to position [2307, 0]
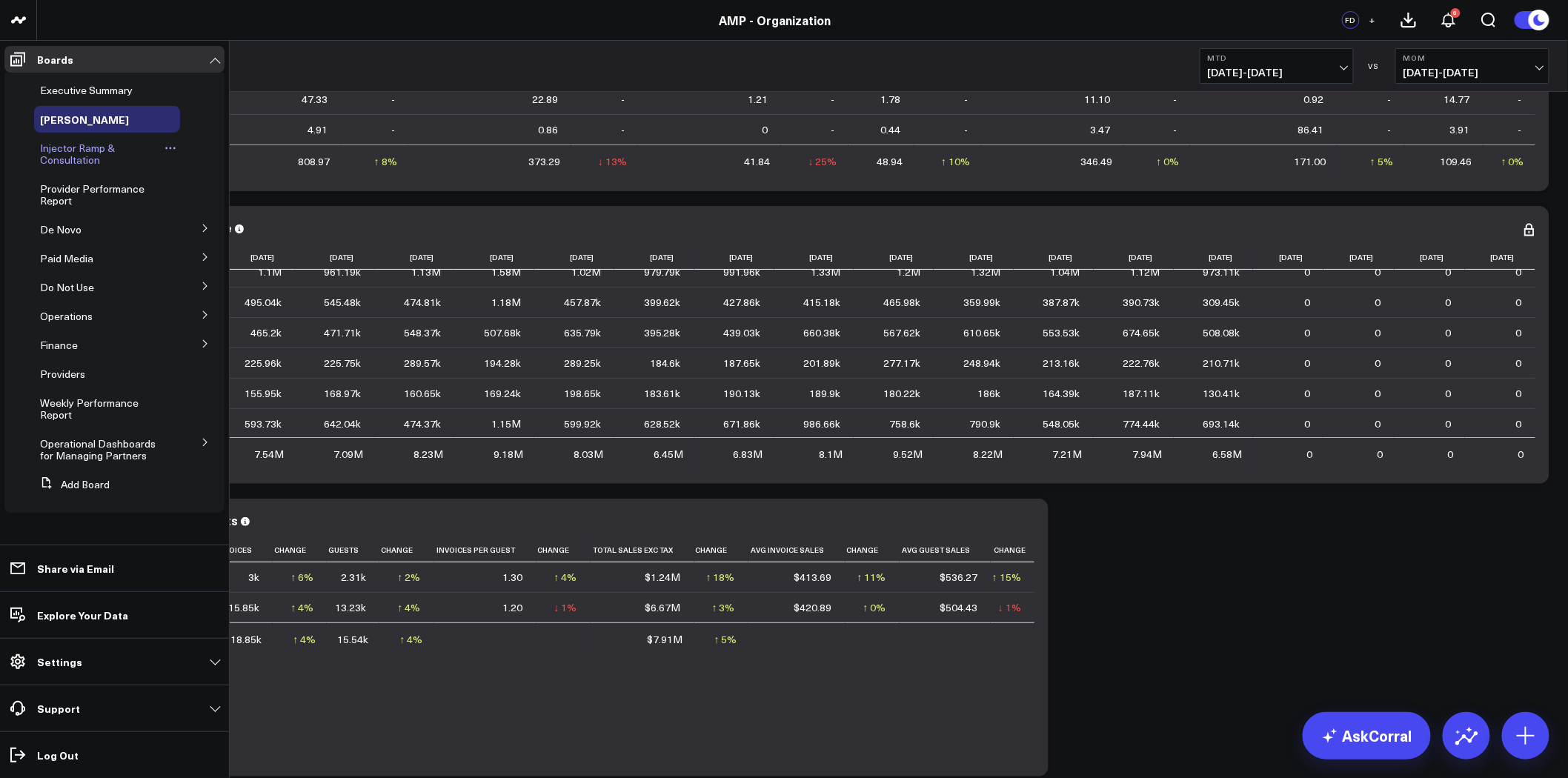
click at [83, 151] on span "Injector Ramp & Consultation" at bounding box center [77, 153] width 75 height 26
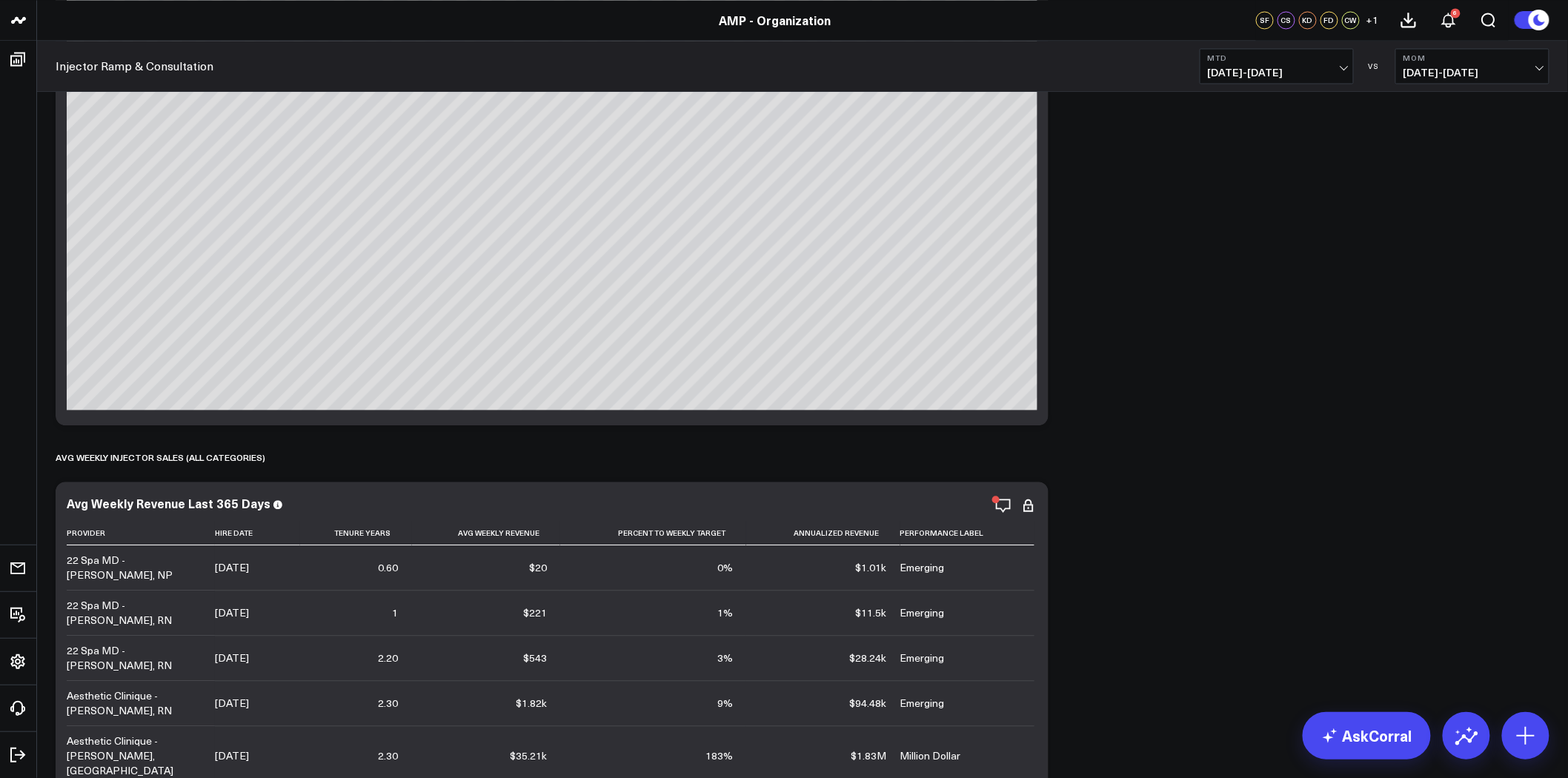
scroll to position [1565, 0]
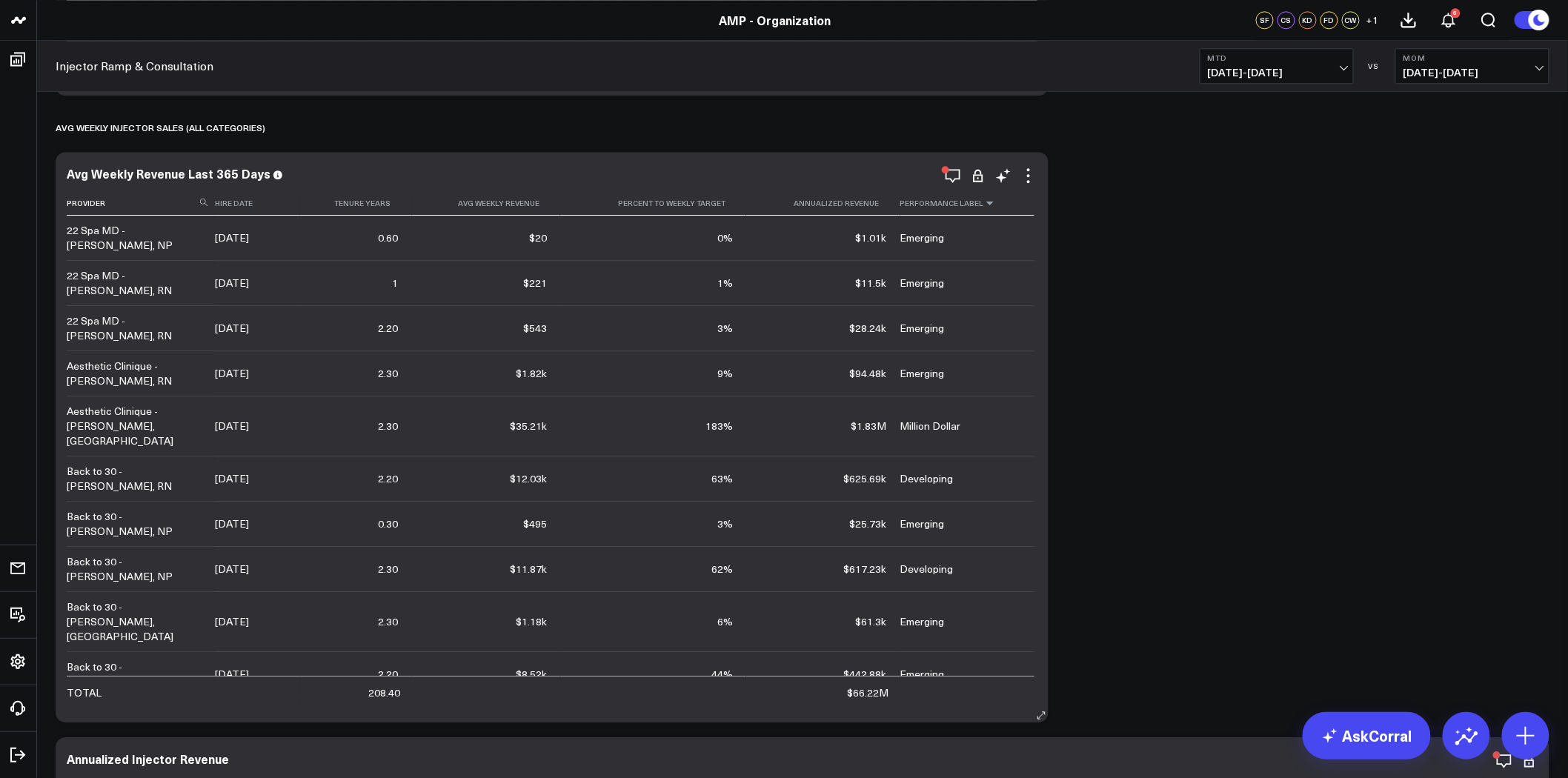
click at [988, 204] on icon at bounding box center [990, 202] width 12 height 9
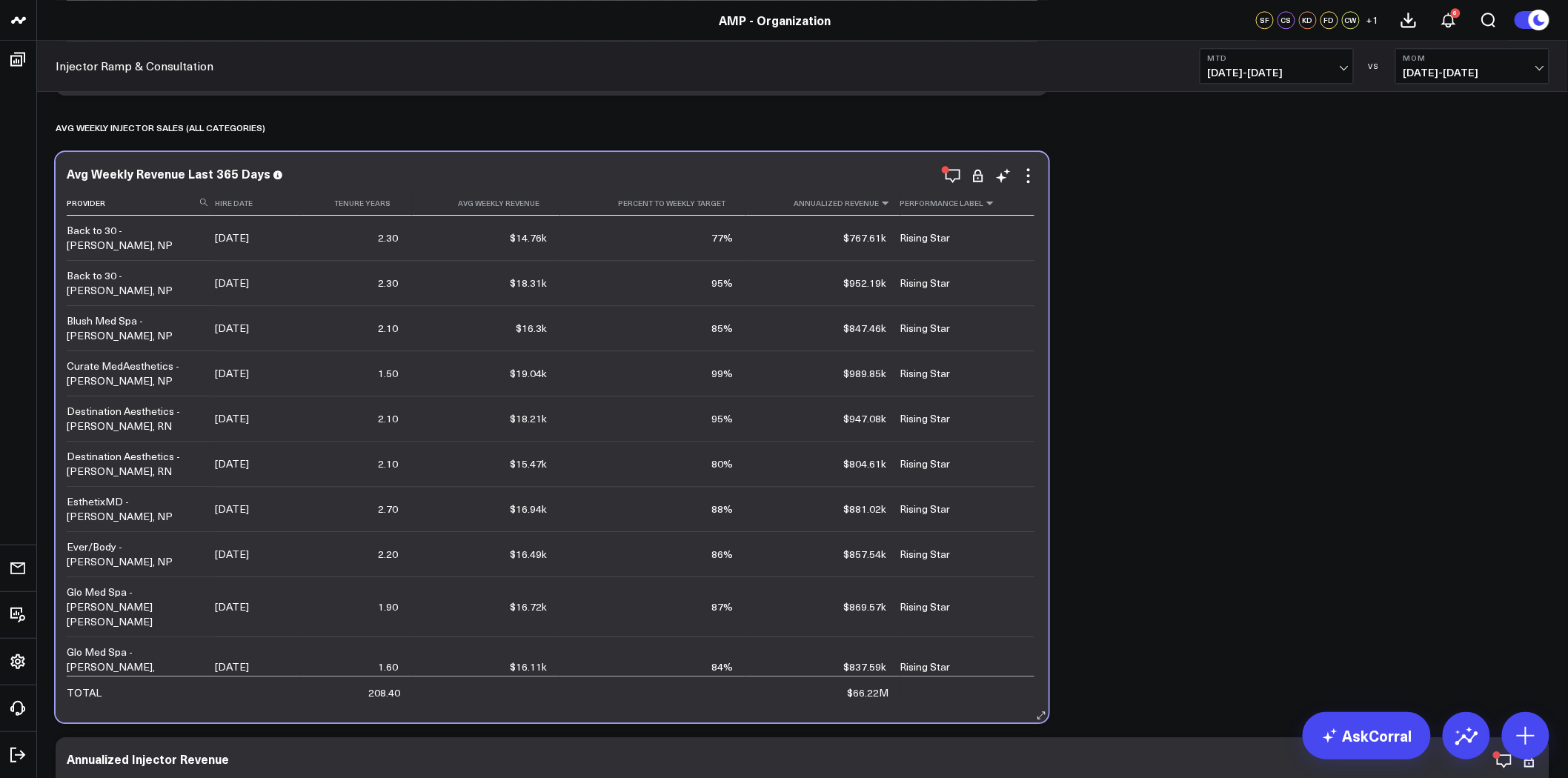
click at [884, 201] on icon at bounding box center [885, 202] width 12 height 9
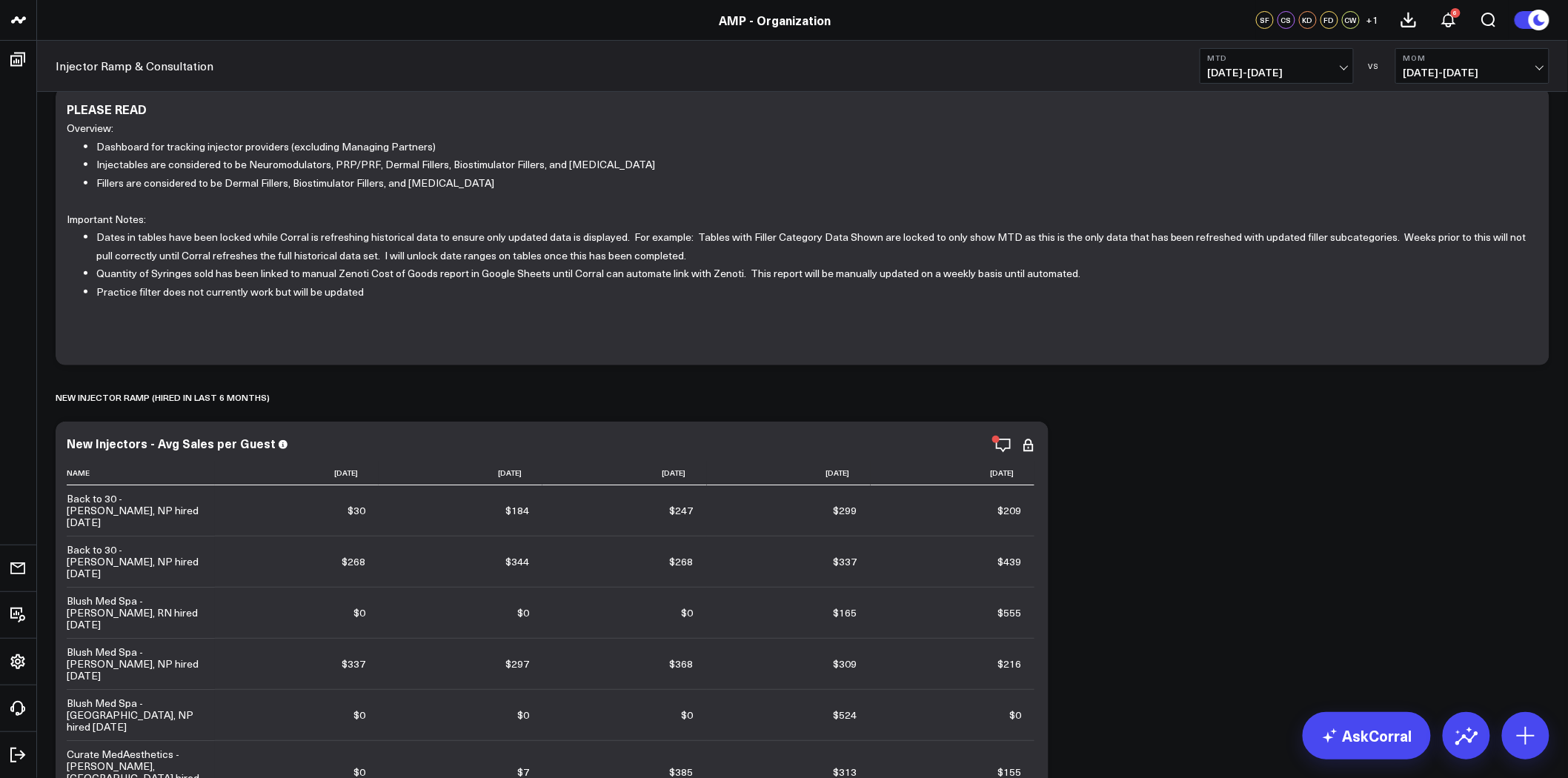
scroll to position [0, 0]
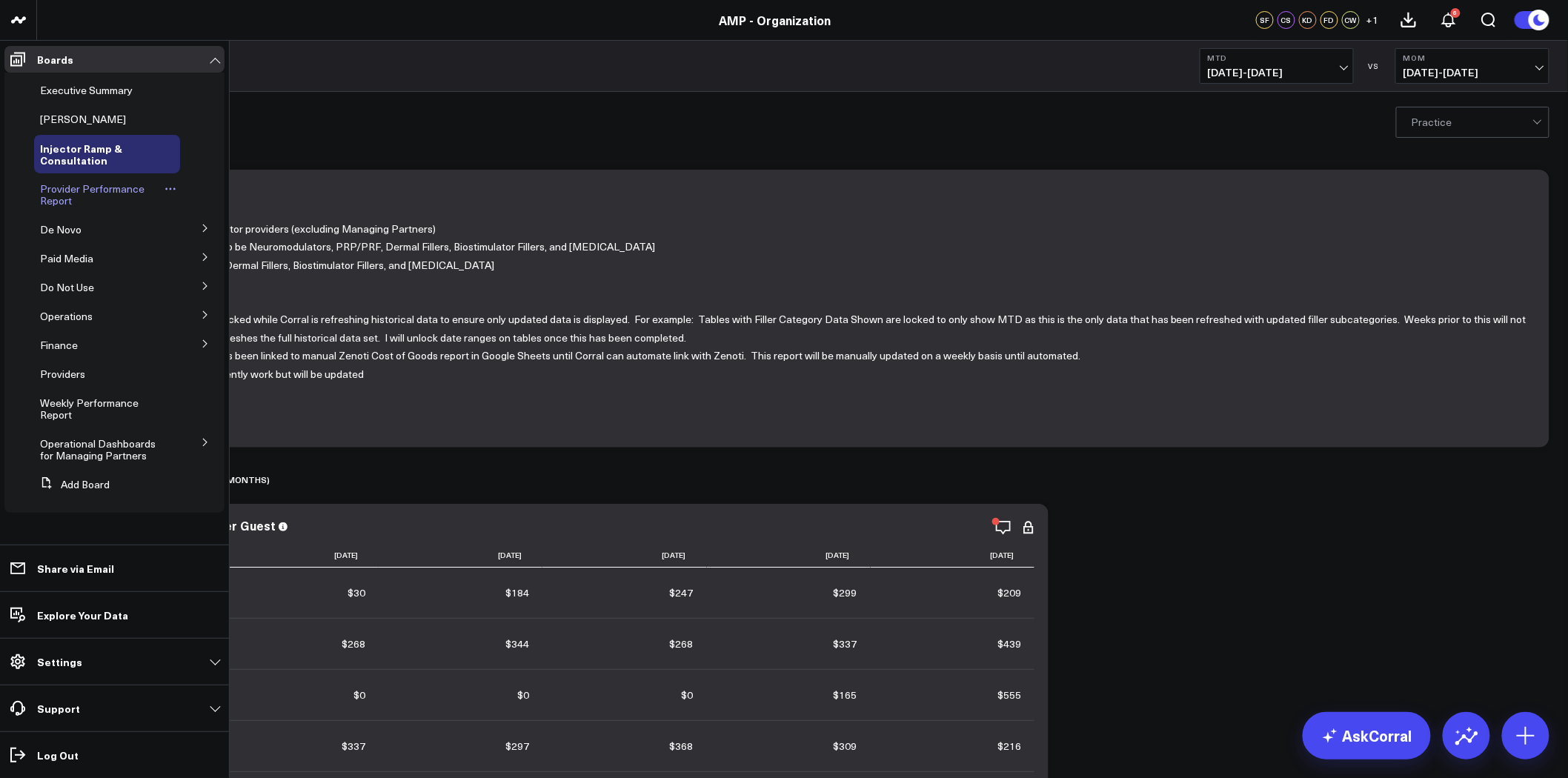
click at [94, 193] on span "Provider Performance Report" at bounding box center [92, 194] width 105 height 26
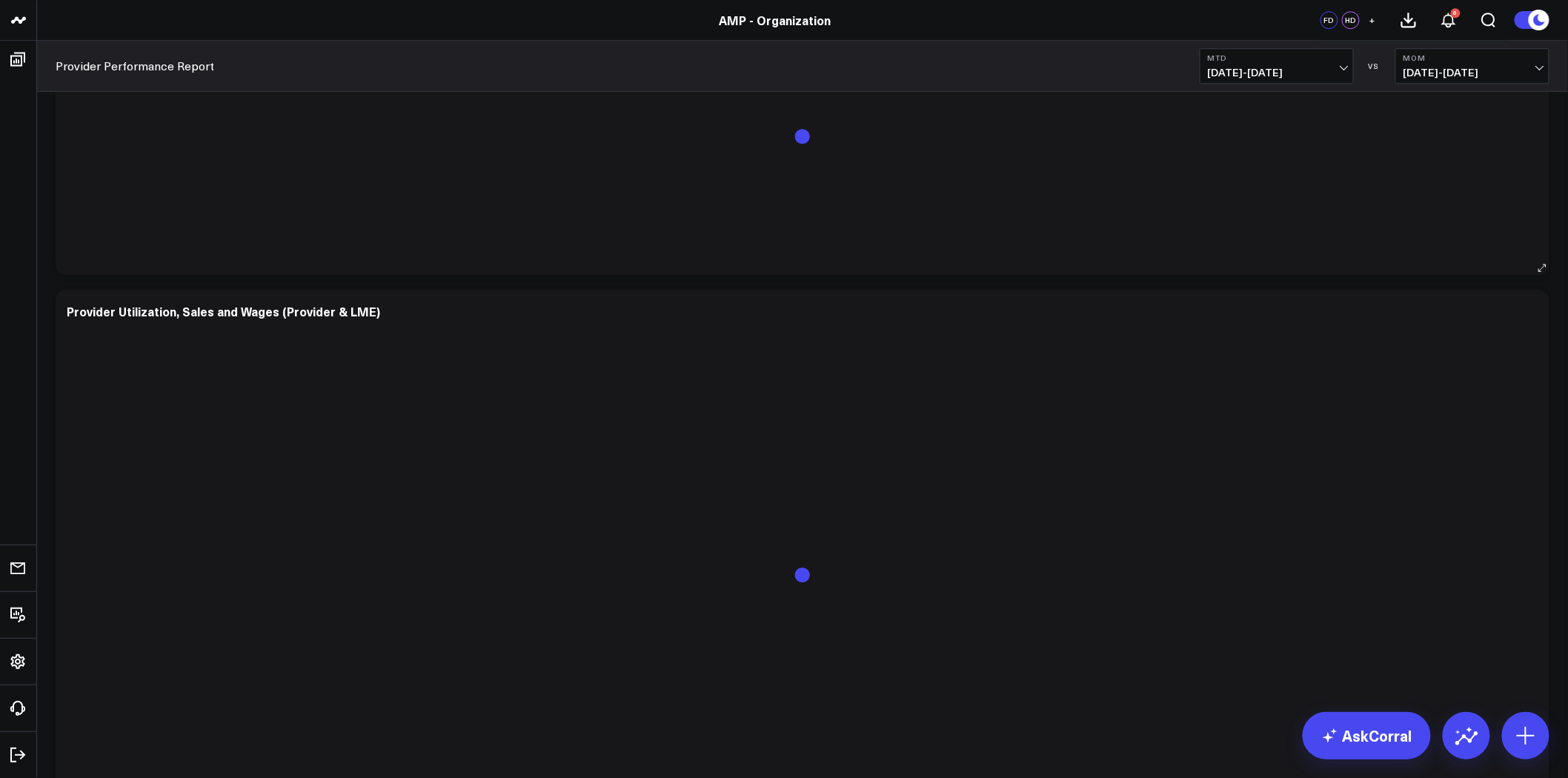
scroll to position [1730, 0]
click at [1374, 20] on span "+" at bounding box center [1373, 20] width 7 height 11
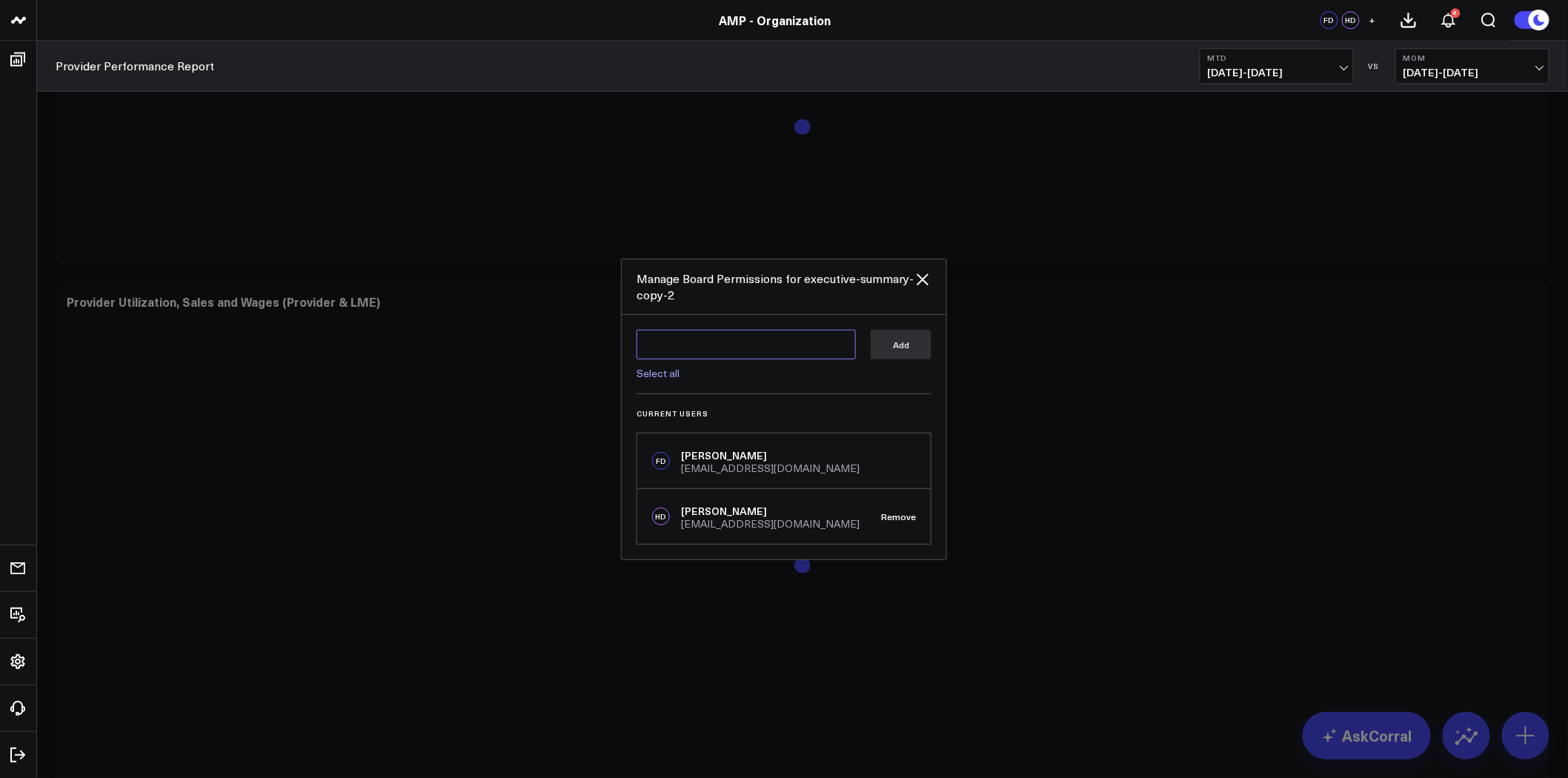
click at [771, 332] on textarea at bounding box center [746, 345] width 220 height 29
type textarea "k"
click at [661, 373] on link "Select all" at bounding box center [658, 373] width 43 height 14
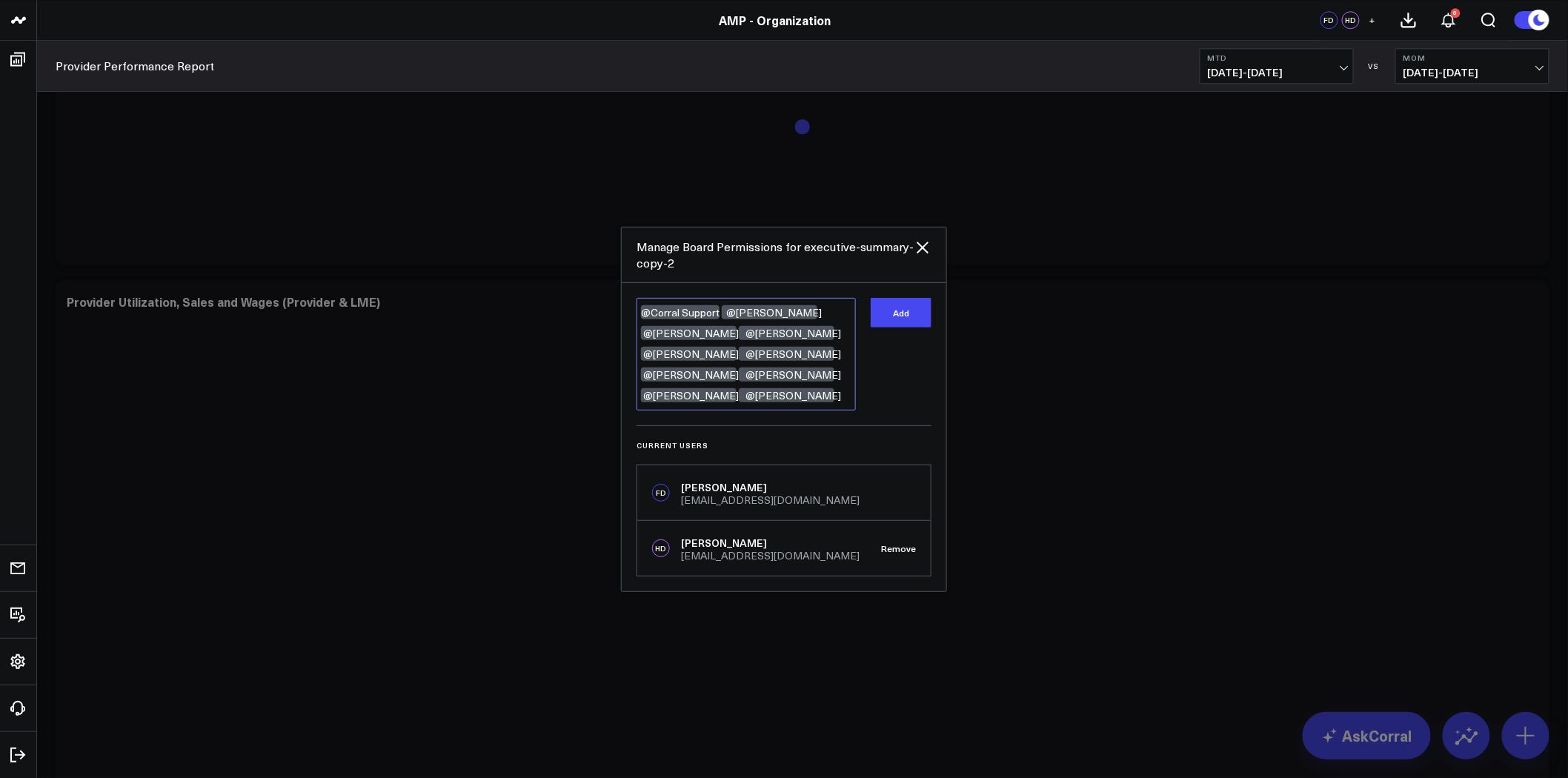
click at [727, 397] on textarea "@Corral Support @[PERSON_NAME] @[PERSON_NAME] @[PERSON_NAME] @[PERSON_NAME] @[P…" at bounding box center [746, 354] width 220 height 112
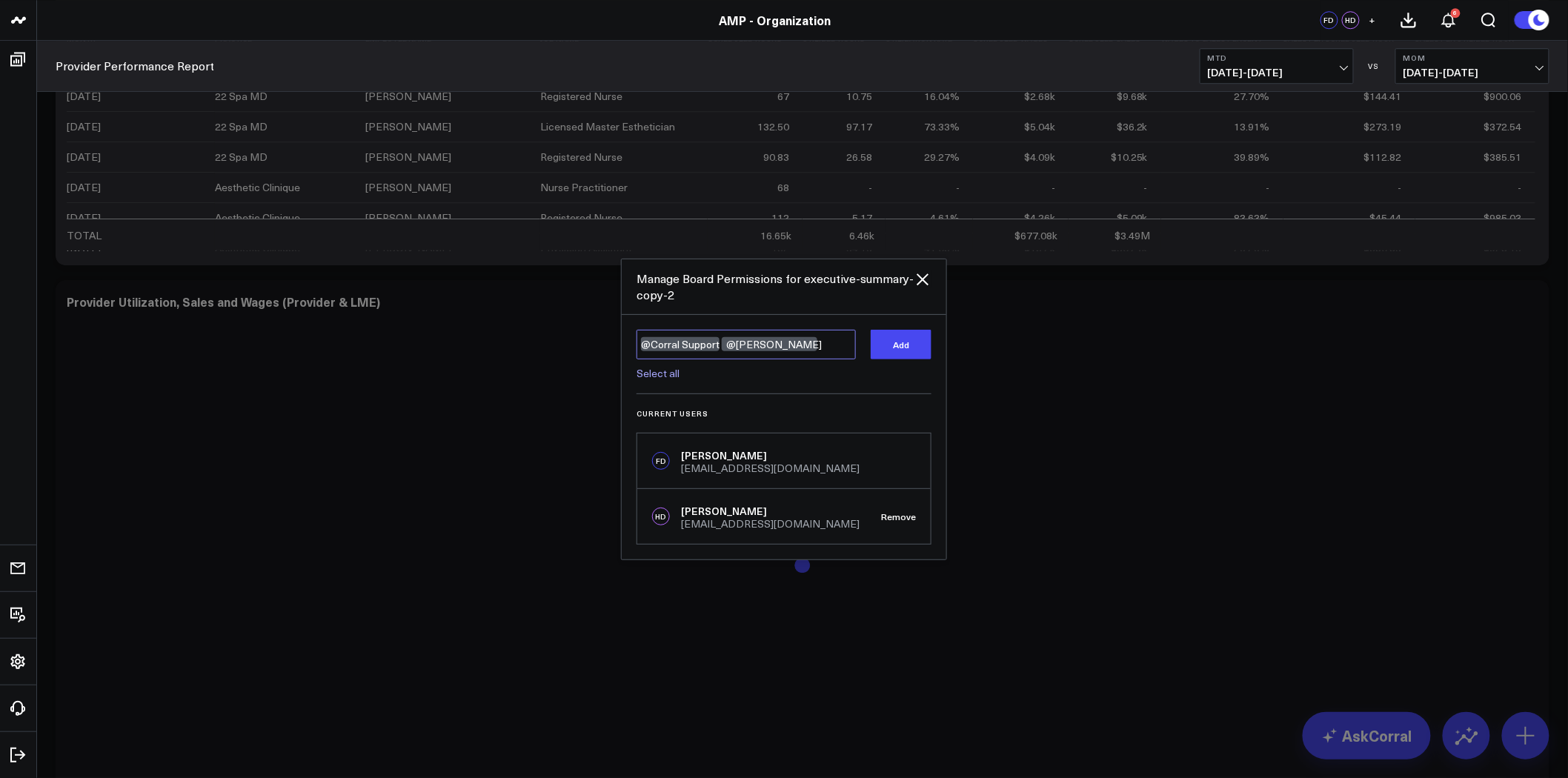
click at [725, 344] on textarea "@Corral Support @[PERSON_NAME]" at bounding box center [746, 345] width 220 height 29
type textarea "@[PERSON_NAME]"
click at [914, 342] on button "Add" at bounding box center [901, 345] width 61 height 29
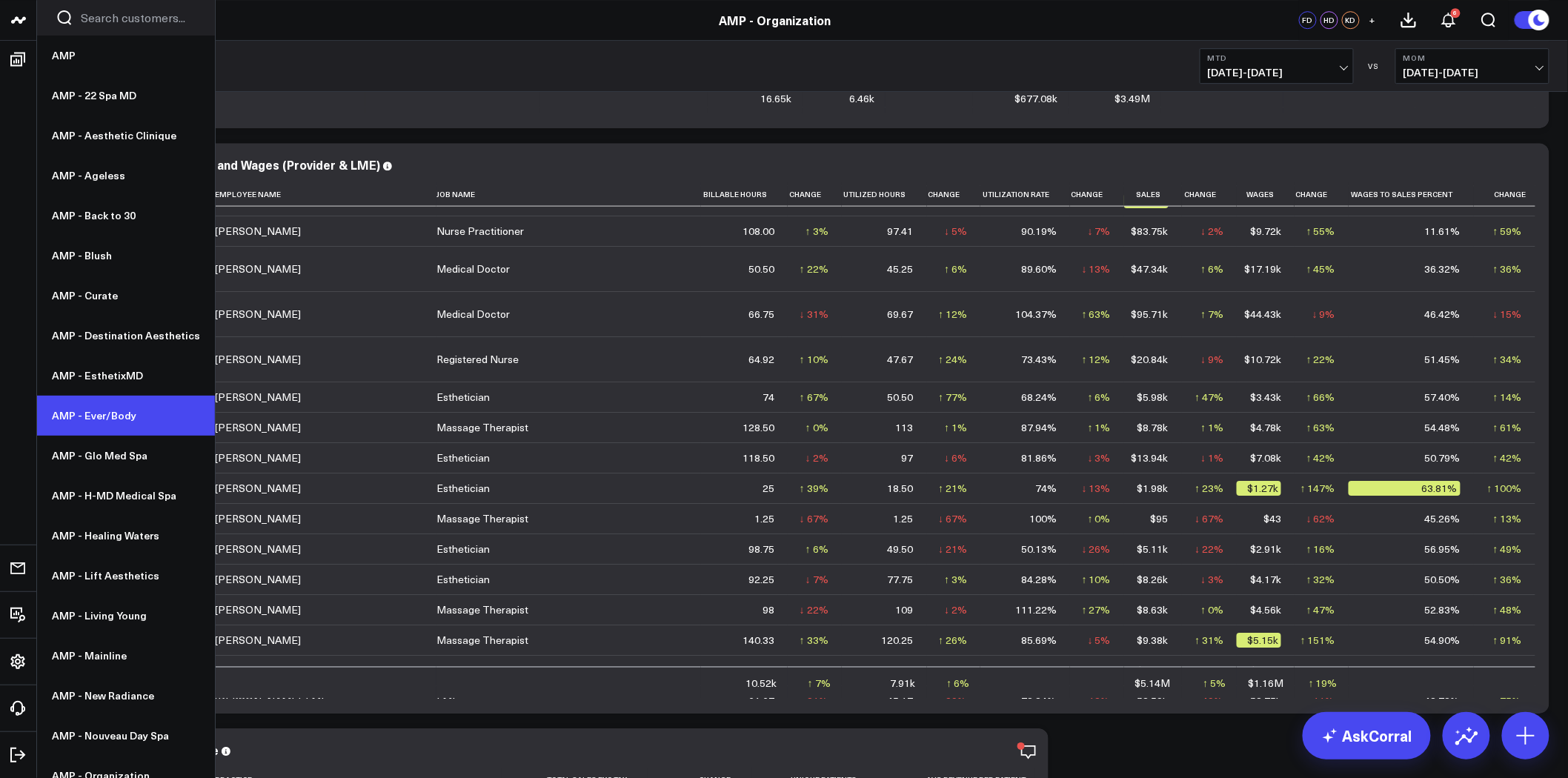
scroll to position [137, 0]
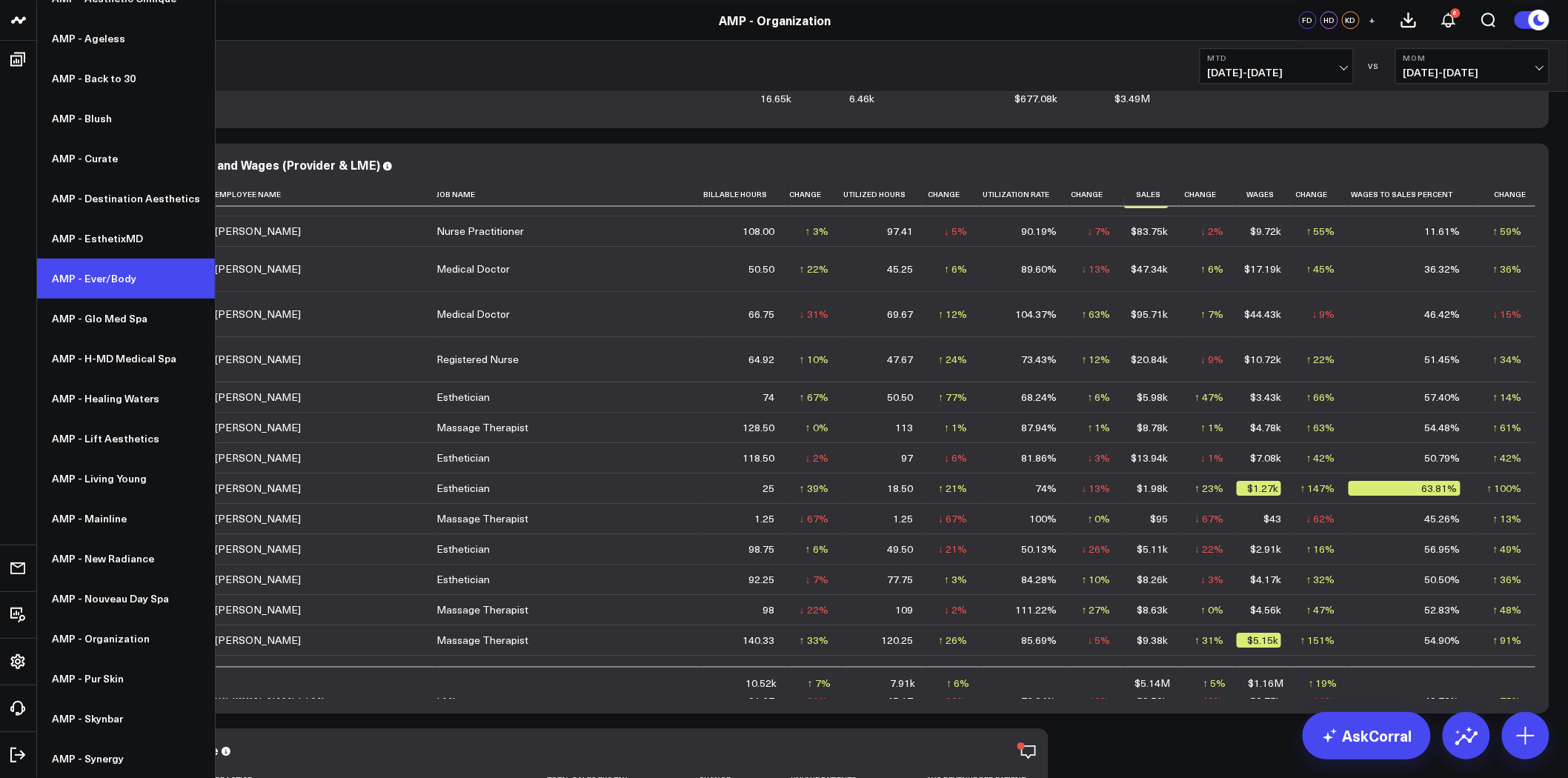
click at [147, 275] on link "AMP - Ever/Body" at bounding box center [126, 279] width 178 height 40
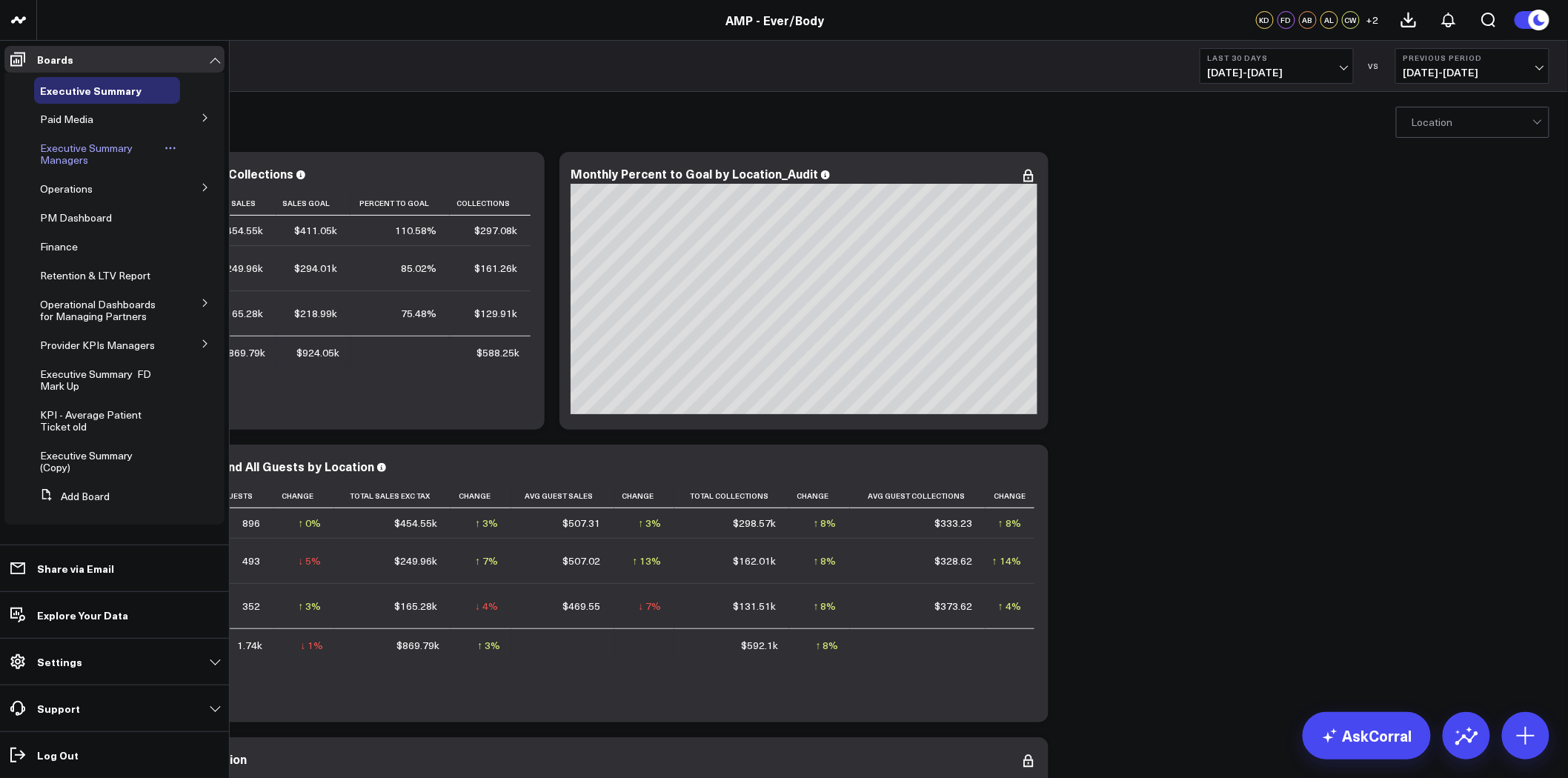
click at [106, 151] on span "Executive Summary Managers" at bounding box center [86, 153] width 93 height 26
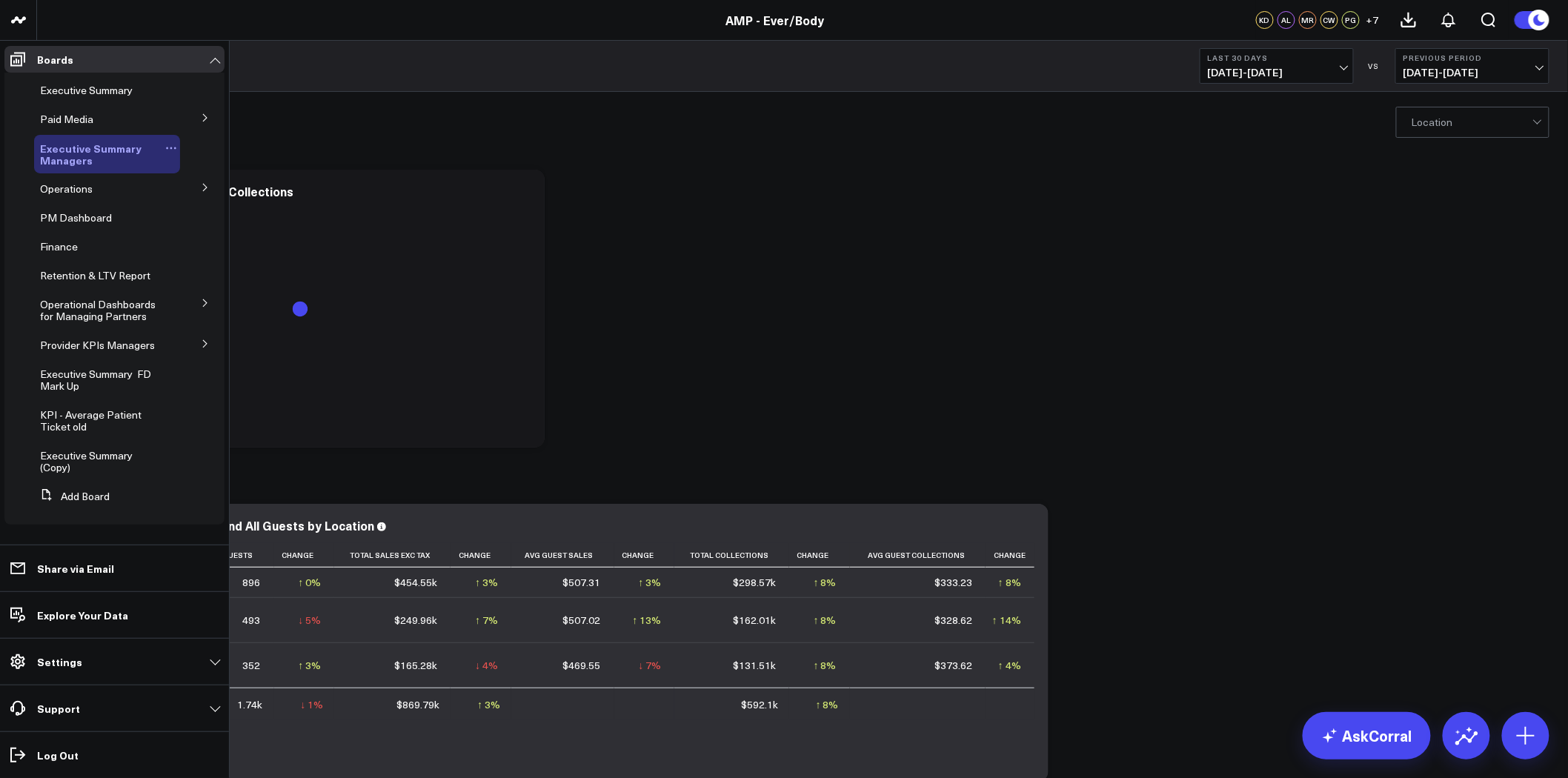
click at [165, 146] on icon at bounding box center [171, 149] width 12 height 12
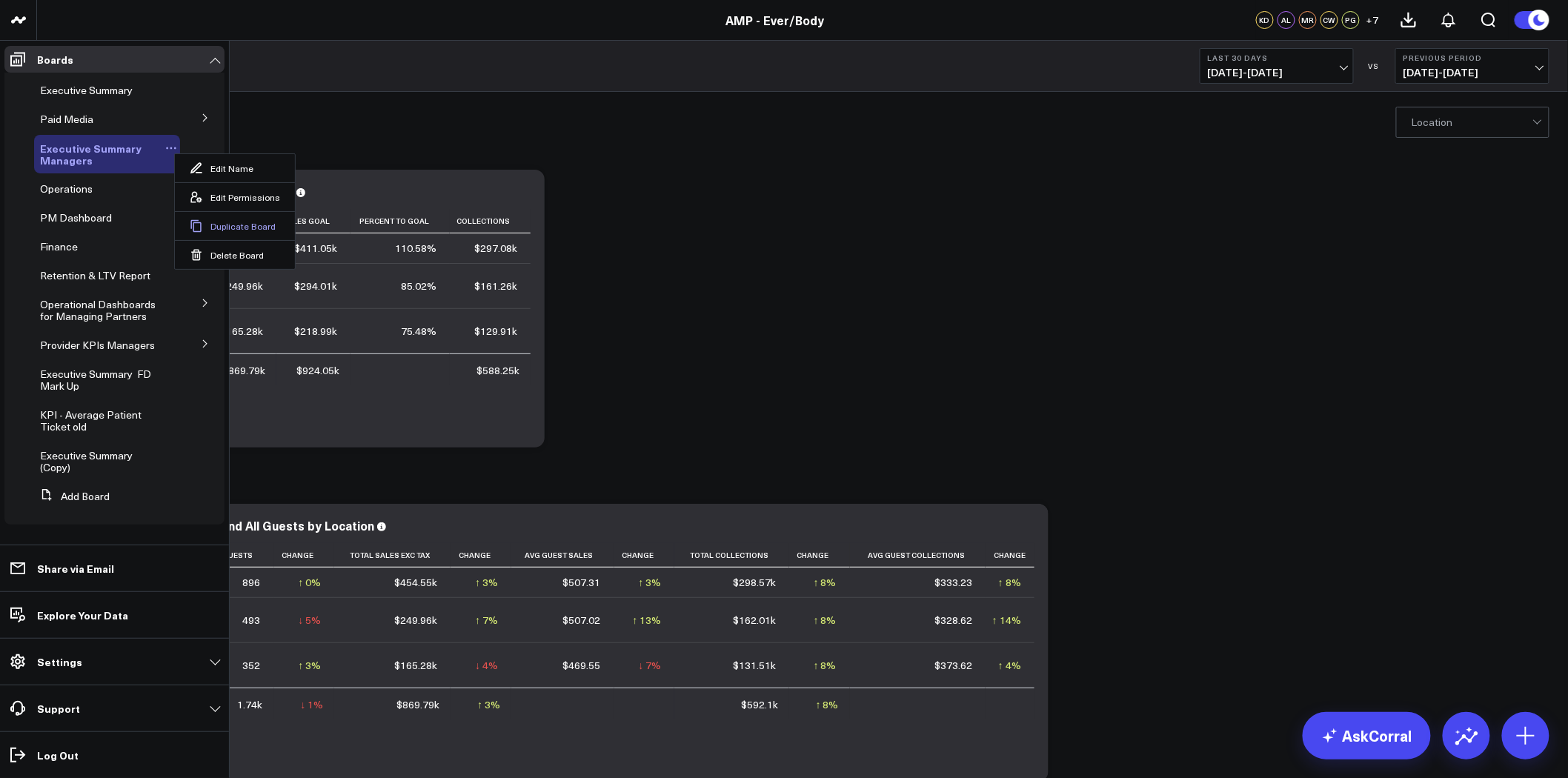
click at [230, 226] on button "Duplicate Board" at bounding box center [234, 226] width 120 height 29
click at [165, 145] on icon at bounding box center [171, 149] width 12 height 12
click at [228, 224] on button "Duplicate Board" at bounding box center [234, 226] width 120 height 29
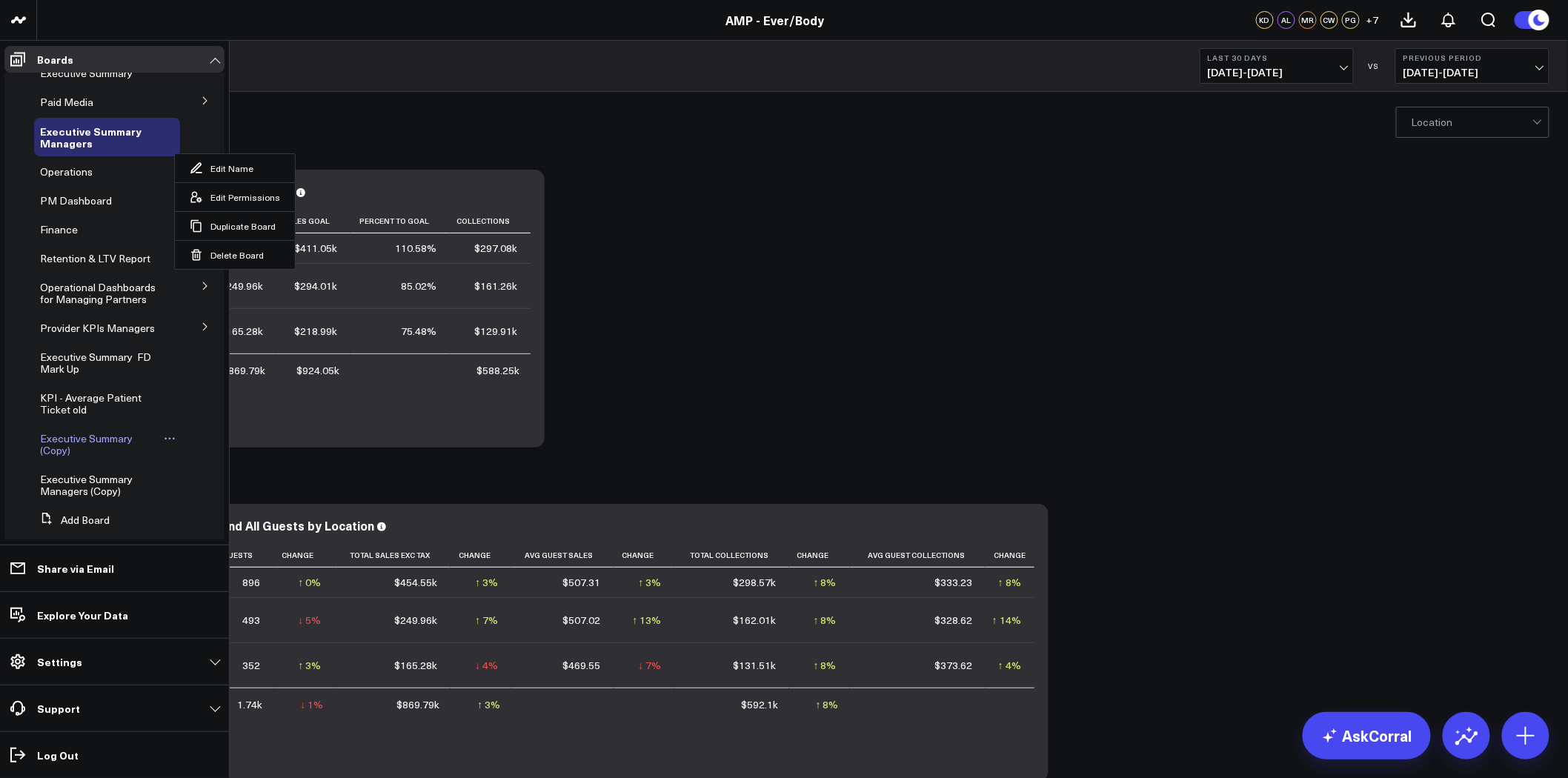
scroll to position [47, 0]
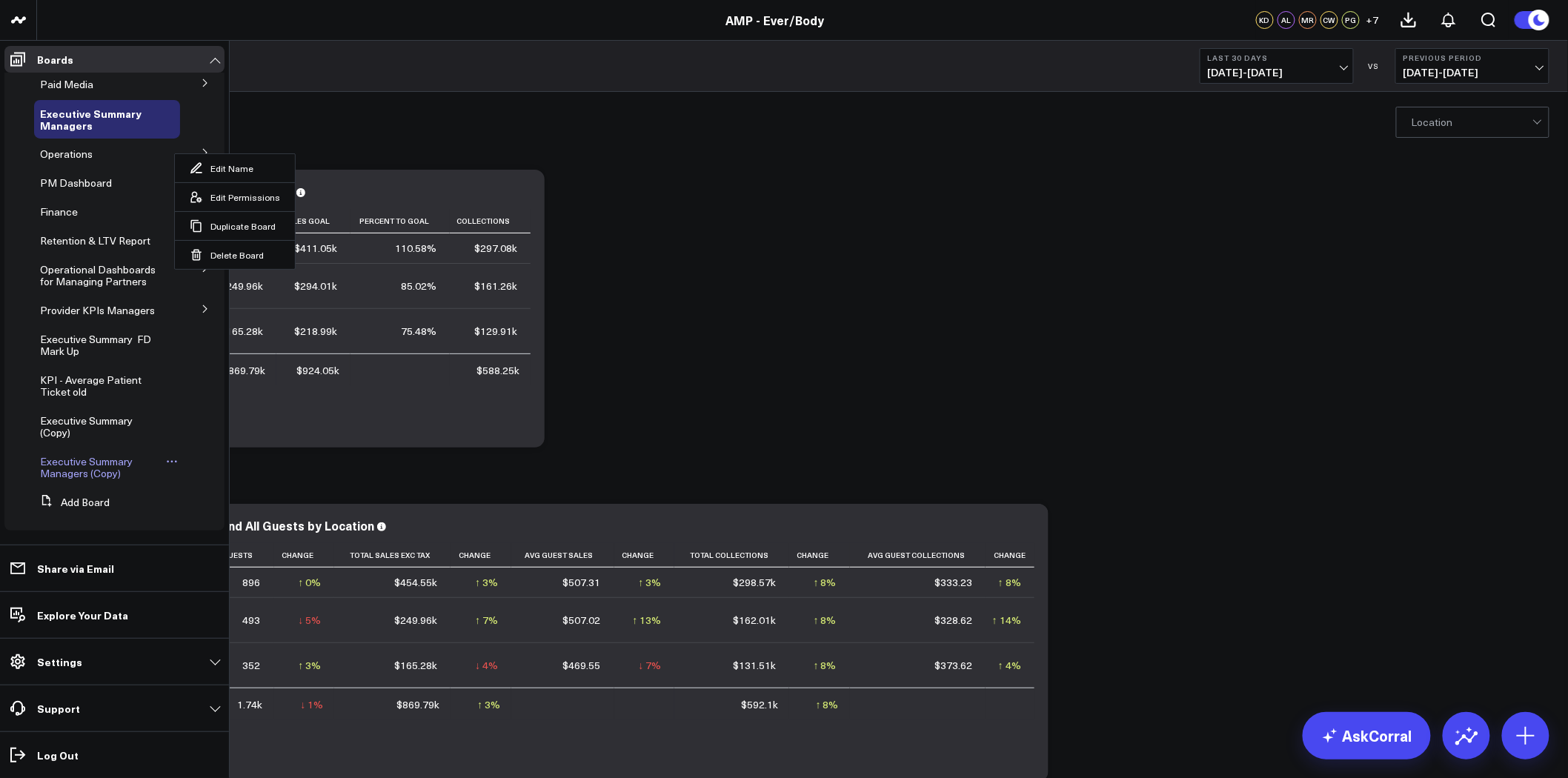
click at [166, 457] on icon at bounding box center [172, 461] width 12 height 12
click at [166, 459] on icon at bounding box center [172, 461] width 12 height 12
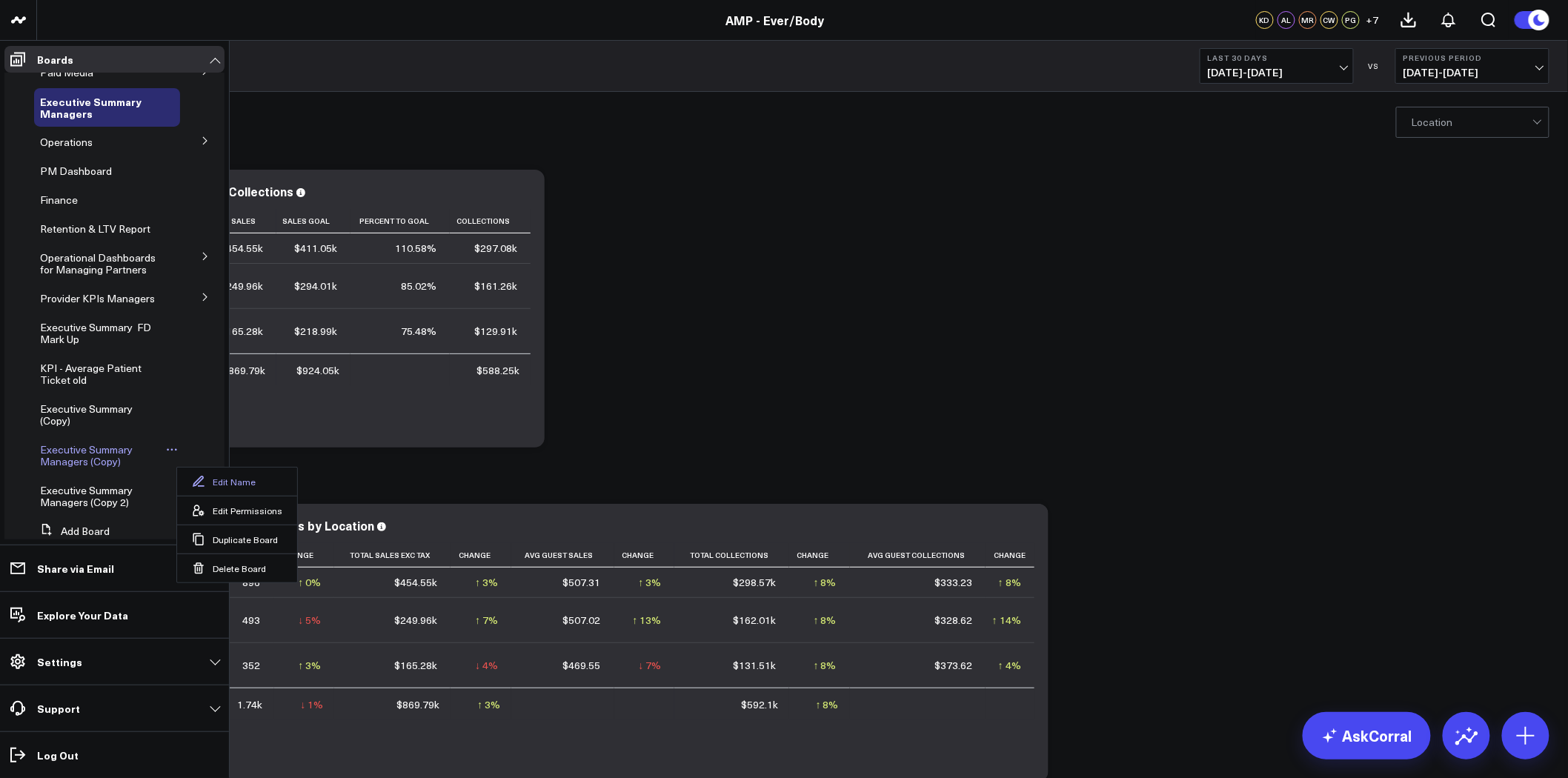
click at [242, 483] on button "Edit Name" at bounding box center [236, 482] width 120 height 28
type input "Executive Summary Managers FD + KD"
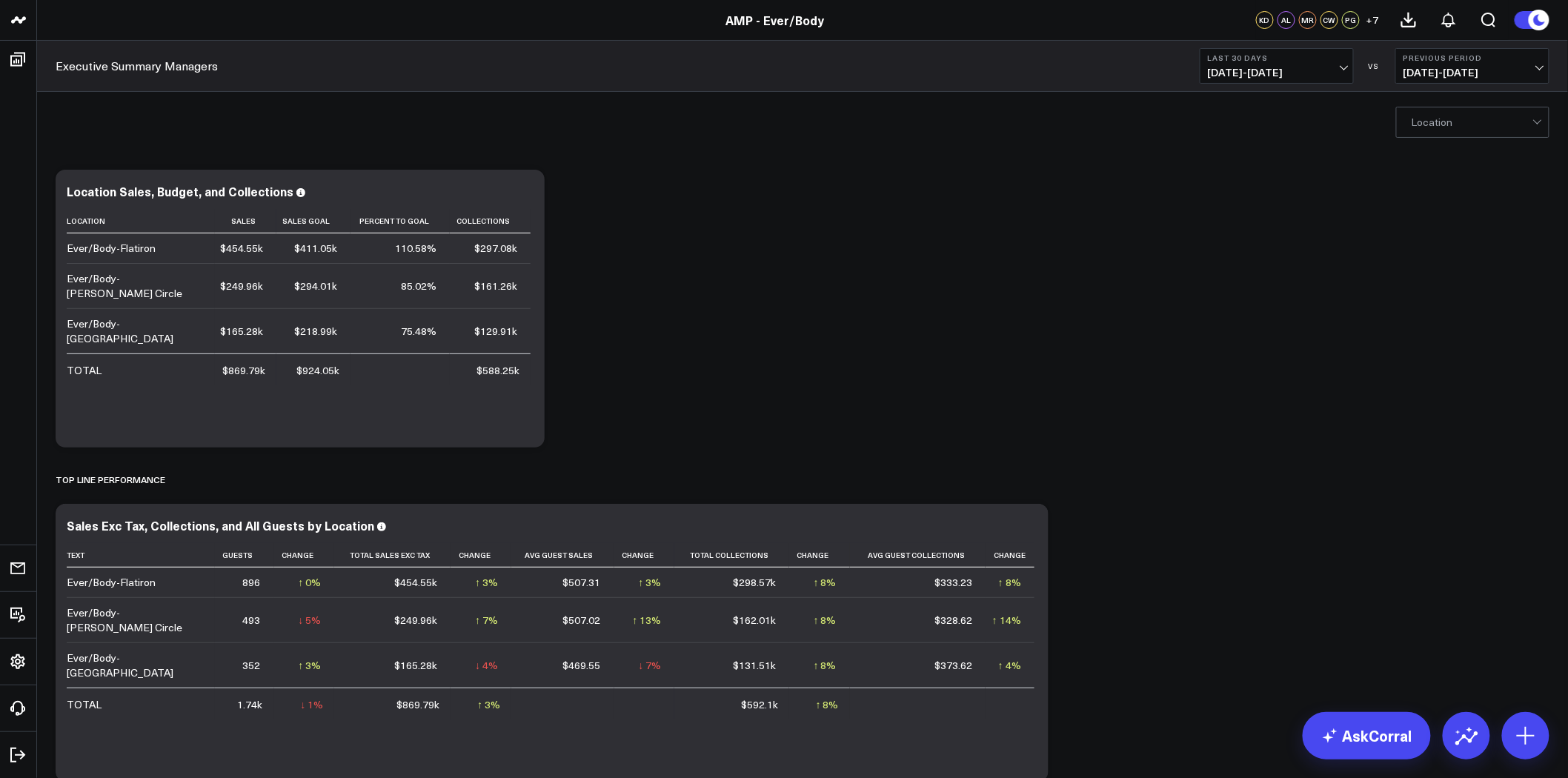
scroll to position [0, 0]
drag, startPoint x: 821, startPoint y: 264, endPoint x: 936, endPoint y: 216, distance: 124.6
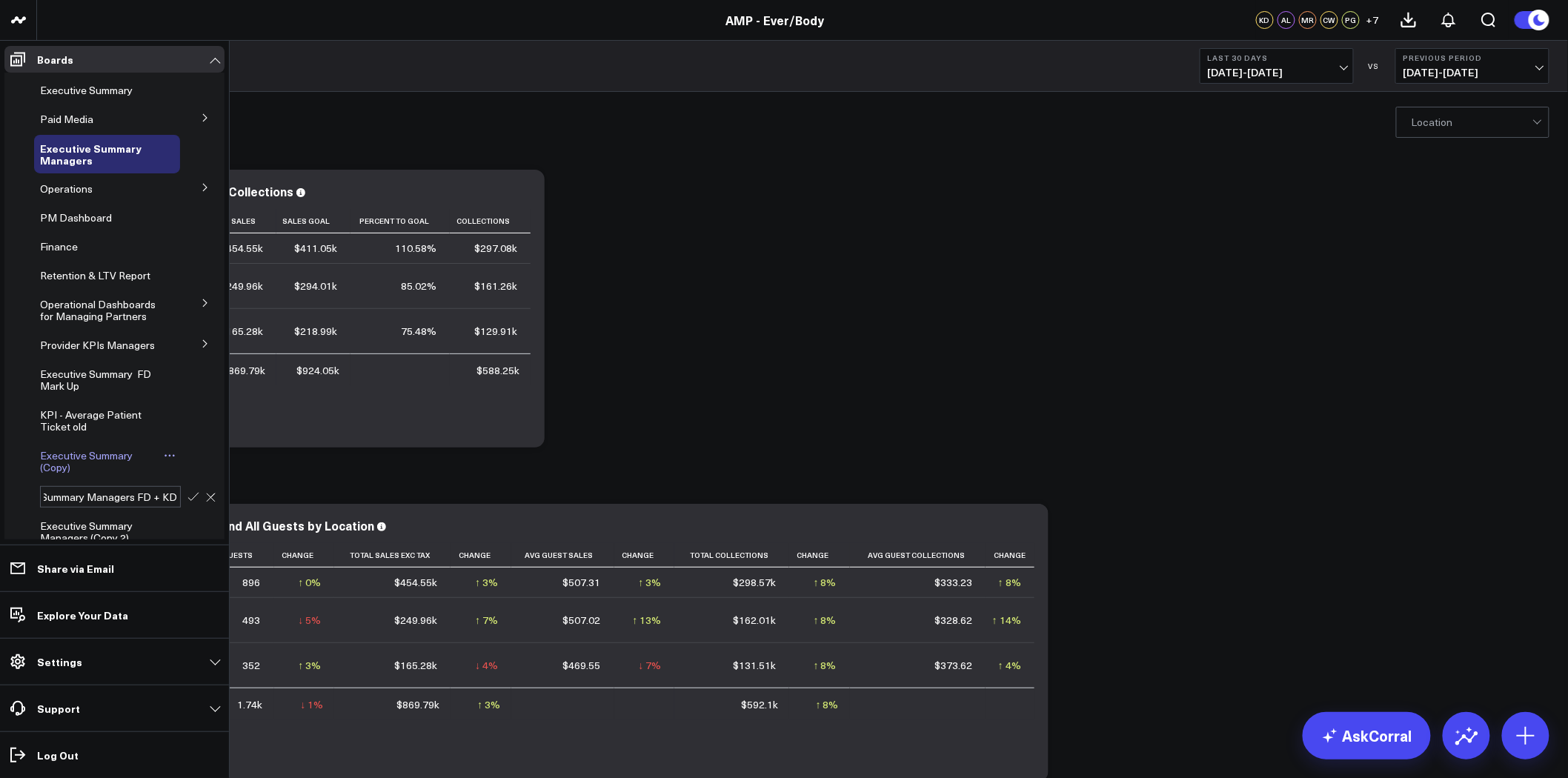
click at [112, 456] on div "Executive Summary (Copy)" at bounding box center [106, 461] width 146 height 38
click at [112, 464] on span "Executive Summary (Copy)" at bounding box center [86, 461] width 93 height 26
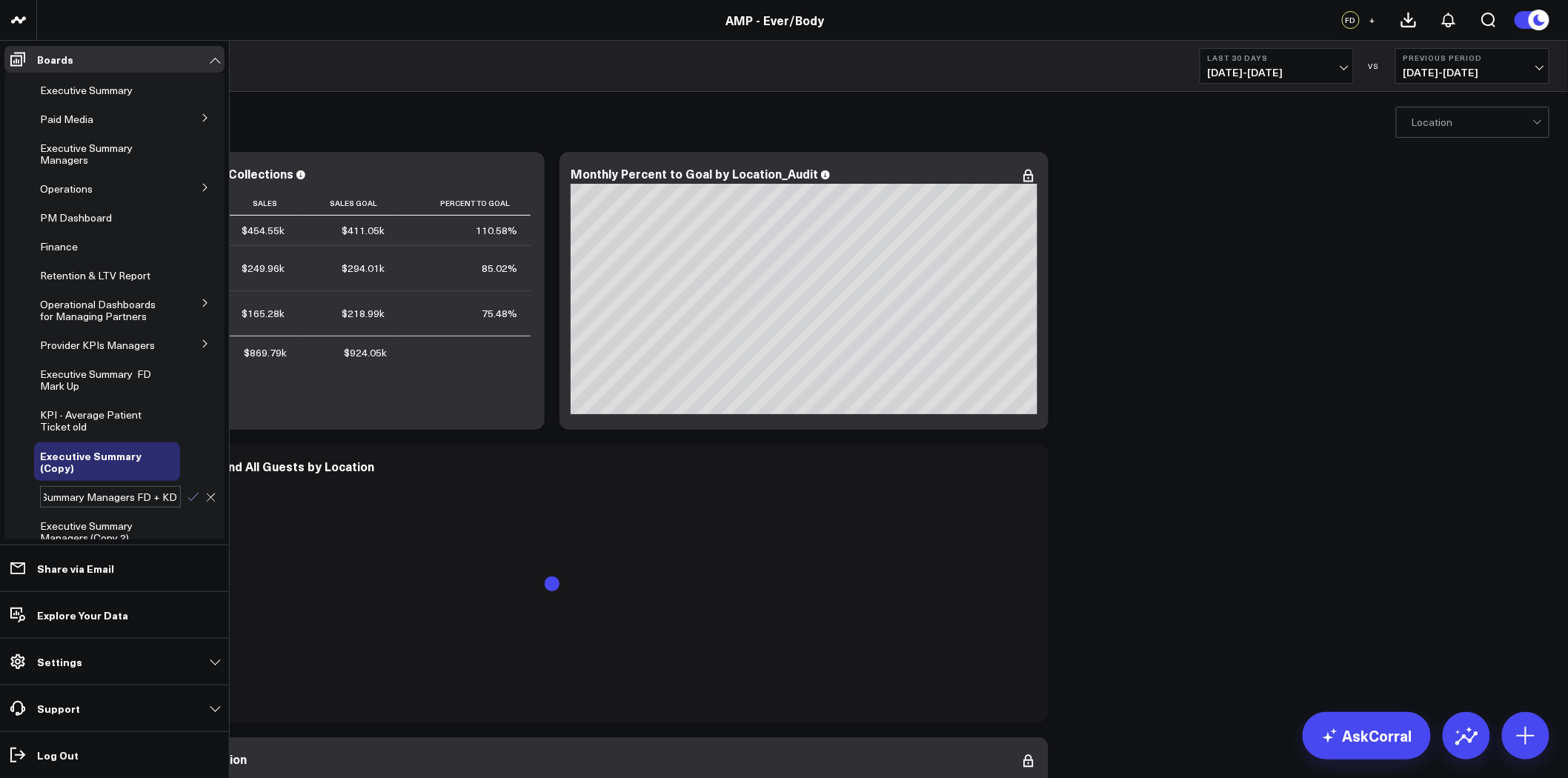
click at [187, 504] on icon at bounding box center [193, 497] width 14 height 14
click at [91, 508] on span "Executive Summary Managers FD + KD" at bounding box center [86, 502] width 93 height 26
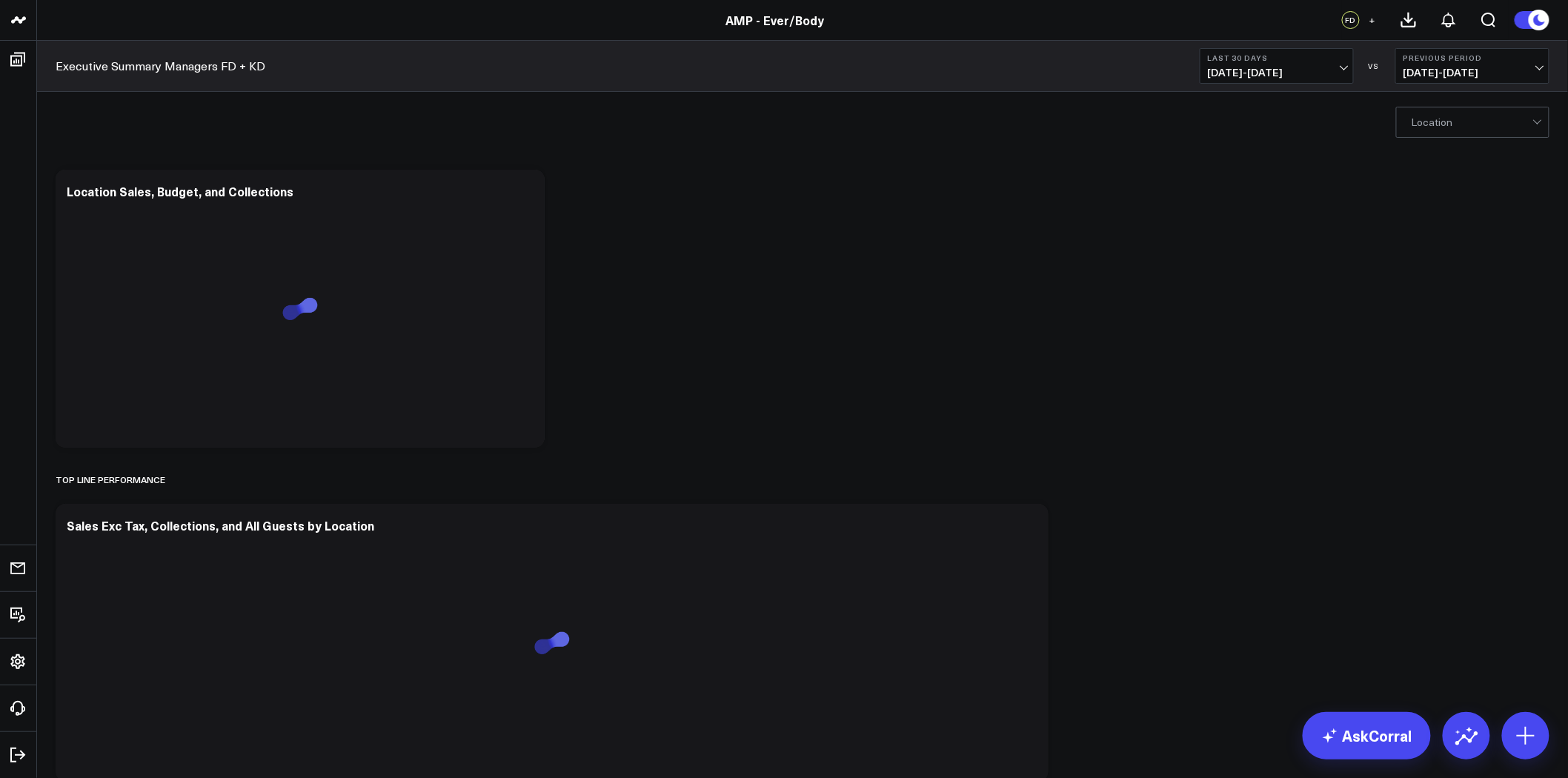
click at [1377, 17] on button "+" at bounding box center [1373, 20] width 18 height 18
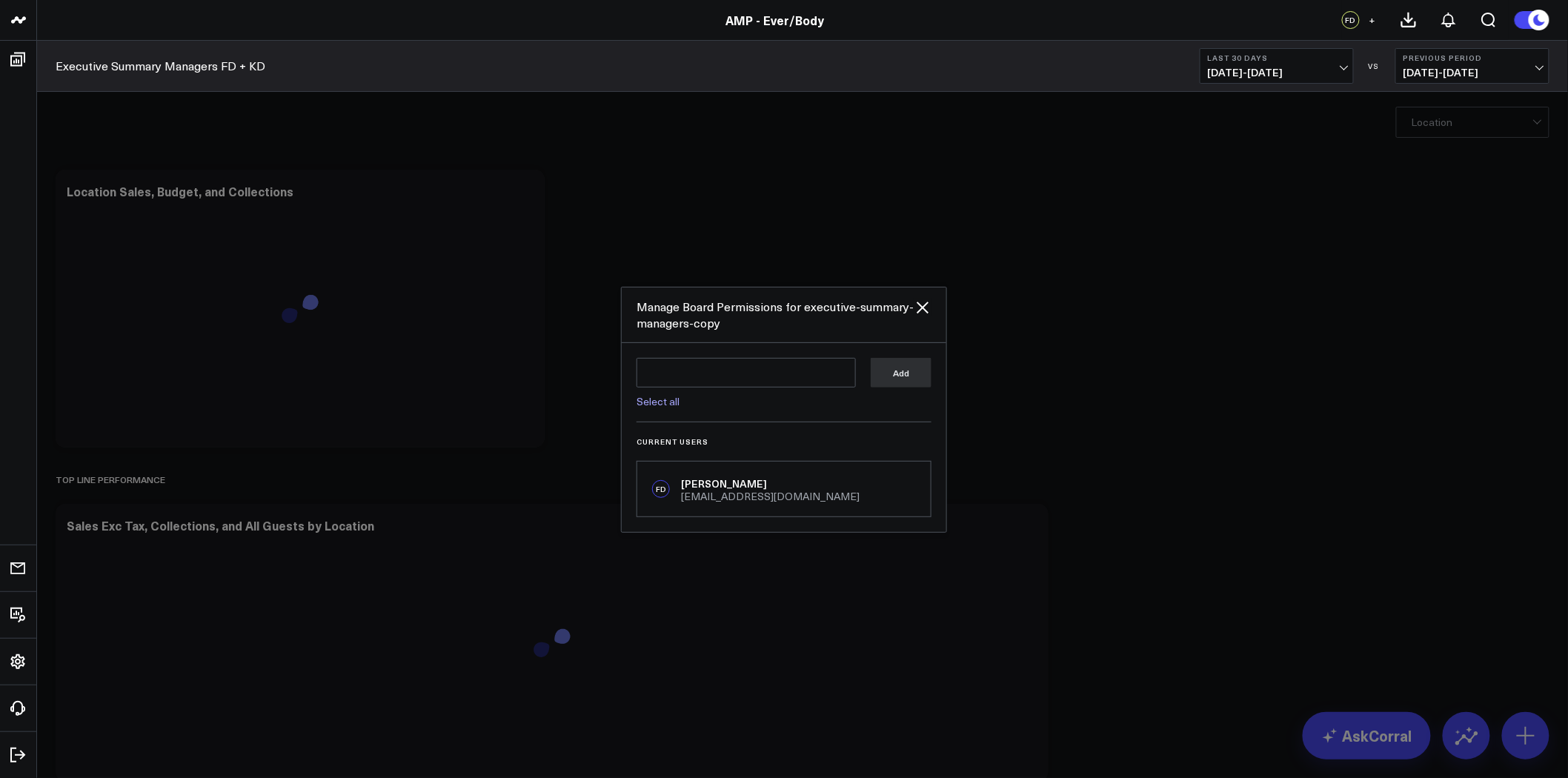
click at [660, 398] on link "Select all" at bounding box center [658, 402] width 43 height 14
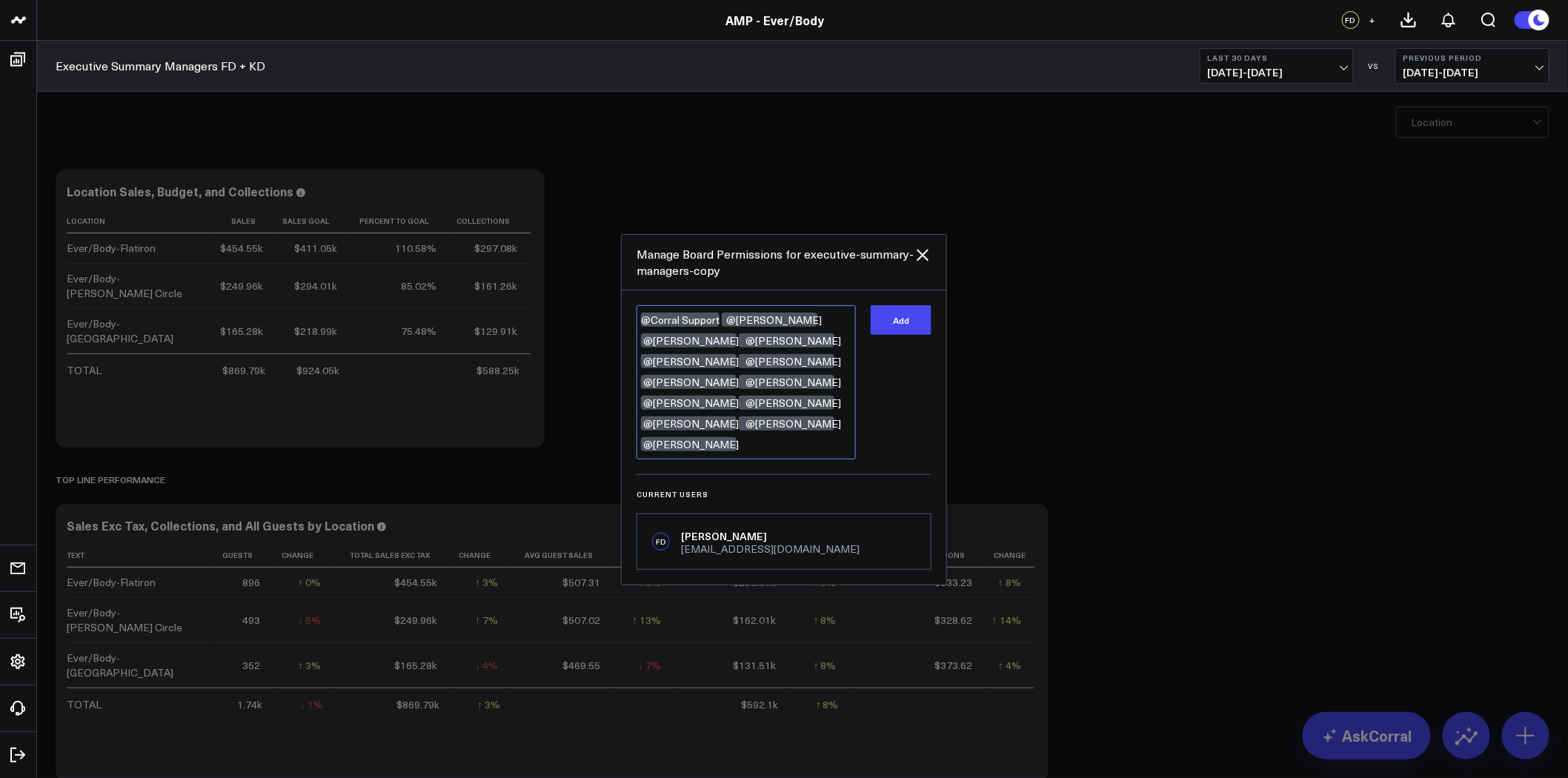
drag, startPoint x: 744, startPoint y: 439, endPoint x: 642, endPoint y: 347, distance: 137.4
click at [642, 347] on textarea "@Corral Support @[PERSON_NAME] @[PERSON_NAME] @[PERSON_NAME] @[PERSON_NAME] @[P…" at bounding box center [746, 383] width 220 height 154
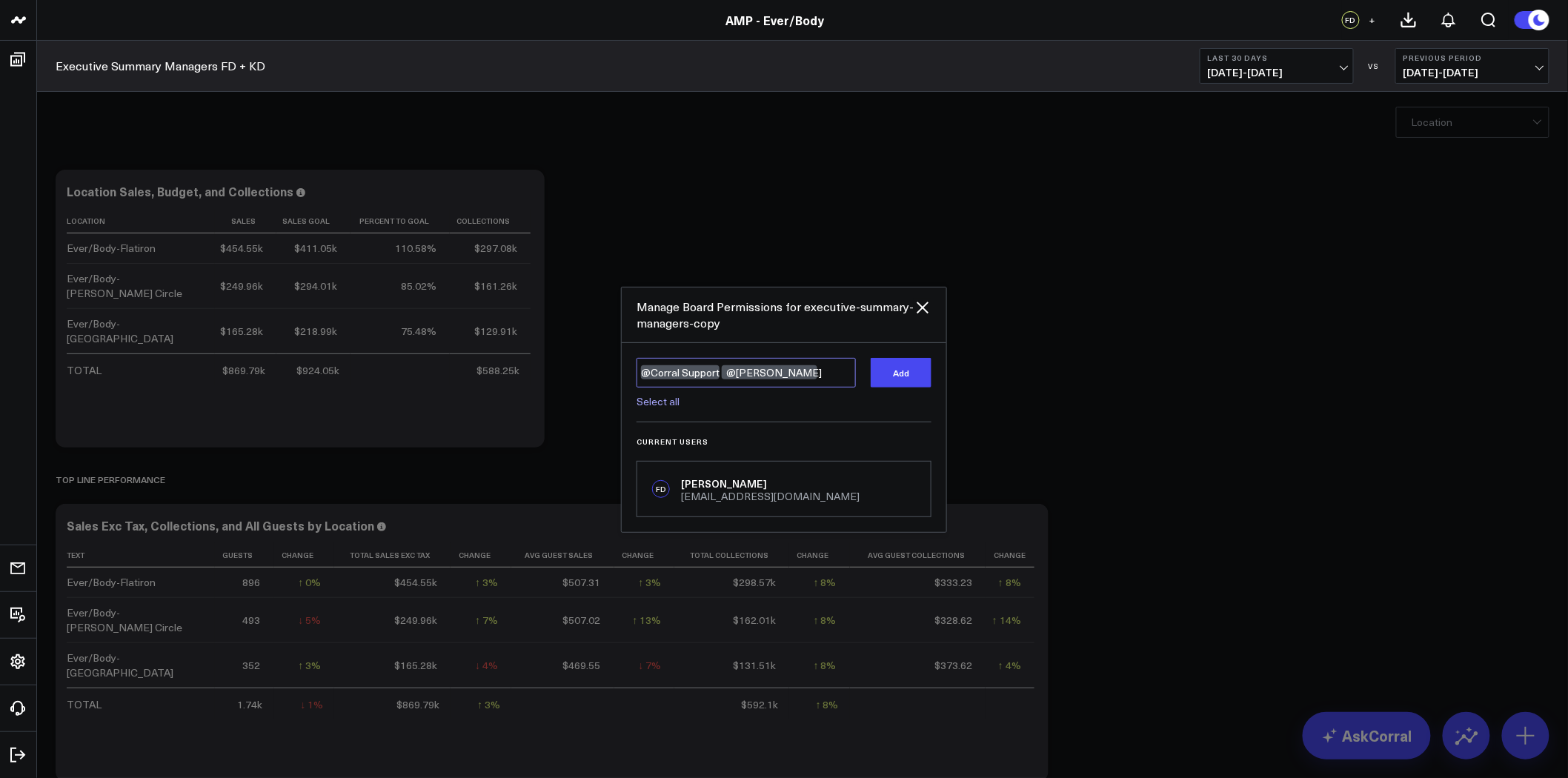
click at [723, 373] on textarea "@Corral Support @[PERSON_NAME]" at bounding box center [746, 372] width 220 height 29
type textarea "@[PERSON_NAME]"
click at [910, 369] on button "Add" at bounding box center [901, 372] width 61 height 29
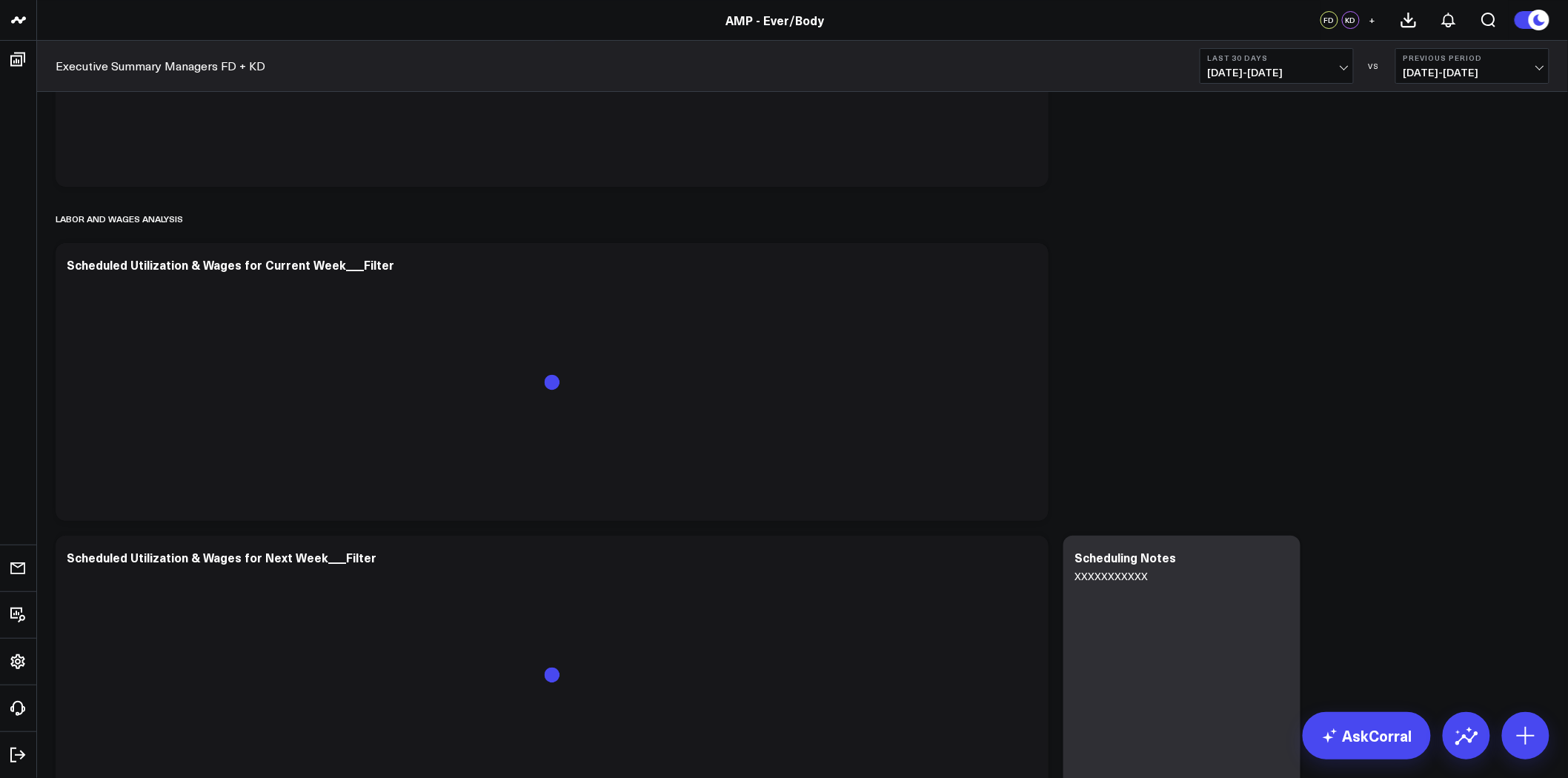
scroll to position [4695, 0]
